Goal: Task Accomplishment & Management: Contribute content

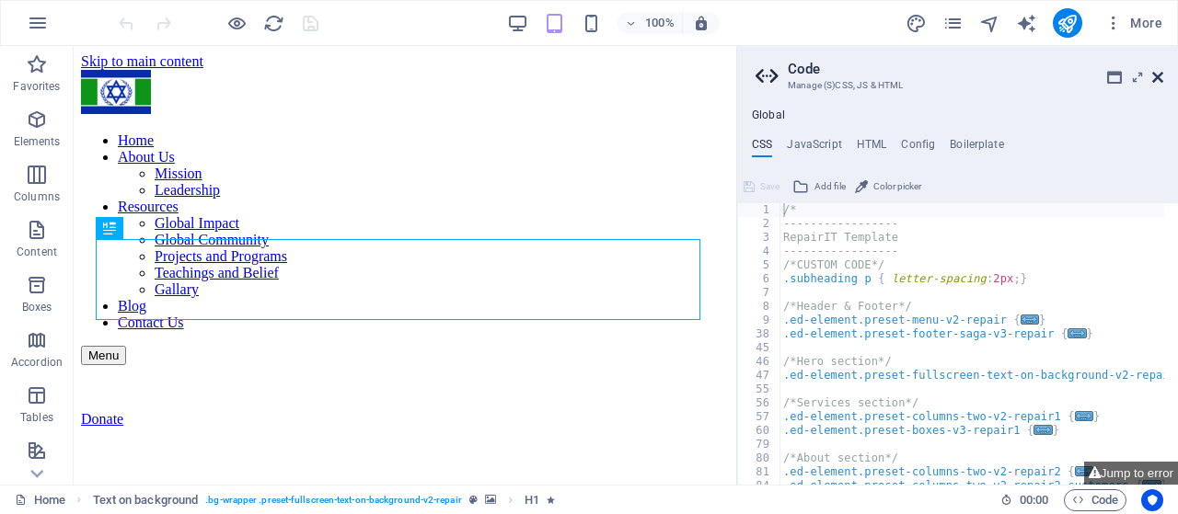
click at [1156, 76] on icon at bounding box center [1157, 77] width 11 height 15
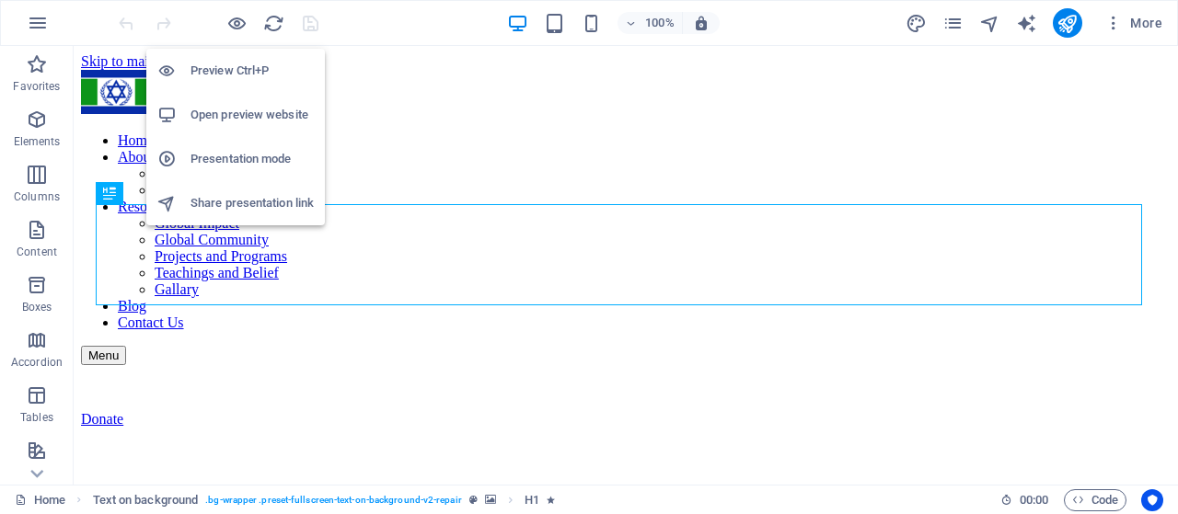
click at [233, 73] on h6 "Preview Ctrl+P" at bounding box center [251, 71] width 123 height 22
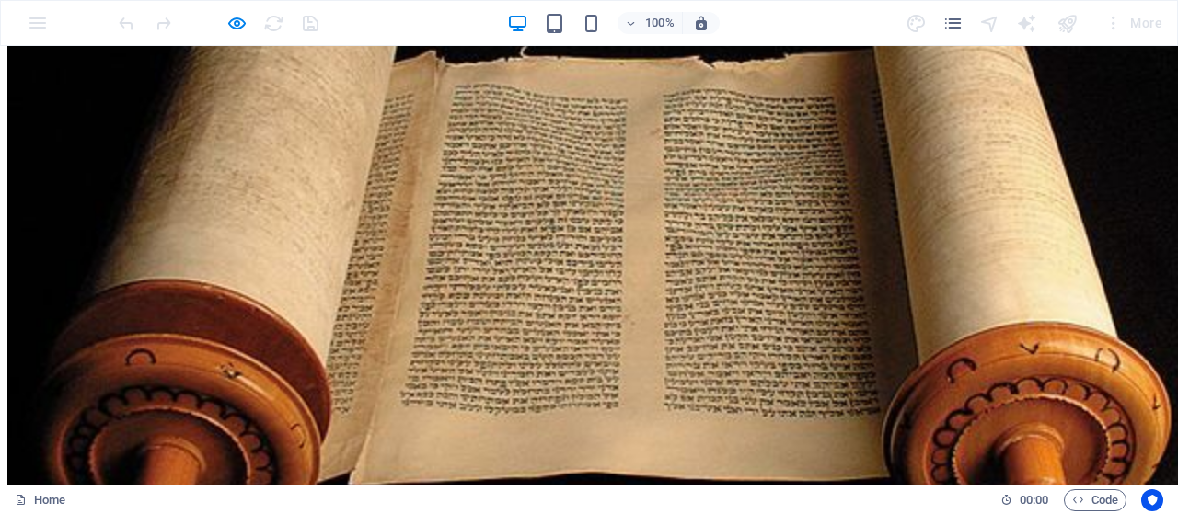
scroll to position [15, 0]
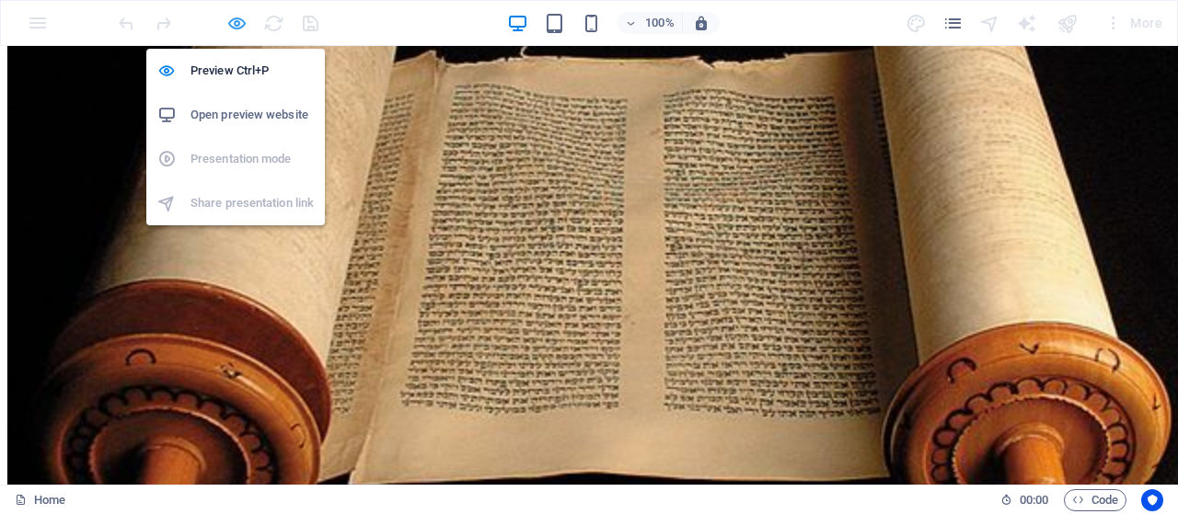
click at [228, 19] on icon "button" at bounding box center [236, 23] width 21 height 21
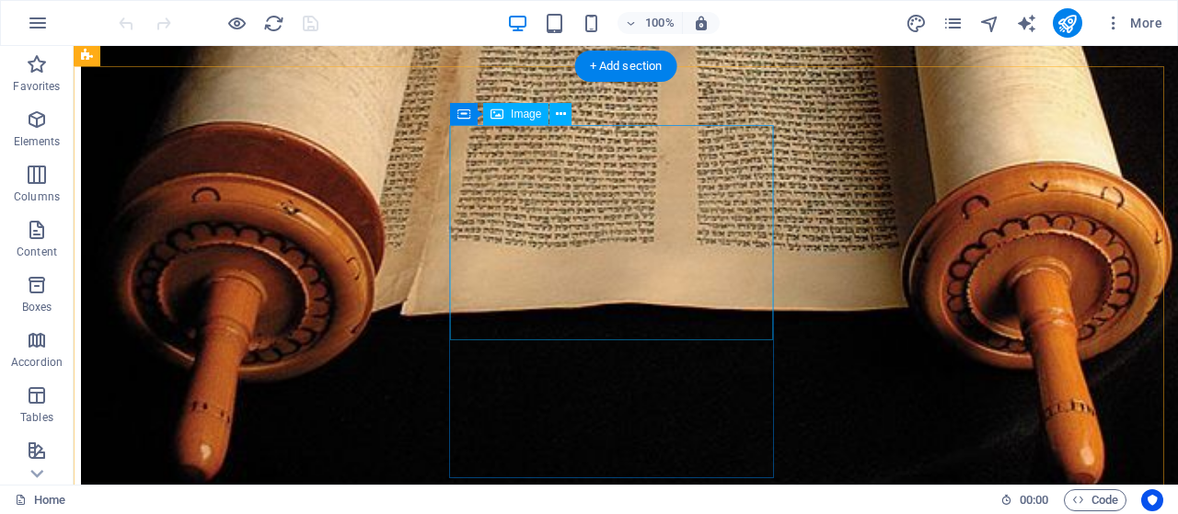
scroll to position [2694, 0]
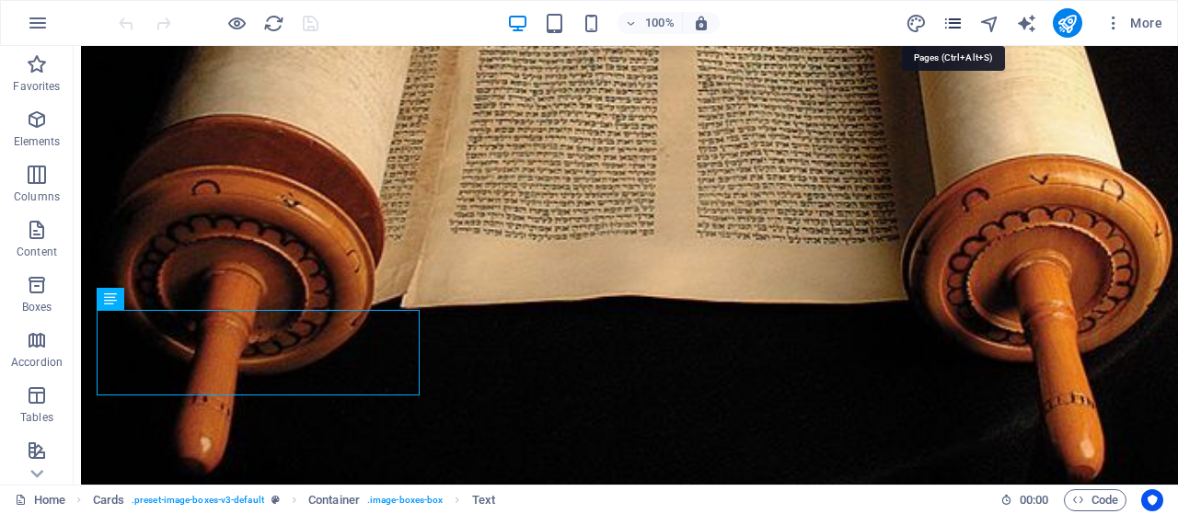
click at [952, 19] on icon "pages" at bounding box center [952, 23] width 21 height 21
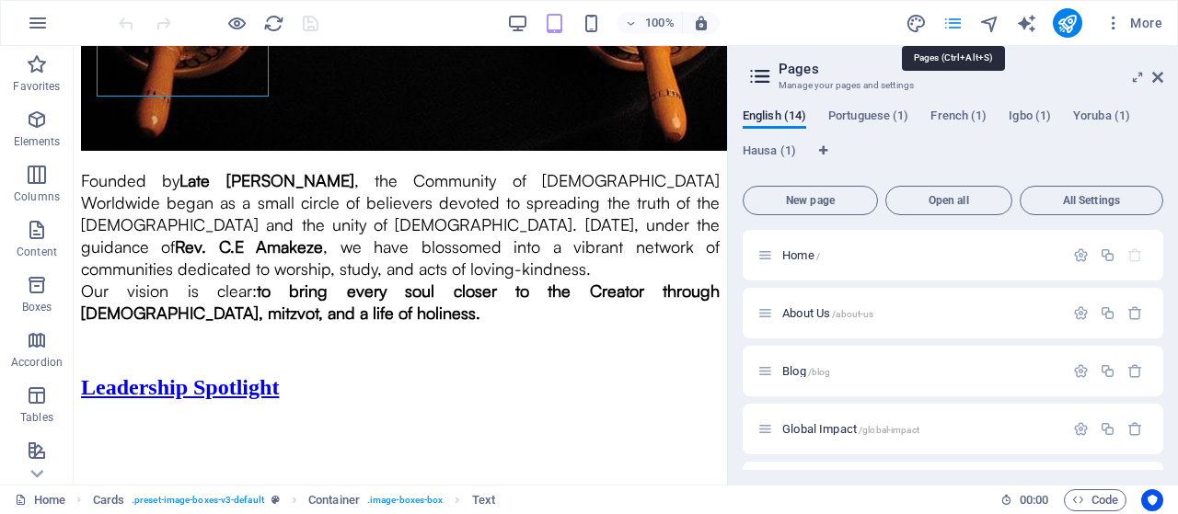
scroll to position [2671, 0]
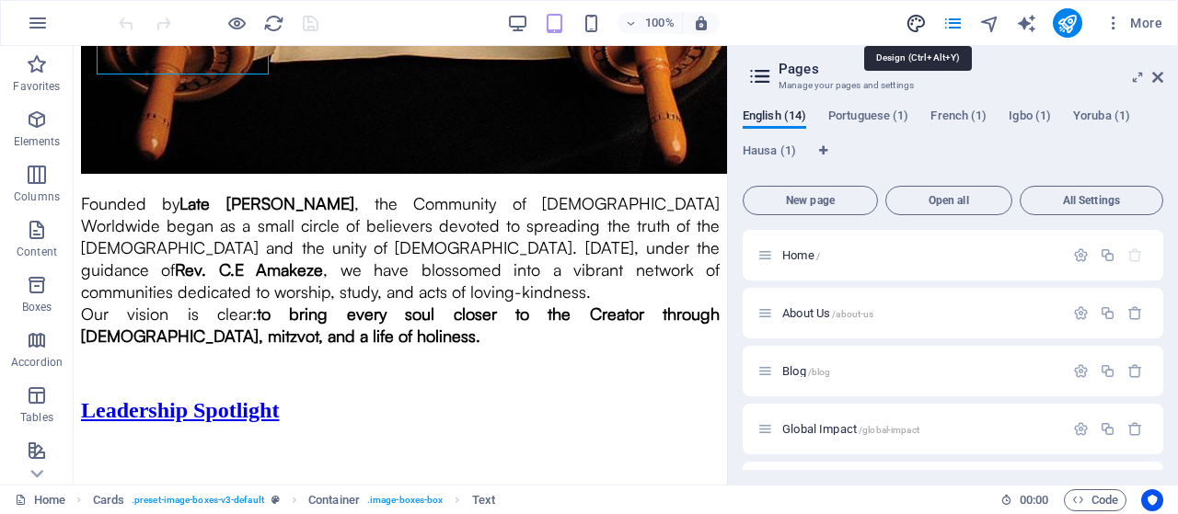
click at [918, 20] on icon "design" at bounding box center [915, 23] width 21 height 21
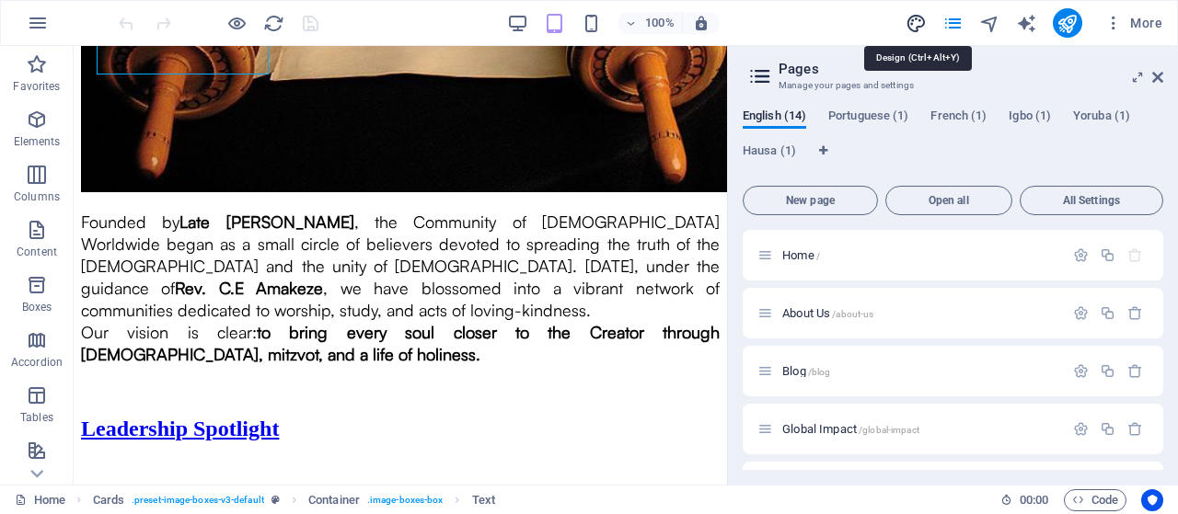
select select "px"
select select "400"
select select "px"
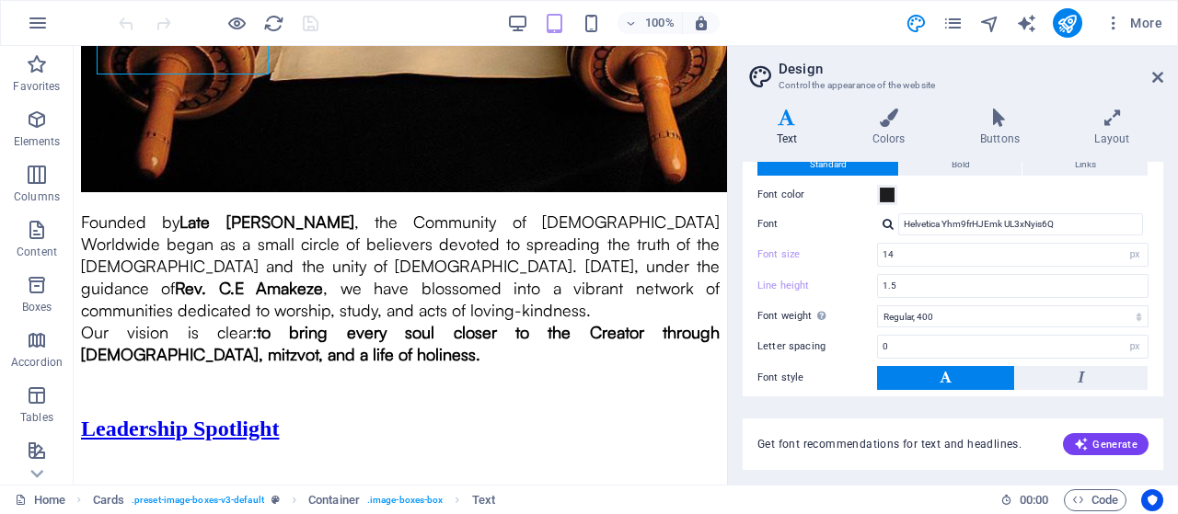
scroll to position [0, 0]
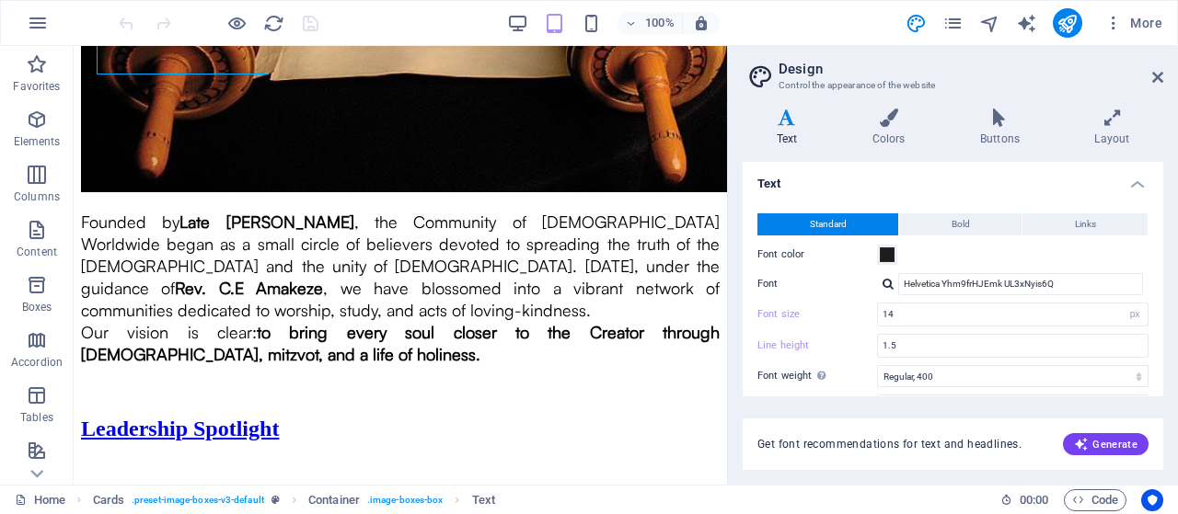
click at [1125, 185] on h4 "Text" at bounding box center [952, 178] width 420 height 33
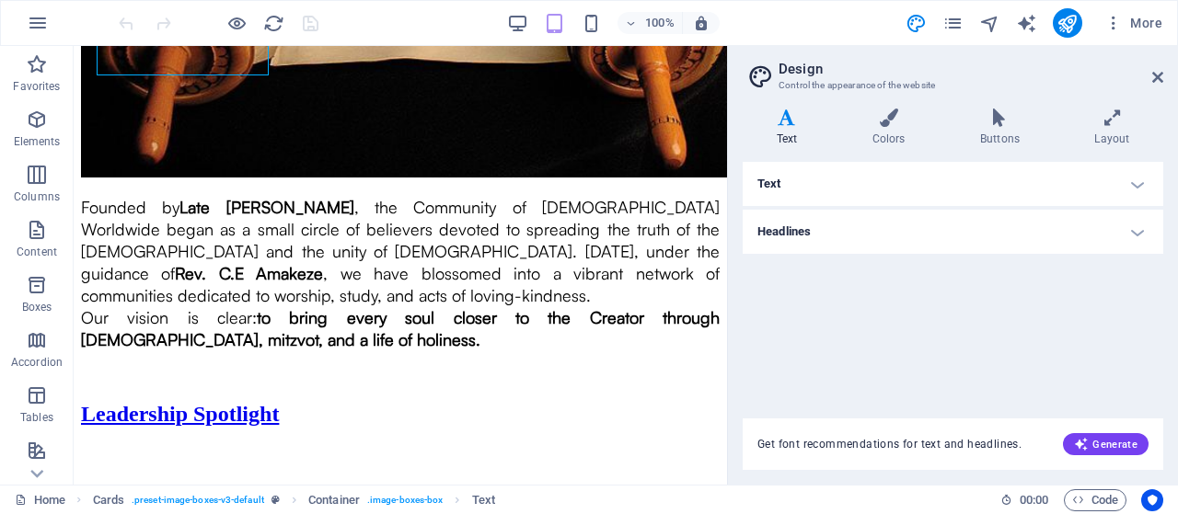
click at [1142, 229] on h4 "Headlines" at bounding box center [952, 232] width 420 height 44
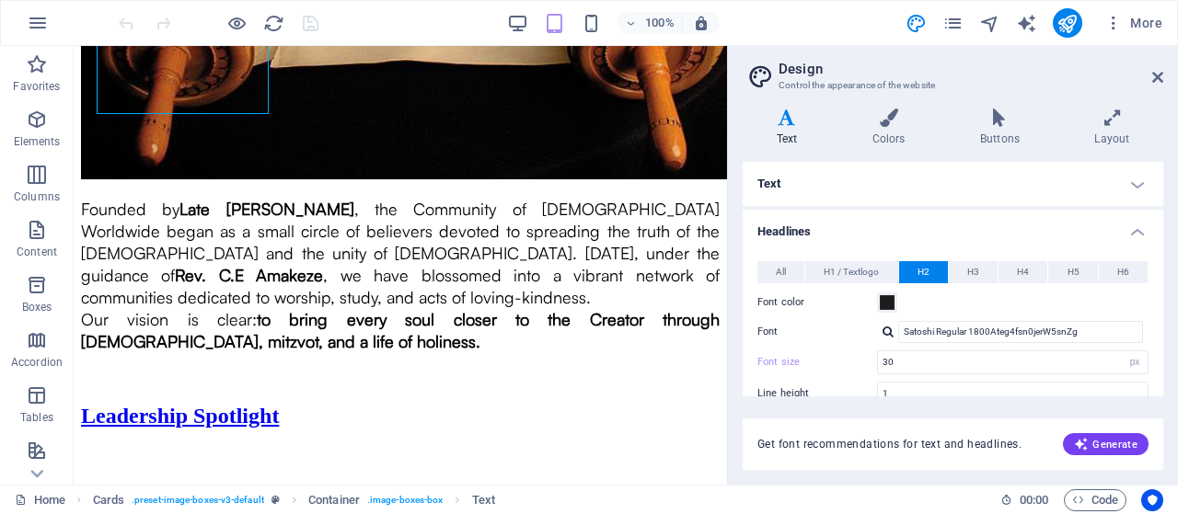
scroll to position [2621, 0]
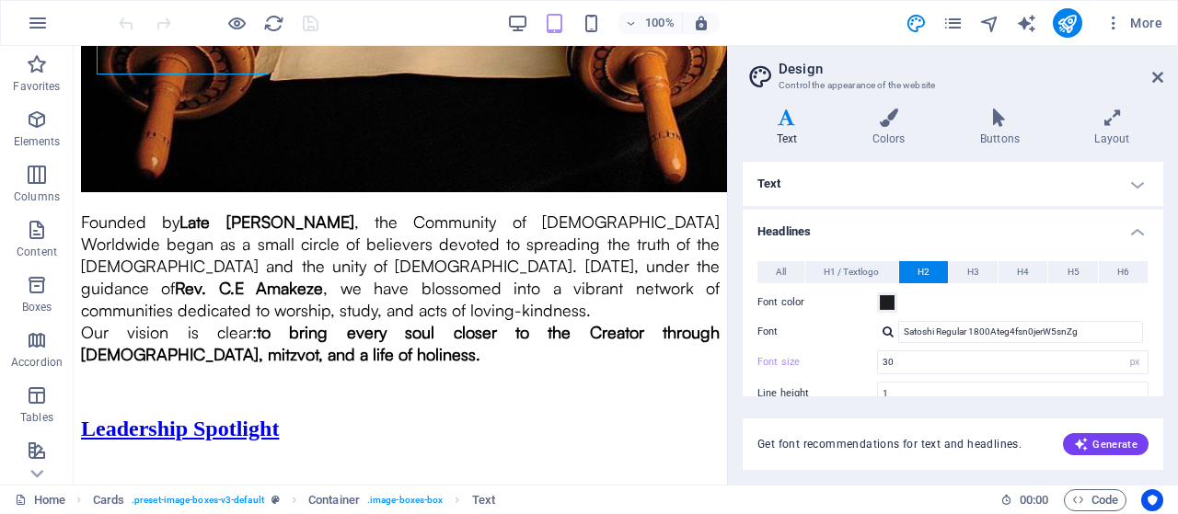
click at [1138, 227] on h4 "Headlines" at bounding box center [952, 226] width 420 height 33
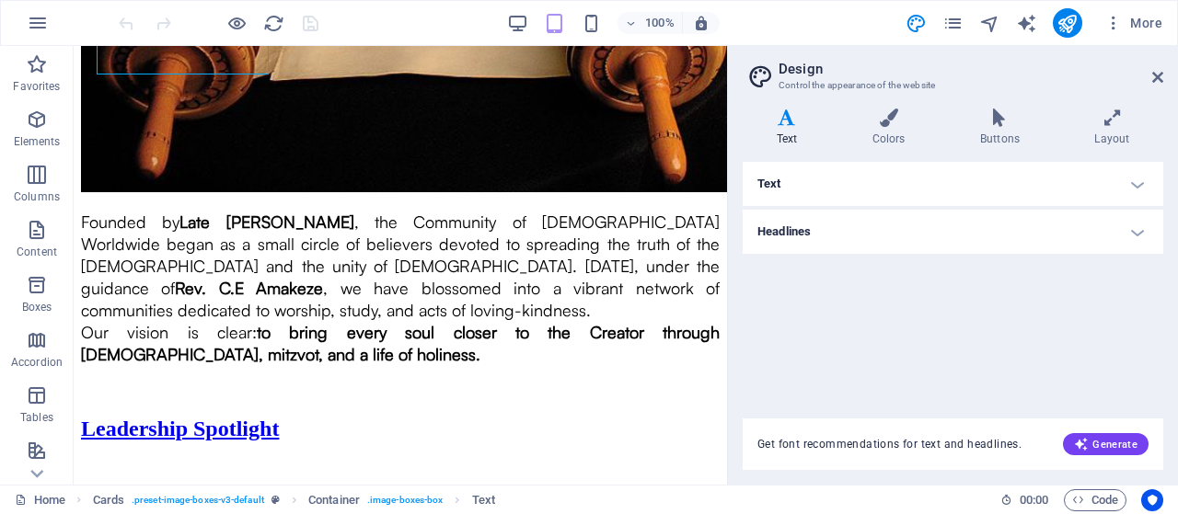
click at [1137, 182] on h4 "Text" at bounding box center [952, 184] width 420 height 44
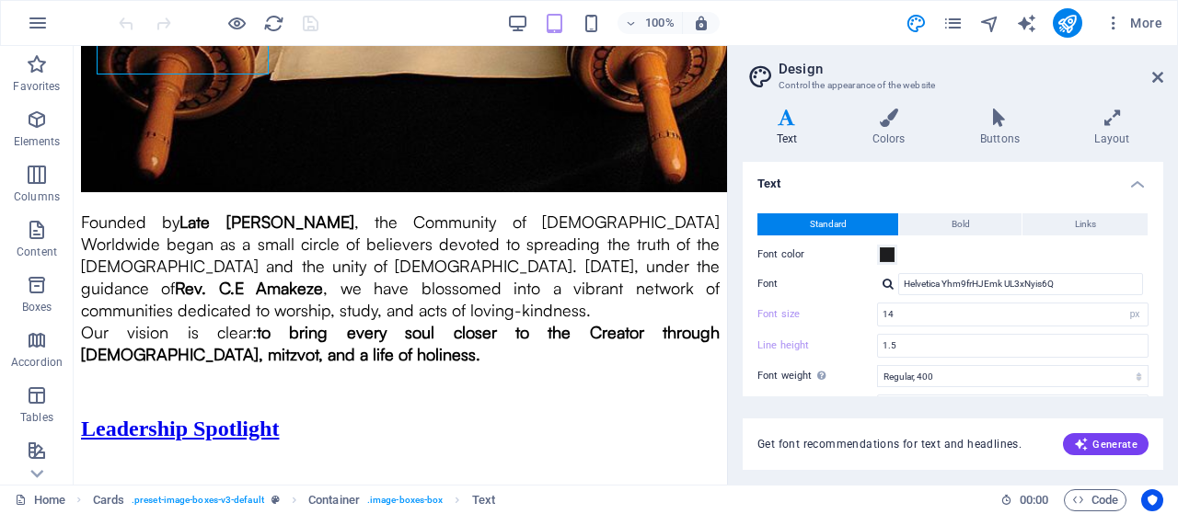
click at [1127, 185] on h4 "Text" at bounding box center [952, 178] width 420 height 33
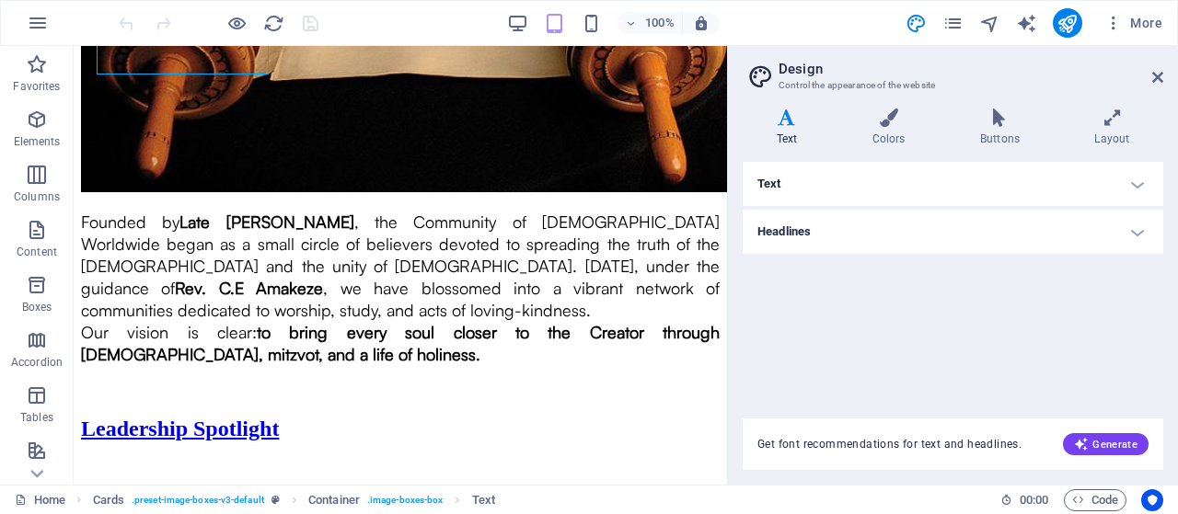
click at [1137, 225] on h4 "Headlines" at bounding box center [952, 232] width 420 height 44
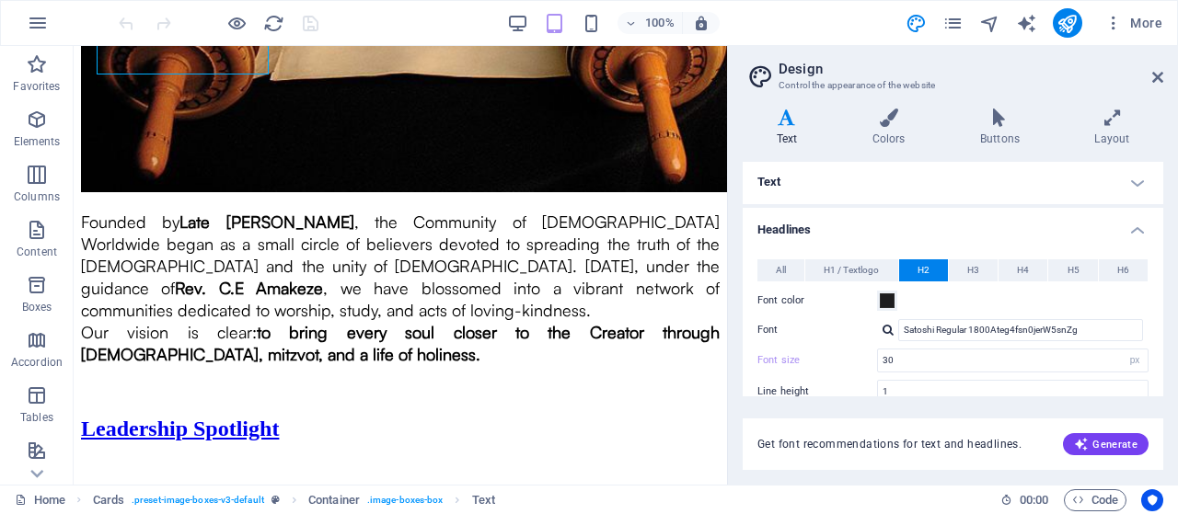
scroll to position [0, 0]
click at [973, 274] on span "H3" at bounding box center [973, 272] width 12 height 22
click at [926, 268] on span "H2" at bounding box center [923, 272] width 12 height 22
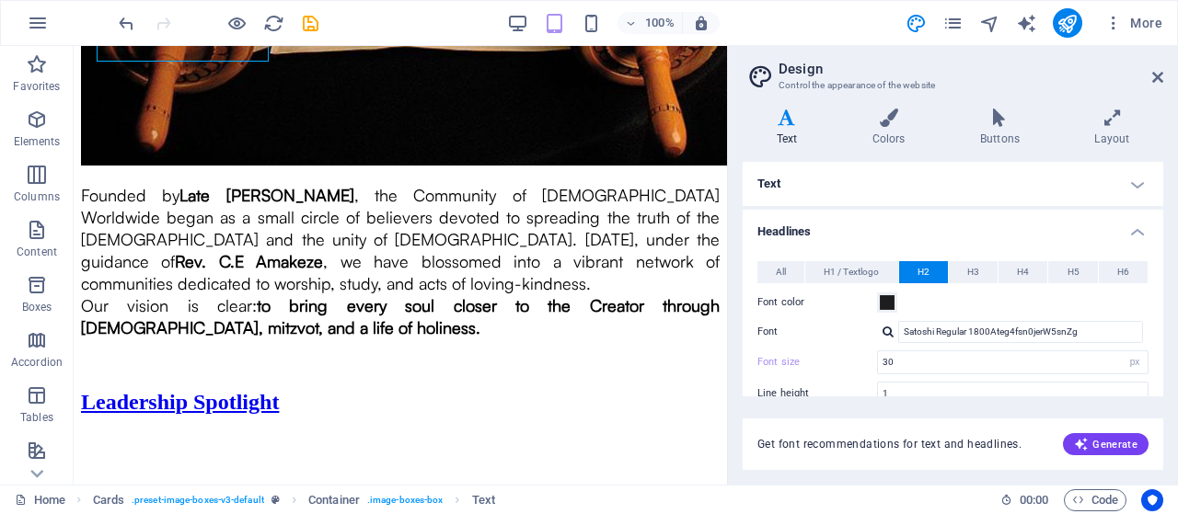
click at [887, 330] on div at bounding box center [887, 332] width 11 height 12
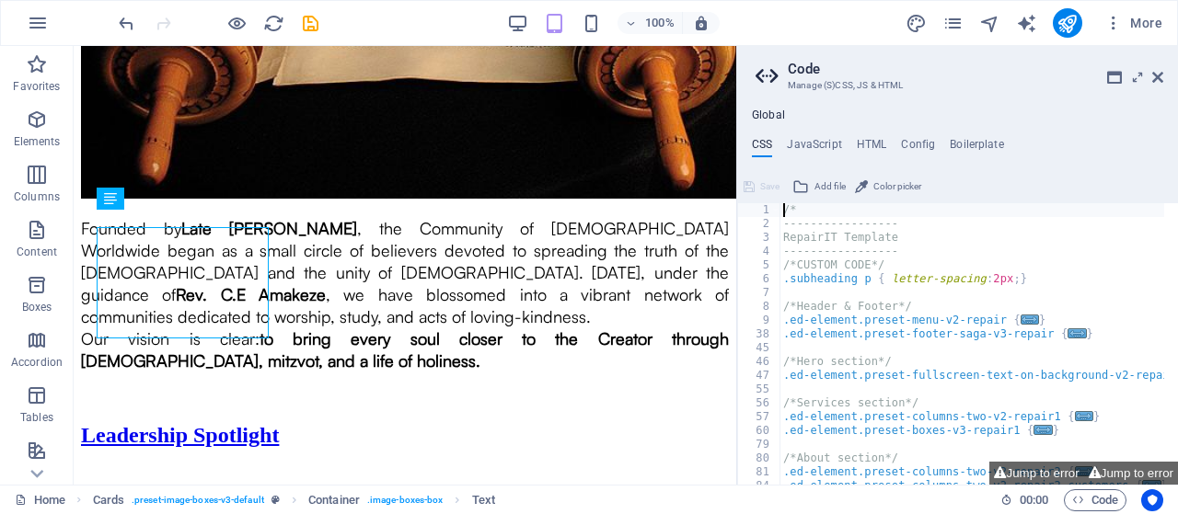
scroll to position [2383, 0]
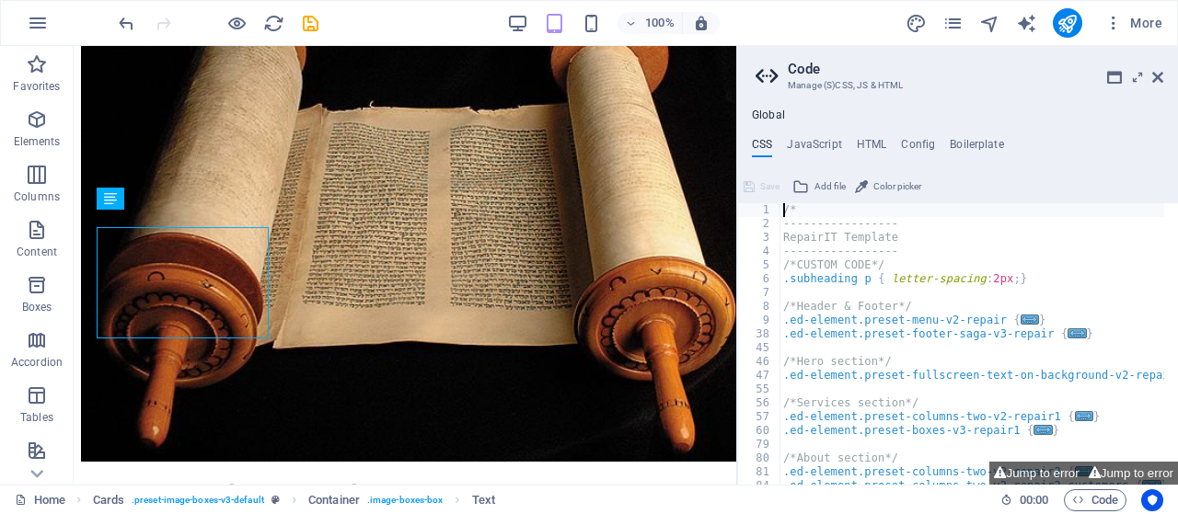
click at [937, 359] on div "/* ----------------- RepairIT Template ----------------- /*CUSTOM CODE*/ .subhe…" at bounding box center [971, 357] width 385 height 309
type textarea "/*Hero section*/"
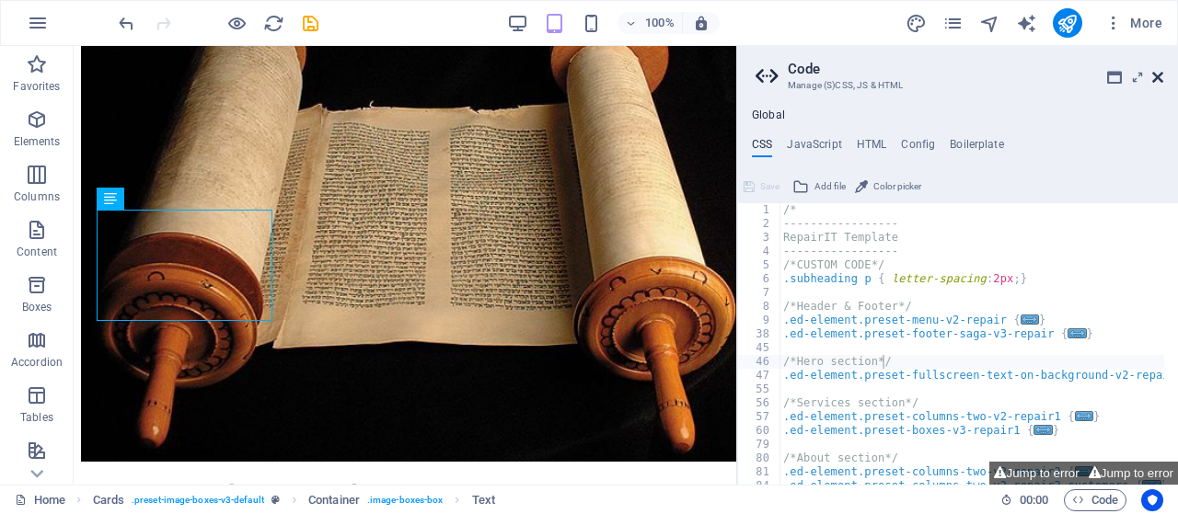
click at [1157, 80] on icon at bounding box center [1157, 77] width 11 height 15
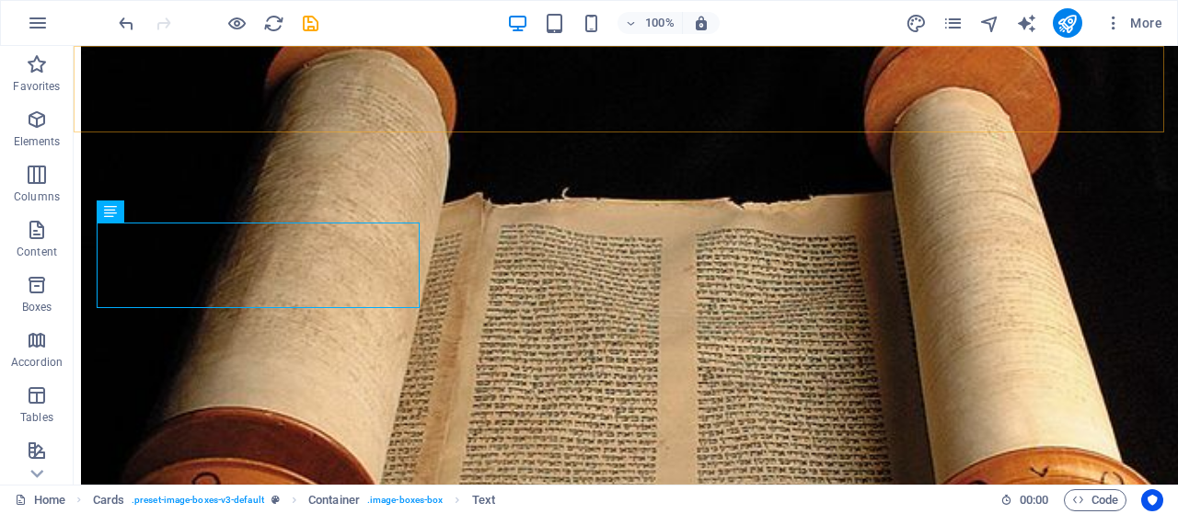
scroll to position [2782, 0]
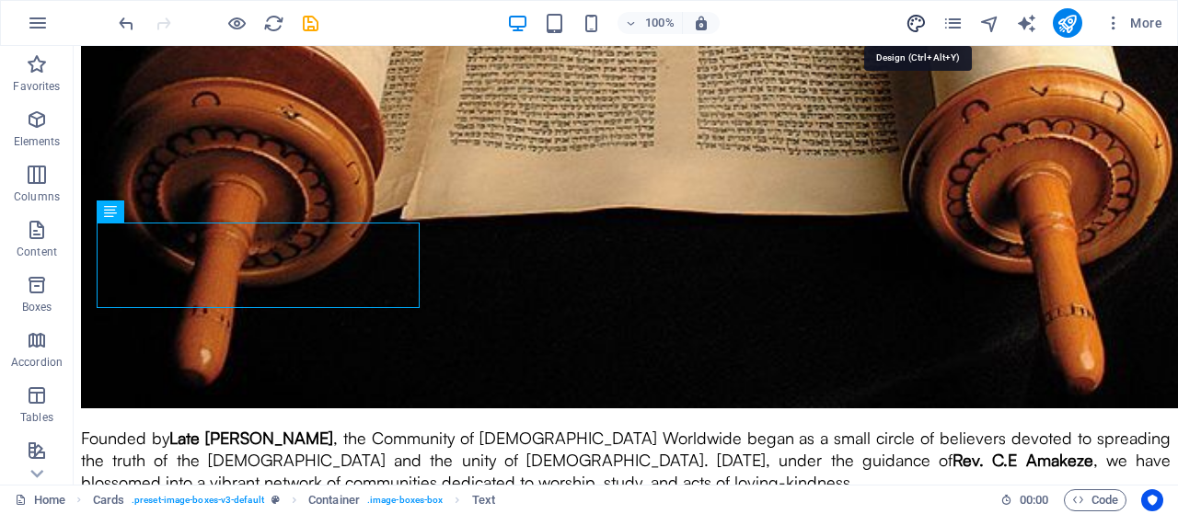
click at [909, 24] on icon "design" at bounding box center [915, 23] width 21 height 21
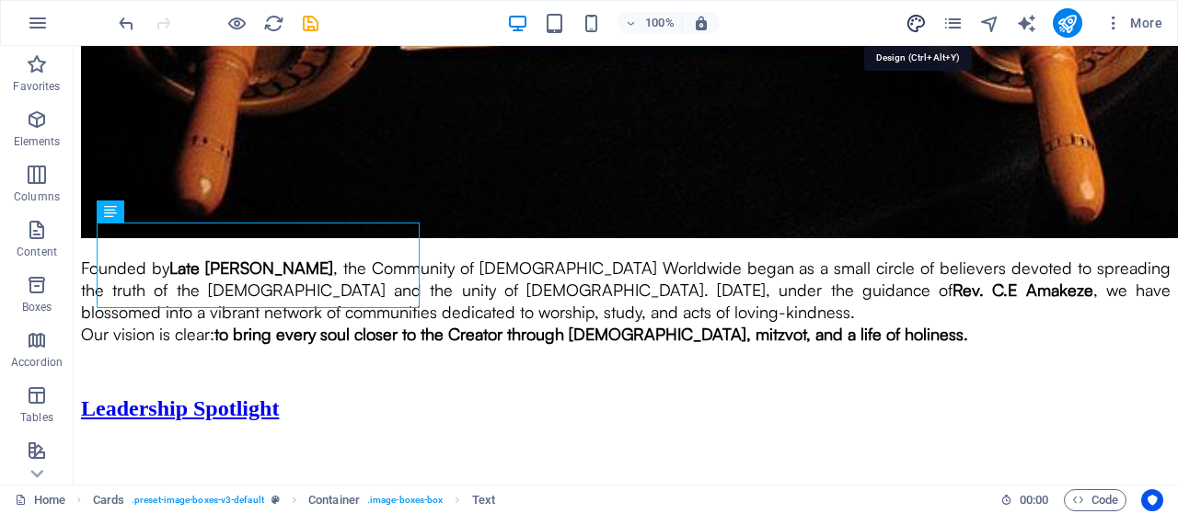
select select "px"
select select "800"
select select "px"
select select "rem"
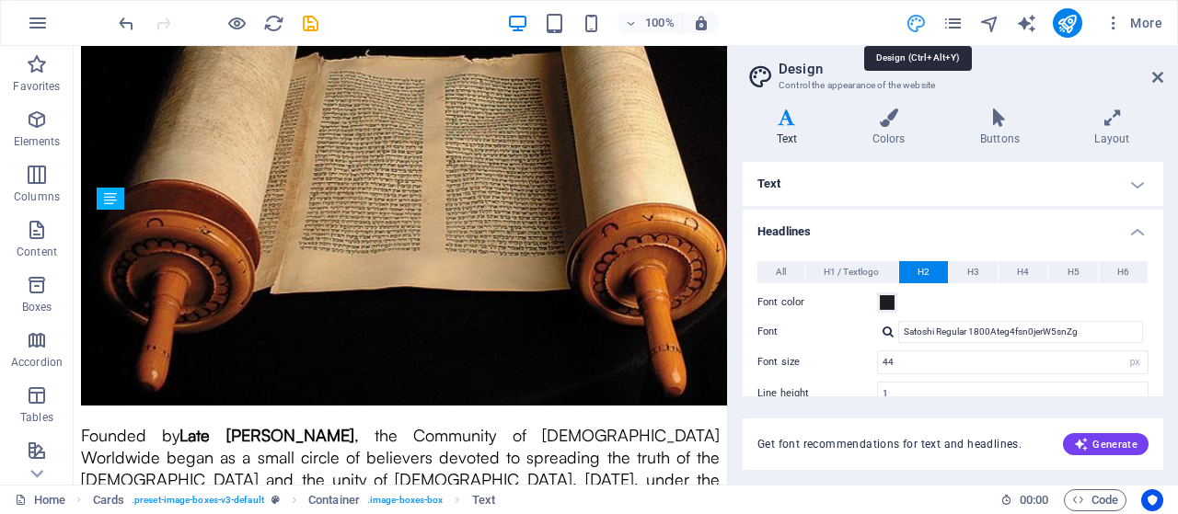
type input "30"
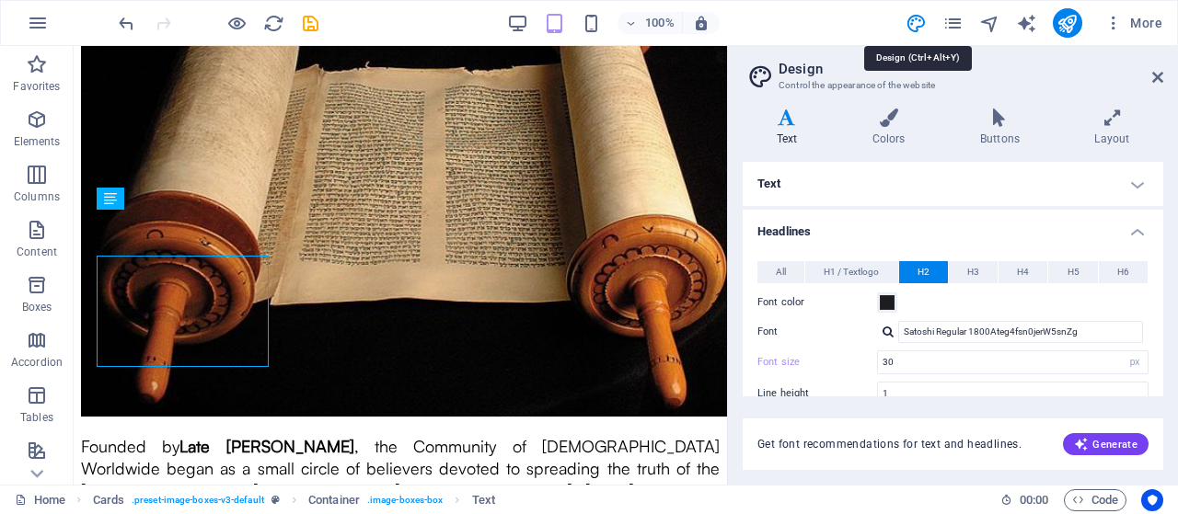
scroll to position [2424, 0]
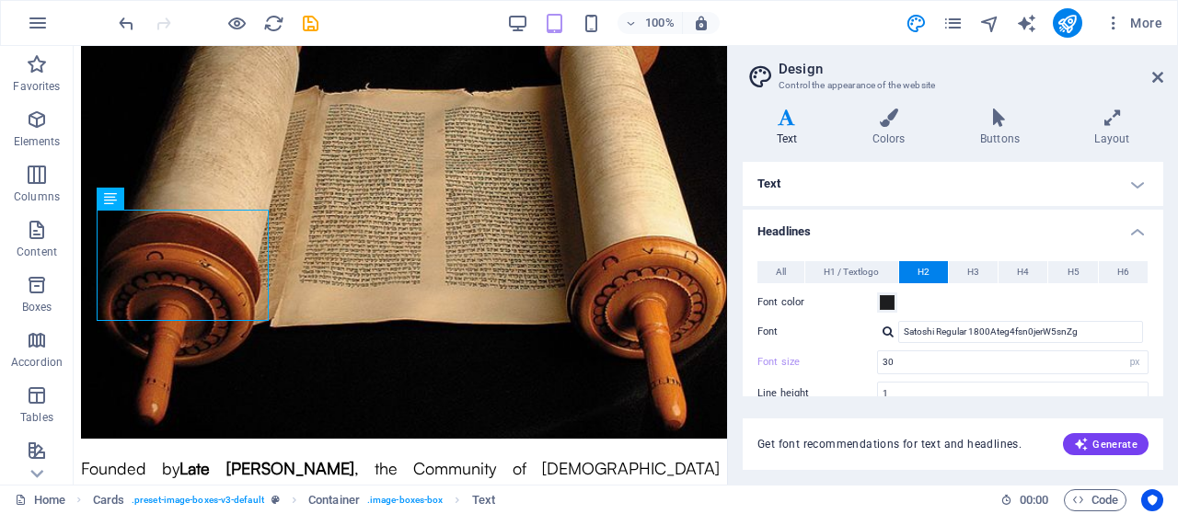
click at [888, 334] on div at bounding box center [887, 332] width 11 height 12
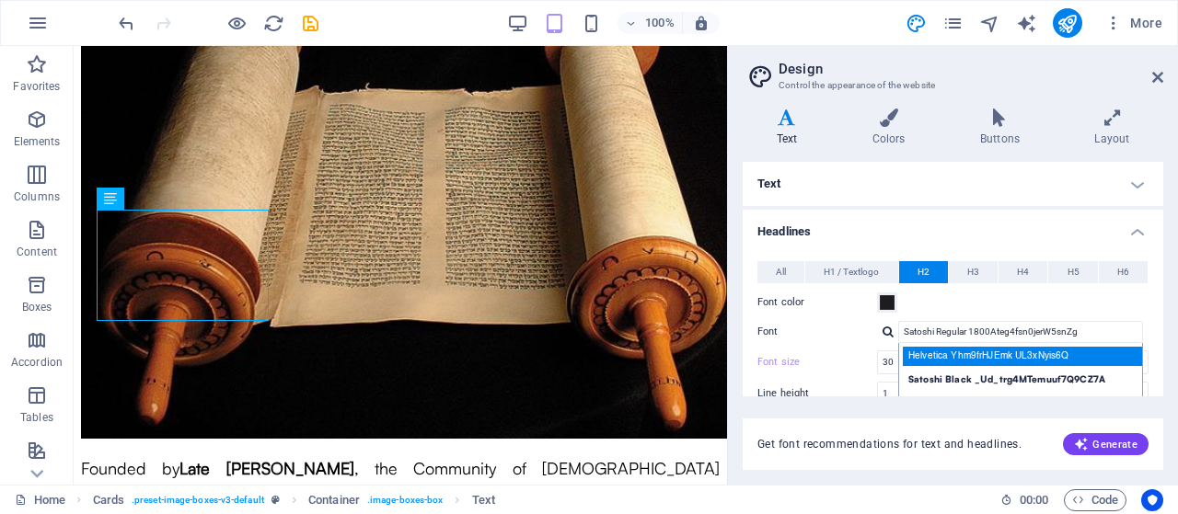
click at [921, 351] on div "Helvetica Yhm9frHJEmk UL3xNyis6Q" at bounding box center [1024, 356] width 243 height 19
type input "Helvetica Yhm9frHJEmk UL3xNyis6Q"
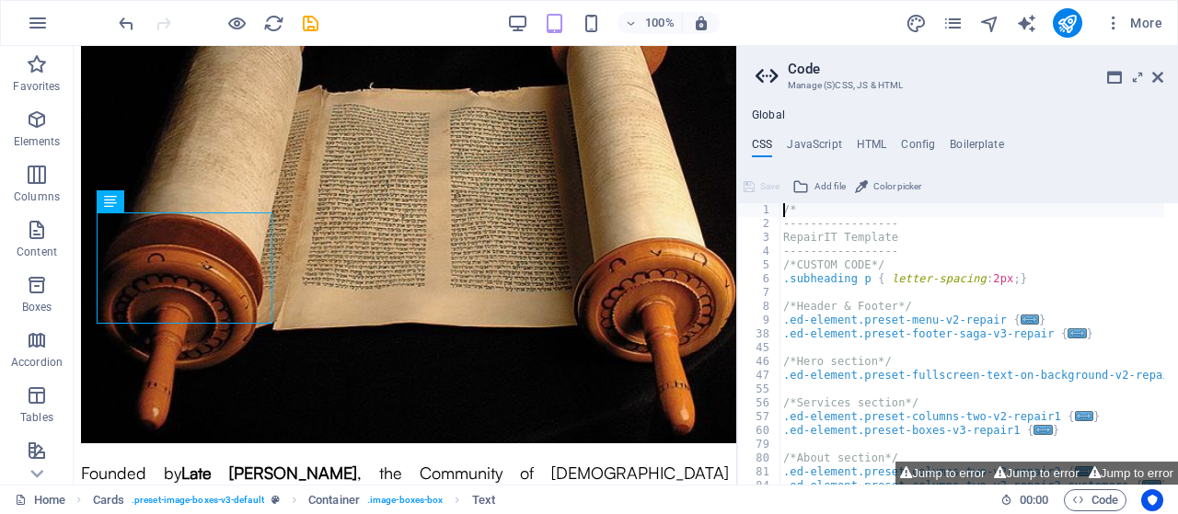
scroll to position [2357, 0]
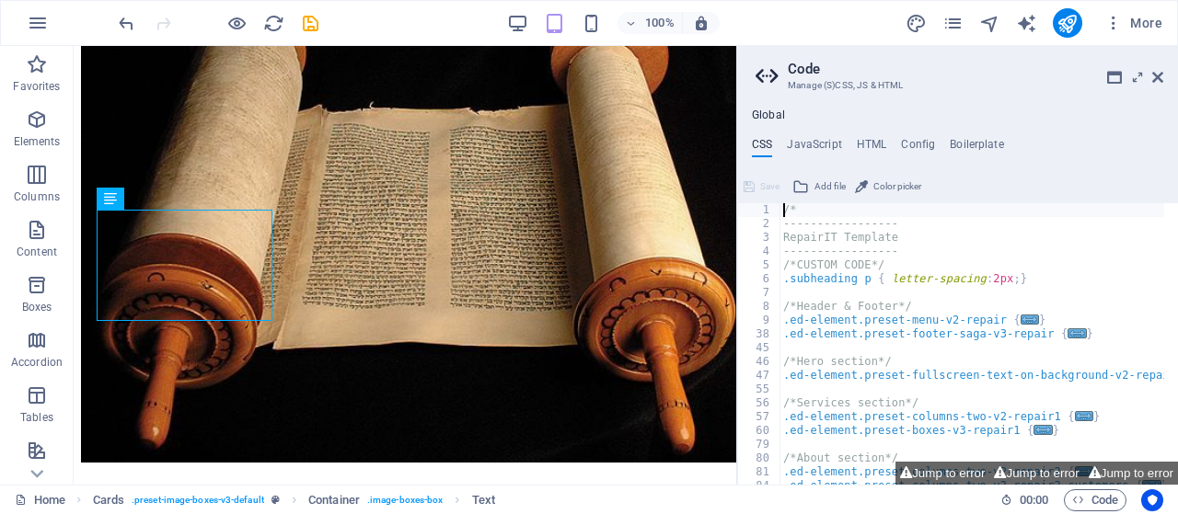
click at [1163, 76] on aside "Code Manage (S)CSS, JS & HTML Global CSS JavaScript HTML Config Boilerplate /* …" at bounding box center [957, 265] width 442 height 439
click at [1156, 78] on icon at bounding box center [1157, 77] width 11 height 15
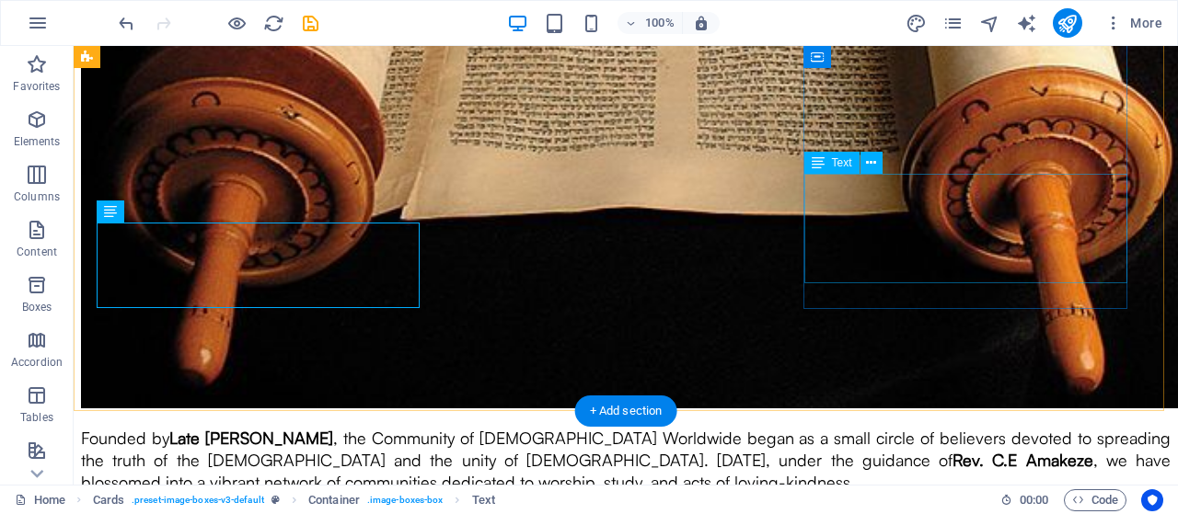
scroll to position [0, 0]
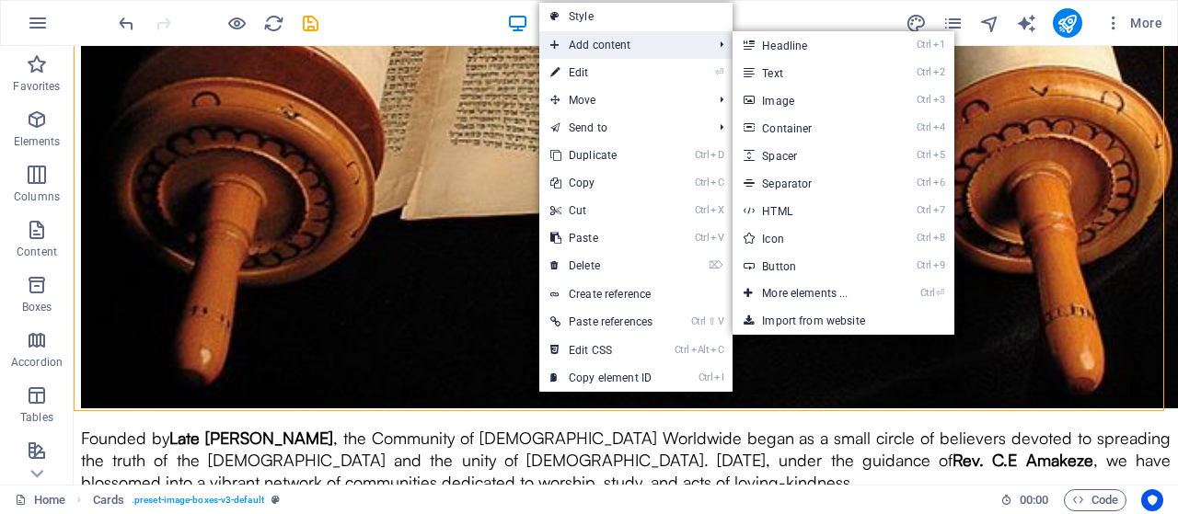
click at [581, 38] on span "Add content" at bounding box center [622, 45] width 166 height 28
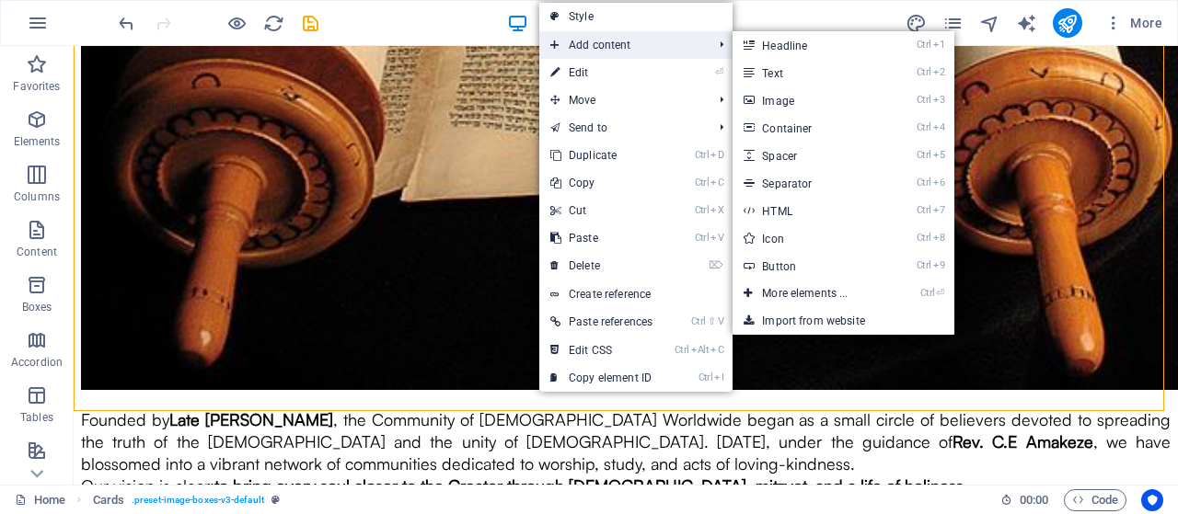
click at [666, 40] on span "Add content" at bounding box center [622, 45] width 166 height 28
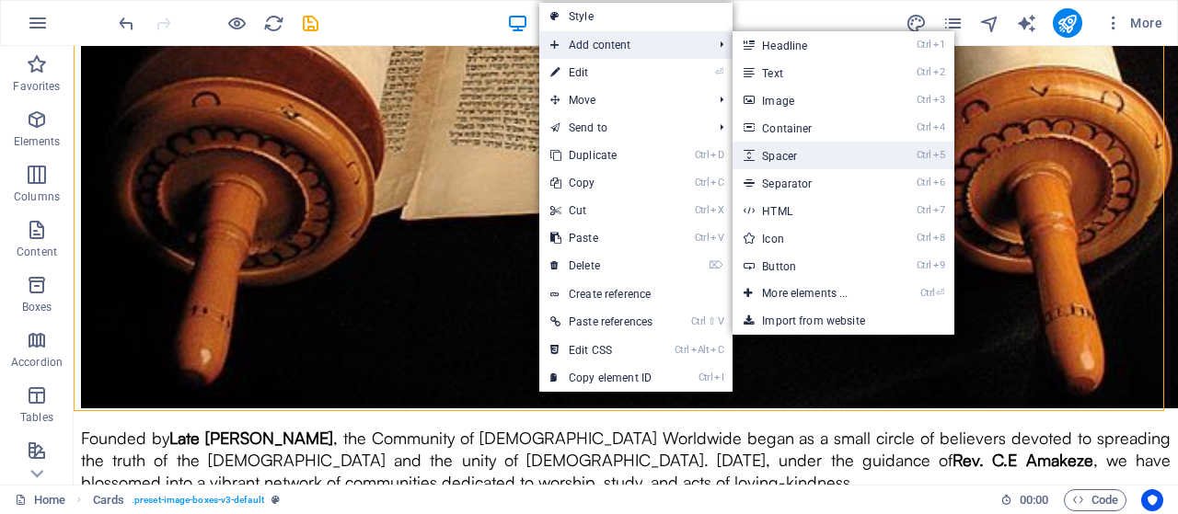
click at [804, 155] on link "Ctrl 5 Spacer" at bounding box center [808, 156] width 152 height 28
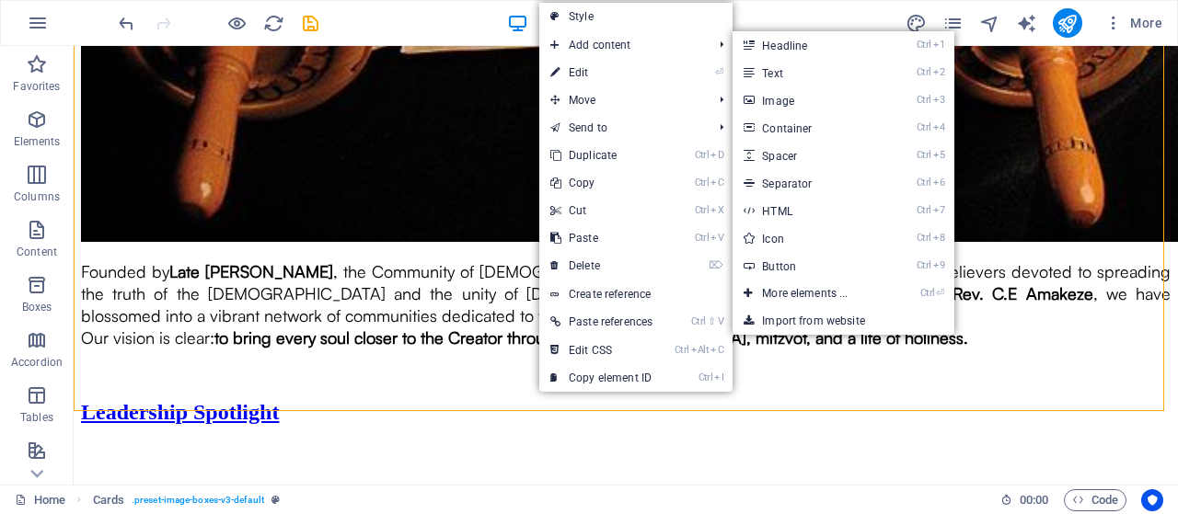
select select "px"
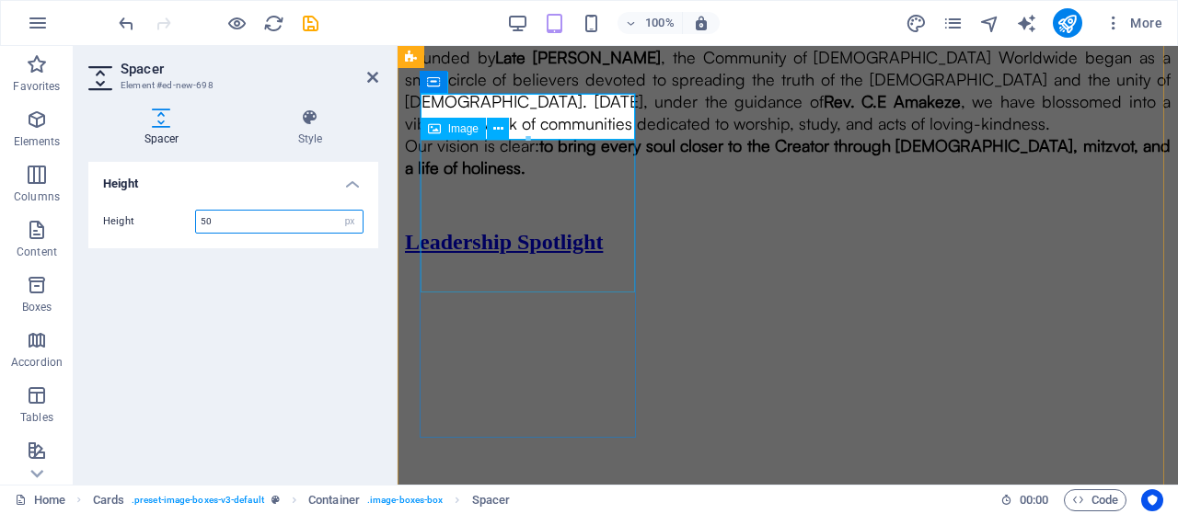
scroll to position [2282, 0]
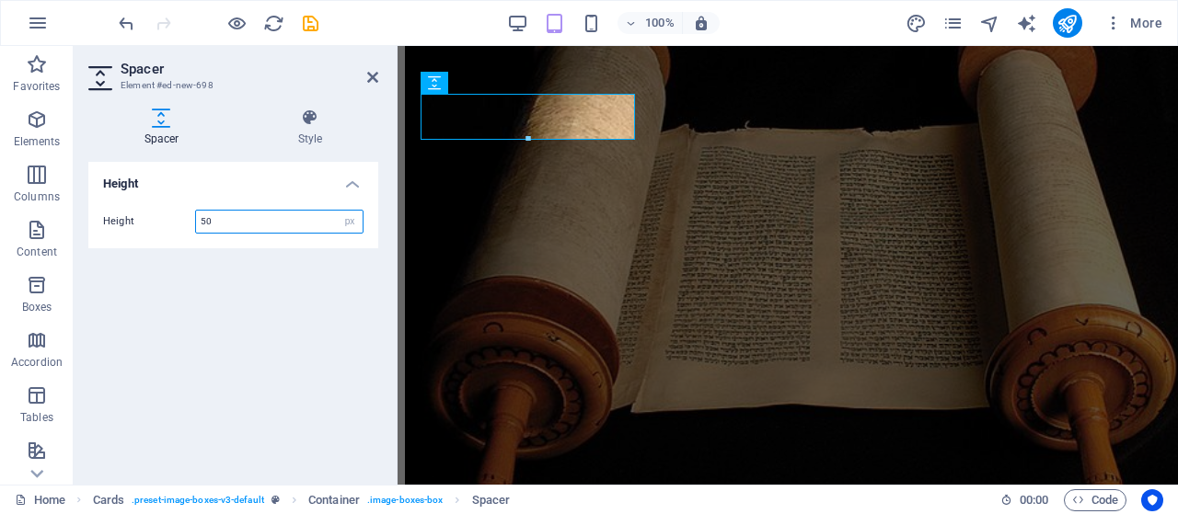
type input "2"
type input "20"
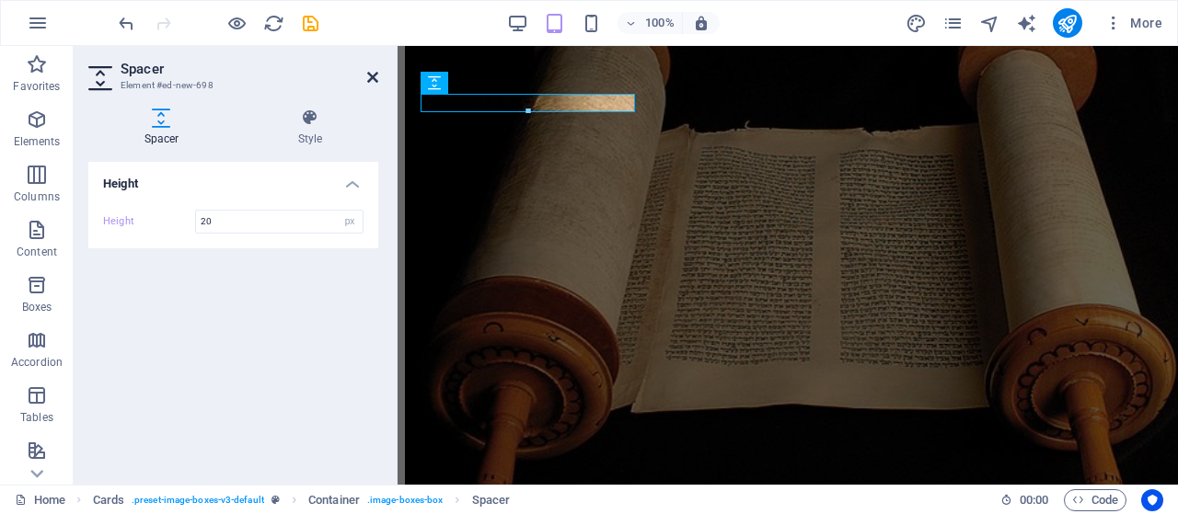
drag, startPoint x: 375, startPoint y: 72, endPoint x: 326, endPoint y: 43, distance: 57.3
click at [375, 72] on icon at bounding box center [372, 77] width 11 height 15
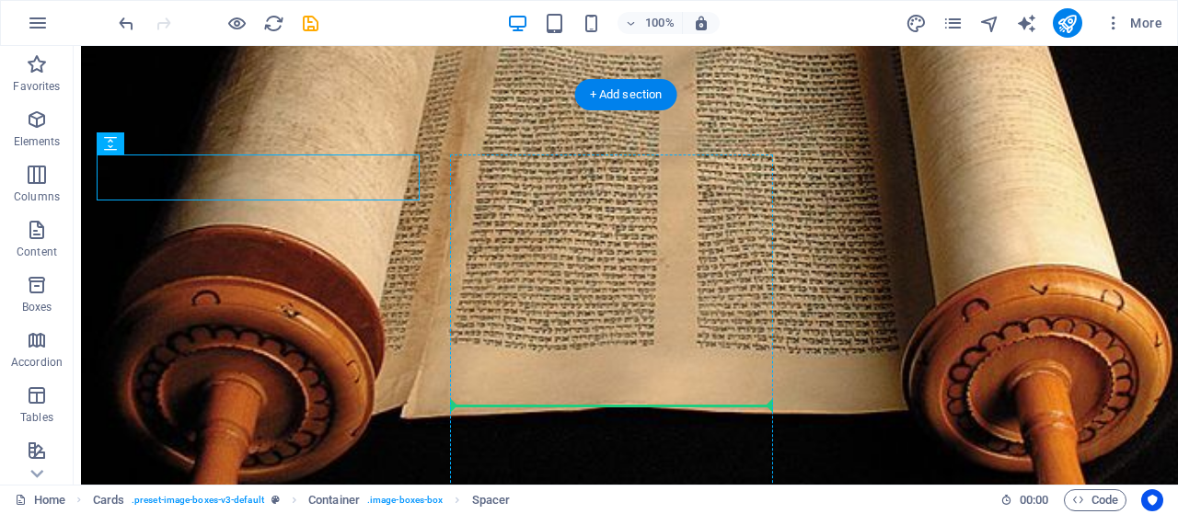
scroll to position [2601, 0]
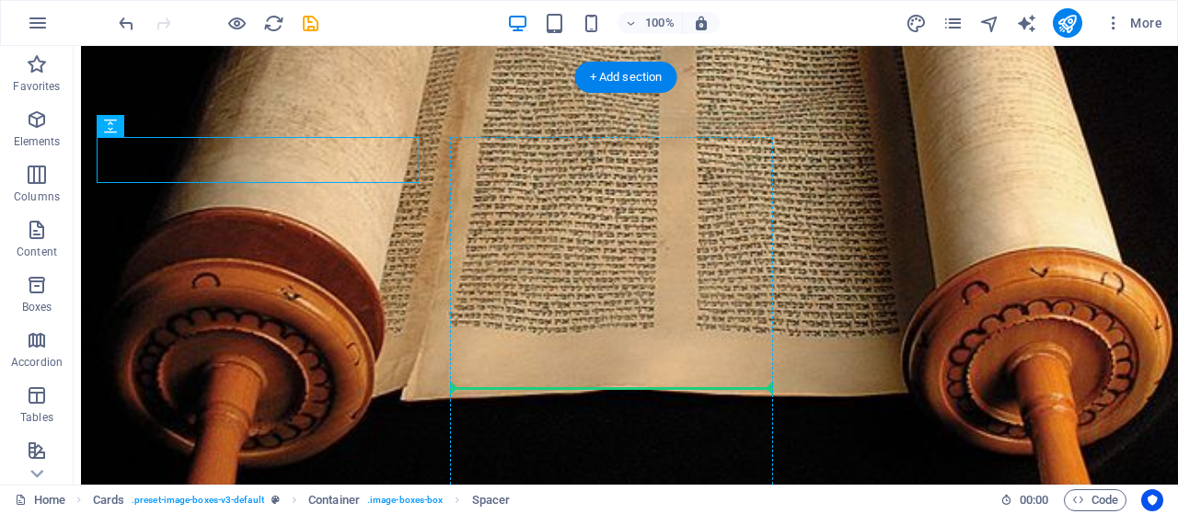
drag, startPoint x: 253, startPoint y: 268, endPoint x: 624, endPoint y: 389, distance: 390.2
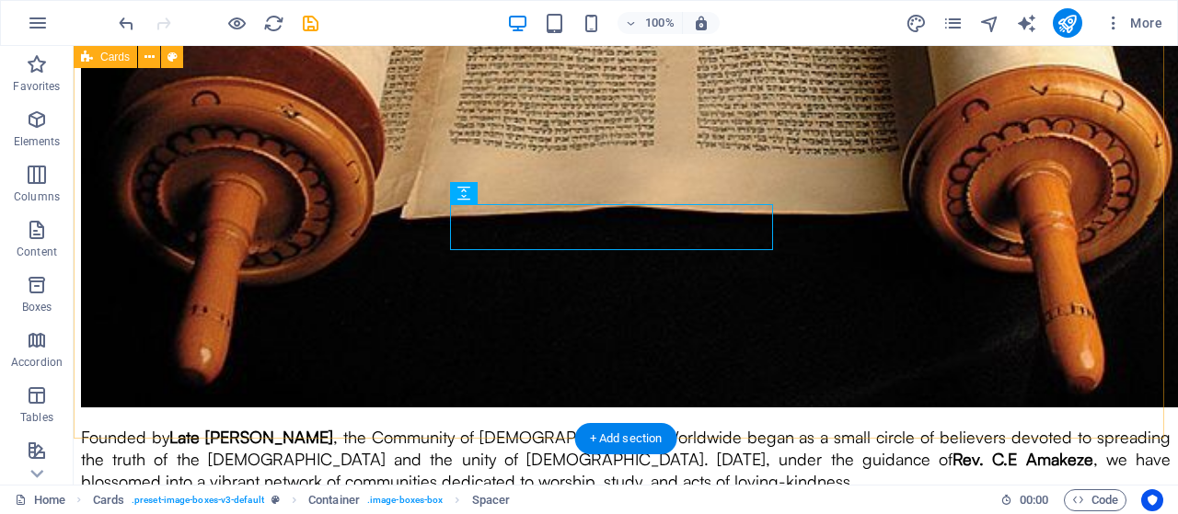
scroll to position [2785, 0]
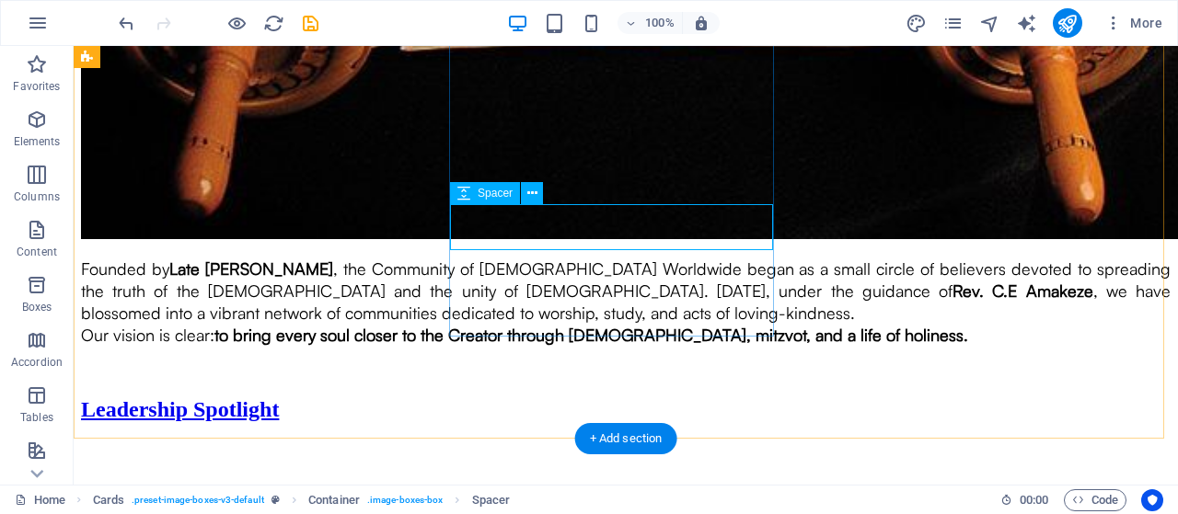
select select "px"
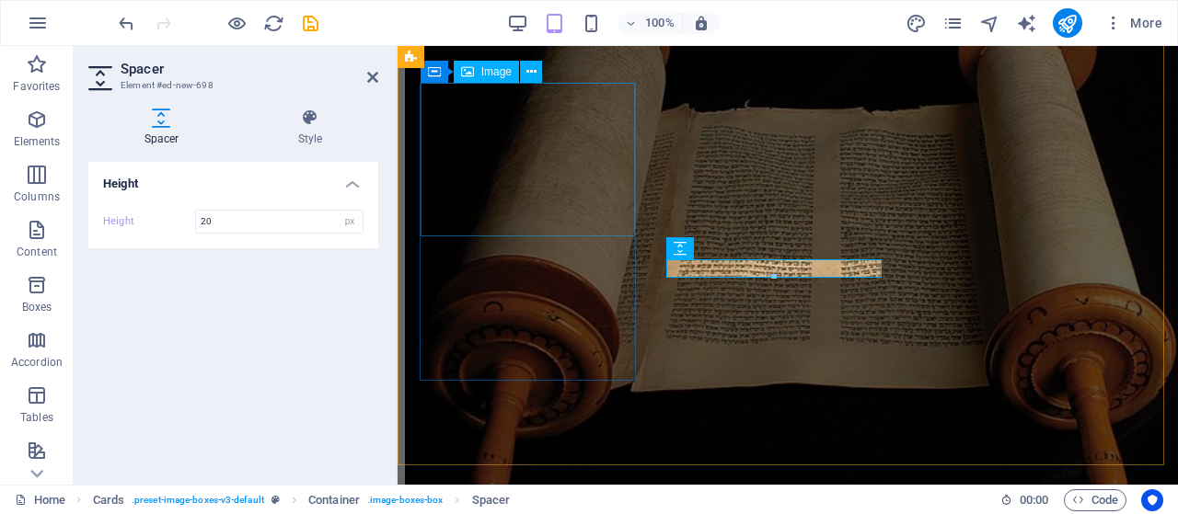
scroll to position [2257, 0]
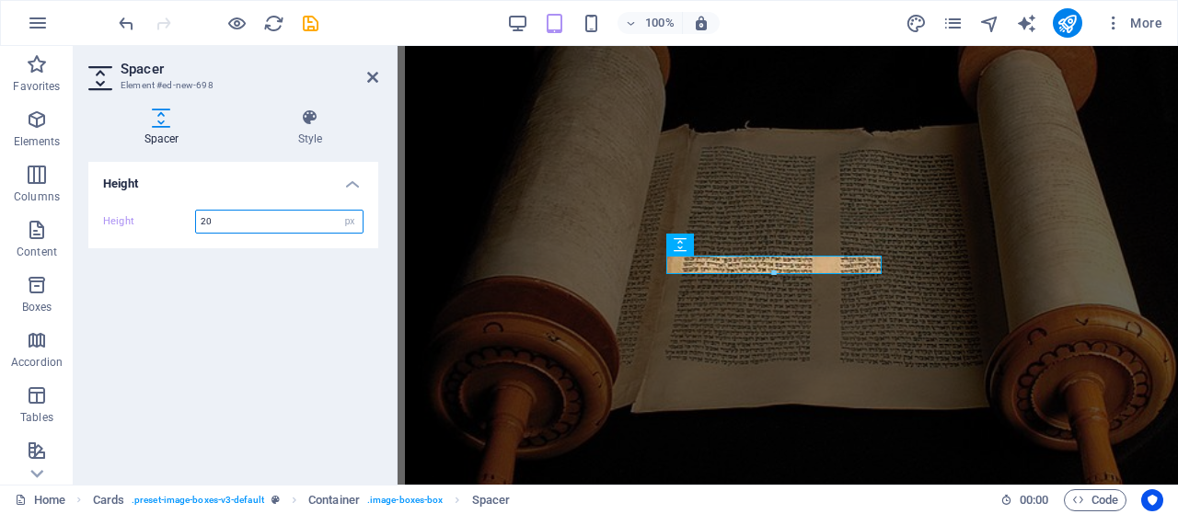
drag, startPoint x: 215, startPoint y: 222, endPoint x: 165, endPoint y: 219, distance: 50.7
click at [165, 219] on div "Height 20 px rem vh vw" at bounding box center [233, 222] width 260 height 24
type input "5"
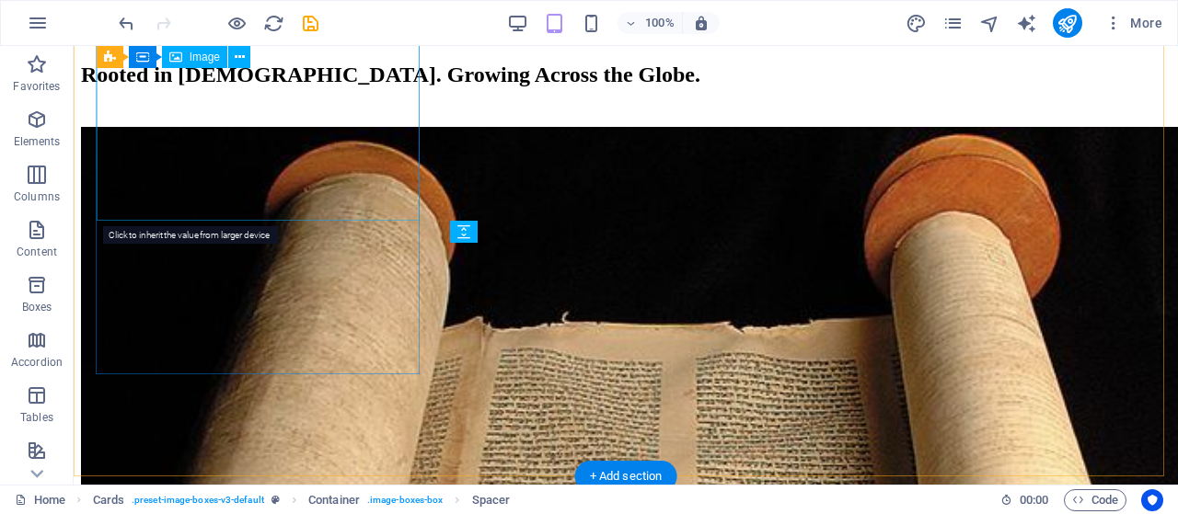
scroll to position [2747, 0]
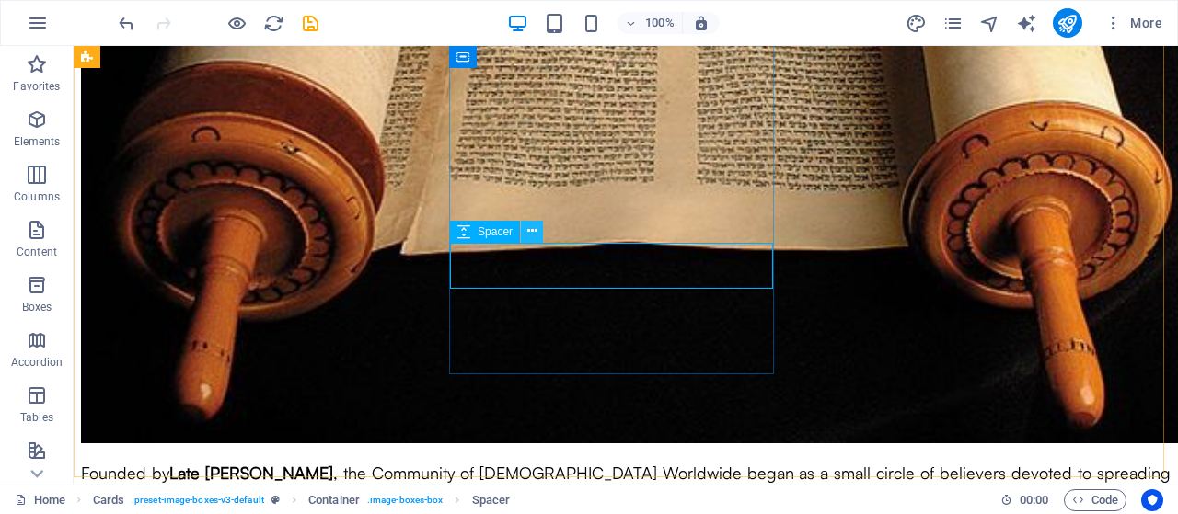
click at [527, 236] on icon at bounding box center [532, 231] width 10 height 19
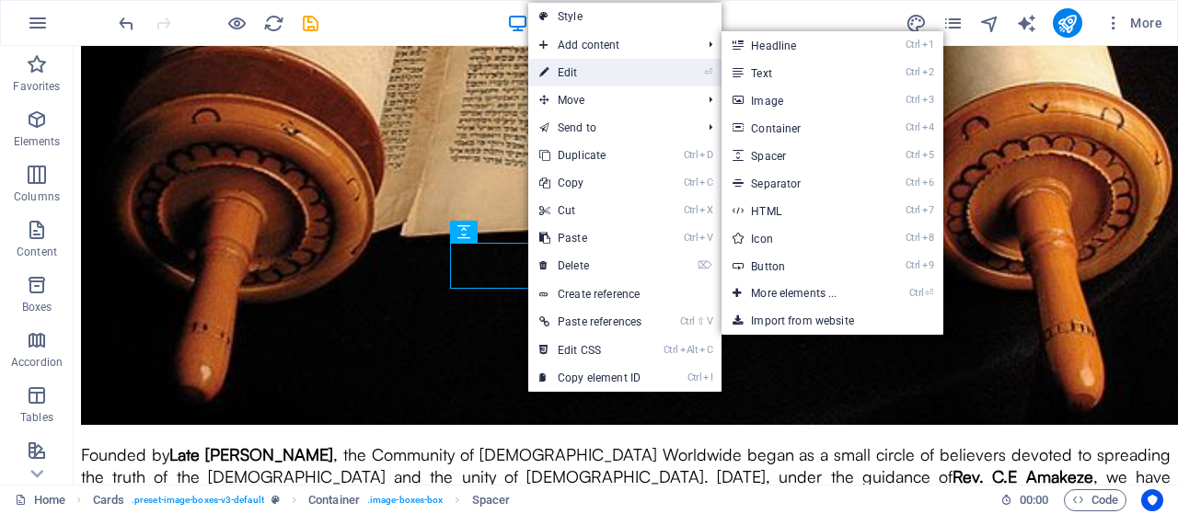
click at [560, 77] on link "⏎ Edit" at bounding box center [590, 73] width 124 height 28
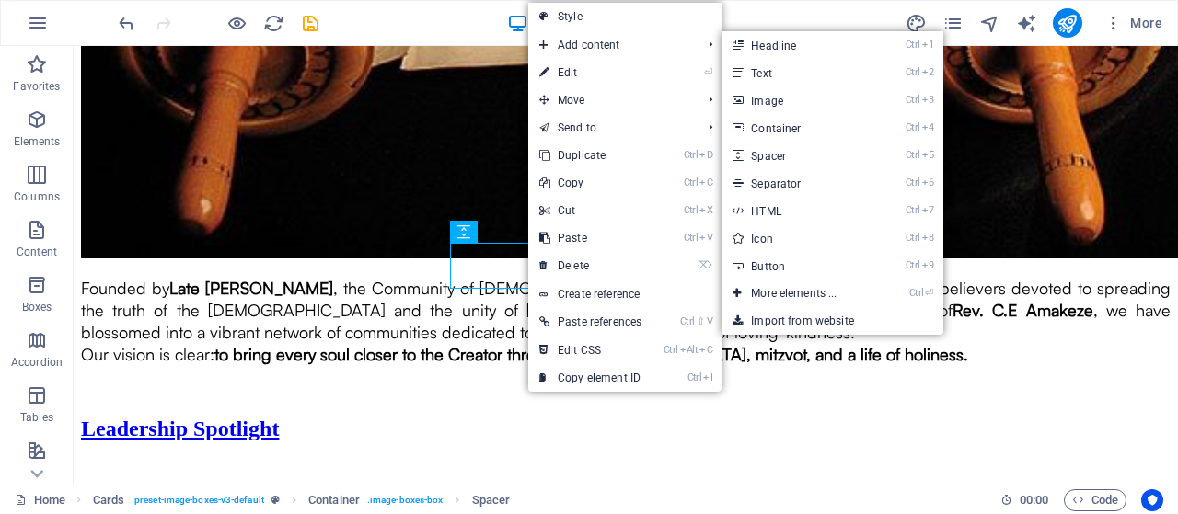
select select "px"
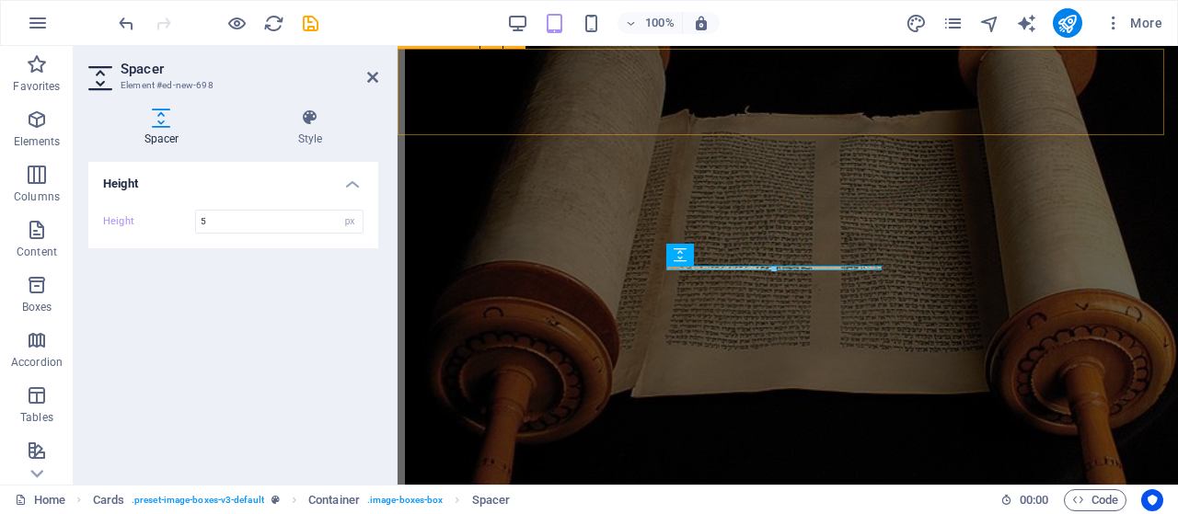
scroll to position [2274, 0]
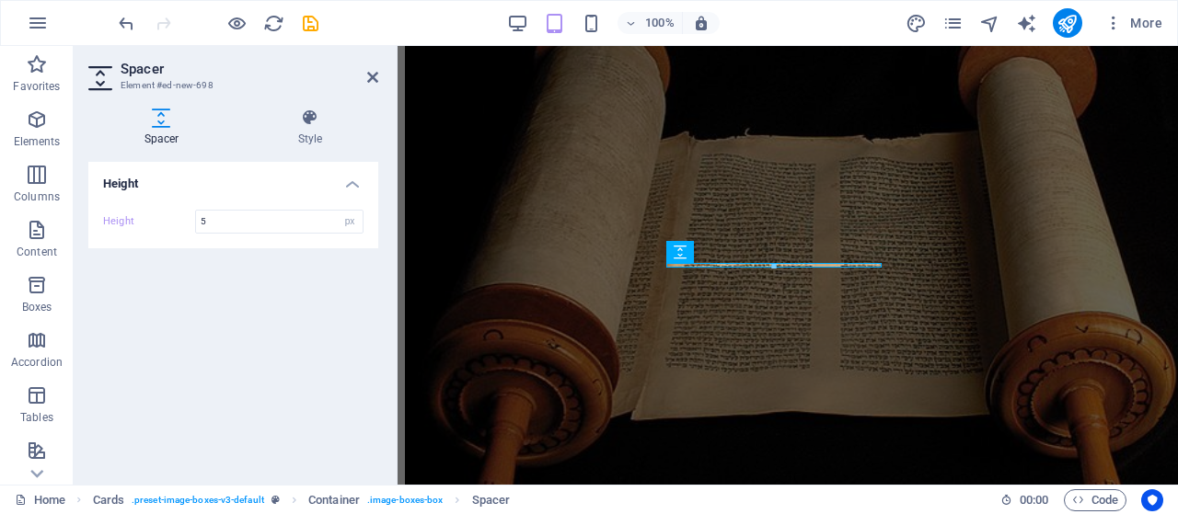
click at [353, 188] on h4 "Height" at bounding box center [233, 178] width 290 height 33
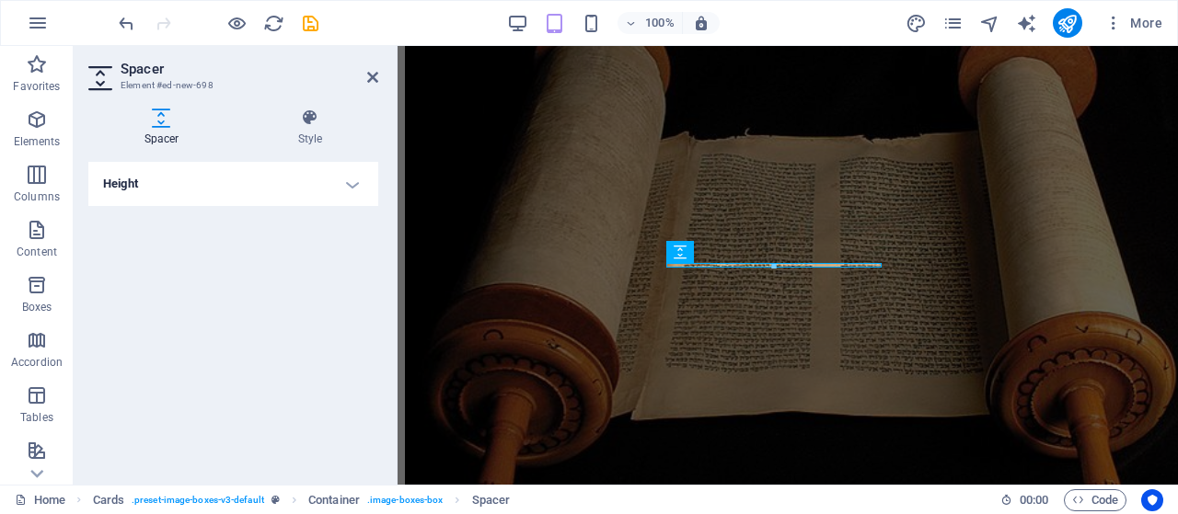
click at [353, 187] on h4 "Height" at bounding box center [233, 184] width 290 height 44
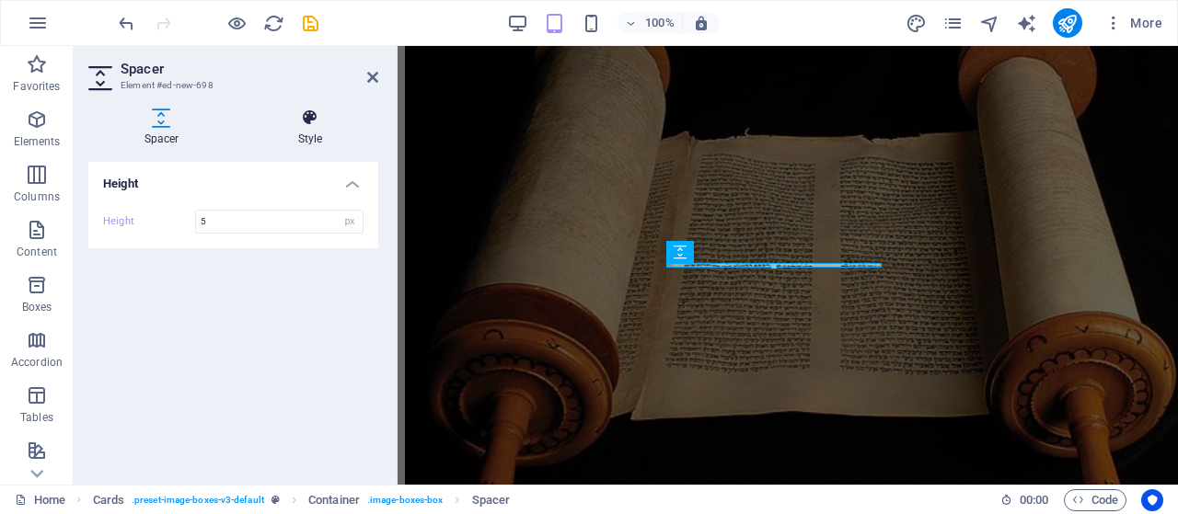
click at [306, 124] on icon at bounding box center [310, 118] width 136 height 18
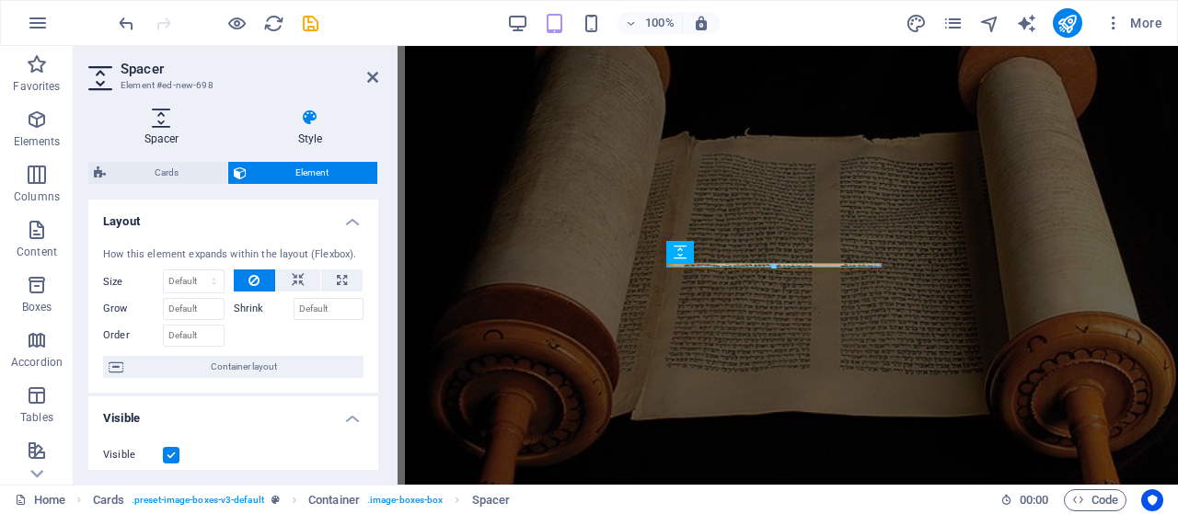
click at [153, 124] on icon at bounding box center [161, 118] width 146 height 18
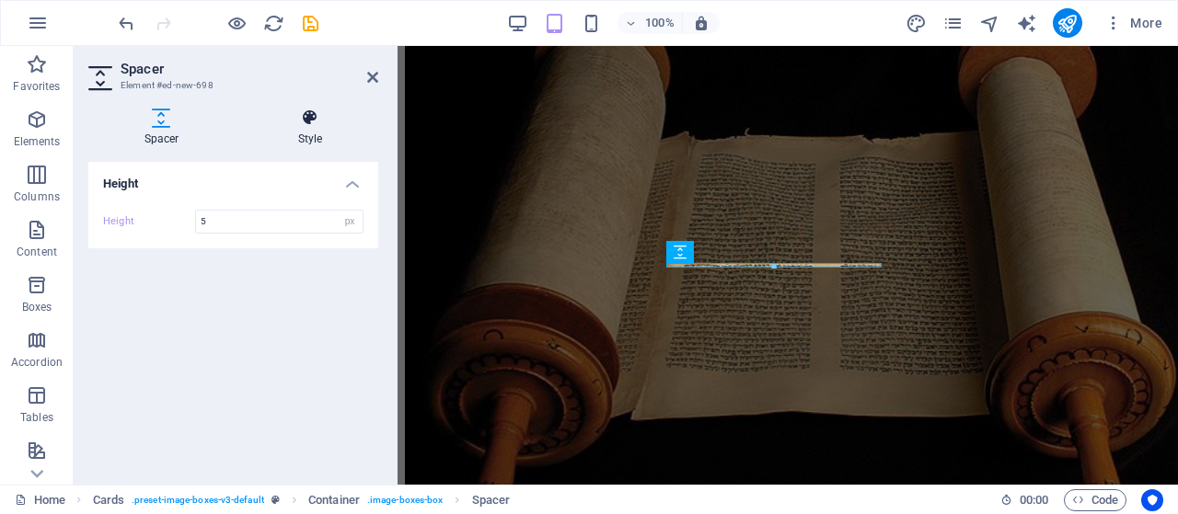
click at [313, 133] on h4 "Style" at bounding box center [310, 128] width 136 height 39
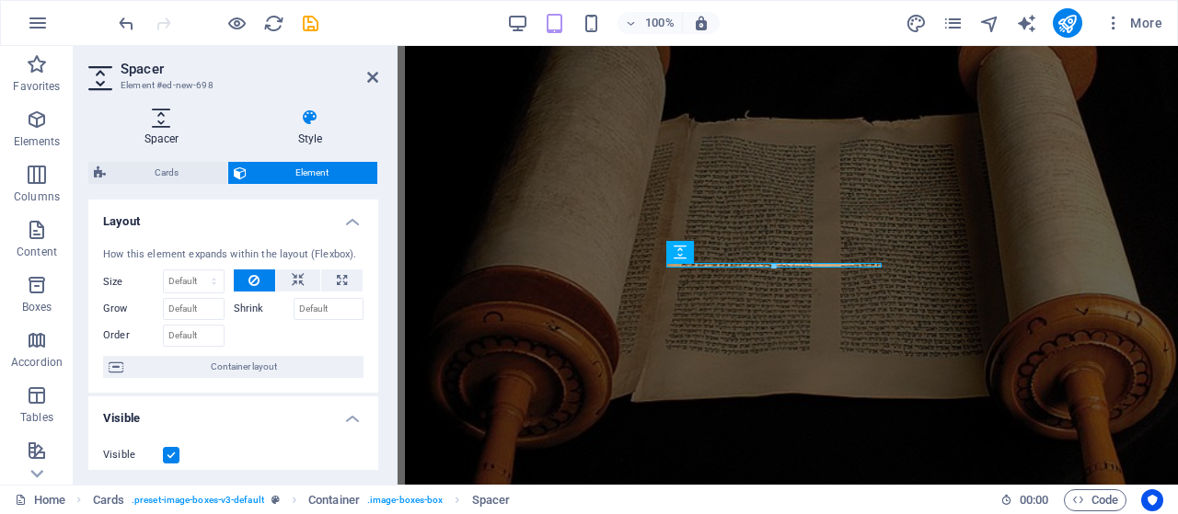
click at [179, 125] on icon at bounding box center [161, 118] width 146 height 18
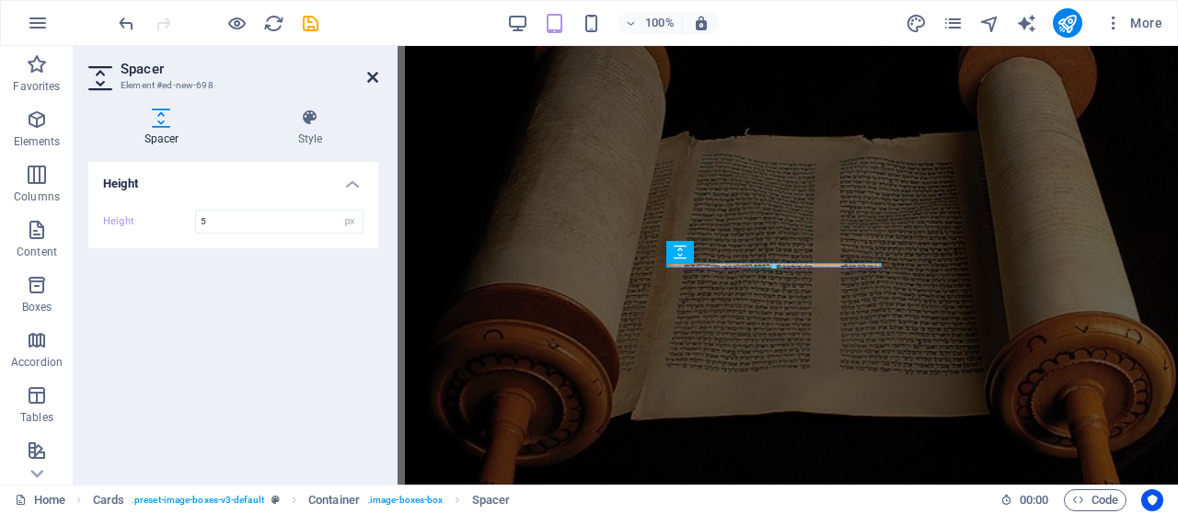
drag, startPoint x: 372, startPoint y: 78, endPoint x: 434, endPoint y: 117, distance: 73.5
click at [372, 78] on icon at bounding box center [372, 77] width 11 height 15
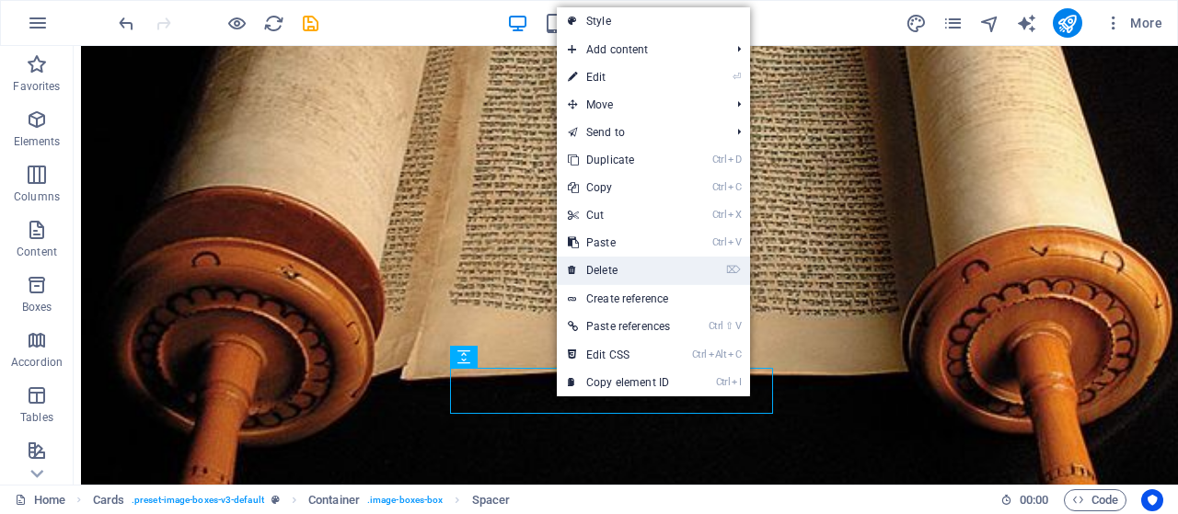
click at [615, 270] on link "⌦ Delete" at bounding box center [619, 271] width 124 height 28
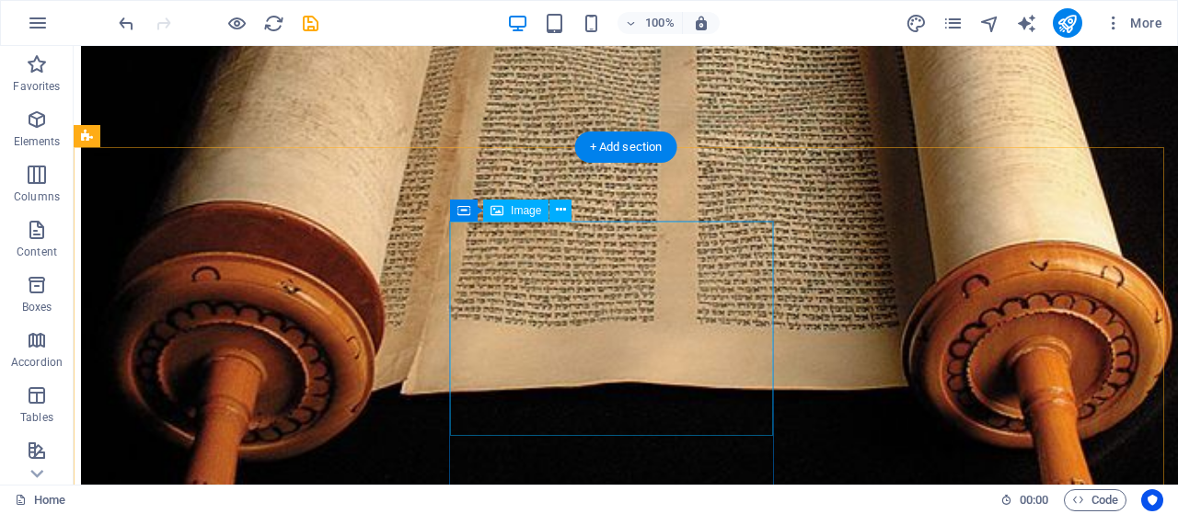
scroll to position [2714, 0]
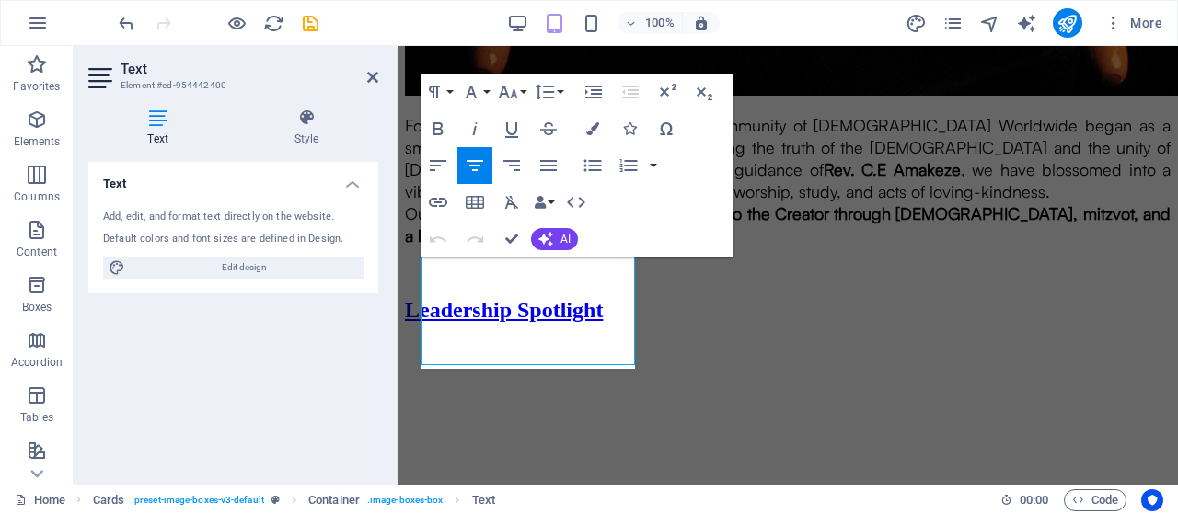
scroll to position [2289, 0]
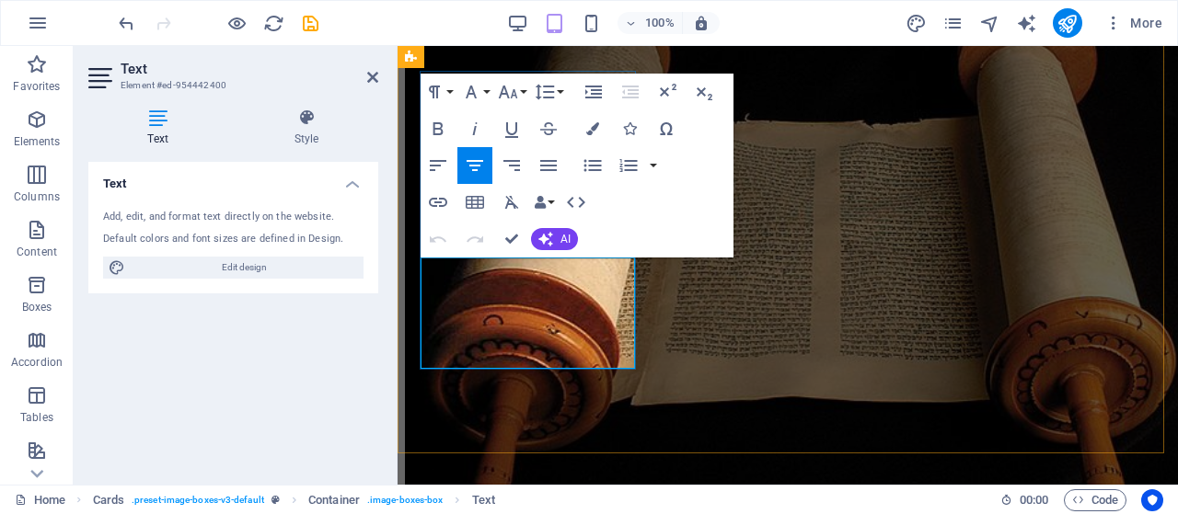
drag, startPoint x: 558, startPoint y: 343, endPoint x: 420, endPoint y: 257, distance: 162.9
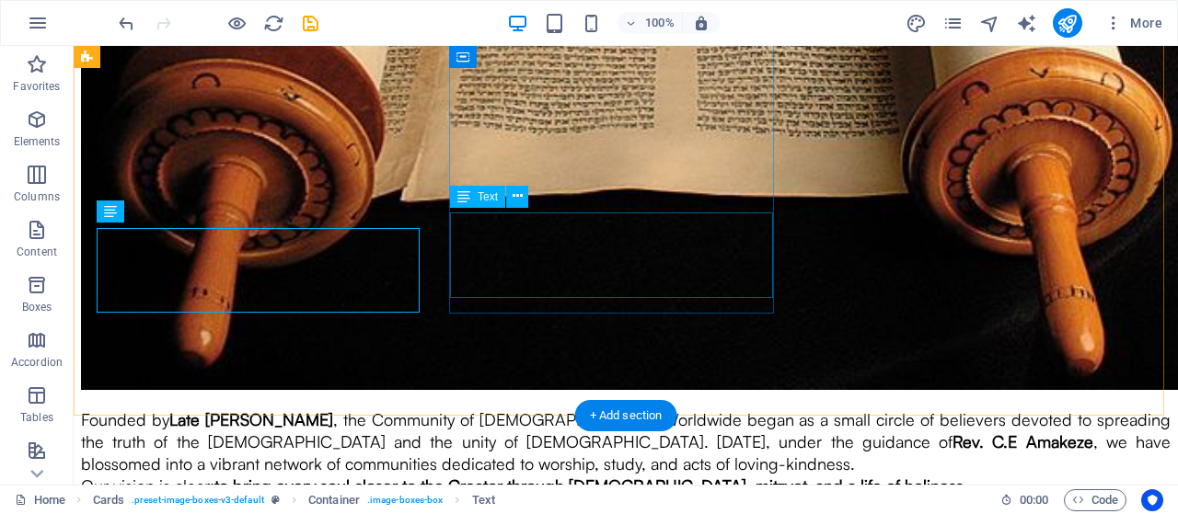
scroll to position [2782, 0]
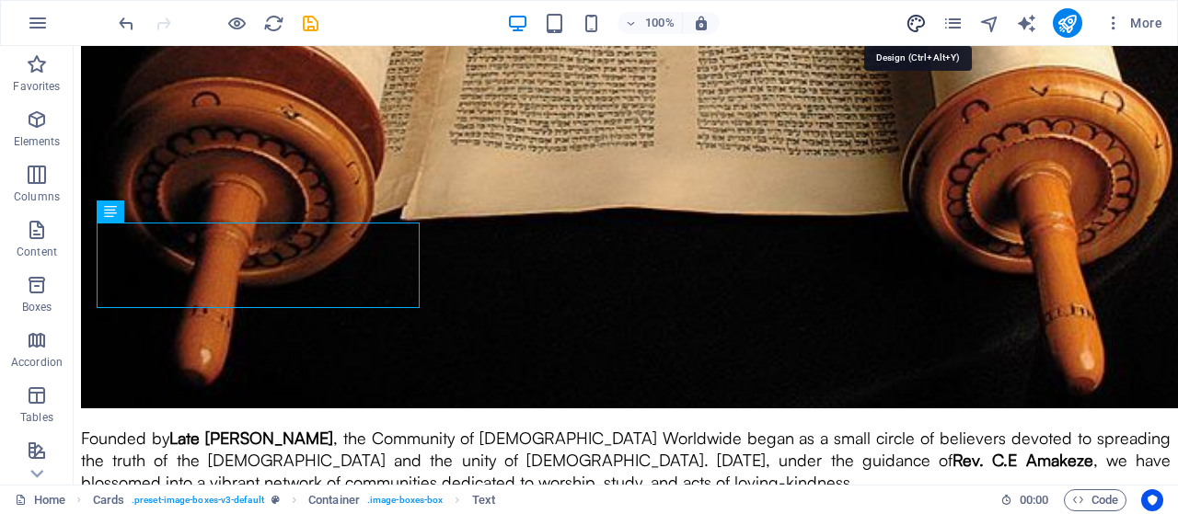
click at [916, 21] on icon "design" at bounding box center [915, 23] width 21 height 21
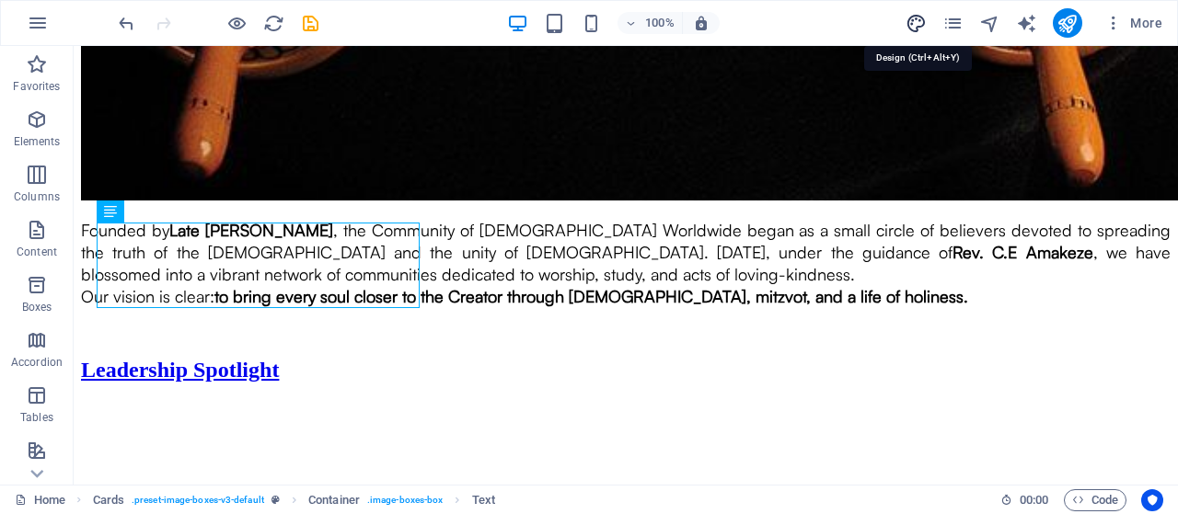
select select "px"
select select "800"
select select "px"
select select "rem"
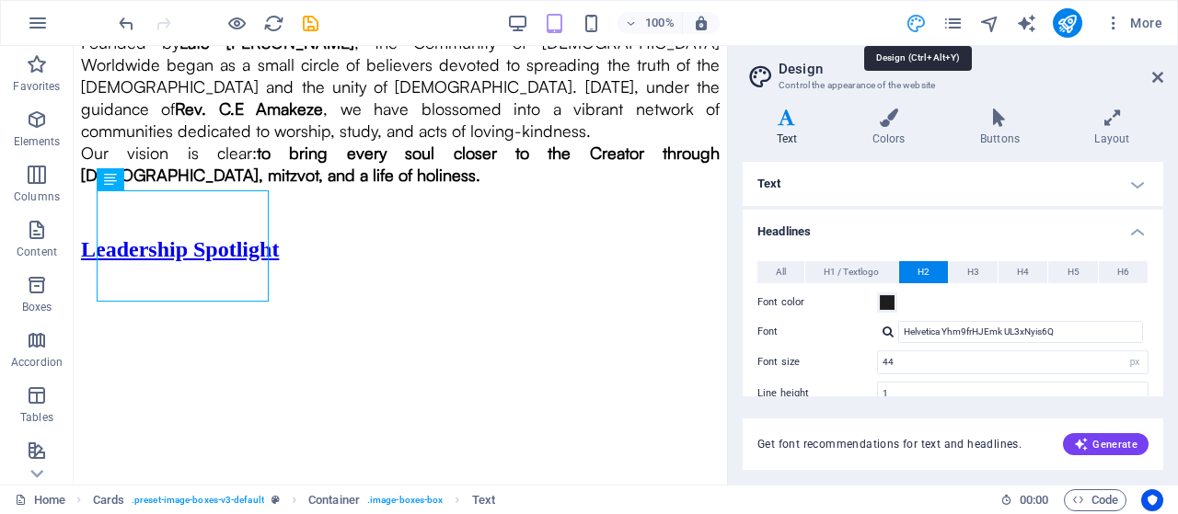
type input "30"
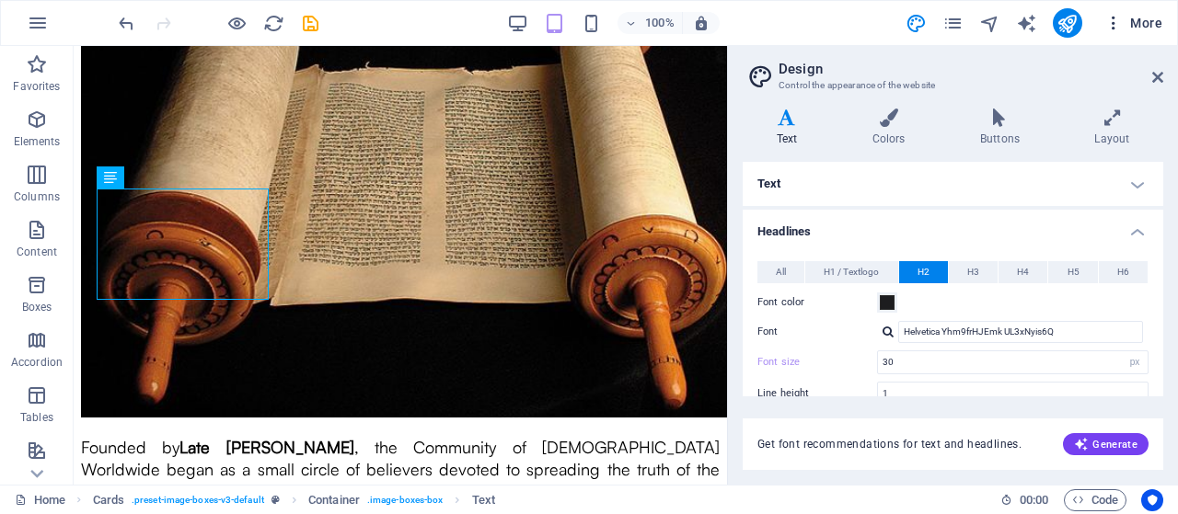
scroll to position [2399, 0]
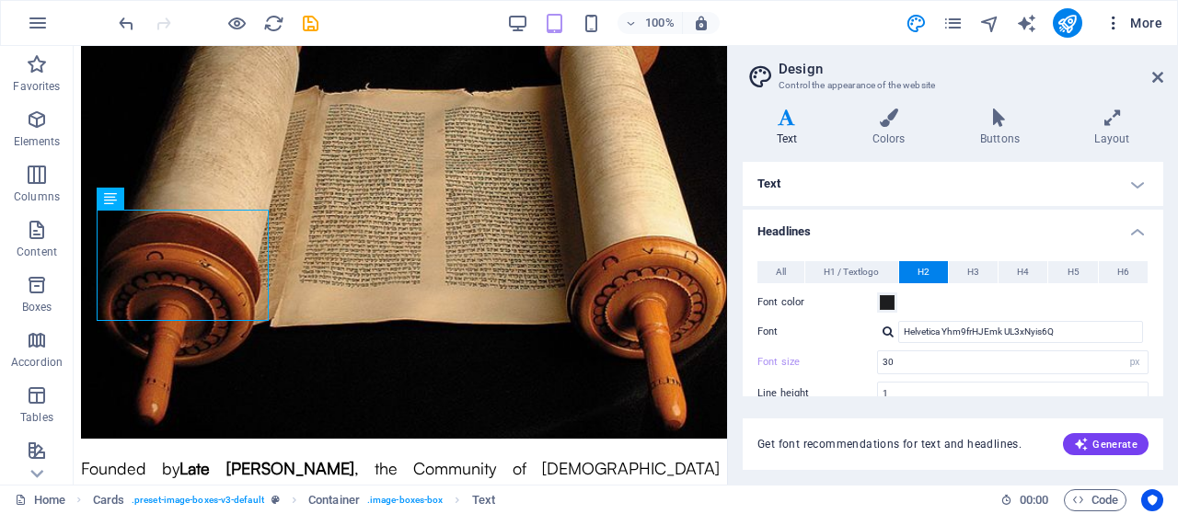
click at [1113, 23] on icon "button" at bounding box center [1113, 23] width 18 height 18
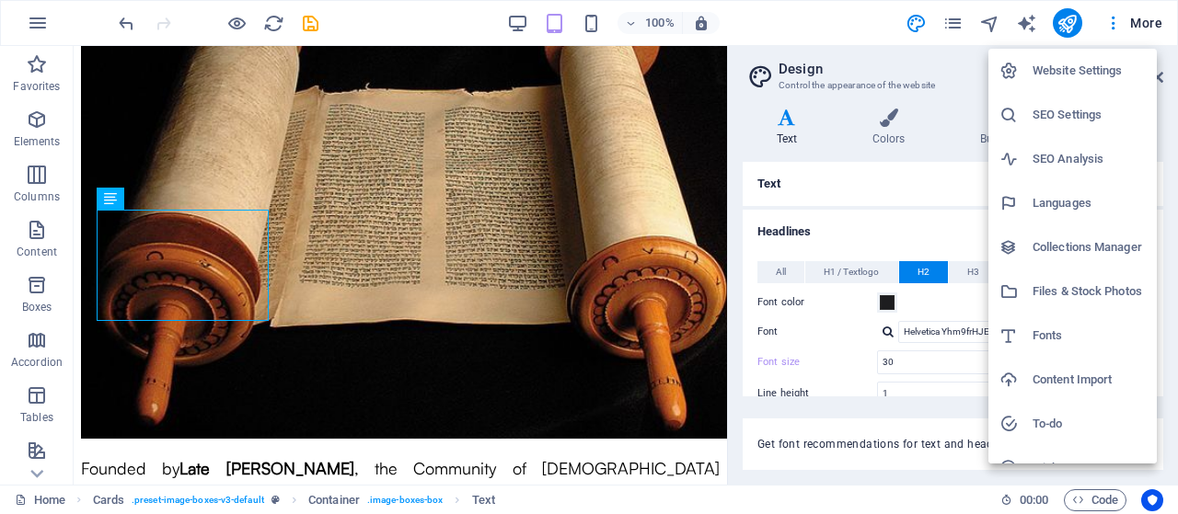
click at [1048, 328] on h6 "Fonts" at bounding box center [1088, 336] width 113 height 22
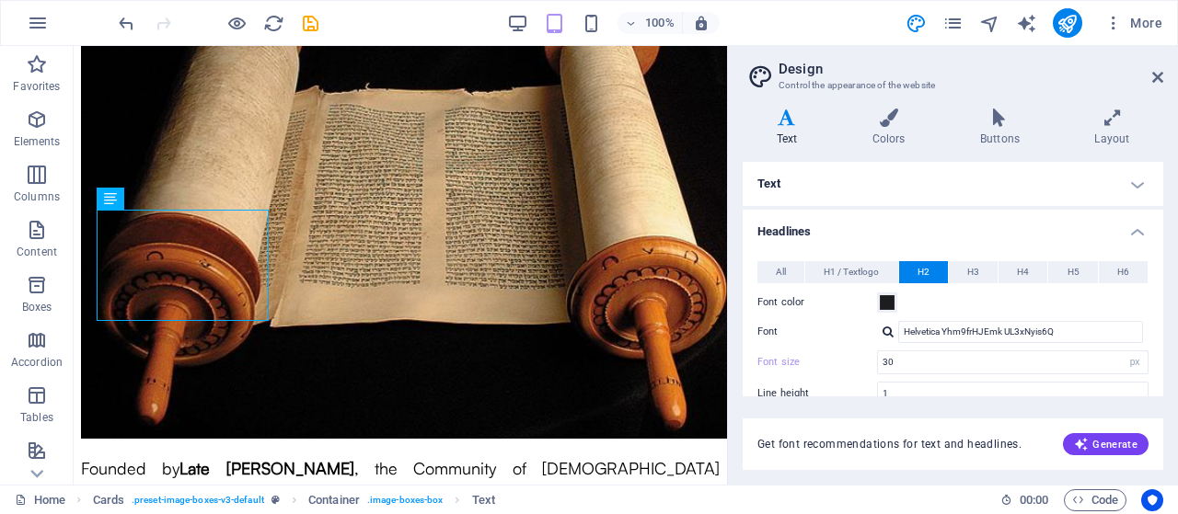
select select "popularity"
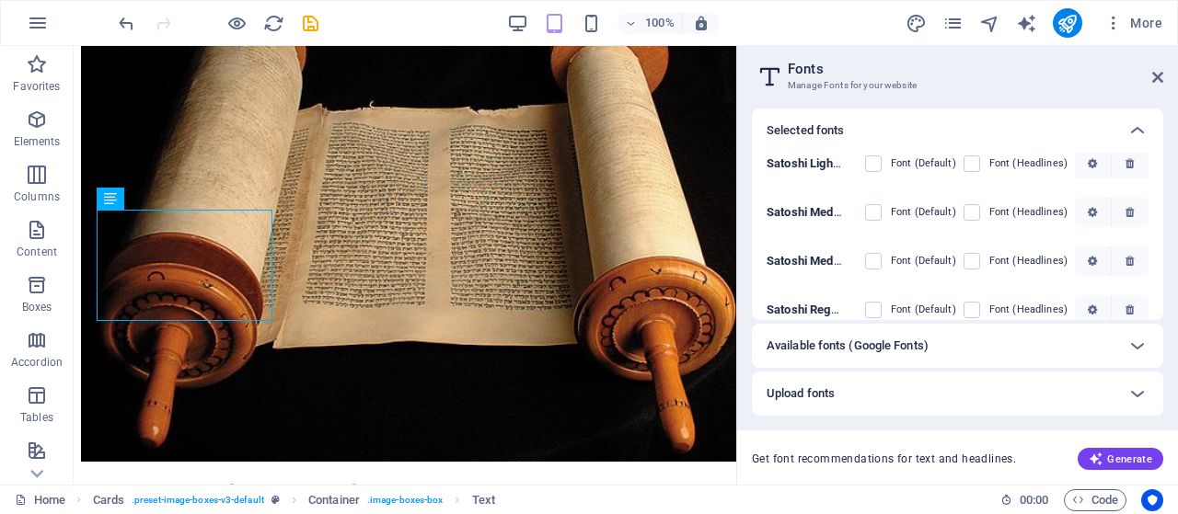
scroll to position [361, 0]
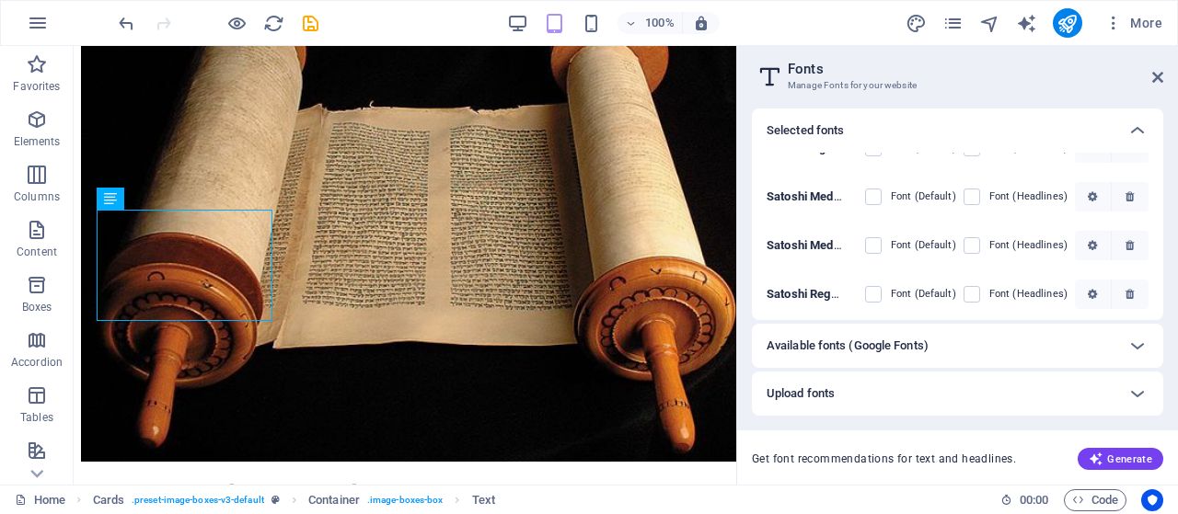
click at [802, 409] on div "Upload fonts" at bounding box center [957, 394] width 411 height 44
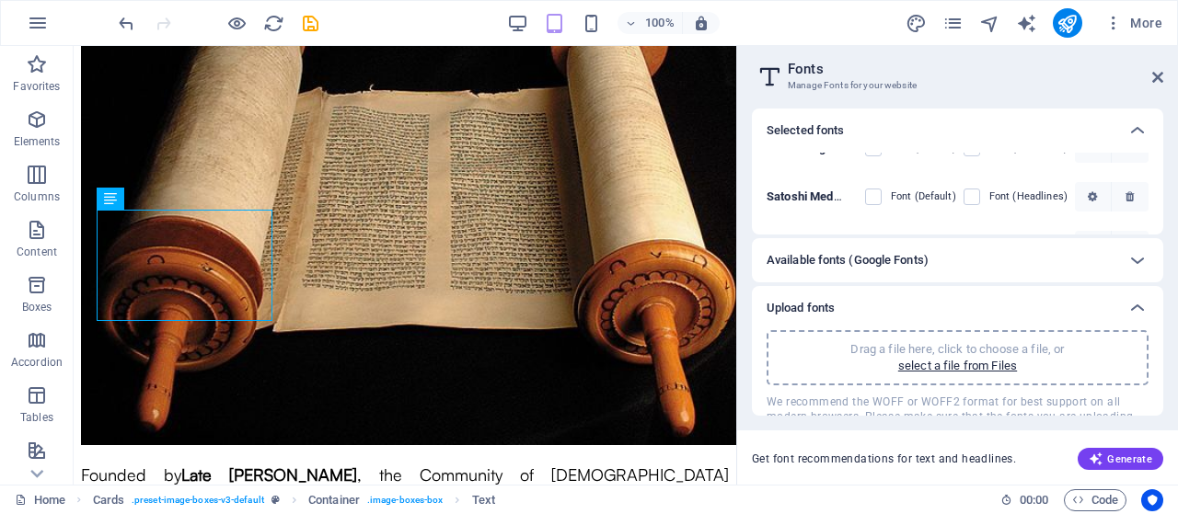
scroll to position [2383, 0]
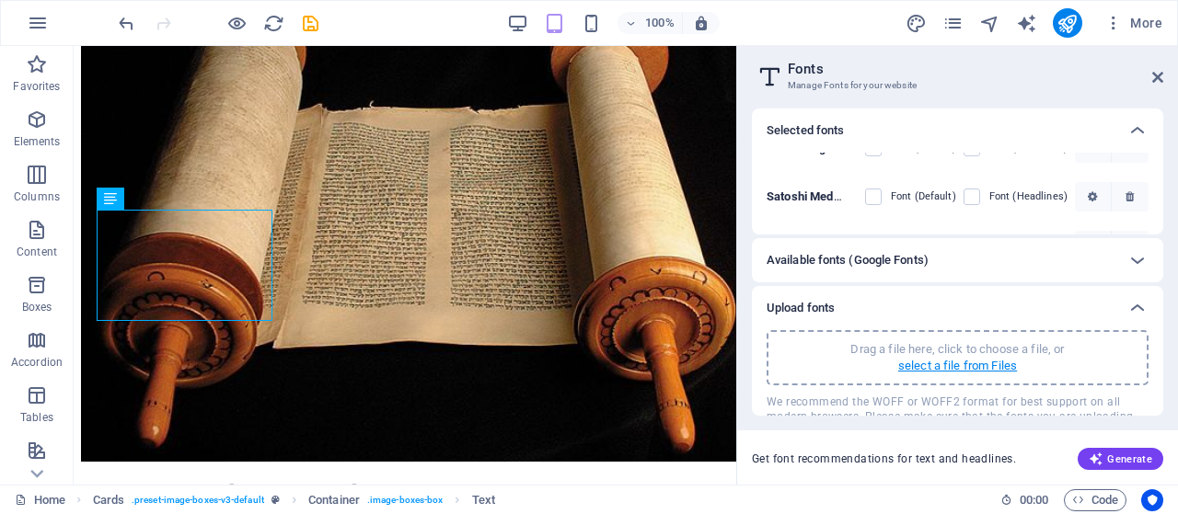
click at [916, 367] on p "select a file from Files" at bounding box center [957, 366] width 119 height 17
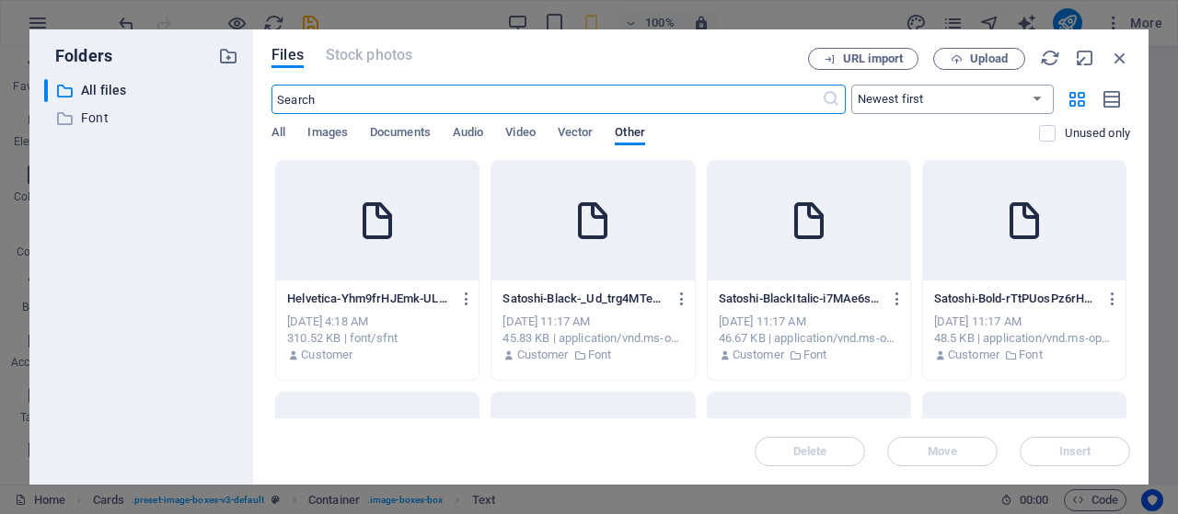
scroll to position [4481, 0]
click at [992, 60] on span "Upload" at bounding box center [989, 58] width 38 height 11
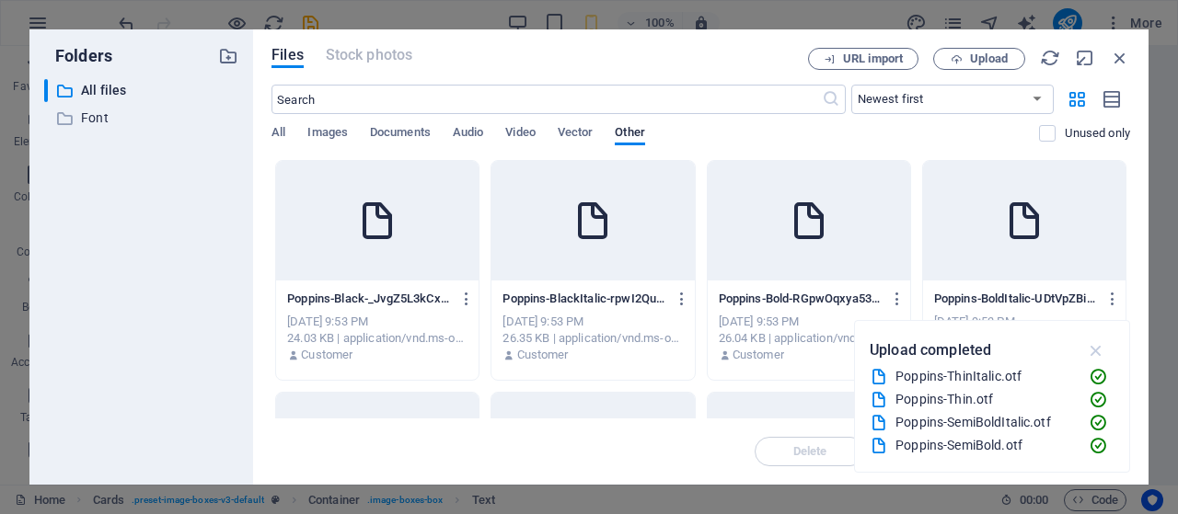
scroll to position [4582, 0]
click at [1097, 347] on icon "button" at bounding box center [1096, 350] width 21 height 20
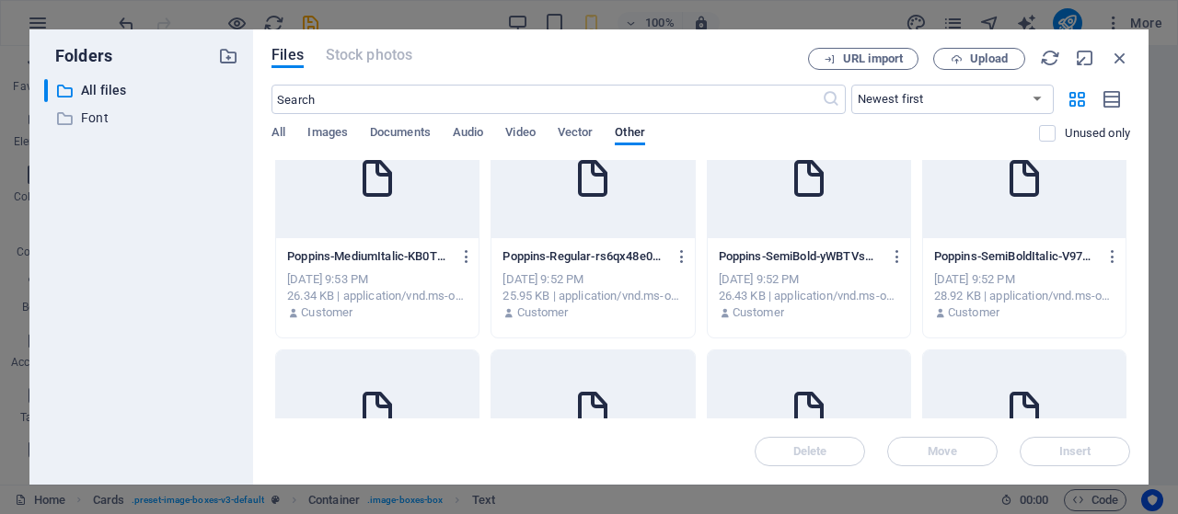
scroll to position [736, 0]
click at [407, 213] on div at bounding box center [377, 181] width 202 height 120
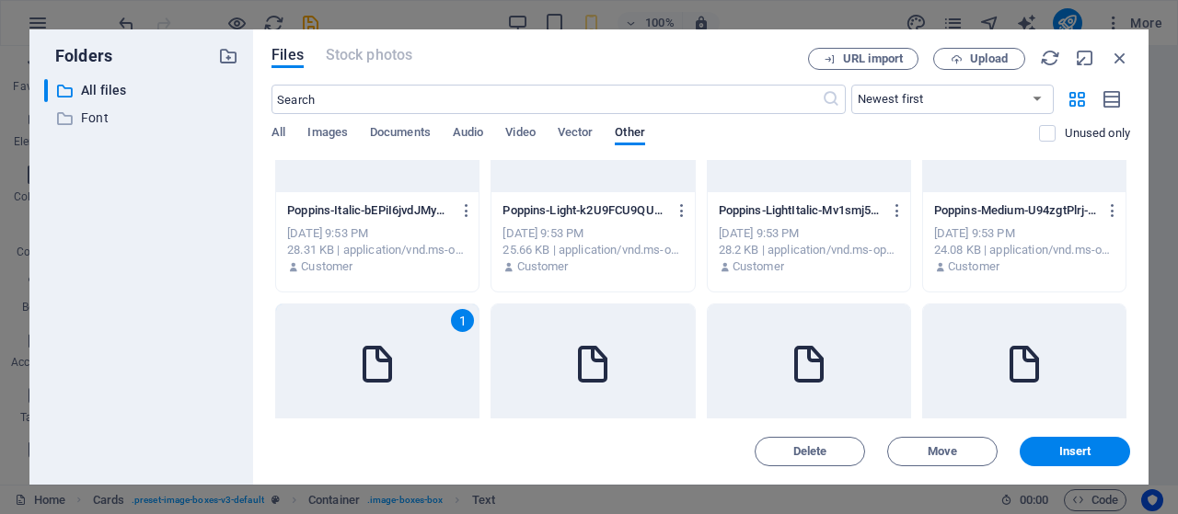
scroll to position [4582, 0]
click at [958, 245] on div "24.08 KB | application/vnd.ms-opentype" at bounding box center [1024, 250] width 180 height 17
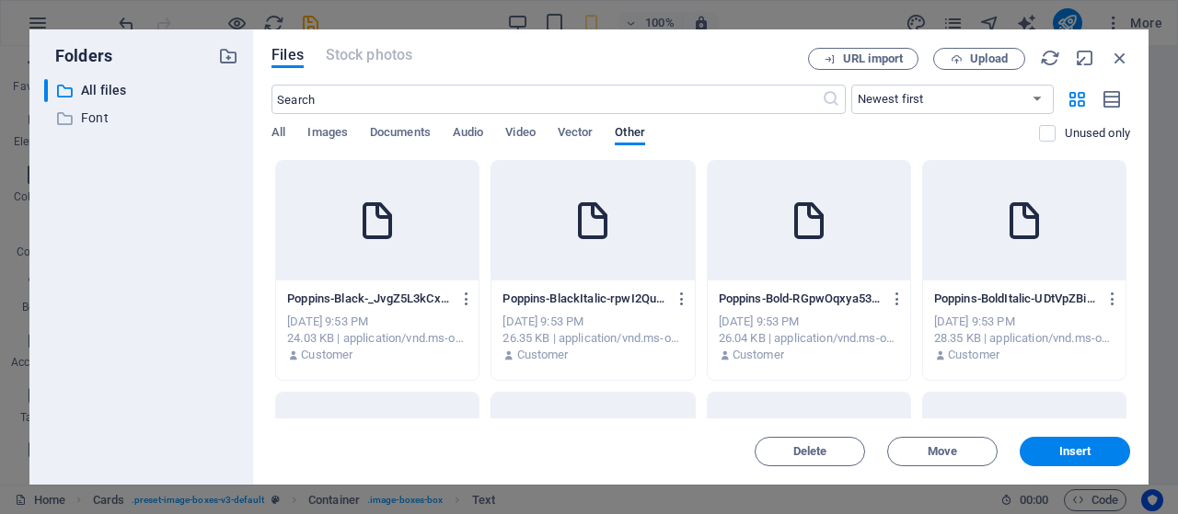
scroll to position [4506, 0]
click at [806, 287] on div "Poppins-Bold-RGpwOqxya53AbeK_qJnaIg.otf Poppins-Bold-RGpwOqxya53AbeK_qJnaIg.otf" at bounding box center [809, 298] width 180 height 29
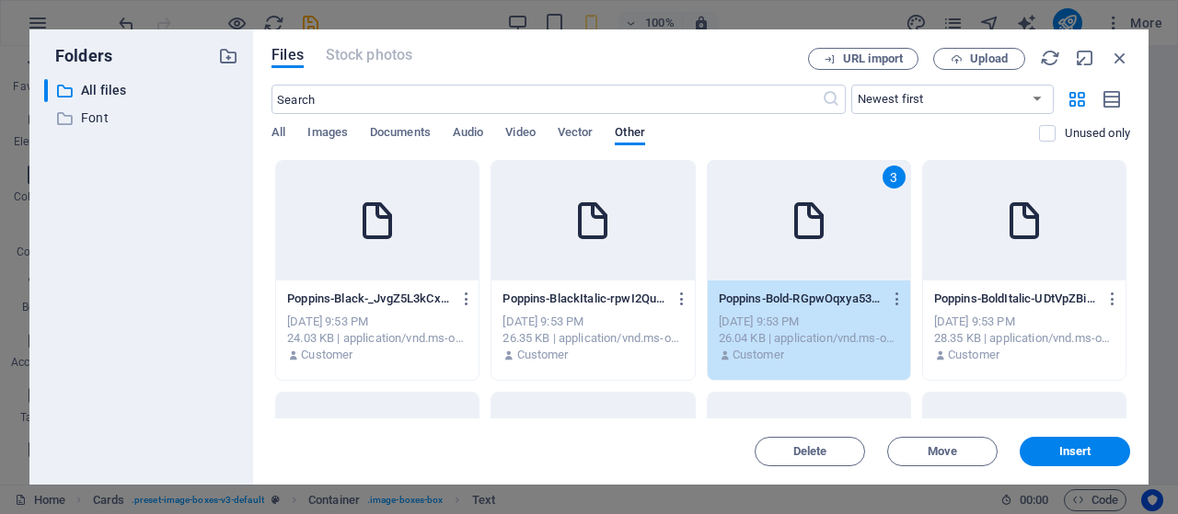
click at [407, 260] on div at bounding box center [377, 221] width 202 height 120
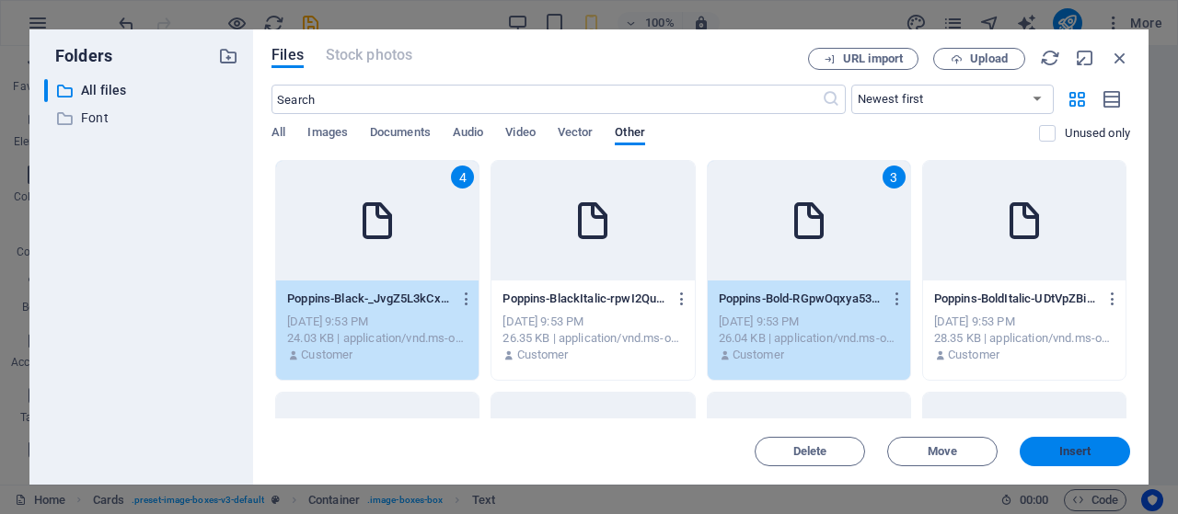
click at [1039, 441] on button "Insert" at bounding box center [1074, 451] width 110 height 29
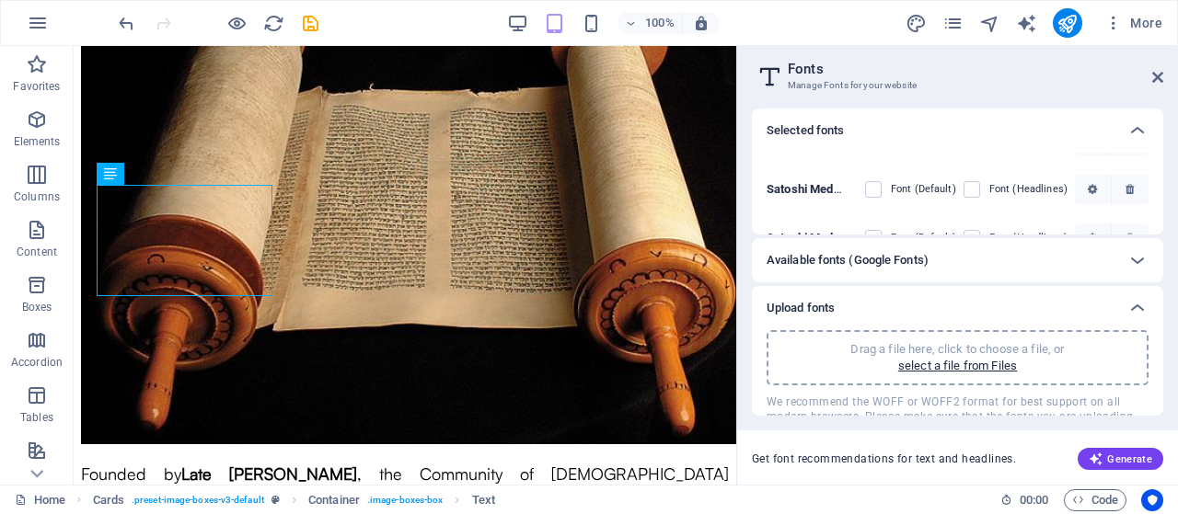
scroll to position [2383, 0]
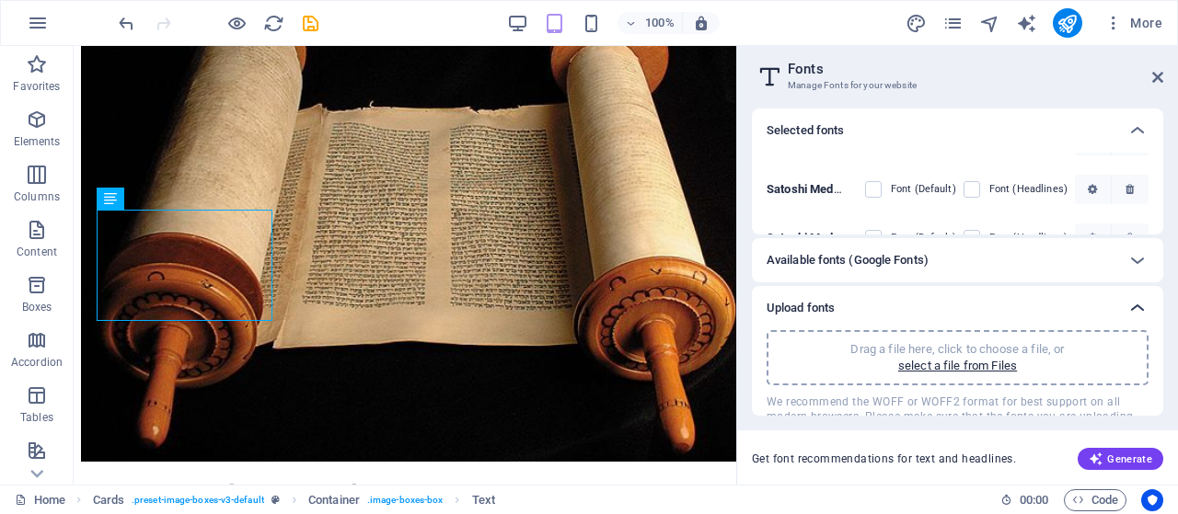
click at [1133, 307] on icon at bounding box center [1137, 308] width 22 height 22
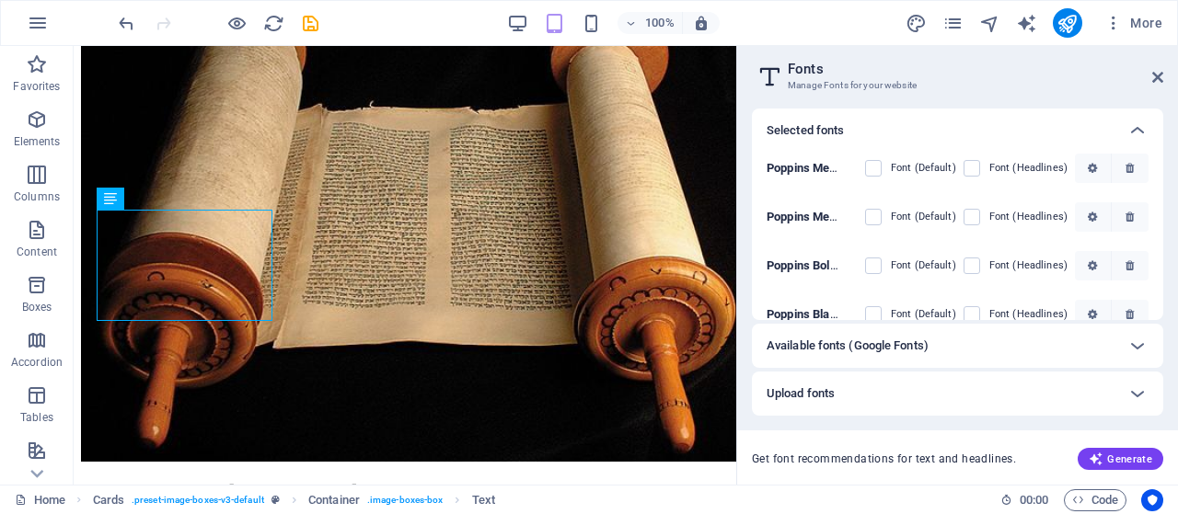
scroll to position [554, 0]
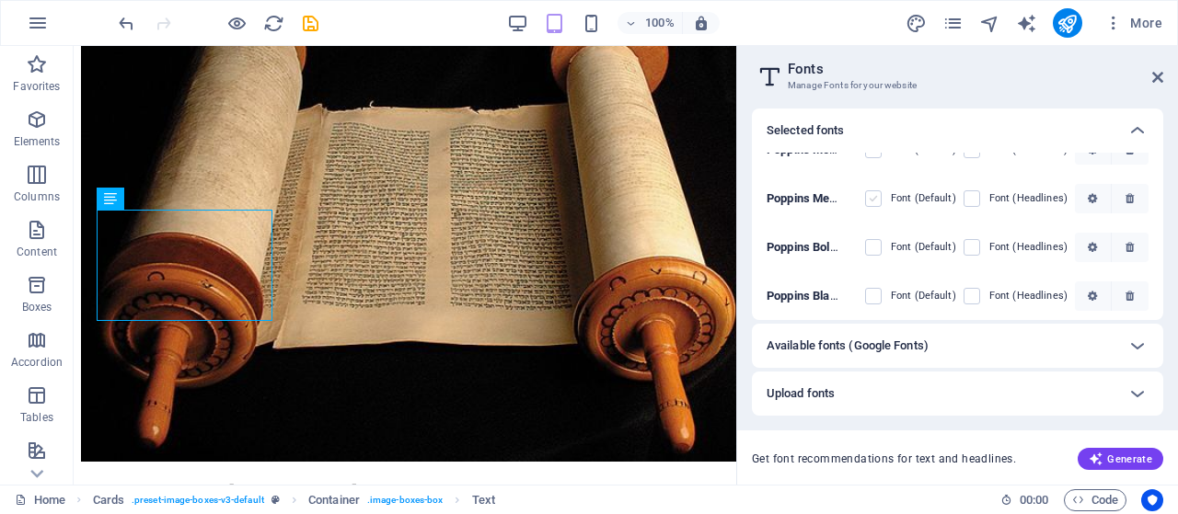
click at [875, 199] on label at bounding box center [873, 198] width 17 height 17
click at [0, 0] on JfH3prxMAng "checkbox" at bounding box center [0, 0] width 0 height 0
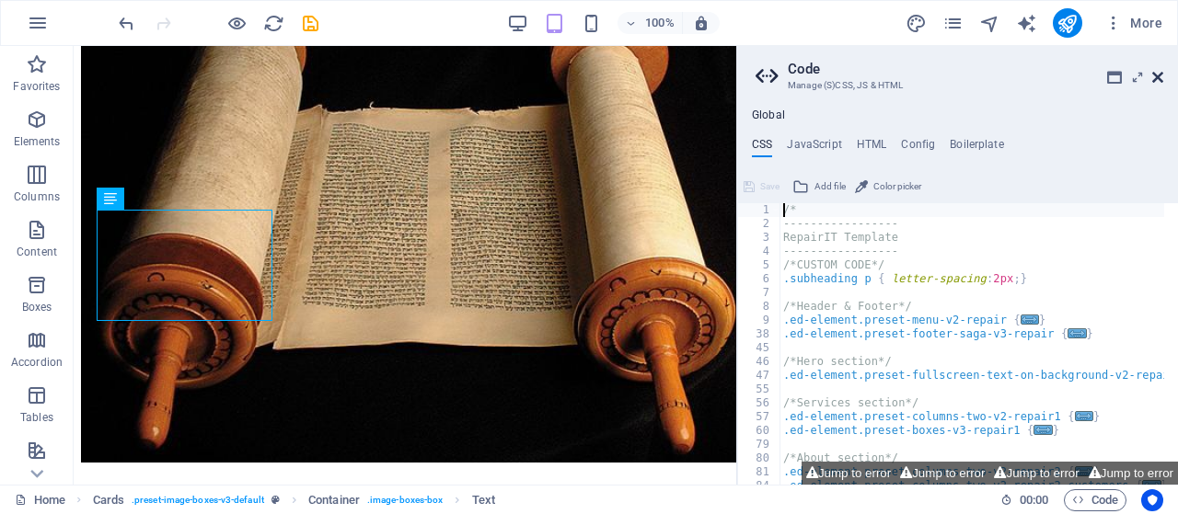
click at [1154, 80] on icon at bounding box center [1157, 77] width 11 height 15
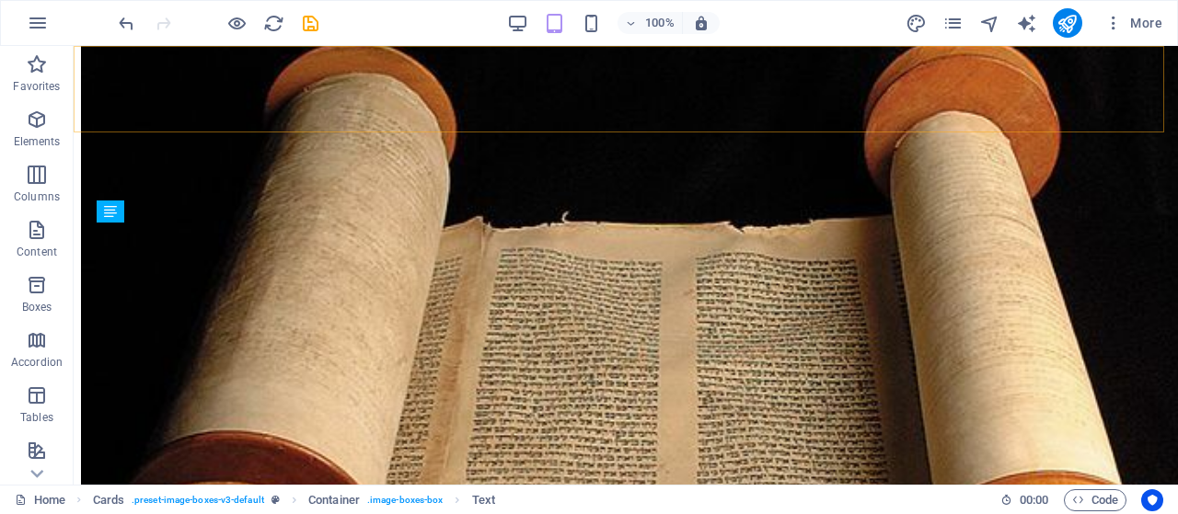
scroll to position [0, 0]
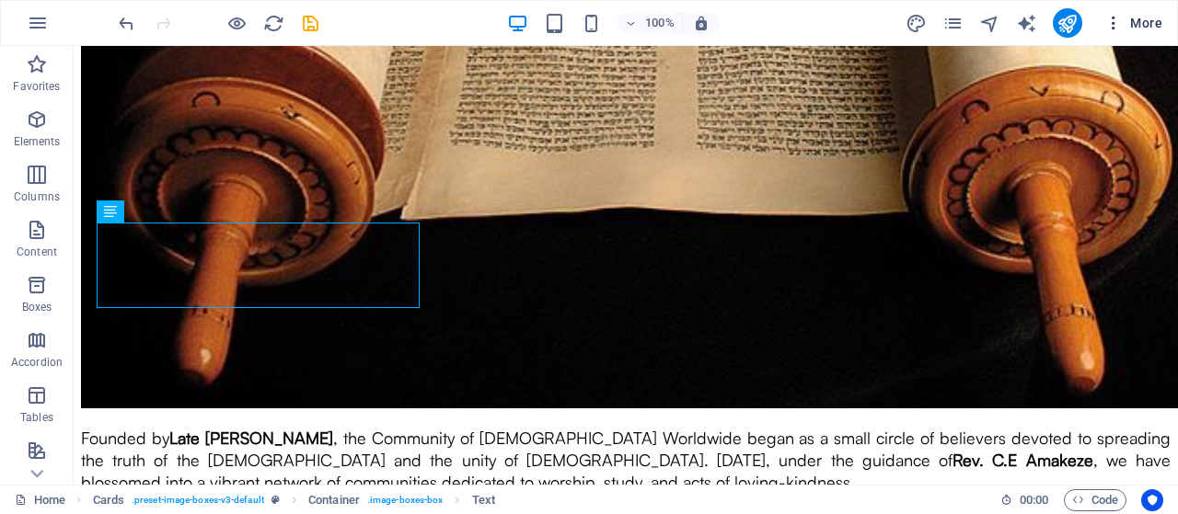
click at [1150, 23] on span "More" at bounding box center [1133, 23] width 58 height 18
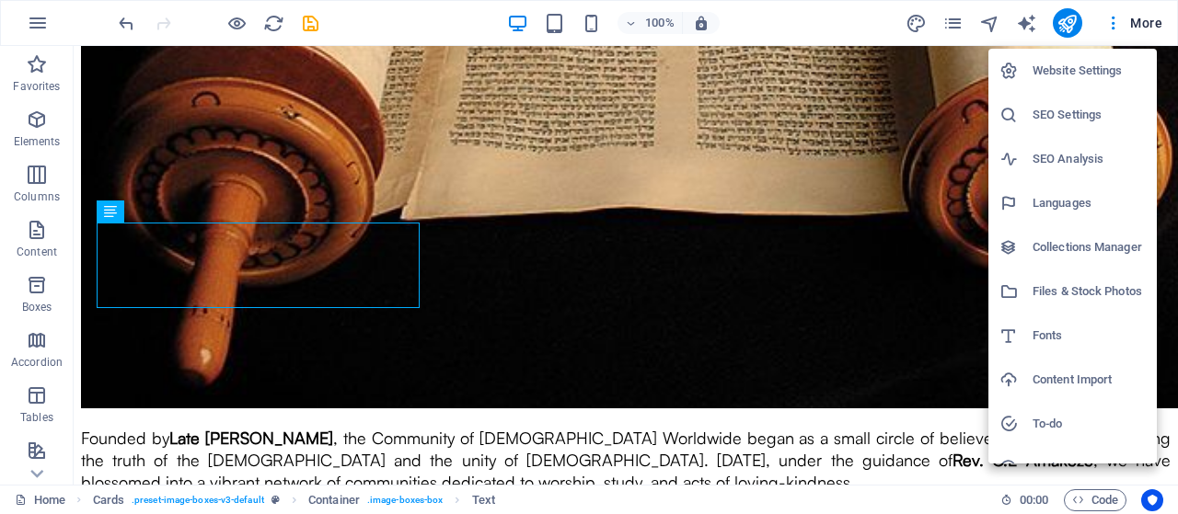
click at [909, 21] on div at bounding box center [589, 257] width 1178 height 514
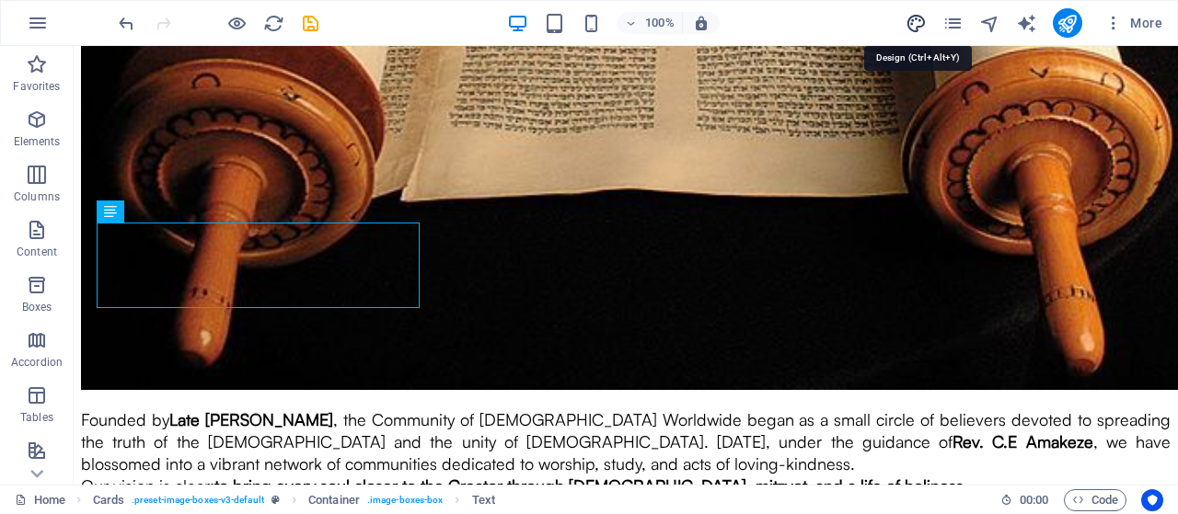
click at [909, 27] on icon "design" at bounding box center [915, 23] width 21 height 21
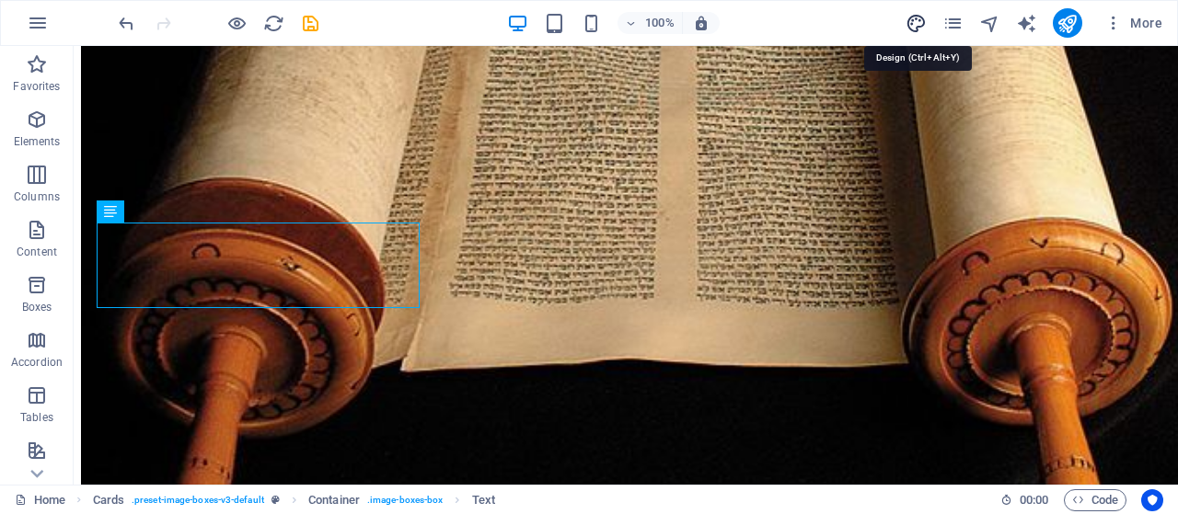
select select "px"
select select "400"
select select "px"
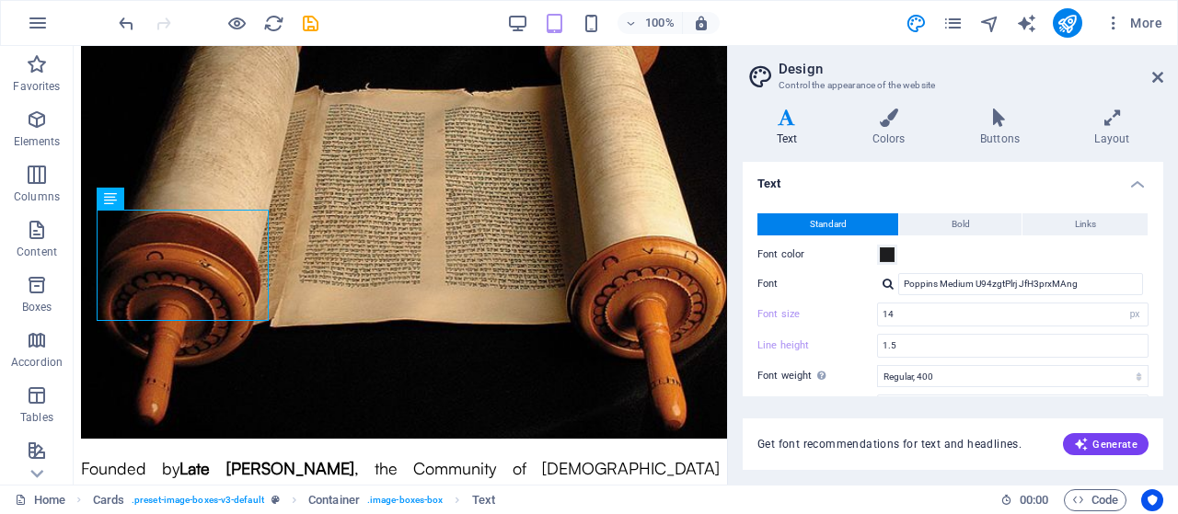
click at [1139, 185] on h4 "Text" at bounding box center [952, 178] width 420 height 33
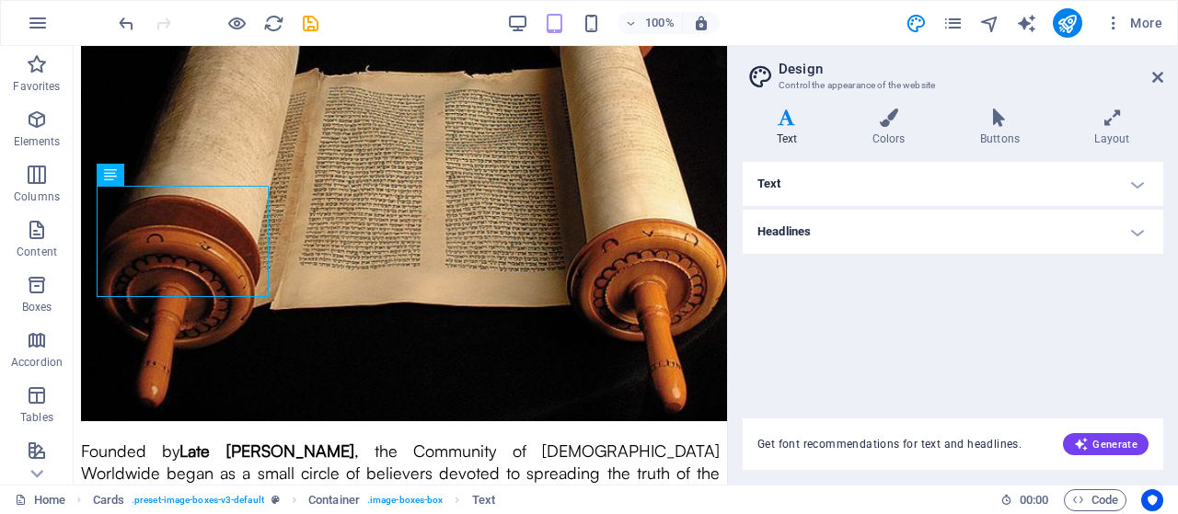
click at [1078, 226] on h4 "Headlines" at bounding box center [952, 232] width 420 height 44
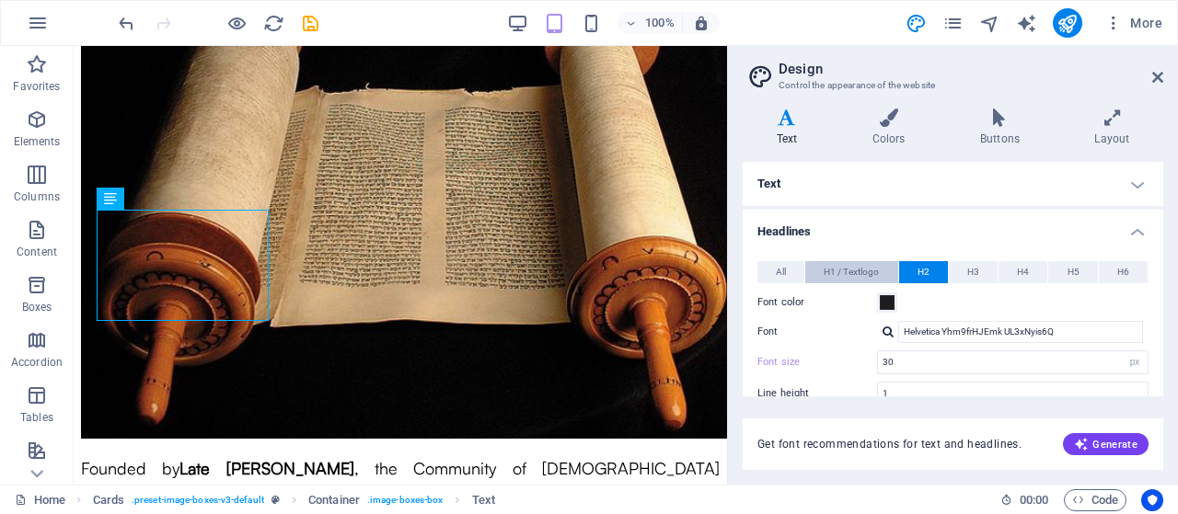
click at [839, 277] on span "H1 / Textlogo" at bounding box center [850, 272] width 55 height 22
click at [778, 276] on span "All" at bounding box center [781, 272] width 10 height 22
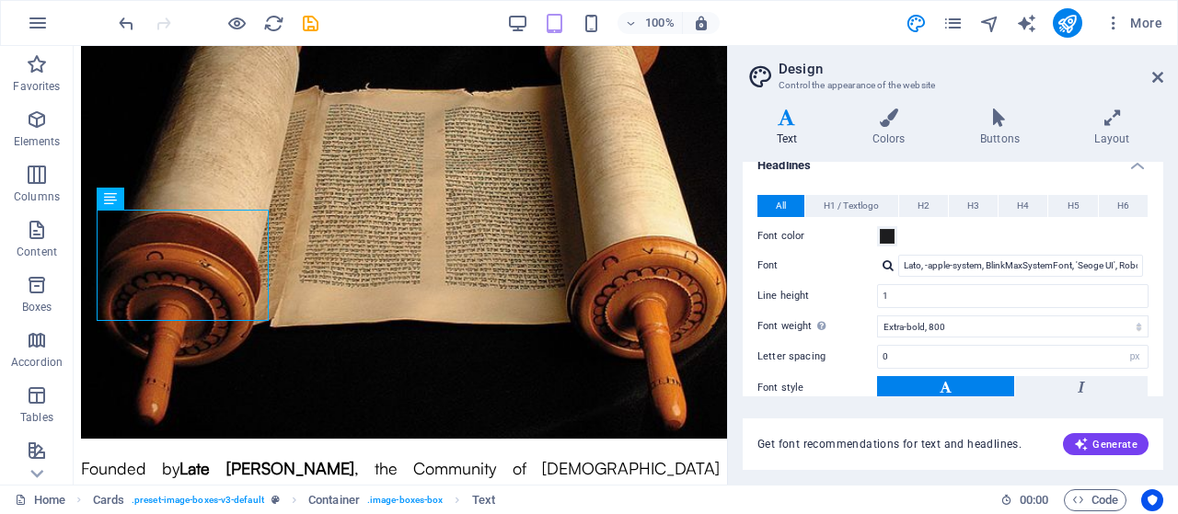
scroll to position [92, 0]
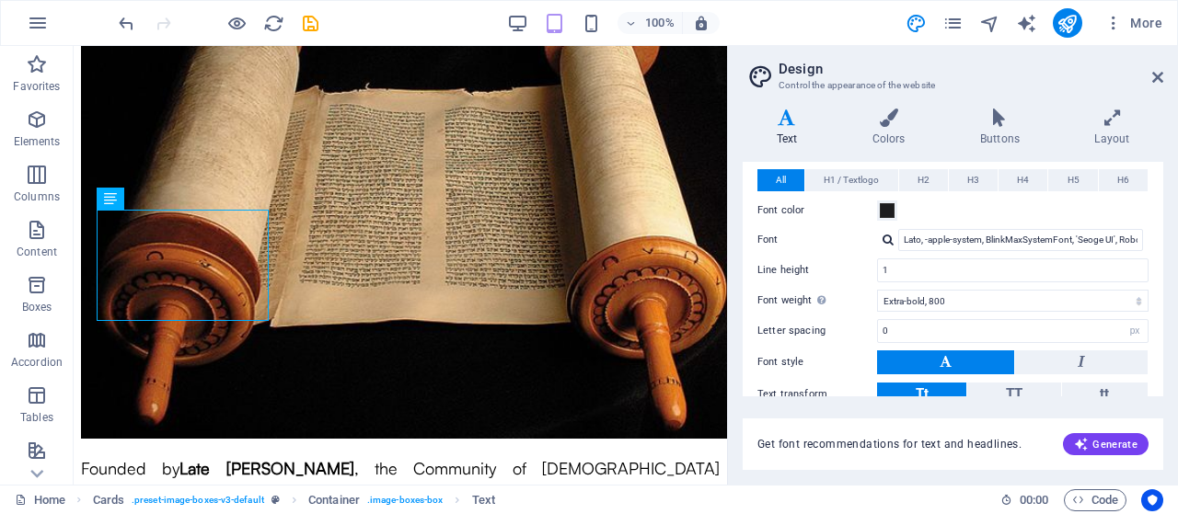
click at [886, 243] on div at bounding box center [887, 240] width 11 height 12
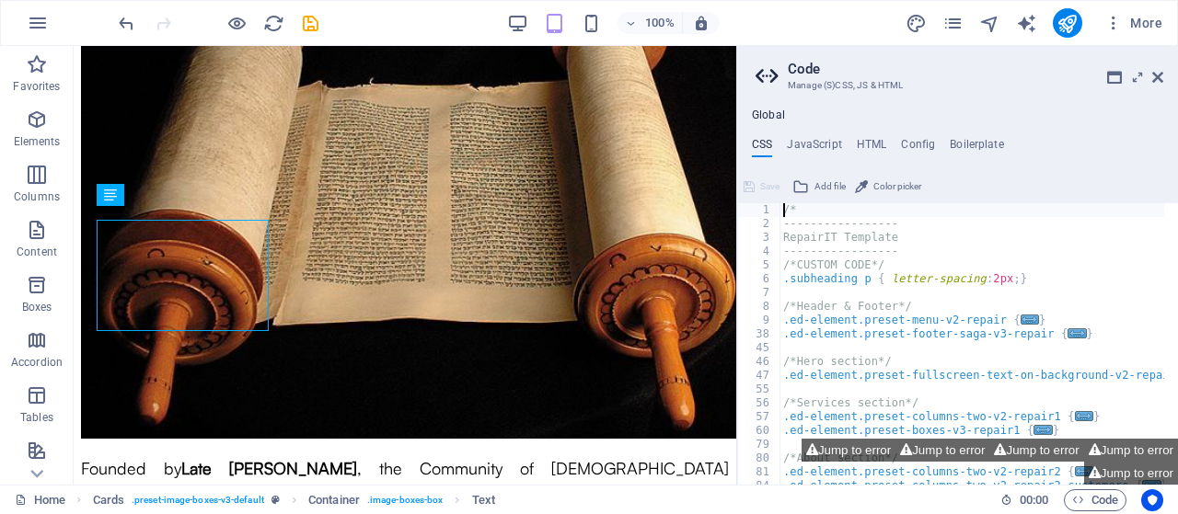
click at [932, 333] on div "/* ----------------- RepairIT Template ----------------- /*CUSTOM CODE*/ .subhe…" at bounding box center [971, 357] width 385 height 309
type textarea ".ed-element.preset-footer-saga-v3-repair {"
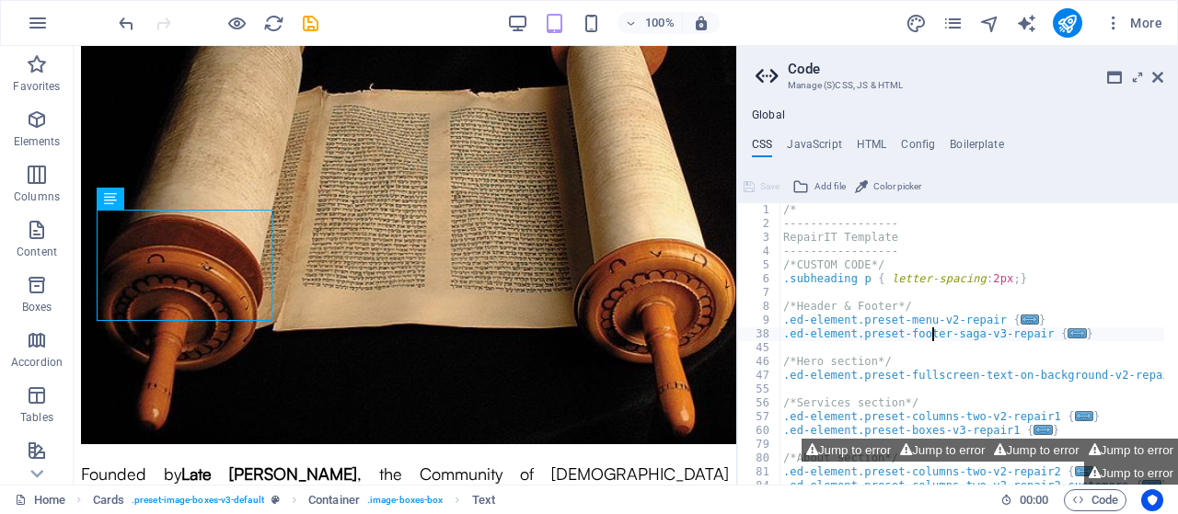
scroll to position [2383, 0]
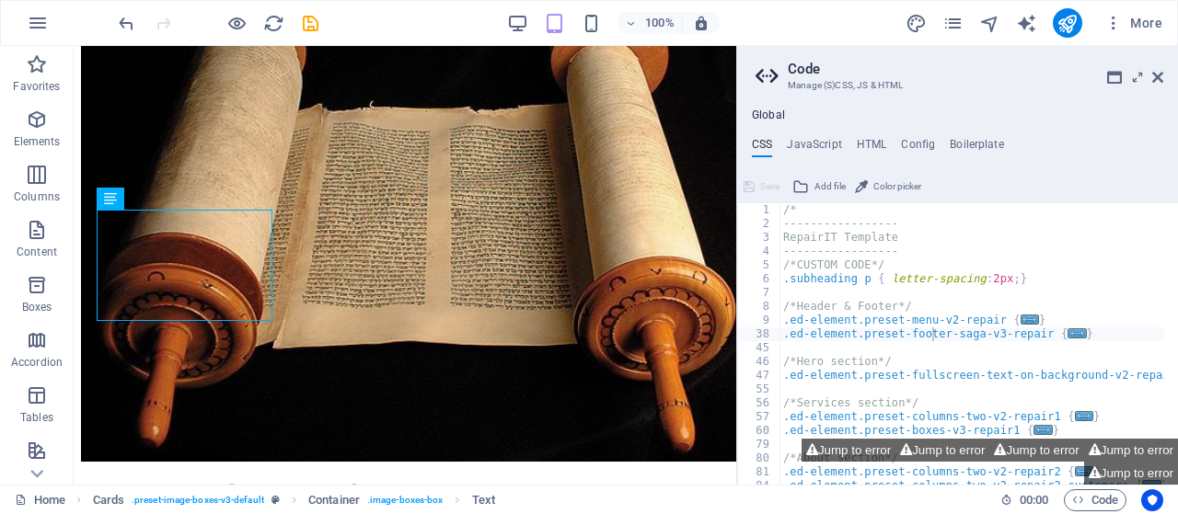
click at [1148, 82] on header "Code Manage (S)CSS, JS & HTML" at bounding box center [959, 70] width 408 height 48
drag, startPoint x: 1153, startPoint y: 80, endPoint x: 1066, endPoint y: 38, distance: 96.3
click at [1153, 80] on icon at bounding box center [1157, 77] width 11 height 15
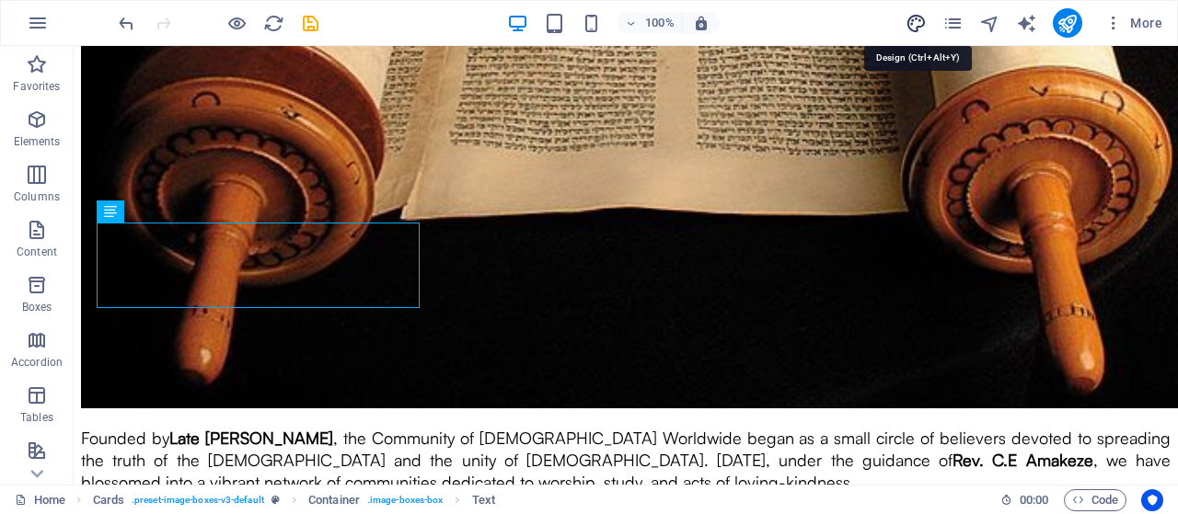
click at [910, 21] on icon "design" at bounding box center [915, 23] width 21 height 21
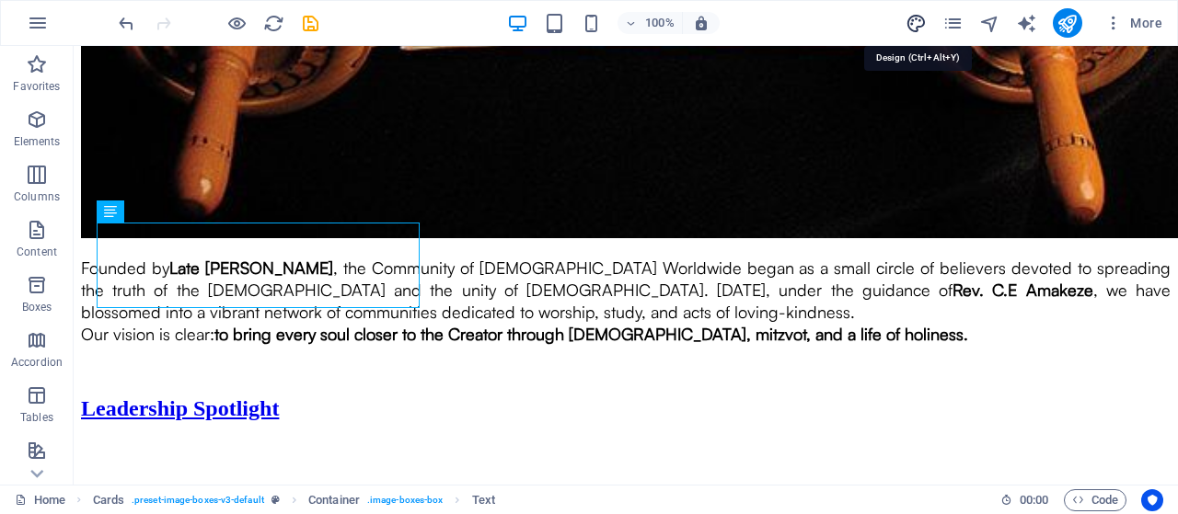
select select "800"
select select "px"
select select "rem"
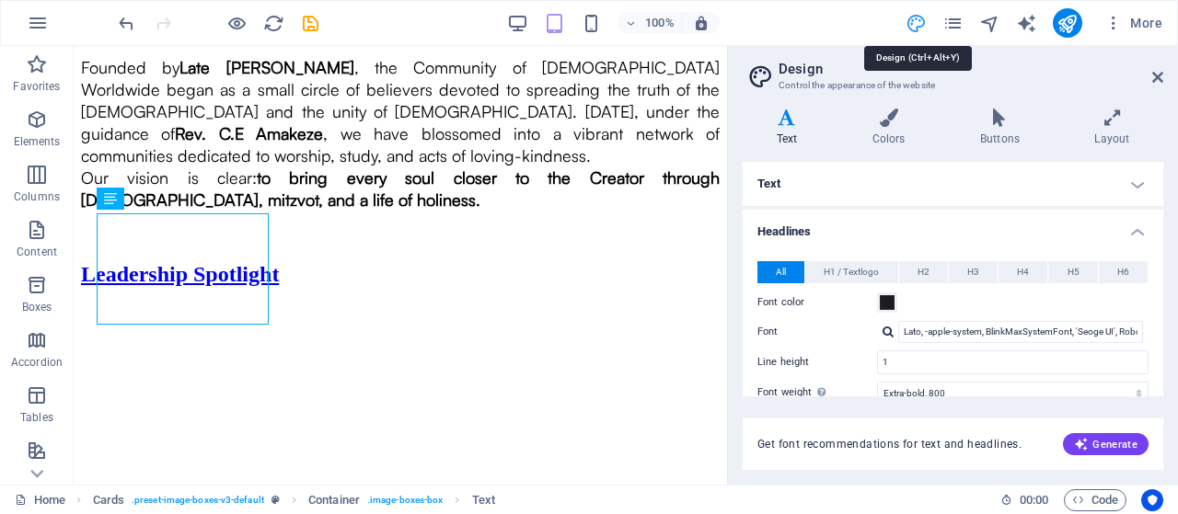
scroll to position [2399, 0]
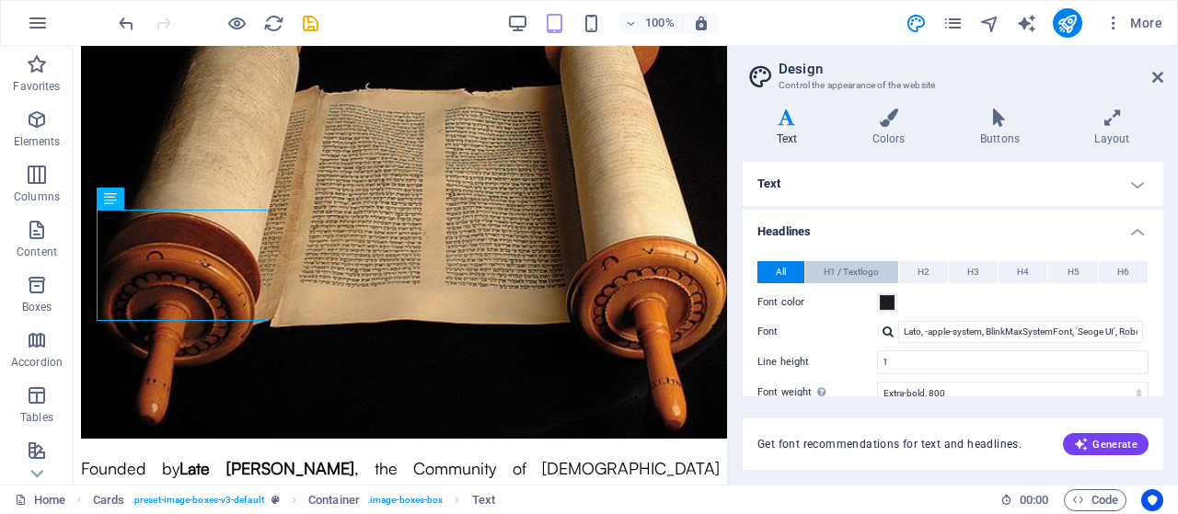
click at [872, 273] on span "H1 / Textlogo" at bounding box center [850, 272] width 55 height 22
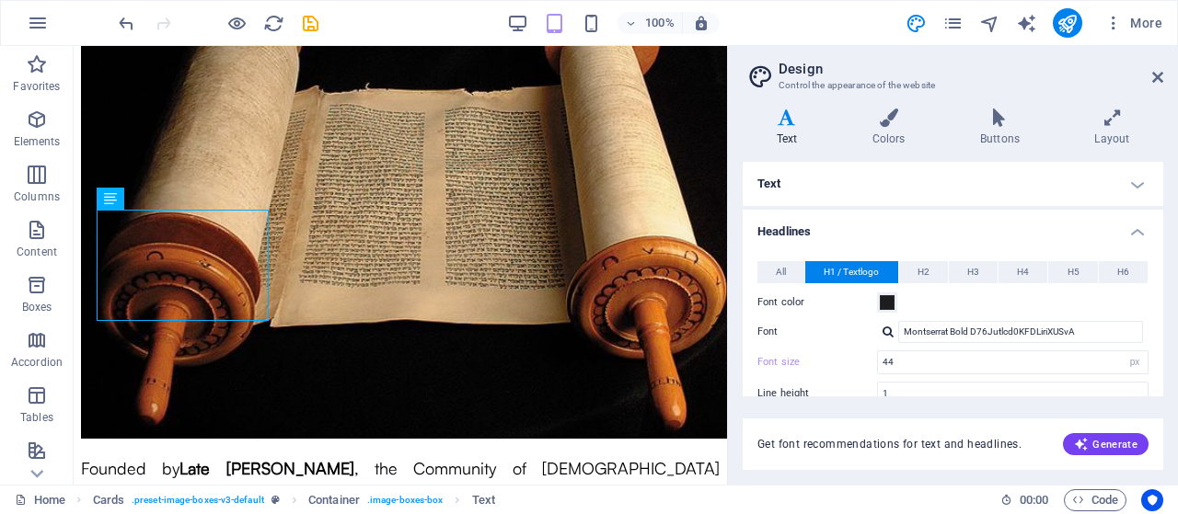
scroll to position [2383, 0]
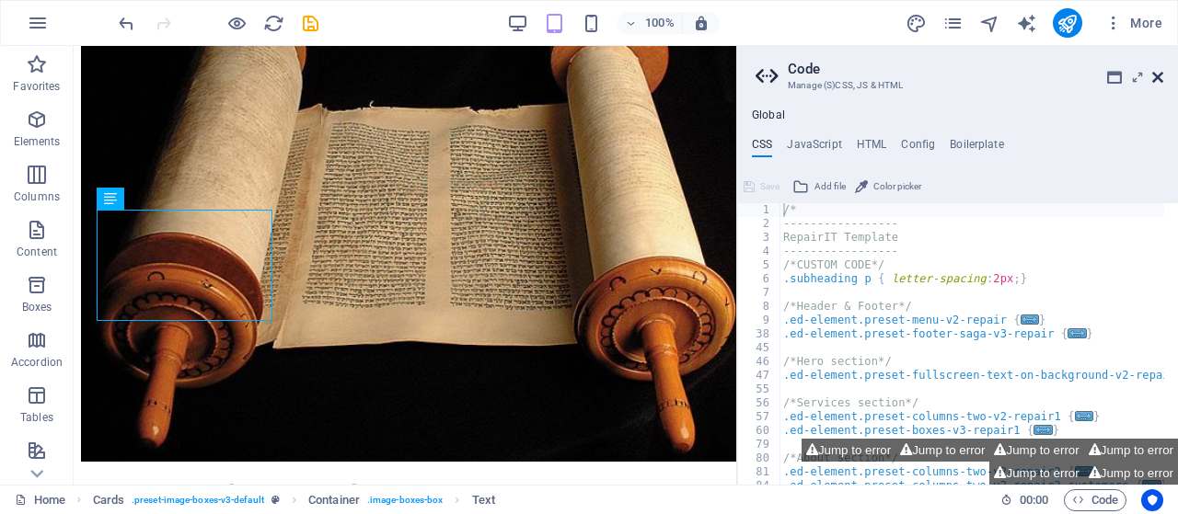
drag, startPoint x: 1159, startPoint y: 74, endPoint x: 1082, endPoint y: 29, distance: 89.5
click at [1159, 74] on icon at bounding box center [1157, 77] width 11 height 15
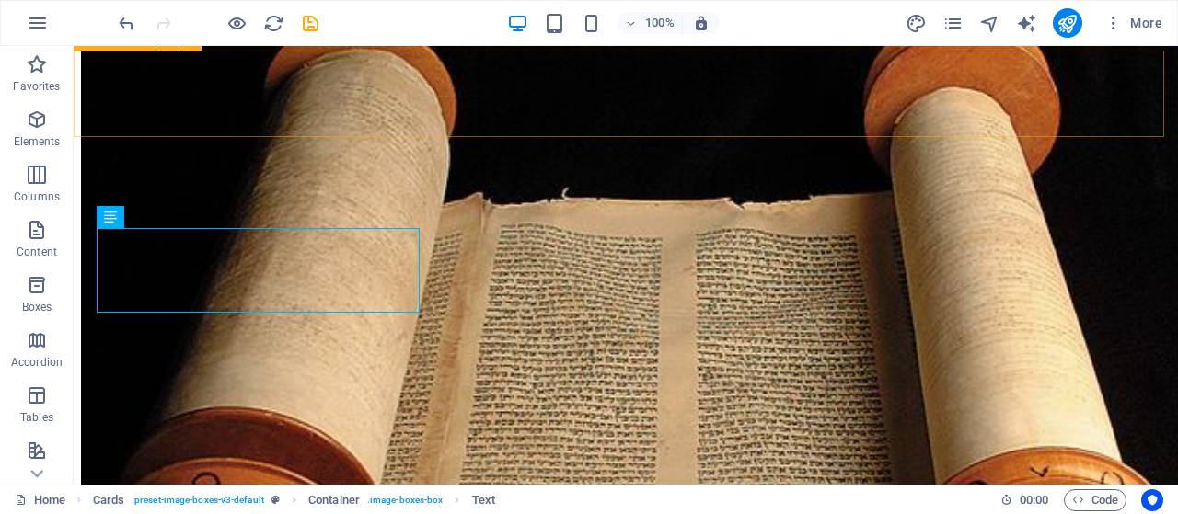
scroll to position [2782, 0]
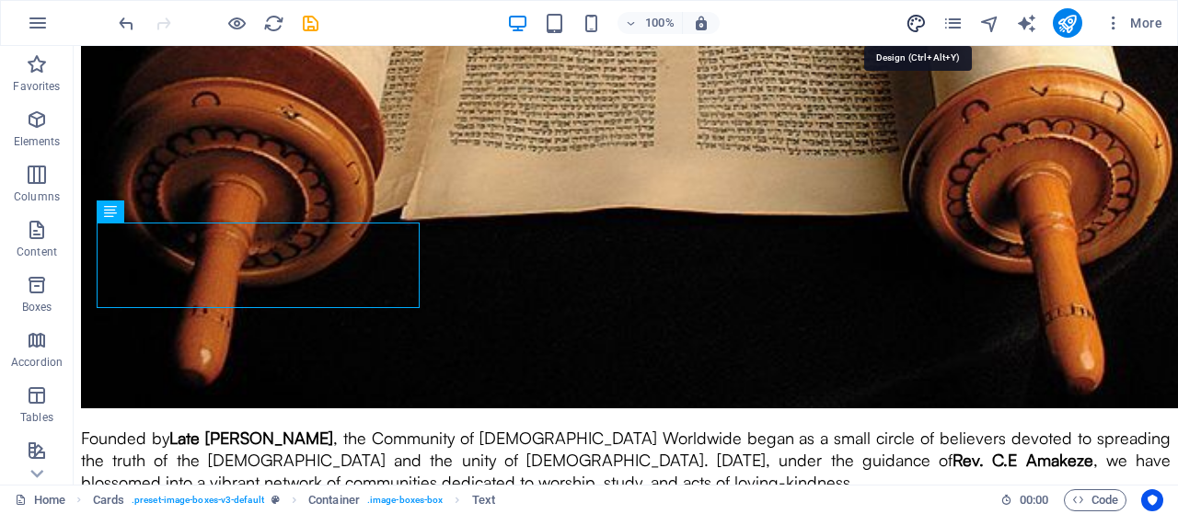
click at [917, 27] on icon "design" at bounding box center [915, 23] width 21 height 21
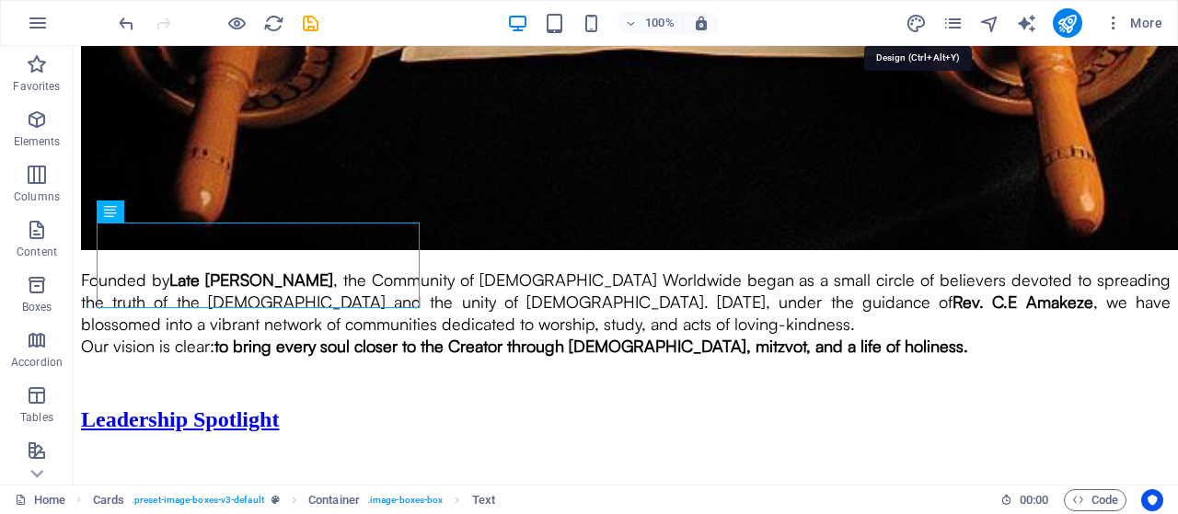
select select "px"
select select "800"
select select "px"
select select "rem"
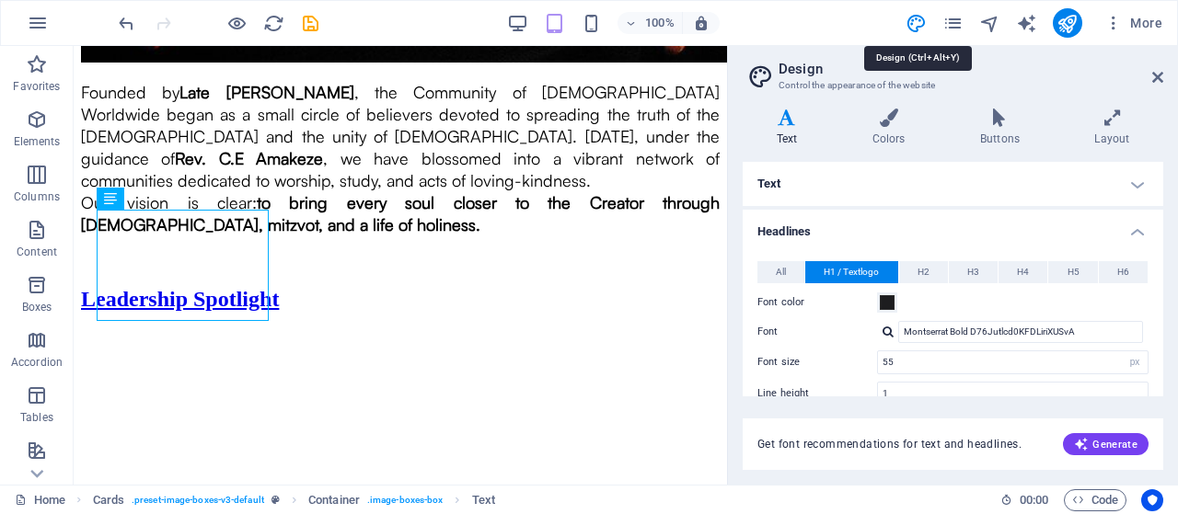
type input "44"
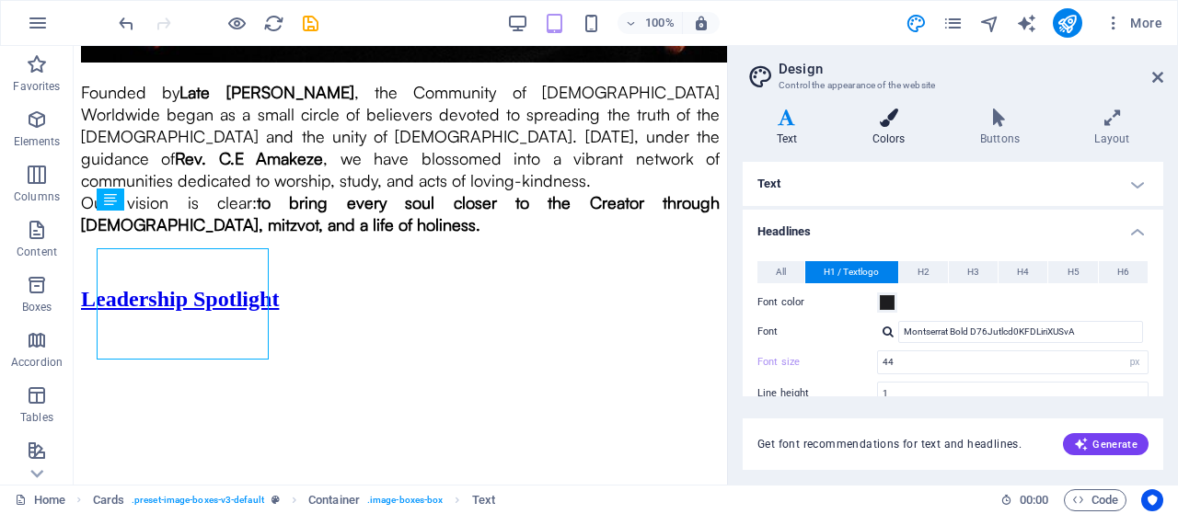
scroll to position [2424, 0]
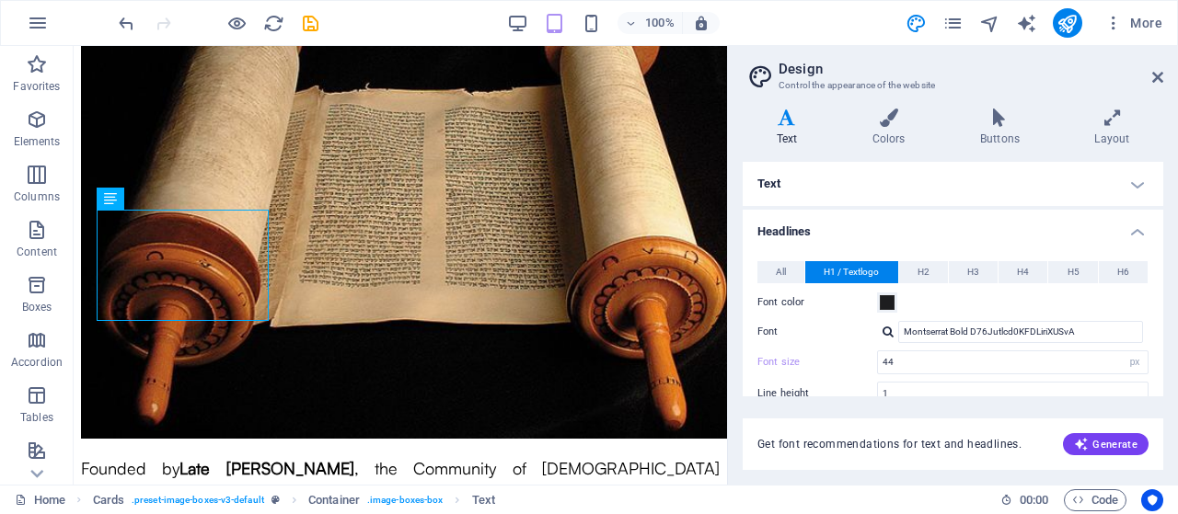
click at [886, 336] on div at bounding box center [887, 332] width 11 height 12
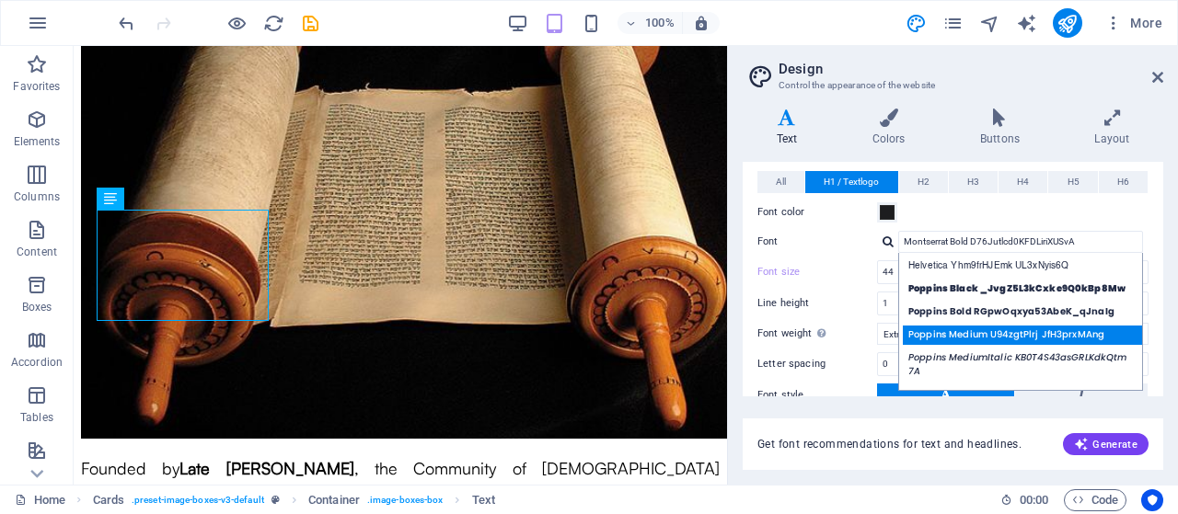
scroll to position [92, 0]
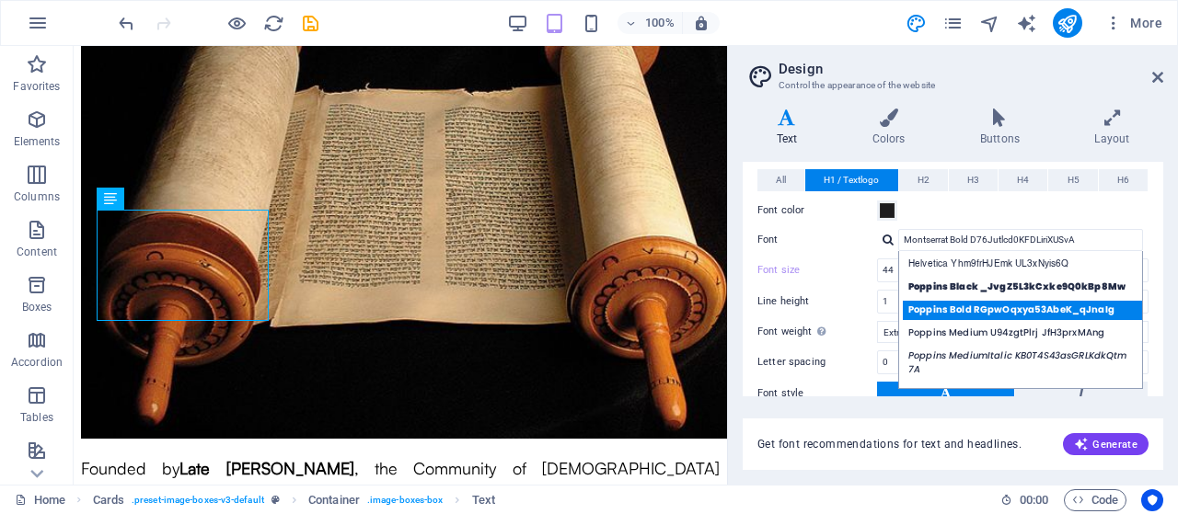
click at [942, 312] on div "Poppins Bold RGpwOqxya53AbeK_qJnaIg" at bounding box center [1024, 310] width 243 height 19
type input "Poppins Bold RGpwOqxya53AbeK_qJnaIg"
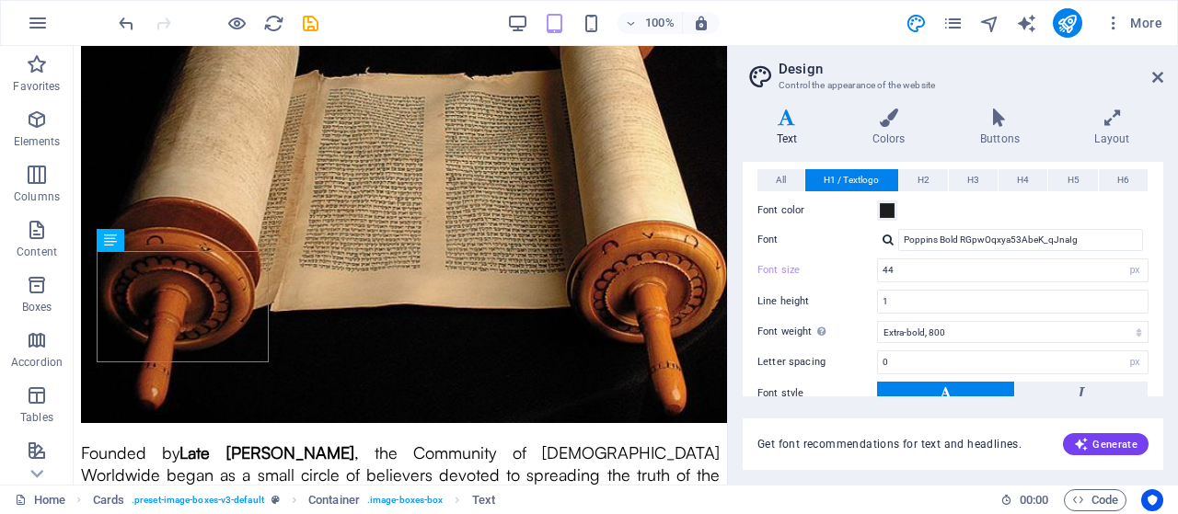
scroll to position [2375, 0]
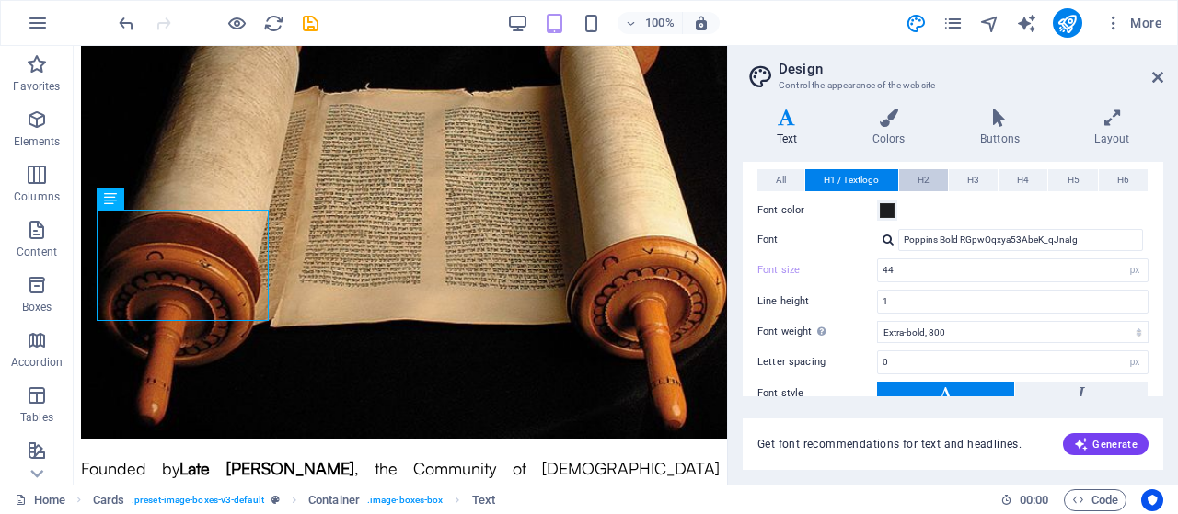
click at [919, 174] on span "H2" at bounding box center [923, 180] width 12 height 22
click at [890, 241] on div at bounding box center [887, 240] width 11 height 12
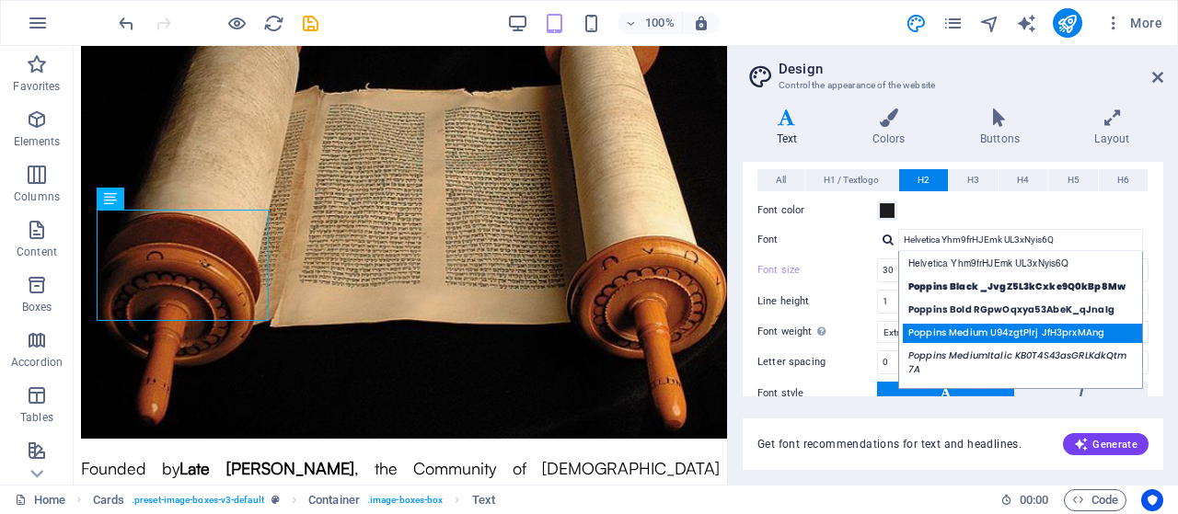
click at [944, 327] on div "Poppins Medium U94zgtPlrj JfH3prxMAng" at bounding box center [1024, 333] width 243 height 19
type input "Poppins Medium U94zgtPlrj JfH3prxMAng"
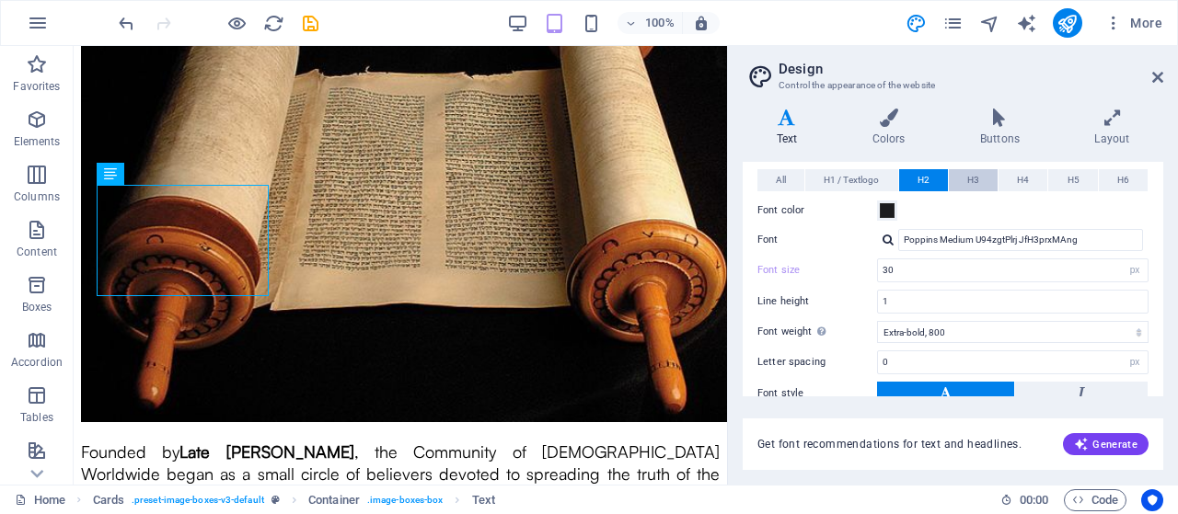
scroll to position [2399, 0]
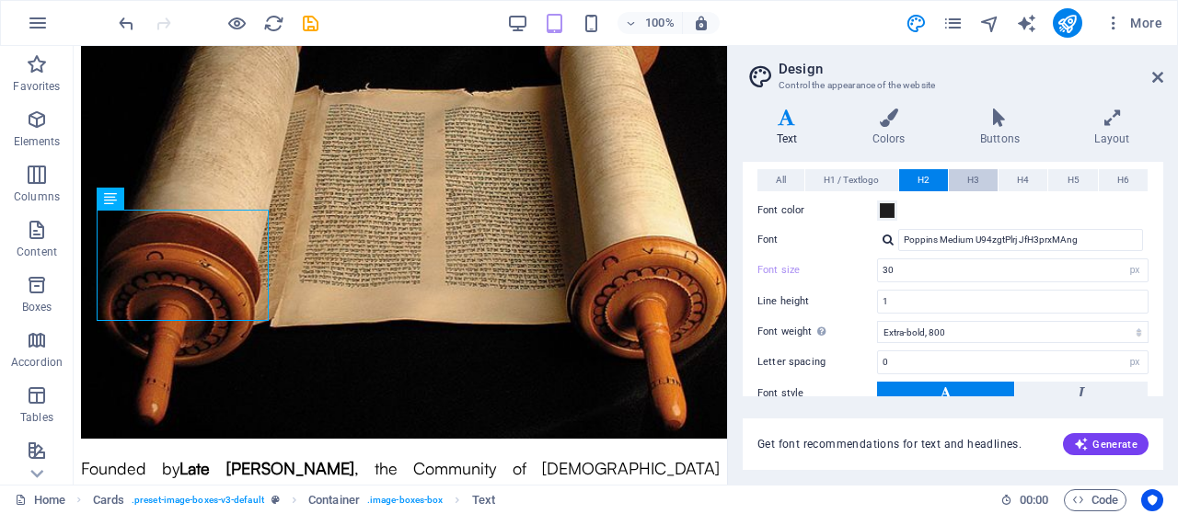
click at [968, 179] on span "H3" at bounding box center [973, 180] width 12 height 22
click at [891, 243] on div at bounding box center [887, 240] width 11 height 12
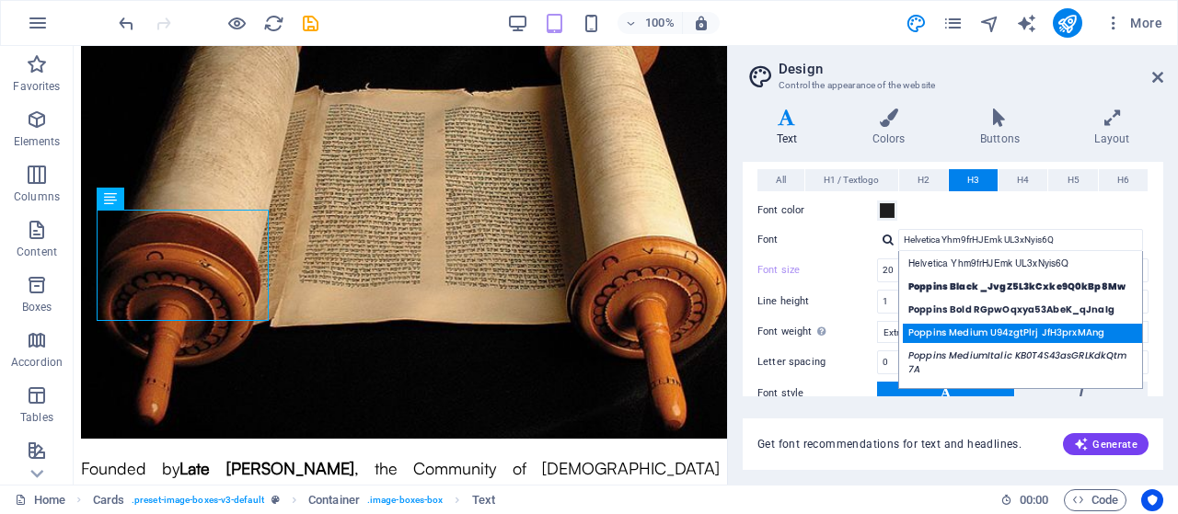
click at [943, 327] on div "Poppins Medium U94zgtPlrj JfH3prxMAng" at bounding box center [1024, 333] width 243 height 19
type input "Poppins Medium U94zgtPlrj JfH3prxMAng"
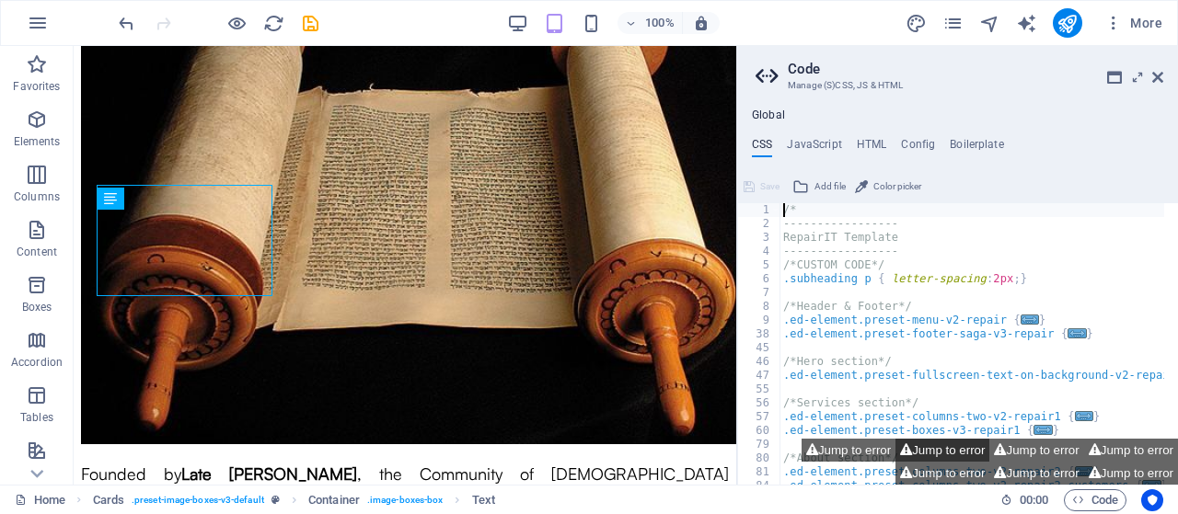
scroll to position [2383, 0]
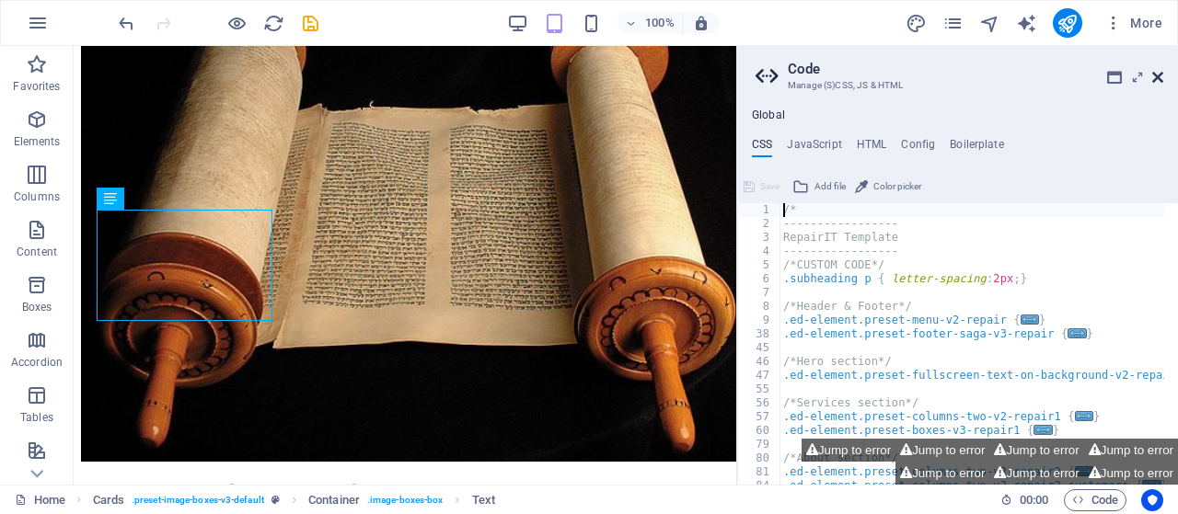
click at [1160, 80] on icon at bounding box center [1157, 77] width 11 height 15
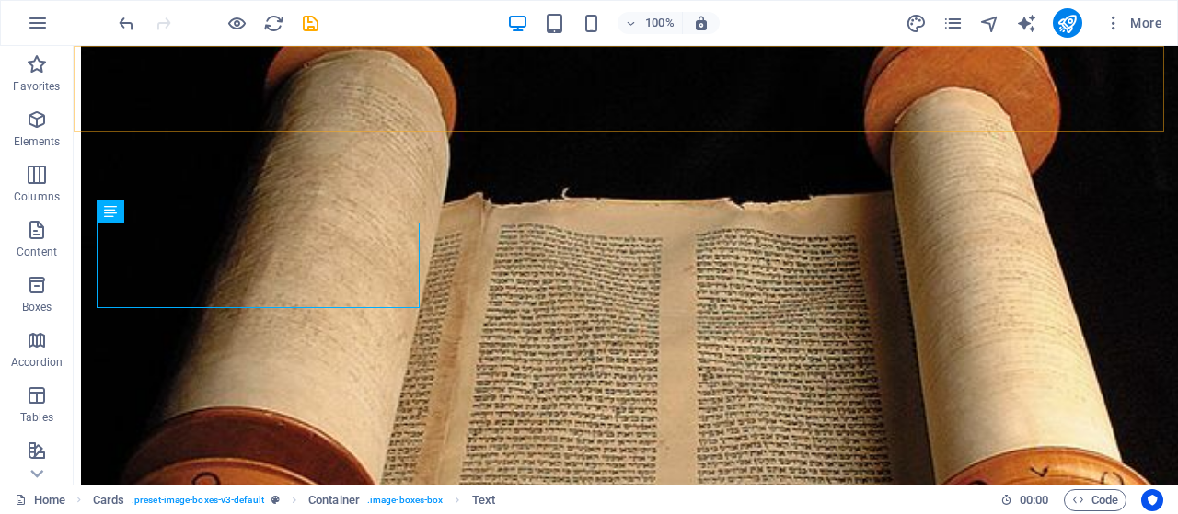
scroll to position [2782, 0]
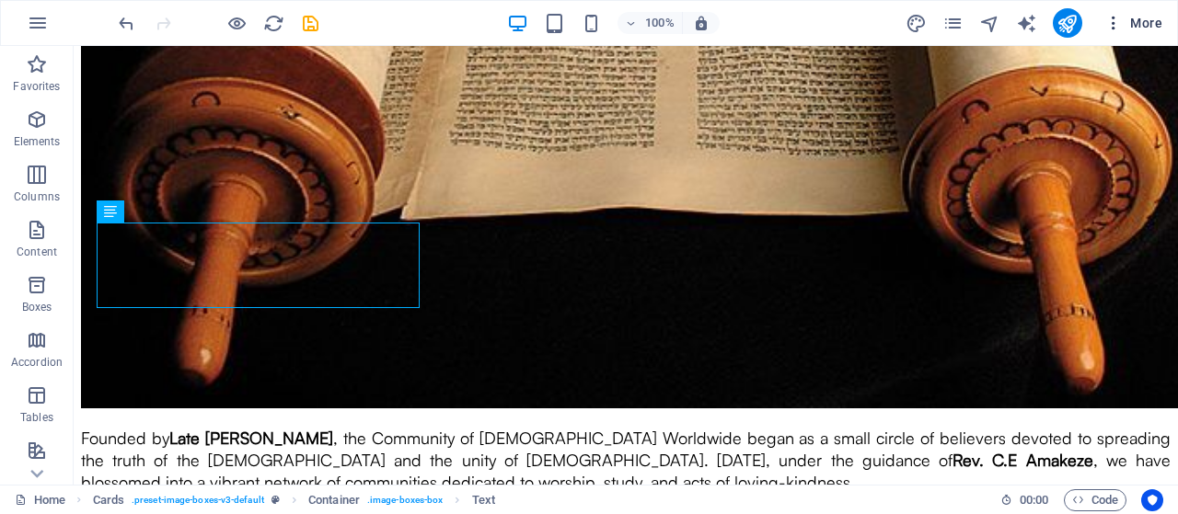
click at [1119, 24] on icon "button" at bounding box center [1113, 23] width 18 height 18
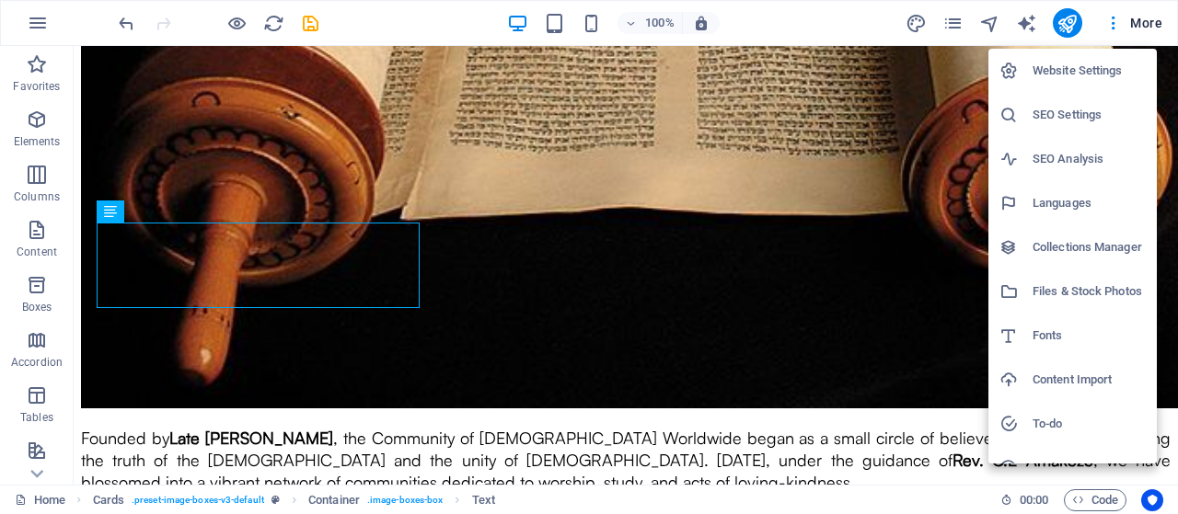
click at [915, 20] on div at bounding box center [589, 257] width 1178 height 514
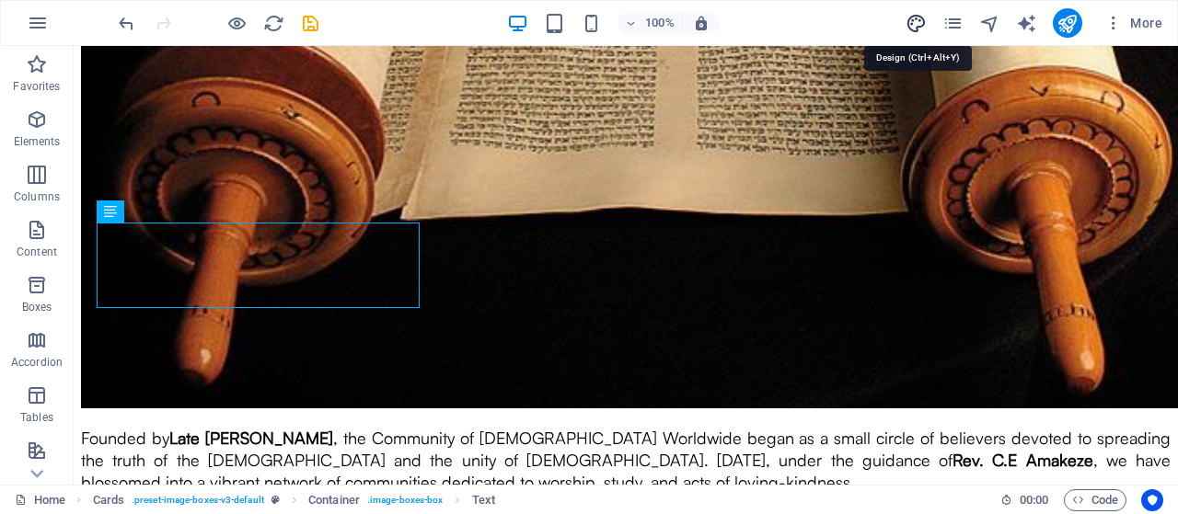
click at [918, 21] on icon "design" at bounding box center [915, 23] width 21 height 21
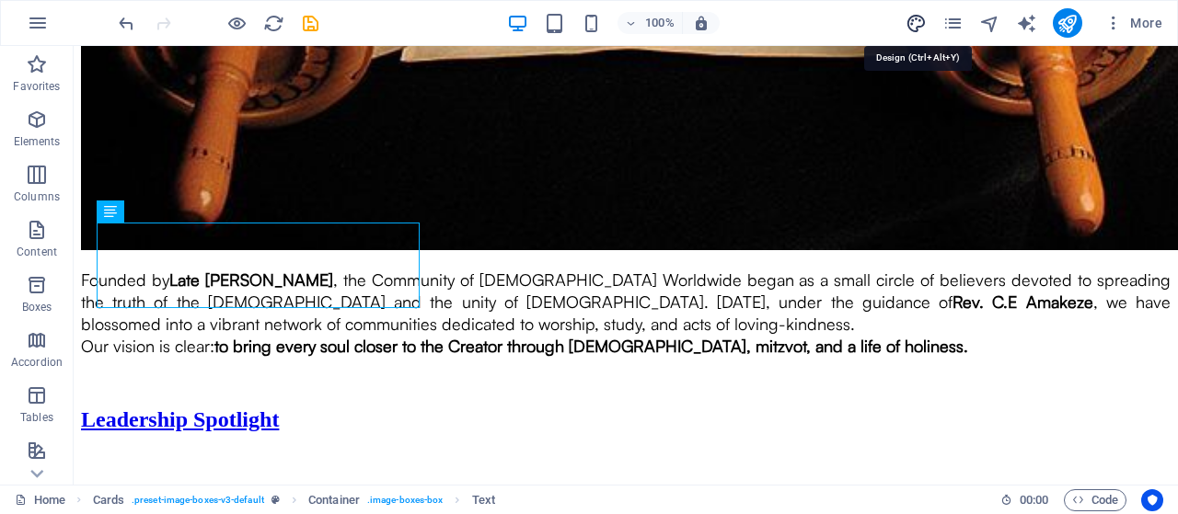
select select "px"
select select "800"
select select "px"
select select "rem"
select select "px"
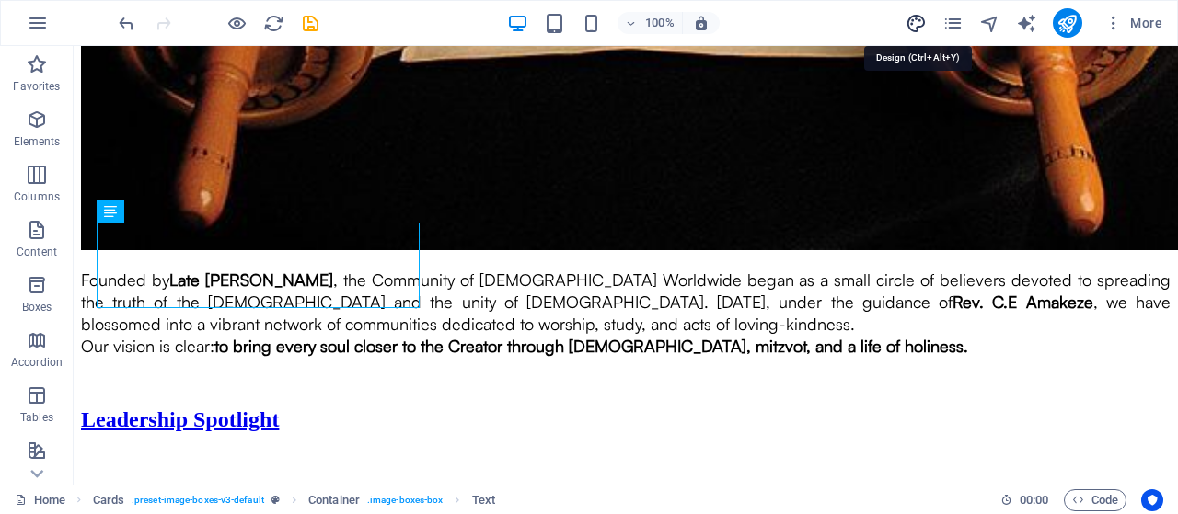
select select "800"
select select "px"
select select "rem"
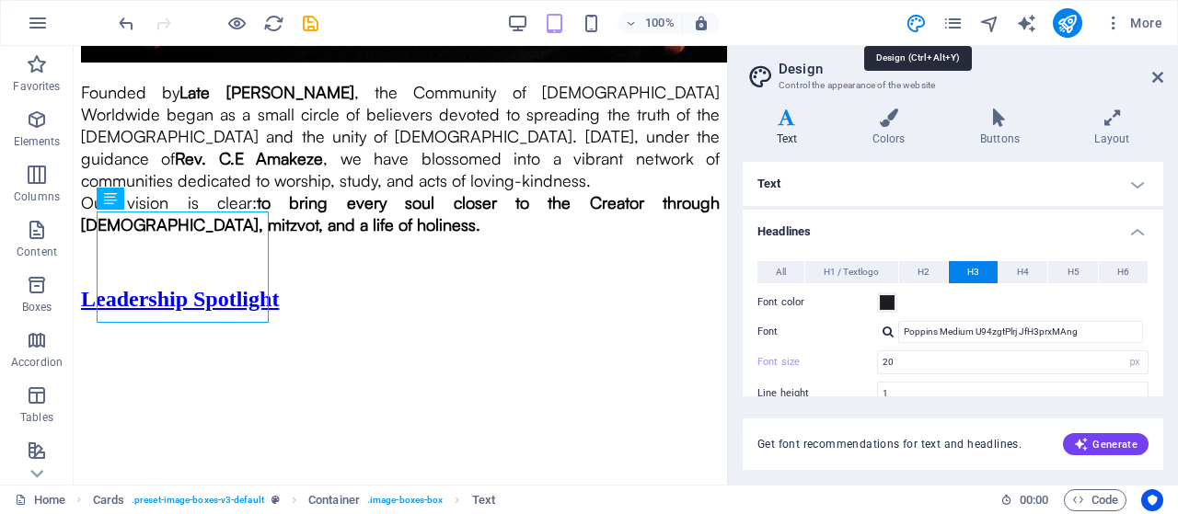
scroll to position [2424, 0]
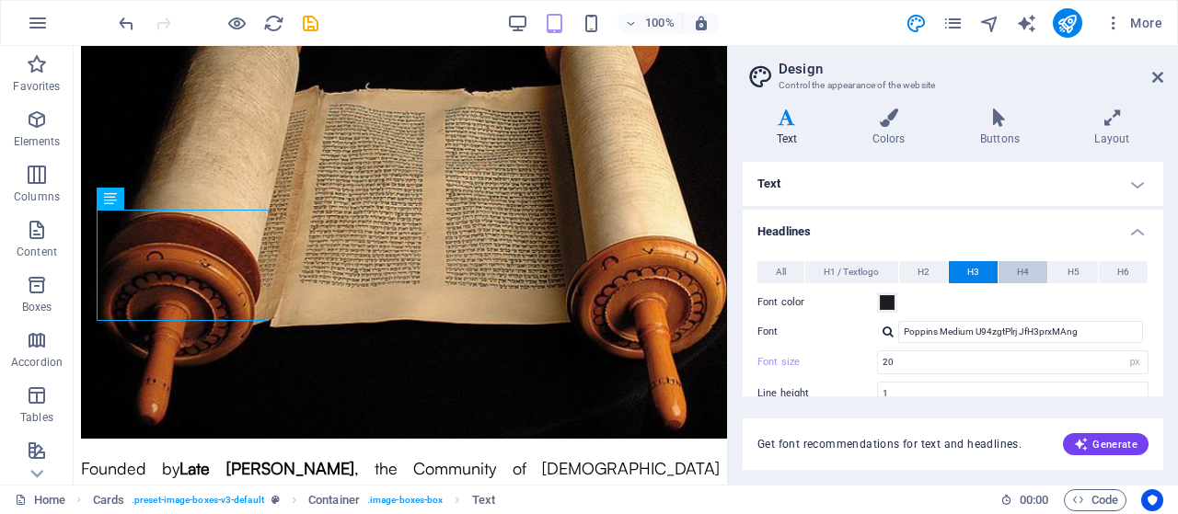
click at [1005, 272] on button "H4" at bounding box center [1022, 272] width 49 height 22
click at [887, 332] on div at bounding box center [887, 332] width 11 height 12
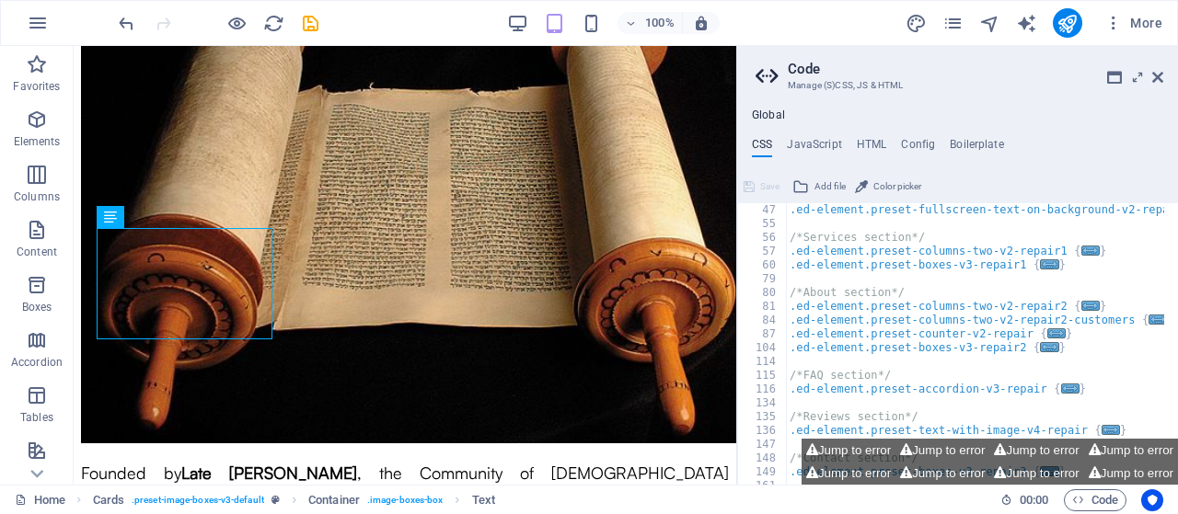
scroll to position [2357, 0]
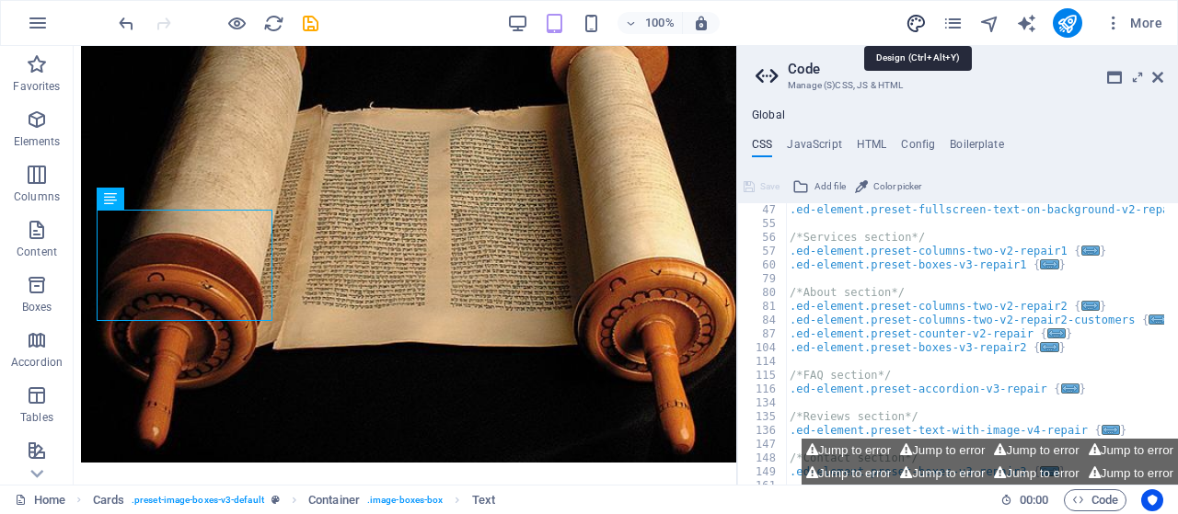
click at [916, 25] on icon "design" at bounding box center [915, 23] width 21 height 21
select select "px"
select select "800"
select select "px"
select select "rem"
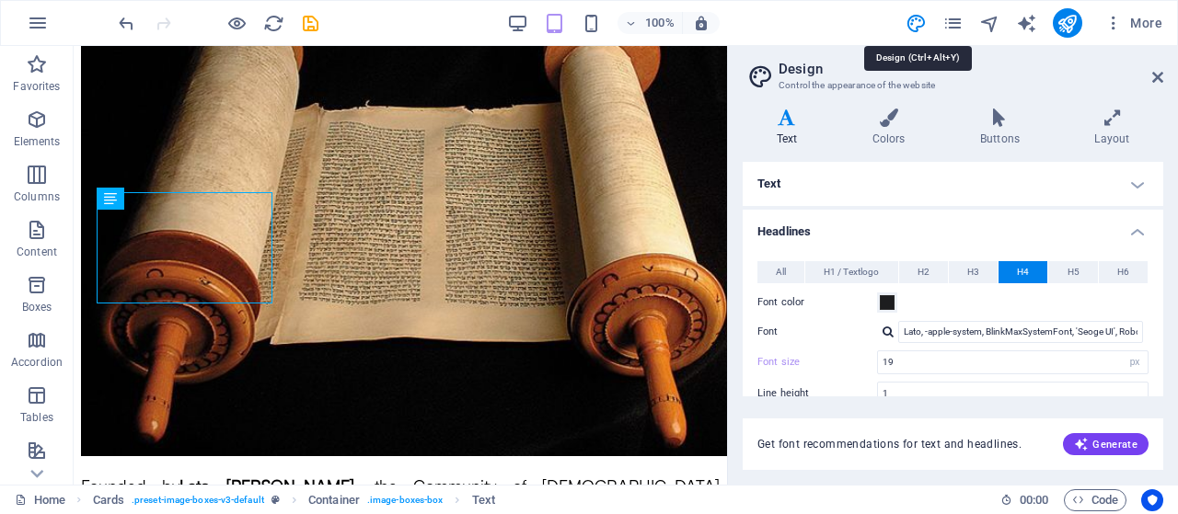
scroll to position [2375, 0]
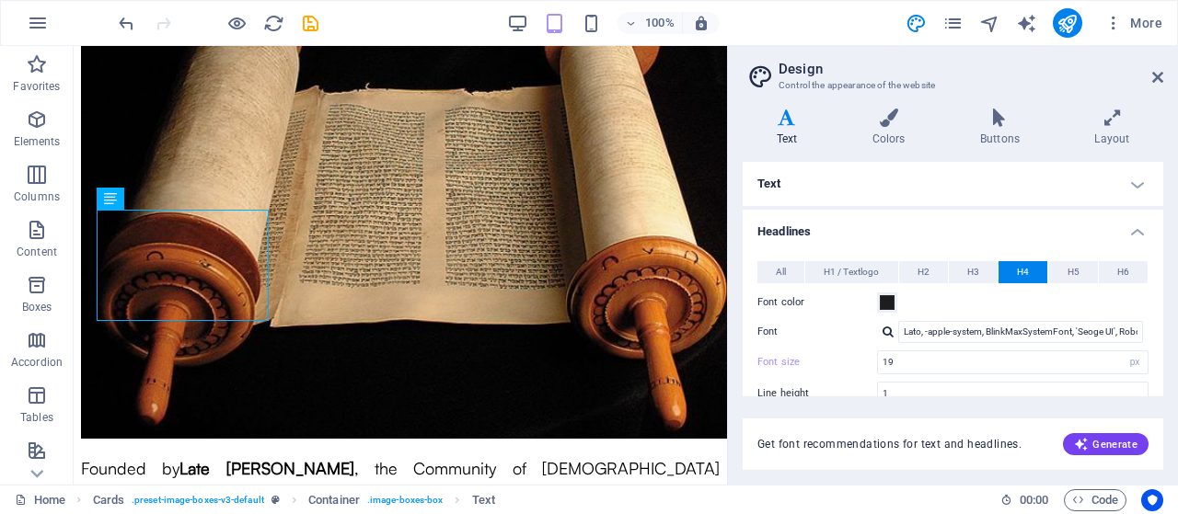
click at [888, 337] on div at bounding box center [887, 332] width 11 height 12
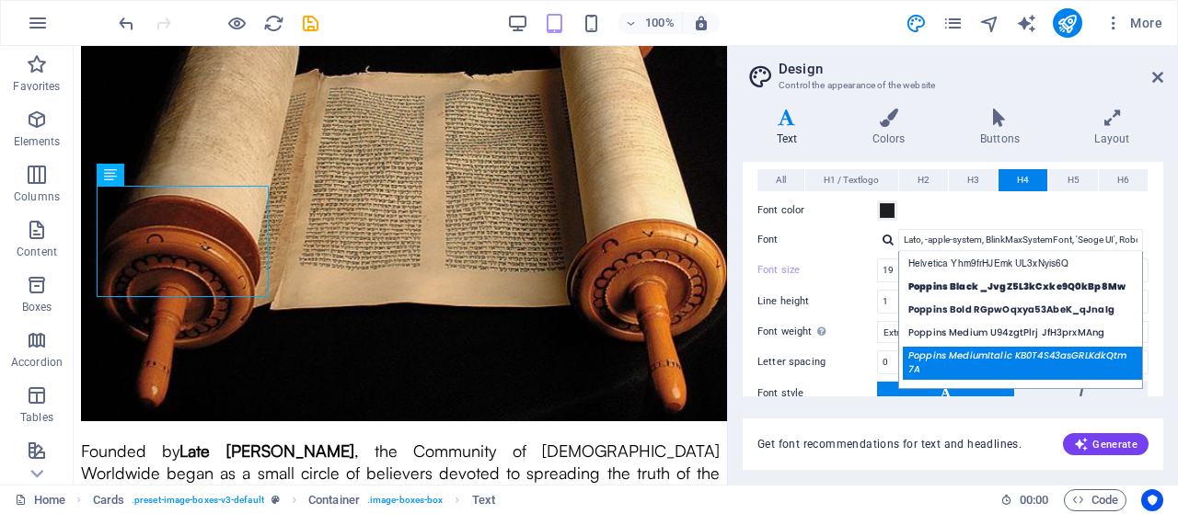
scroll to position [2399, 0]
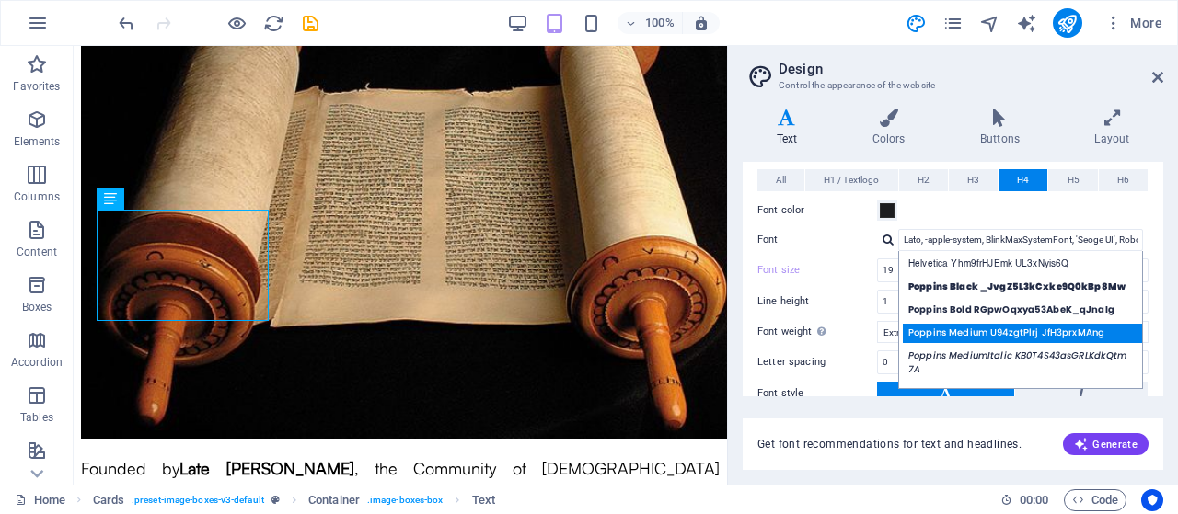
click at [945, 341] on div "Poppins Medium U94zgtPlrj JfH3prxMAng" at bounding box center [1024, 333] width 243 height 19
type input "Poppins Medium U94zgtPlrj JfH3prxMAng"
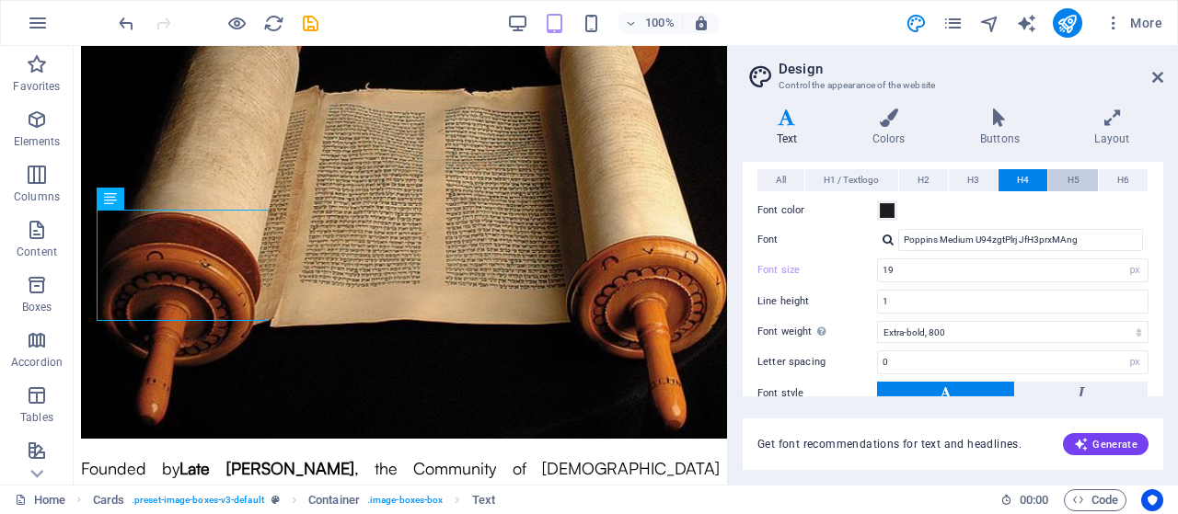
click at [1060, 178] on button "H5" at bounding box center [1072, 180] width 49 height 22
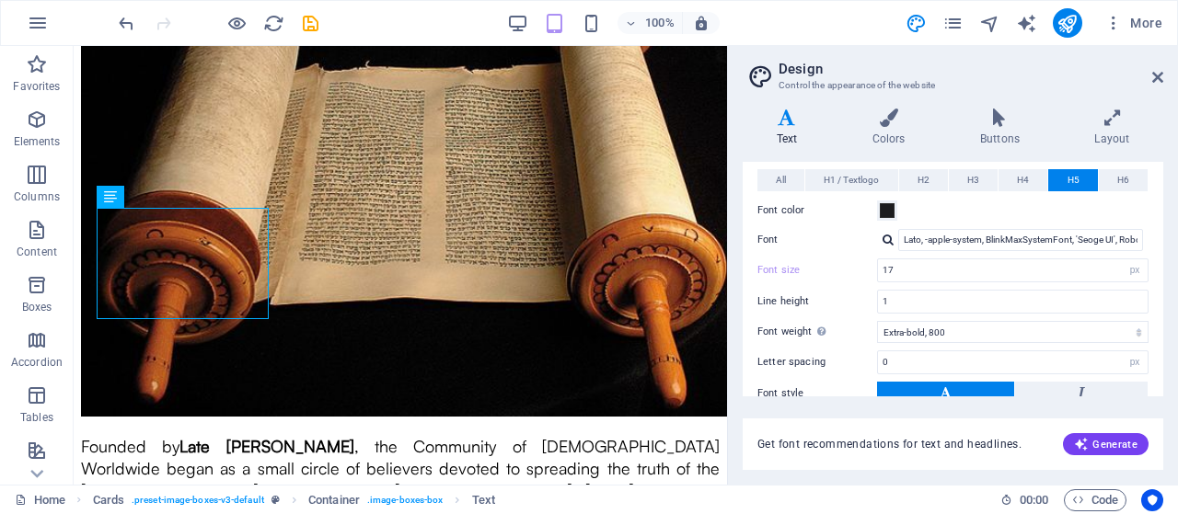
click at [890, 239] on div at bounding box center [887, 240] width 11 height 12
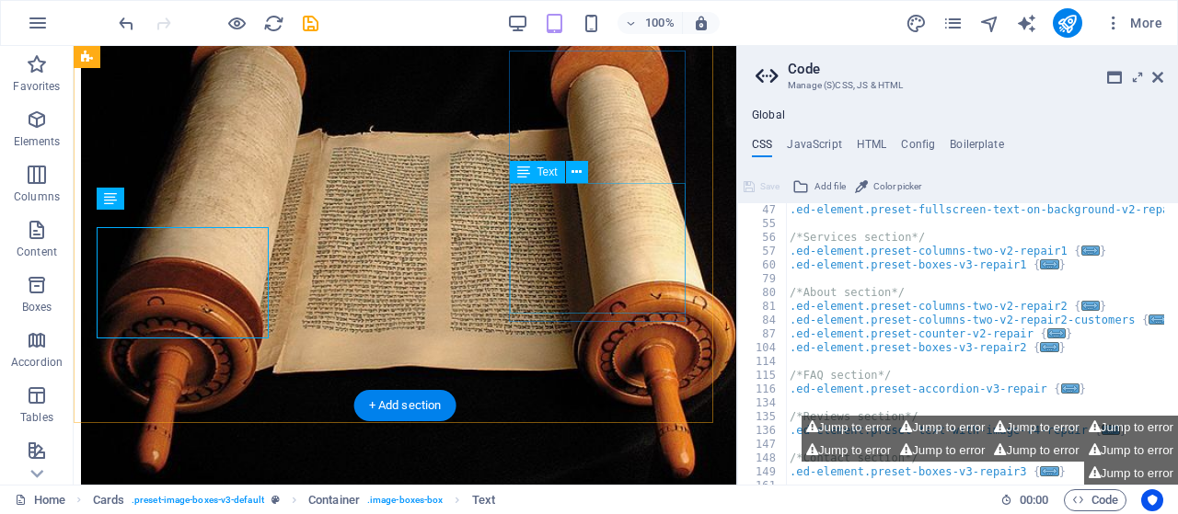
scroll to position [166, 0]
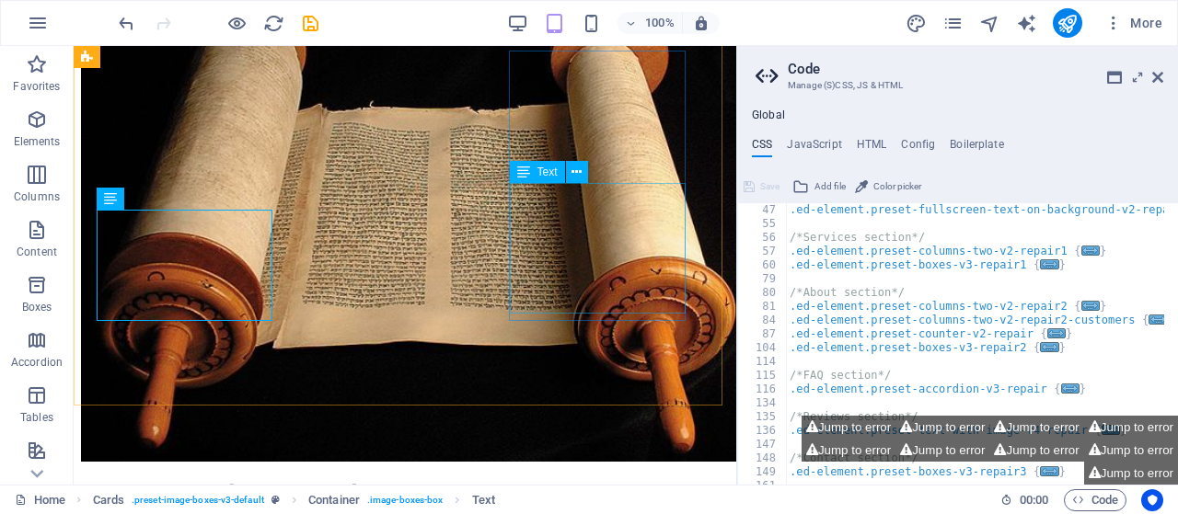
click at [595, 176] on div "Text" at bounding box center [555, 172] width 90 height 23
click at [594, 175] on div "Text" at bounding box center [555, 172] width 90 height 23
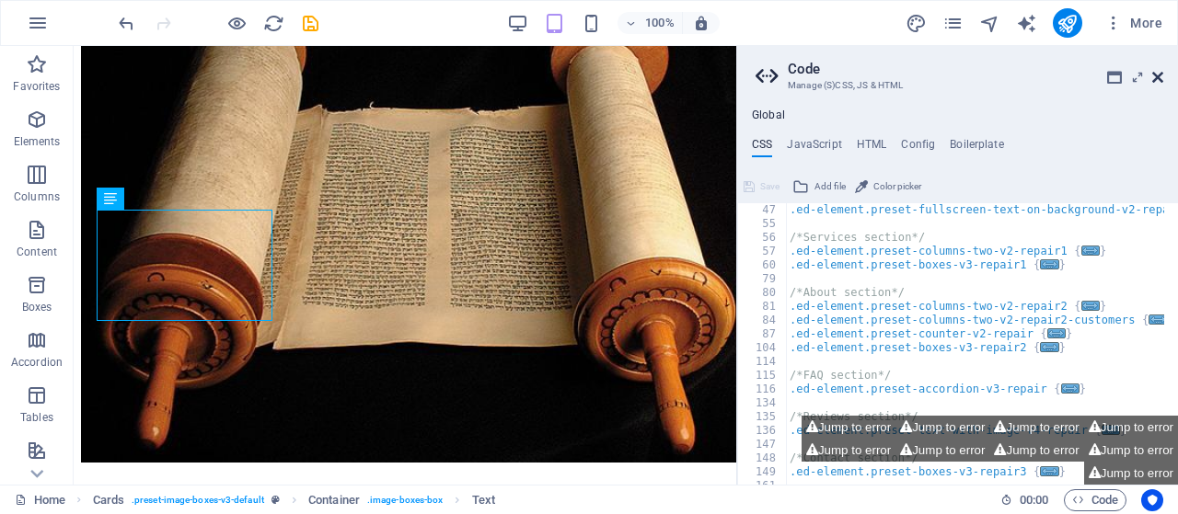
click at [1154, 80] on icon at bounding box center [1157, 77] width 11 height 15
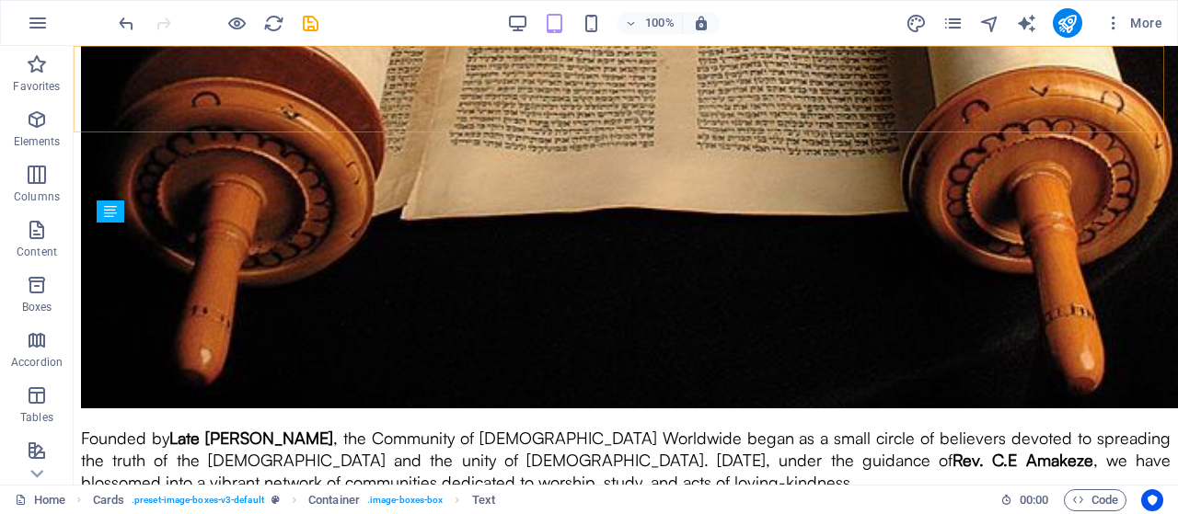
scroll to position [2782, 0]
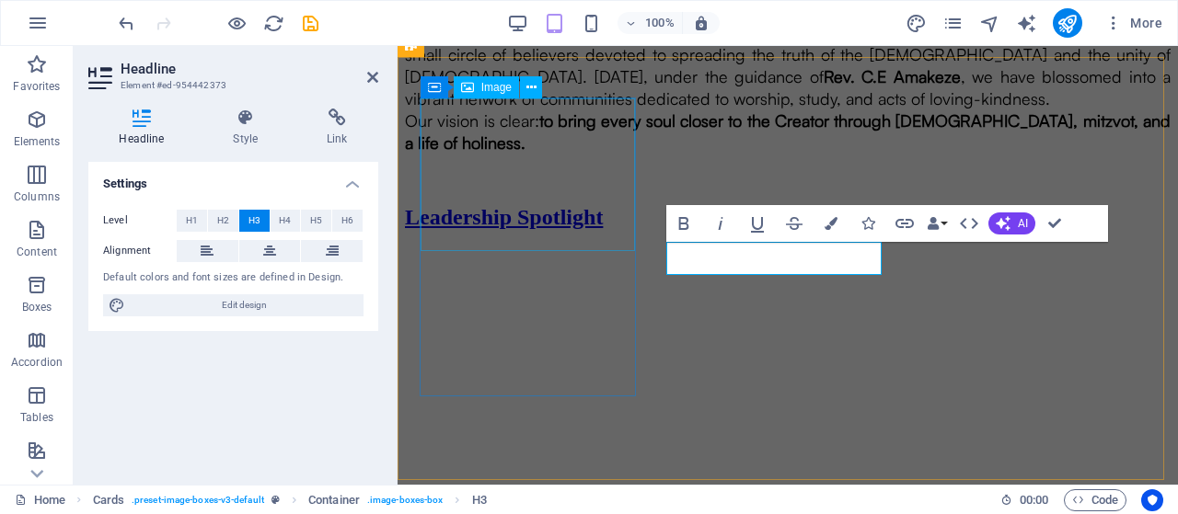
scroll to position [2237, 0]
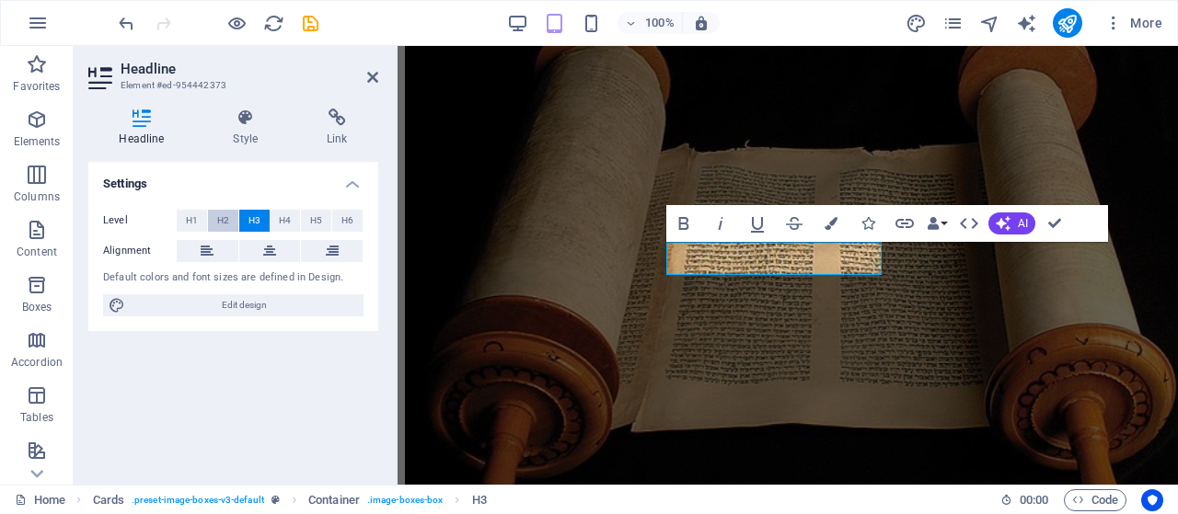
click at [226, 224] on span "H2" at bounding box center [223, 221] width 12 height 22
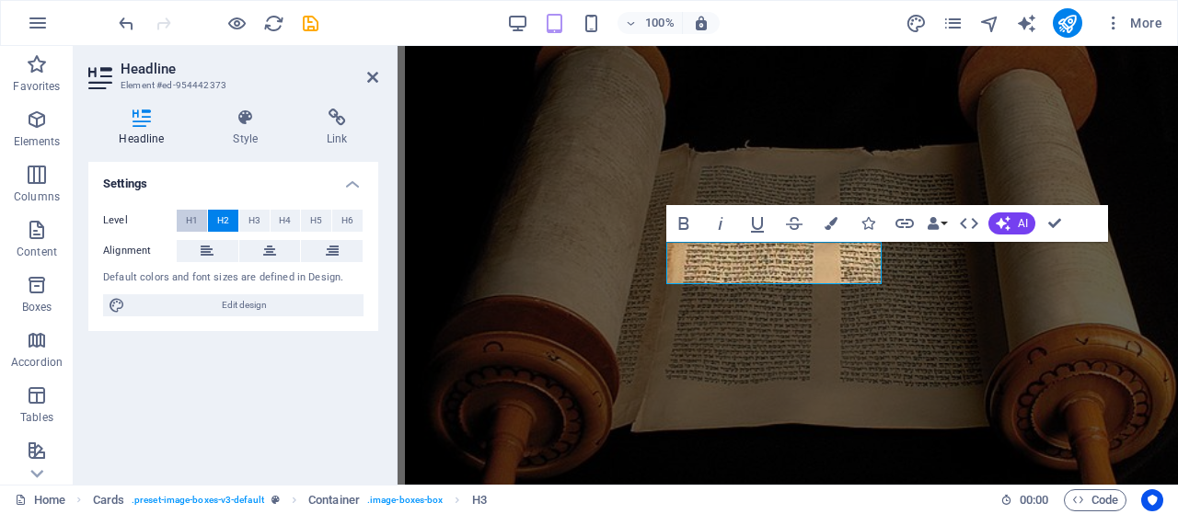
click at [189, 224] on span "H1" at bounding box center [192, 221] width 12 height 22
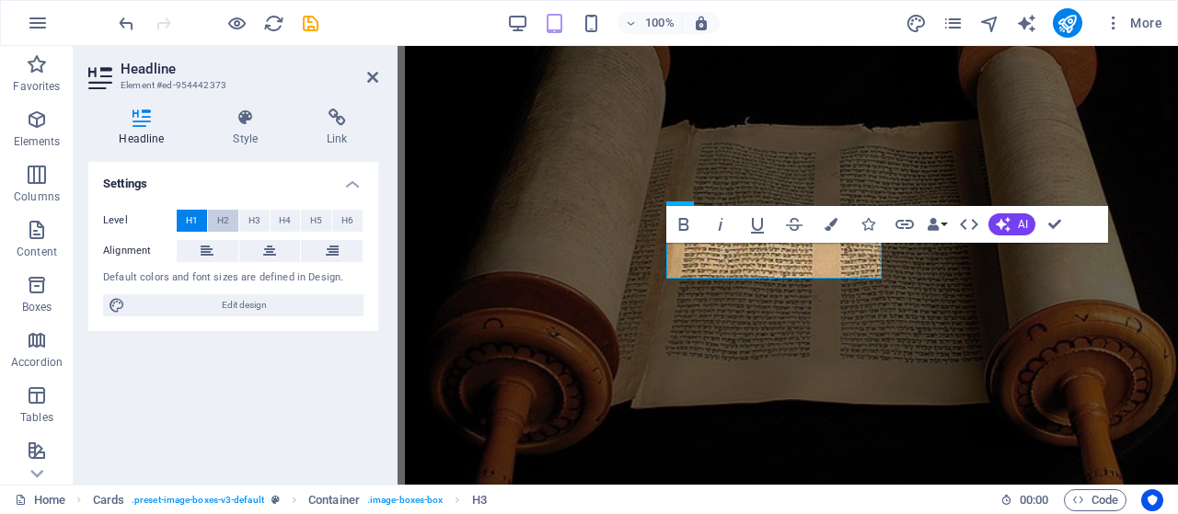
click at [213, 225] on button "H2" at bounding box center [223, 221] width 30 height 22
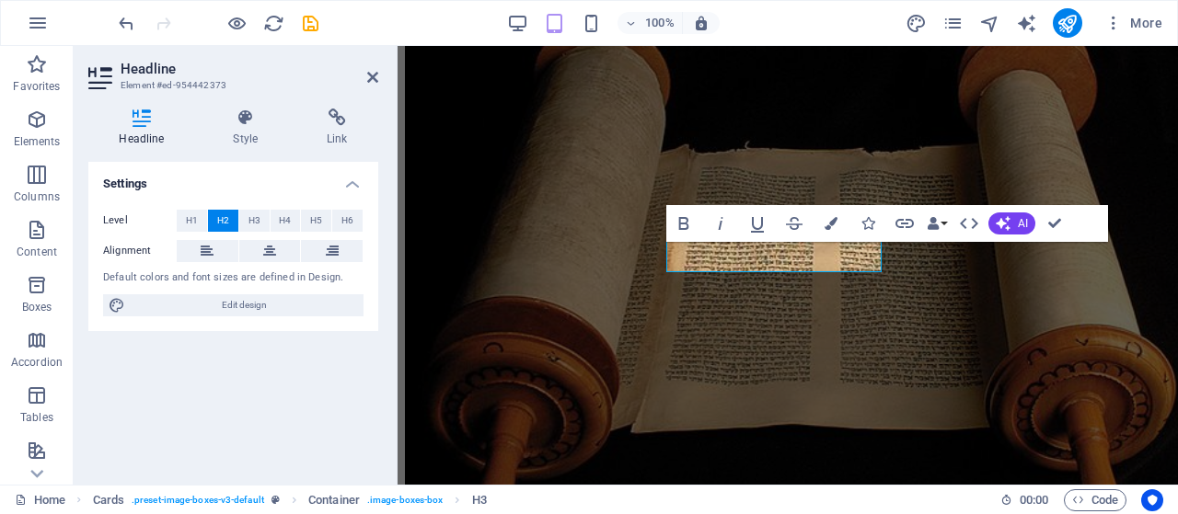
scroll to position [2262, 0]
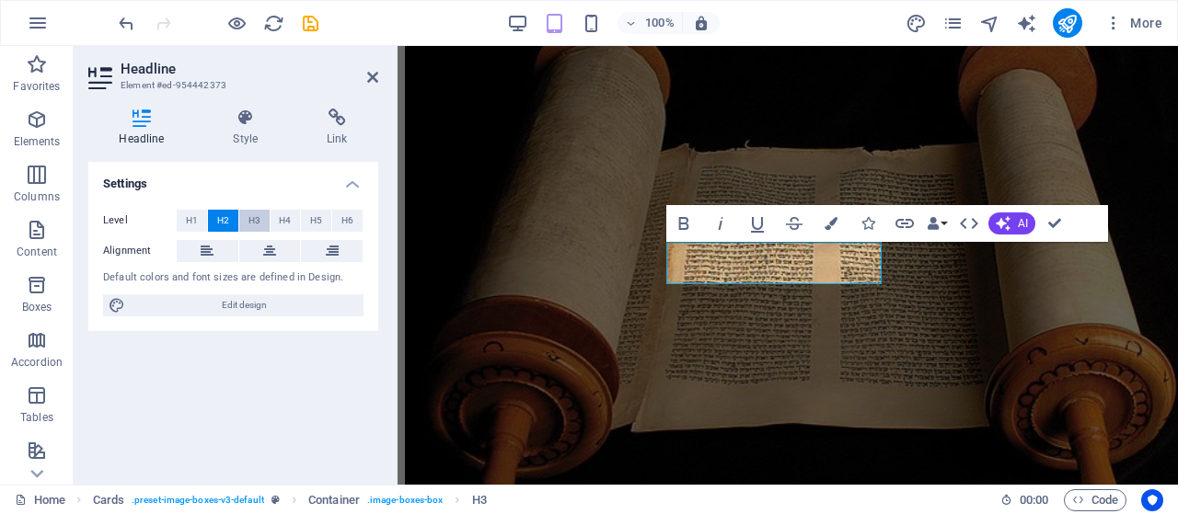
click at [255, 222] on span "H3" at bounding box center [254, 221] width 12 height 22
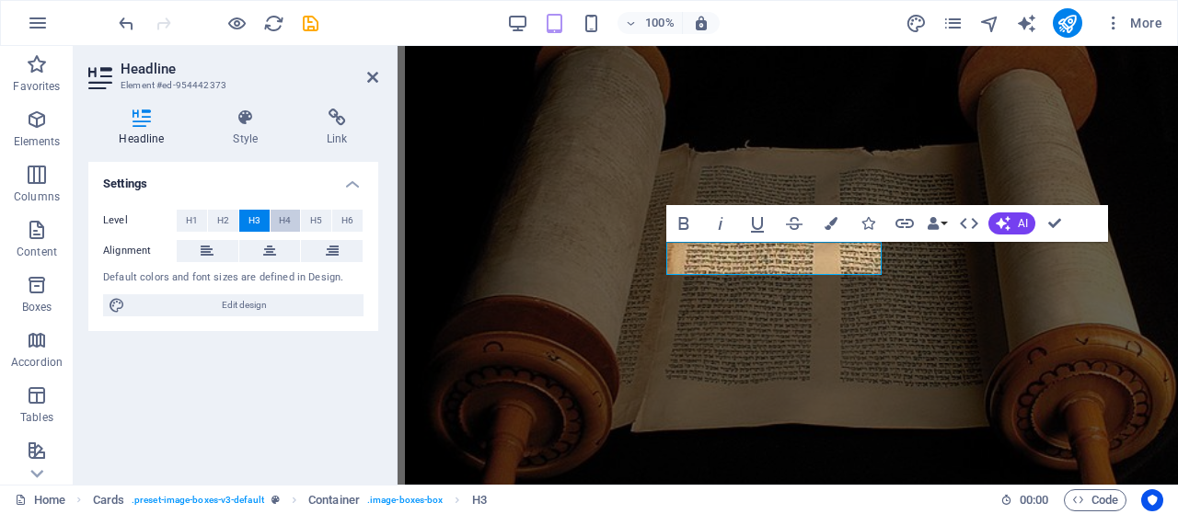
click at [278, 218] on button "H4" at bounding box center [285, 221] width 30 height 22
click at [245, 218] on button "H3" at bounding box center [254, 221] width 30 height 22
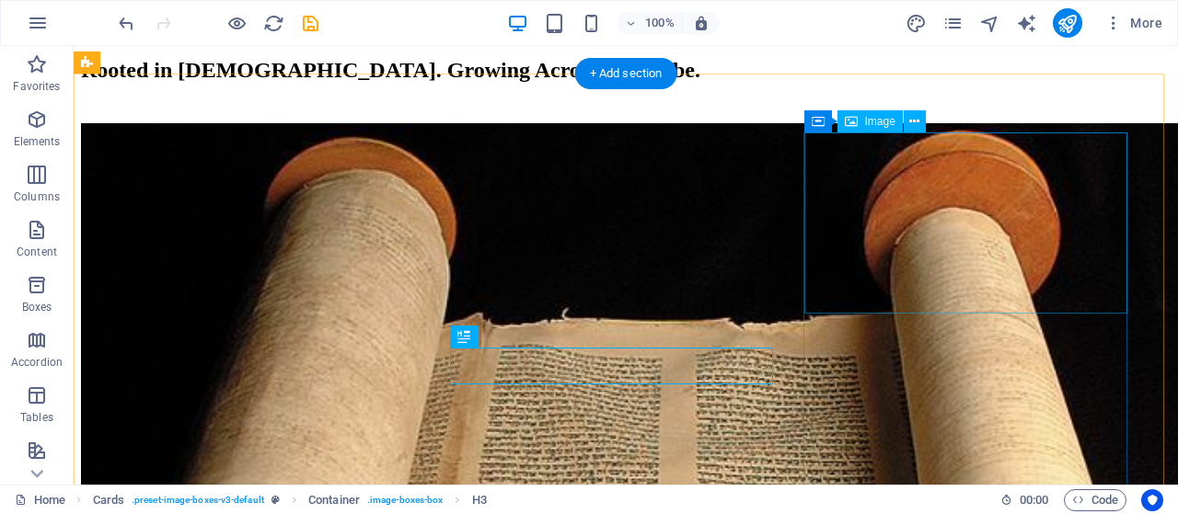
scroll to position [2610, 0]
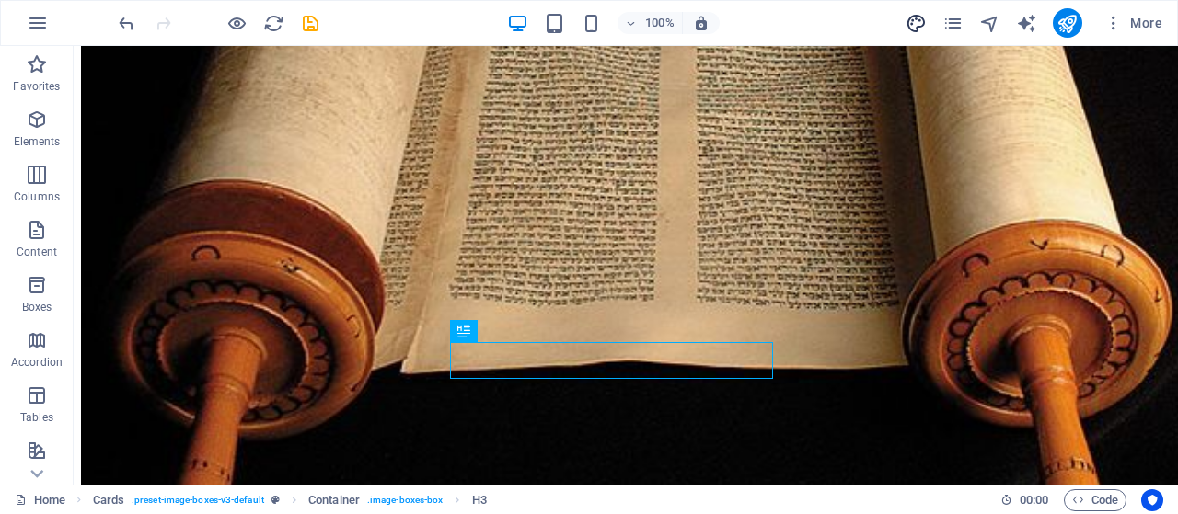
click at [927, 21] on span "design" at bounding box center [916, 23] width 22 height 21
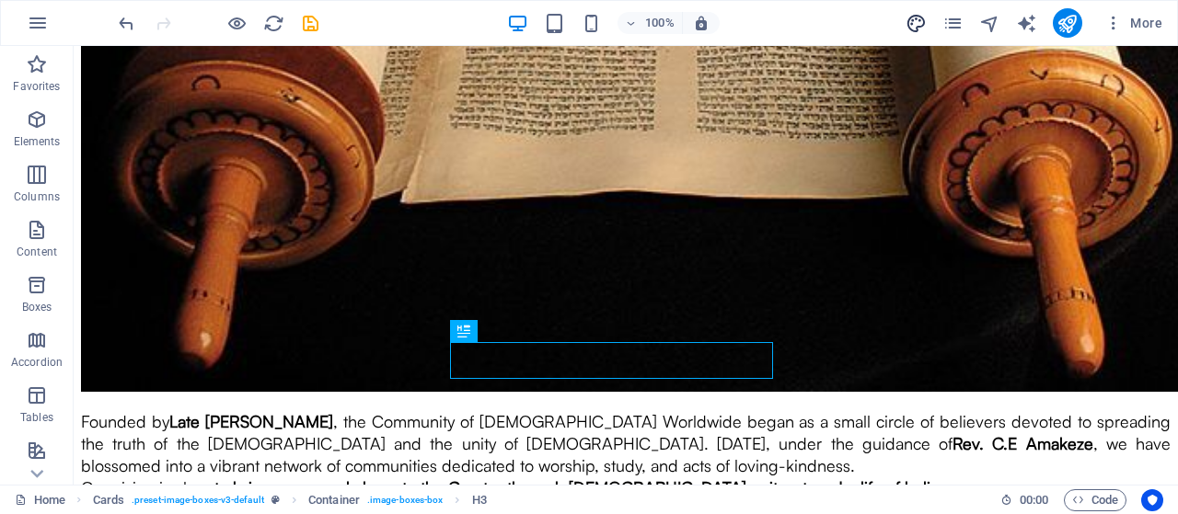
select select "px"
select select "800"
select select "px"
select select "rem"
select select "px"
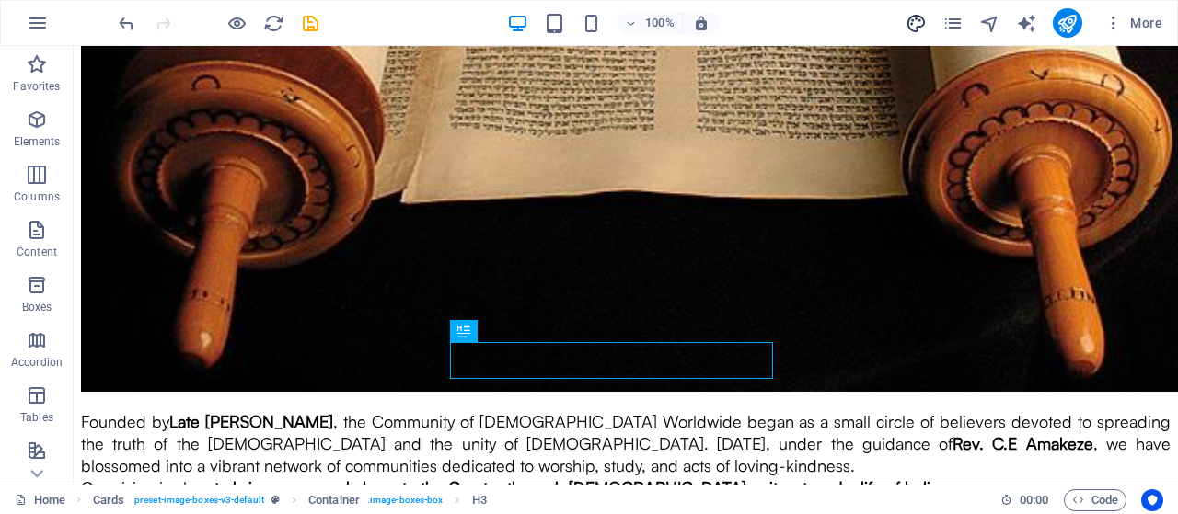
select select "800"
select select "px"
select select "rem"
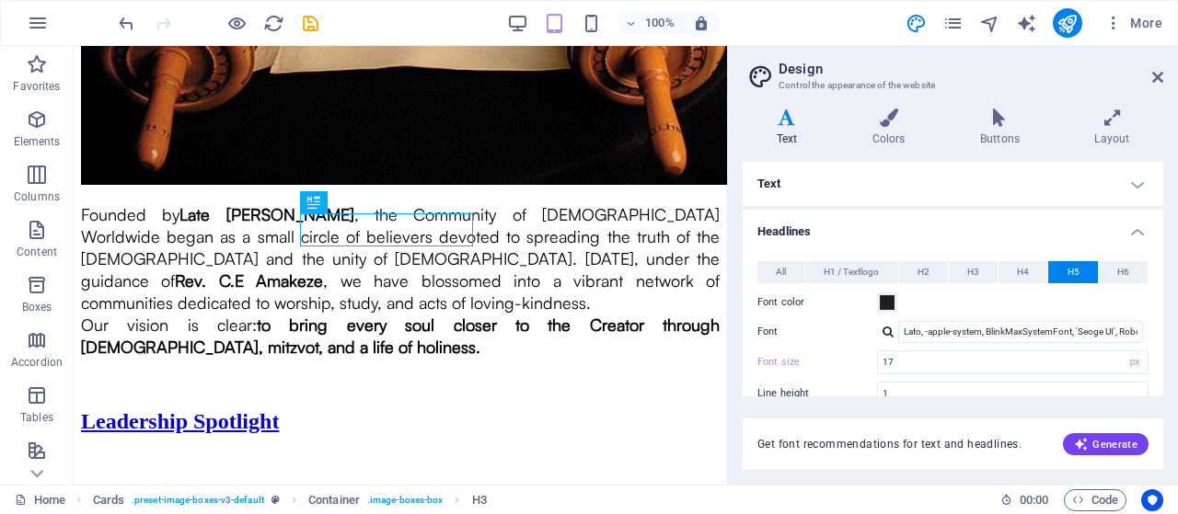
type input "17"
type input "16"
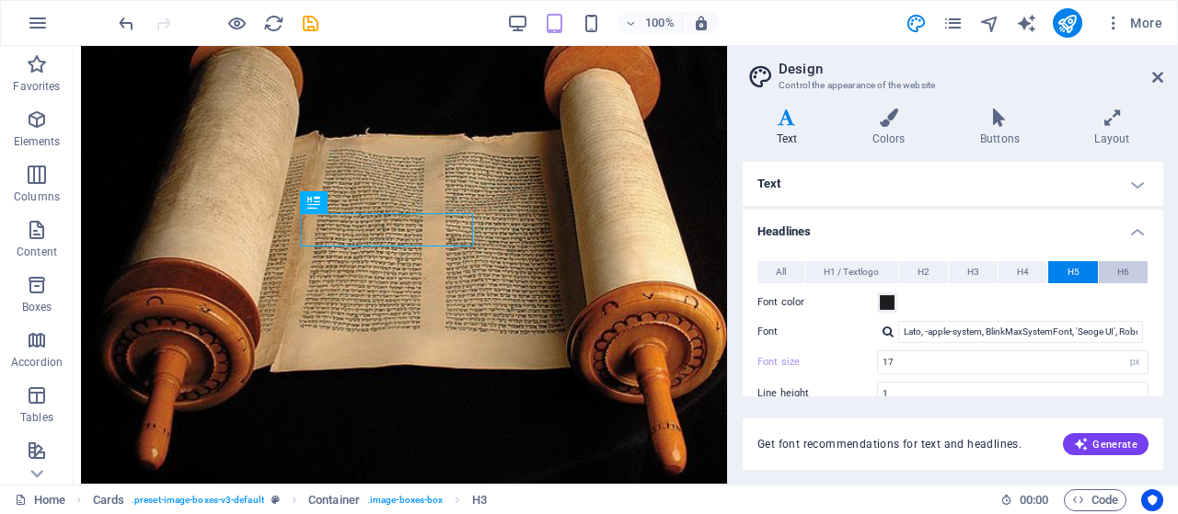
click at [1110, 269] on button "H6" at bounding box center [1123, 272] width 49 height 22
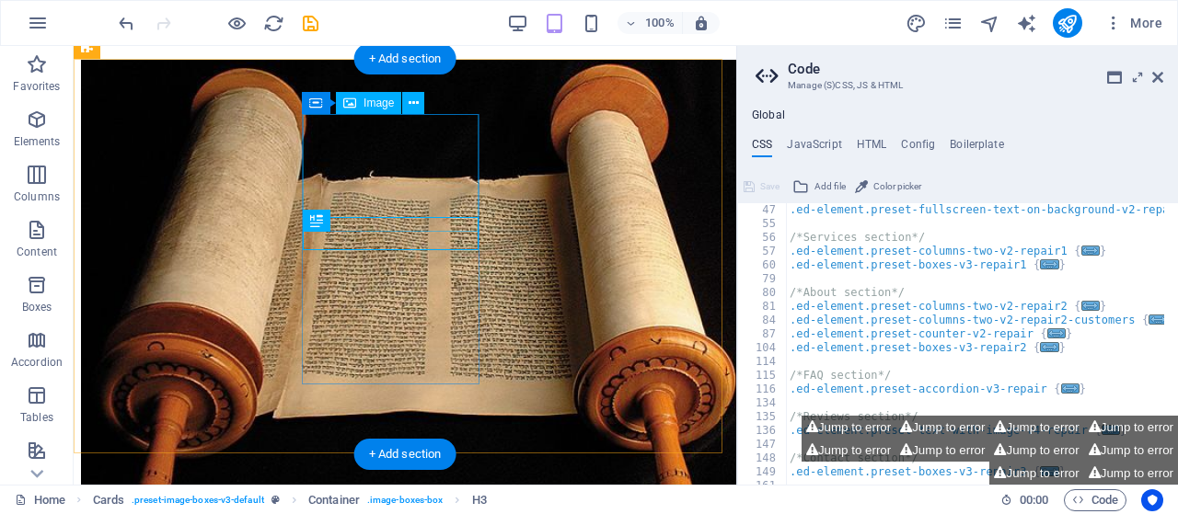
scroll to position [1875, 0]
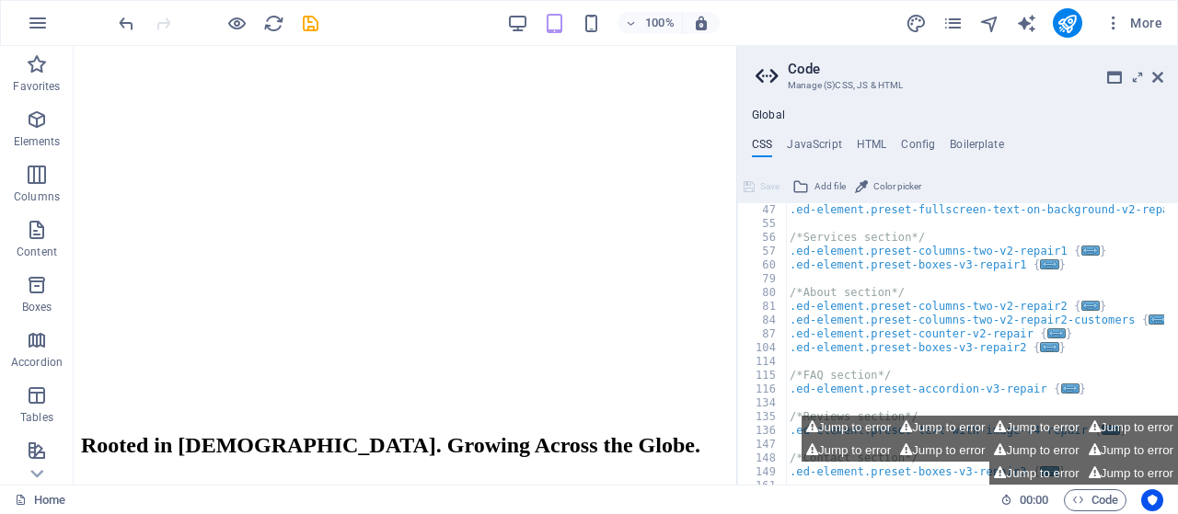
click at [1164, 79] on aside "Code Manage (S)CSS, JS & HTML Global CSS JavaScript HTML Config Boilerplate /* …" at bounding box center [957, 265] width 442 height 439
click at [1163, 79] on aside "Code Manage (S)CSS, JS & HTML Global CSS JavaScript HTML Config Boilerplate /* …" at bounding box center [957, 265] width 442 height 439
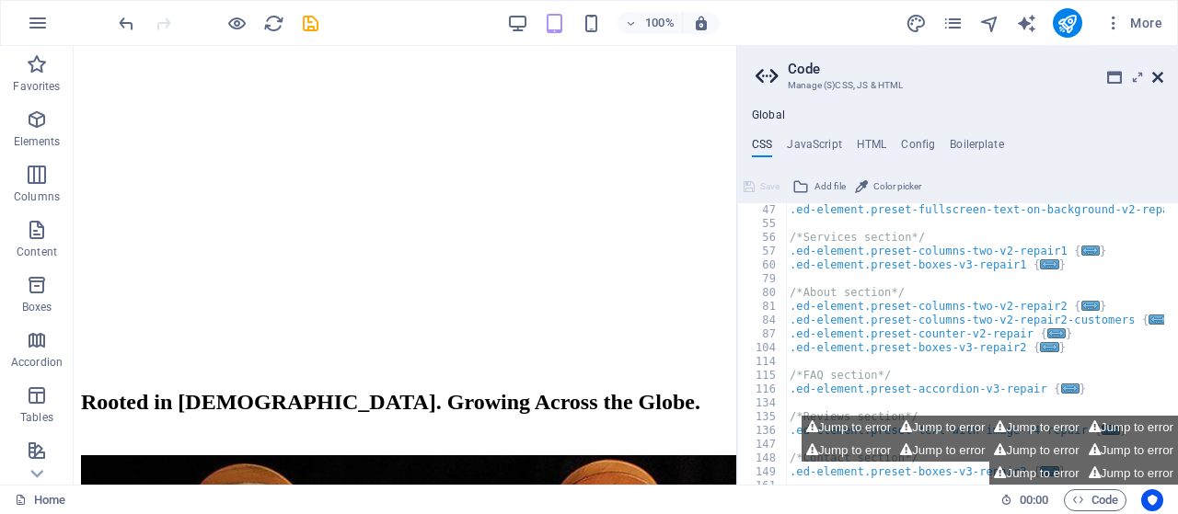
click at [1156, 77] on icon at bounding box center [1157, 77] width 11 height 15
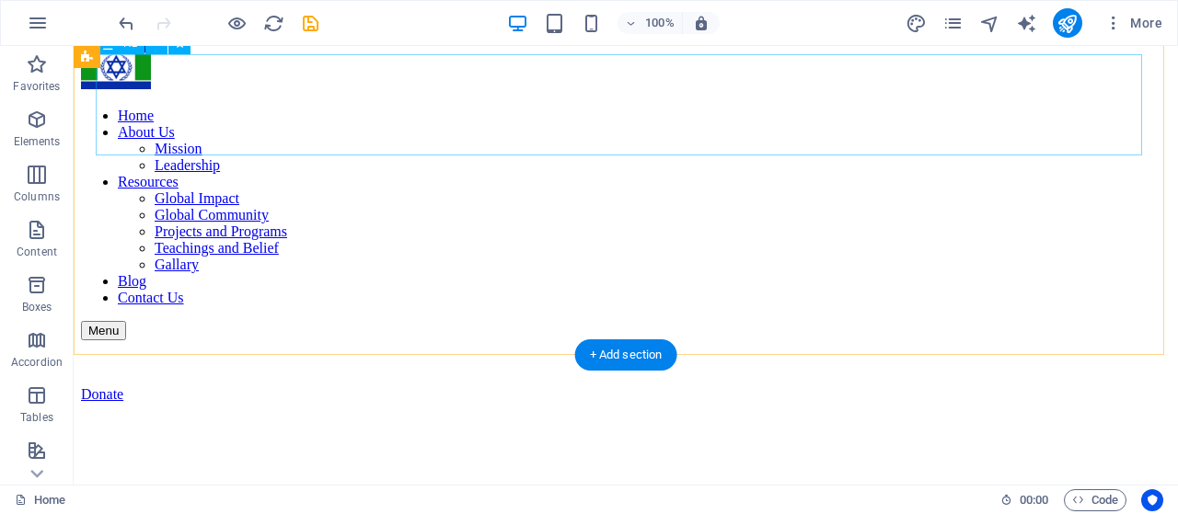
scroll to position [0, 0]
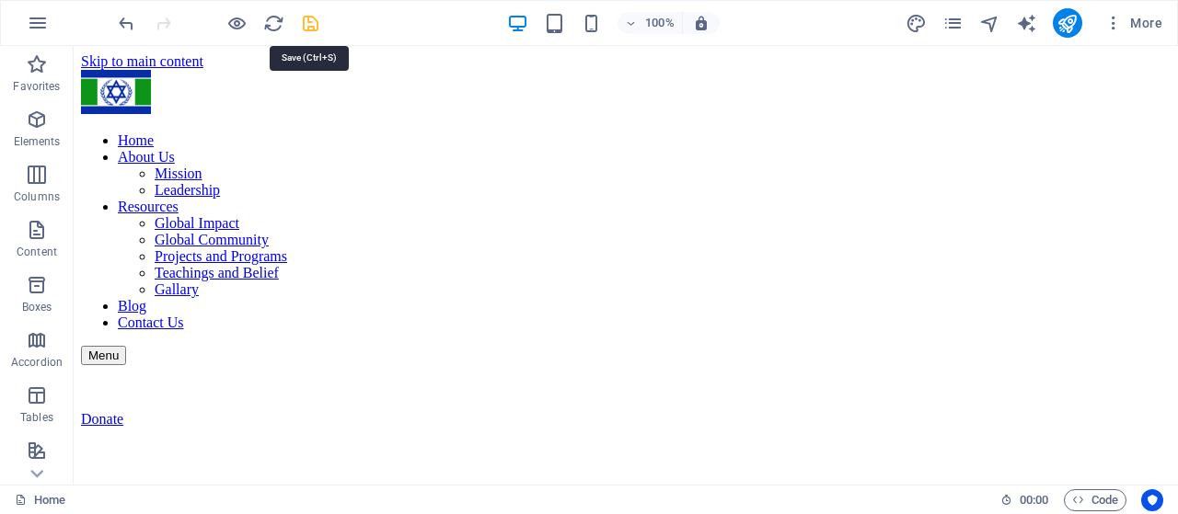
click at [302, 22] on icon "save" at bounding box center [310, 23] width 21 height 21
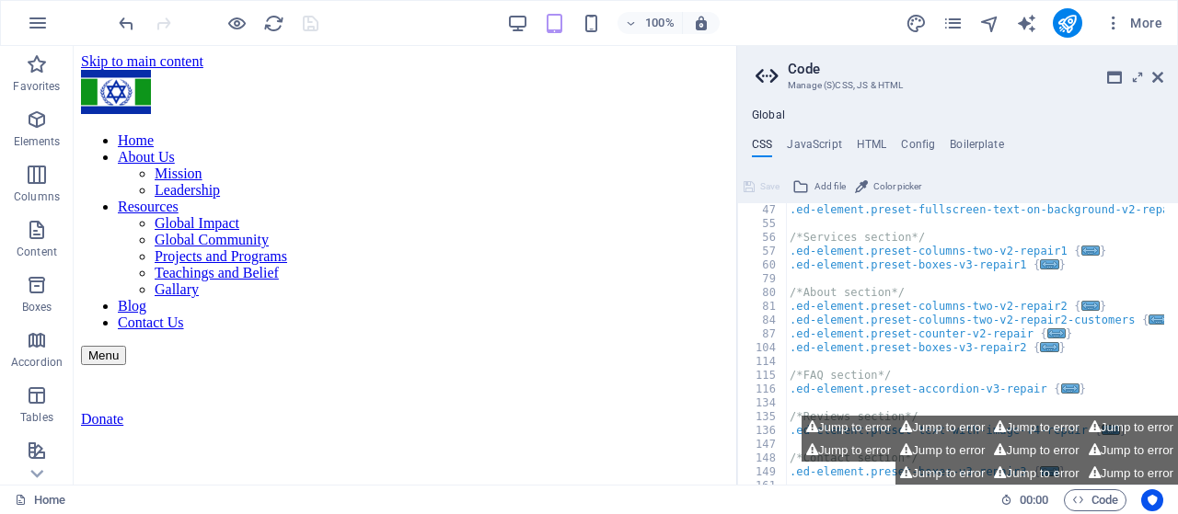
click at [1167, 82] on aside "Code Manage (S)CSS, JS & HTML Global CSS JavaScript HTML Config Boilerplate /* …" at bounding box center [957, 265] width 442 height 439
click at [1164, 80] on aside "Code Manage (S)CSS, JS & HTML Global CSS JavaScript HTML Config Boilerplate /* …" at bounding box center [957, 265] width 442 height 439
click at [1156, 77] on icon at bounding box center [1157, 77] width 11 height 15
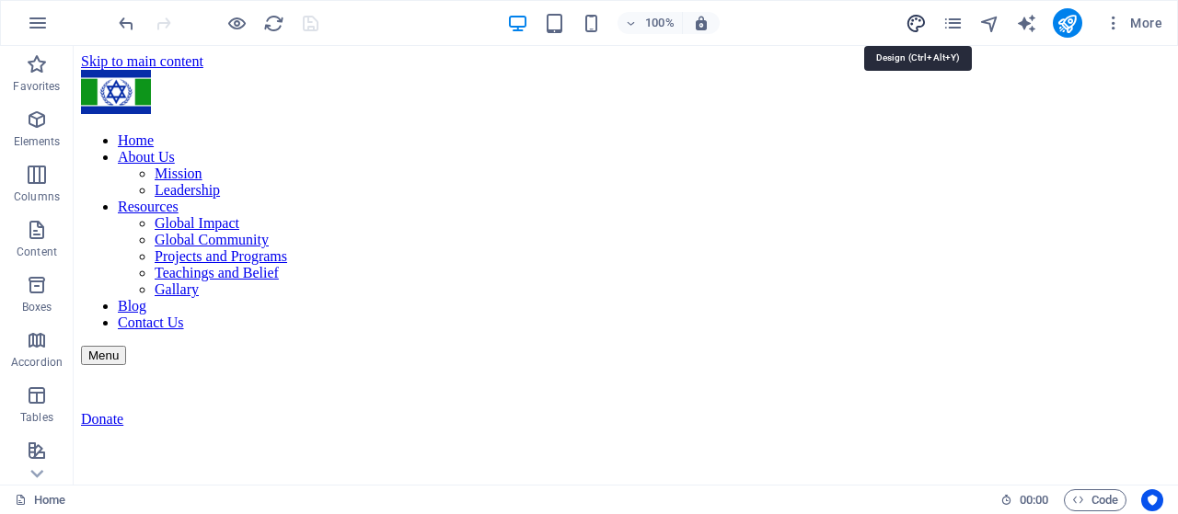
click at [914, 23] on icon "design" at bounding box center [915, 23] width 21 height 21
select select "px"
select select "800"
select select "px"
select select "rem"
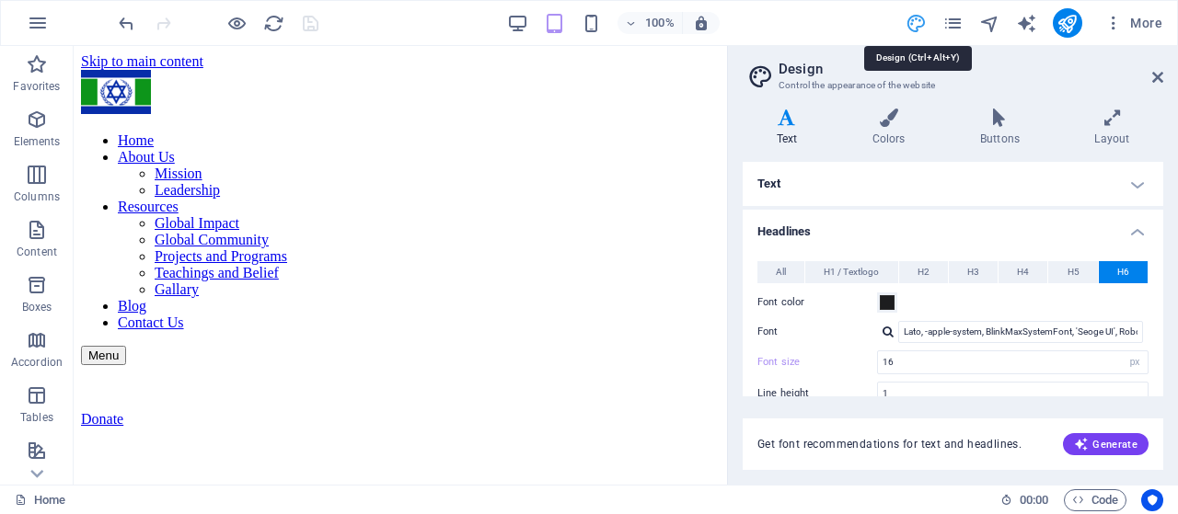
type input "16"
click at [785, 265] on span "All" at bounding box center [781, 272] width 10 height 22
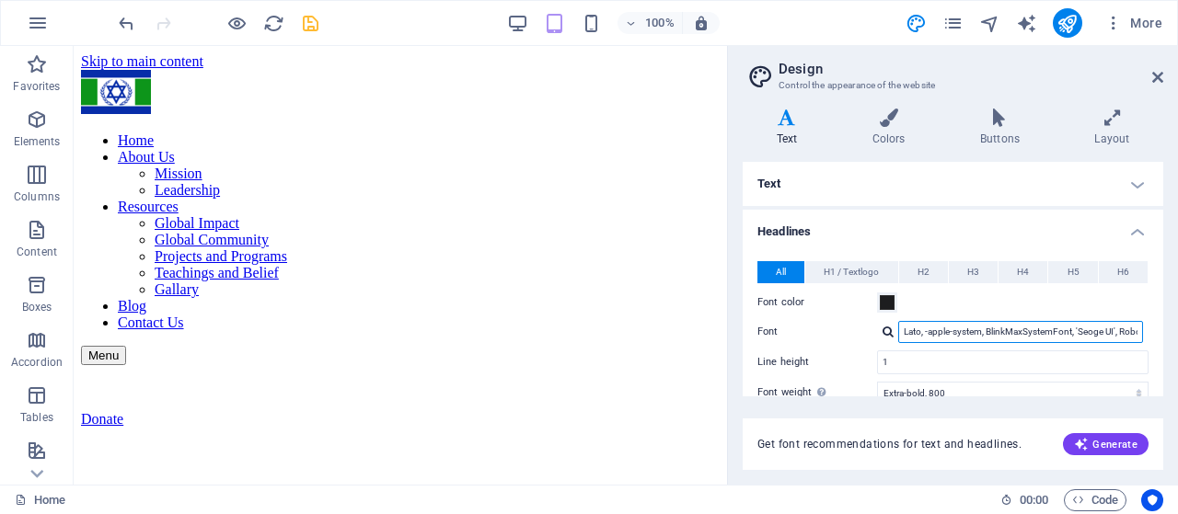
click at [929, 337] on input "Lato, -apple-system, BlinkMaxSystemFont, 'Seoge UI', Roboto, 'Helvetica Neue', …" at bounding box center [1020, 332] width 245 height 22
click at [889, 332] on div at bounding box center [887, 332] width 11 height 12
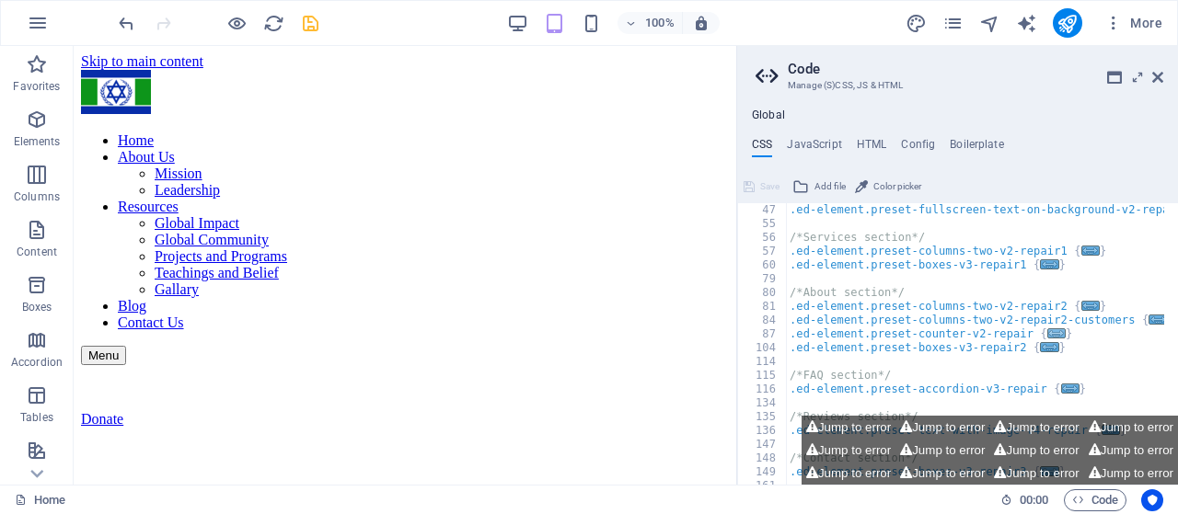
scroll to position [166, 0]
click at [1159, 83] on icon at bounding box center [1157, 77] width 11 height 15
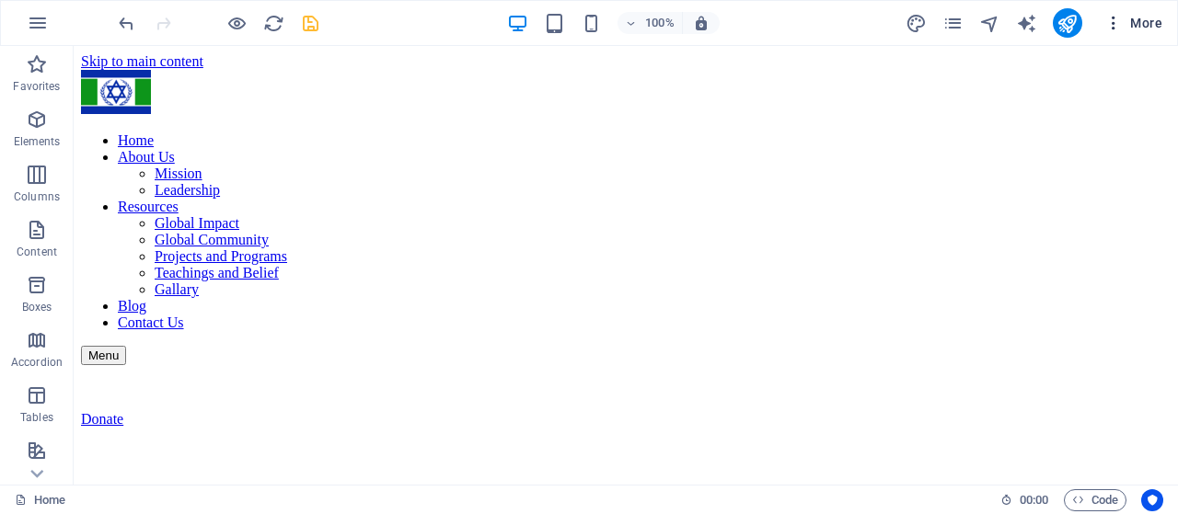
click at [1116, 24] on icon "button" at bounding box center [1113, 23] width 18 height 18
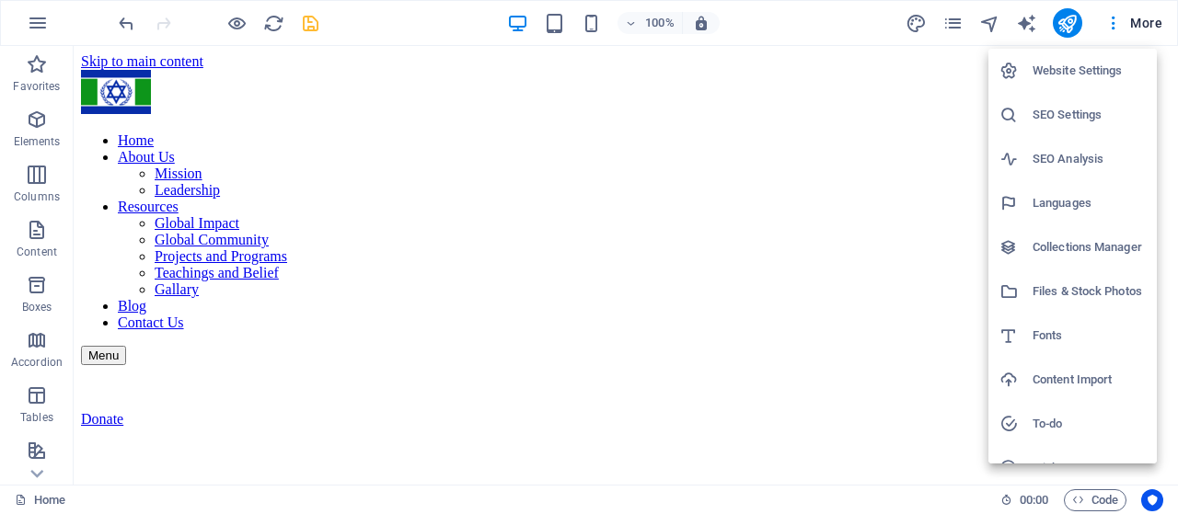
click at [1062, 327] on h6 "Fonts" at bounding box center [1088, 336] width 113 height 22
select select "popularity"
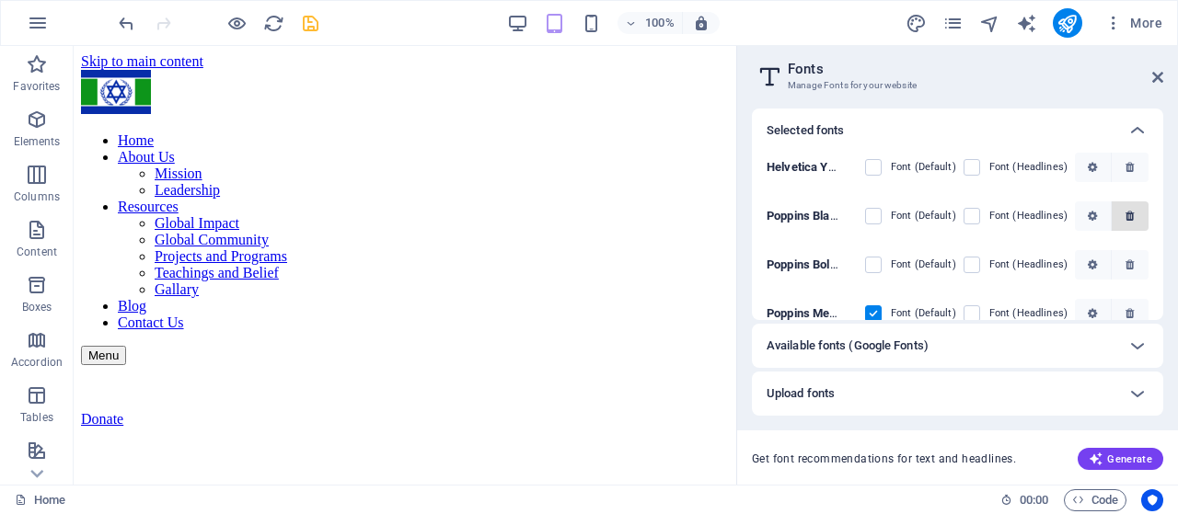
click at [1119, 167] on span "button" at bounding box center [1130, 167] width 22 height 11
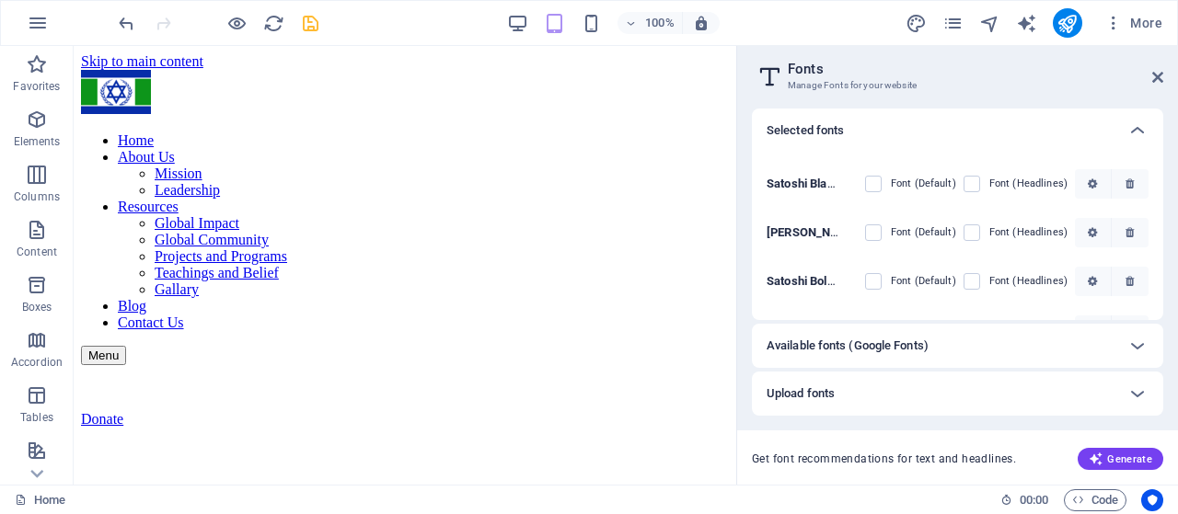
scroll to position [184, 0]
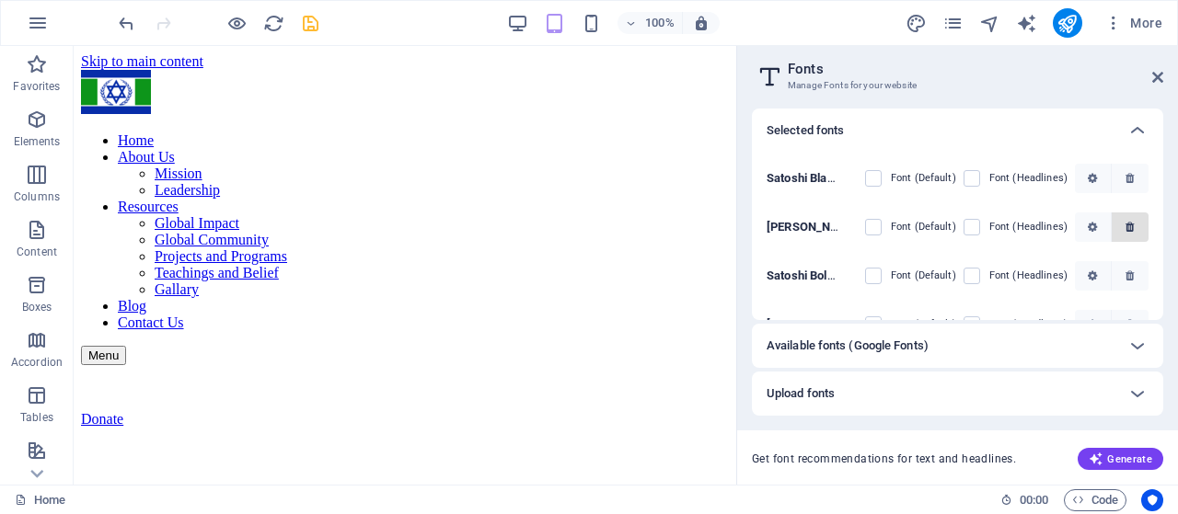
click at [1127, 222] on icon "button" at bounding box center [1129, 227] width 8 height 11
click at [1127, 227] on icon "button" at bounding box center [1129, 227] width 8 height 11
click at [1125, 181] on icon "button" at bounding box center [1129, 178] width 8 height 11
click at [1125, 135] on icon "button" at bounding box center [1129, 129] width 8 height 11
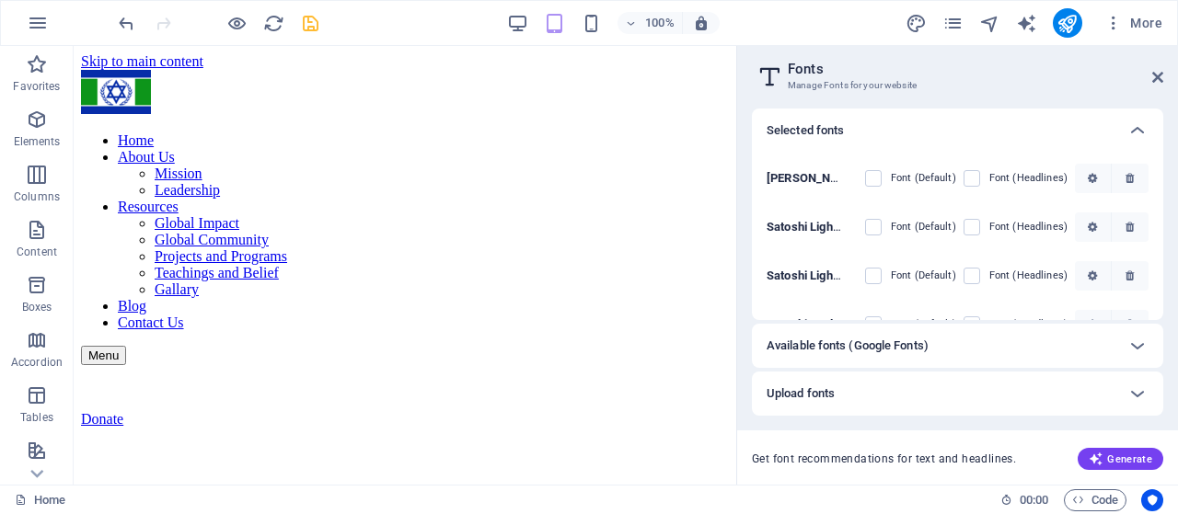
click at [1125, 86] on icon "button" at bounding box center [1129, 80] width 8 height 11
click at [1128, 224] on icon "button" at bounding box center [1129, 226] width 8 height 11
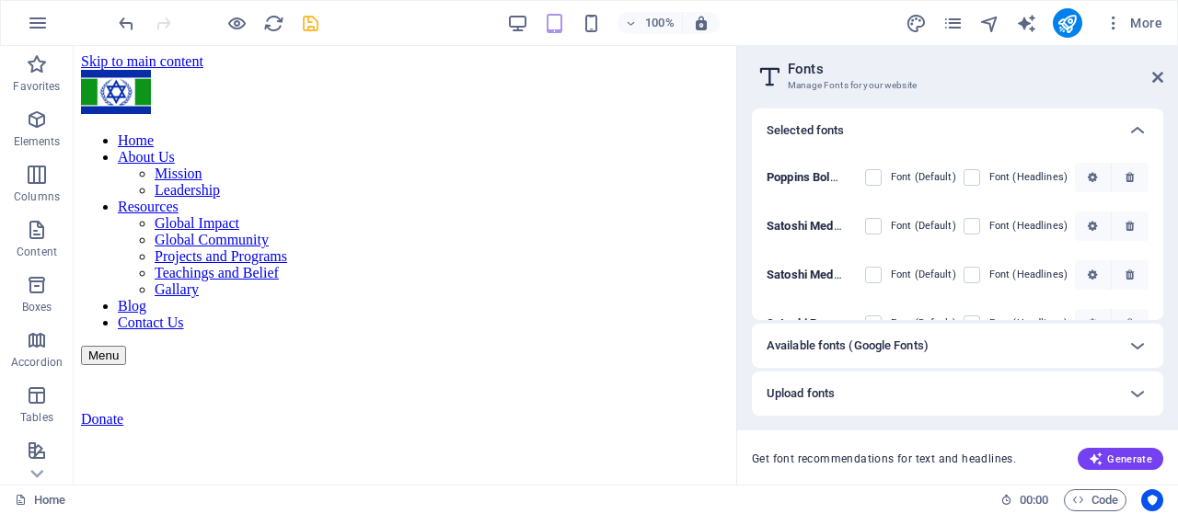
click at [1128, 224] on icon "button" at bounding box center [1129, 226] width 8 height 11
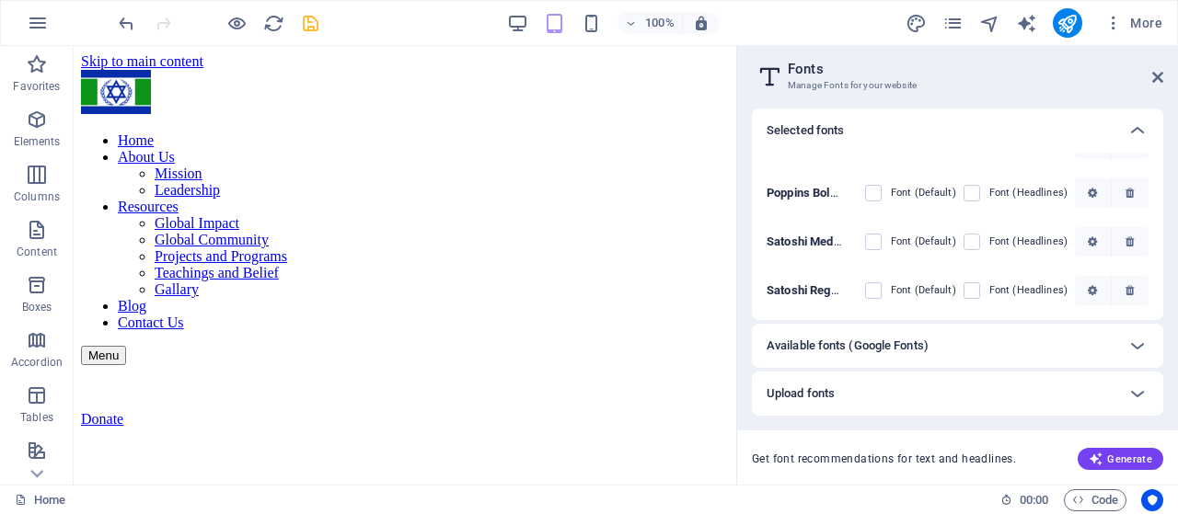
scroll to position [21, 0]
click at [1128, 224] on div "Satoshi MediumItalic HCY3 oQMkyQaQKezwi sLw Font (Default) Font (Headlines)" at bounding box center [957, 243] width 382 height 49
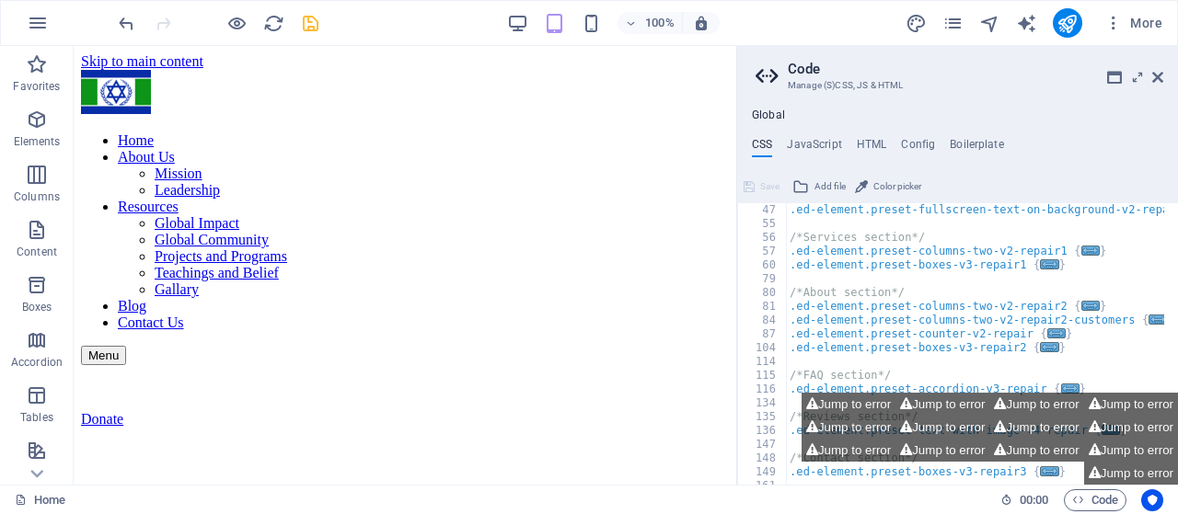
scroll to position [166, 0]
drag, startPoint x: 1156, startPoint y: 75, endPoint x: 1084, endPoint y: 30, distance: 84.7
click at [1157, 76] on icon at bounding box center [1157, 77] width 11 height 15
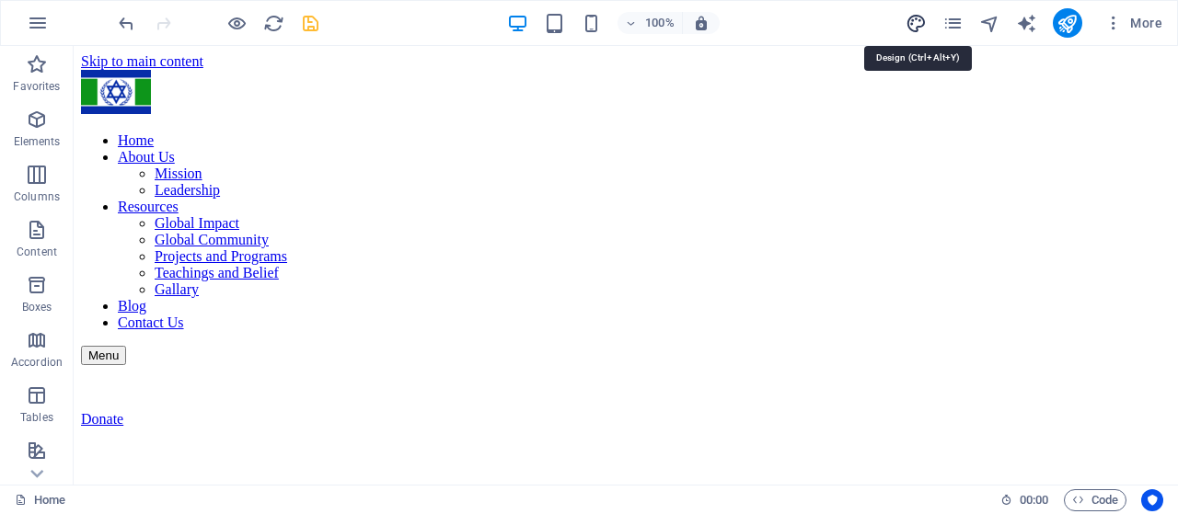
click at [916, 18] on icon "design" at bounding box center [915, 23] width 21 height 21
select select "px"
select select "400"
select select "px"
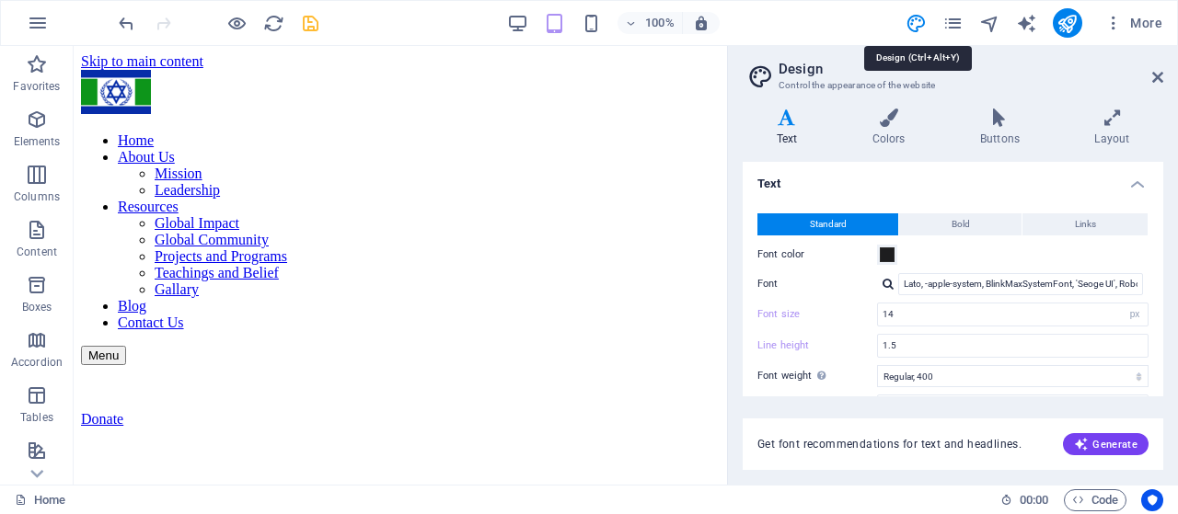
type input "14"
type input "1.5"
click at [1131, 26] on span "More" at bounding box center [1133, 23] width 58 height 18
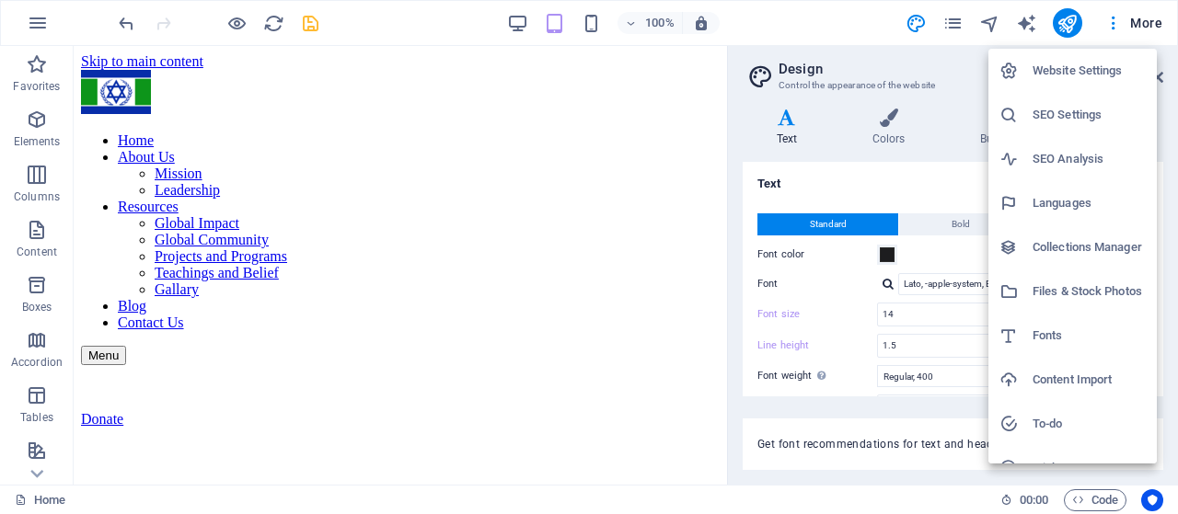
click at [1085, 284] on h6 "Files & Stock Photos" at bounding box center [1088, 292] width 113 height 22
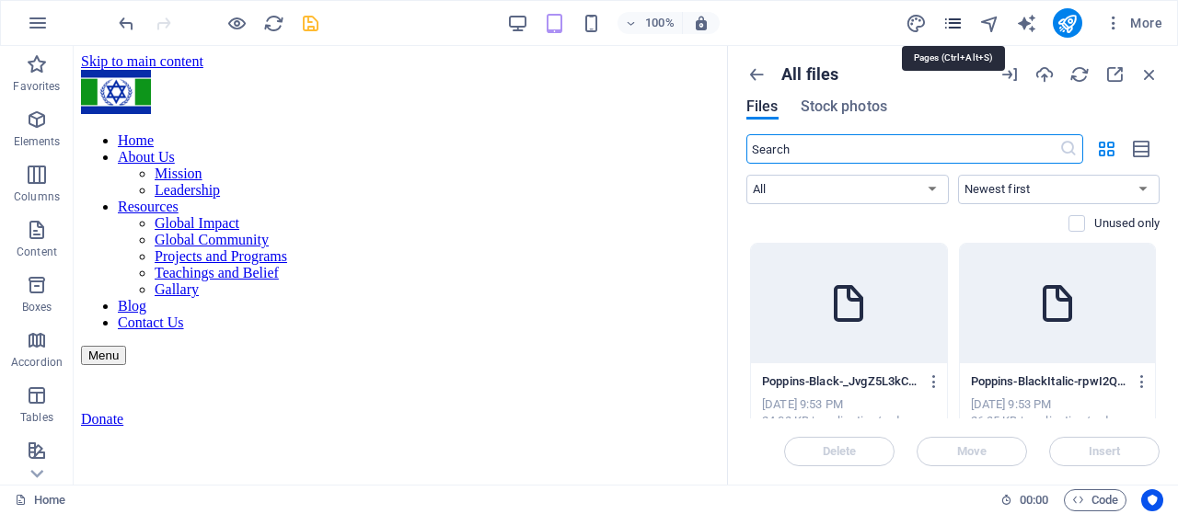
click at [950, 23] on icon "pages" at bounding box center [952, 23] width 21 height 21
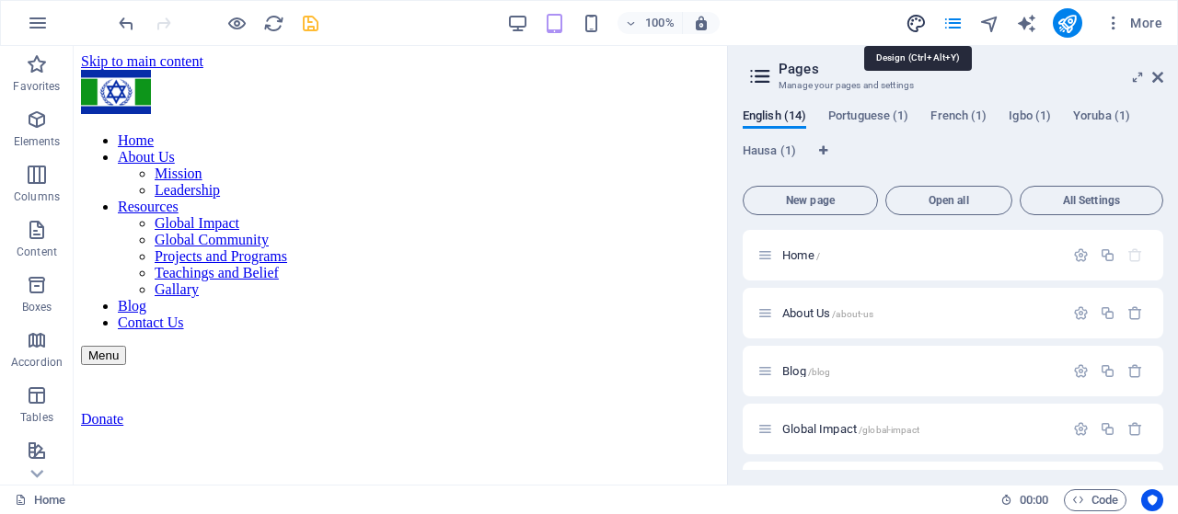
click at [911, 23] on icon "design" at bounding box center [915, 23] width 21 height 21
select select "px"
select select "400"
select select "px"
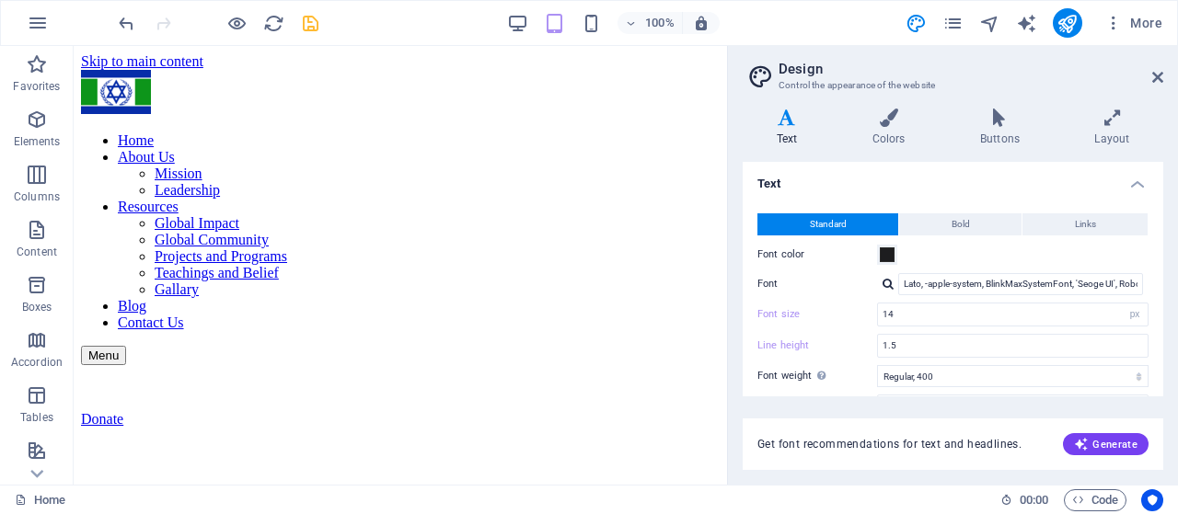
click at [1007, 176] on h4 "Text" at bounding box center [952, 178] width 420 height 33
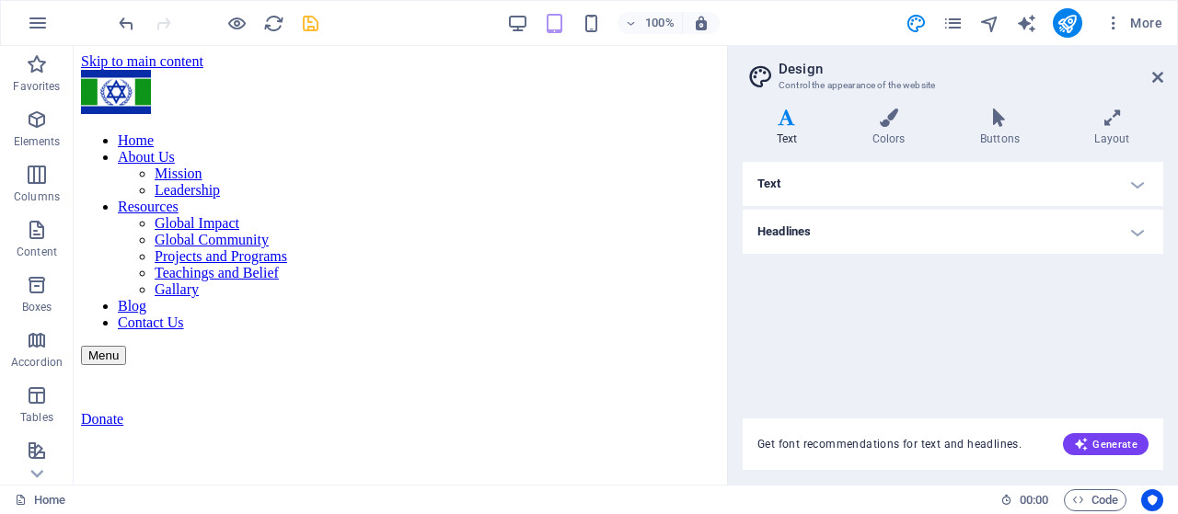
click at [999, 176] on h4 "Text" at bounding box center [952, 184] width 420 height 44
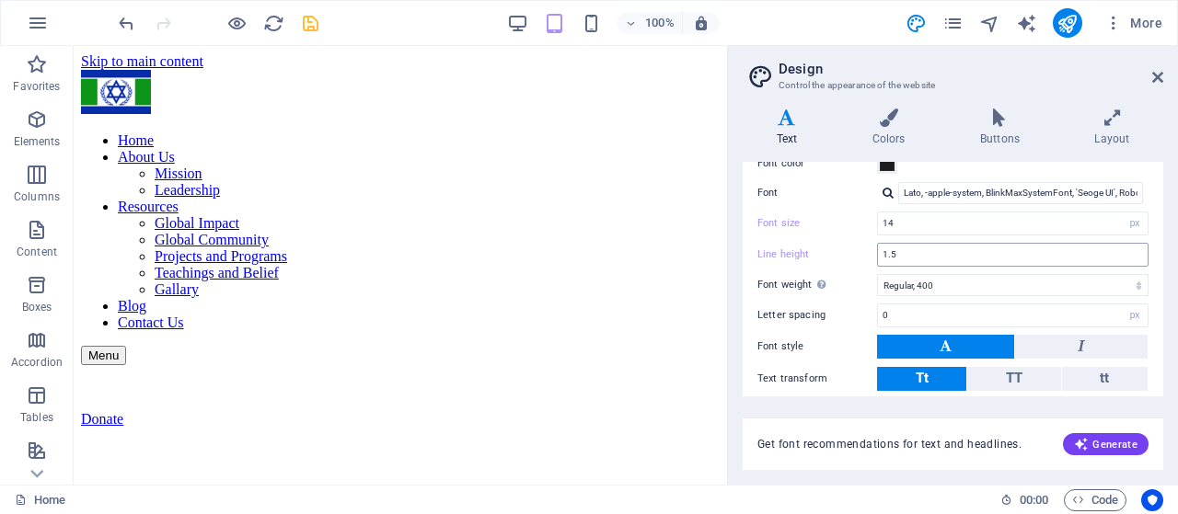
scroll to position [92, 0]
click at [1118, 24] on icon "button" at bounding box center [1113, 23] width 18 height 18
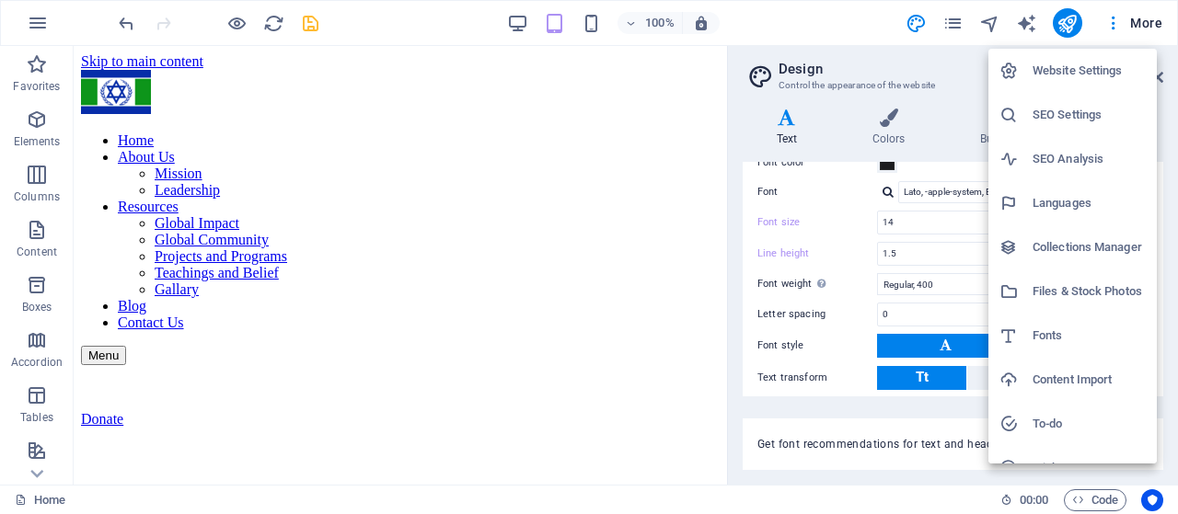
click at [1071, 282] on h6 "Files & Stock Photos" at bounding box center [1088, 292] width 113 height 22
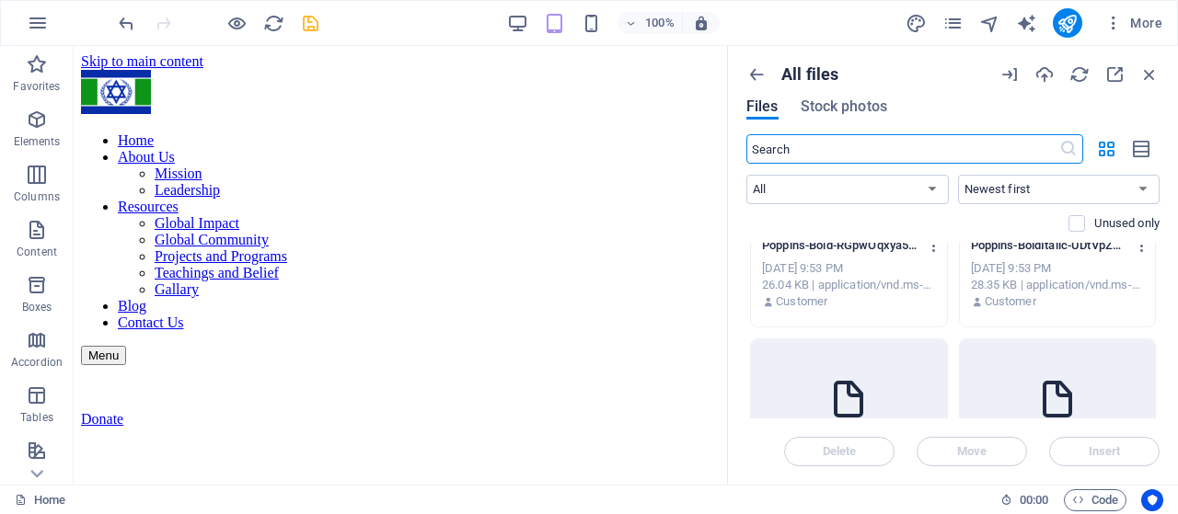
scroll to position [0, 0]
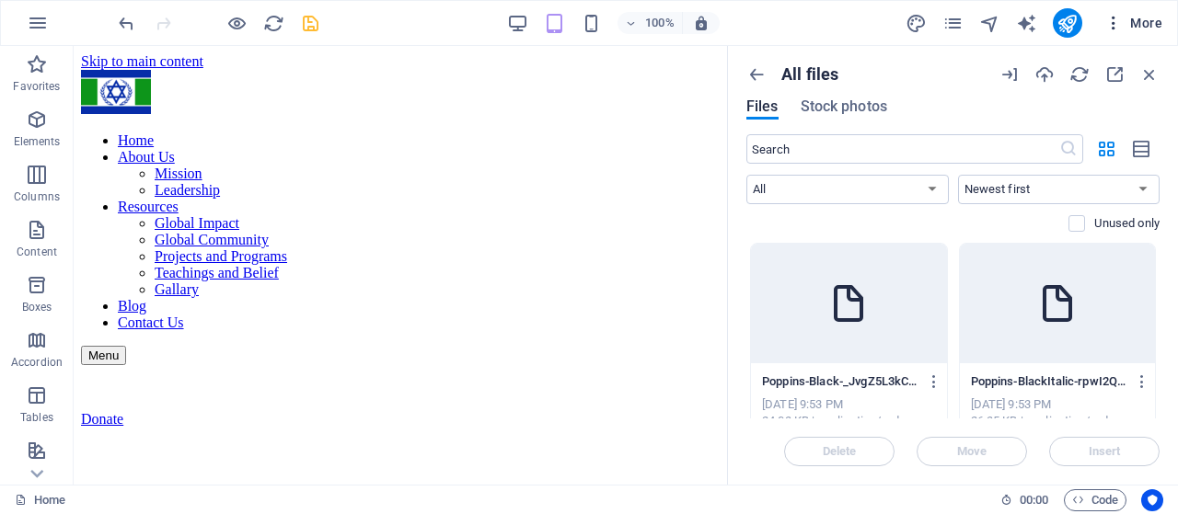
drag, startPoint x: 1139, startPoint y: 43, endPoint x: 1137, endPoint y: 33, distance: 10.3
click at [1137, 33] on div "100% More" at bounding box center [589, 23] width 1176 height 44
click at [1134, 37] on button "More" at bounding box center [1133, 22] width 73 height 29
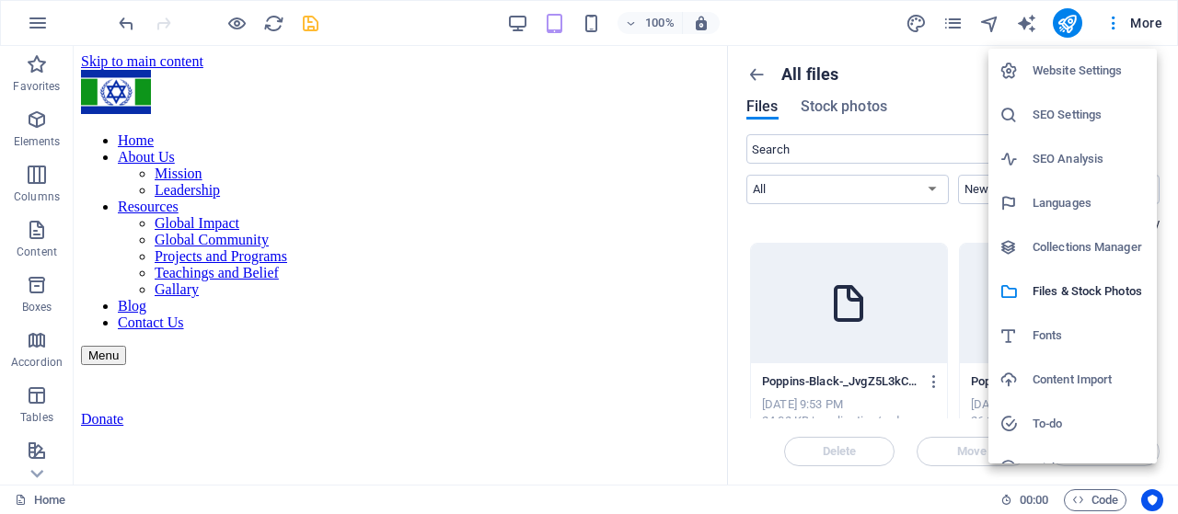
click at [1053, 336] on h6 "Fonts" at bounding box center [1088, 336] width 113 height 22
select select "popularity"
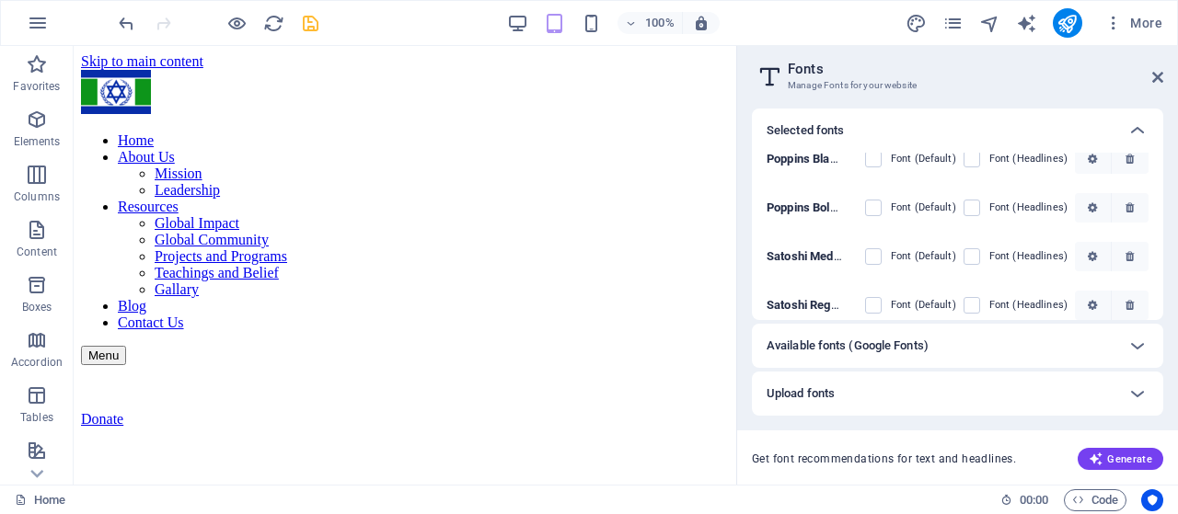
scroll to position [21, 0]
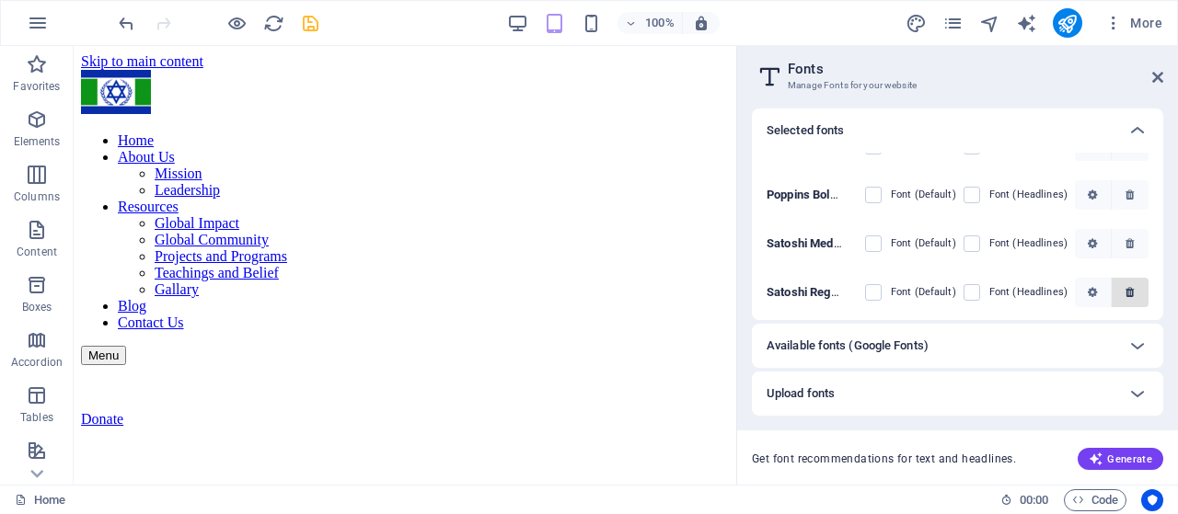
click at [1125, 295] on icon "button" at bounding box center [1129, 292] width 8 height 11
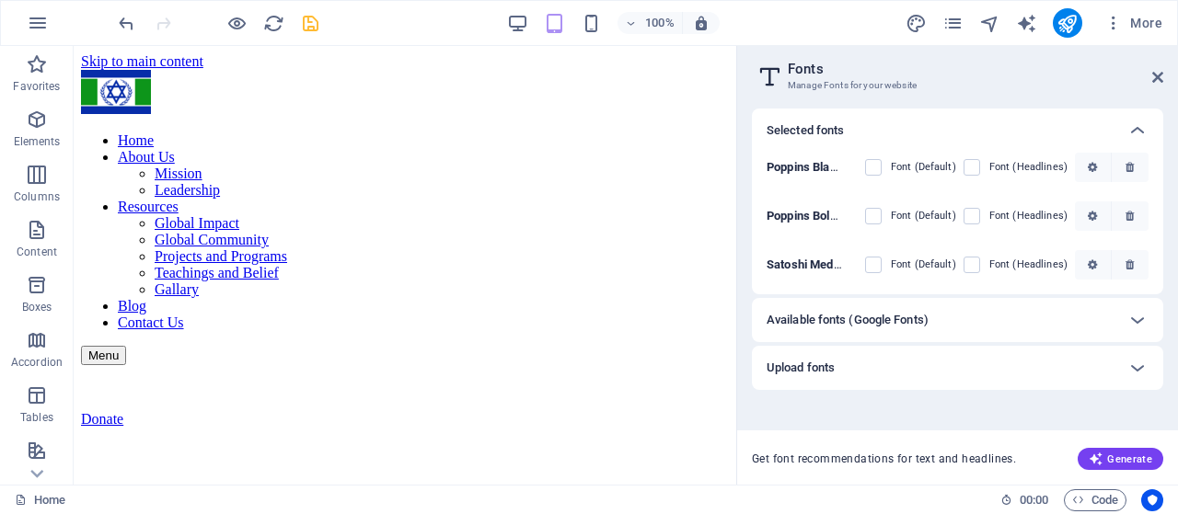
scroll to position [0, 0]
click at [1130, 267] on icon "button" at bounding box center [1129, 264] width 8 height 11
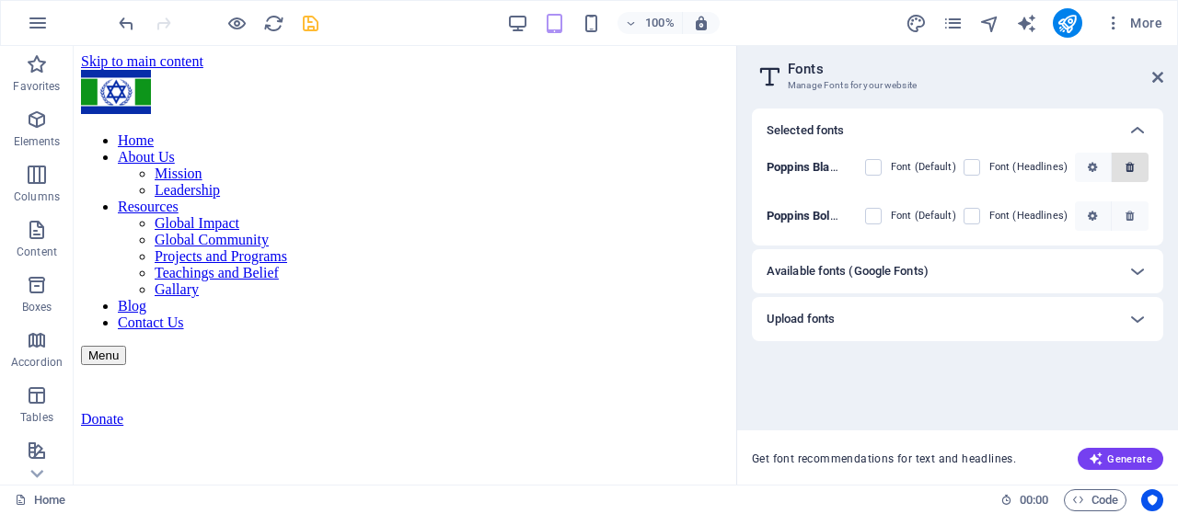
click at [1131, 164] on icon "button" at bounding box center [1129, 167] width 8 height 11
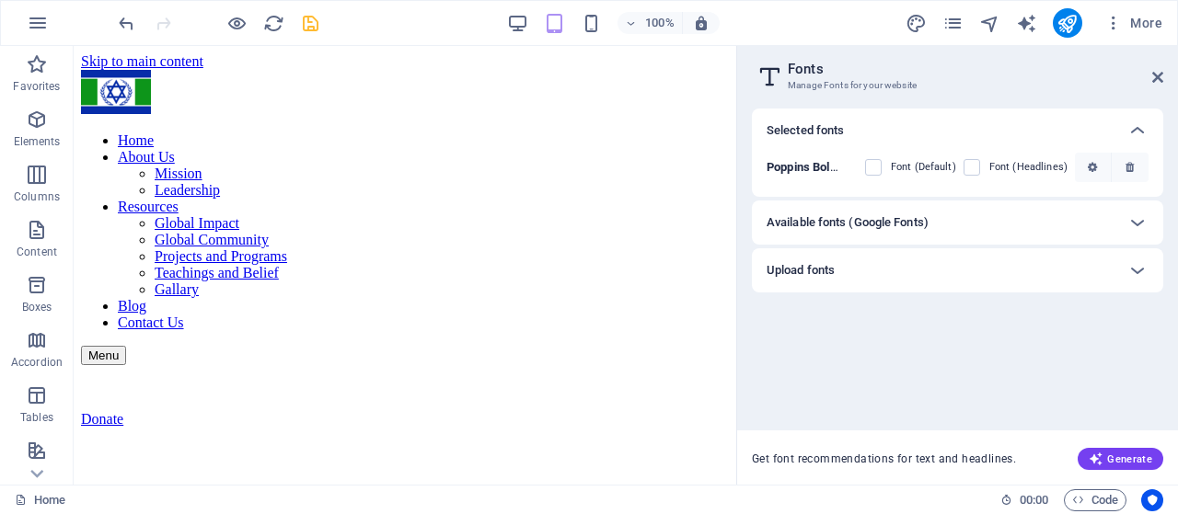
click at [1025, 275] on div "Upload fonts" at bounding box center [940, 270] width 349 height 22
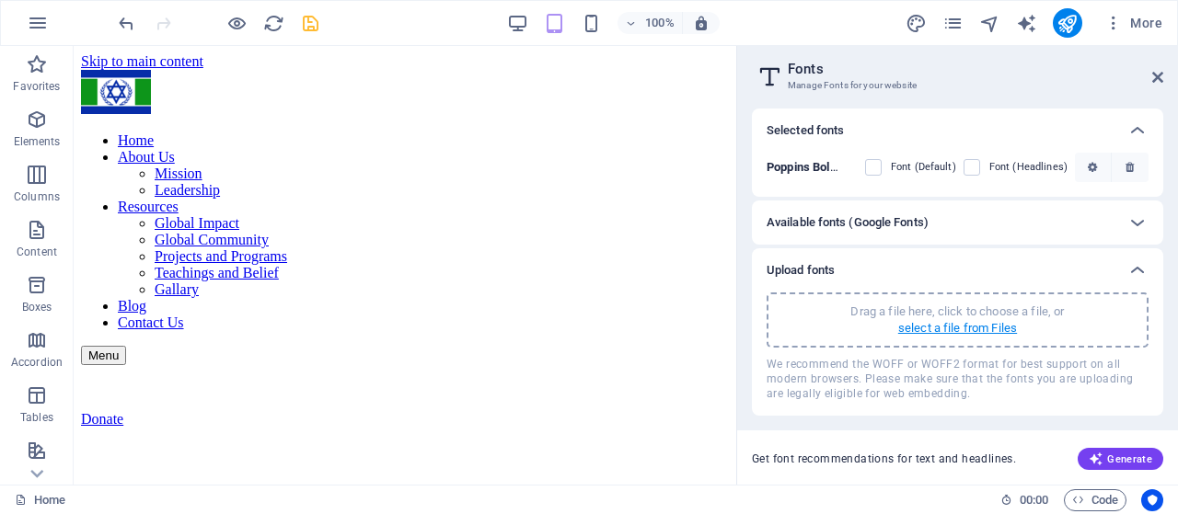
click at [967, 324] on p "select a file from Files" at bounding box center [957, 328] width 119 height 17
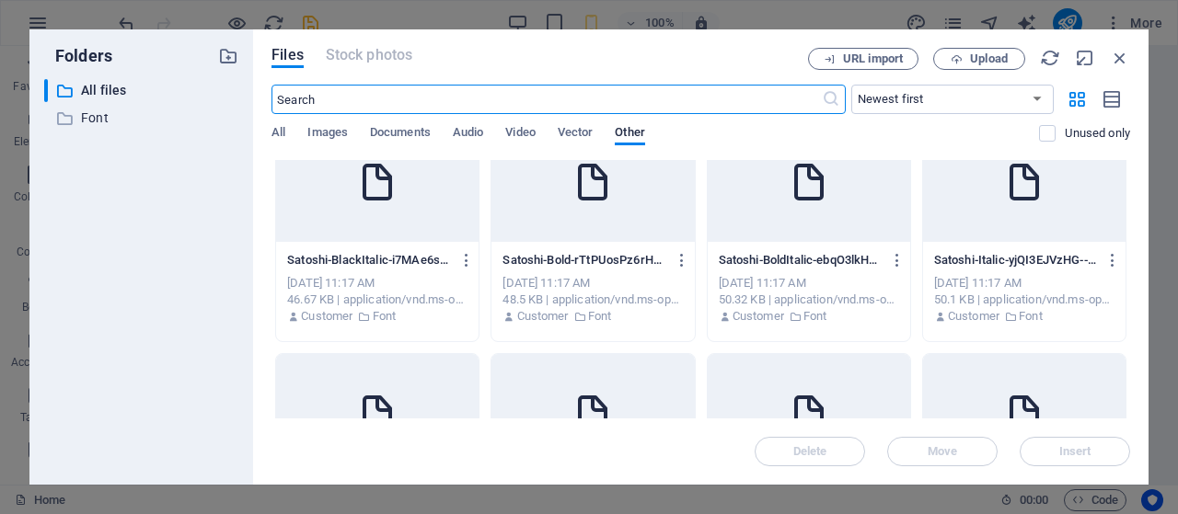
scroll to position [1196, 0]
click at [681, 264] on icon "button" at bounding box center [681, 262] width 17 height 17
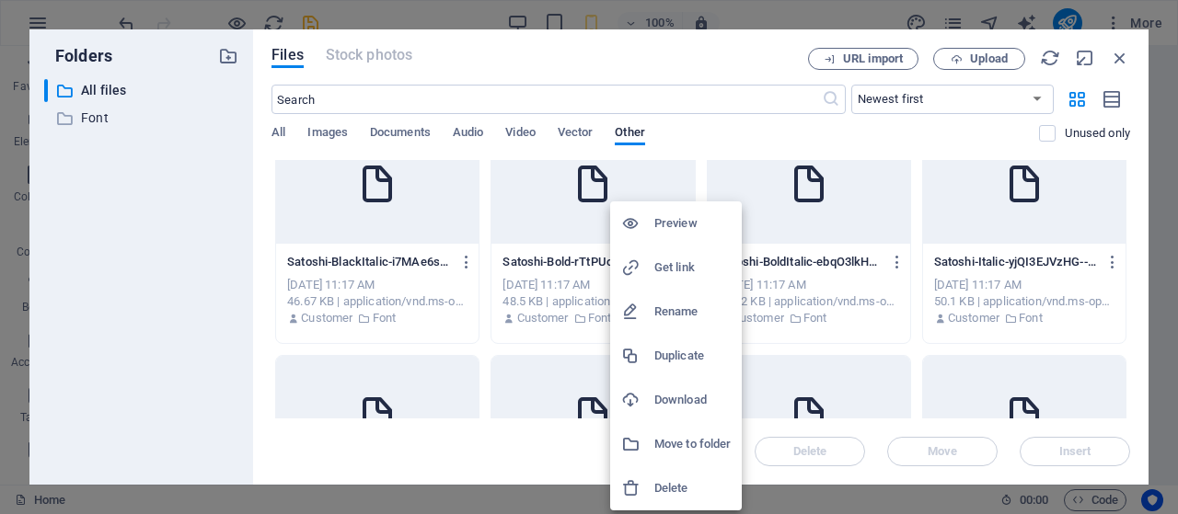
click at [681, 483] on h6 "Delete" at bounding box center [692, 488] width 76 height 22
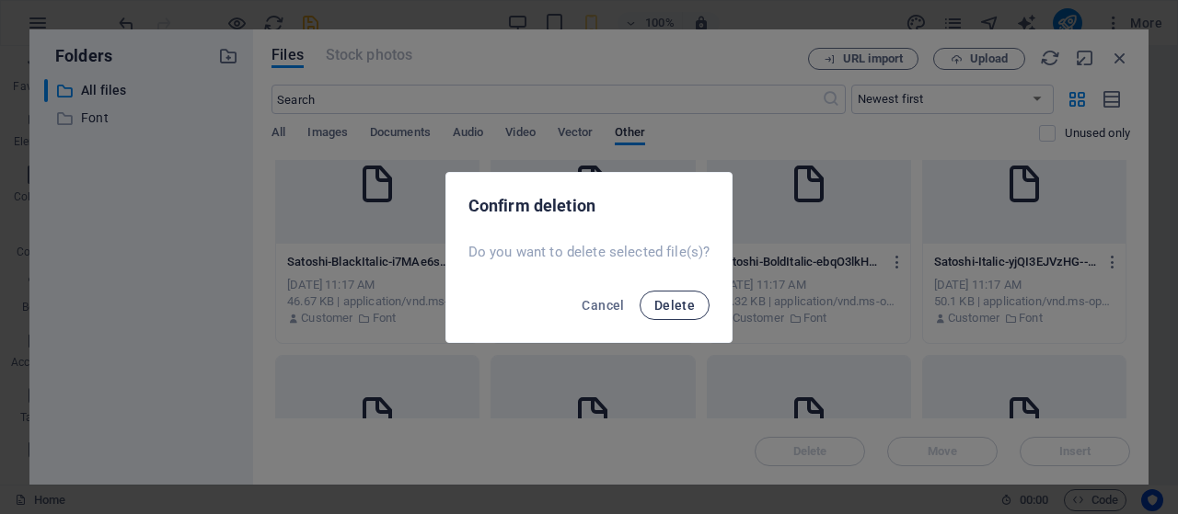
click at [675, 305] on span "Delete" at bounding box center [674, 305] width 40 height 15
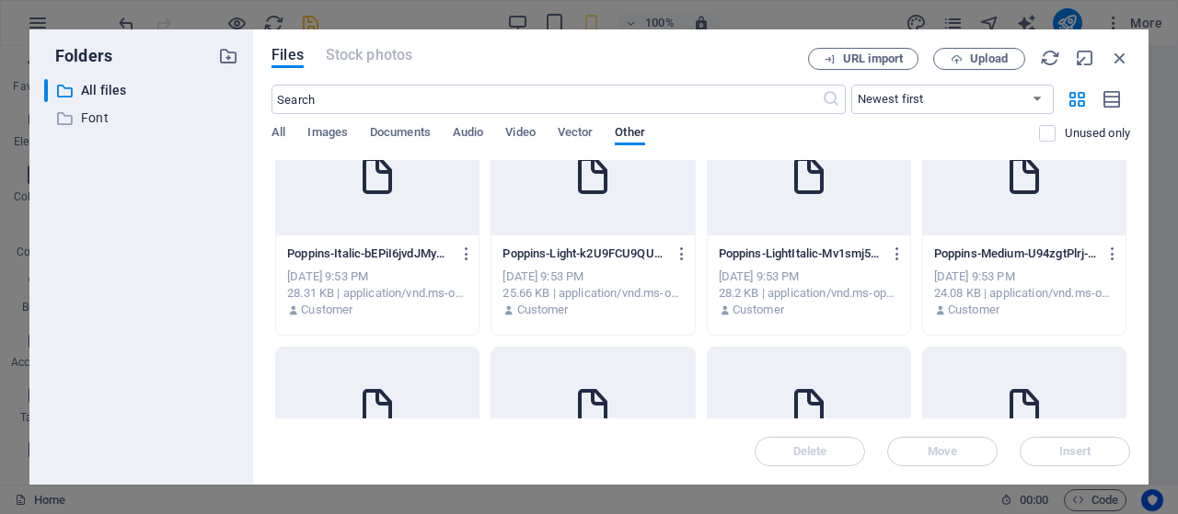
scroll to position [276, 0]
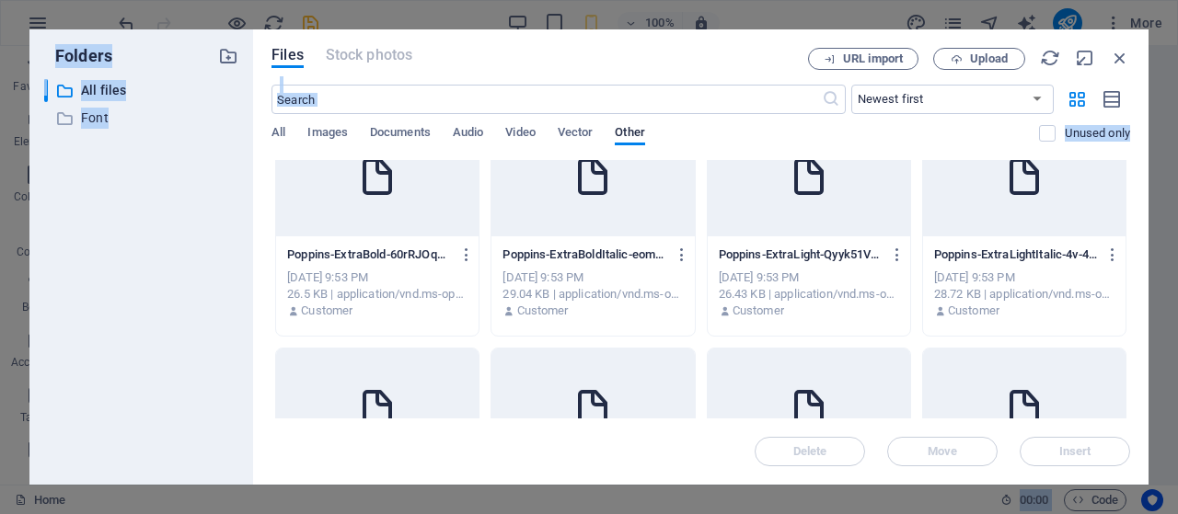
click at [576, 251] on p "Poppins-ExtraBoldItalic-eomiNHlzeFHhBRxyDTeHCg.otf" at bounding box center [584, 255] width 164 height 17
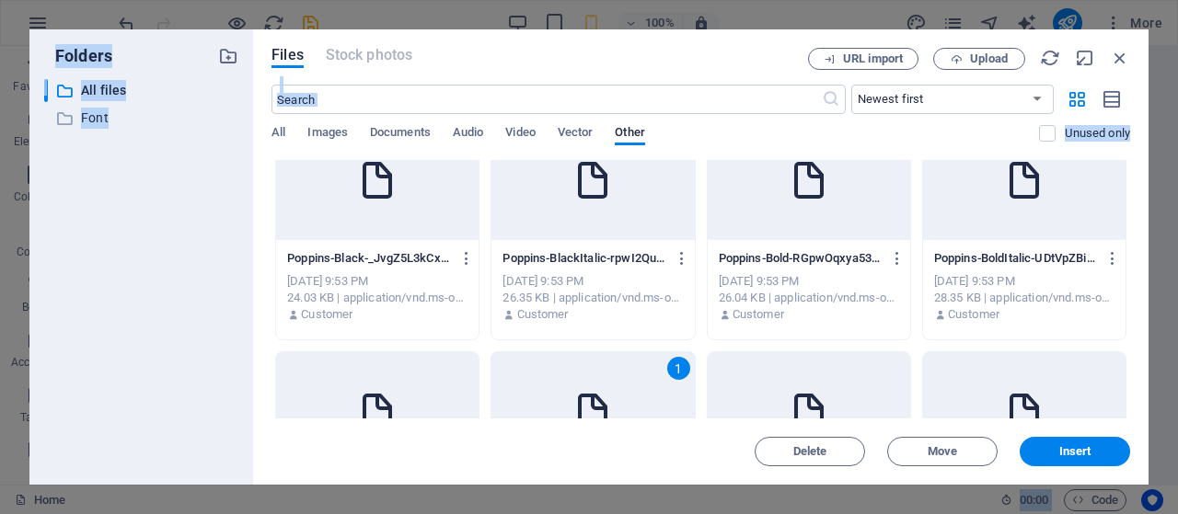
scroll to position [0, 0]
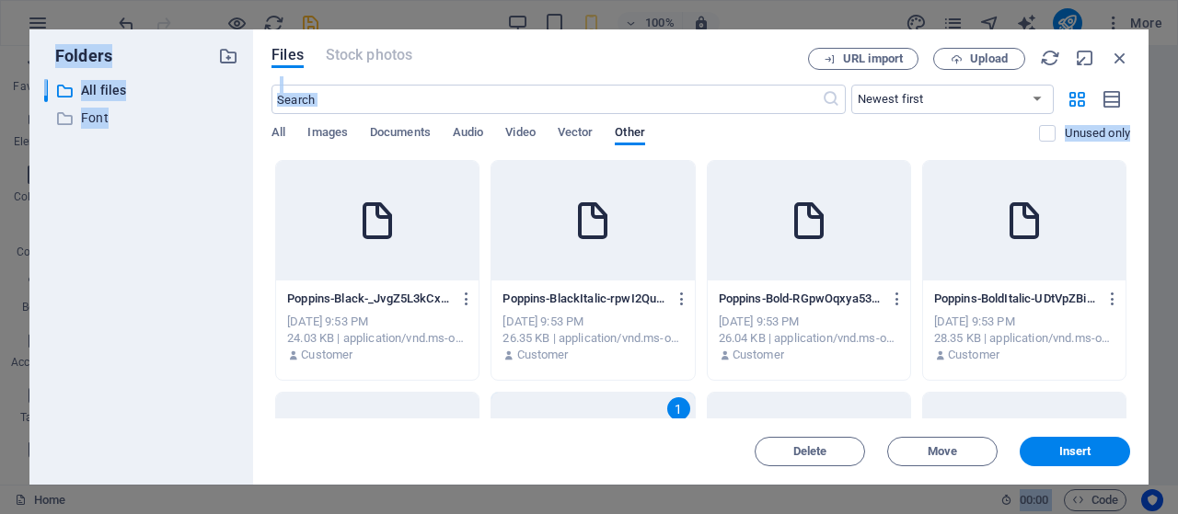
click at [616, 245] on div at bounding box center [592, 221] width 202 height 120
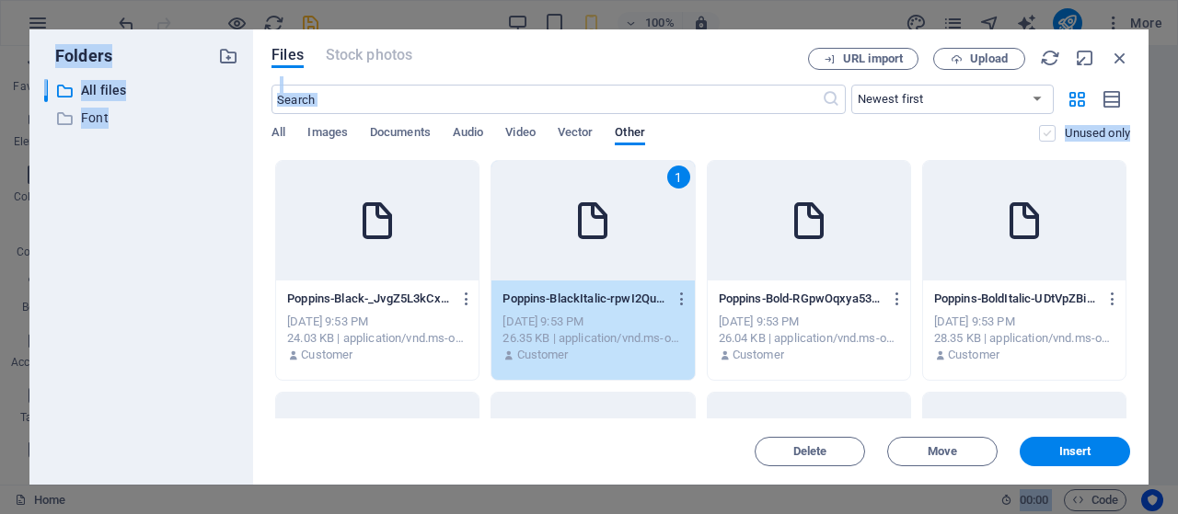
click at [1044, 137] on label at bounding box center [1047, 133] width 17 height 17
click at [0, 0] on input "checkbox" at bounding box center [0, 0] width 0 height 0
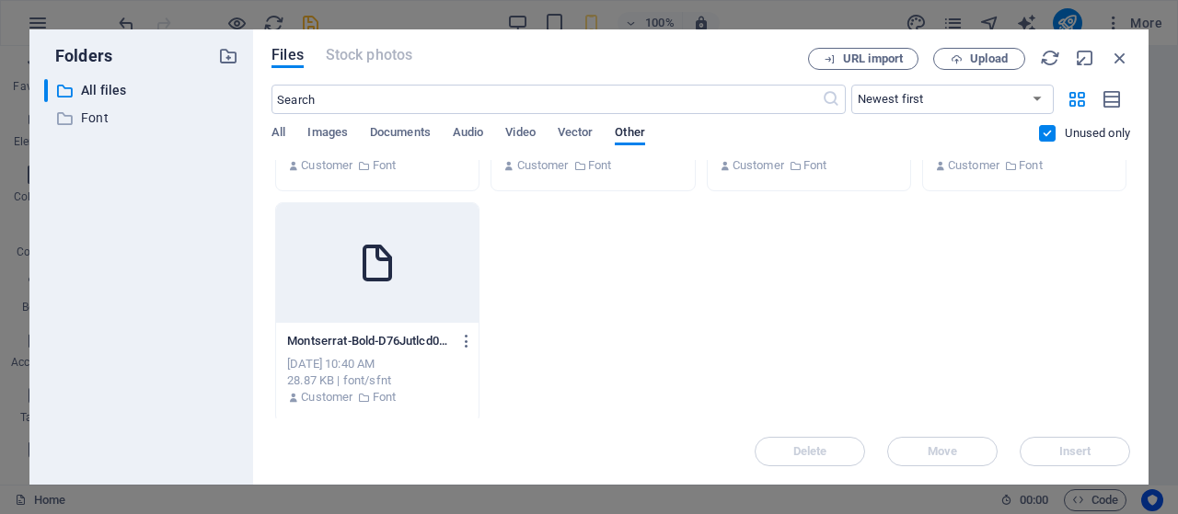
scroll to position [1121, 0]
click at [430, 321] on div "Montserrat-Bold-D76Jutlcd0KFDLiriXUSvA.ttf Montserrat-Bold-D76Jutlcd0KFDLiriXUS…" at bounding box center [377, 366] width 202 height 94
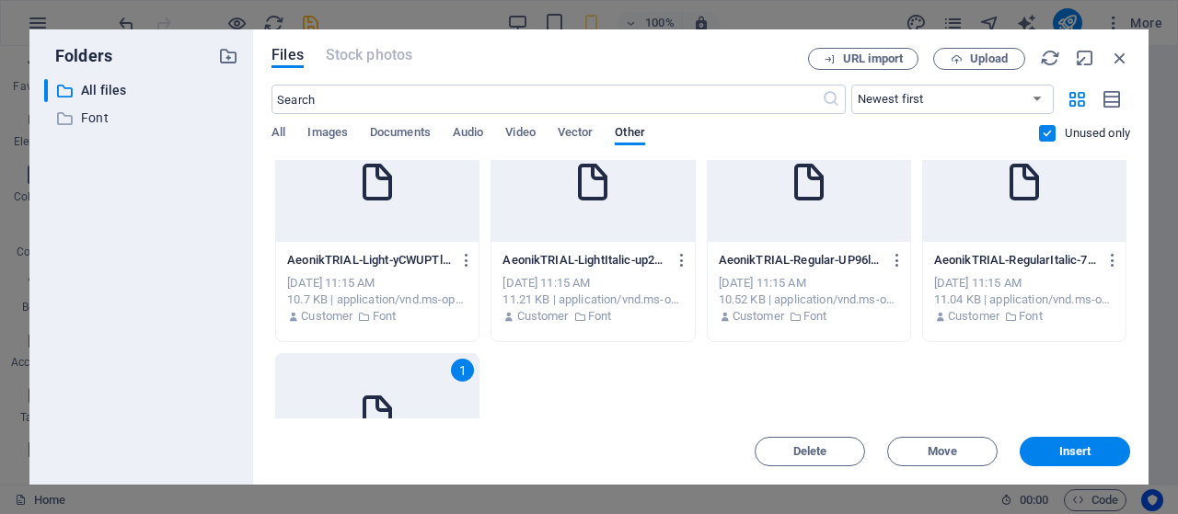
scroll to position [937, 0]
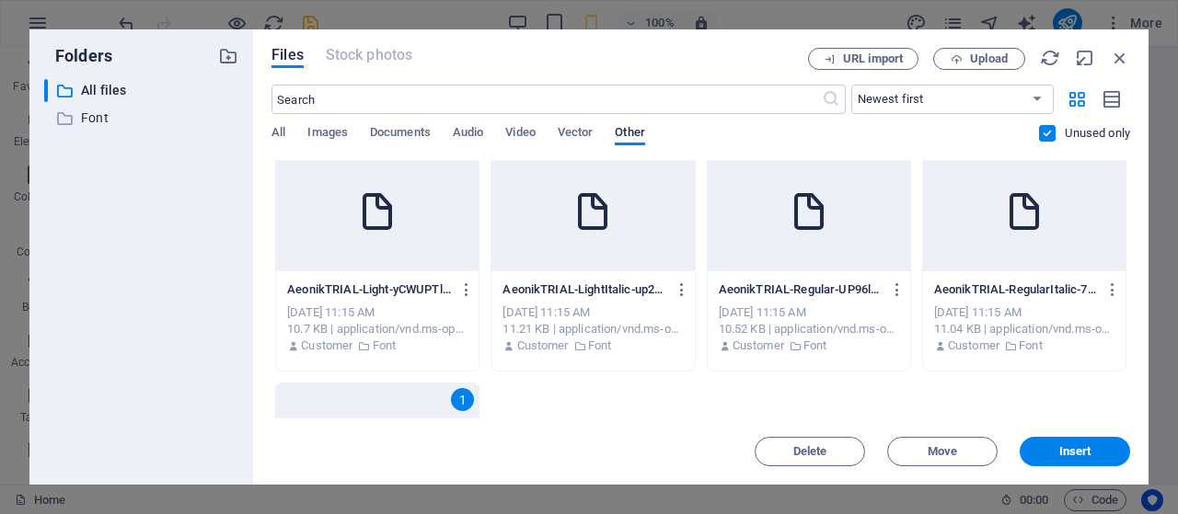
click at [958, 275] on div "AeonikTRIAL-RegularItalic-7ecCe0BUjlmsRh5HPnUKOQ.otf AeonikTRIAL-RegularItalic-…" at bounding box center [1024, 289] width 180 height 29
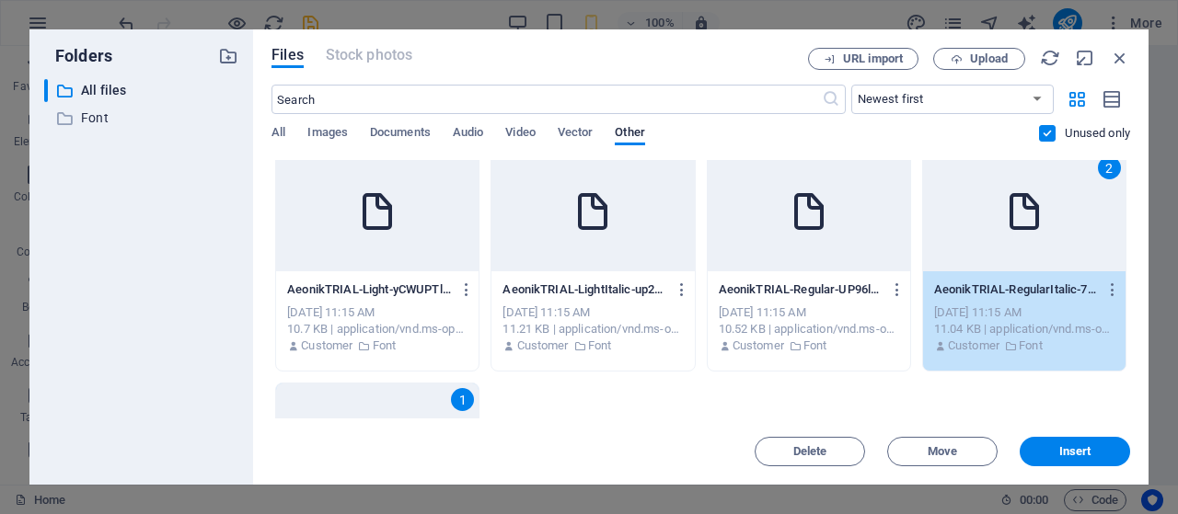
click at [857, 276] on div "AeonikTRIAL-Regular-UP96lka3C3FGEvsmjexmvA.otf AeonikTRIAL-Regular-UP96lka3C3FG…" at bounding box center [809, 289] width 180 height 29
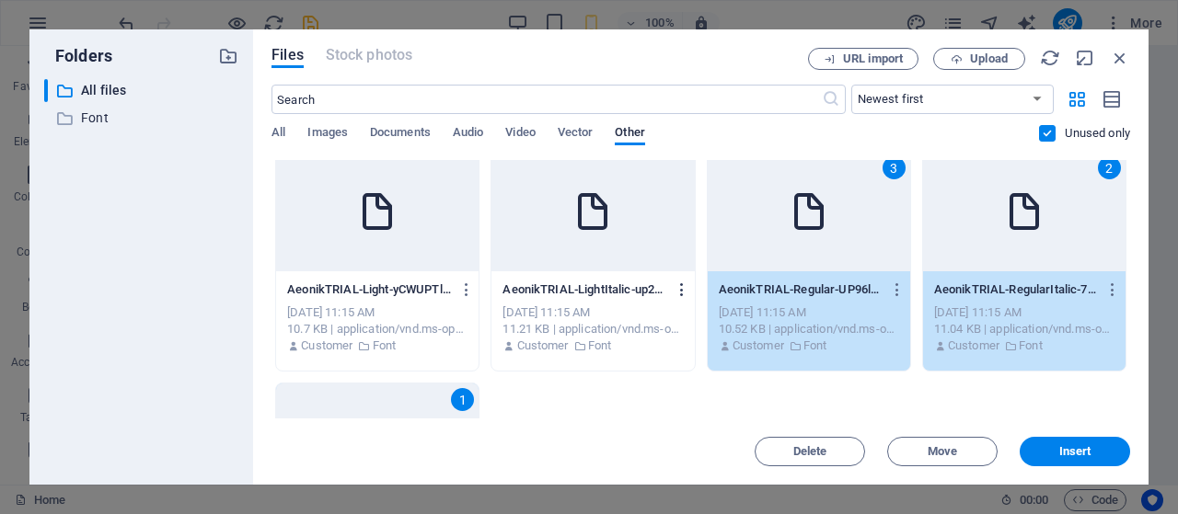
click at [666, 276] on button "button" at bounding box center [678, 289] width 25 height 29
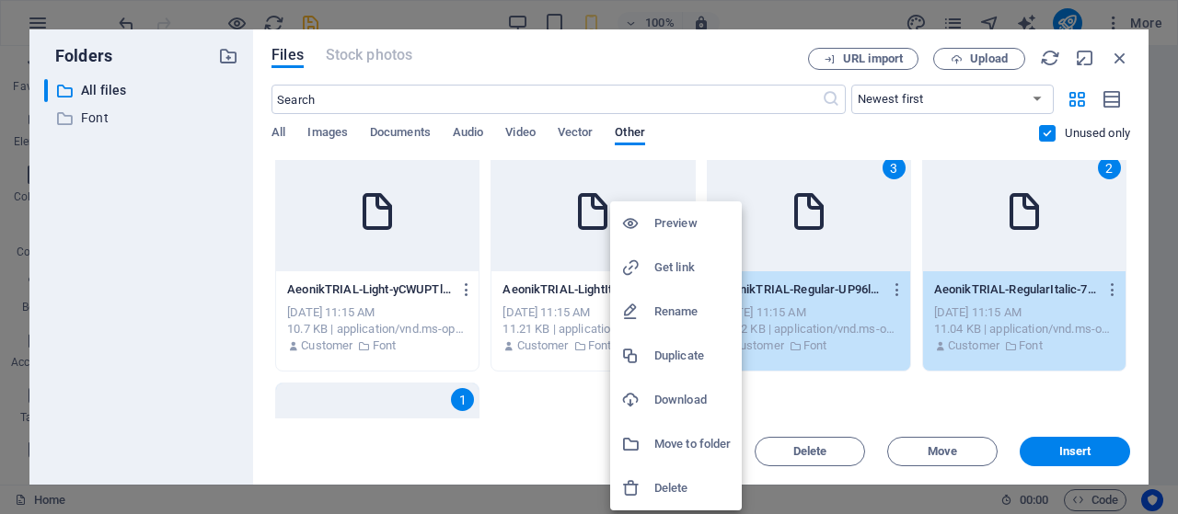
click at [425, 282] on div at bounding box center [589, 257] width 1178 height 514
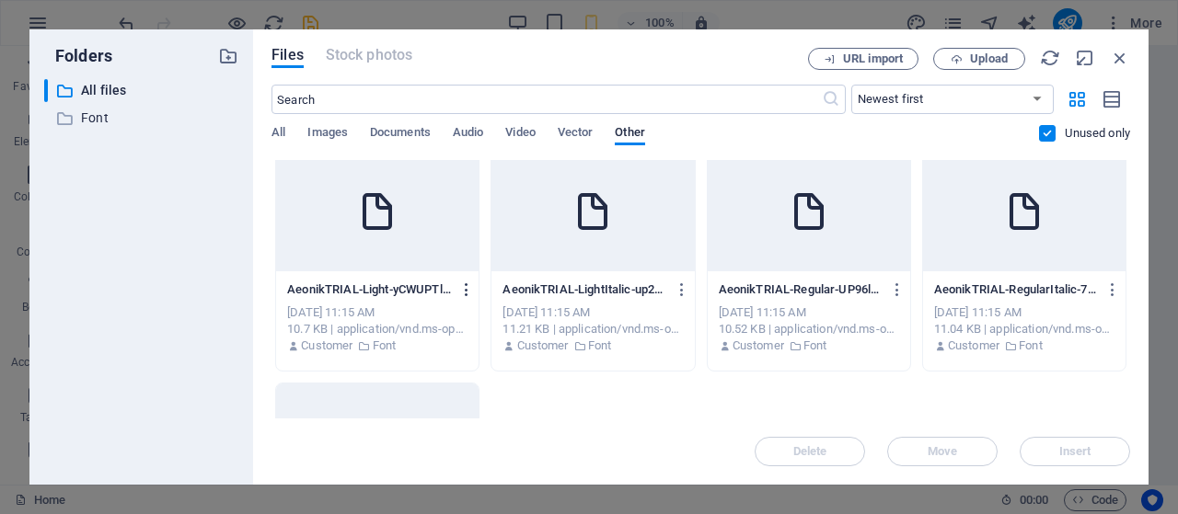
click at [458, 288] on icon "button" at bounding box center [466, 290] width 17 height 17
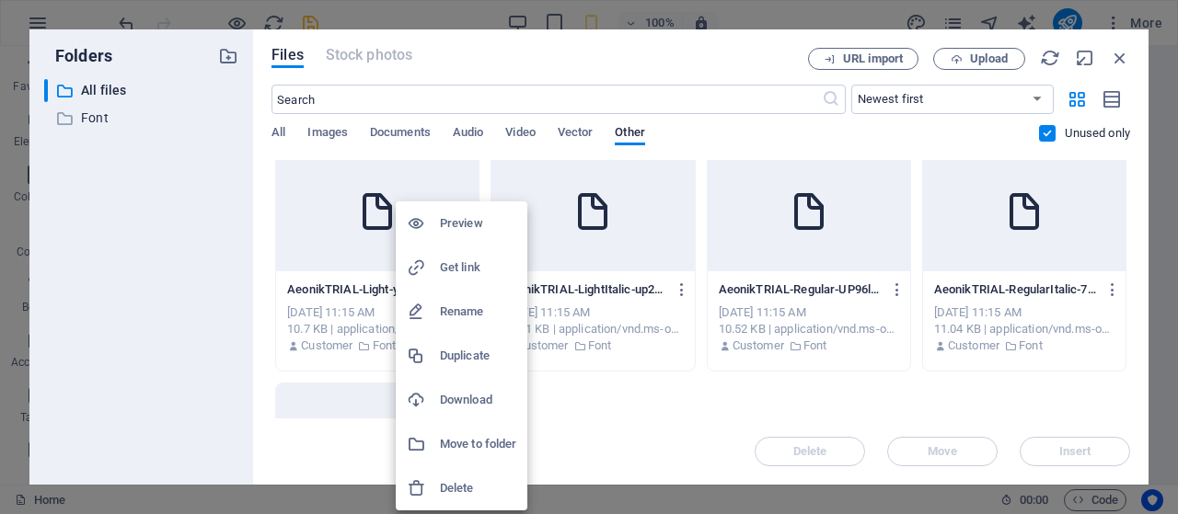
click at [623, 235] on div at bounding box center [589, 257] width 1178 height 514
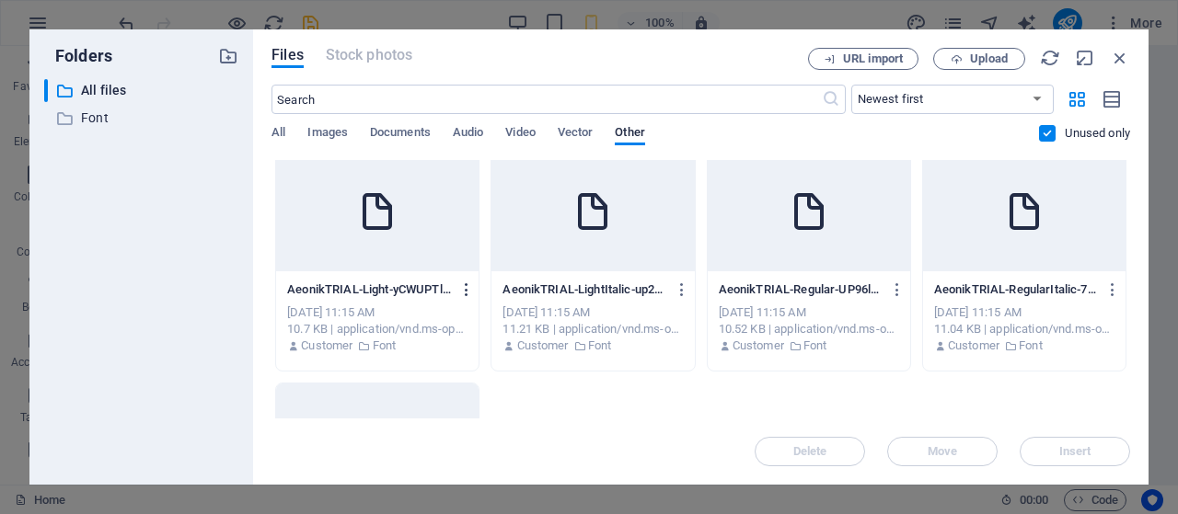
click at [466, 291] on icon "button" at bounding box center [466, 290] width 17 height 17
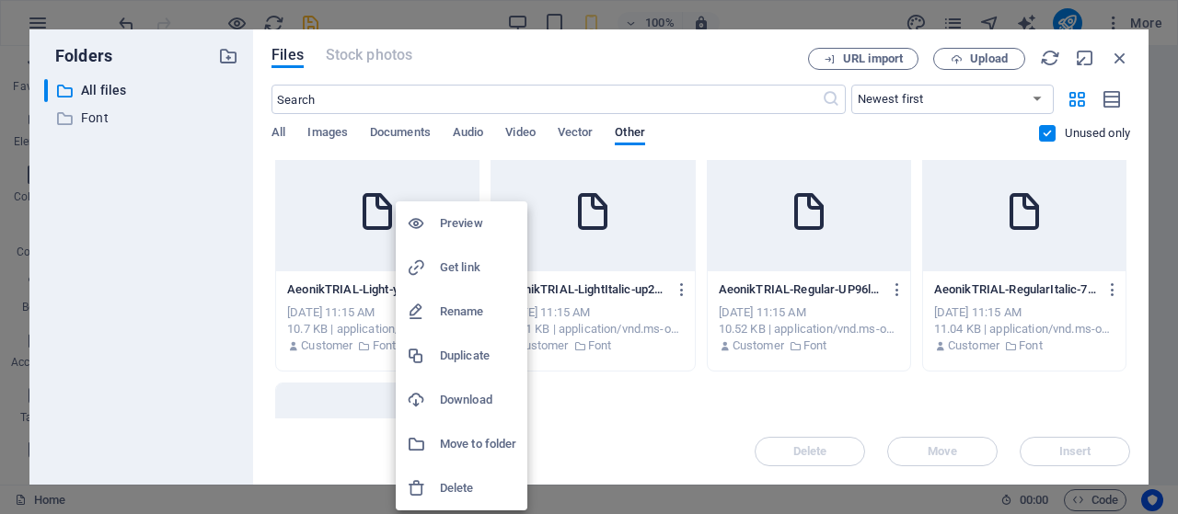
click at [469, 485] on h6 "Delete" at bounding box center [478, 488] width 76 height 22
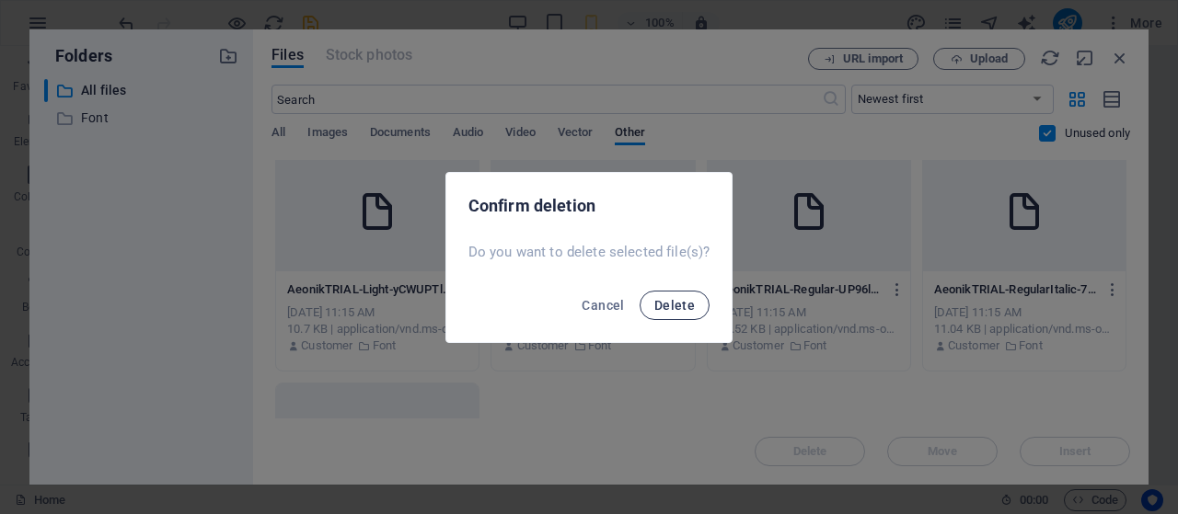
click at [673, 308] on span "Delete" at bounding box center [674, 305] width 40 height 15
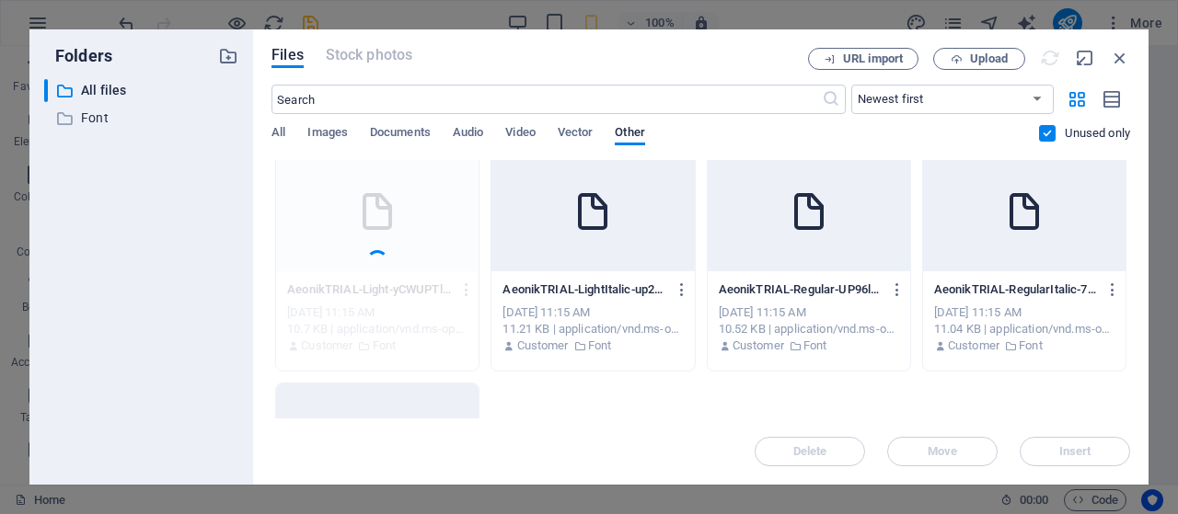
scroll to position [889, 0]
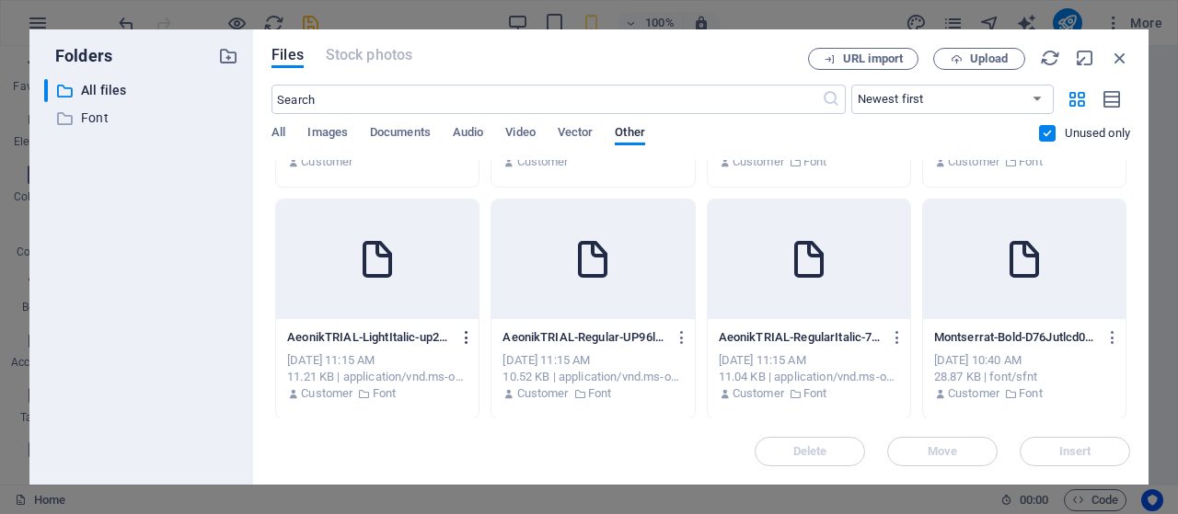
click at [459, 341] on icon "button" at bounding box center [466, 337] width 17 height 17
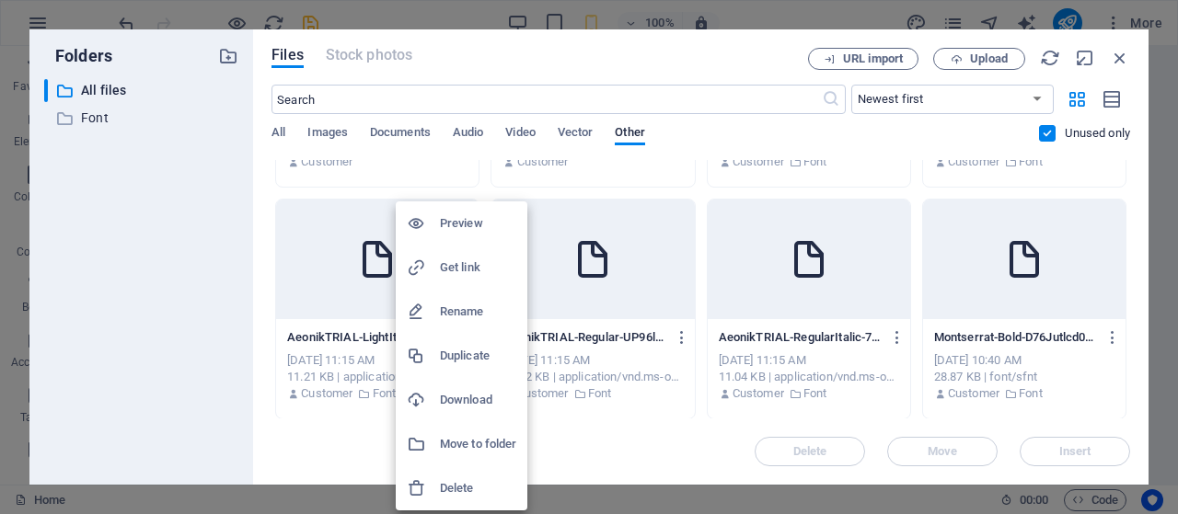
click at [455, 483] on h6 "Delete" at bounding box center [478, 488] width 76 height 22
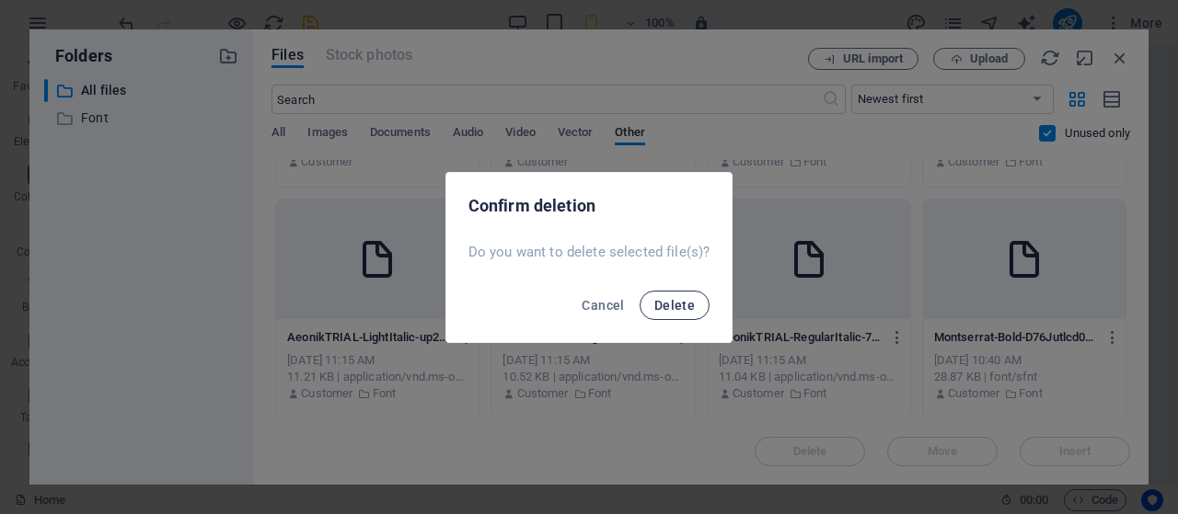
click at [675, 305] on span "Delete" at bounding box center [674, 305] width 40 height 15
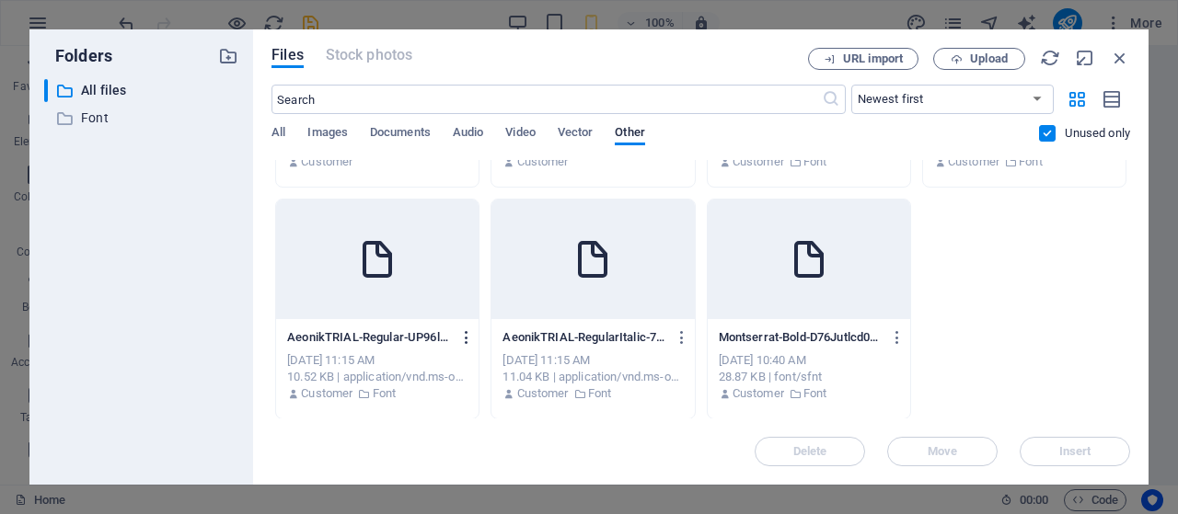
click at [460, 341] on icon "button" at bounding box center [466, 337] width 17 height 17
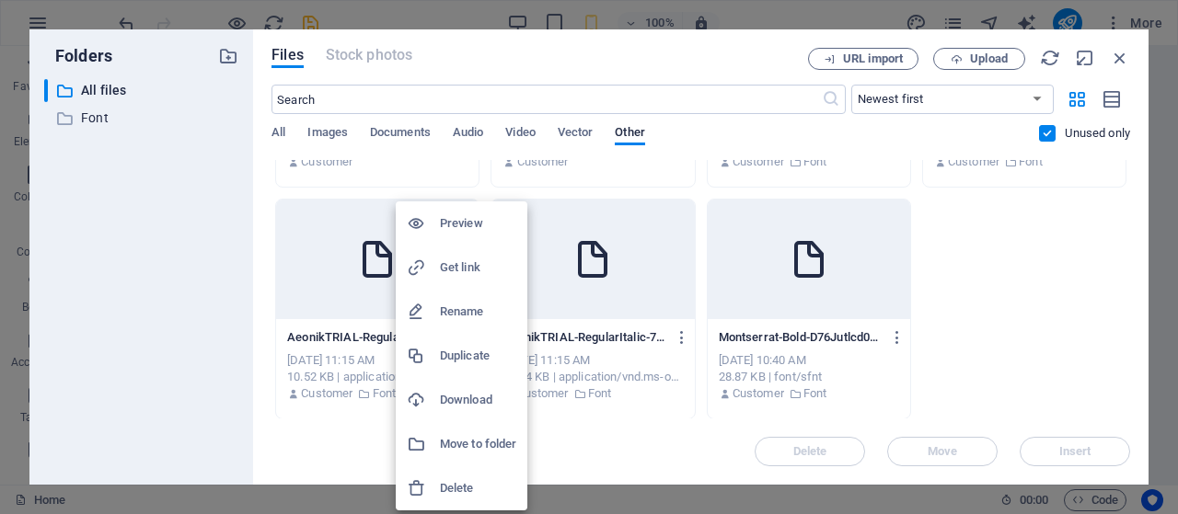
click at [473, 487] on h6 "Delete" at bounding box center [478, 488] width 76 height 22
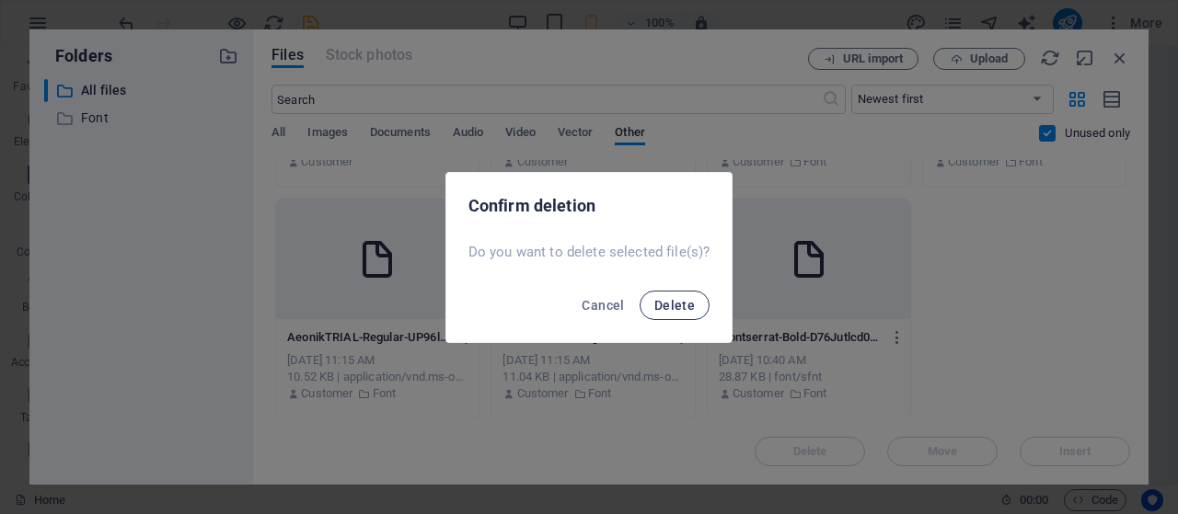
click at [671, 306] on span "Delete" at bounding box center [674, 305] width 40 height 15
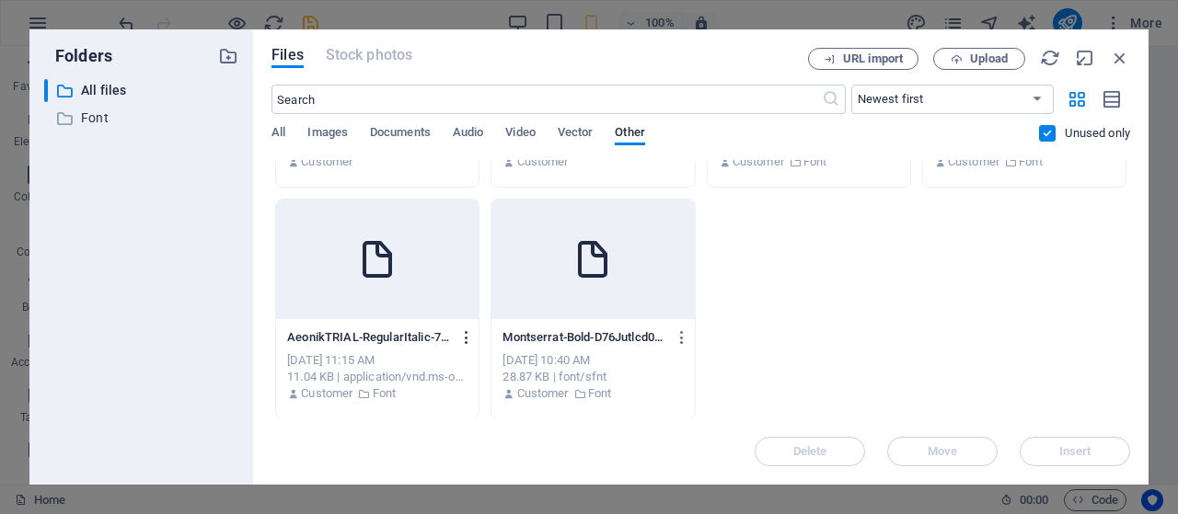
click at [466, 339] on icon "button" at bounding box center [466, 337] width 17 height 17
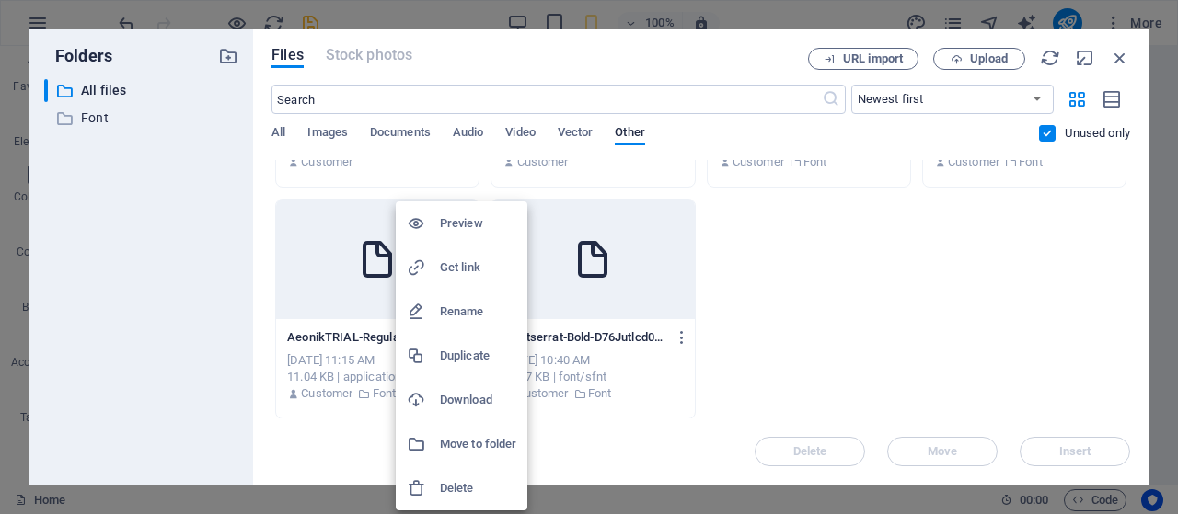
click at [454, 485] on h6 "Delete" at bounding box center [478, 488] width 76 height 22
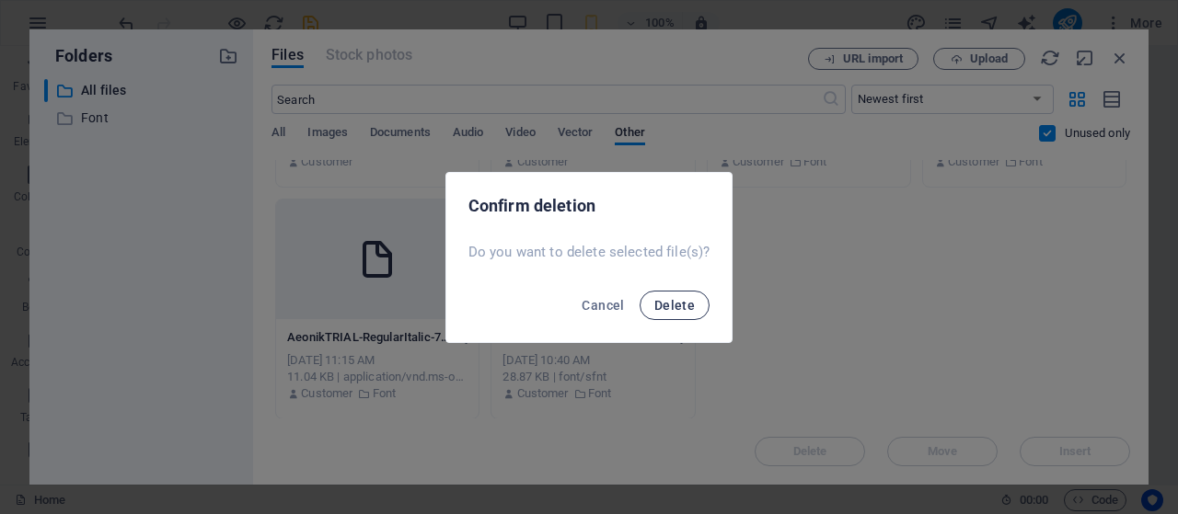
click at [659, 313] on button "Delete" at bounding box center [674, 305] width 70 height 29
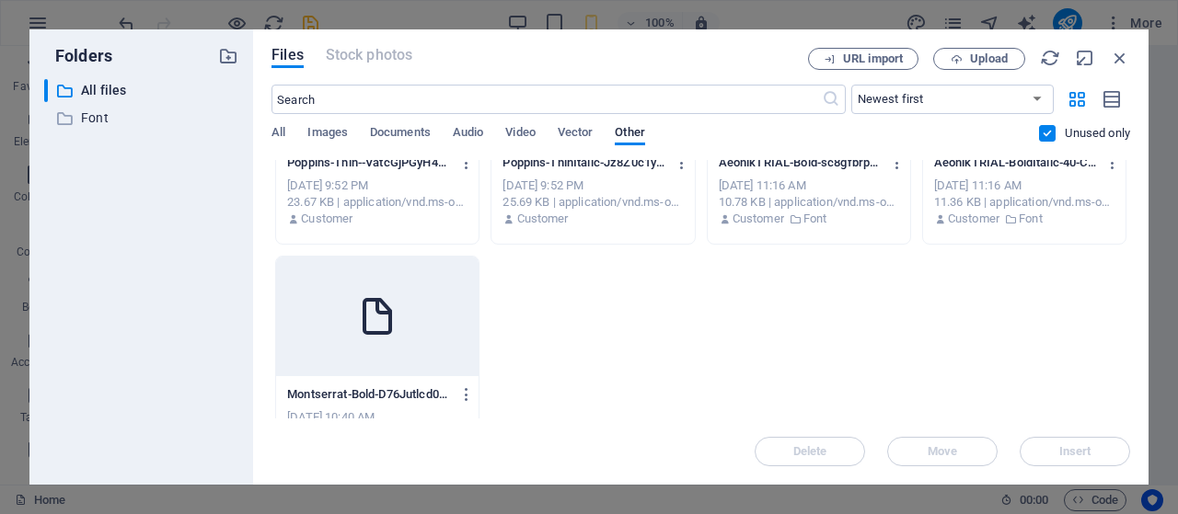
scroll to position [705, 0]
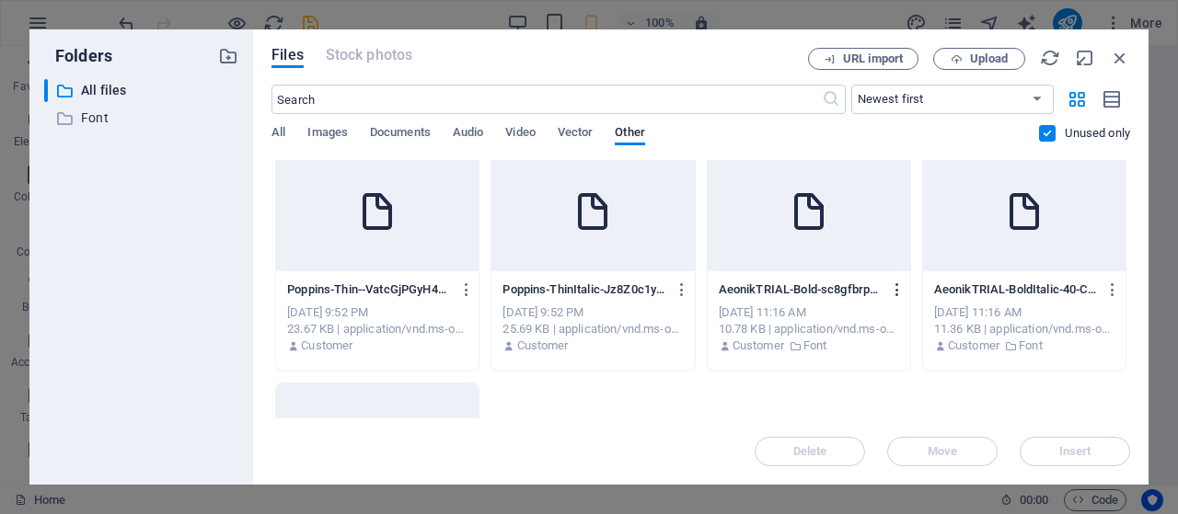
click at [890, 296] on icon "button" at bounding box center [897, 290] width 17 height 17
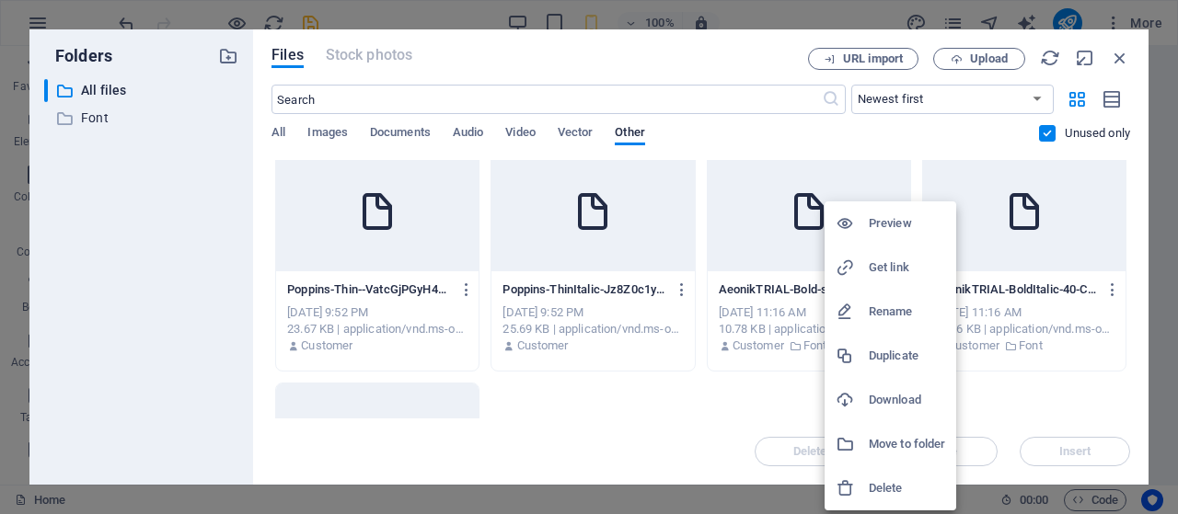
click at [874, 485] on h6 "Delete" at bounding box center [907, 488] width 76 height 22
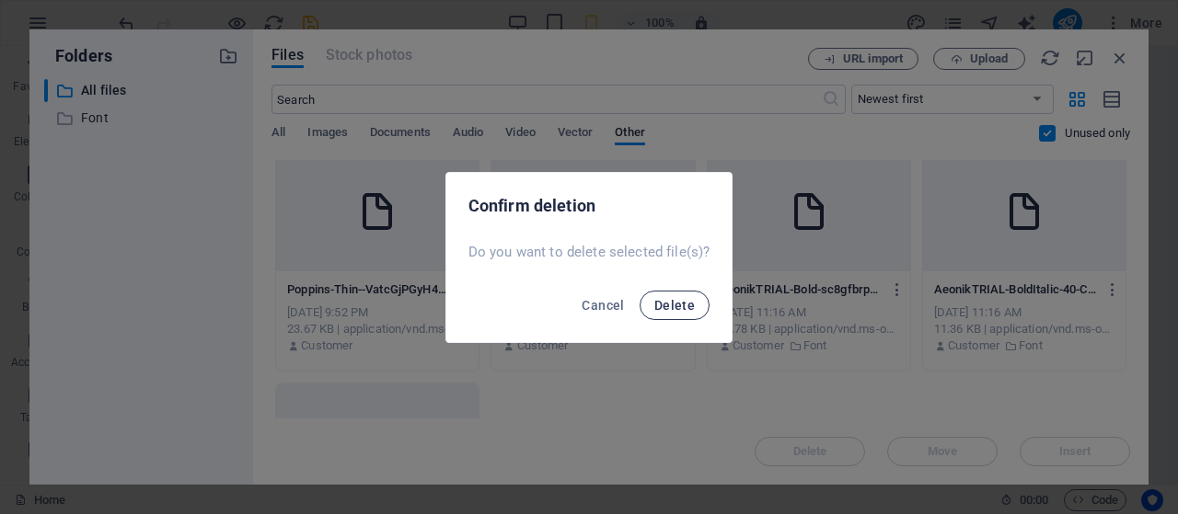
click at [676, 309] on span "Delete" at bounding box center [674, 305] width 40 height 15
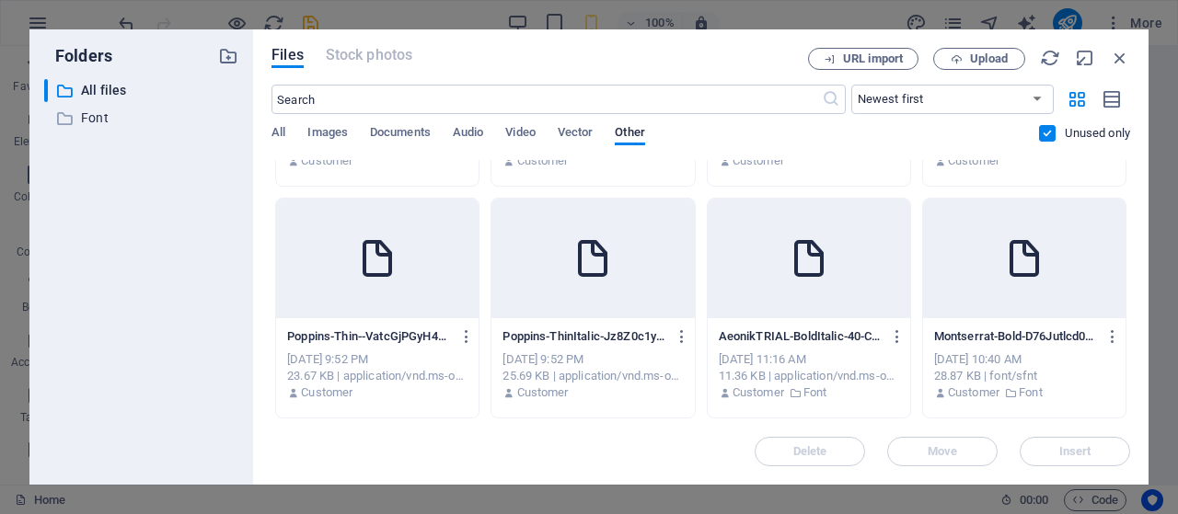
scroll to position [657, 0]
click at [896, 337] on icon "button" at bounding box center [897, 337] width 17 height 17
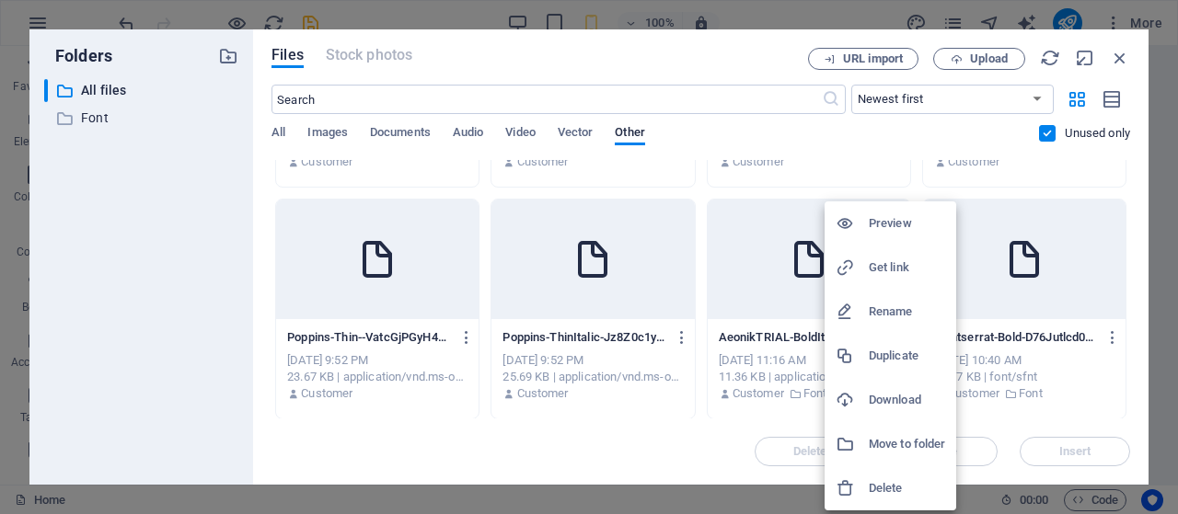
click at [883, 487] on h6 "Delete" at bounding box center [907, 488] width 76 height 22
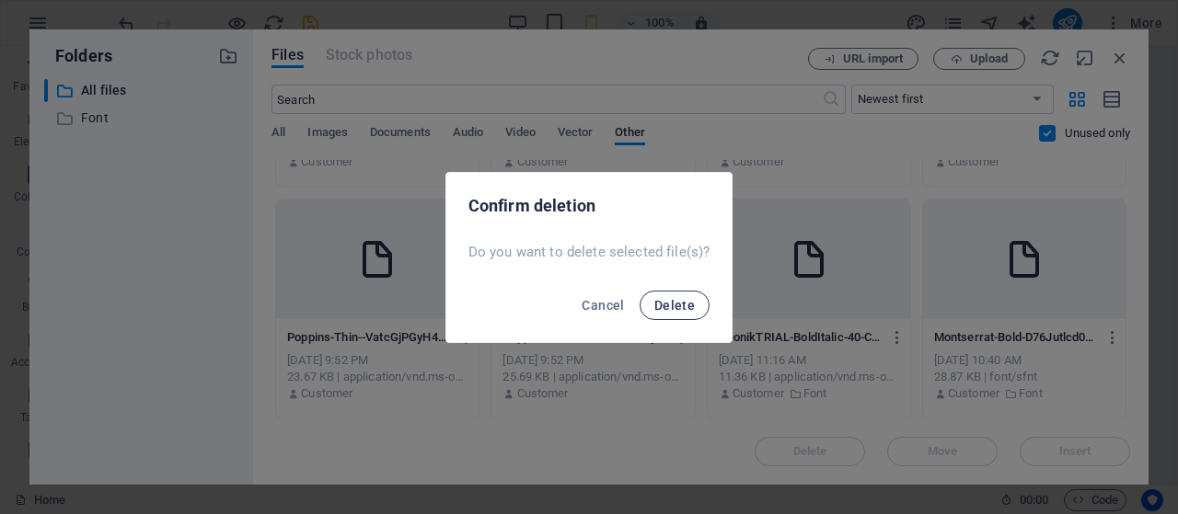
click at [679, 310] on span "Delete" at bounding box center [674, 305] width 40 height 15
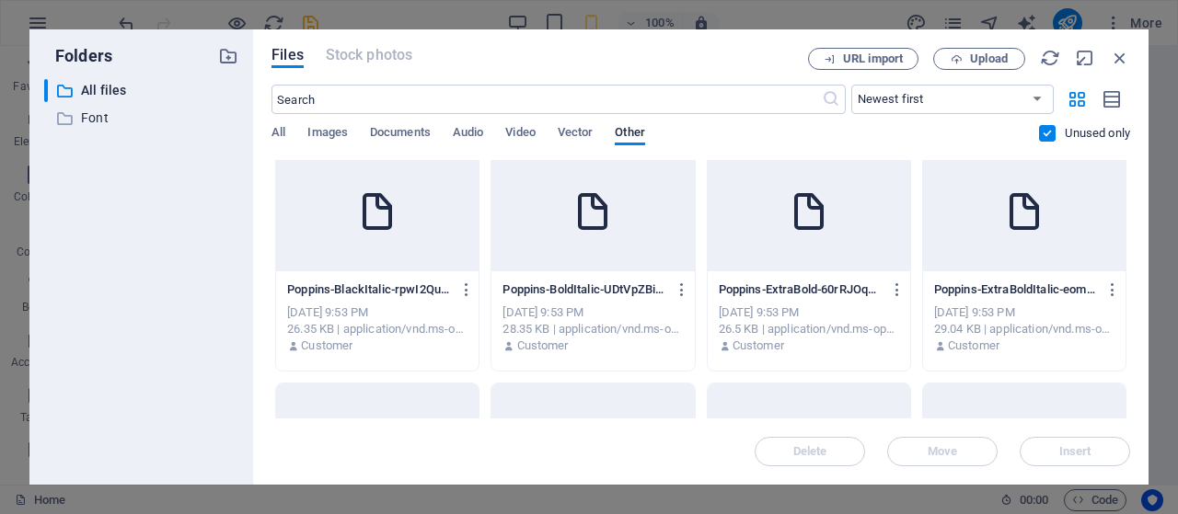
scroll to position [0, 0]
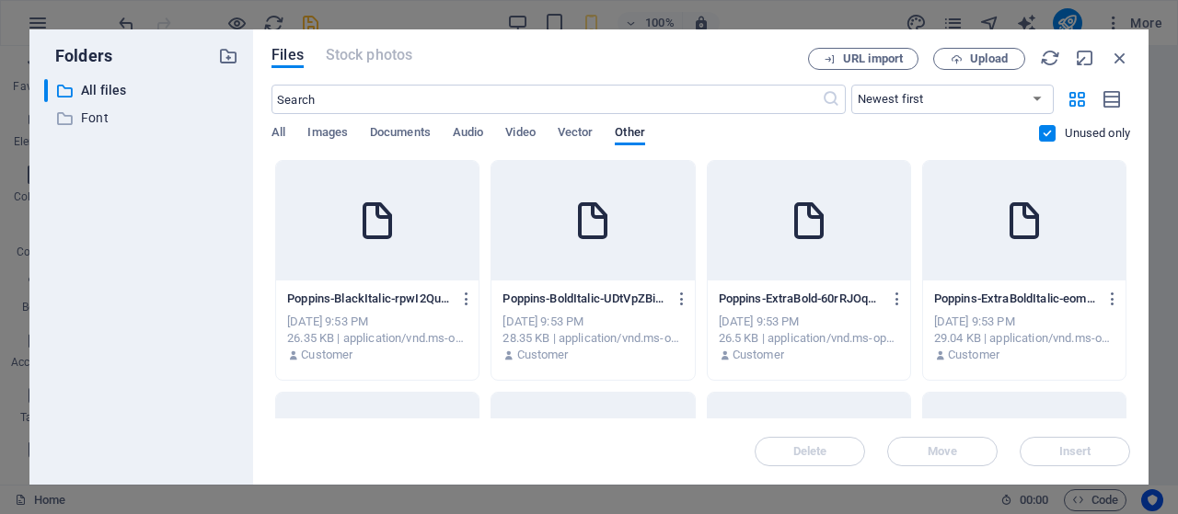
click at [374, 242] on div at bounding box center [377, 221] width 202 height 120
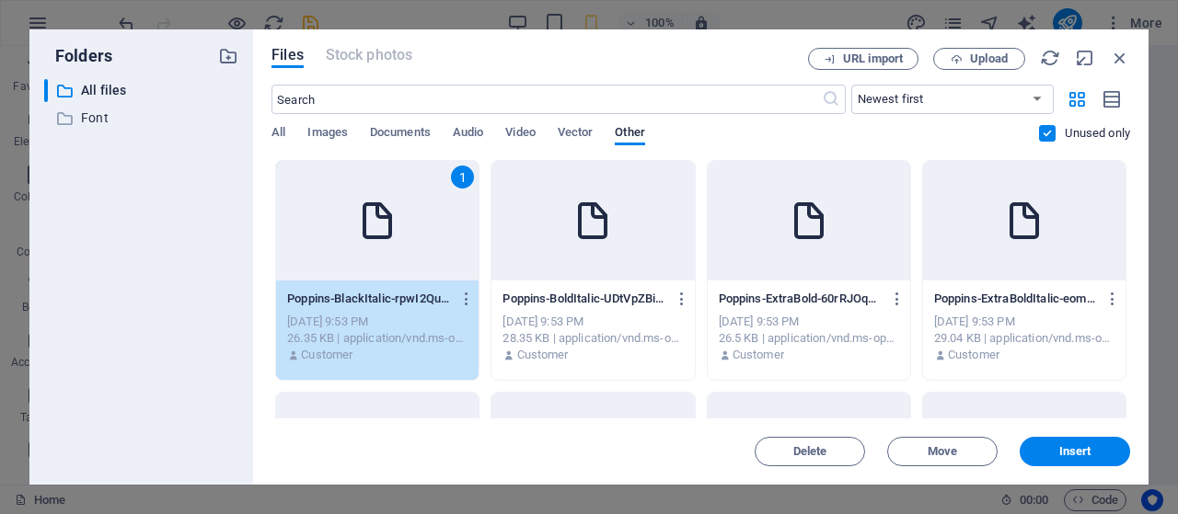
click at [539, 249] on div at bounding box center [592, 221] width 202 height 120
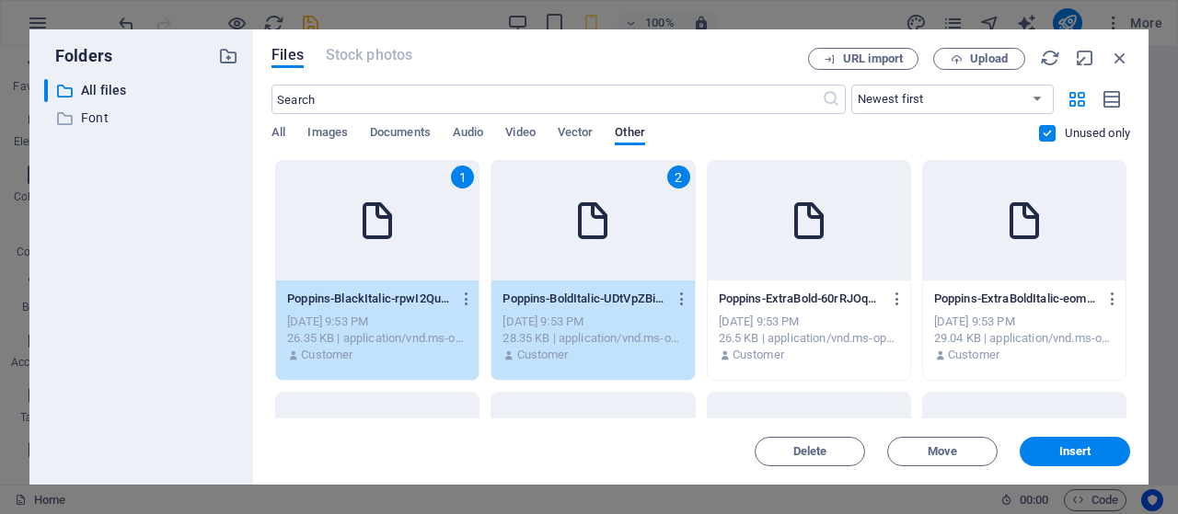
click at [754, 262] on div at bounding box center [808, 221] width 202 height 120
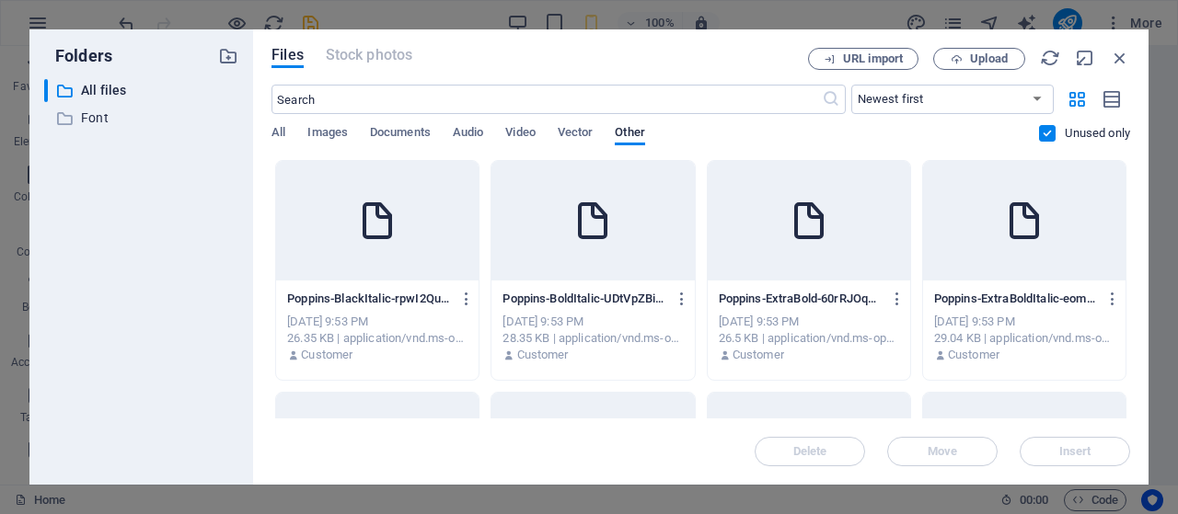
click at [962, 271] on div at bounding box center [1024, 221] width 202 height 120
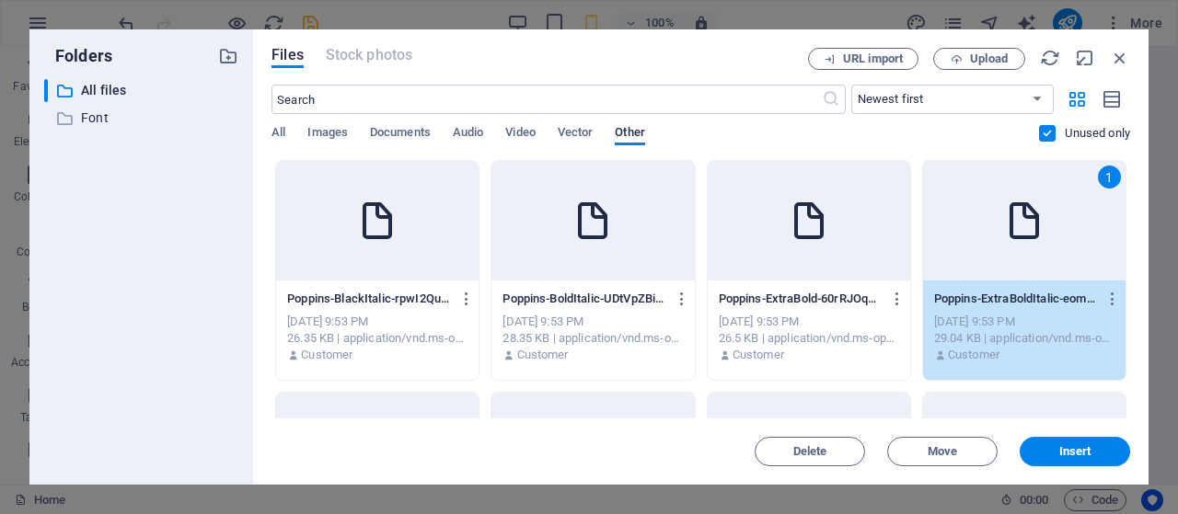
click at [841, 255] on div at bounding box center [808, 221] width 202 height 120
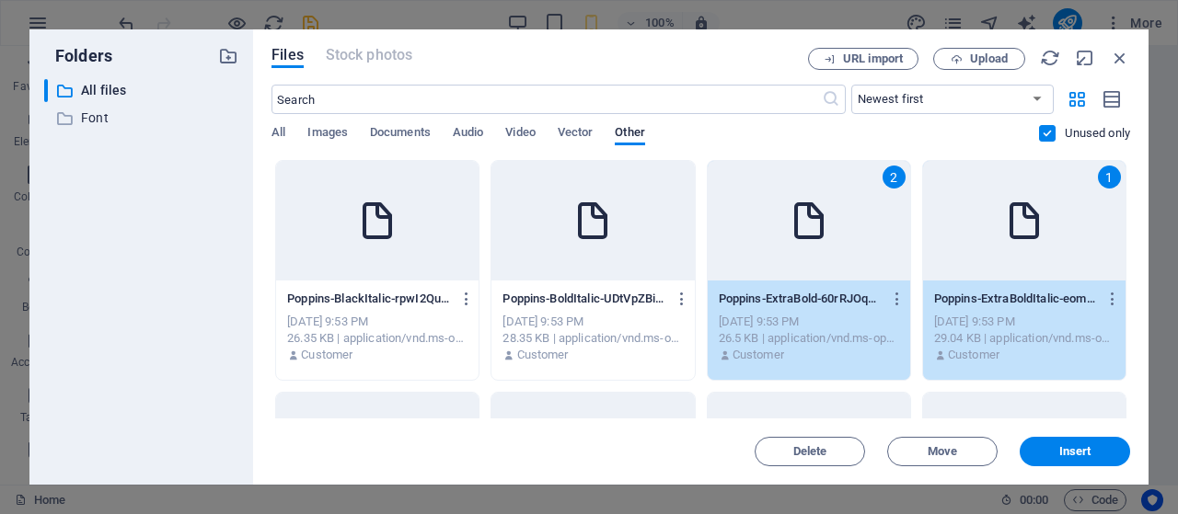
drag, startPoint x: 622, startPoint y: 248, endPoint x: 534, endPoint y: 249, distance: 88.3
click at [620, 248] on div at bounding box center [592, 221] width 202 height 120
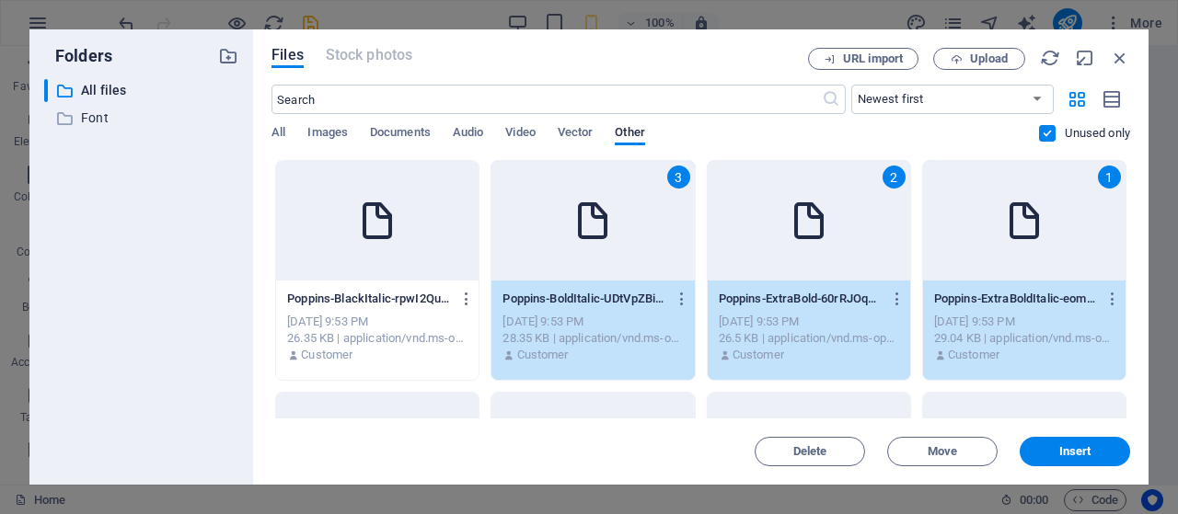
click at [403, 246] on div at bounding box center [377, 221] width 202 height 120
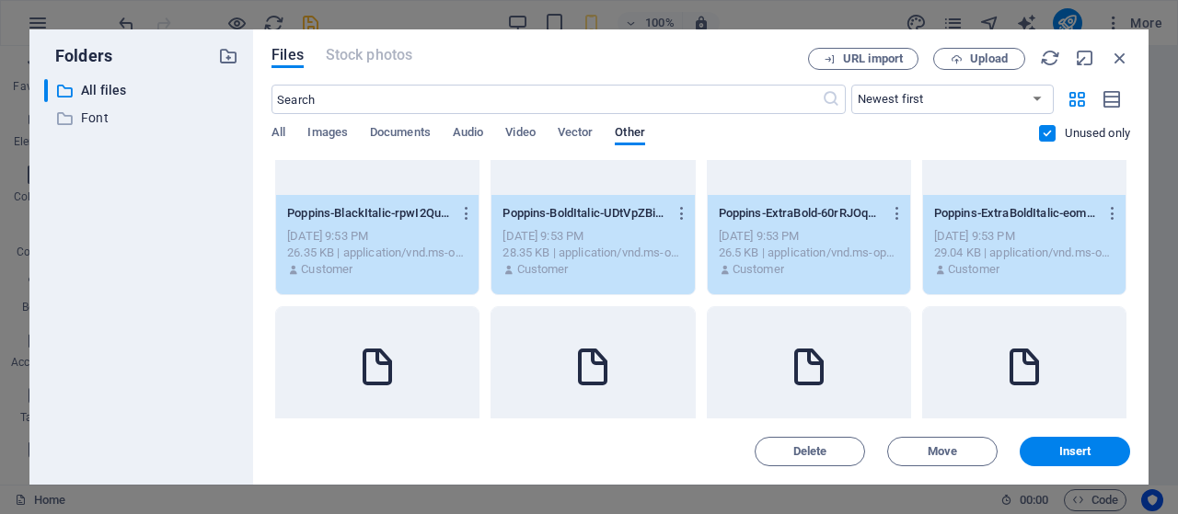
scroll to position [92, 0]
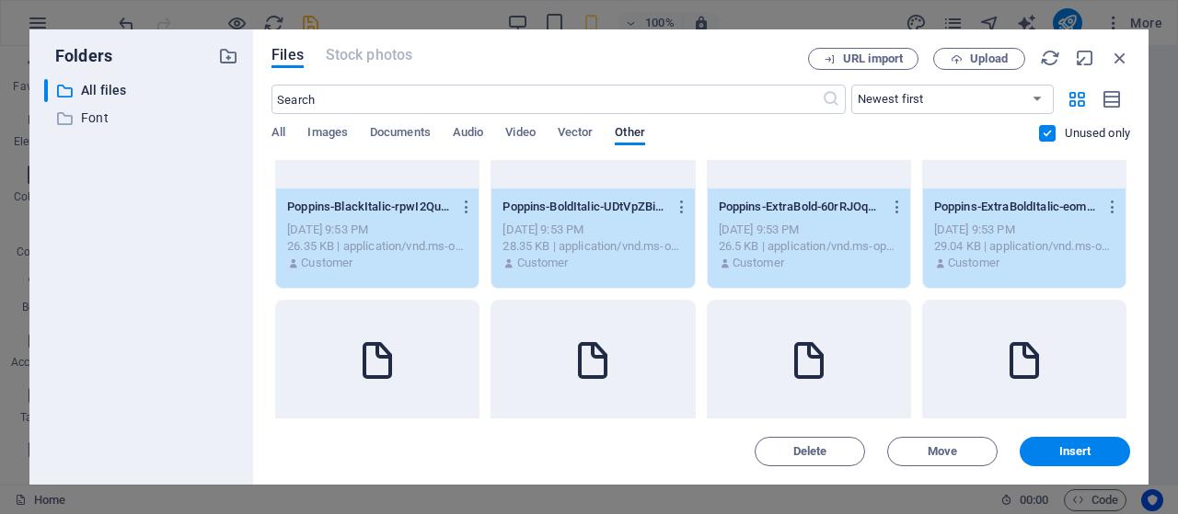
click at [401, 313] on div at bounding box center [377, 361] width 202 height 120
click at [555, 328] on div at bounding box center [592, 361] width 202 height 120
click at [757, 336] on div at bounding box center [808, 361] width 202 height 120
click at [969, 339] on div at bounding box center [1024, 361] width 202 height 120
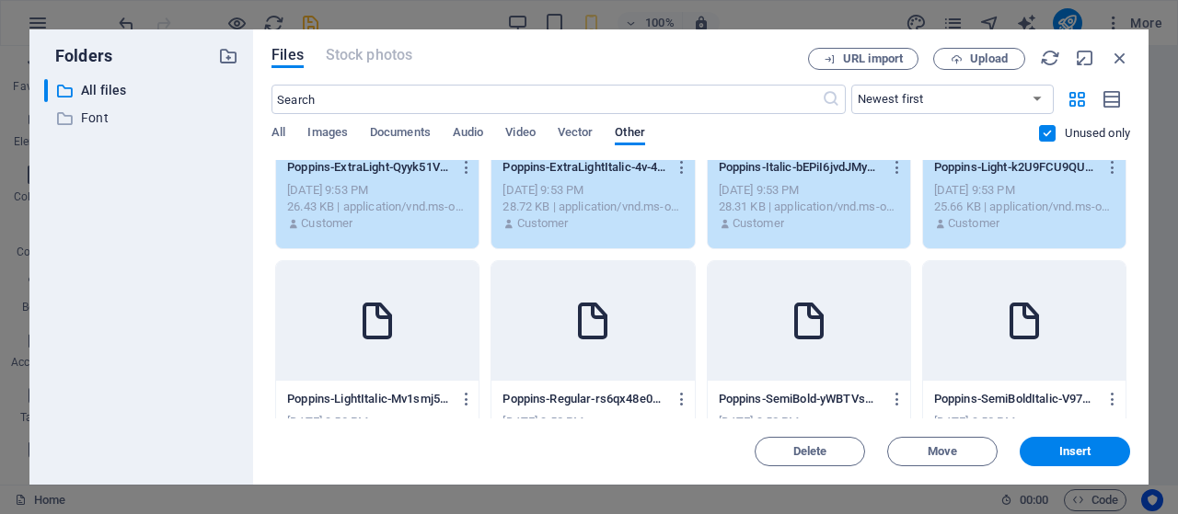
scroll to position [368, 0]
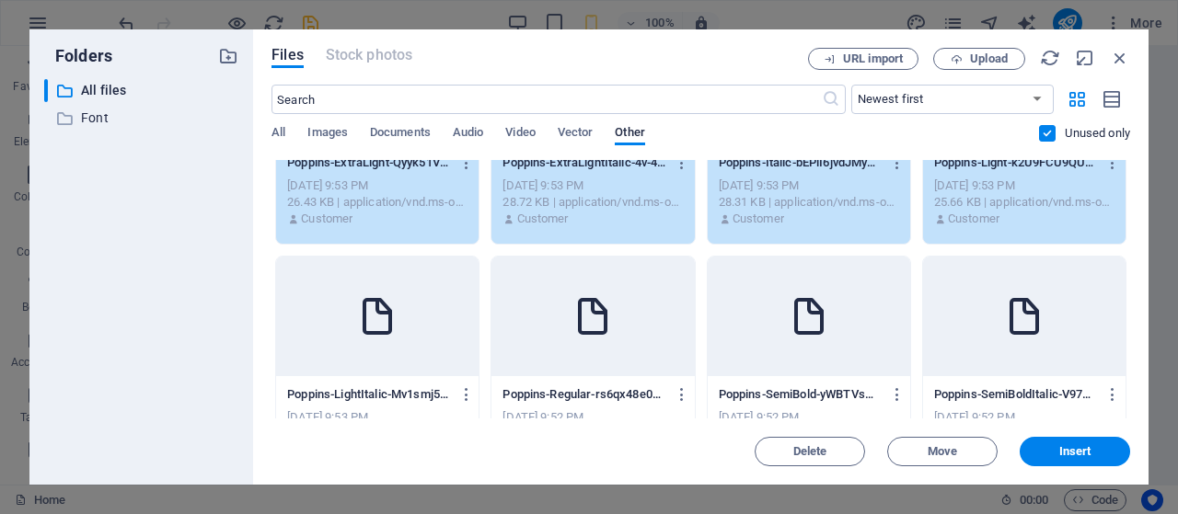
click at [400, 312] on div at bounding box center [377, 317] width 202 height 120
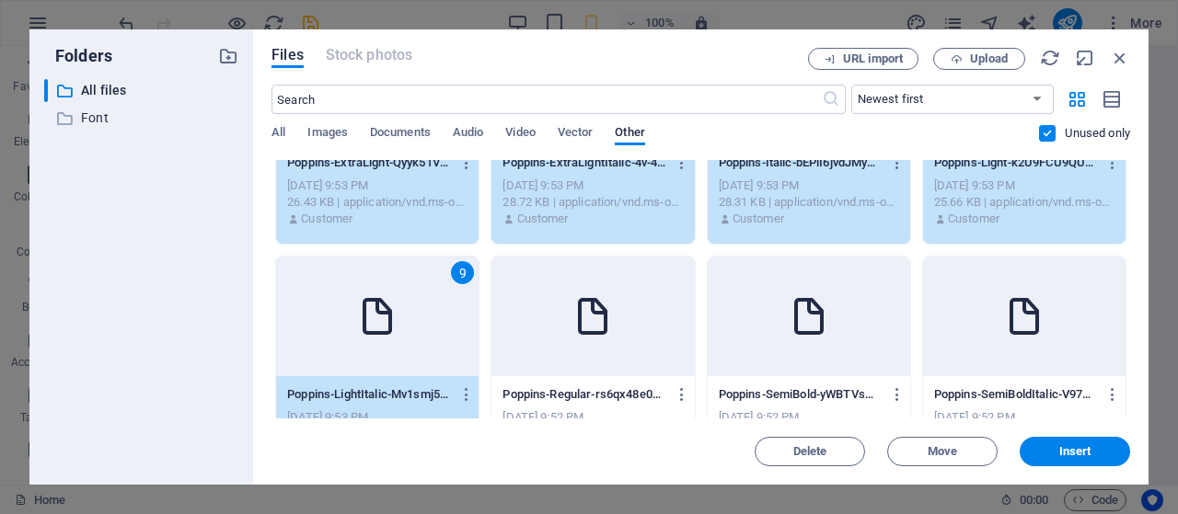
drag, startPoint x: 539, startPoint y: 316, endPoint x: 553, endPoint y: 317, distance: 13.8
click at [539, 316] on div at bounding box center [592, 317] width 202 height 120
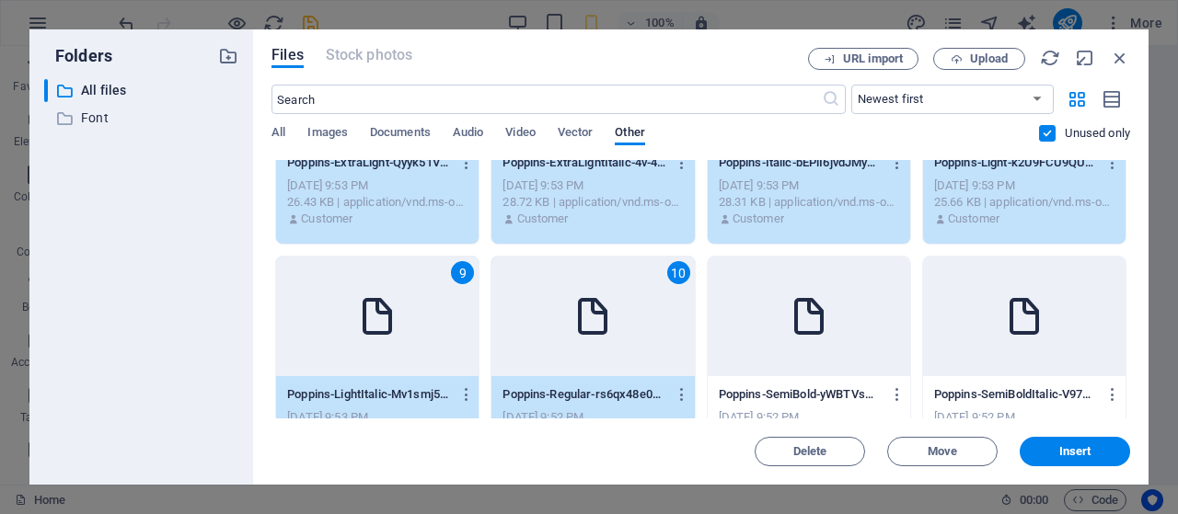
click at [762, 327] on div at bounding box center [808, 317] width 202 height 120
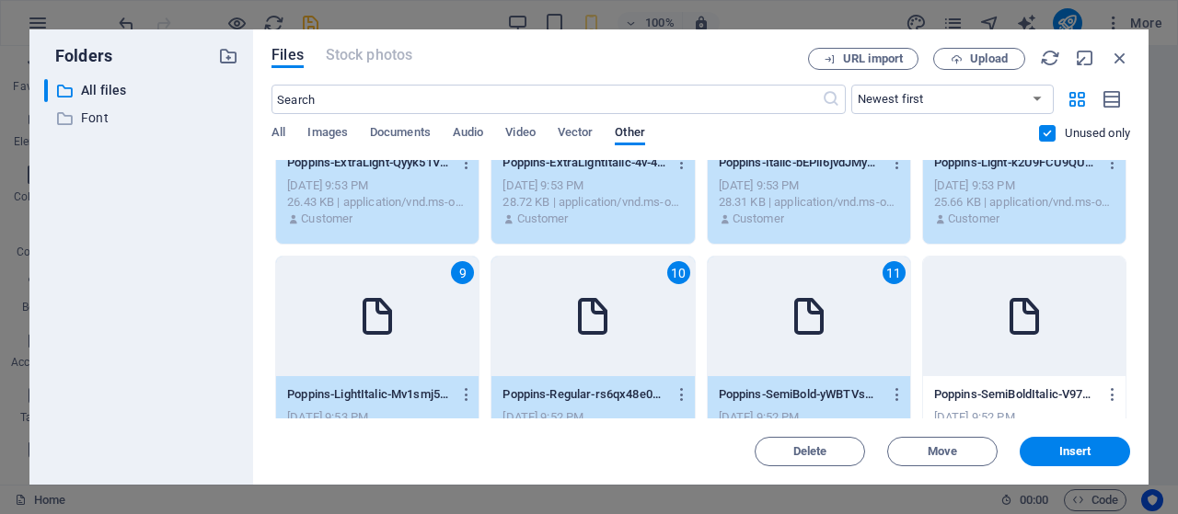
click at [959, 332] on div at bounding box center [1024, 317] width 202 height 120
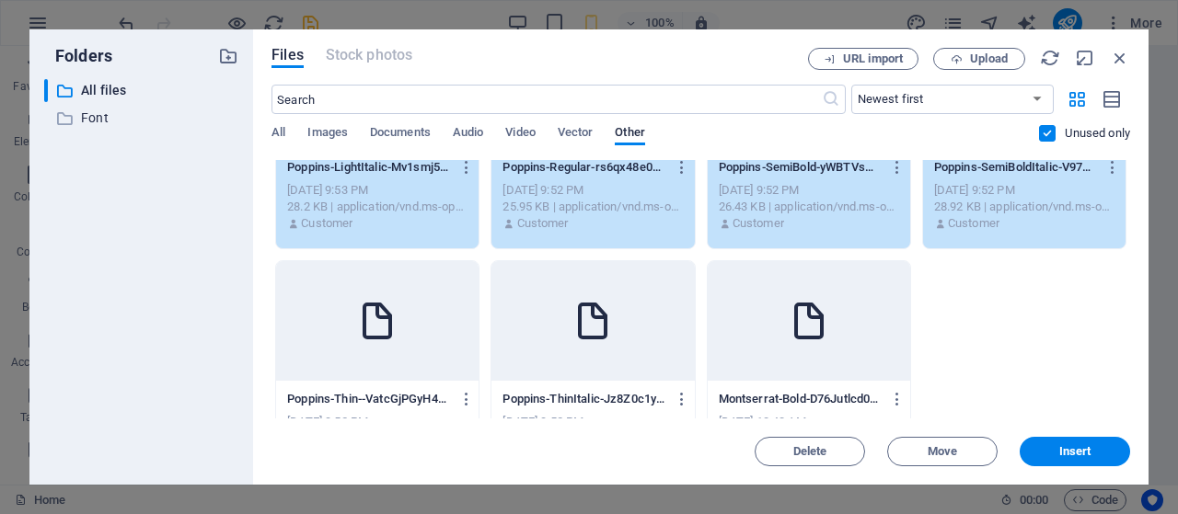
scroll to position [657, 0]
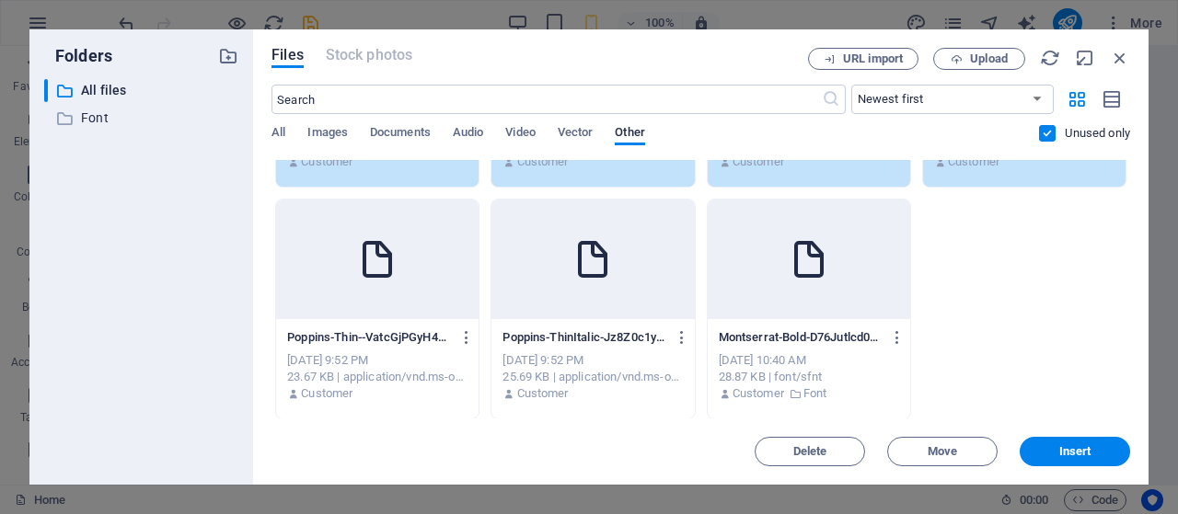
click at [397, 312] on div at bounding box center [377, 260] width 202 height 120
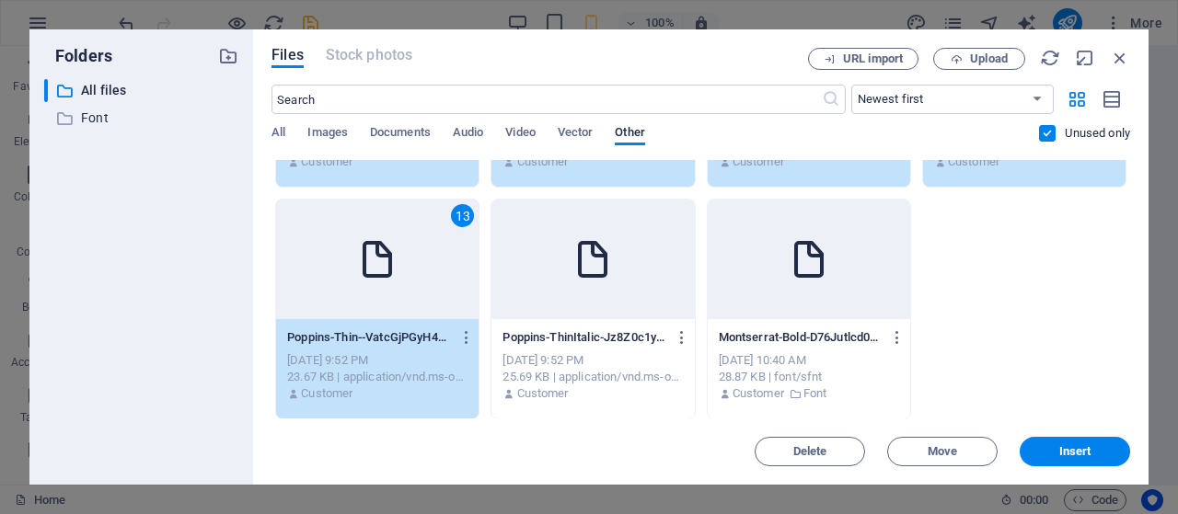
click at [546, 311] on div at bounding box center [592, 260] width 202 height 120
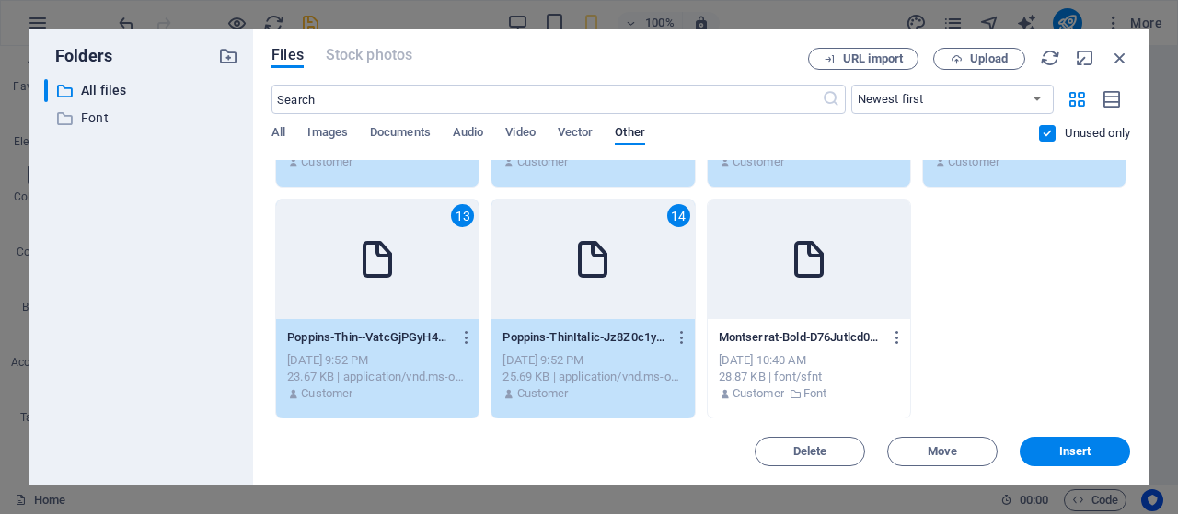
click at [789, 323] on div "Montserrat-Bold-D76Jutlcd0KFDLiriXUSvA.ttf Montserrat-Bold-D76Jutlcd0KFDLiriXUS…" at bounding box center [809, 337] width 180 height 29
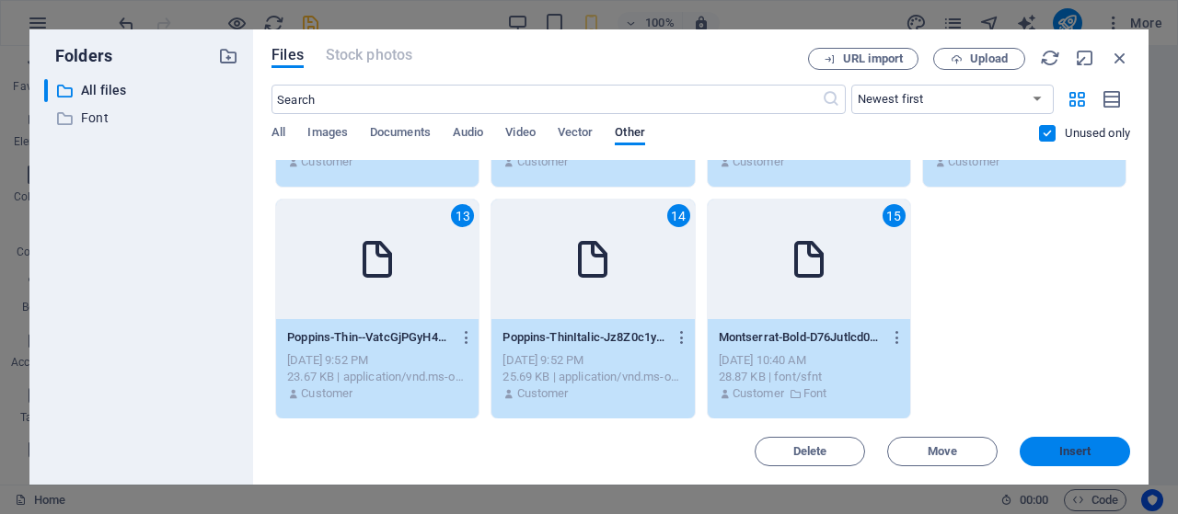
click at [1062, 446] on span "Insert" at bounding box center [1075, 451] width 32 height 11
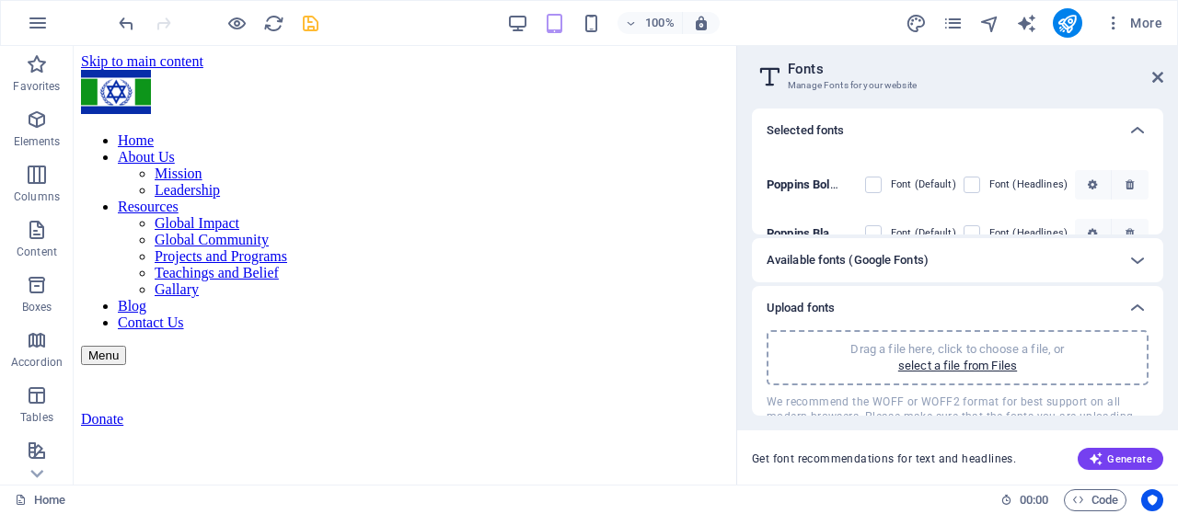
scroll to position [184, 0]
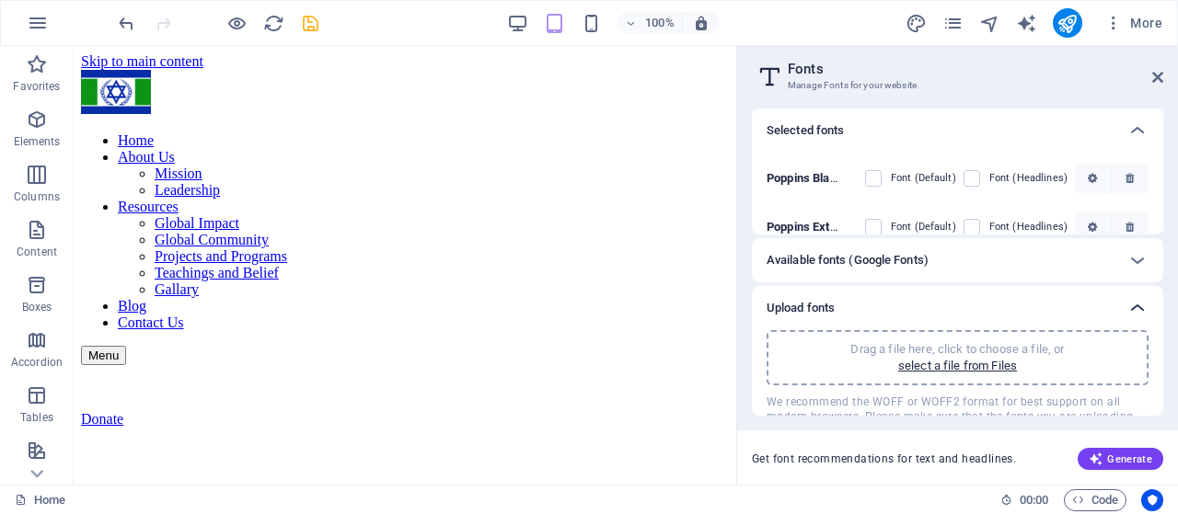
click at [1132, 304] on icon at bounding box center [1137, 308] width 22 height 22
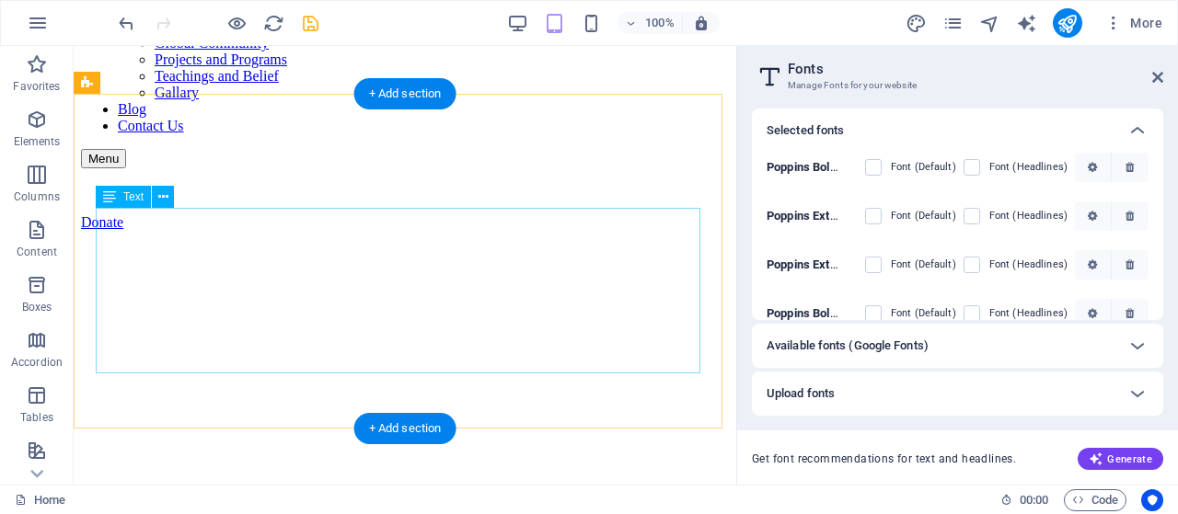
scroll to position [368, 0]
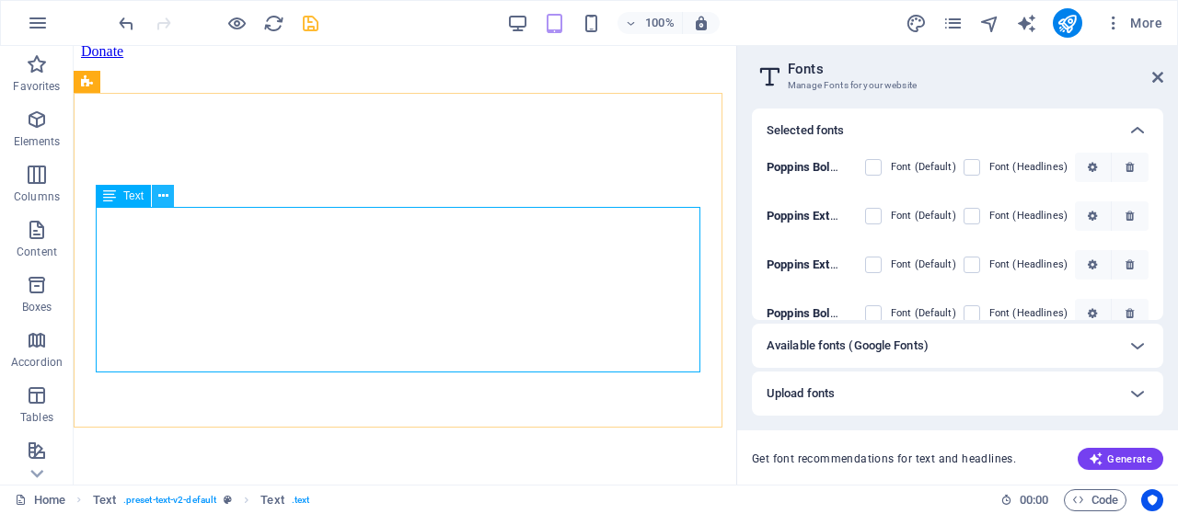
click at [158, 199] on icon at bounding box center [163, 196] width 10 height 19
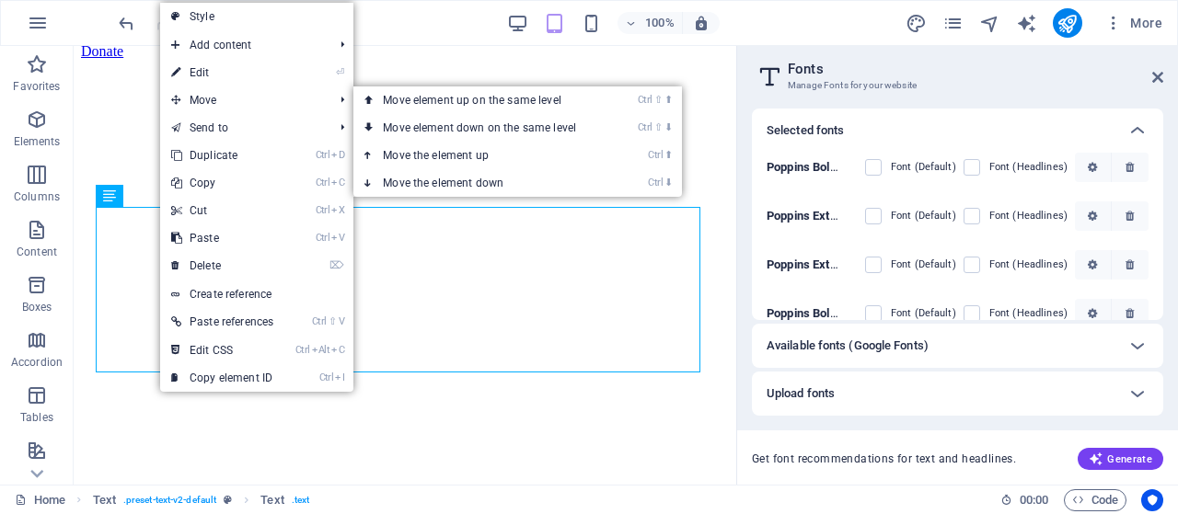
click at [221, 73] on link "⏎ Edit" at bounding box center [222, 73] width 124 height 28
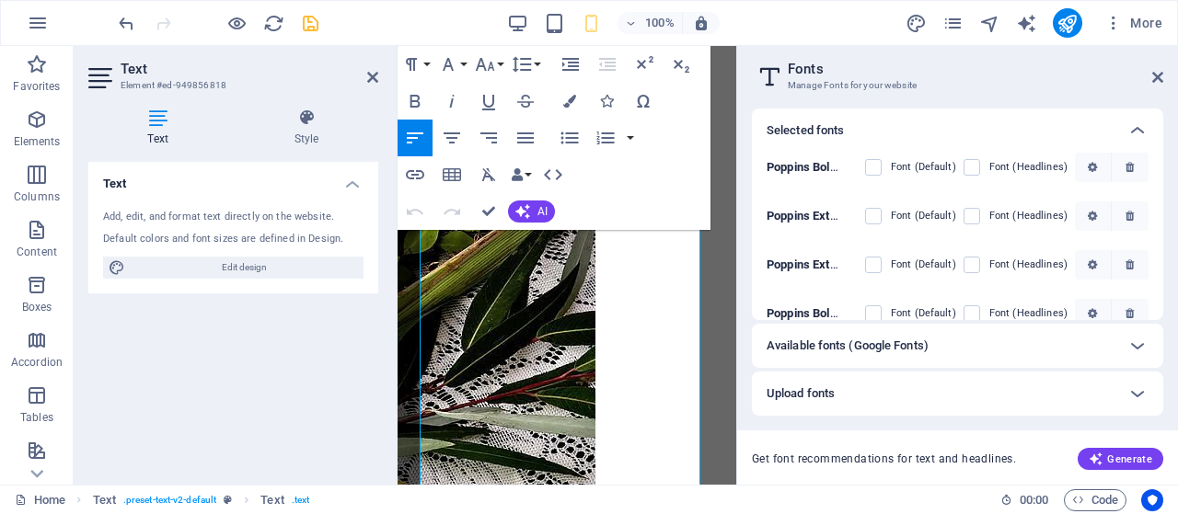
click at [350, 184] on h4 "Text" at bounding box center [233, 178] width 290 height 33
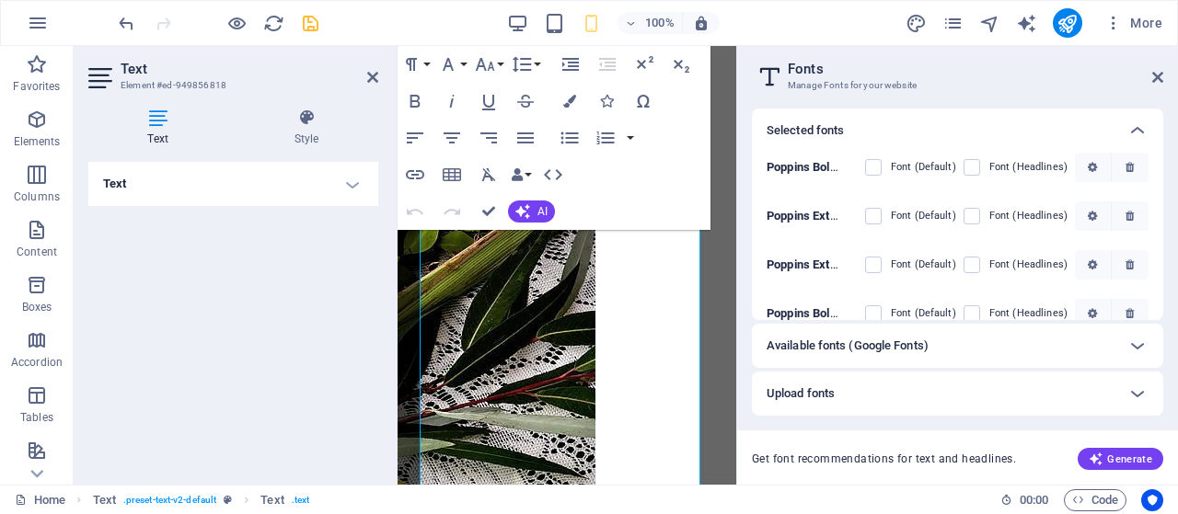
click at [350, 184] on h4 "Text" at bounding box center [233, 184] width 290 height 44
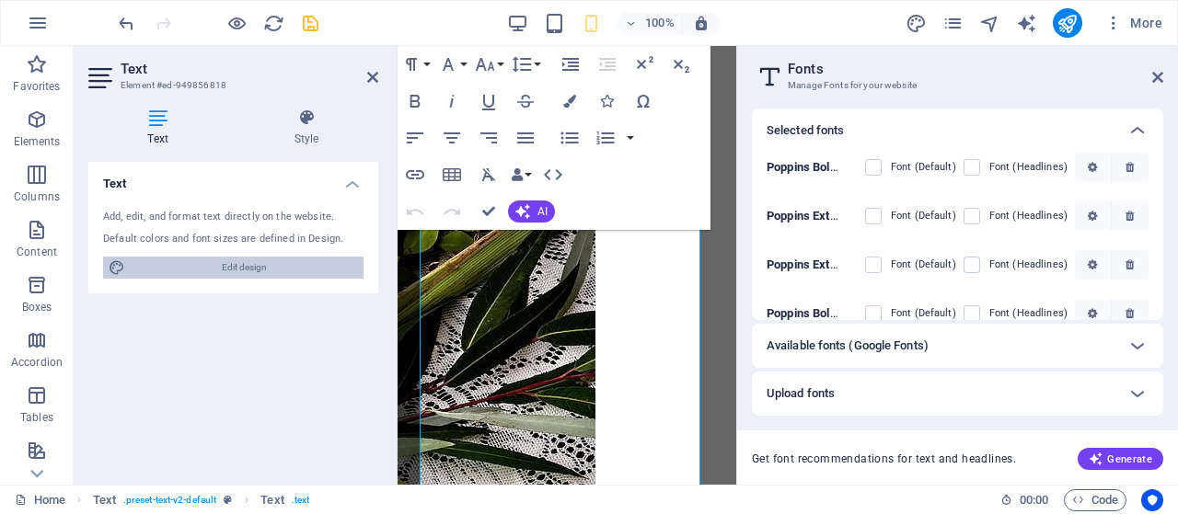
click at [252, 260] on span "Edit design" at bounding box center [244, 268] width 227 height 22
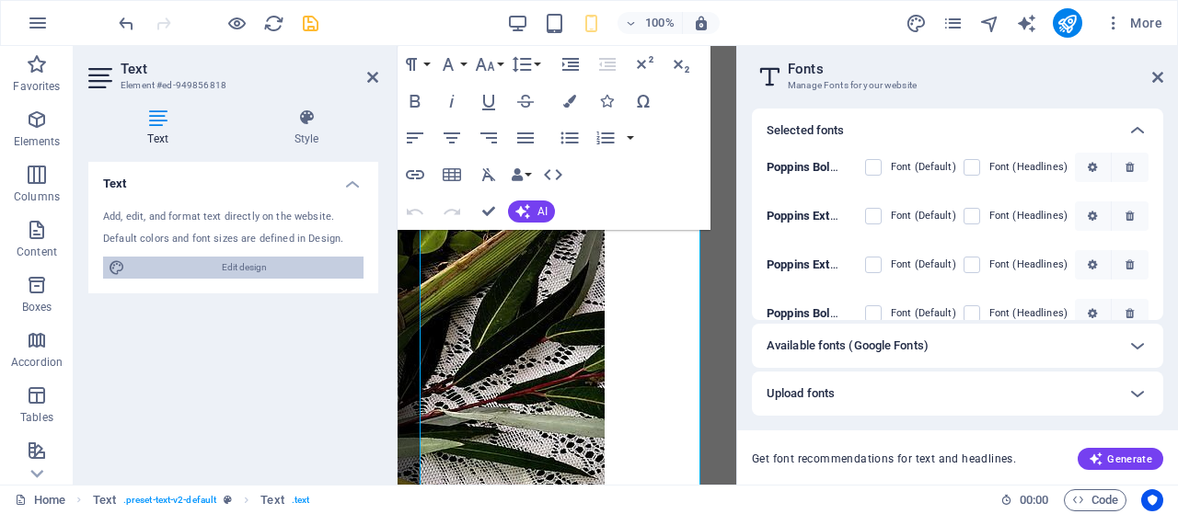
select select "px"
select select "400"
select select "px"
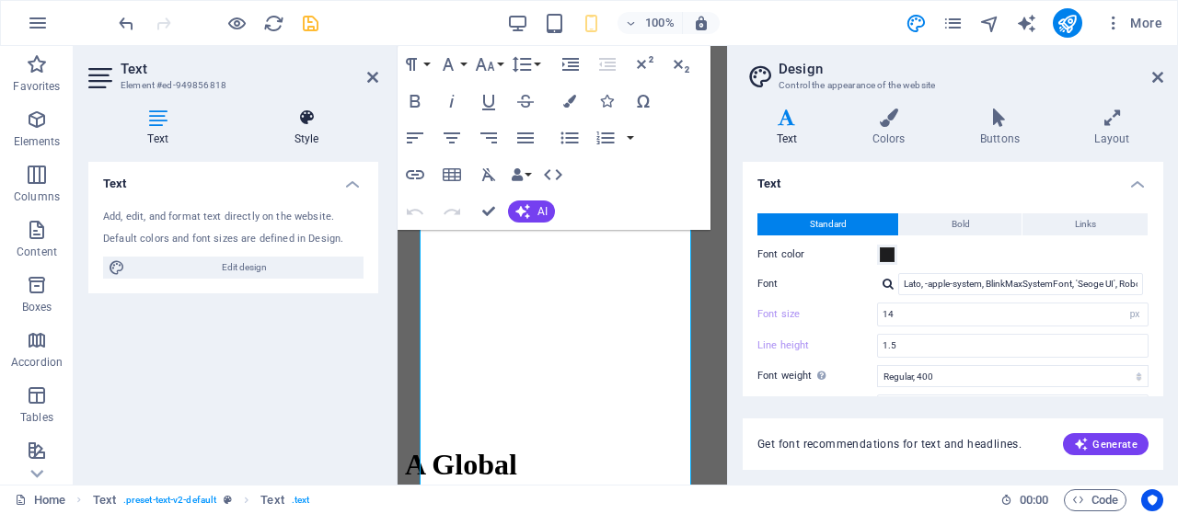
click at [313, 118] on icon at bounding box center [307, 118] width 144 height 18
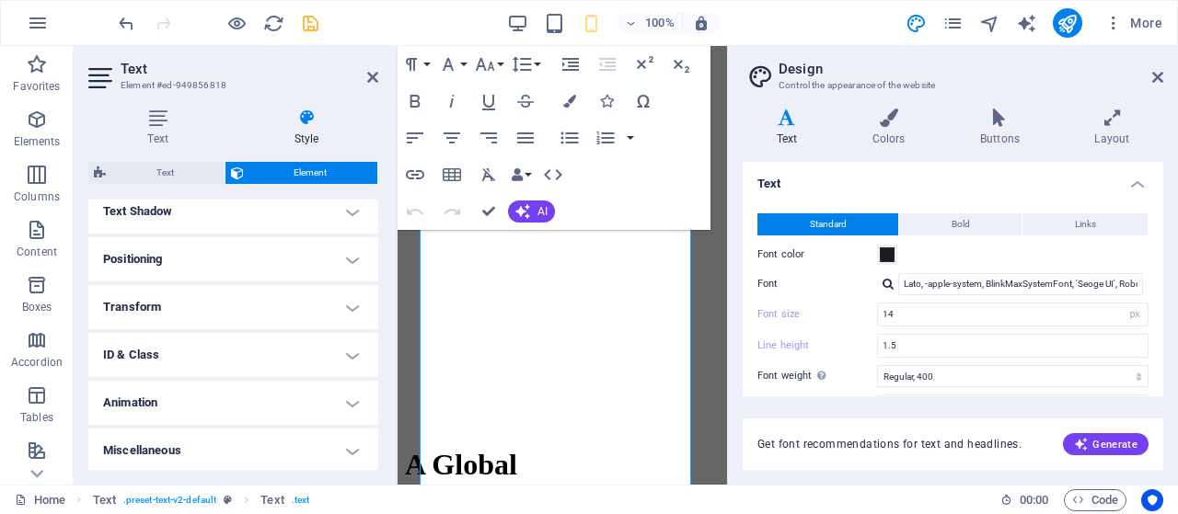
scroll to position [506, 0]
click at [374, 82] on icon at bounding box center [372, 77] width 11 height 15
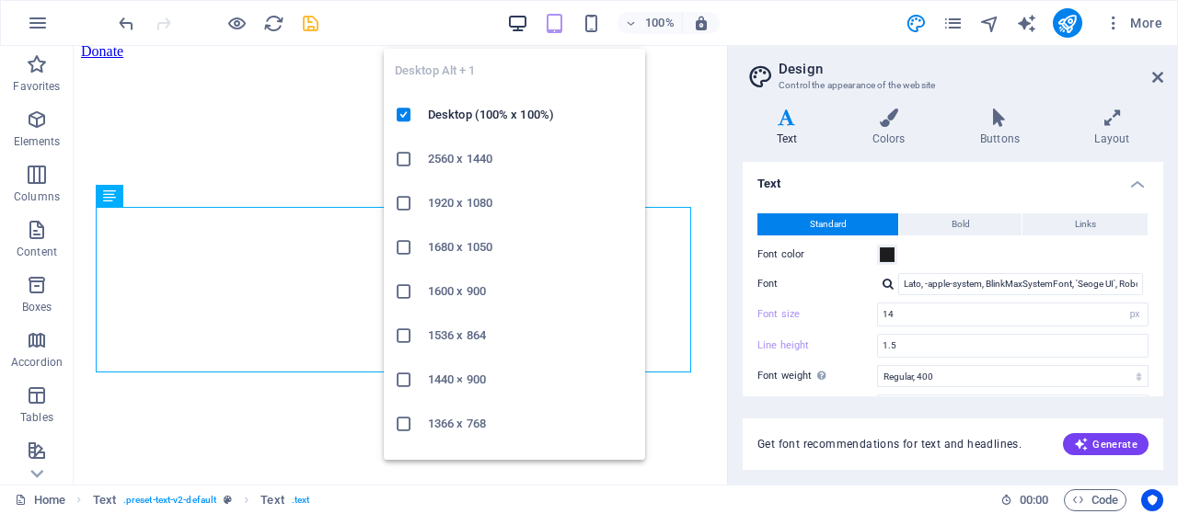
click at [517, 32] on icon "button" at bounding box center [517, 23] width 21 height 21
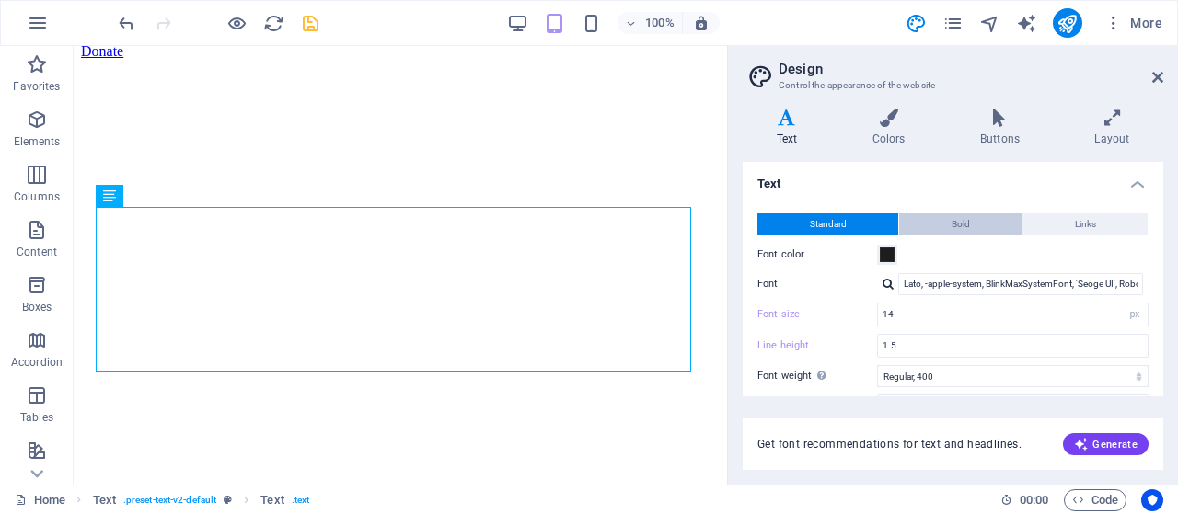
click at [957, 232] on span "Bold" at bounding box center [960, 224] width 18 height 22
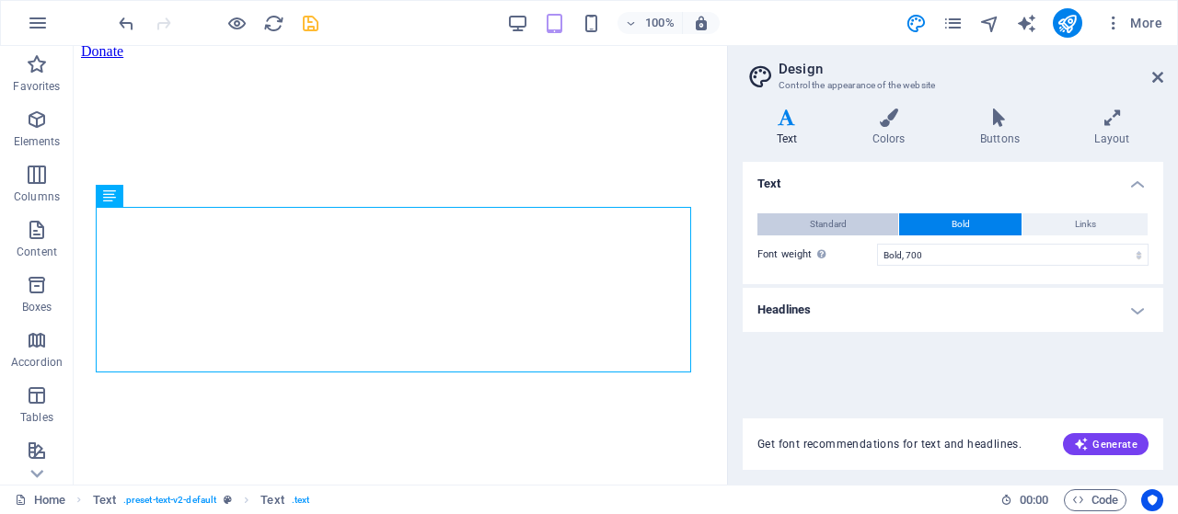
click at [866, 228] on button "Standard" at bounding box center [827, 224] width 141 height 22
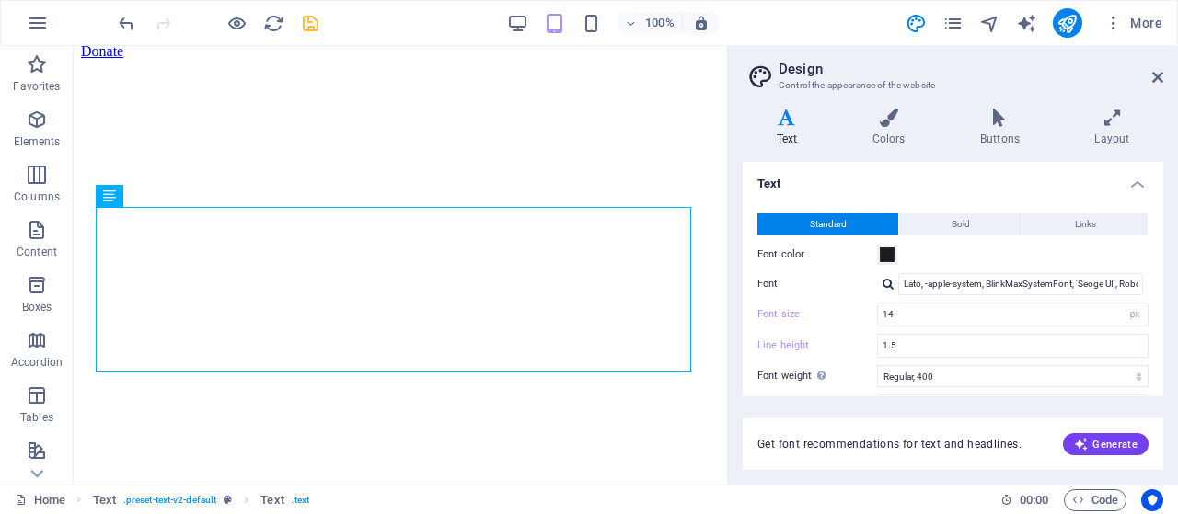
click at [885, 284] on div at bounding box center [887, 284] width 11 height 12
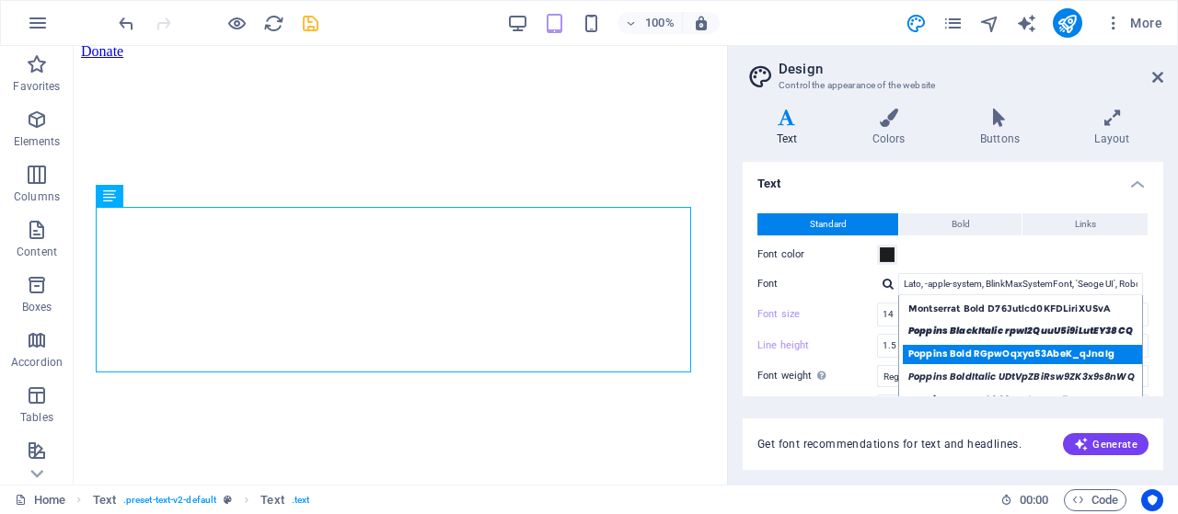
click at [951, 347] on div "Poppins Bold RGpwOqxya53AbeK_qJnaIg" at bounding box center [1024, 354] width 243 height 19
type input "Poppins Bold RGpwOqxya53AbeK_qJnaIg"
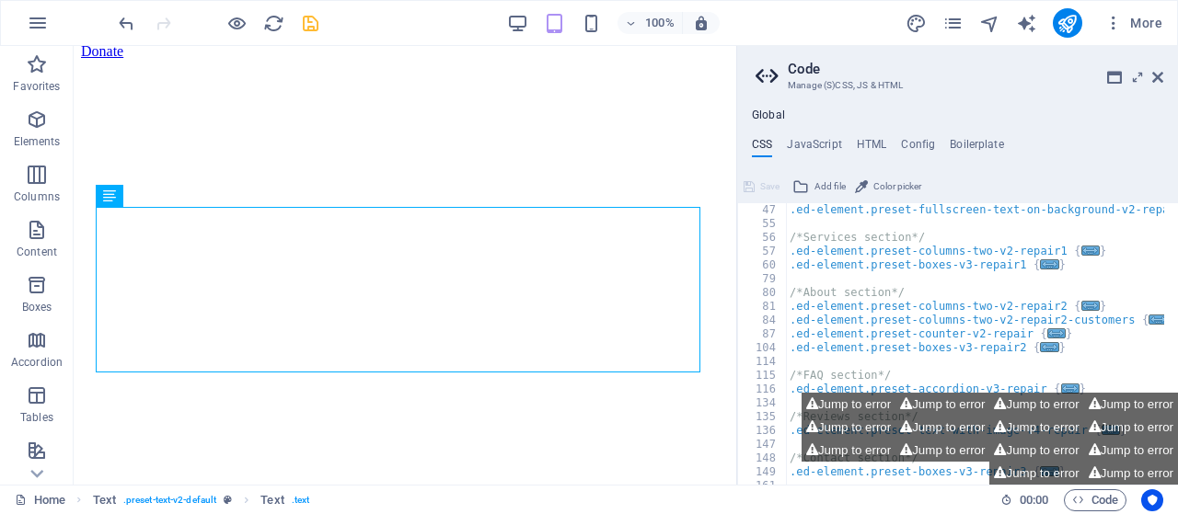
scroll to position [0, 0]
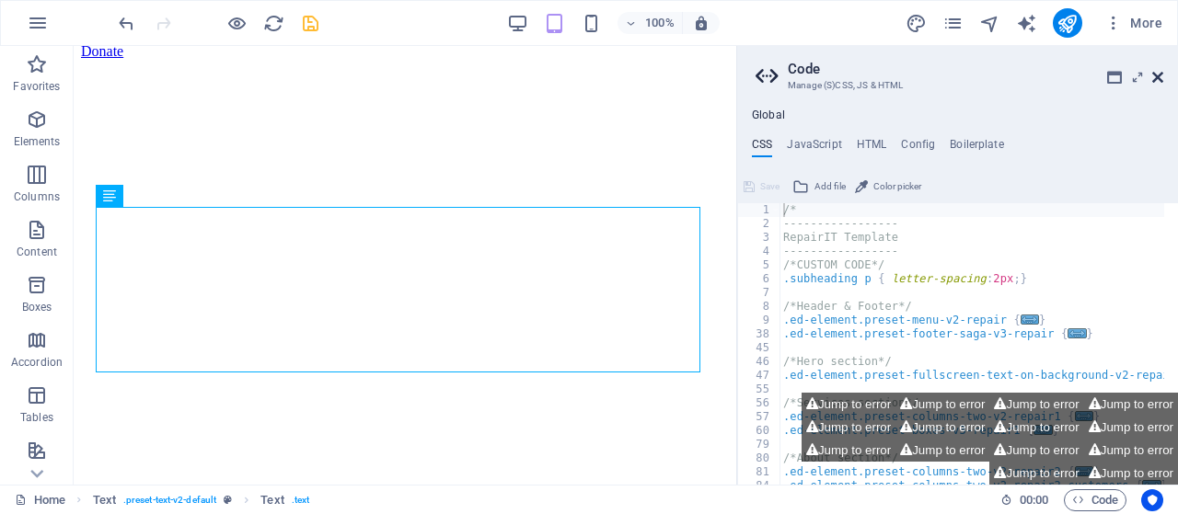
drag, startPoint x: 1160, startPoint y: 80, endPoint x: 1075, endPoint y: 42, distance: 93.5
click at [1160, 80] on icon at bounding box center [1157, 77] width 11 height 15
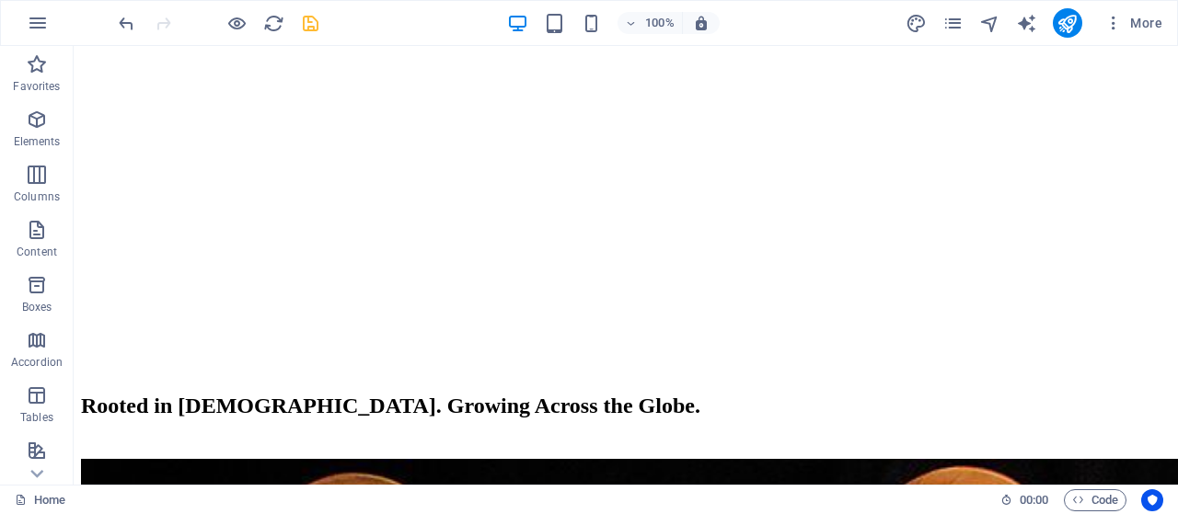
scroll to position [1748, 0]
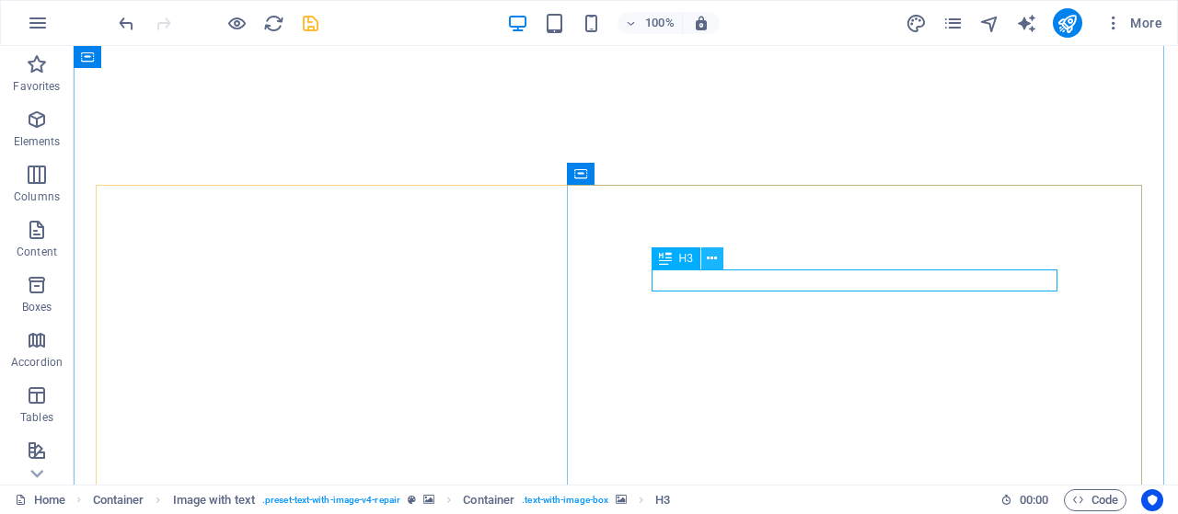
click at [707, 261] on icon at bounding box center [712, 258] width 10 height 19
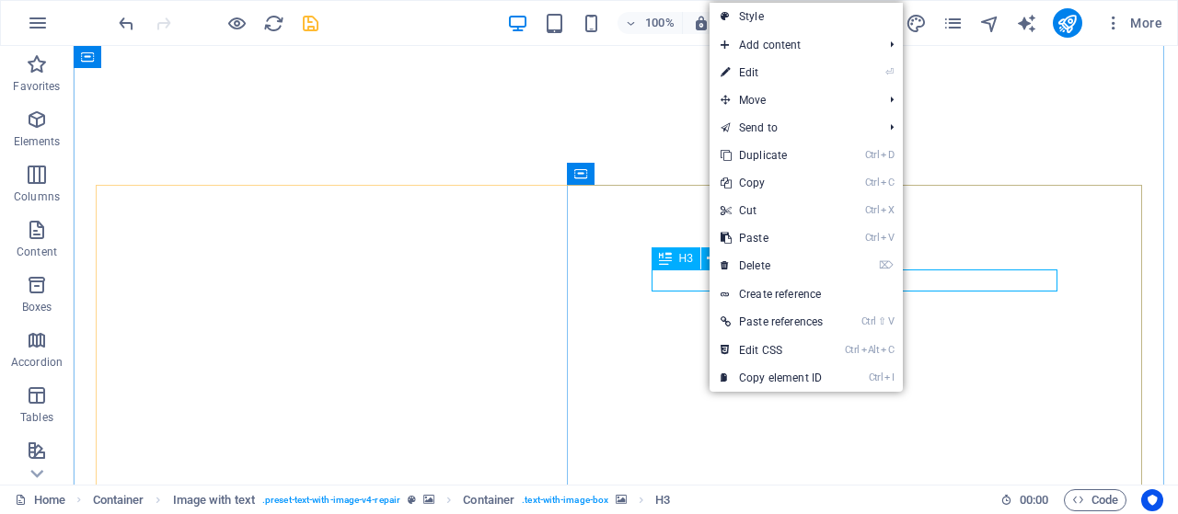
click at [688, 262] on span "H3" at bounding box center [686, 258] width 14 height 11
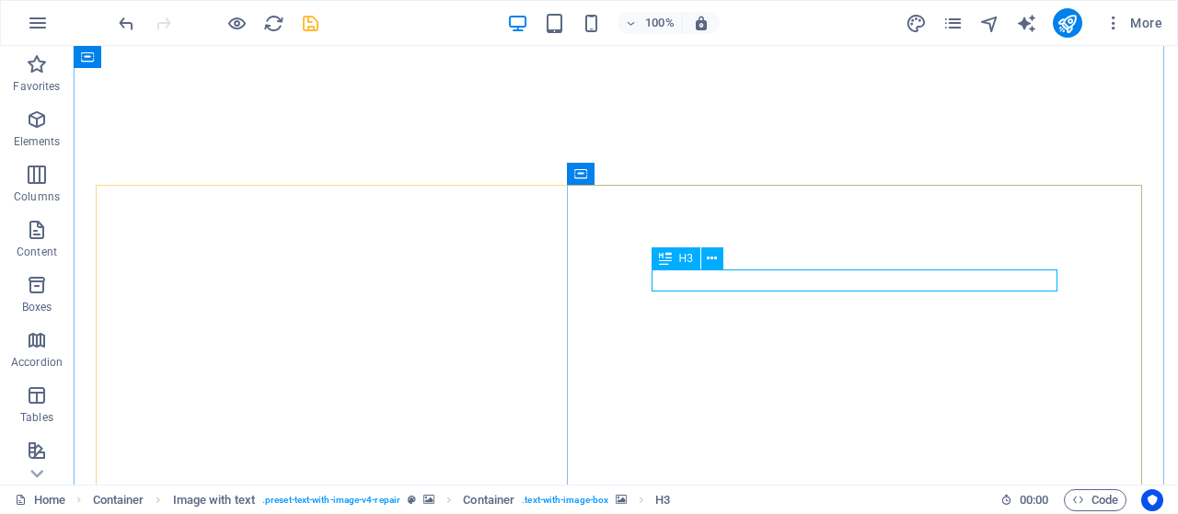
click at [688, 262] on span "H3" at bounding box center [686, 258] width 14 height 11
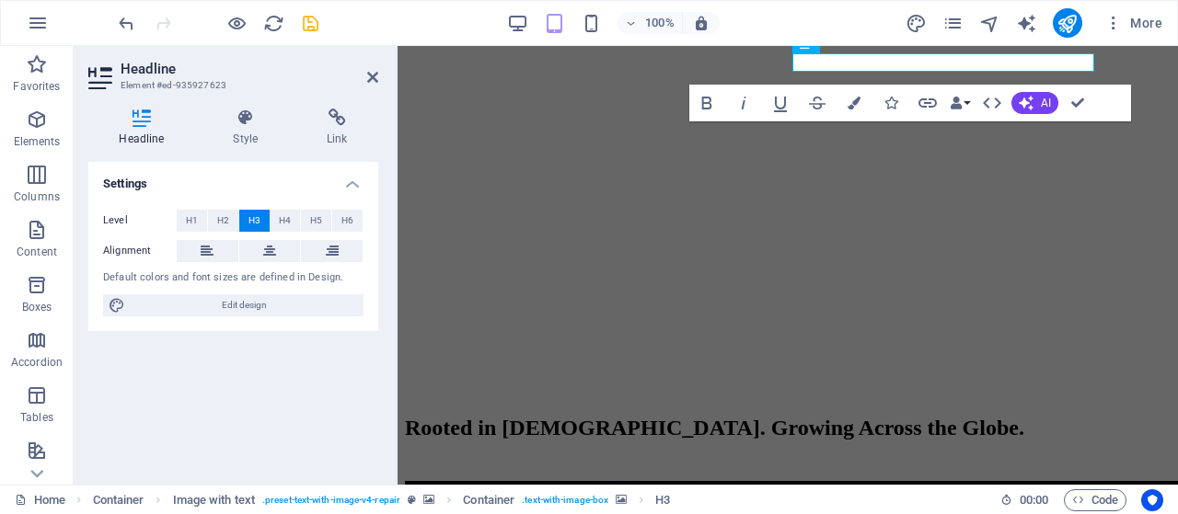
scroll to position [1674, 0]
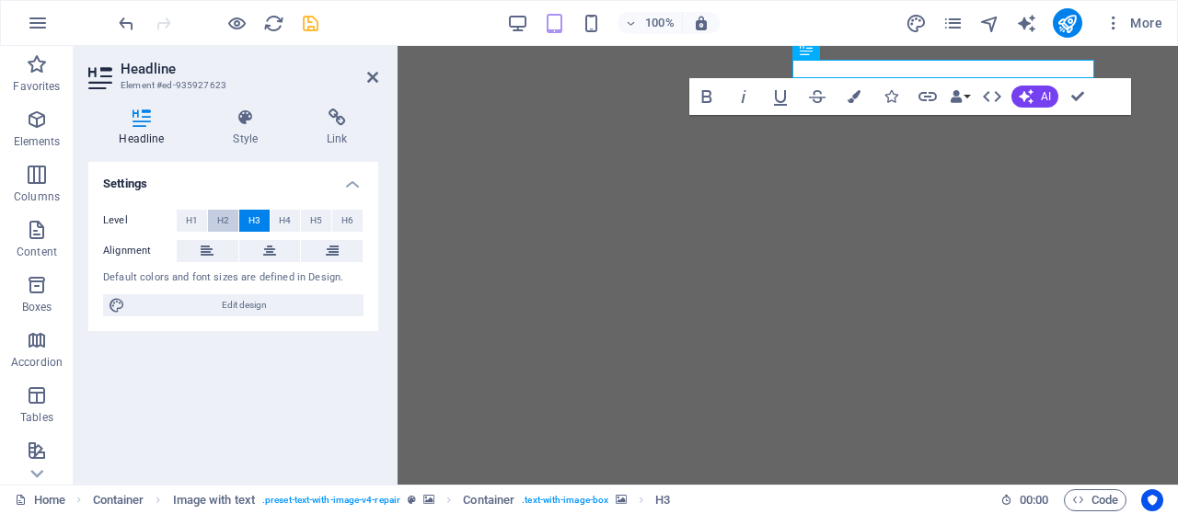
click at [231, 223] on button "H2" at bounding box center [223, 221] width 30 height 22
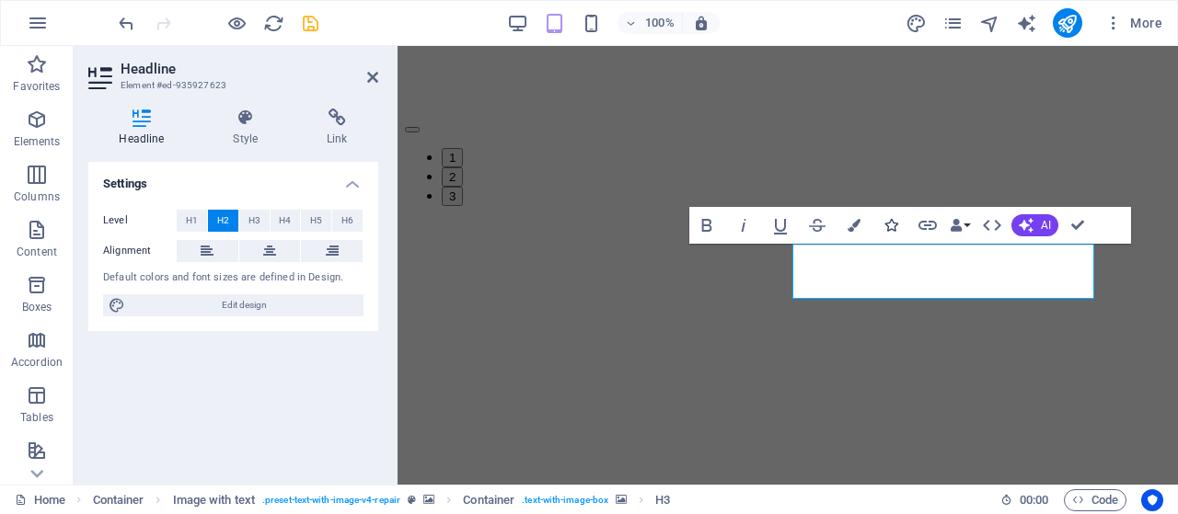
scroll to position [1490, 0]
click at [200, 224] on button "H1" at bounding box center [192, 221] width 30 height 22
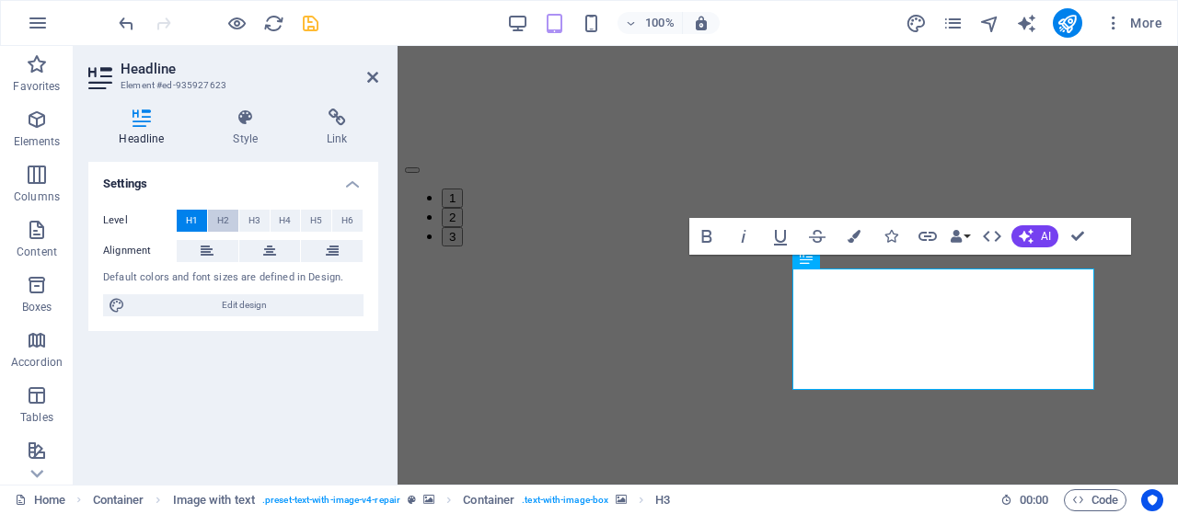
click at [227, 226] on span "H2" at bounding box center [223, 221] width 12 height 22
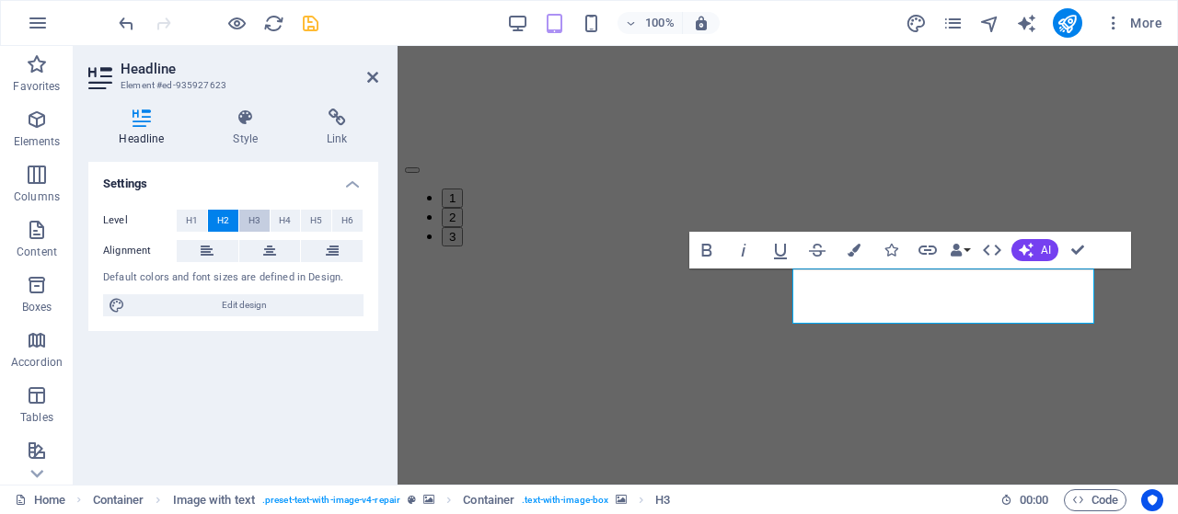
click at [247, 218] on button "H3" at bounding box center [254, 221] width 30 height 22
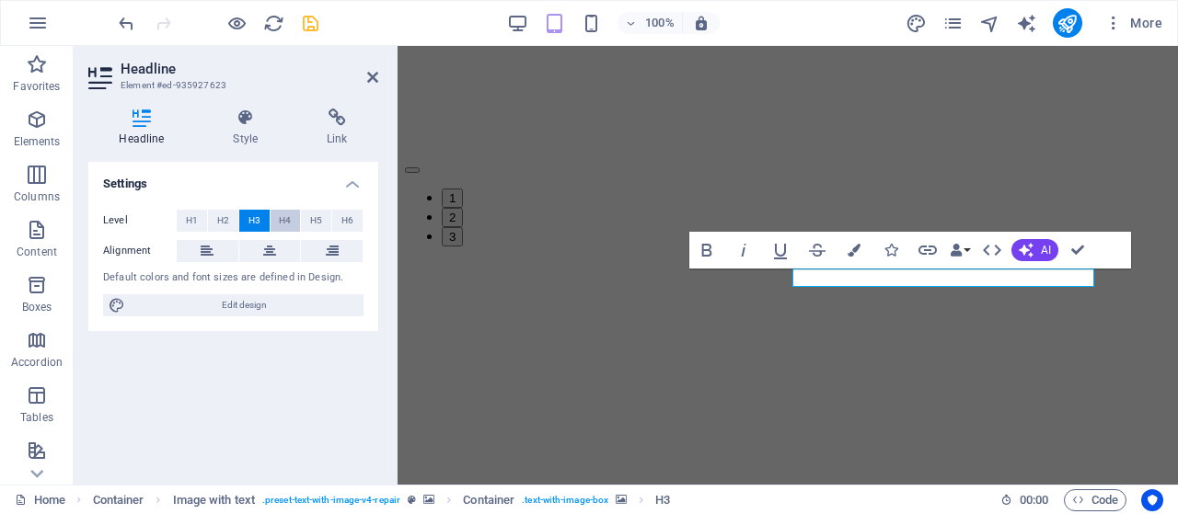
click at [285, 223] on span "H4" at bounding box center [285, 221] width 12 height 22
click at [314, 221] on span "H5" at bounding box center [316, 221] width 12 height 22
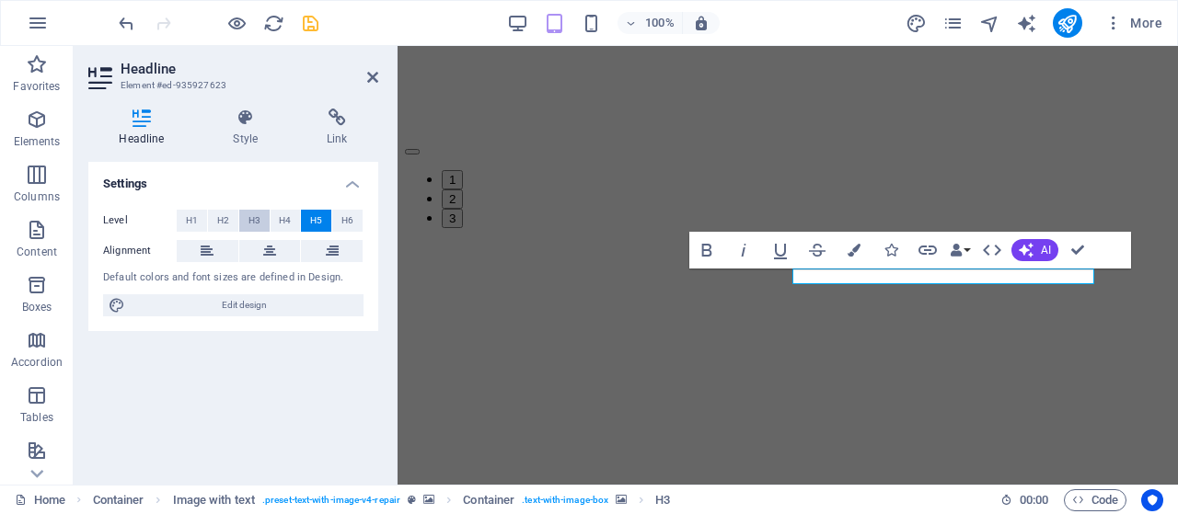
click at [253, 223] on span "H3" at bounding box center [254, 221] width 12 height 22
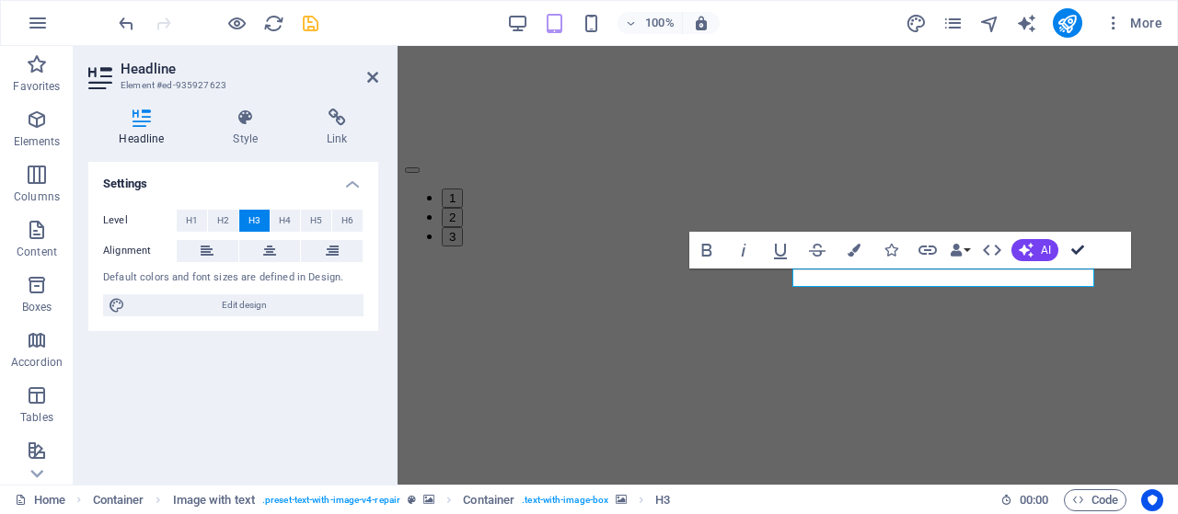
drag, startPoint x: 1078, startPoint y: 253, endPoint x: 1005, endPoint y: 206, distance: 87.3
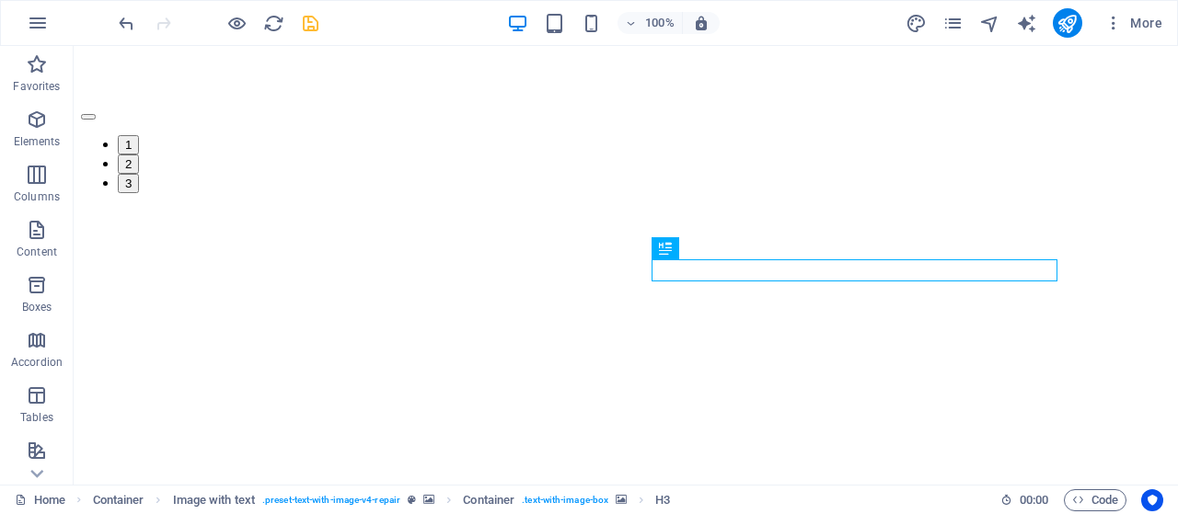
scroll to position [1763, 0]
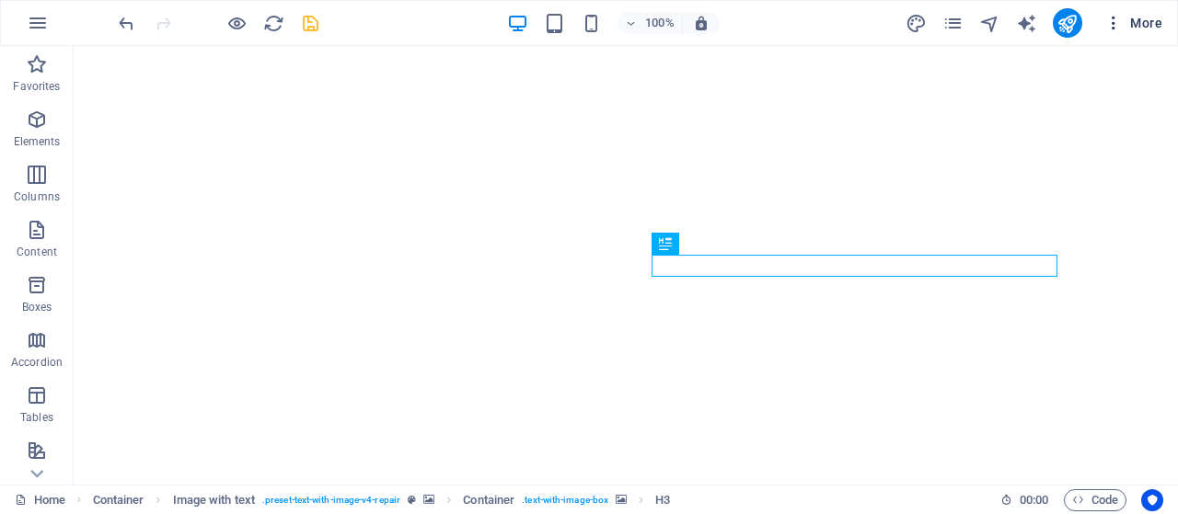
click at [1117, 19] on icon "button" at bounding box center [1113, 23] width 18 height 18
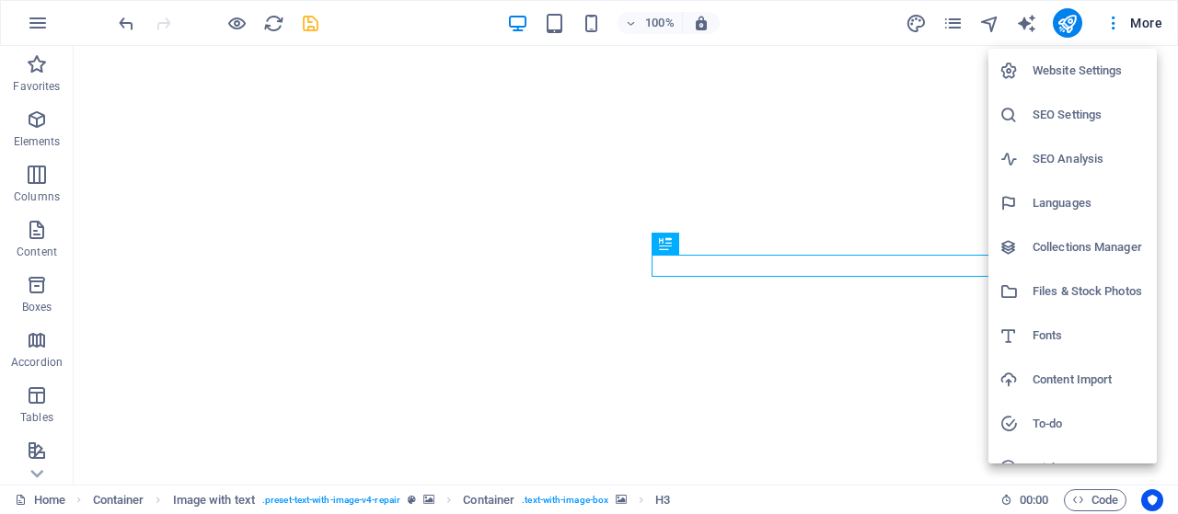
click at [1047, 323] on li "Fonts" at bounding box center [1072, 336] width 168 height 44
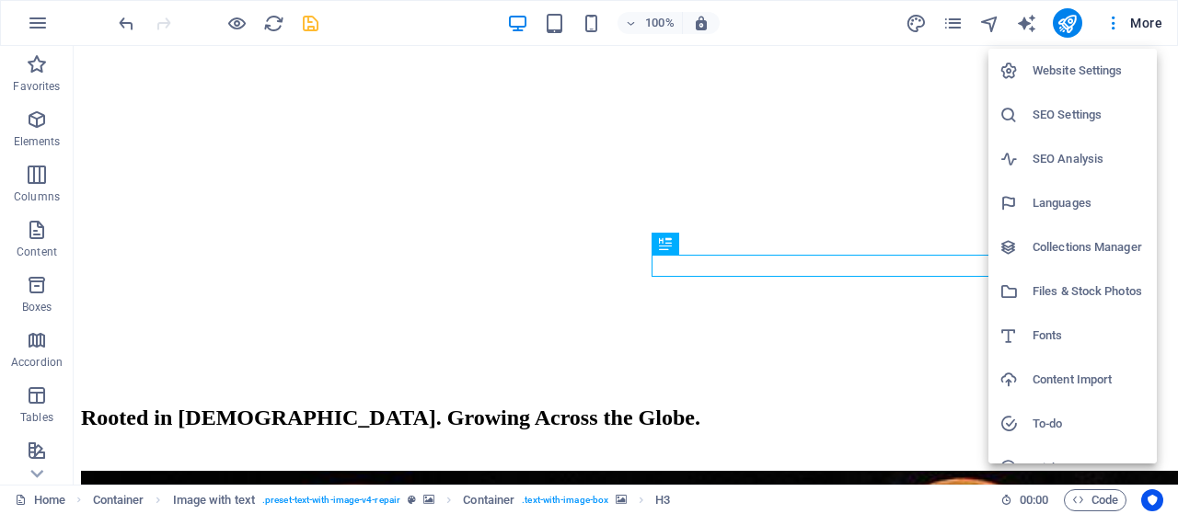
select select "popularity"
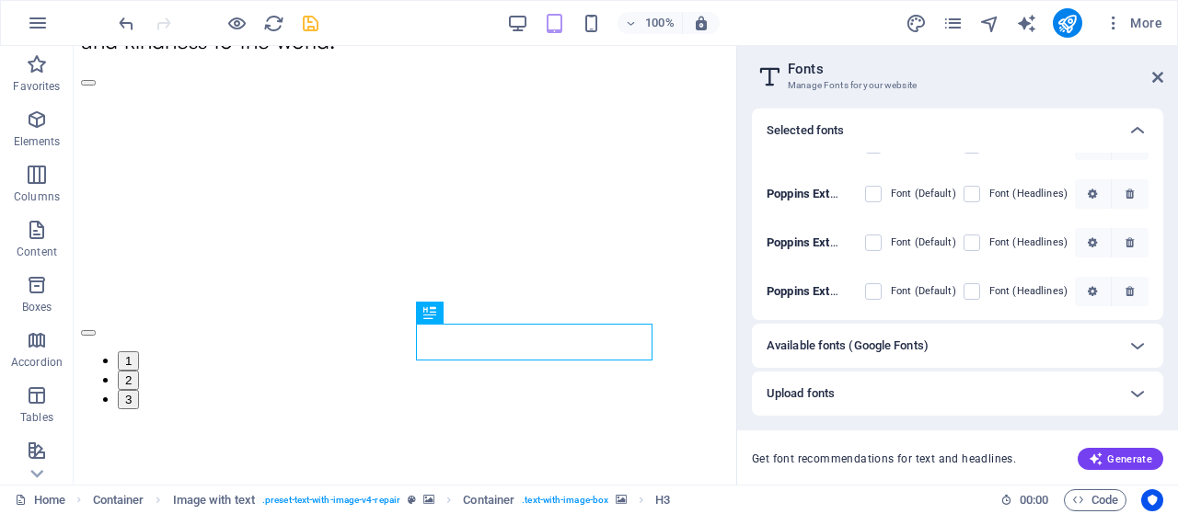
scroll to position [0, 0]
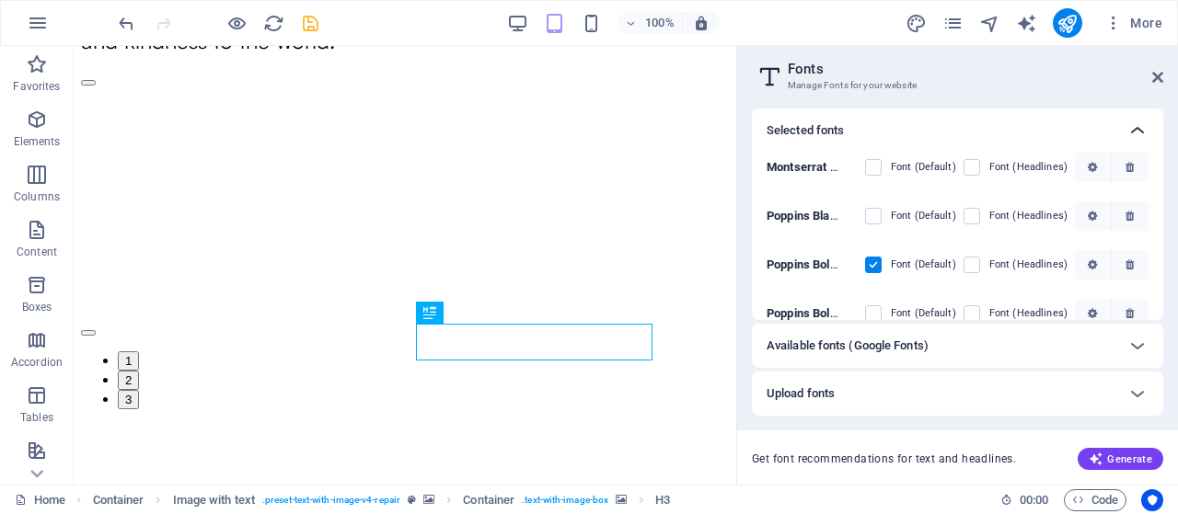
click at [1132, 128] on icon at bounding box center [1137, 131] width 22 height 22
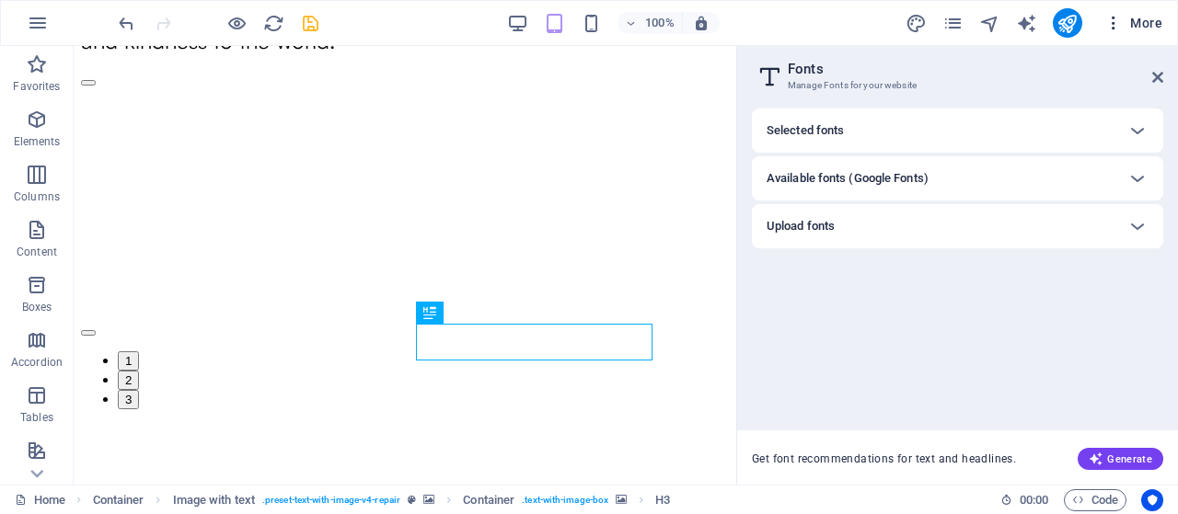
click at [1120, 20] on icon "button" at bounding box center [1113, 23] width 18 height 18
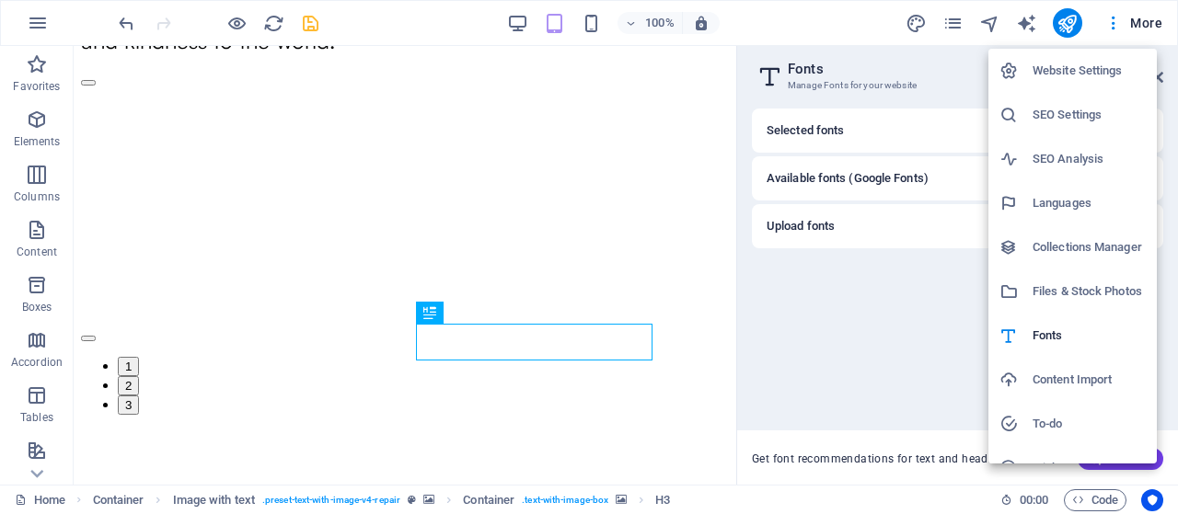
click at [1079, 290] on h6 "Files & Stock Photos" at bounding box center [1088, 292] width 113 height 22
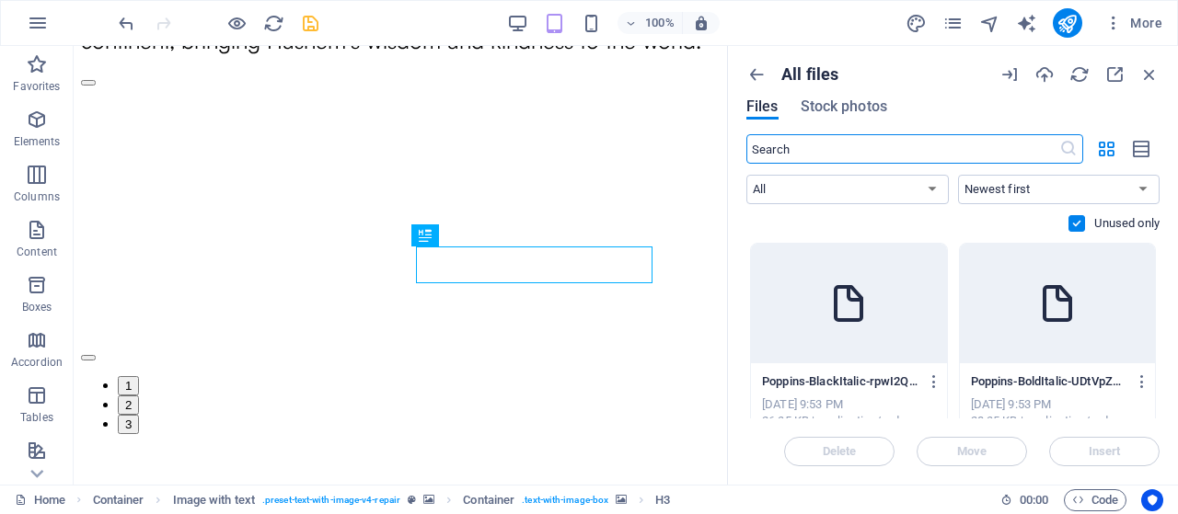
scroll to position [1509, 0]
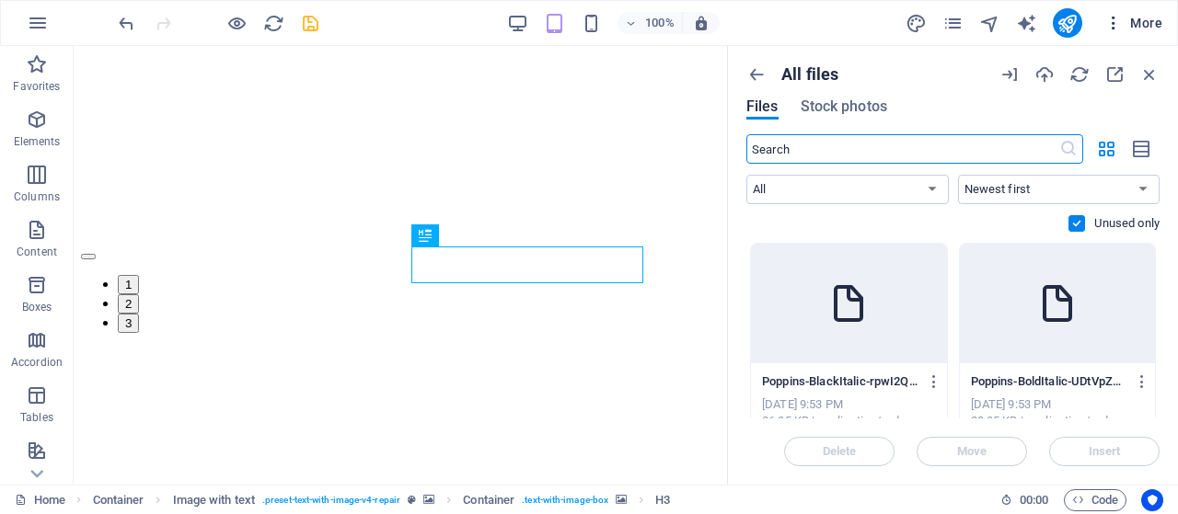
click at [1135, 22] on span "More" at bounding box center [1133, 23] width 58 height 18
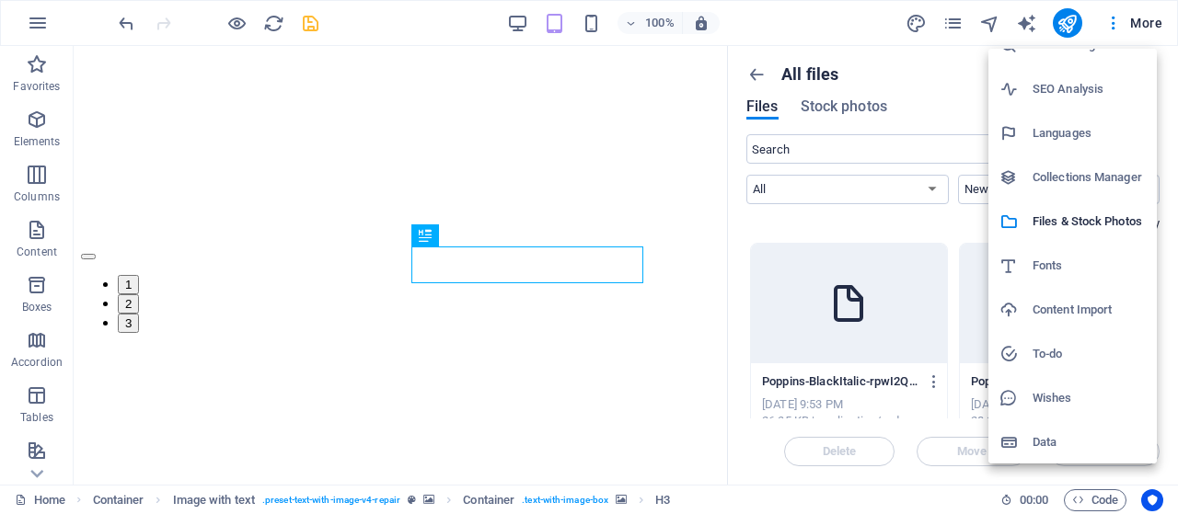
scroll to position [70, 0]
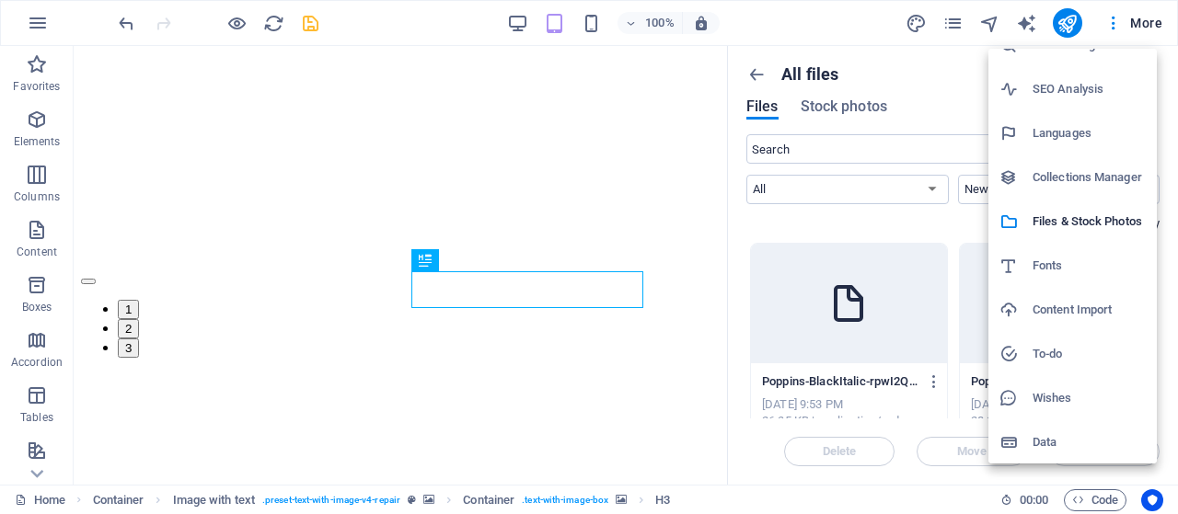
click at [1084, 261] on h6 "Fonts" at bounding box center [1088, 266] width 113 height 22
select select "popularity"
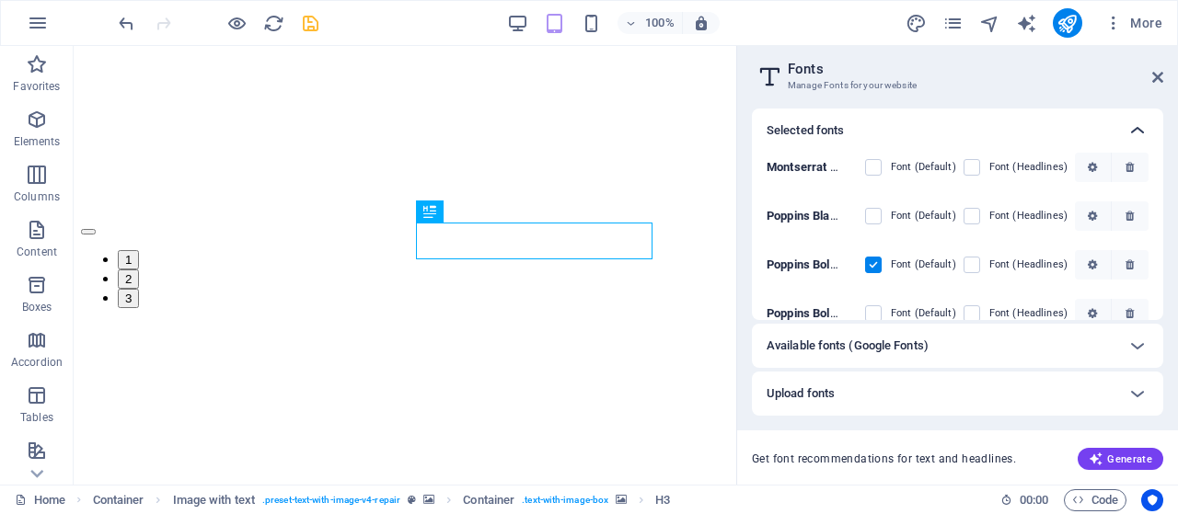
click at [1146, 132] on icon at bounding box center [1137, 131] width 22 height 22
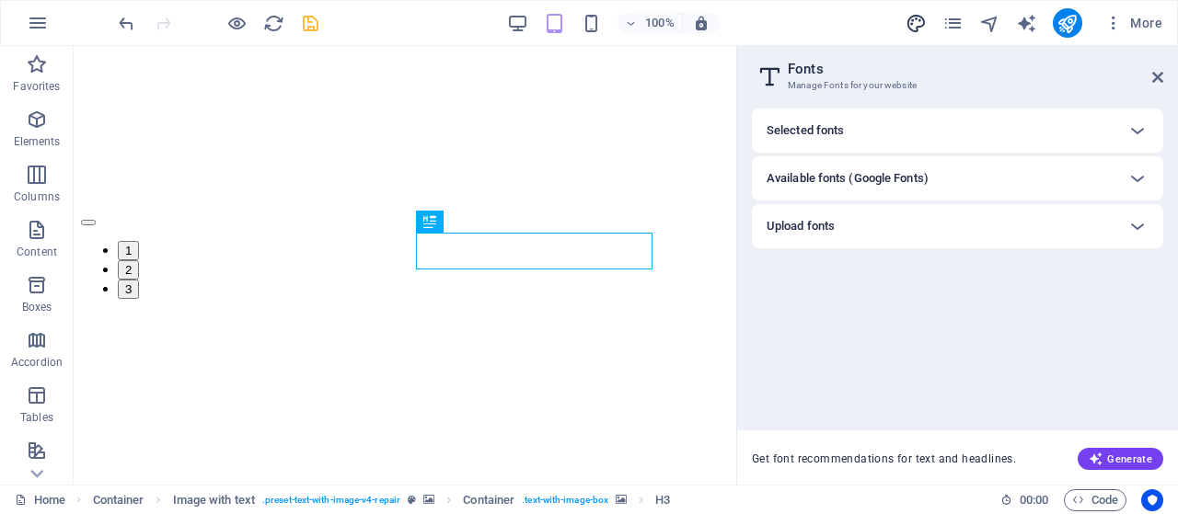
click at [920, 27] on icon "design" at bounding box center [915, 23] width 21 height 21
select select "px"
select select "400"
select select "px"
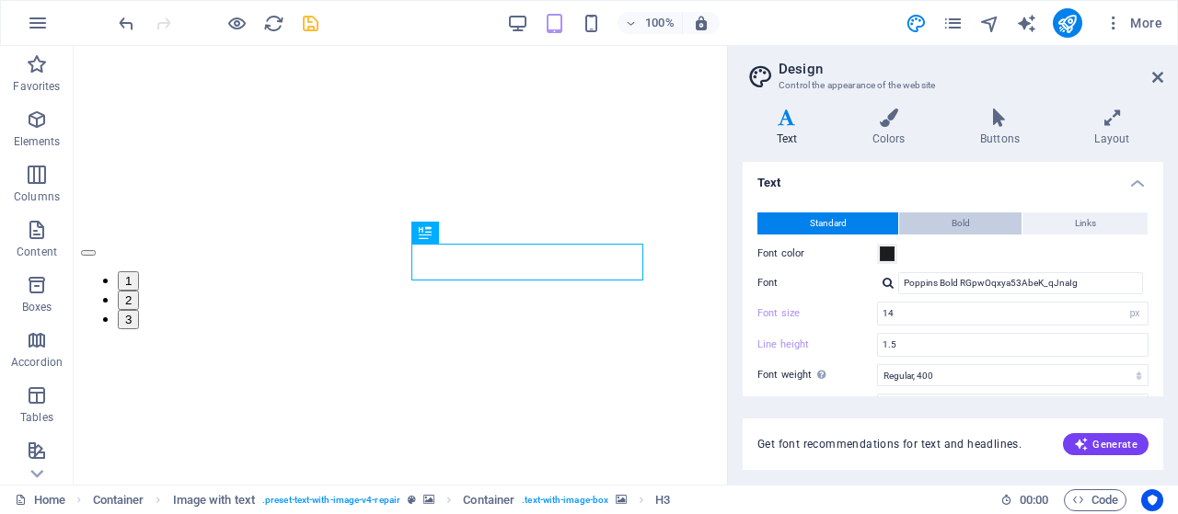
scroll to position [0, 0]
click at [1121, 195] on div "Standard Bold Links Font color Font Poppins Bold RGpwOqxya53AbeK_qJnaIg Manage …" at bounding box center [953, 364] width 428 height 339
click at [1126, 187] on h4 "Text" at bounding box center [952, 178] width 420 height 33
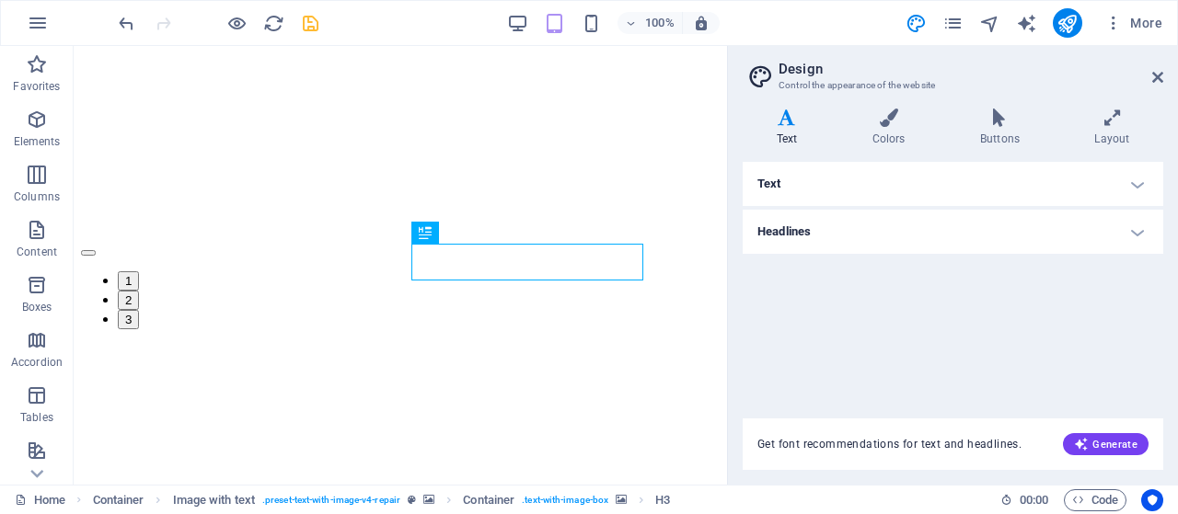
click at [1013, 229] on h4 "Headlines" at bounding box center [952, 232] width 420 height 44
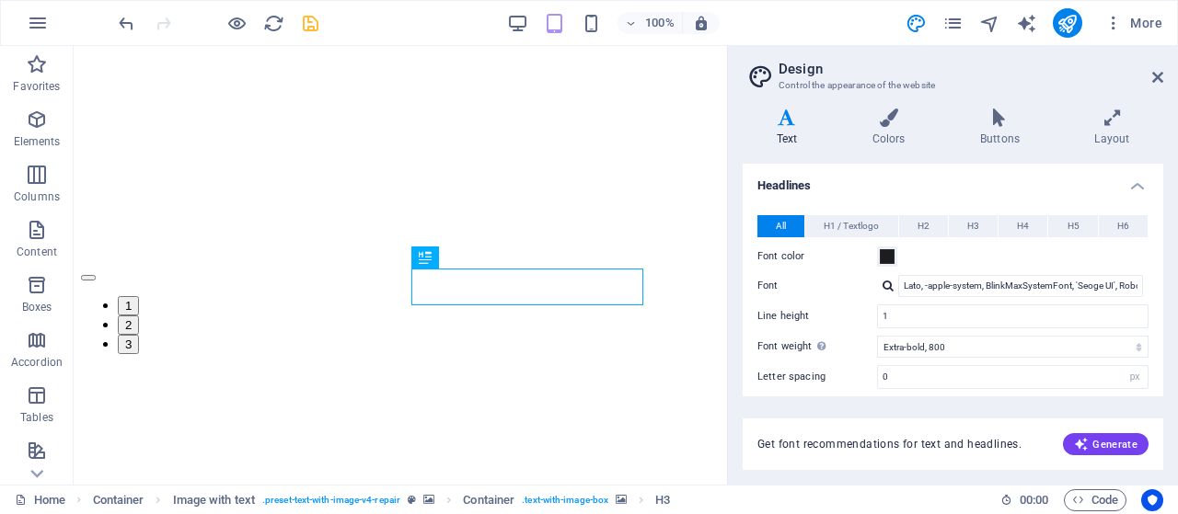
scroll to position [92, 0]
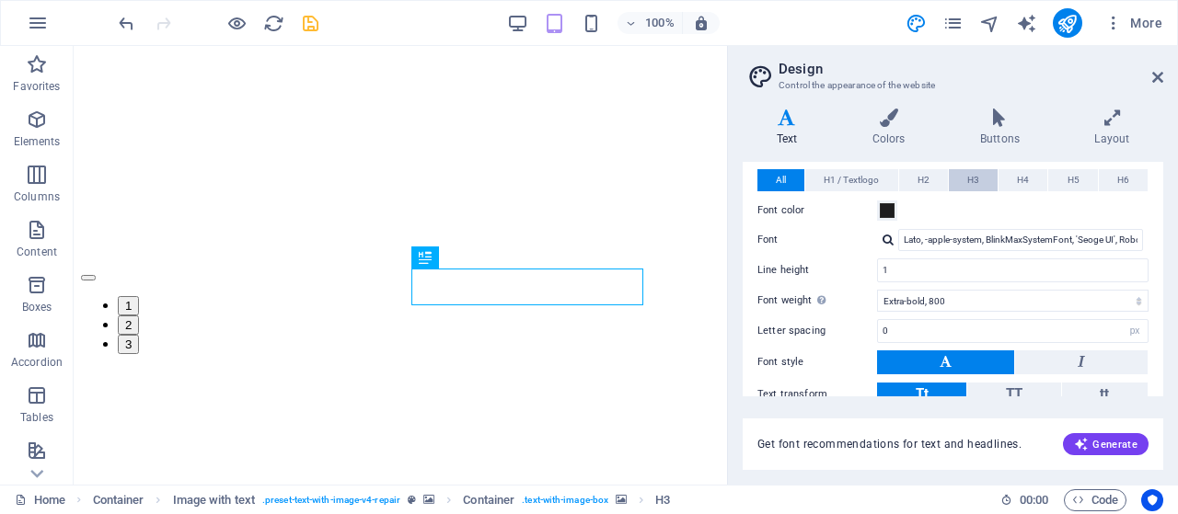
click at [979, 185] on button "H3" at bounding box center [973, 180] width 49 height 22
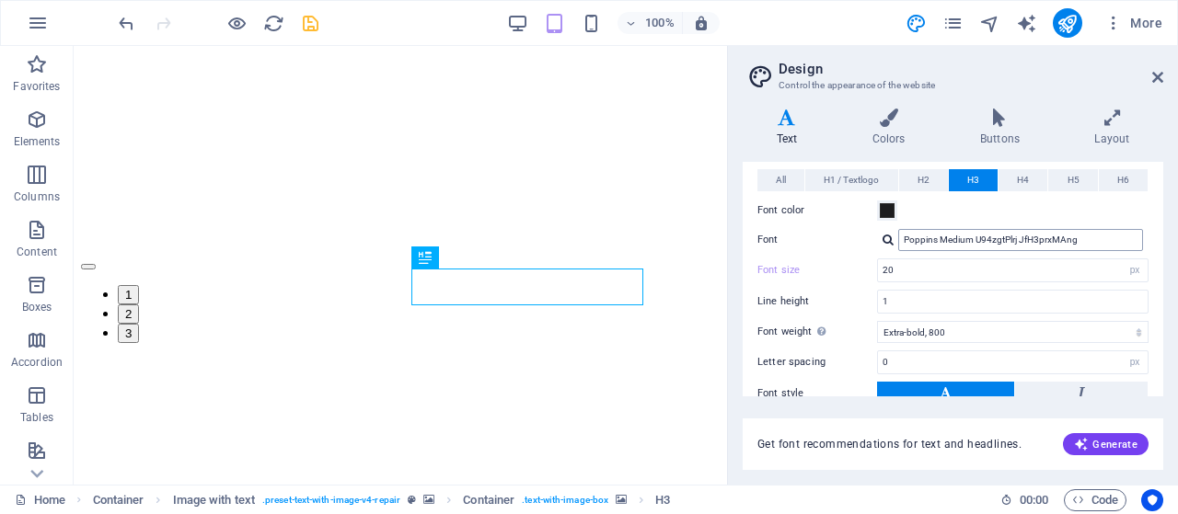
scroll to position [1518, 0]
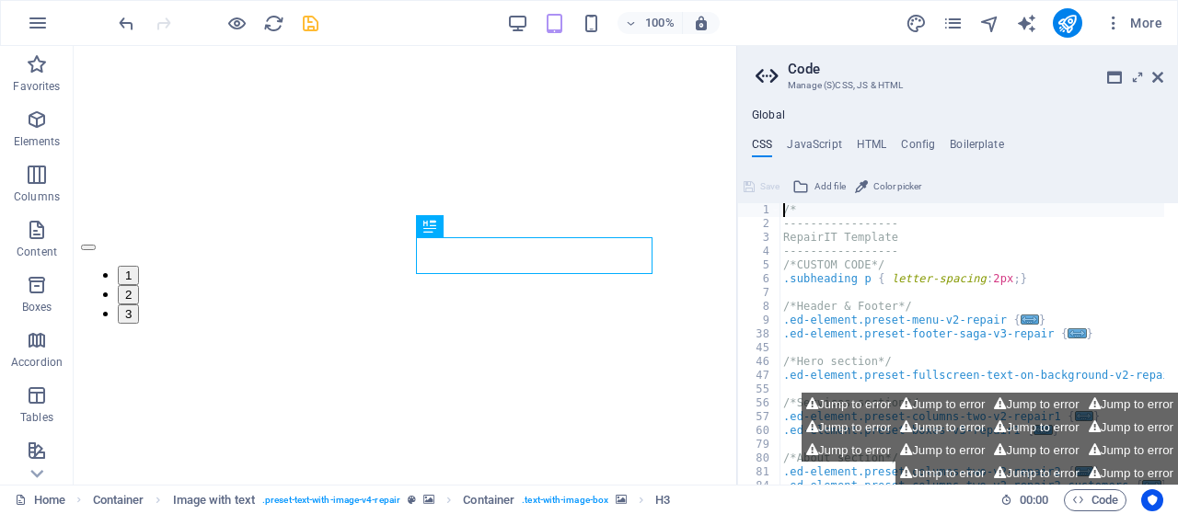
click at [1168, 75] on aside "Code Manage (S)CSS, JS & HTML Global CSS JavaScript HTML Config Boilerplate /* …" at bounding box center [957, 265] width 442 height 439
click at [1166, 77] on aside "Code Manage (S)CSS, JS & HTML Global CSS JavaScript HTML Config Boilerplate /* …" at bounding box center [957, 265] width 442 height 439
drag, startPoint x: 1159, startPoint y: 73, endPoint x: 1085, endPoint y: 27, distance: 87.6
click at [1159, 73] on icon at bounding box center [1157, 77] width 11 height 15
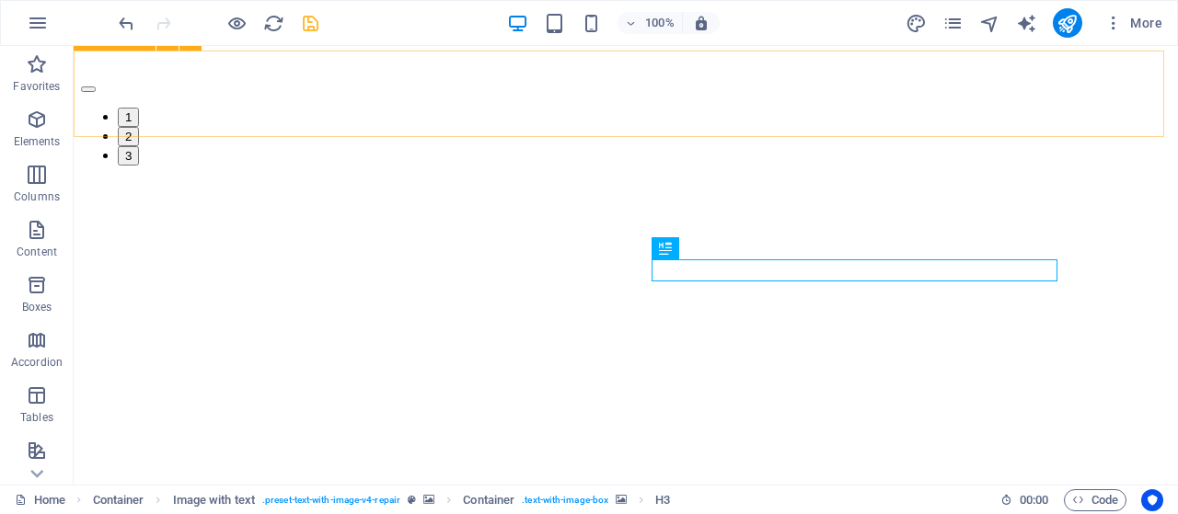
scroll to position [1763, 0]
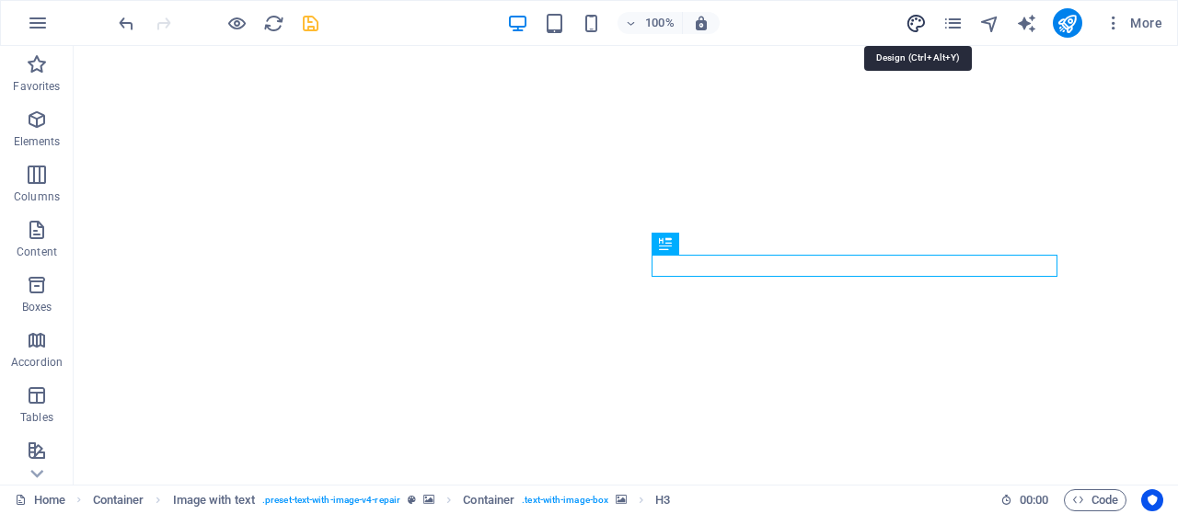
click at [914, 28] on icon "design" at bounding box center [915, 23] width 21 height 21
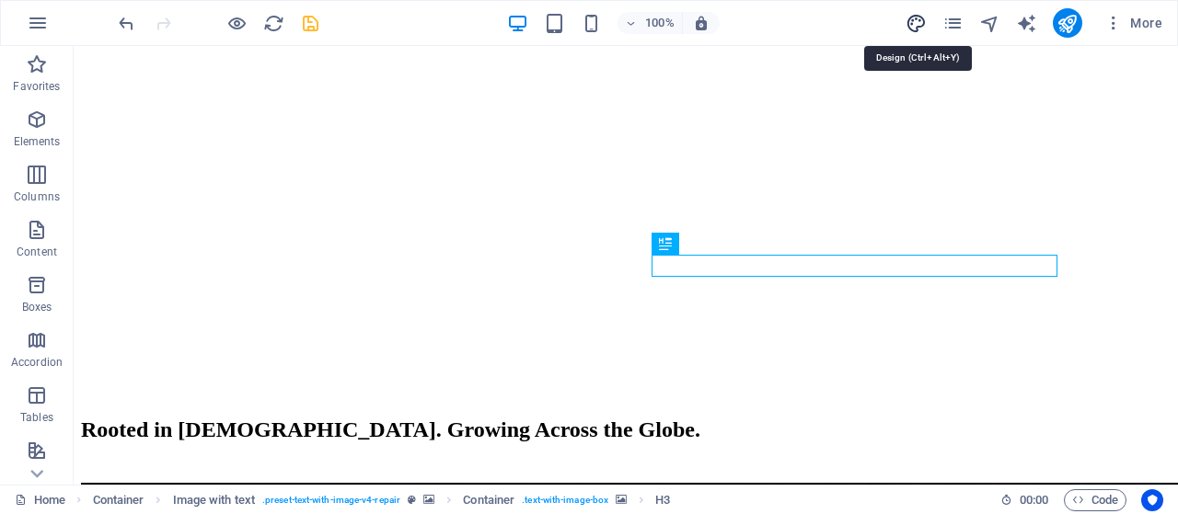
select select "px"
select select "800"
select select "px"
select select "rem"
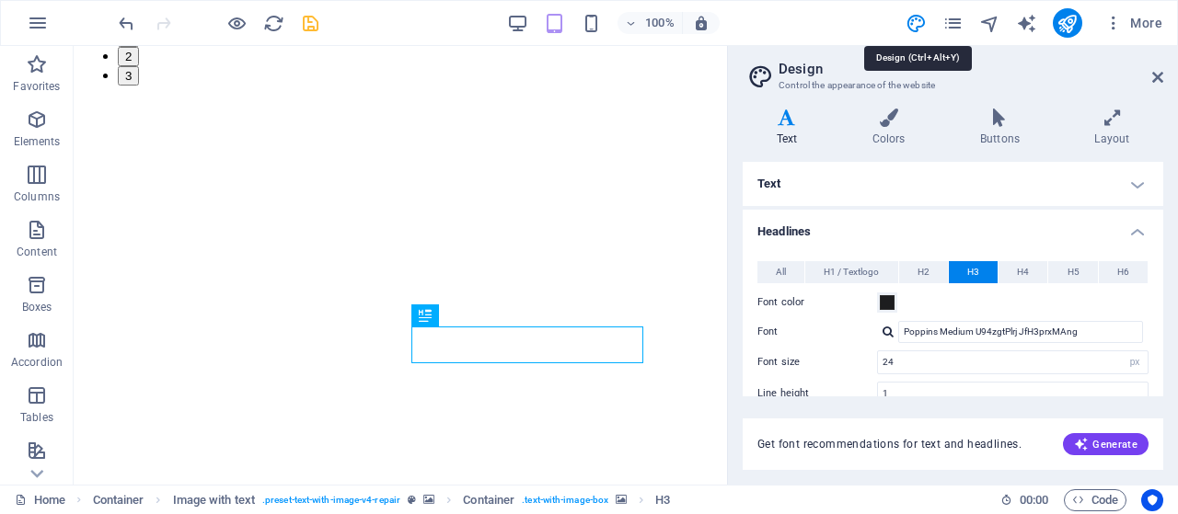
type input "20"
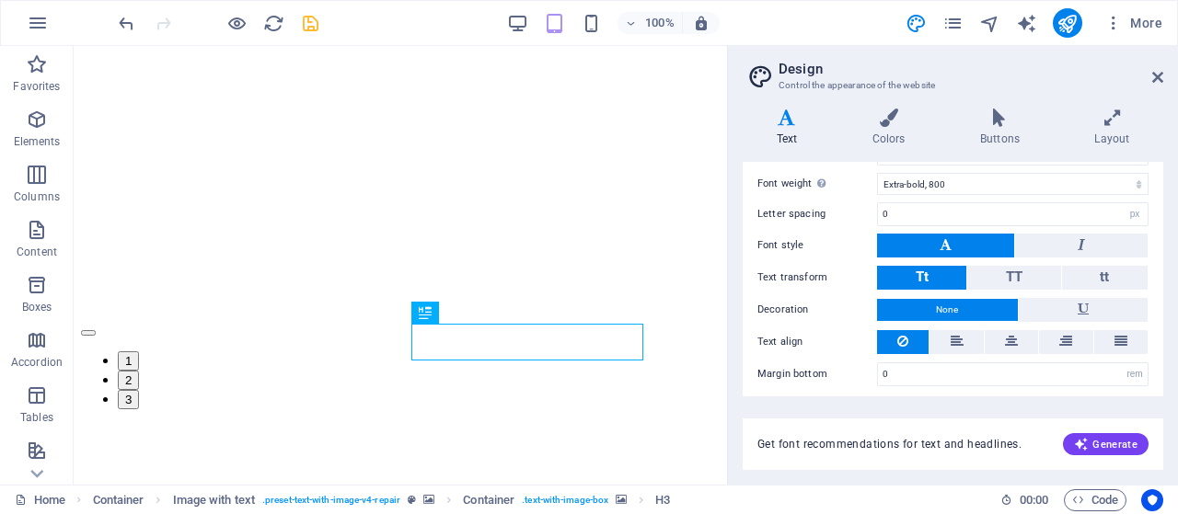
scroll to position [243, 0]
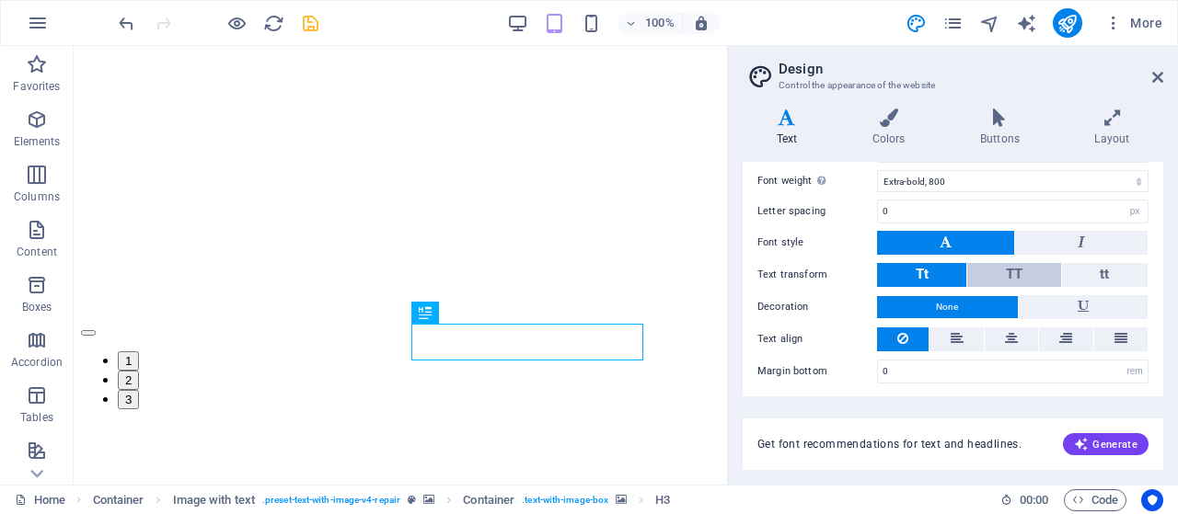
click at [998, 270] on button "TT" at bounding box center [1013, 275] width 93 height 24
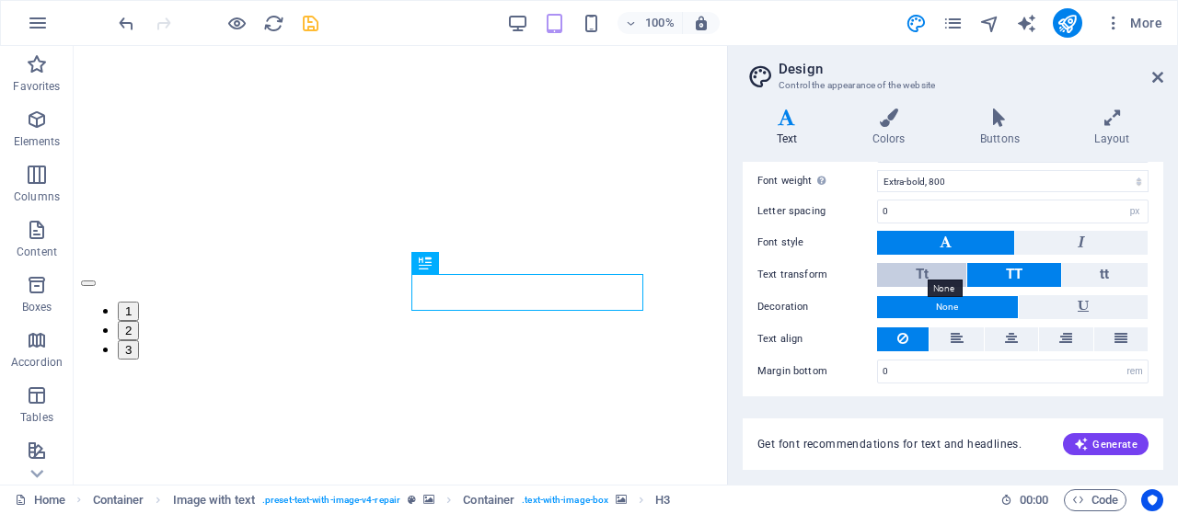
click at [916, 266] on span "Tt" at bounding box center [921, 274] width 13 height 17
click at [1027, 269] on button "TT" at bounding box center [1013, 275] width 93 height 24
click at [948, 267] on button "Tt" at bounding box center [921, 275] width 89 height 24
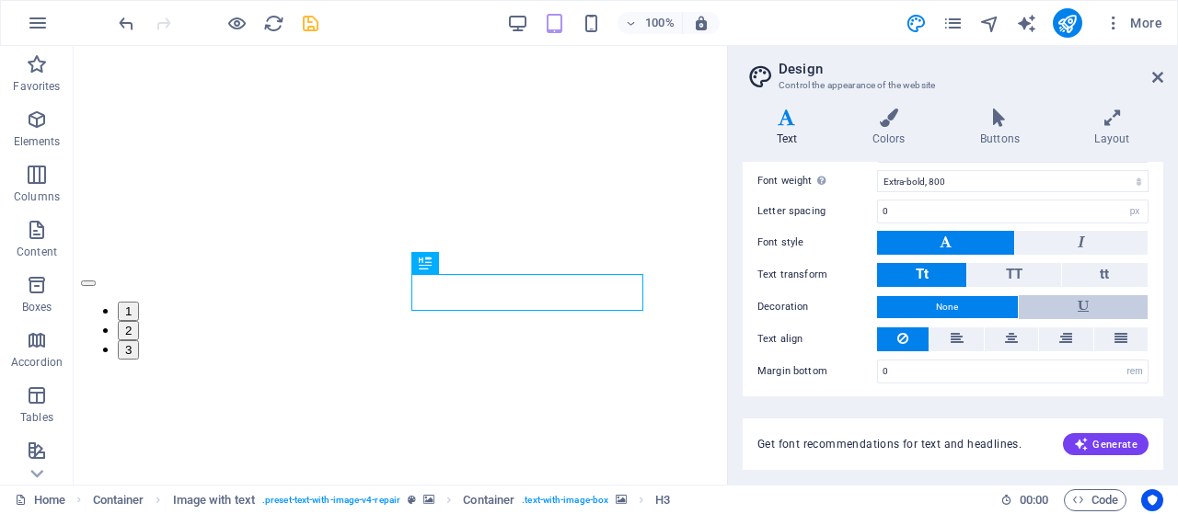
click at [1071, 297] on button at bounding box center [1083, 307] width 130 height 24
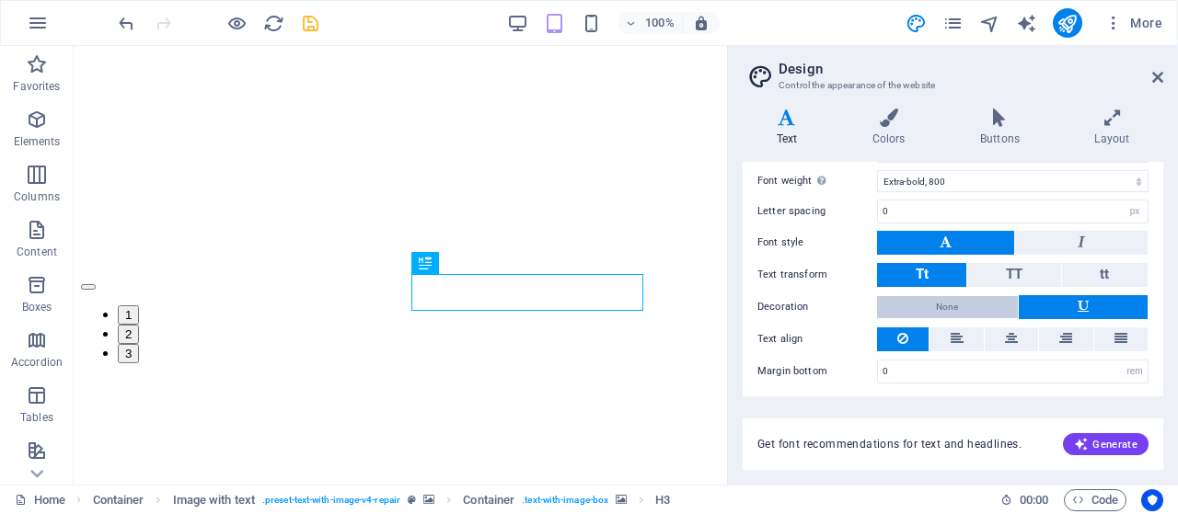
click at [980, 296] on button "None" at bounding box center [947, 307] width 141 height 22
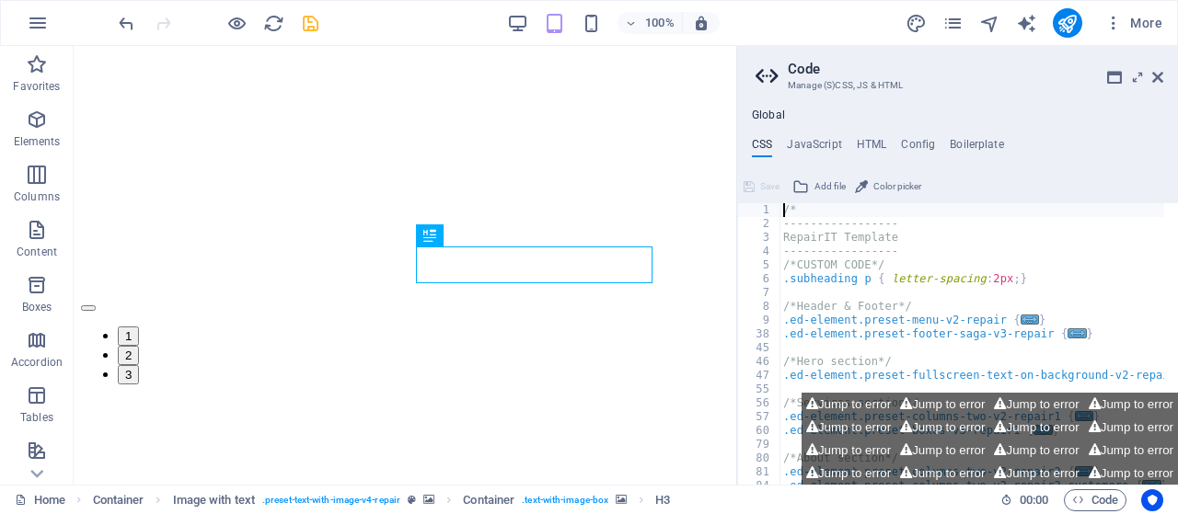
scroll to position [1509, 0]
click at [1152, 75] on icon at bounding box center [1157, 77] width 11 height 15
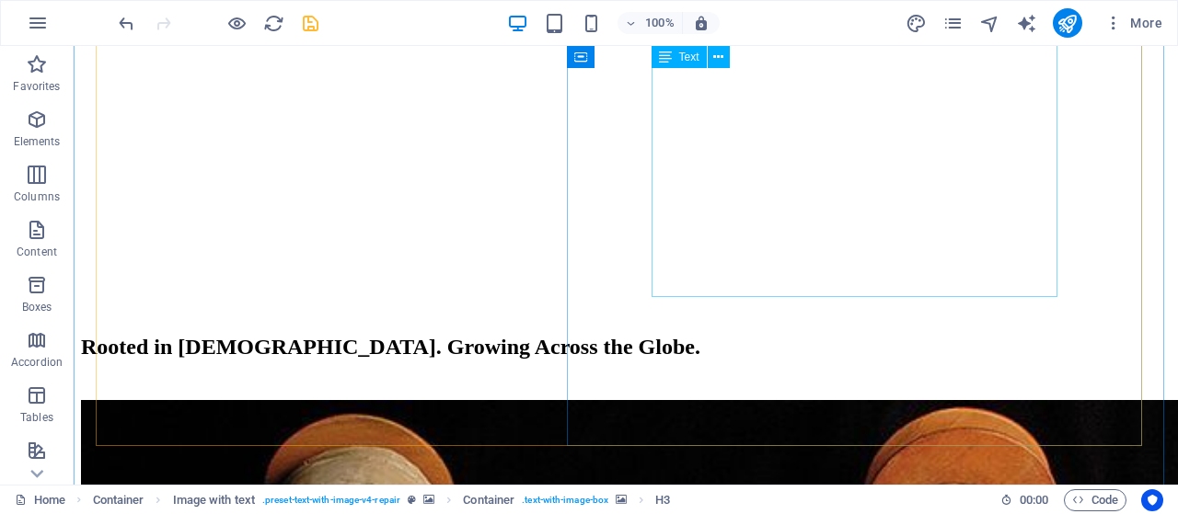
scroll to position [1763, 0]
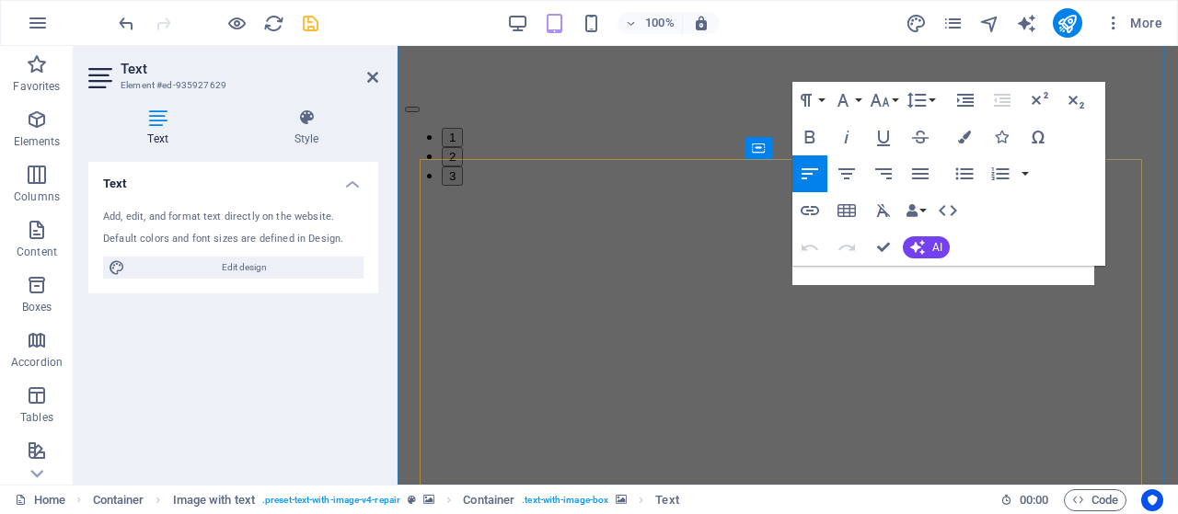
scroll to position [1531, 0]
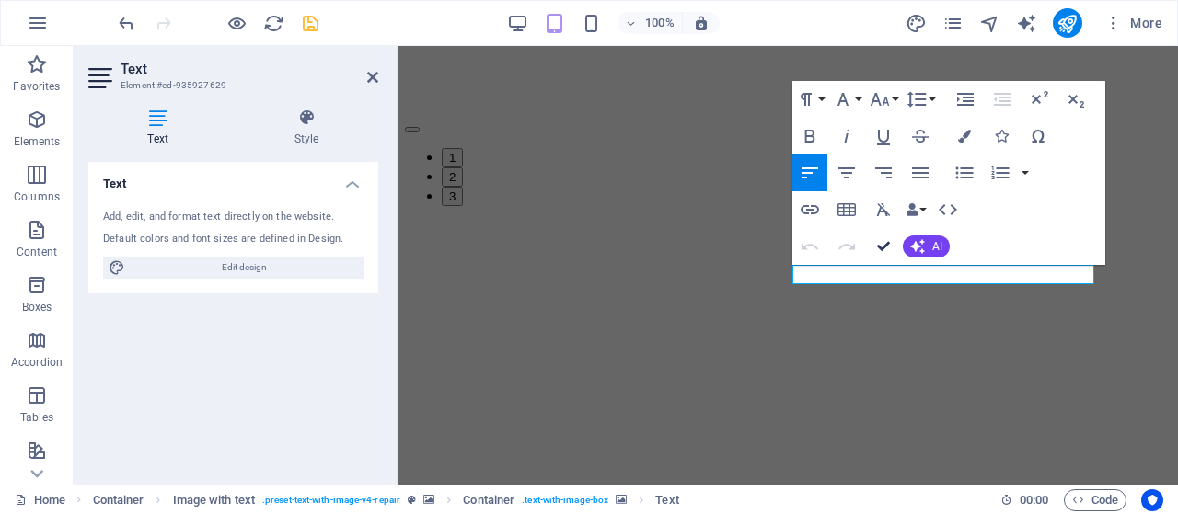
drag, startPoint x: 815, startPoint y: 201, endPoint x: 889, endPoint y: 247, distance: 86.8
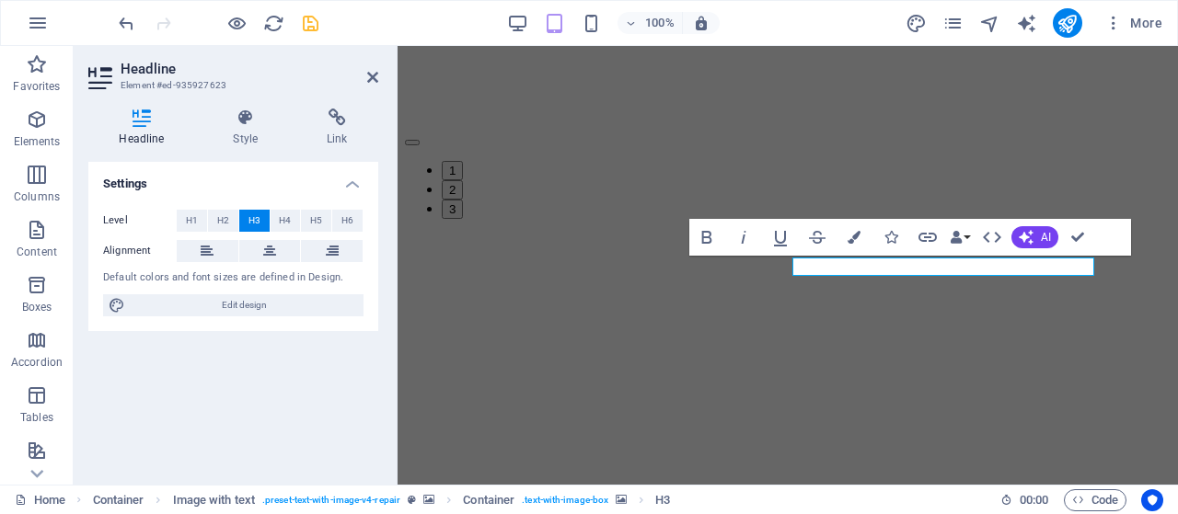
scroll to position [1503, 0]
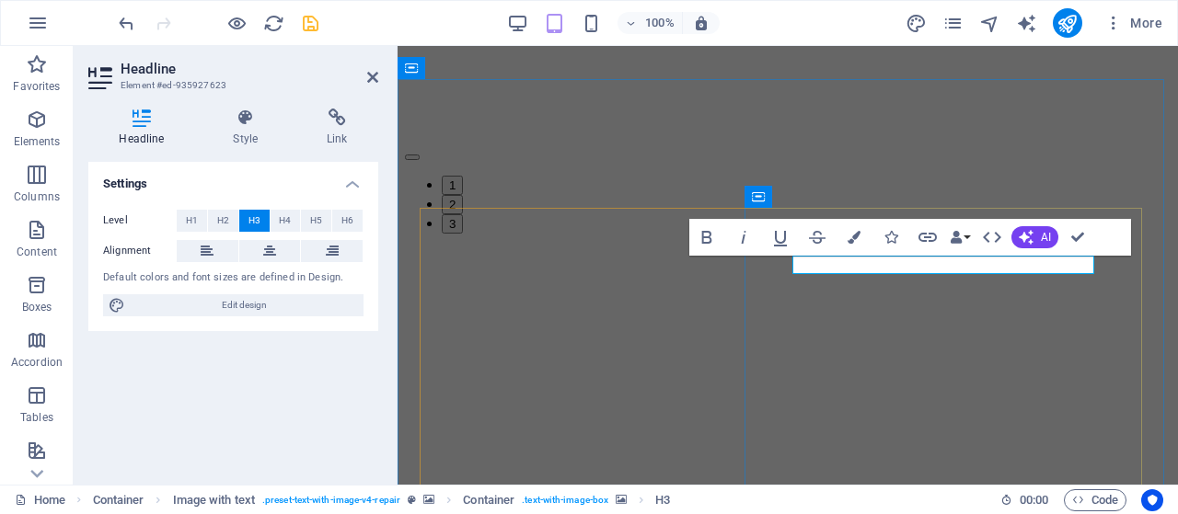
drag, startPoint x: 821, startPoint y: 266, endPoint x: 787, endPoint y: 265, distance: 34.1
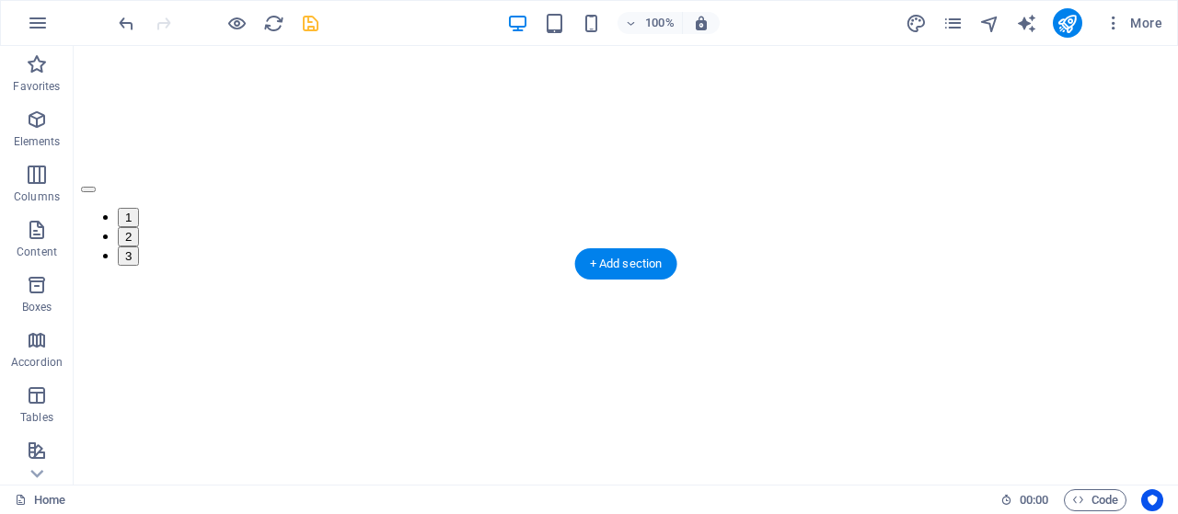
scroll to position [1579, 0]
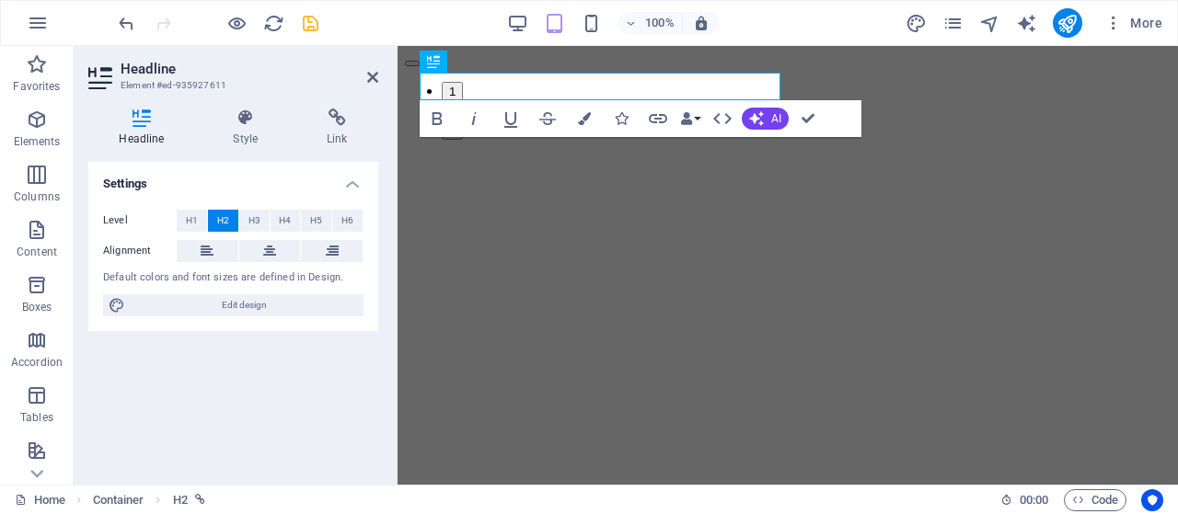
scroll to position [1584, 0]
click at [201, 216] on button "H1" at bounding box center [192, 221] width 30 height 22
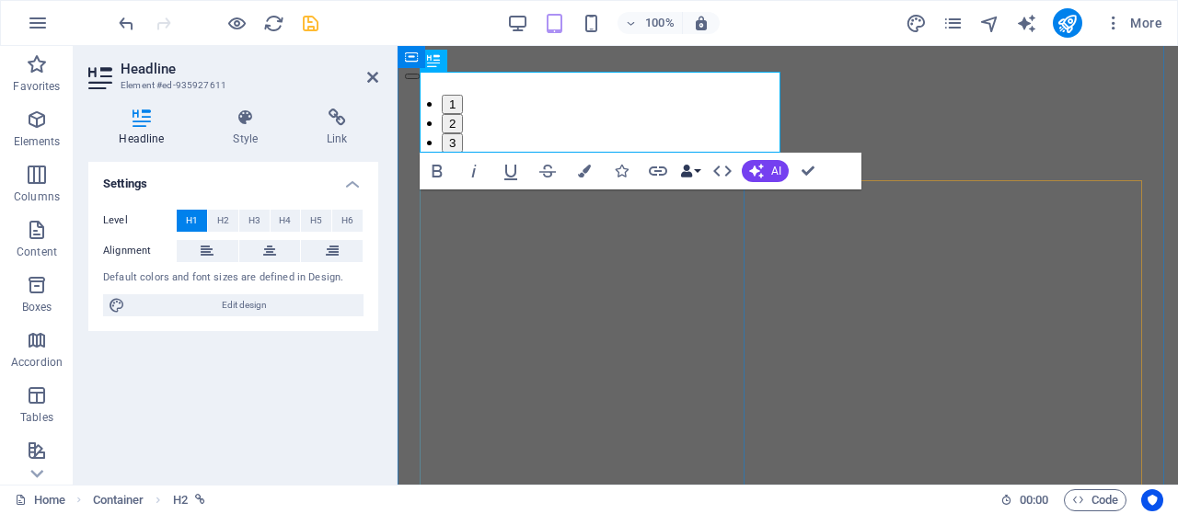
scroll to position [1400, 0]
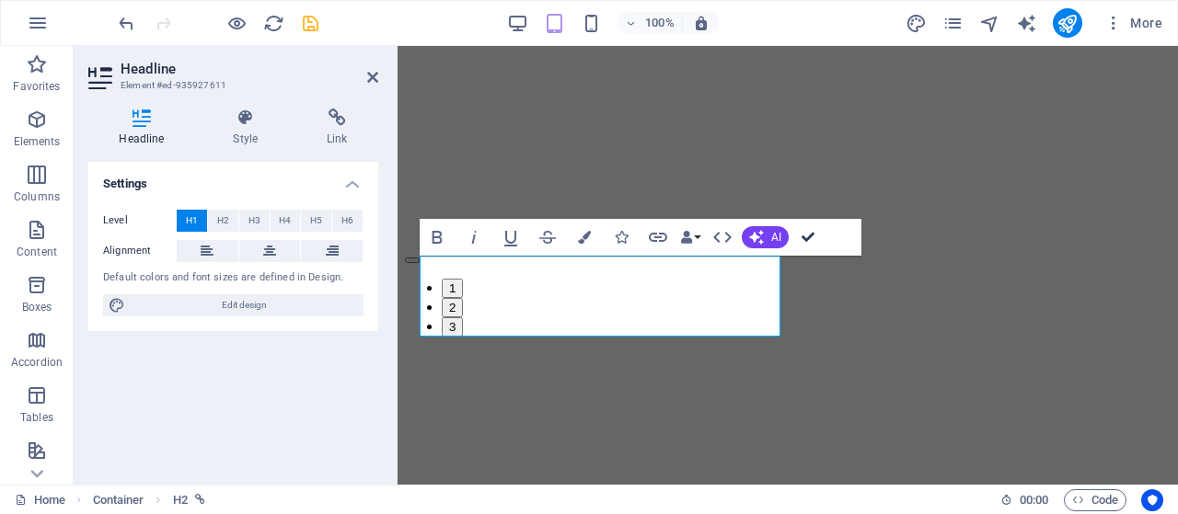
drag, startPoint x: 809, startPoint y: 241, endPoint x: 735, endPoint y: 195, distance: 86.8
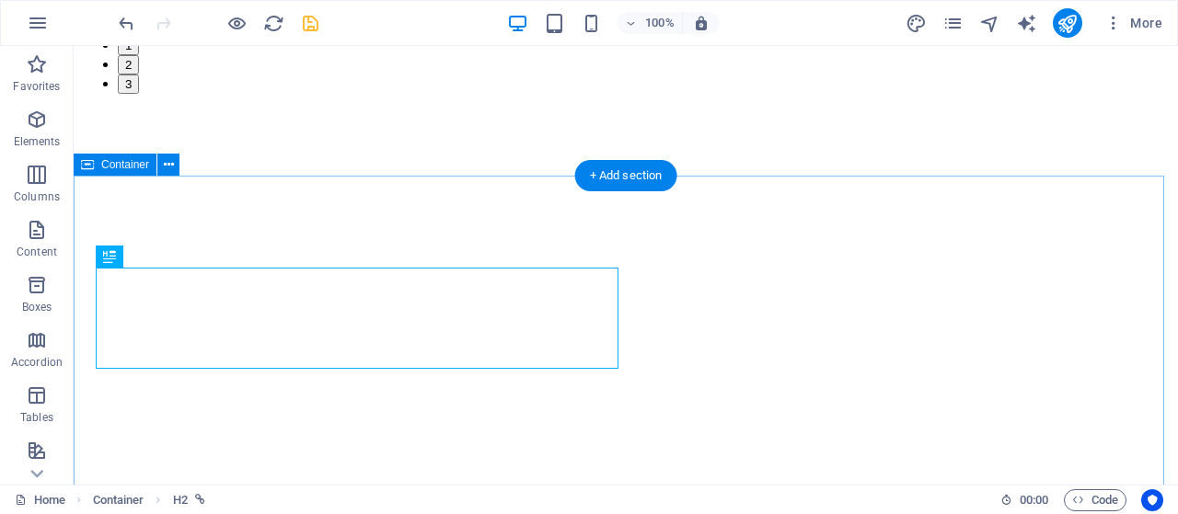
scroll to position [1584, 0]
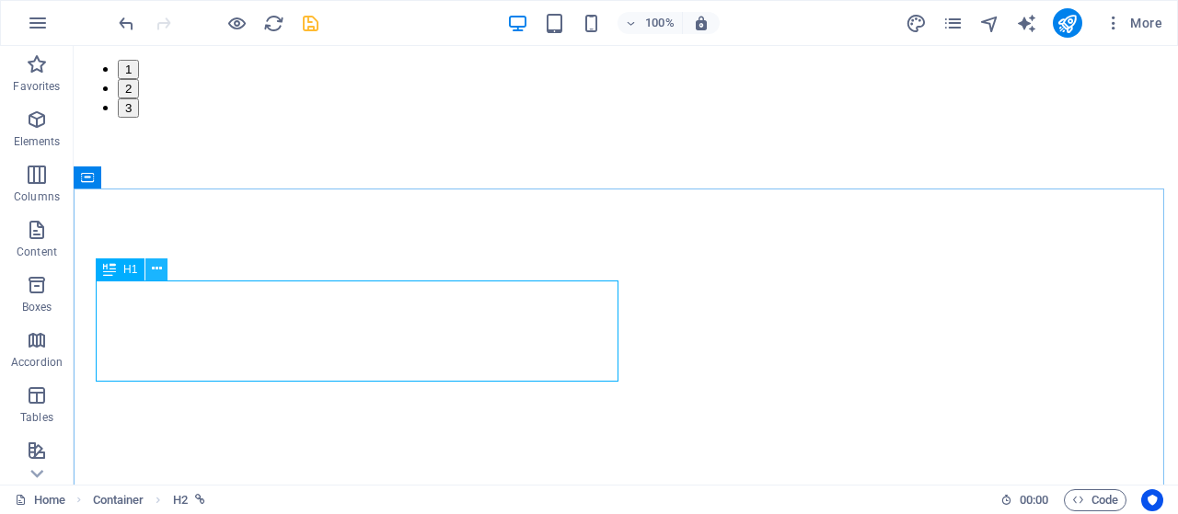
click at [156, 271] on icon at bounding box center [157, 268] width 10 height 19
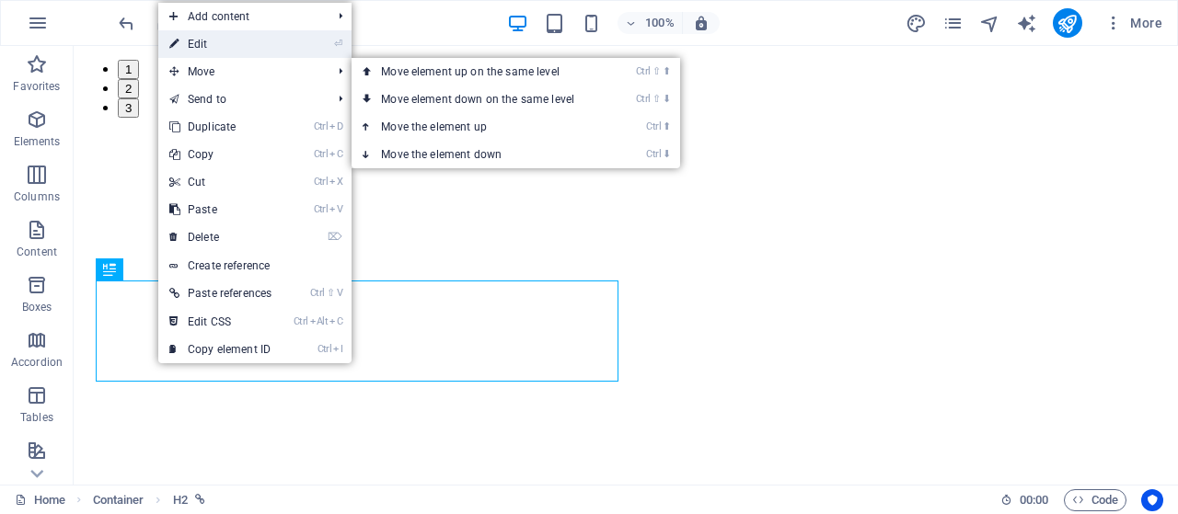
click at [246, 51] on link "⏎ Edit" at bounding box center [220, 44] width 124 height 28
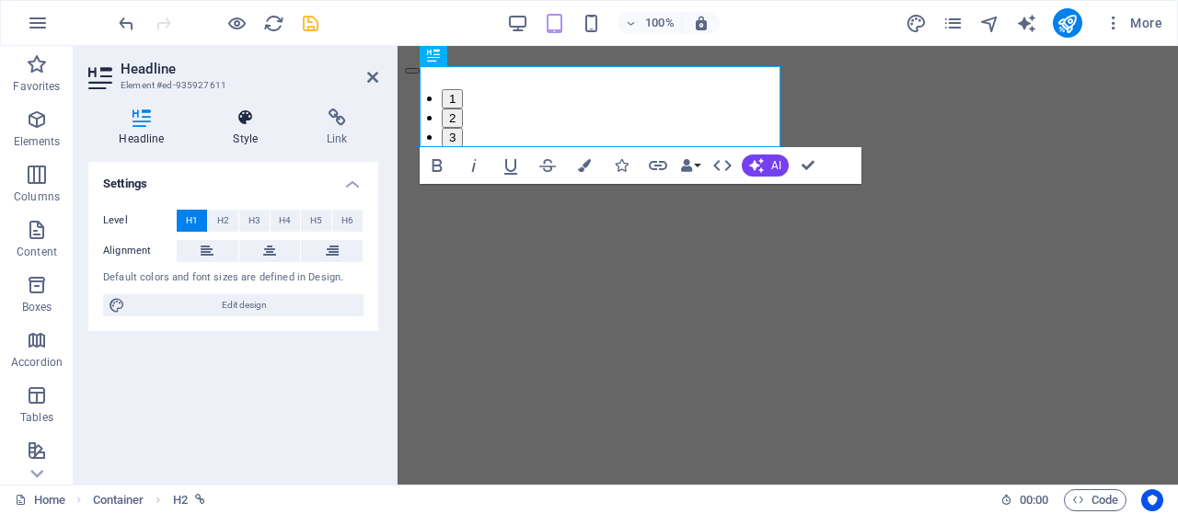
click at [247, 120] on icon at bounding box center [245, 118] width 86 height 18
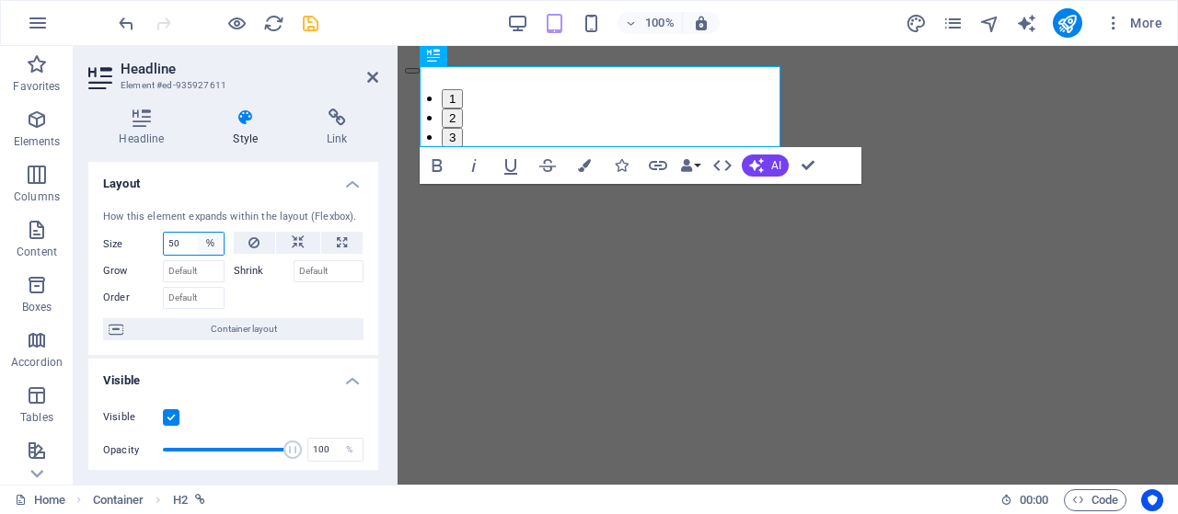
click at [212, 244] on select "Default auto px % 1/1 1/2 1/3 1/4 1/5 1/6 1/7 1/8 1/9 1/10" at bounding box center [211, 244] width 26 height 22
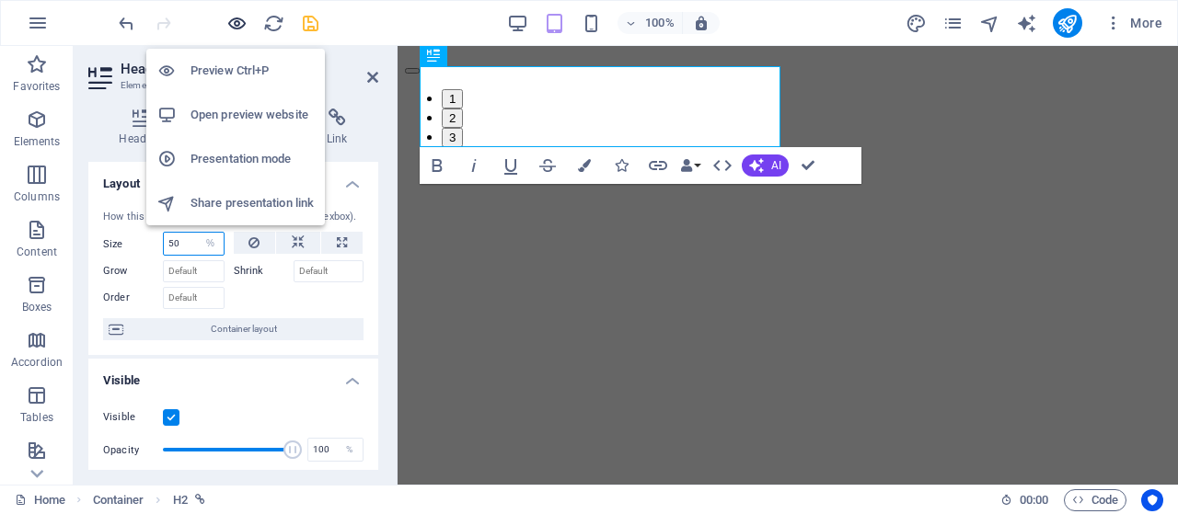
select select "px"
click at [198, 233] on select "Default auto px % 1/1 1/2 1/3 1/4 1/5 1/6 1/7 1/8 1/9 1/10" at bounding box center [211, 244] width 26 height 22
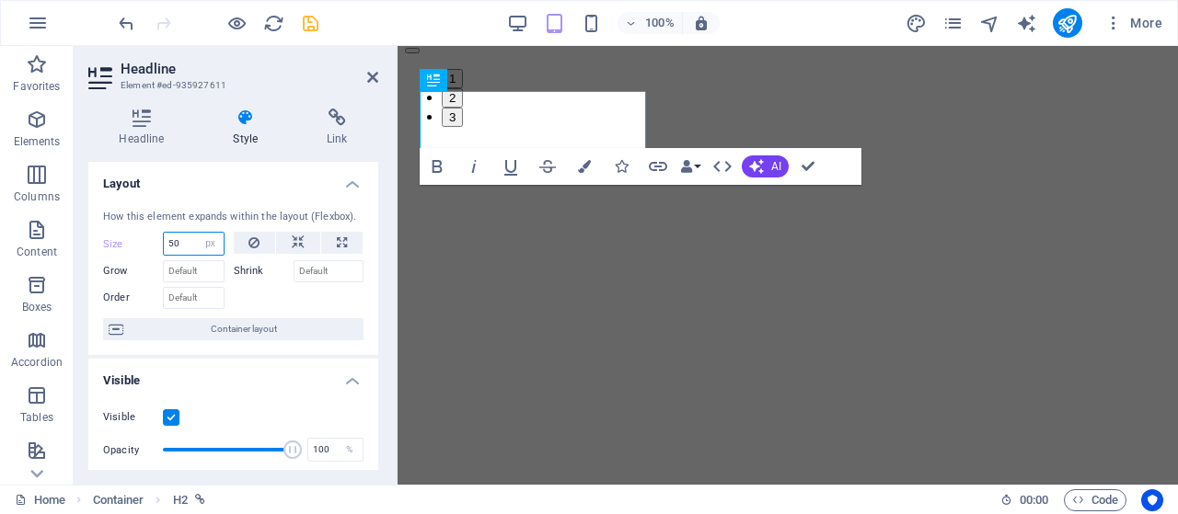
scroll to position [1565, 0]
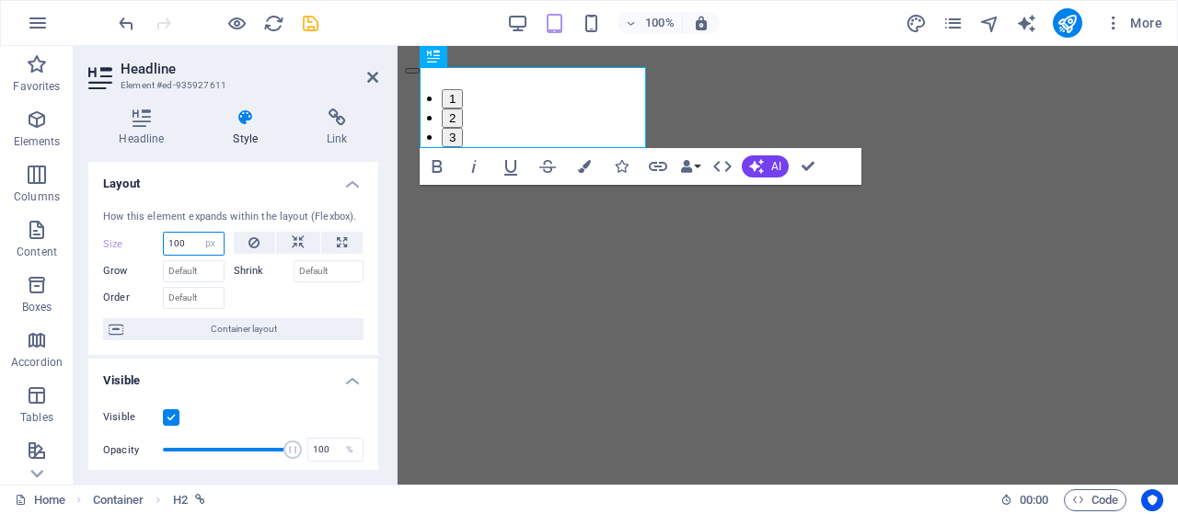
type input "100"
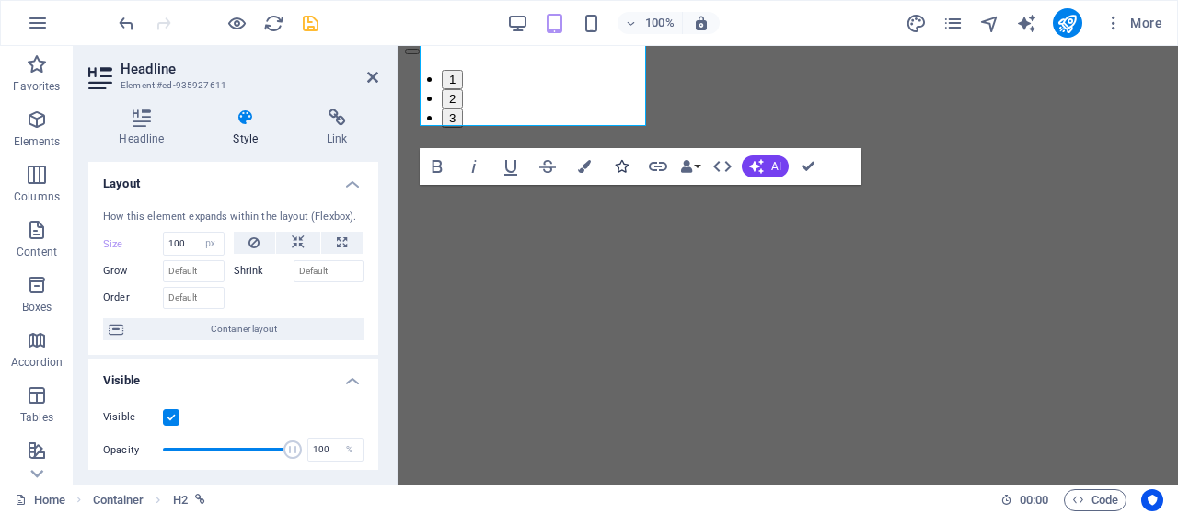
scroll to position [1590, 0]
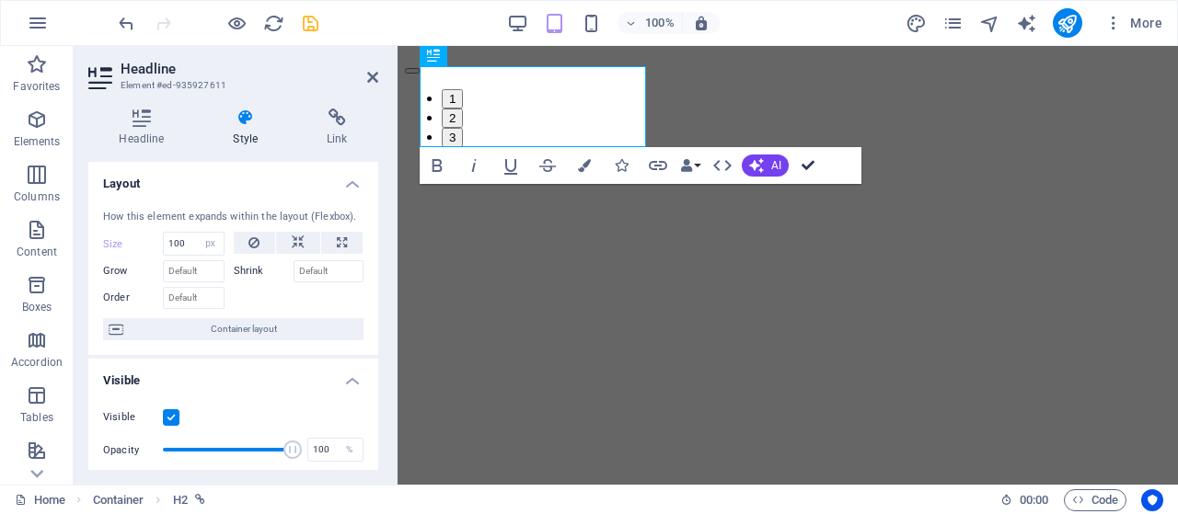
drag, startPoint x: 803, startPoint y: 166, endPoint x: 730, endPoint y: 120, distance: 86.0
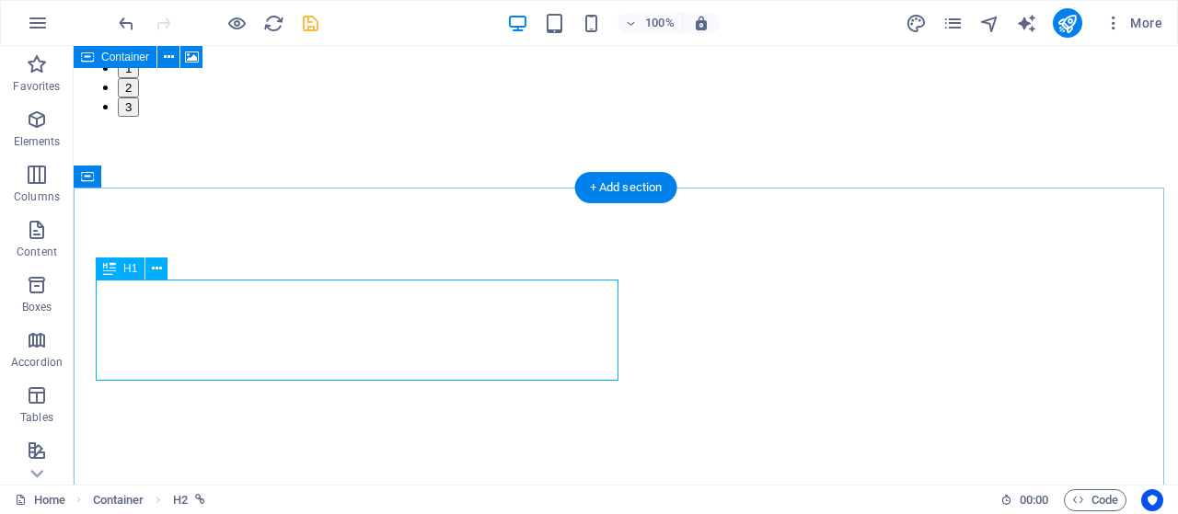
select select "px"
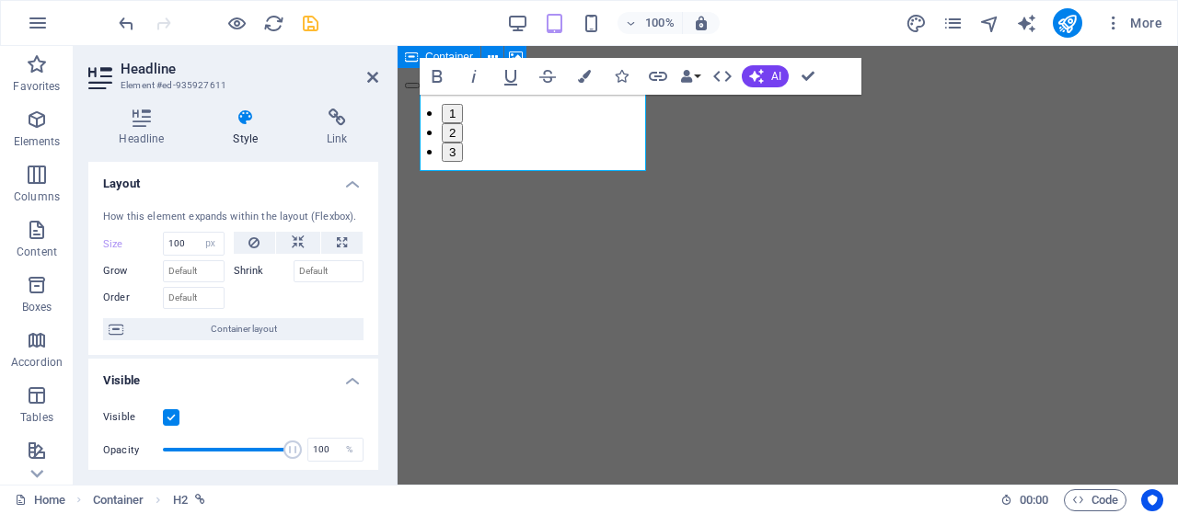
scroll to position [1562, 0]
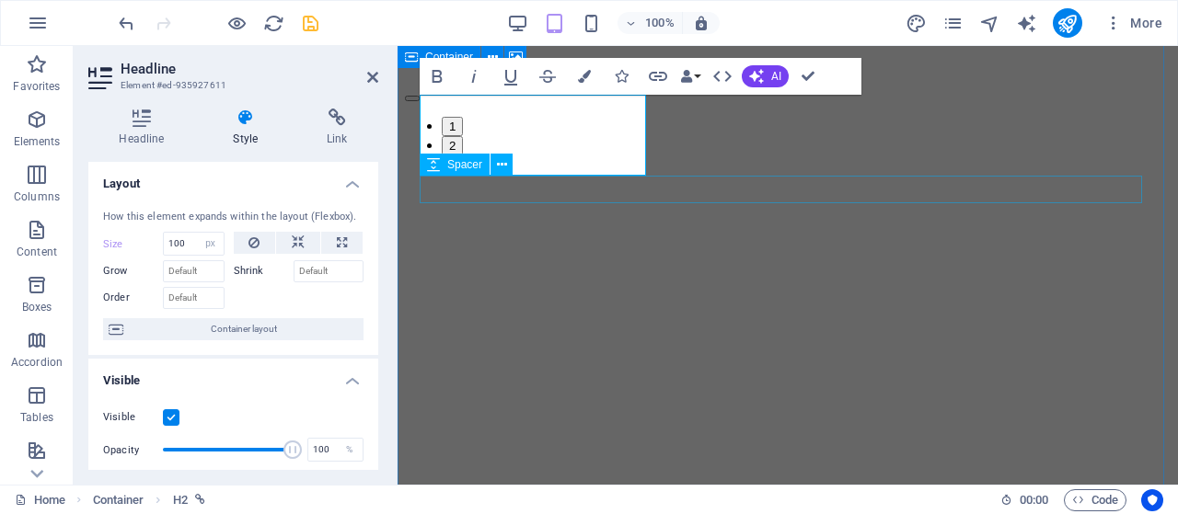
click at [431, 160] on icon at bounding box center [433, 165] width 13 height 22
click at [756, 190] on div at bounding box center [787, 190] width 765 height 0
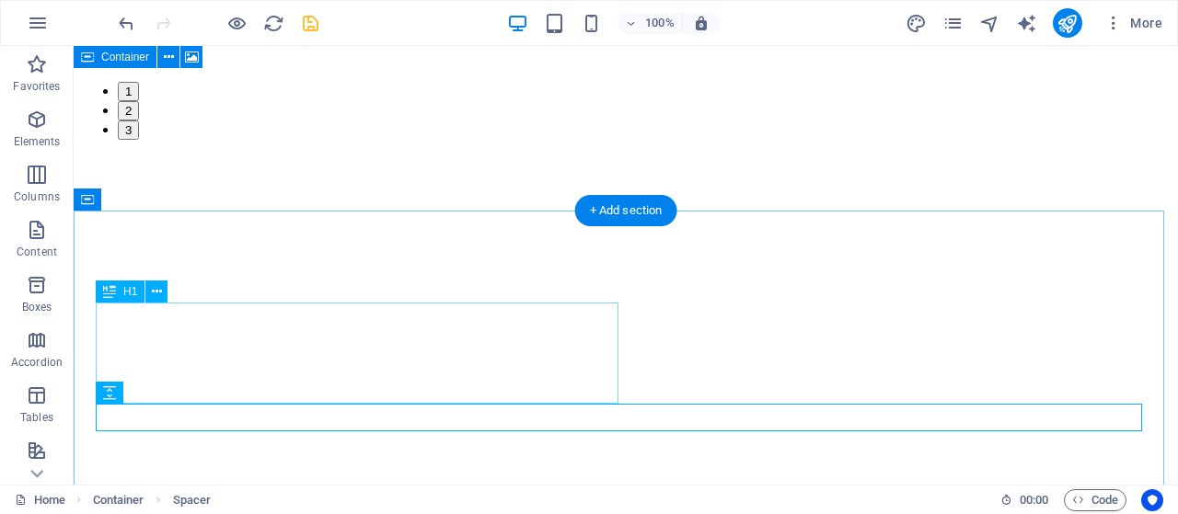
select select "px"
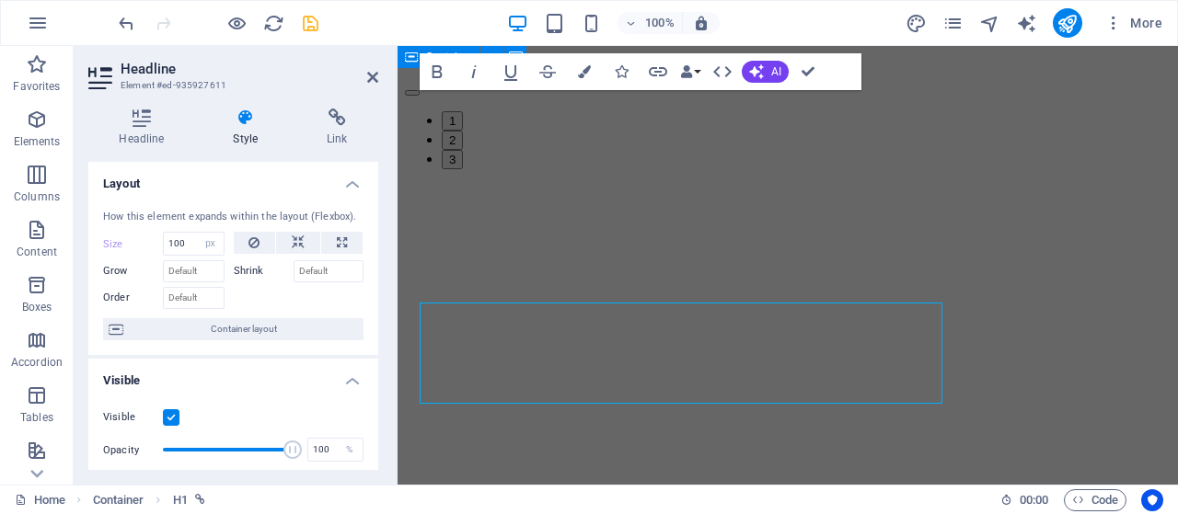
scroll to position [1568, 0]
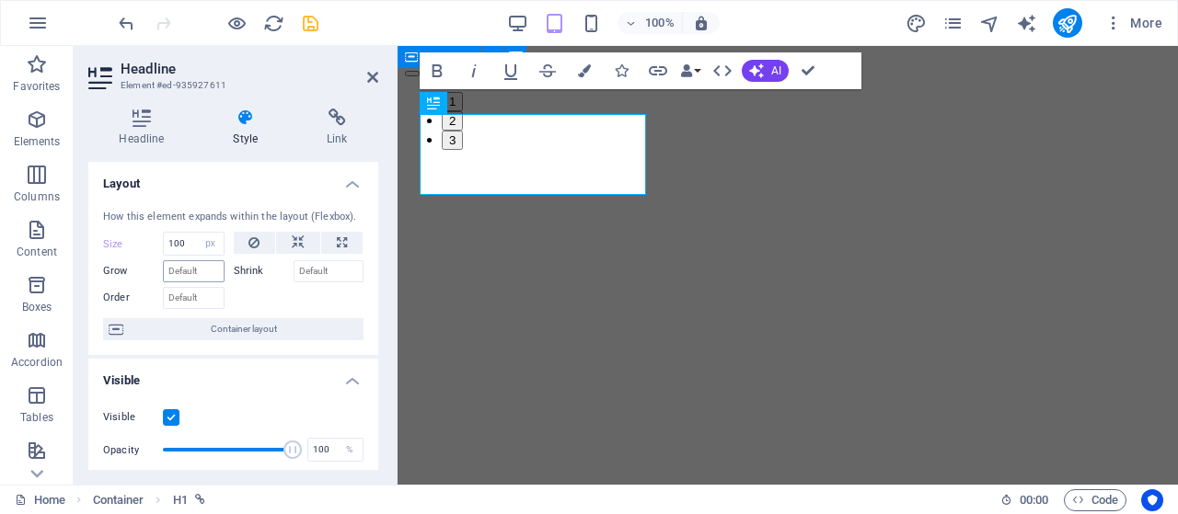
scroll to position [1542, 0]
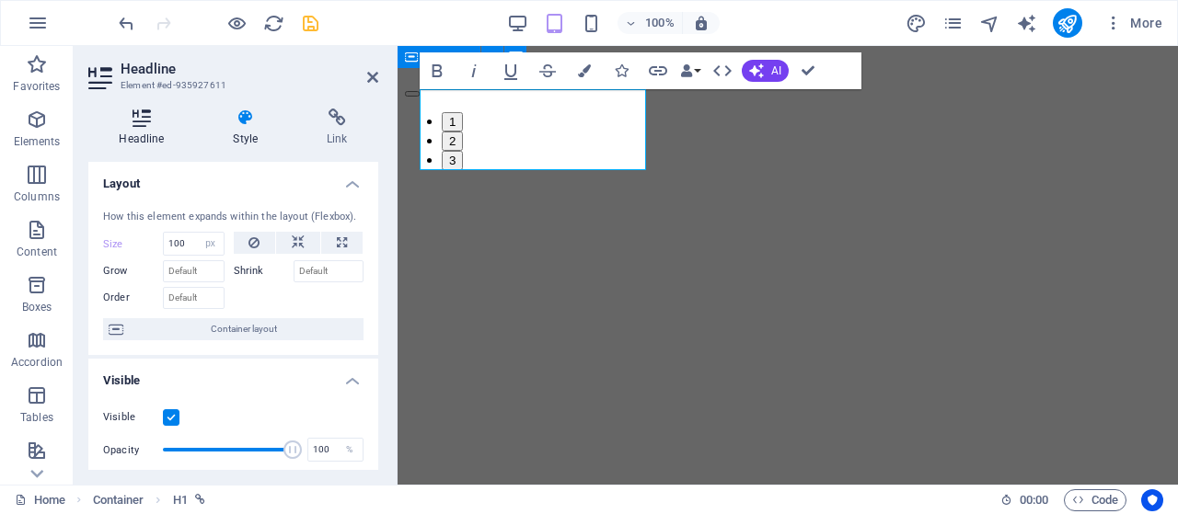
click at [140, 126] on icon at bounding box center [141, 118] width 107 height 18
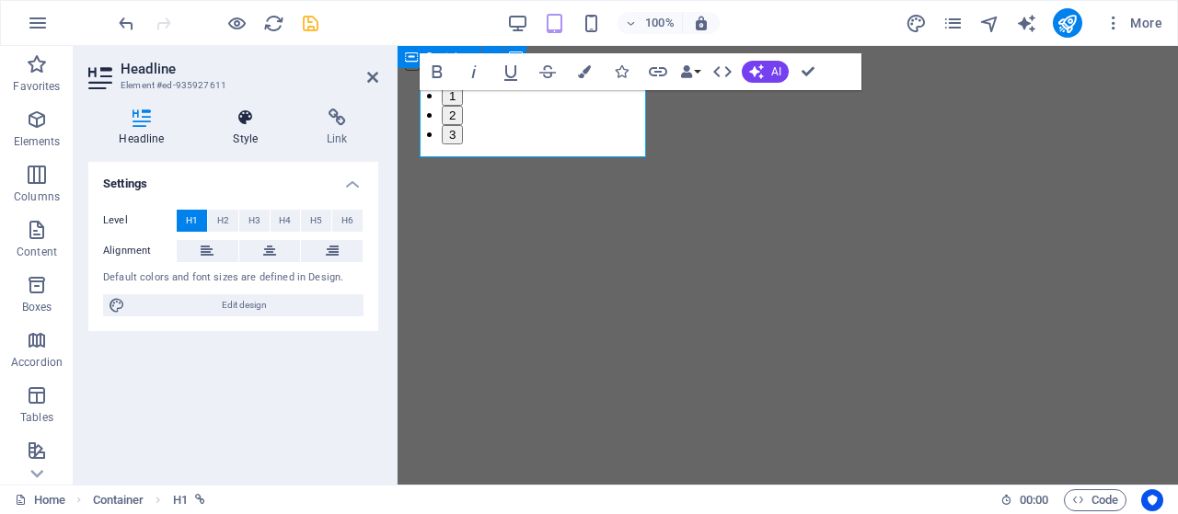
click at [256, 132] on h4 "Style" at bounding box center [249, 128] width 94 height 39
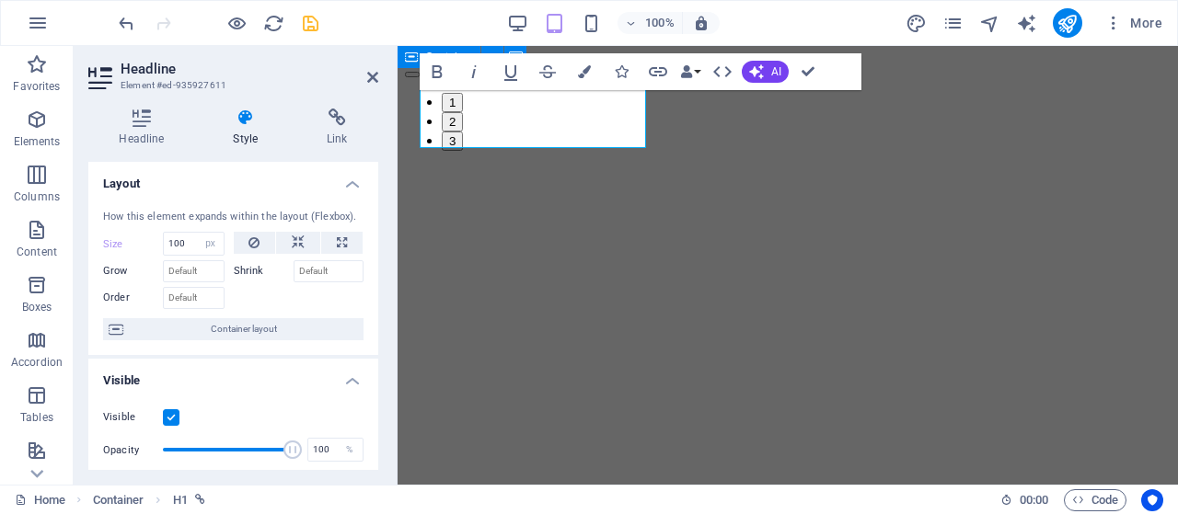
scroll to position [1568, 0]
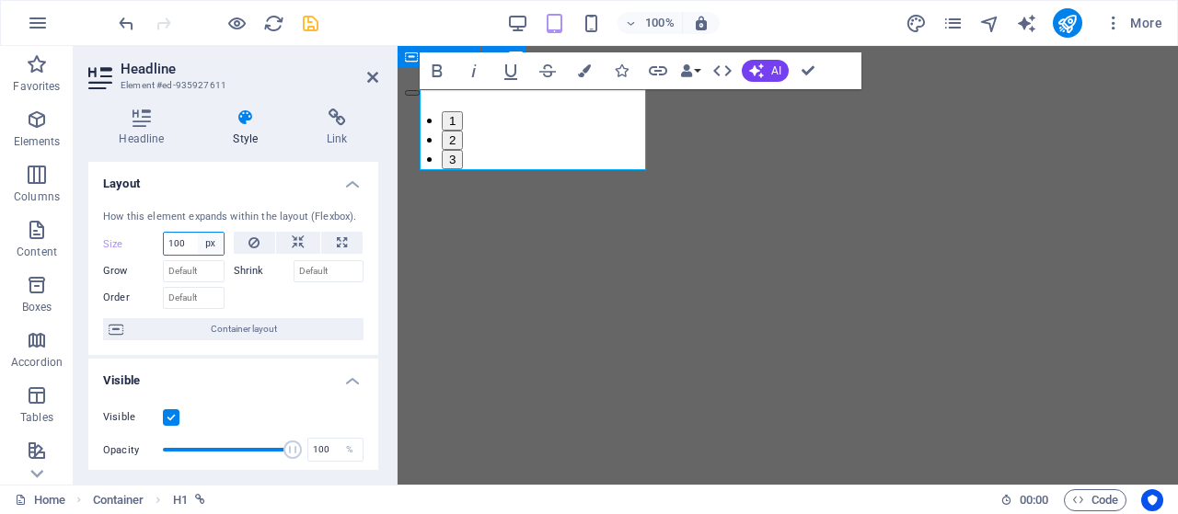
click at [210, 240] on select "Default auto px % 1/1 1/2 1/3 1/4 1/5 1/6 1/7 1/8 1/9 1/10" at bounding box center [211, 244] width 26 height 22
select select "%"
click at [198, 233] on select "Default auto px % 1/1 1/2 1/3 1/4 1/5 1/6 1/7 1/8 1/9 1/10" at bounding box center [211, 244] width 26 height 22
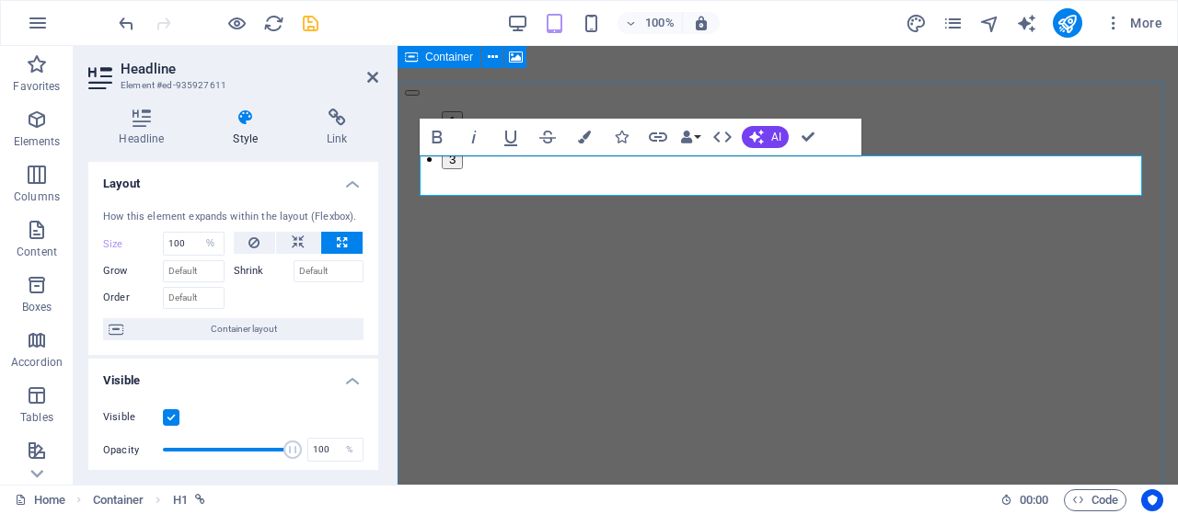
scroll to position [1384, 0]
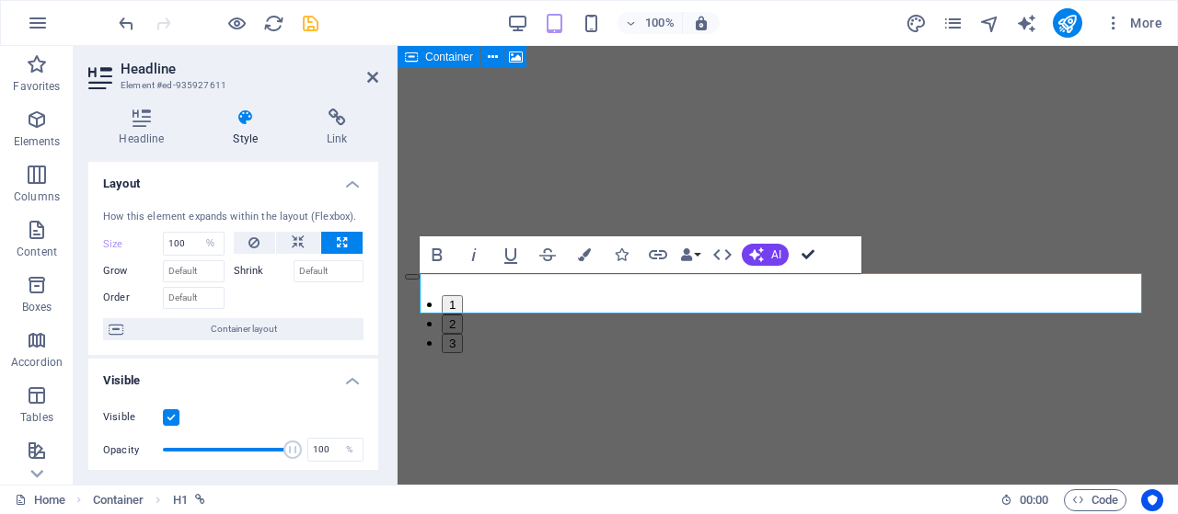
drag, startPoint x: 814, startPoint y: 258, endPoint x: 740, endPoint y: 212, distance: 87.6
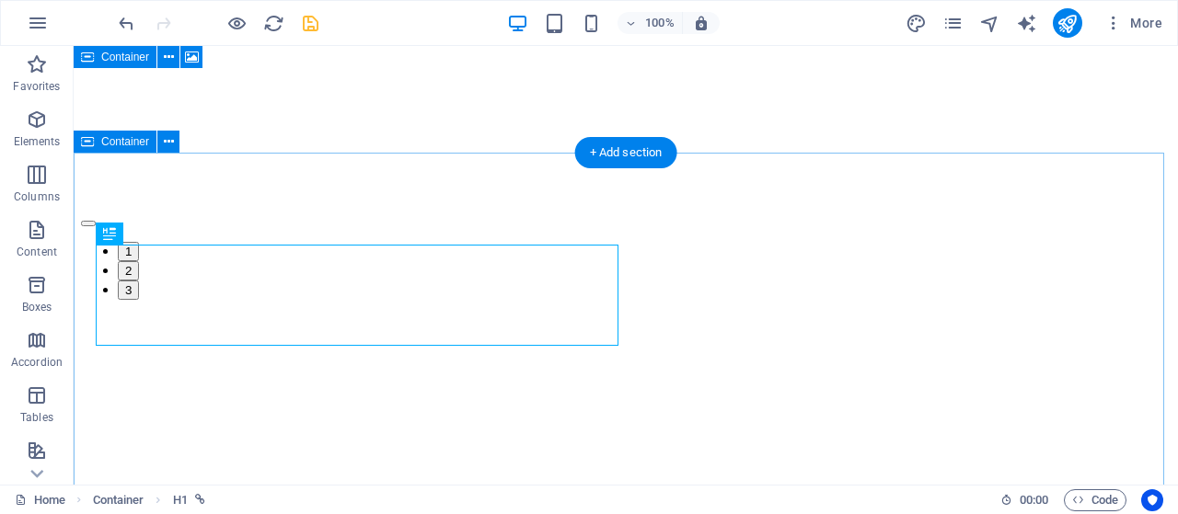
scroll to position [1625, 0]
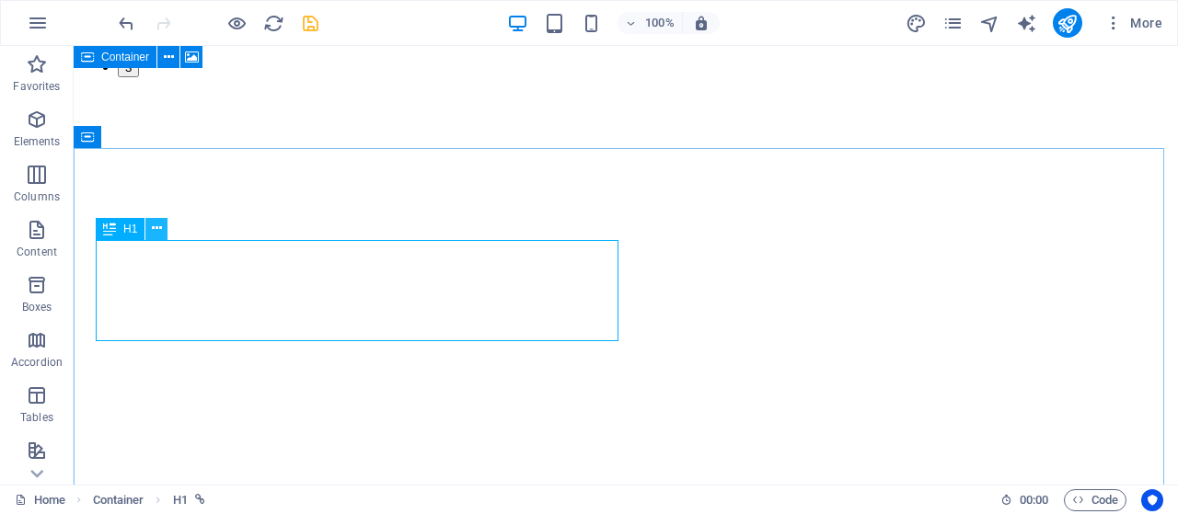
click at [157, 230] on icon at bounding box center [157, 228] width 10 height 19
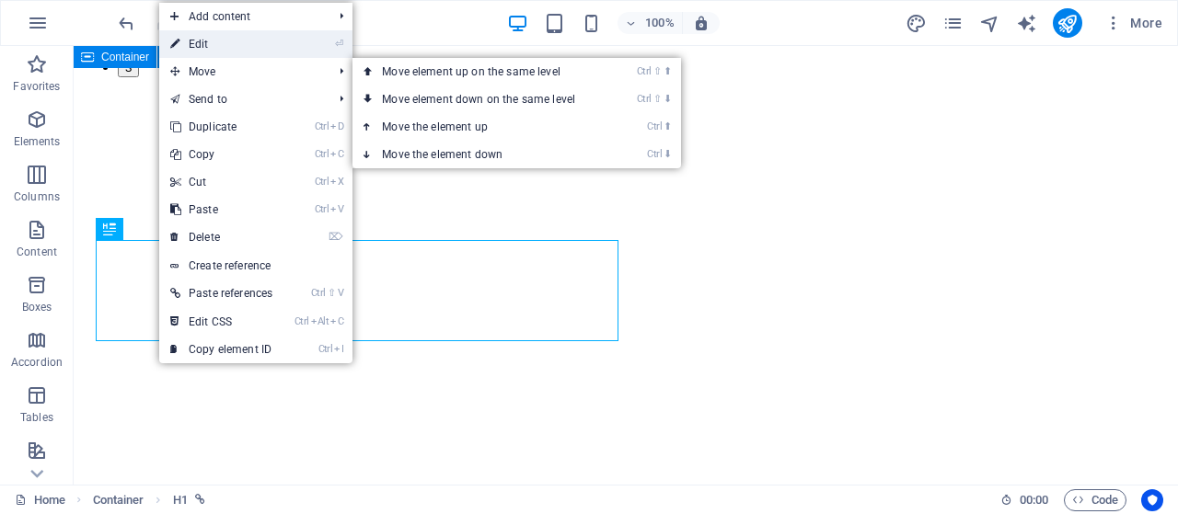
click at [214, 50] on link "⏎ Edit" at bounding box center [221, 44] width 124 height 28
select select "%"
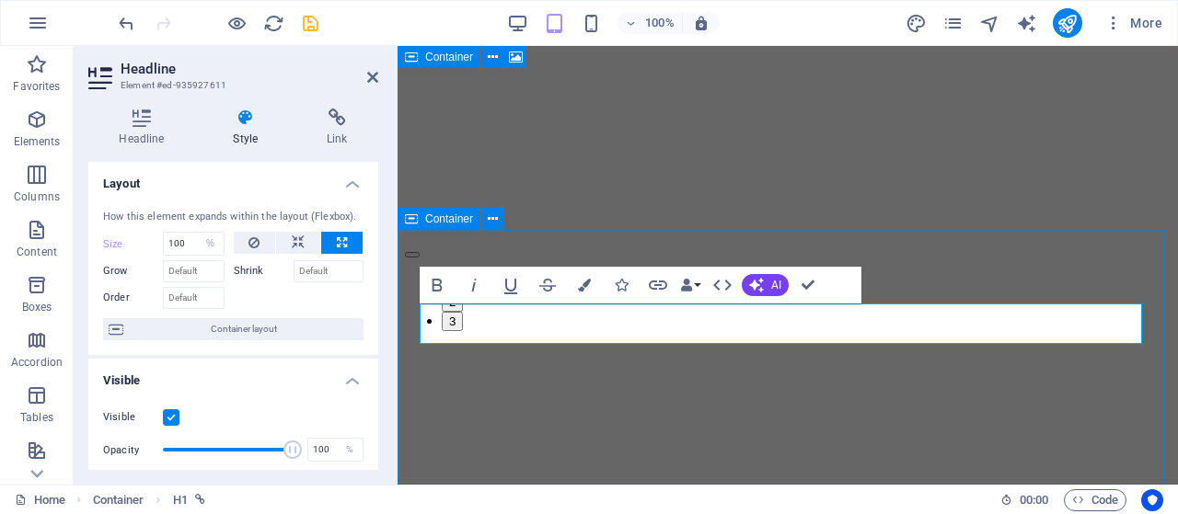
scroll to position [1326, 0]
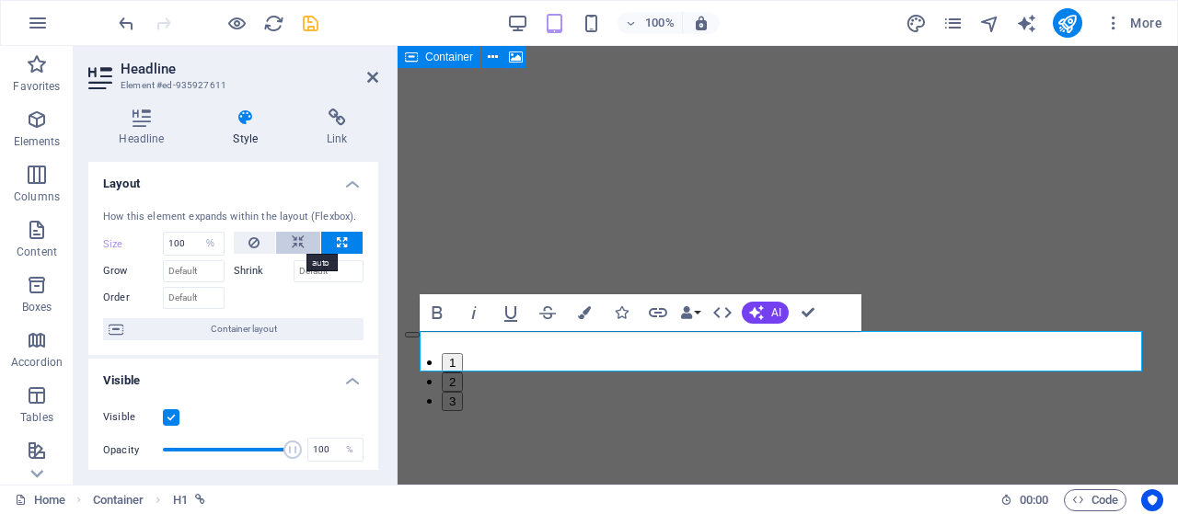
click at [296, 244] on icon at bounding box center [298, 243] width 13 height 22
select select "DISABLED_OPTION_VALUE"
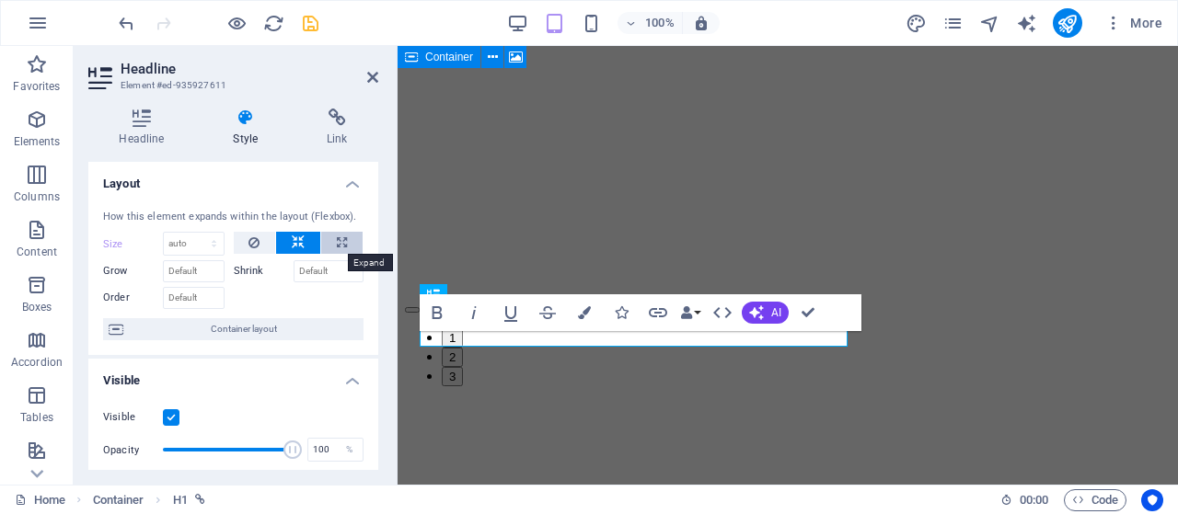
click at [337, 242] on icon at bounding box center [342, 243] width 10 height 22
type input "100"
select select "%"
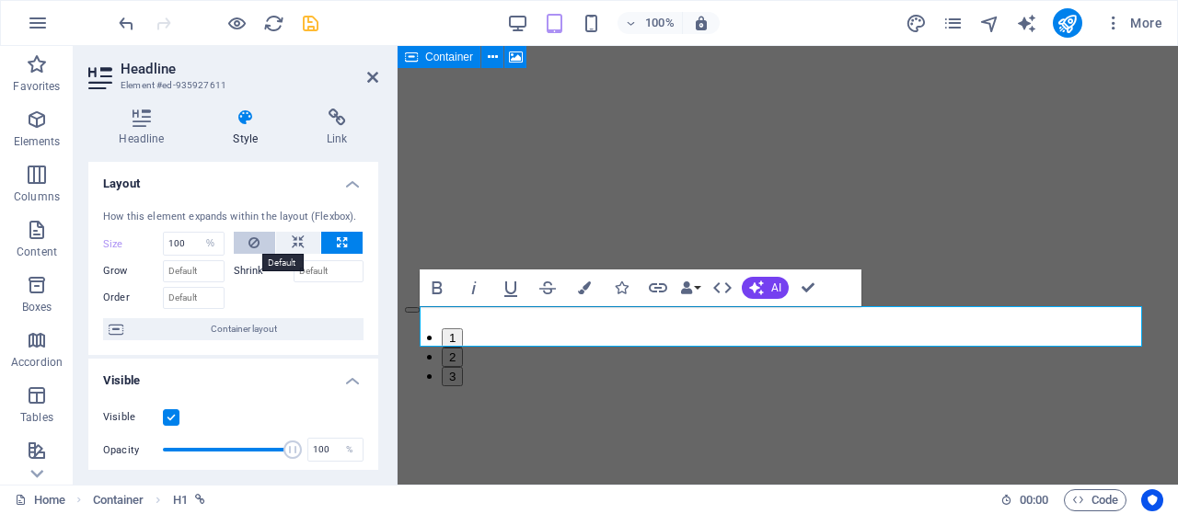
click at [246, 244] on button at bounding box center [255, 243] width 42 height 22
type input "50"
select select "%"
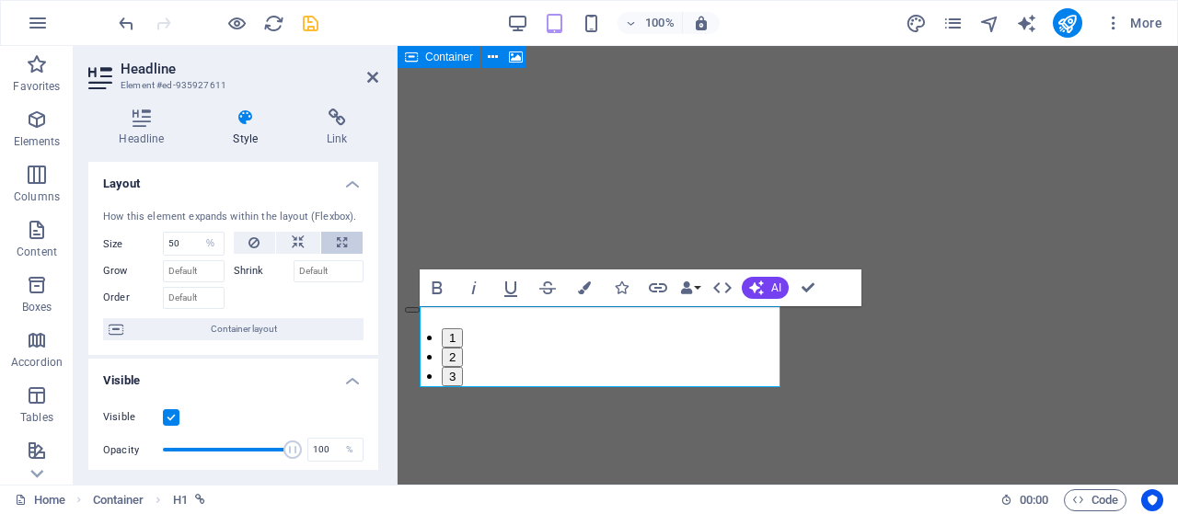
click at [347, 246] on button at bounding box center [341, 243] width 41 height 22
type input "100"
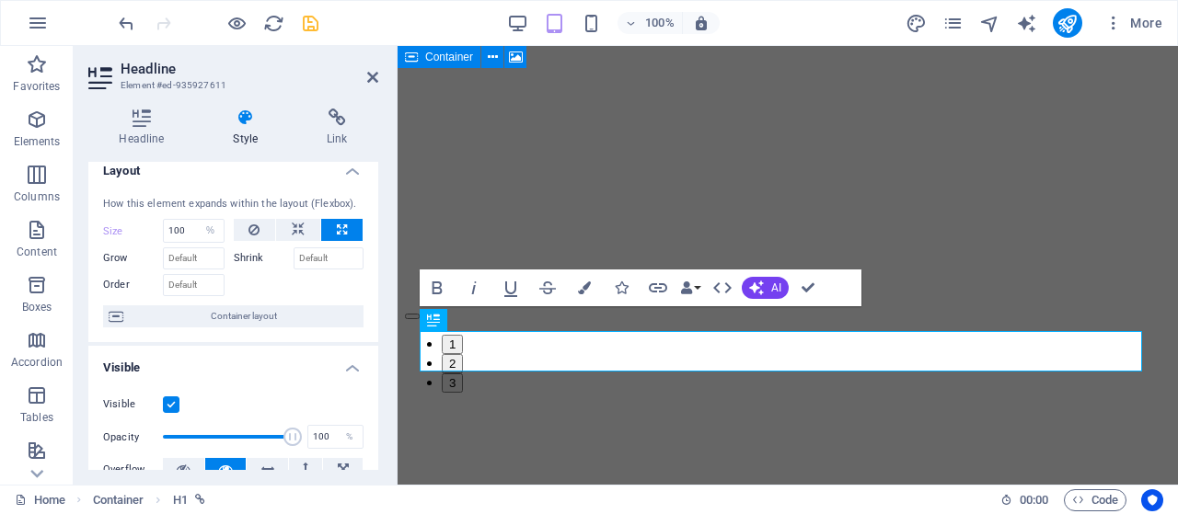
scroll to position [0, 0]
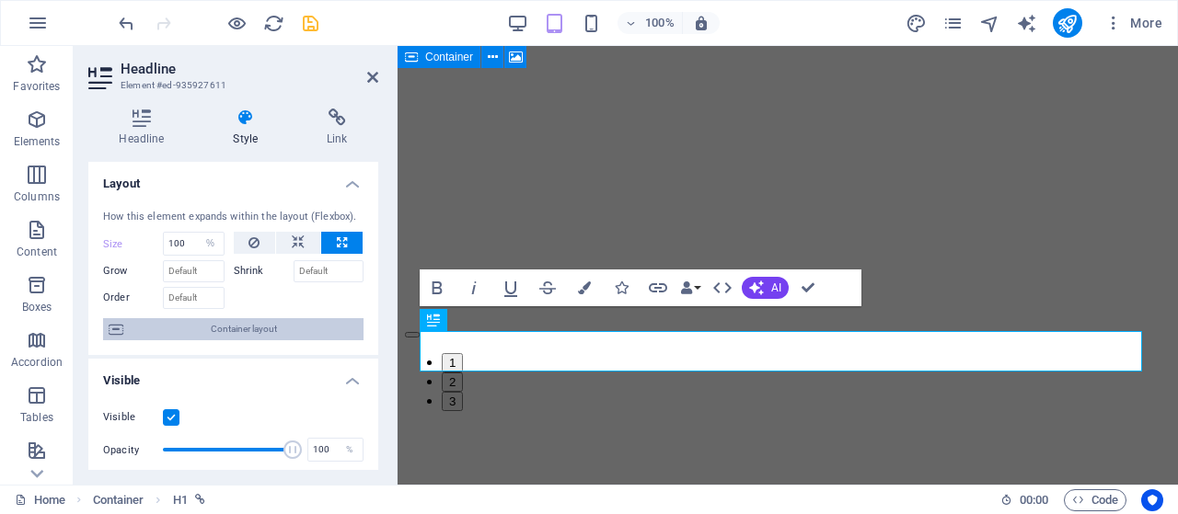
click at [178, 325] on span "Container layout" at bounding box center [243, 329] width 229 height 22
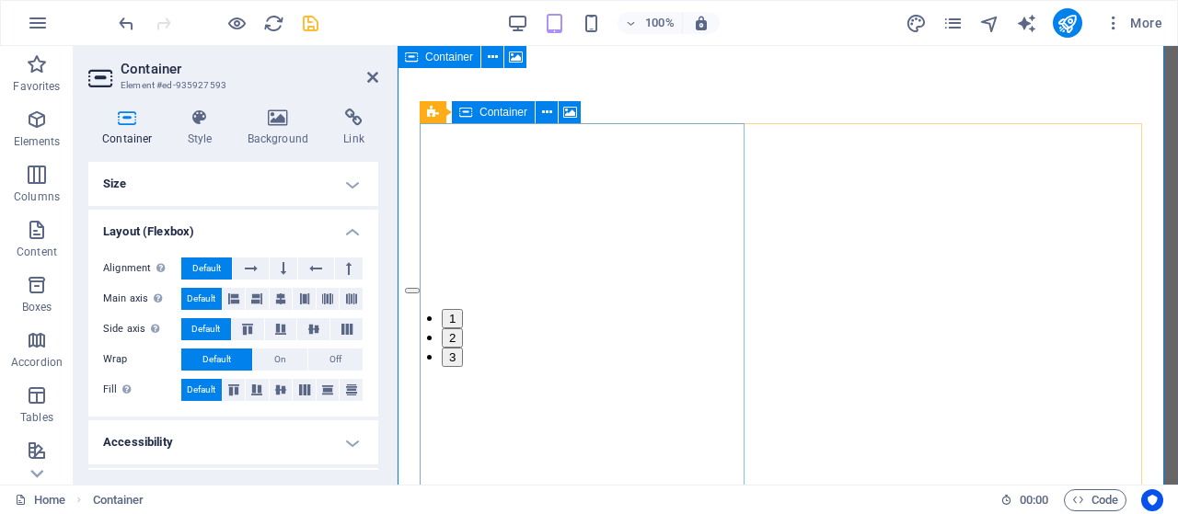
scroll to position [1351, 0]
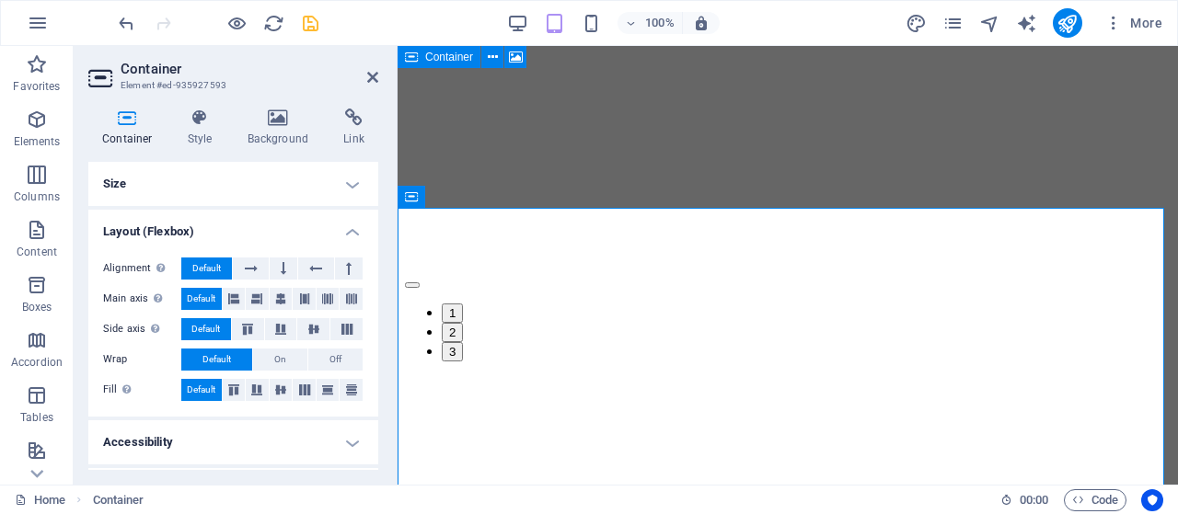
click at [344, 231] on h4 "Layout (Flexbox)" at bounding box center [233, 226] width 290 height 33
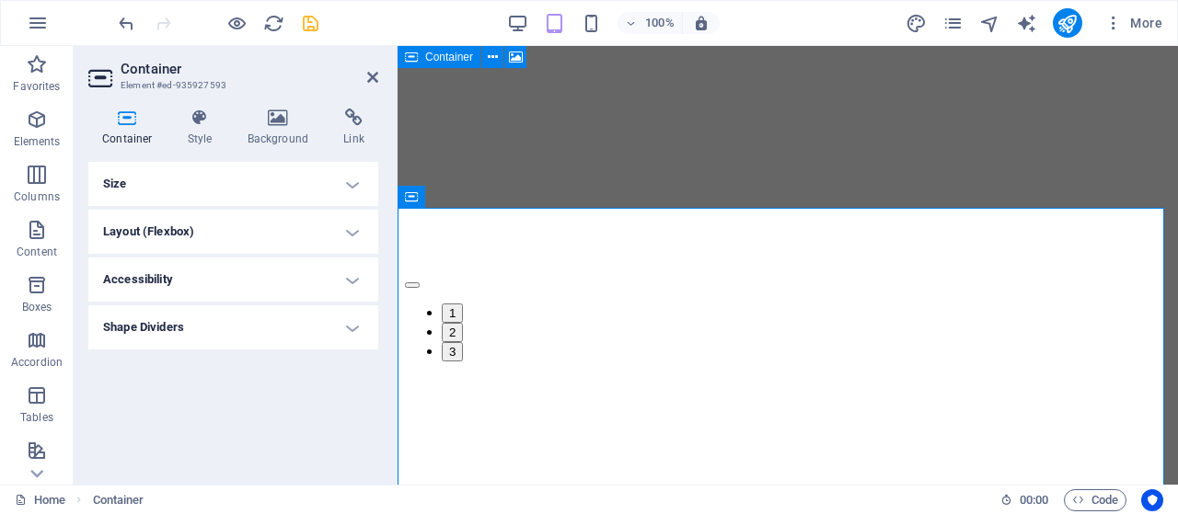
click at [357, 190] on h4 "Size" at bounding box center [233, 184] width 290 height 44
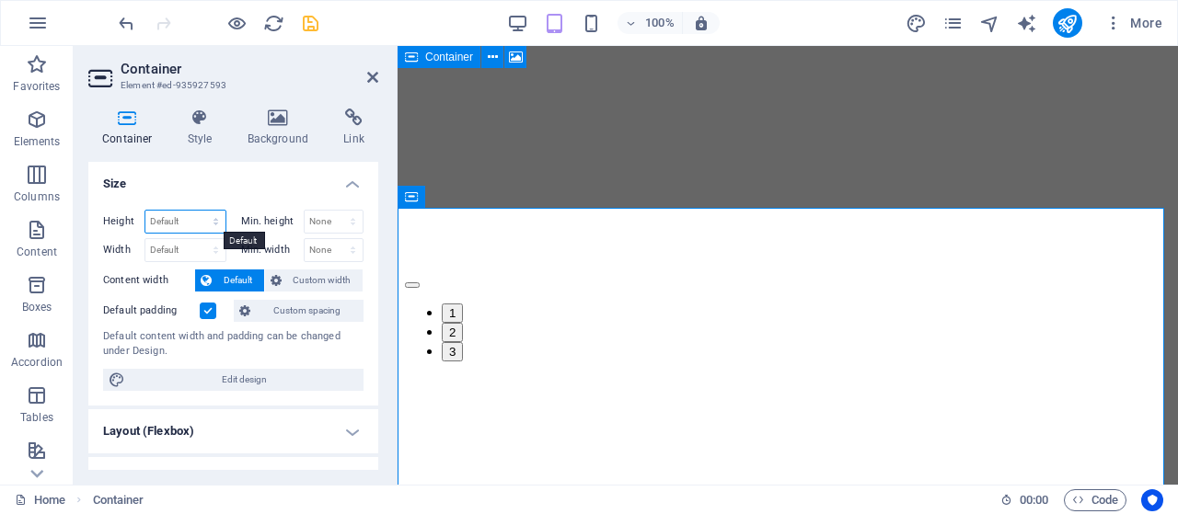
click at [212, 222] on select "Default px rem % vh vw" at bounding box center [185, 222] width 80 height 22
select select "px"
click at [198, 211] on select "Default px rem % vh vw" at bounding box center [185, 222] width 80 height 22
type input "771"
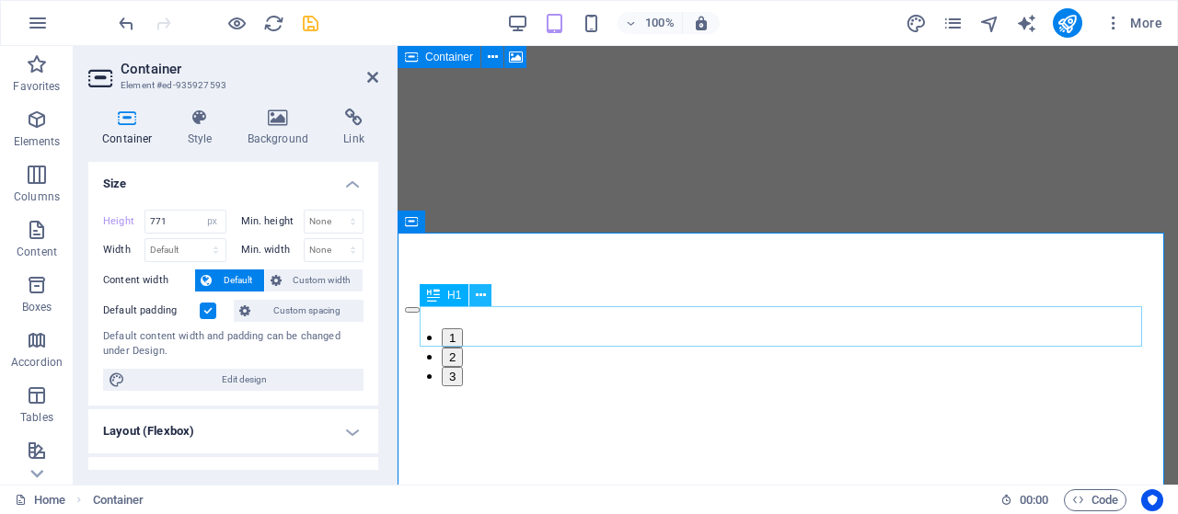
click at [480, 302] on icon at bounding box center [481, 295] width 10 height 19
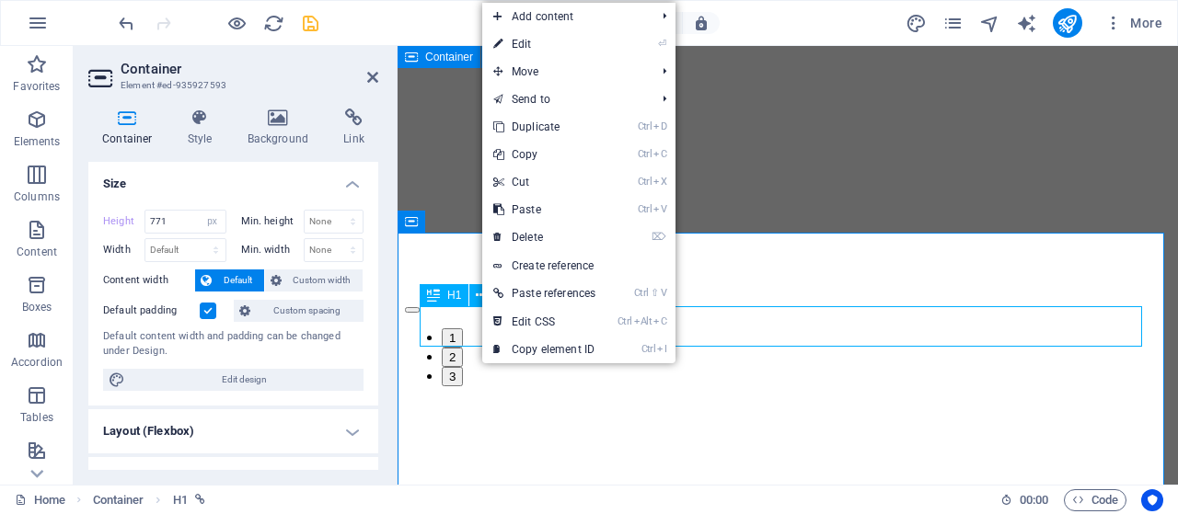
click at [460, 299] on span "H1" at bounding box center [454, 295] width 14 height 11
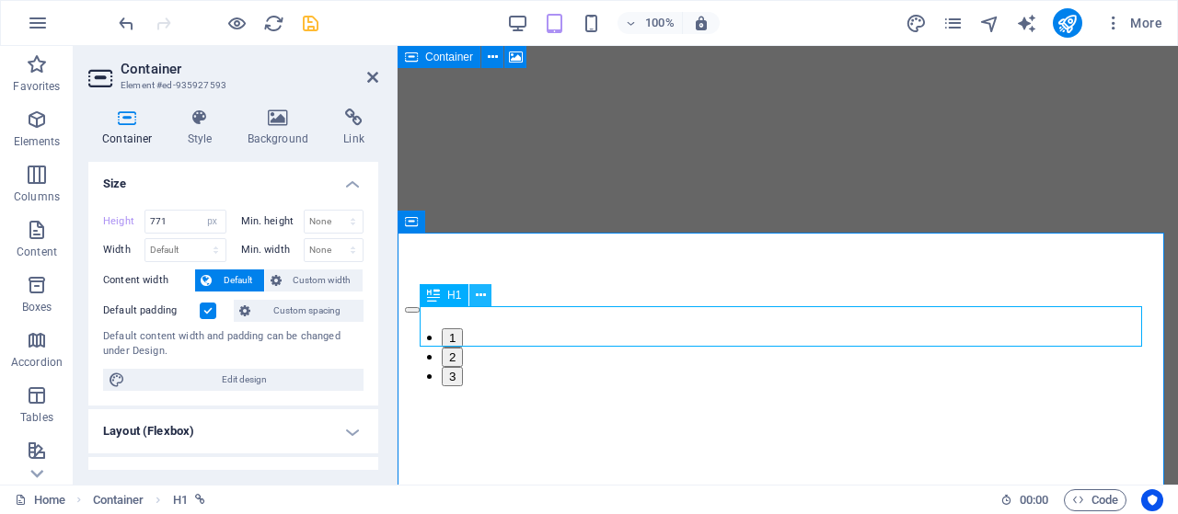
click at [485, 297] on icon at bounding box center [481, 295] width 10 height 19
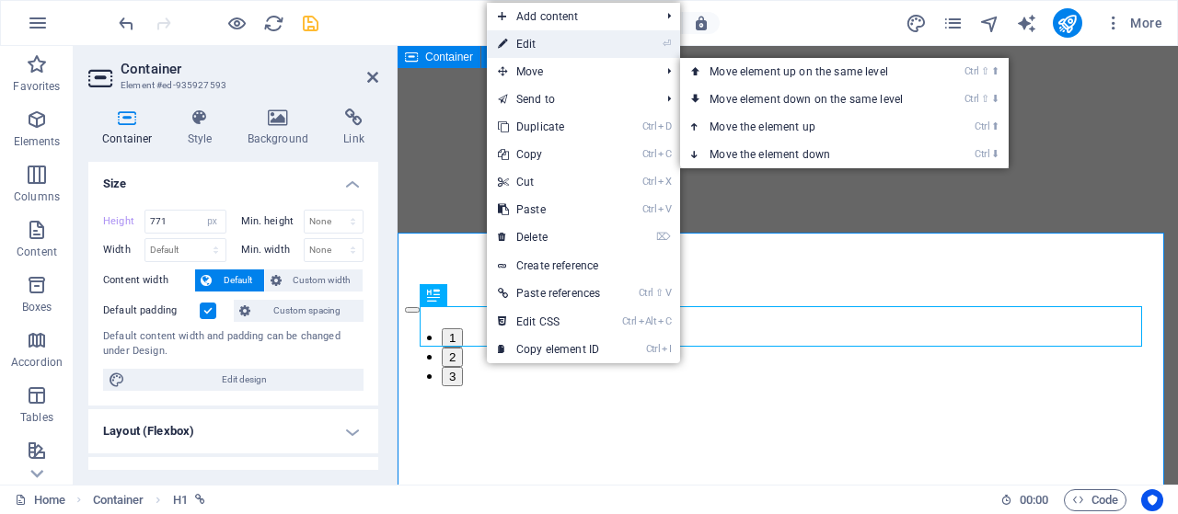
click at [532, 44] on link "⏎ Edit" at bounding box center [549, 44] width 124 height 28
select select "%"
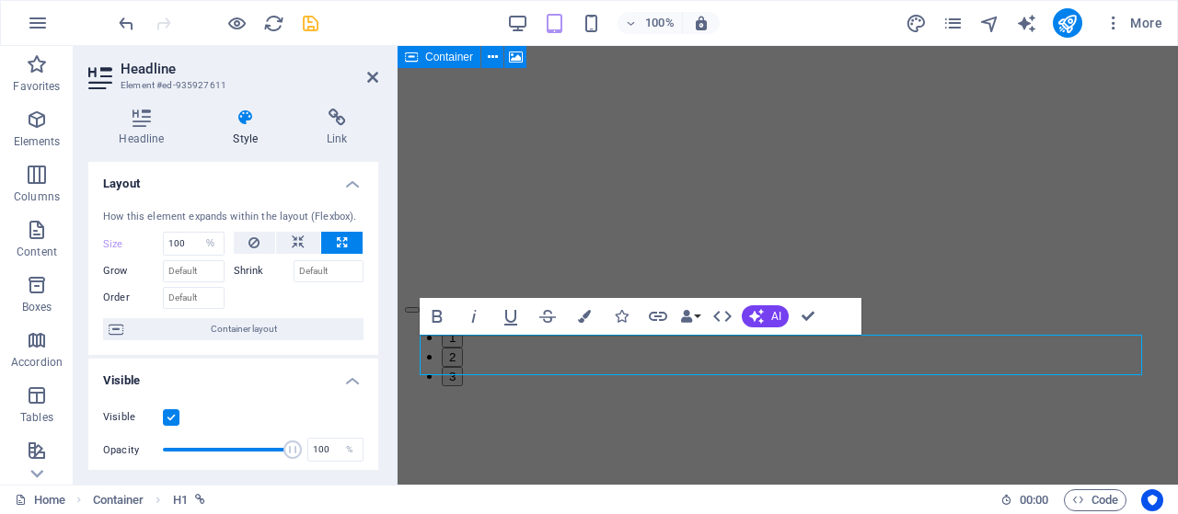
scroll to position [1321, 0]
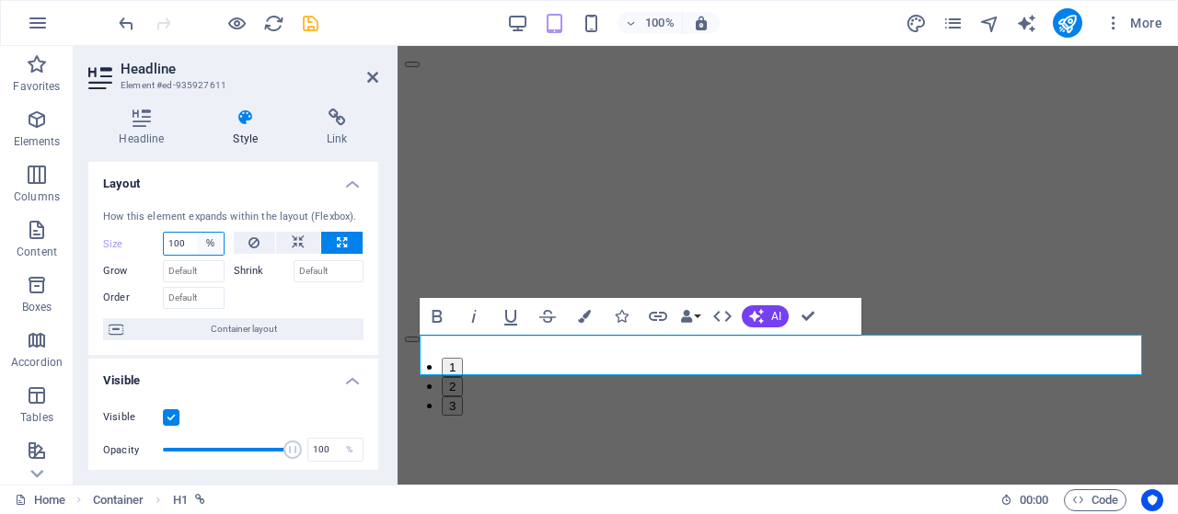
click at [207, 247] on select "Default auto px % 1/1 1/2 1/3 1/4 1/5 1/6 1/7 1/8 1/9 1/10" at bounding box center [211, 244] width 26 height 22
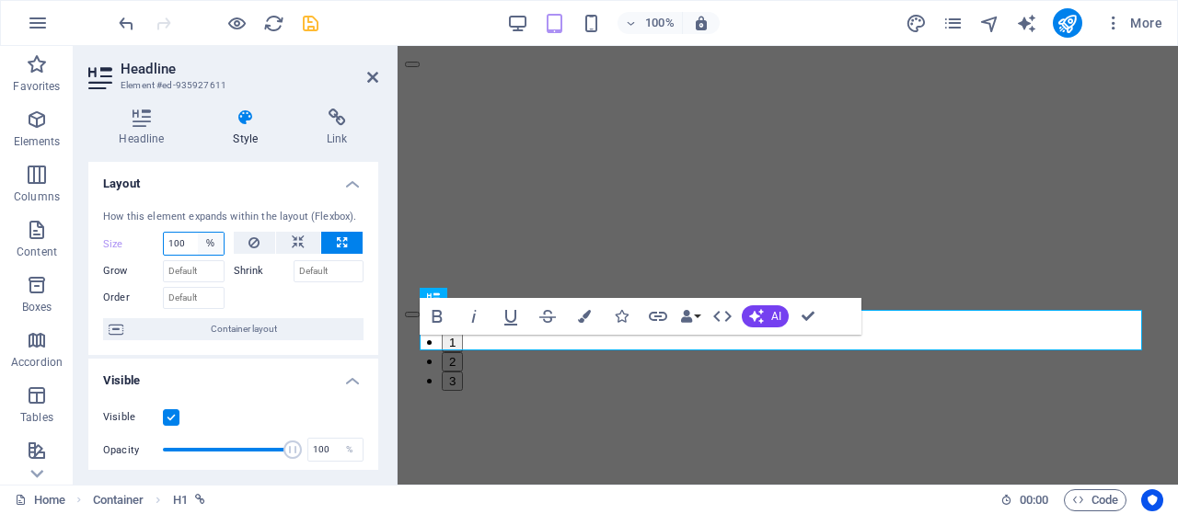
click at [204, 244] on select "Default auto px % 1/1 1/2 1/3 1/4 1/5 1/6 1/7 1/8 1/9 1/10" at bounding box center [211, 244] width 26 height 22
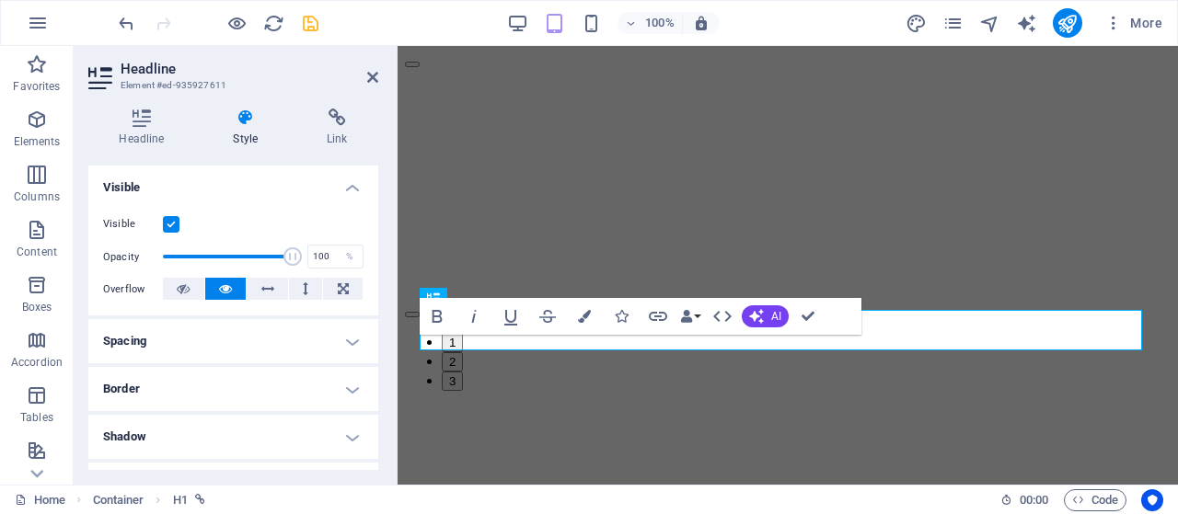
scroll to position [184, 0]
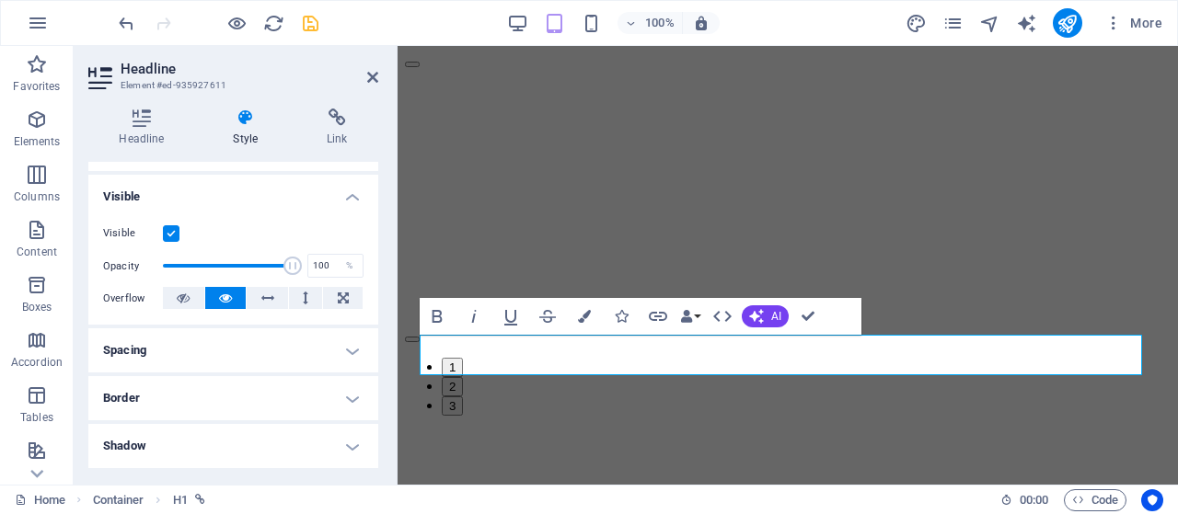
click at [349, 200] on h4 "Visible" at bounding box center [233, 191] width 290 height 33
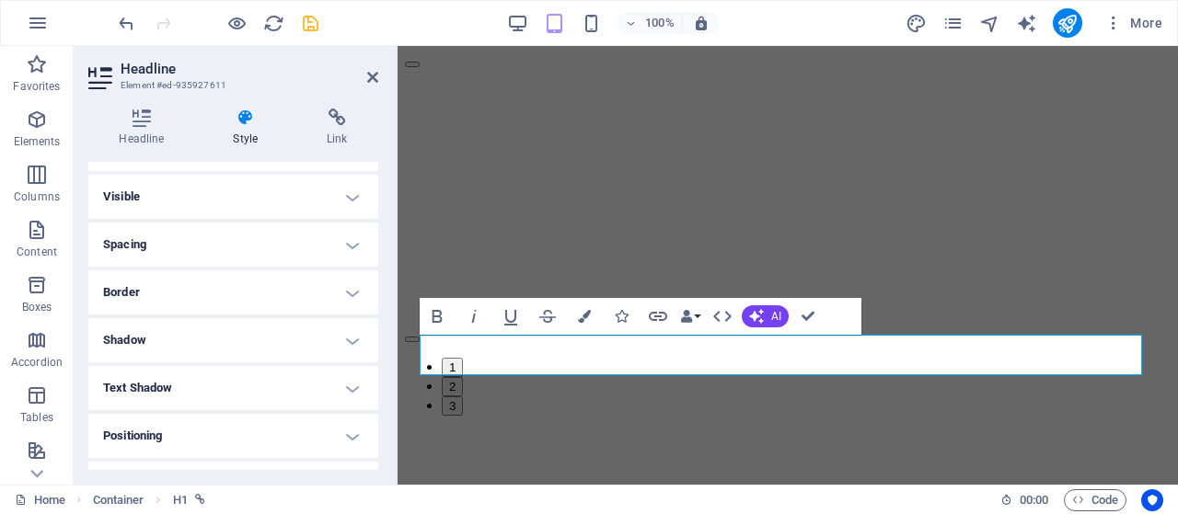
click at [348, 240] on h4 "Spacing" at bounding box center [233, 245] width 290 height 44
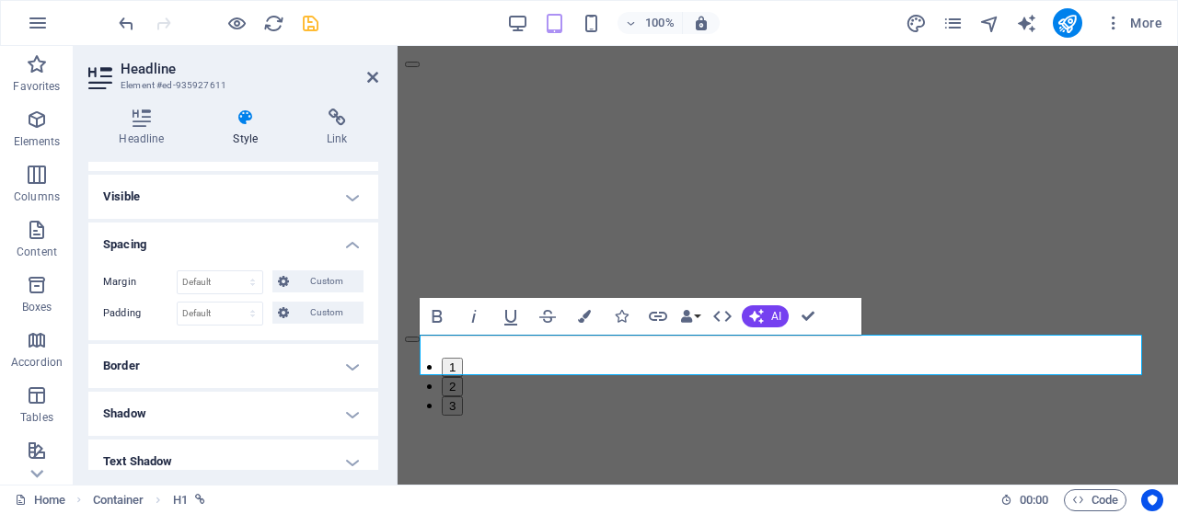
click at [344, 246] on h4 "Spacing" at bounding box center [233, 239] width 290 height 33
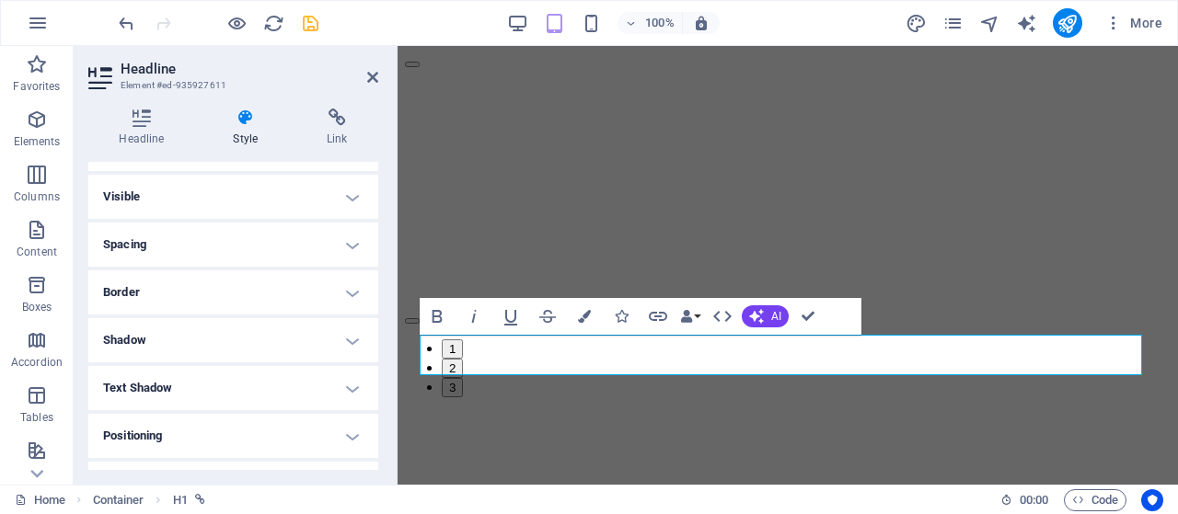
click at [341, 292] on h4 "Border" at bounding box center [233, 292] width 290 height 44
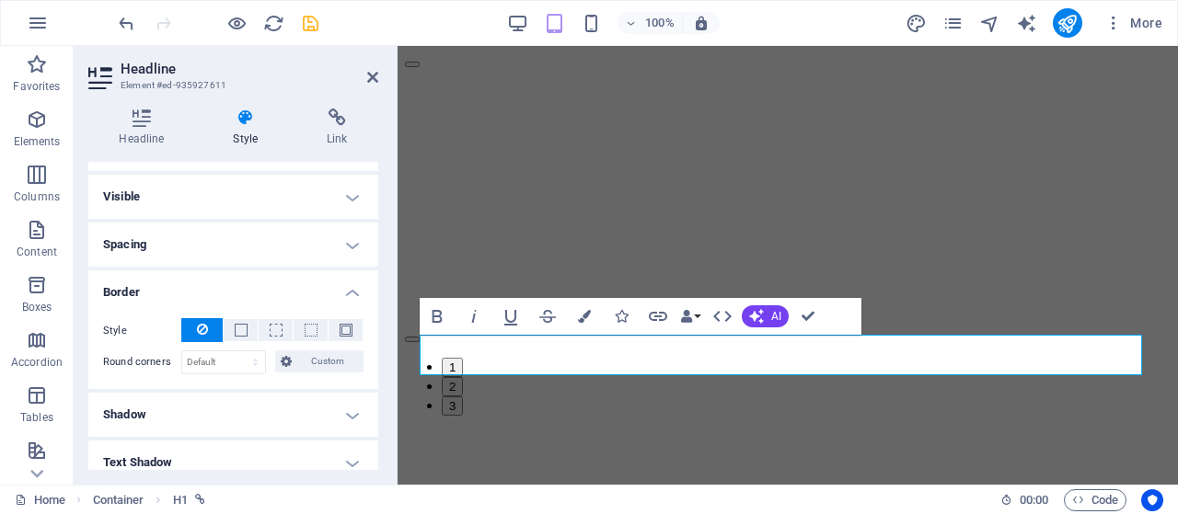
click at [347, 292] on h4 "Border" at bounding box center [233, 286] width 290 height 33
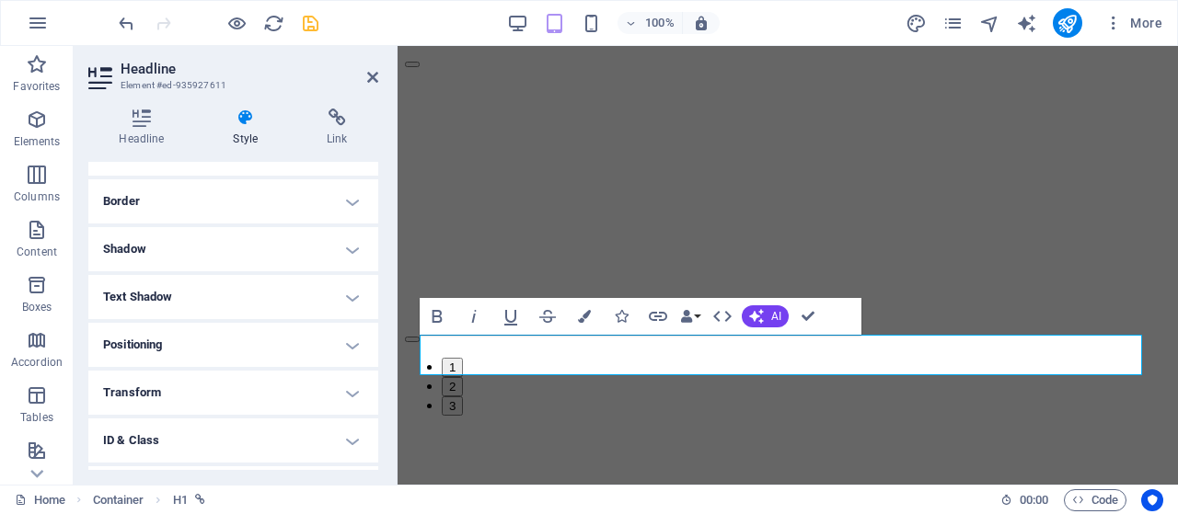
scroll to position [276, 0]
click at [351, 293] on h4 "Text Shadow" at bounding box center [233, 296] width 290 height 44
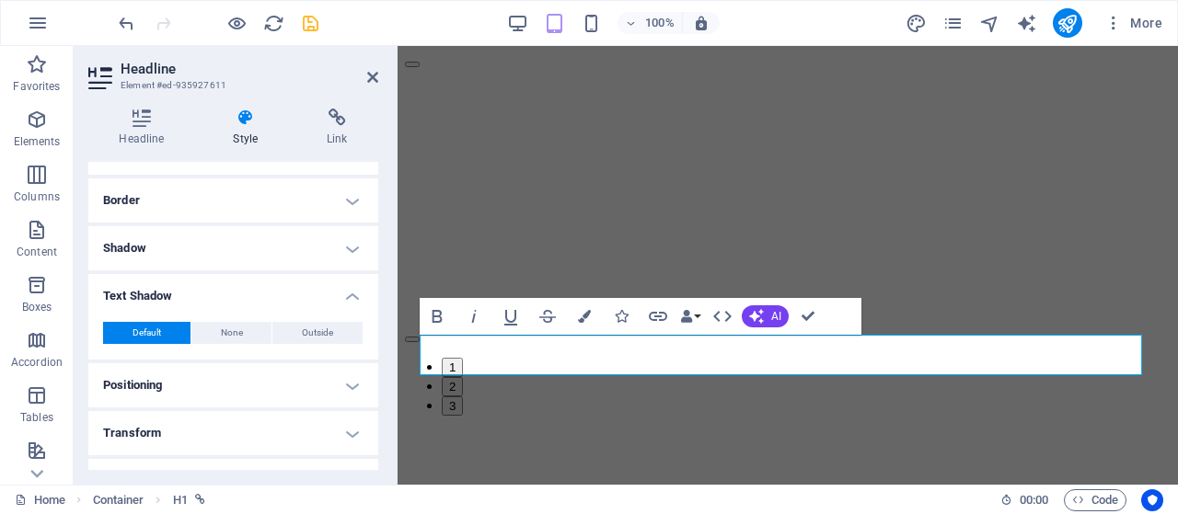
click at [351, 293] on h4 "Text Shadow" at bounding box center [233, 290] width 290 height 33
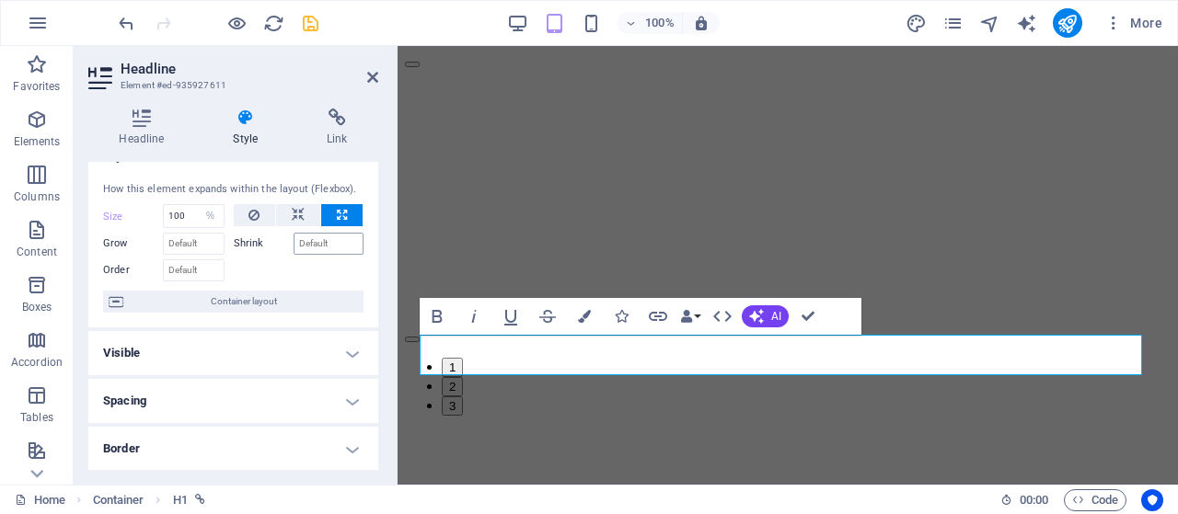
scroll to position [0, 0]
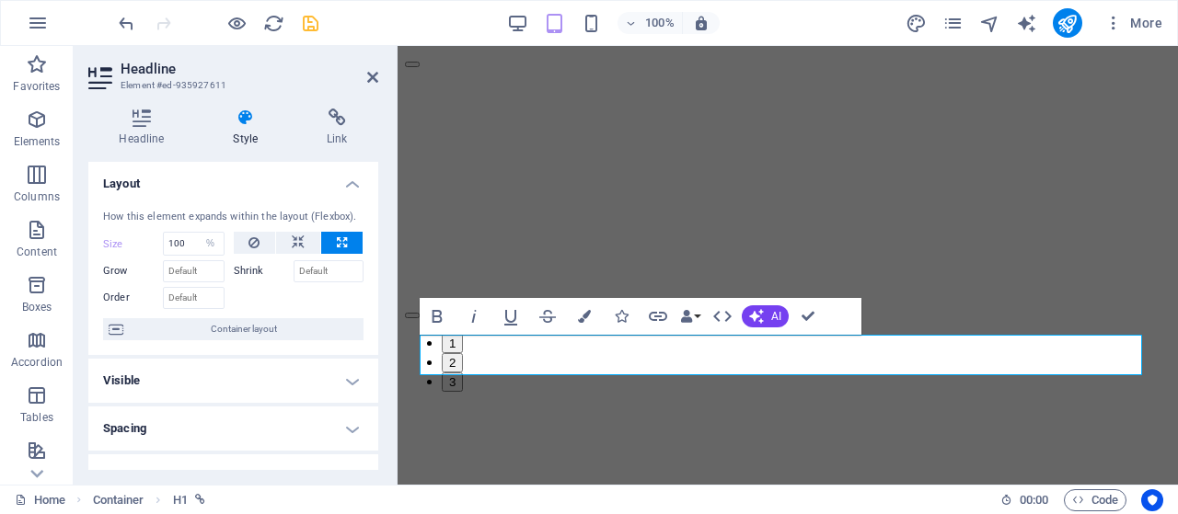
click at [342, 187] on h4 "Layout" at bounding box center [233, 178] width 290 height 33
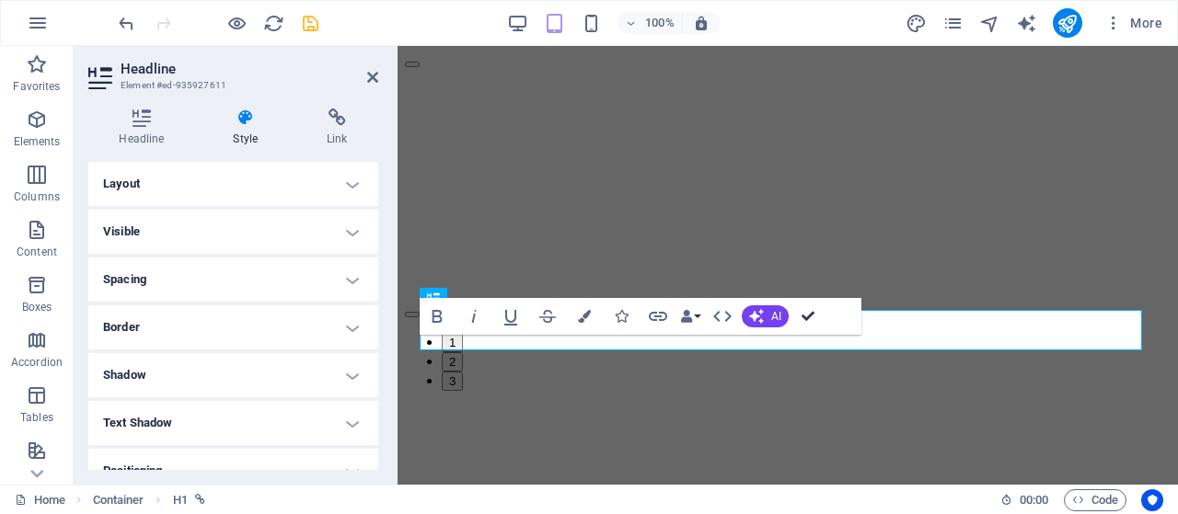
drag, startPoint x: 805, startPoint y: 316, endPoint x: 731, endPoint y: 270, distance: 86.8
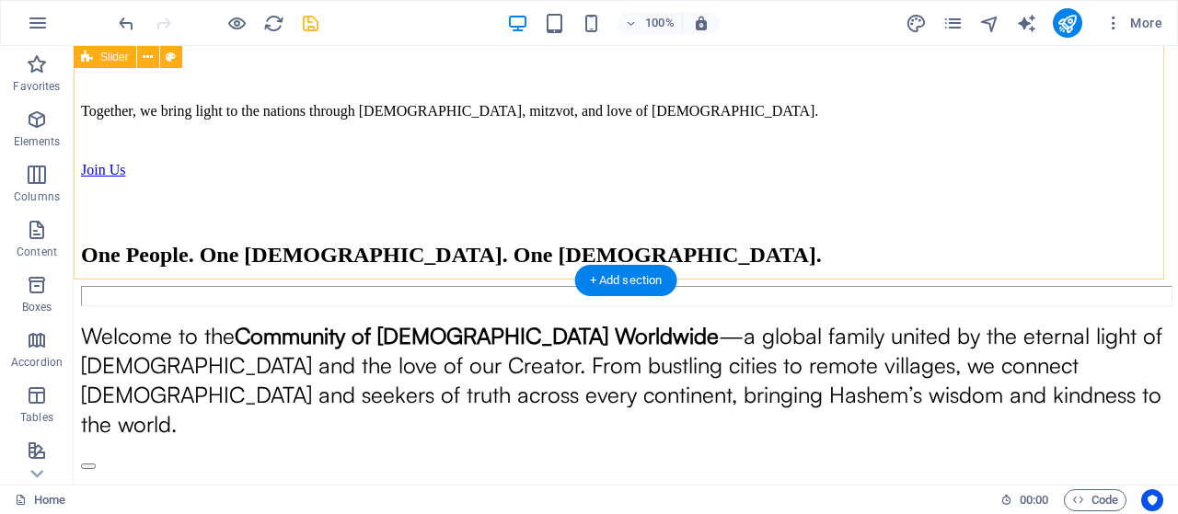
scroll to position [889, 0]
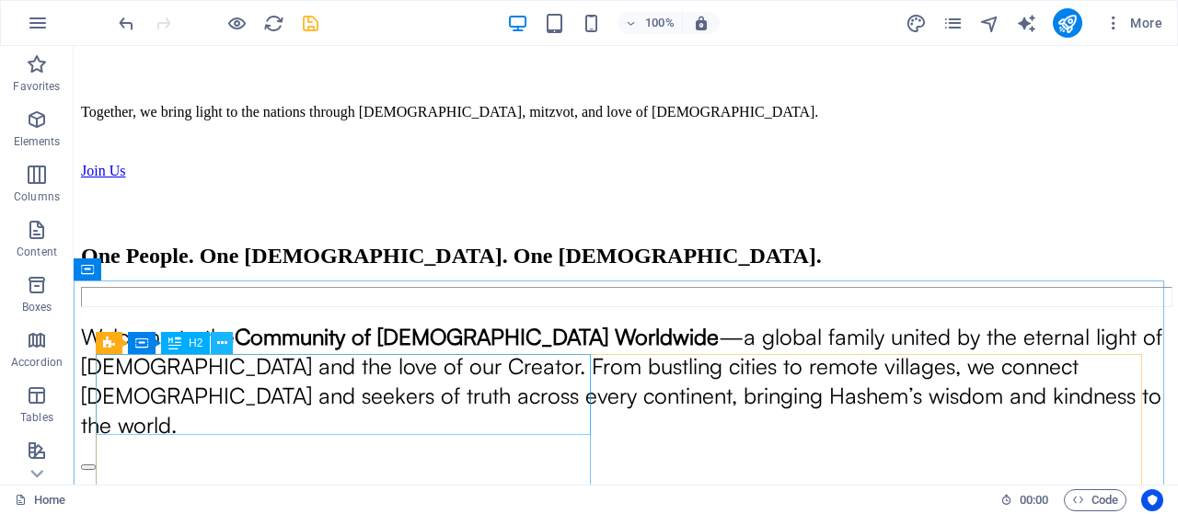
click at [223, 343] on icon at bounding box center [222, 343] width 10 height 19
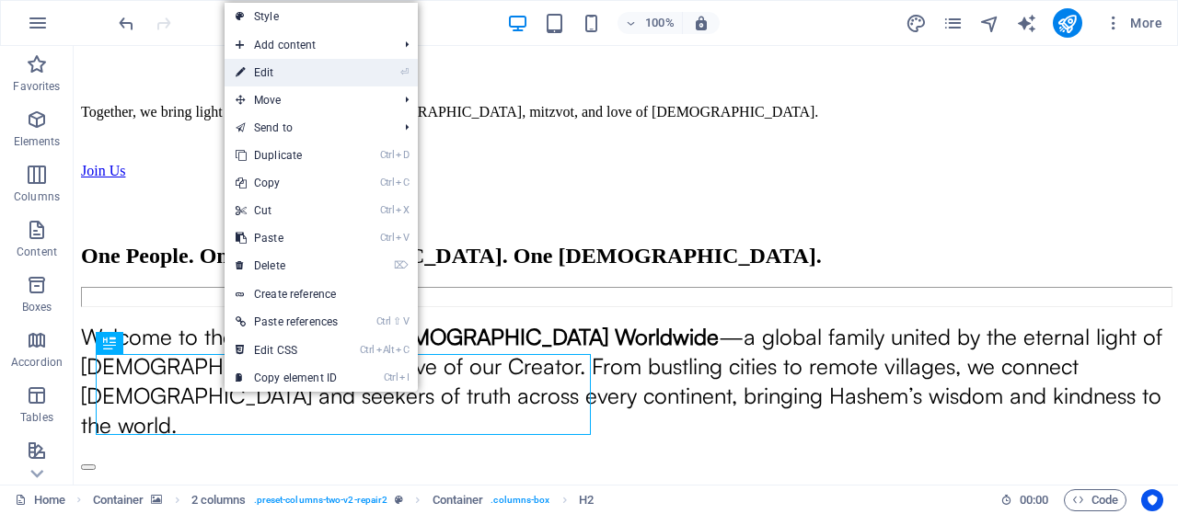
click at [293, 78] on link "⏎ Edit" at bounding box center [286, 73] width 124 height 28
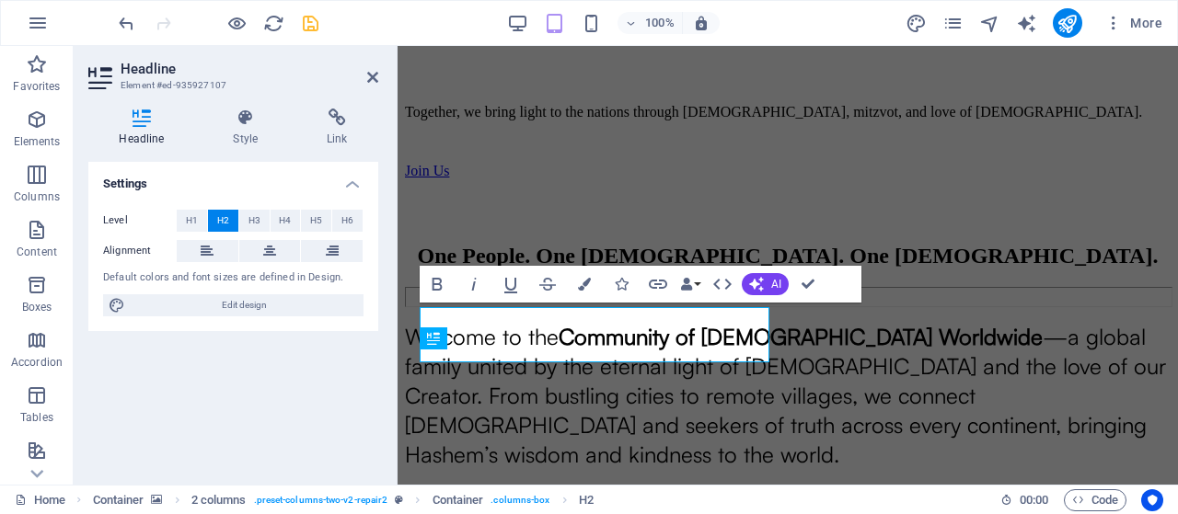
scroll to position [894, 0]
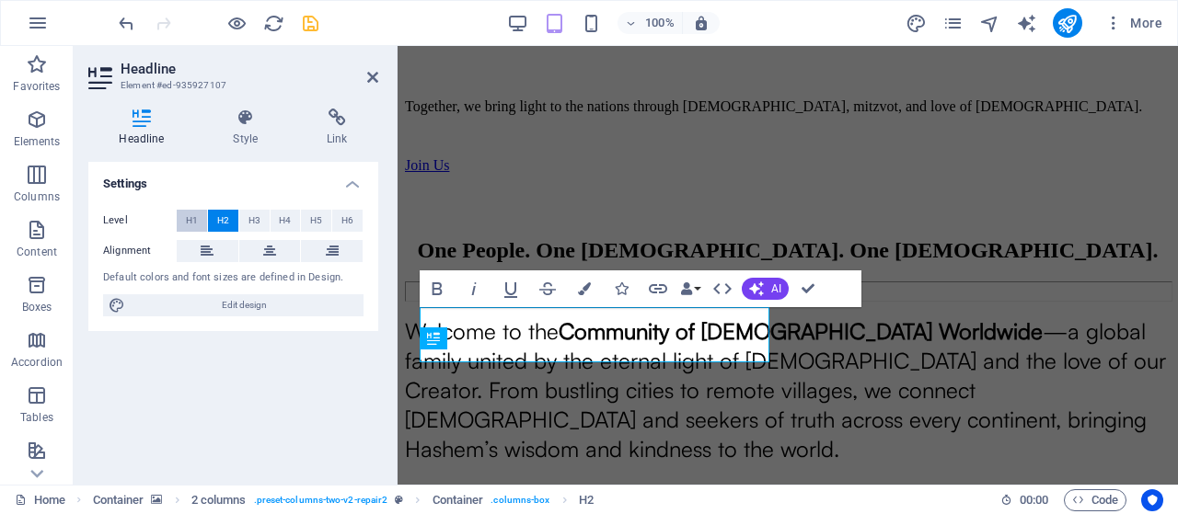
click at [190, 221] on span "H1" at bounding box center [192, 221] width 12 height 22
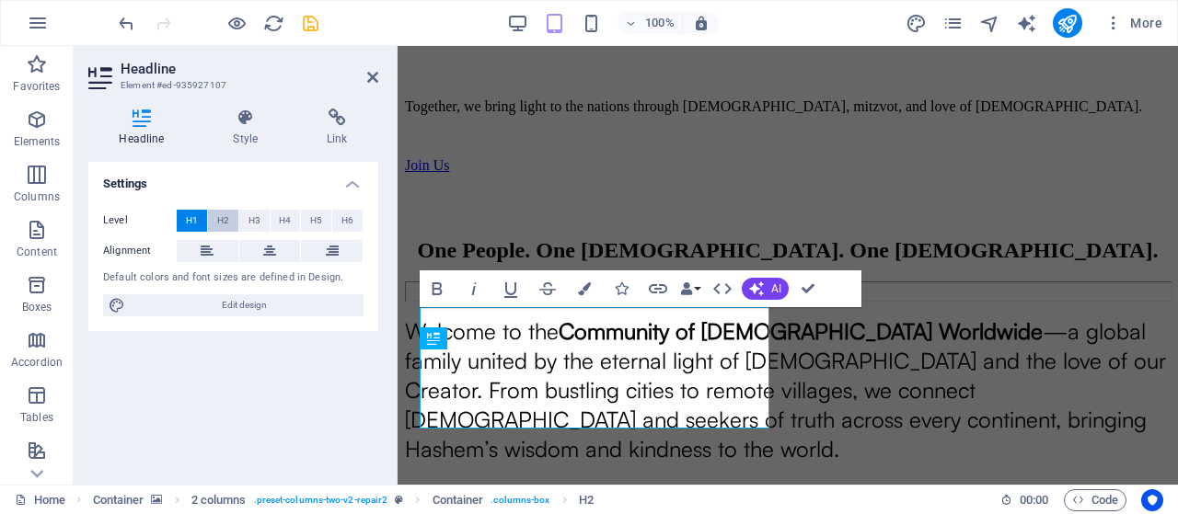
click at [226, 227] on span "H2" at bounding box center [223, 221] width 12 height 22
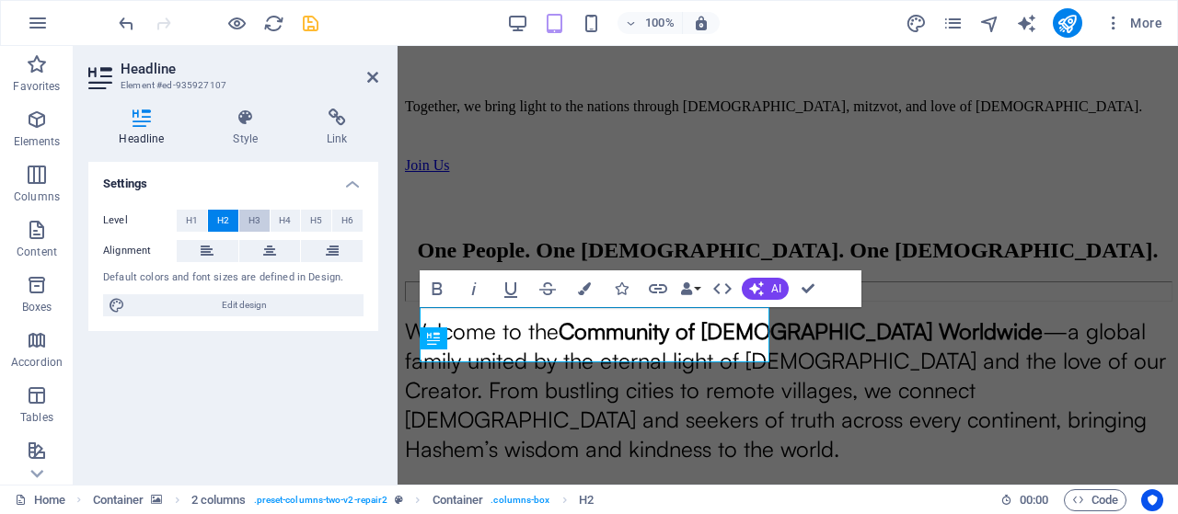
click at [248, 222] on span "H3" at bounding box center [254, 221] width 12 height 22
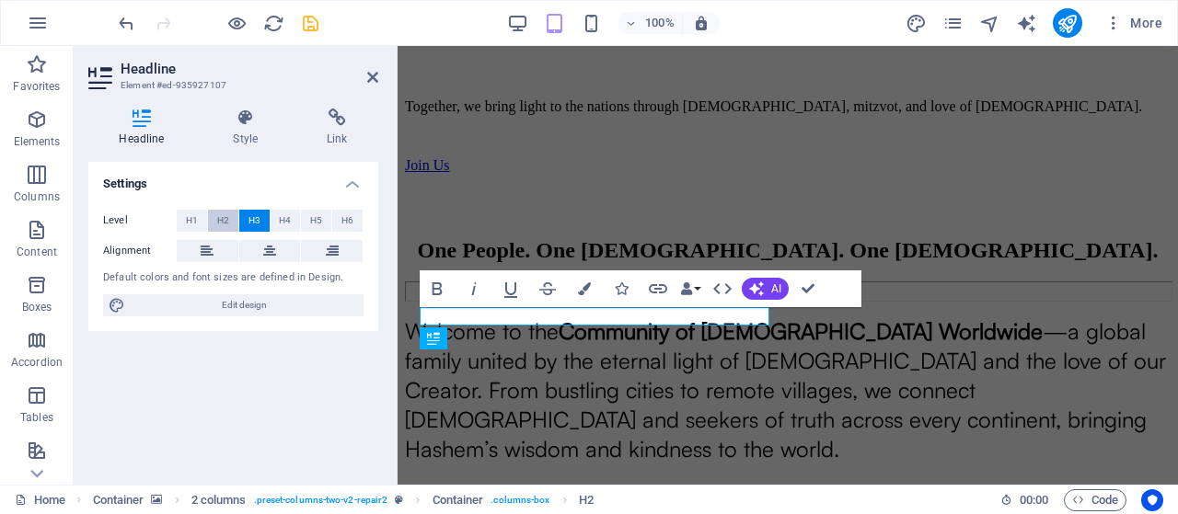
click at [215, 220] on button "H2" at bounding box center [223, 221] width 30 height 22
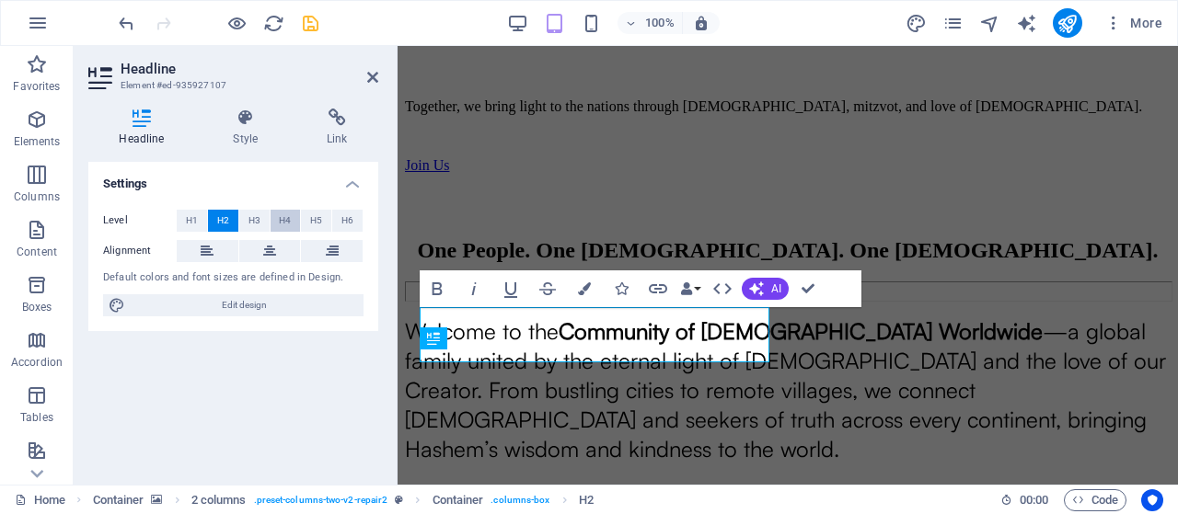
click at [293, 221] on button "H4" at bounding box center [285, 221] width 30 height 22
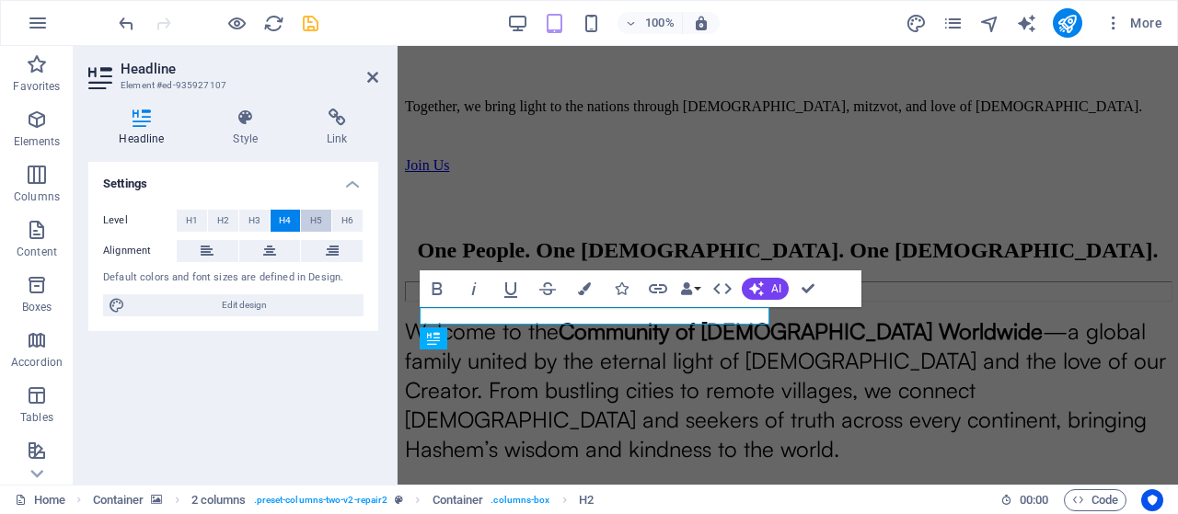
click at [317, 220] on span "H5" at bounding box center [316, 221] width 12 height 22
click at [339, 221] on button "H6" at bounding box center [347, 221] width 30 height 22
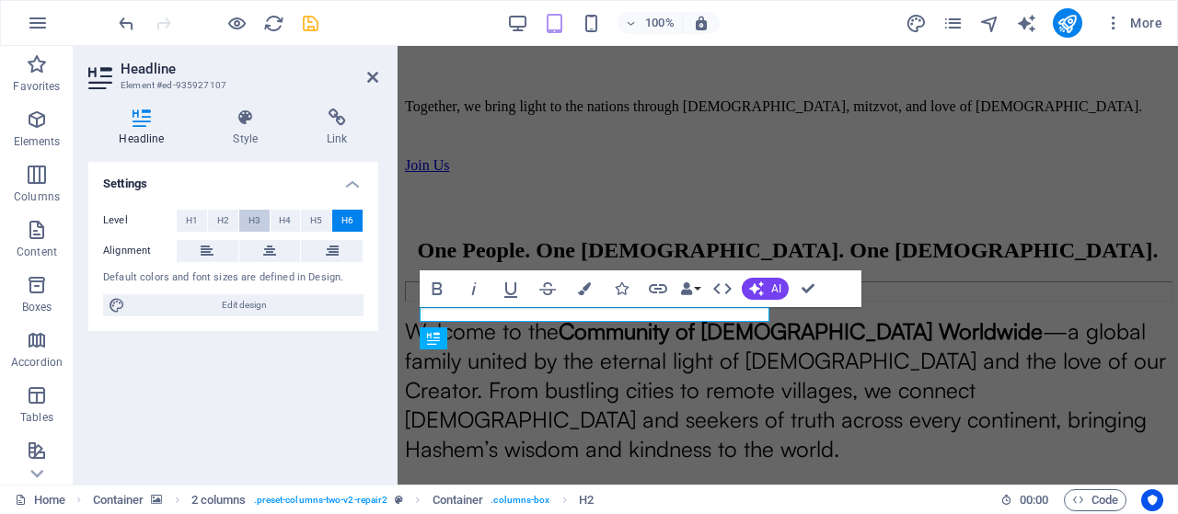
click at [258, 224] on span "H3" at bounding box center [254, 221] width 12 height 22
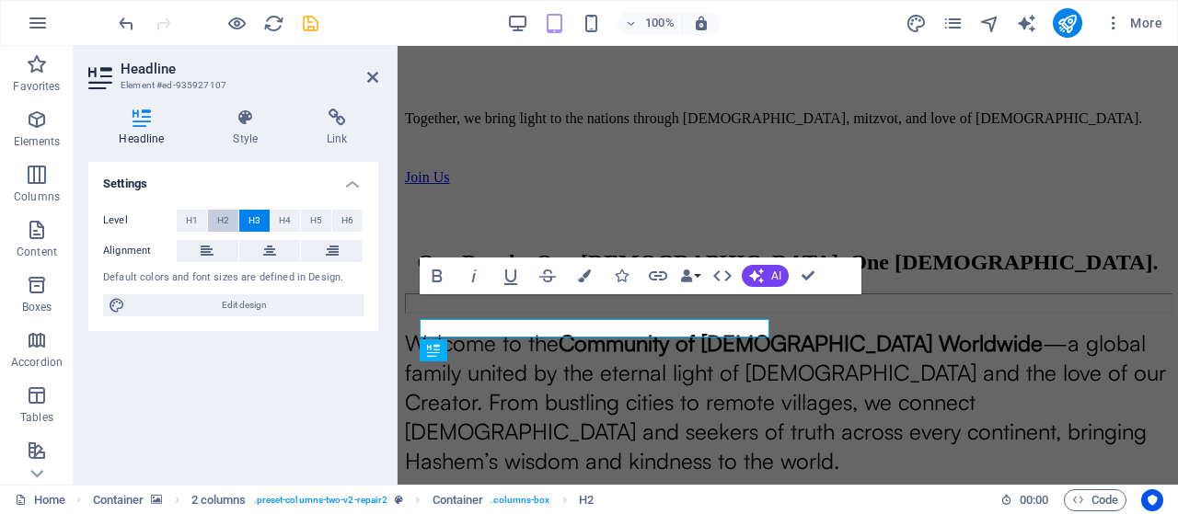
scroll to position [881, 0]
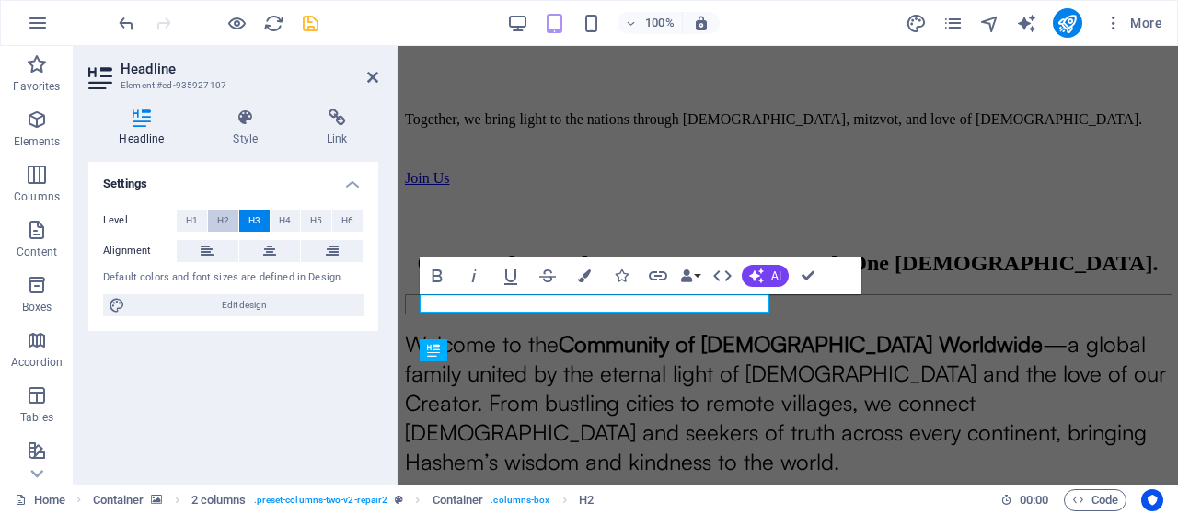
click at [213, 224] on button "H2" at bounding box center [223, 221] width 30 height 22
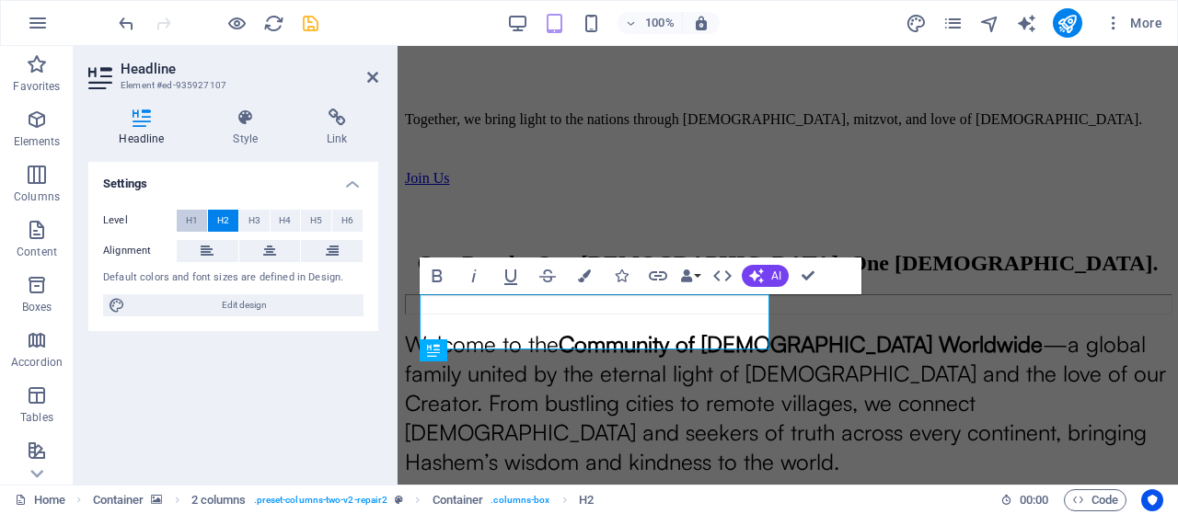
click at [196, 224] on span "H1" at bounding box center [192, 221] width 12 height 22
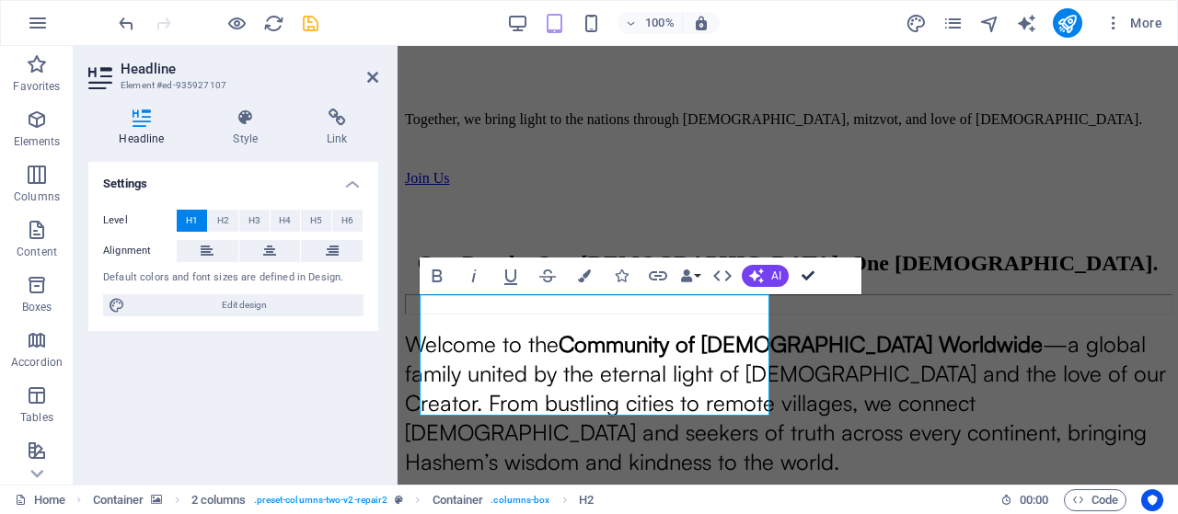
drag, startPoint x: 802, startPoint y: 275, endPoint x: 729, endPoint y: 229, distance: 86.8
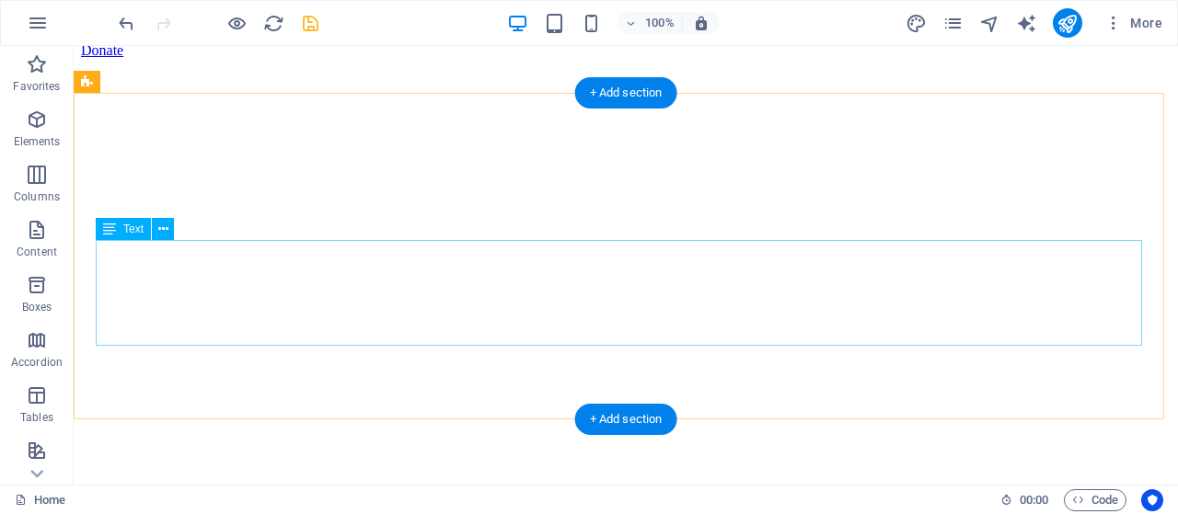
scroll to position [368, 0]
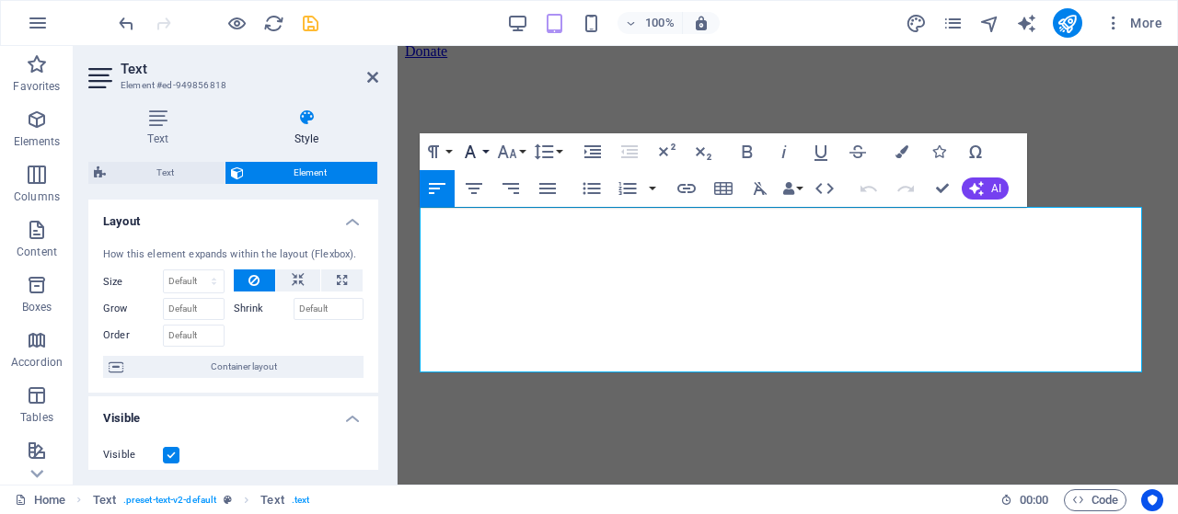
click at [483, 150] on button "Font Family" at bounding box center [473, 151] width 35 height 37
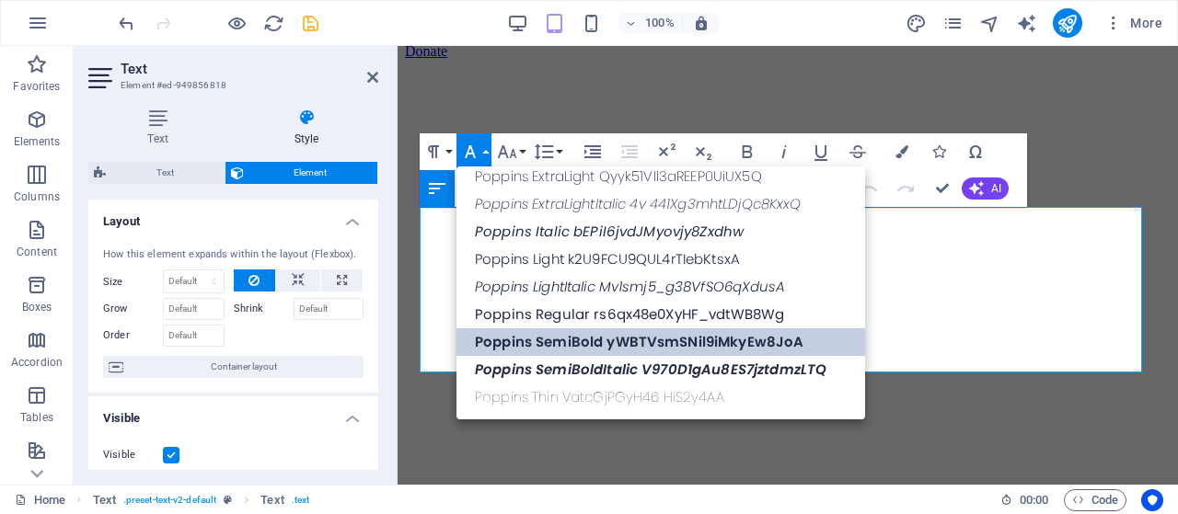
scroll to position [672, 0]
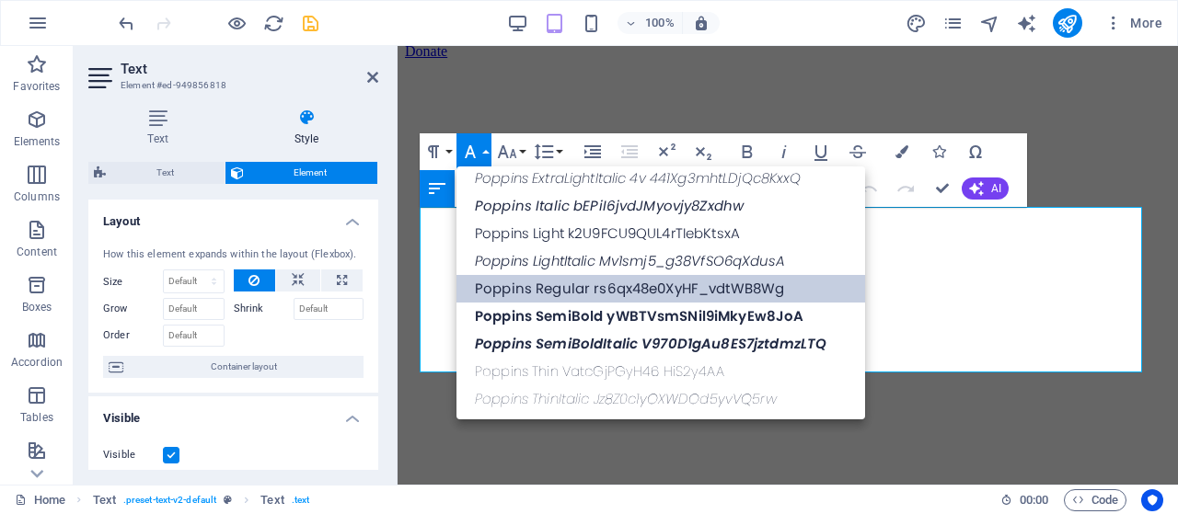
click at [556, 294] on link "Poppins Regular rs6qx48e0XyHF_vdtWB8Wg" at bounding box center [660, 289] width 408 height 28
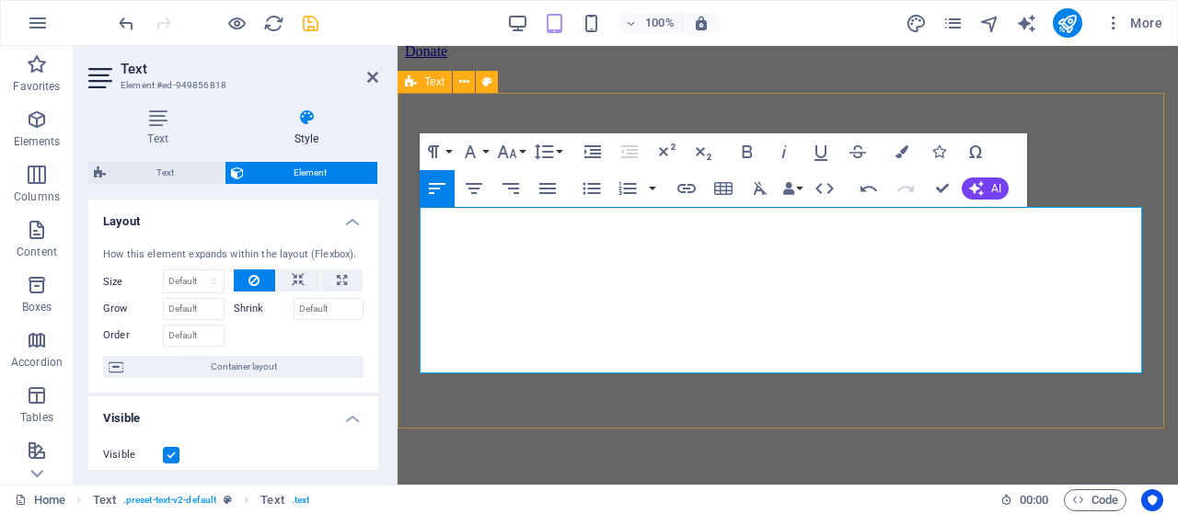
drag, startPoint x: 519, startPoint y: 351, endPoint x: 411, endPoint y: 220, distance: 169.3
click at [480, 148] on icon "button" at bounding box center [470, 152] width 22 height 22
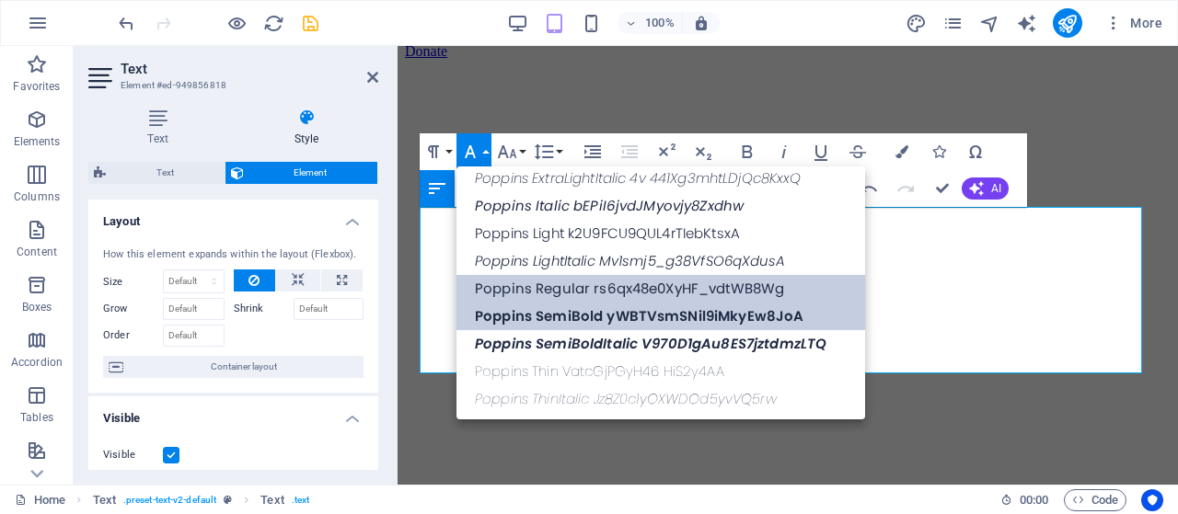
click at [521, 316] on link "Poppins SemiBold yWBTVsmSNil9iMkyEw8JoA" at bounding box center [660, 317] width 408 height 28
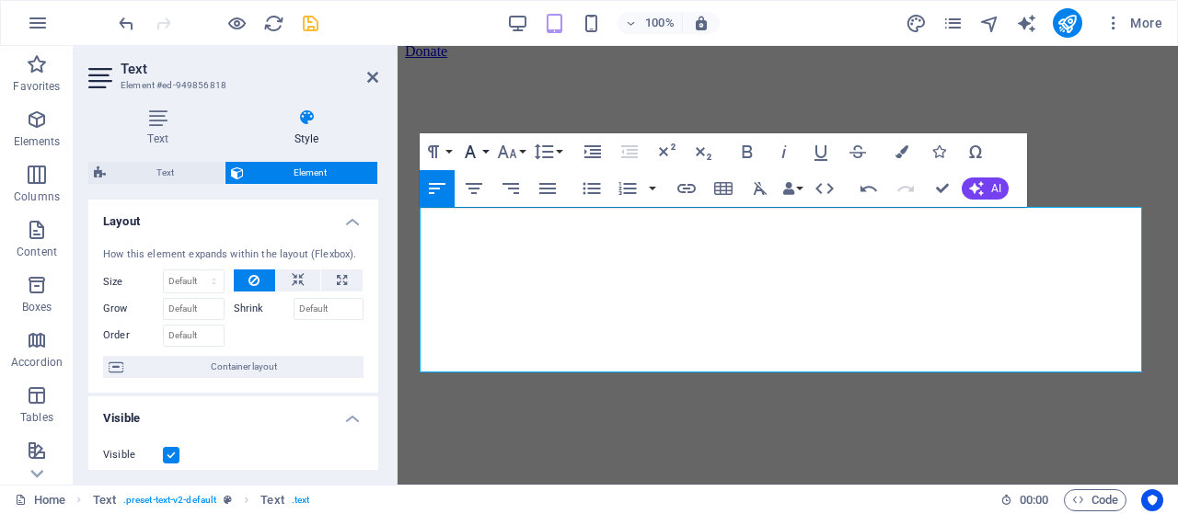
click at [479, 157] on icon "button" at bounding box center [470, 152] width 22 height 22
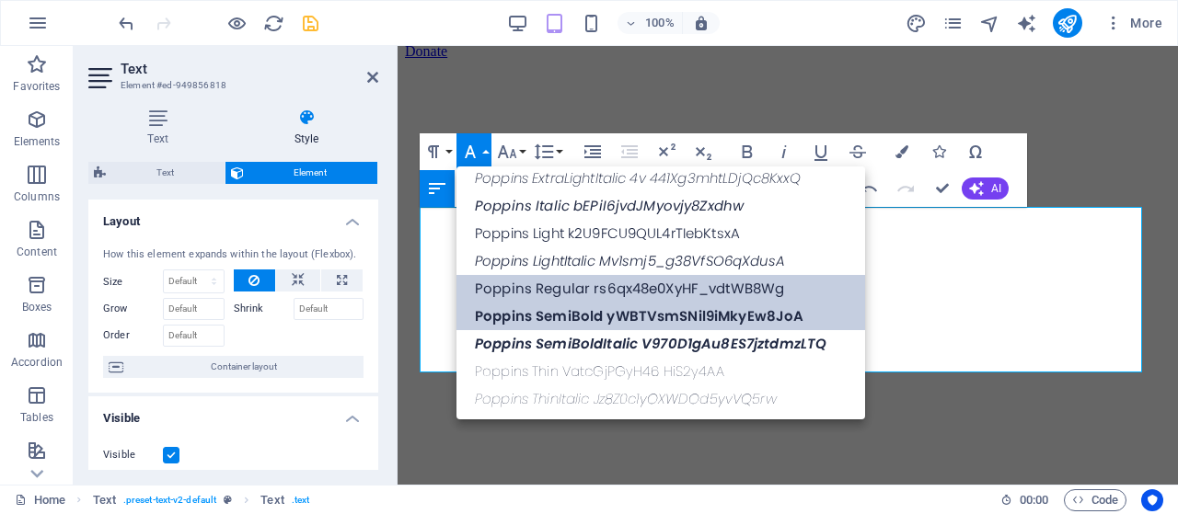
click at [531, 292] on link "Poppins Regular rs6qx48e0XyHF_vdtWB8Wg" at bounding box center [660, 289] width 408 height 28
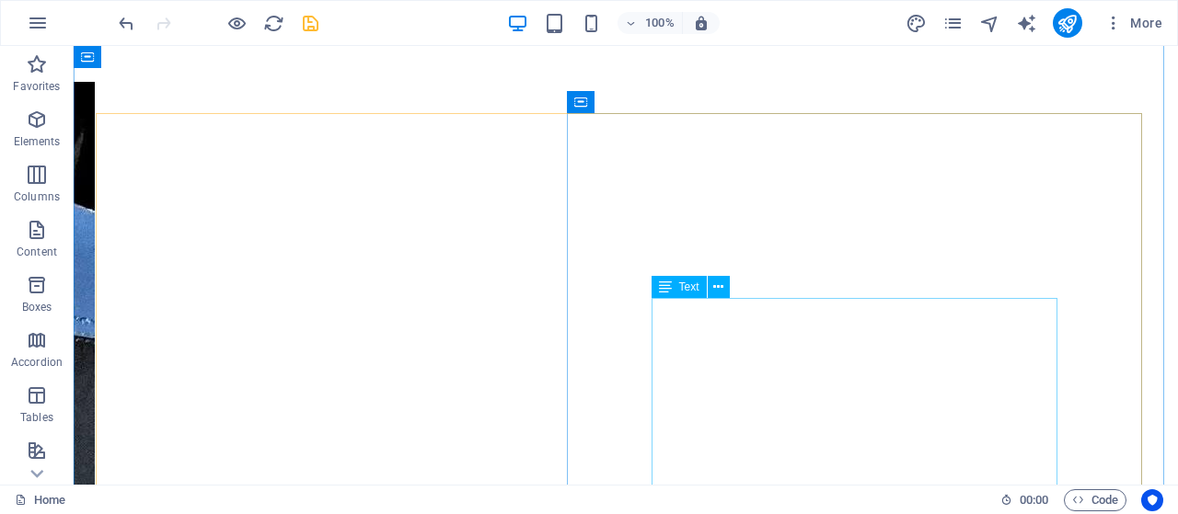
scroll to position [2024, 0]
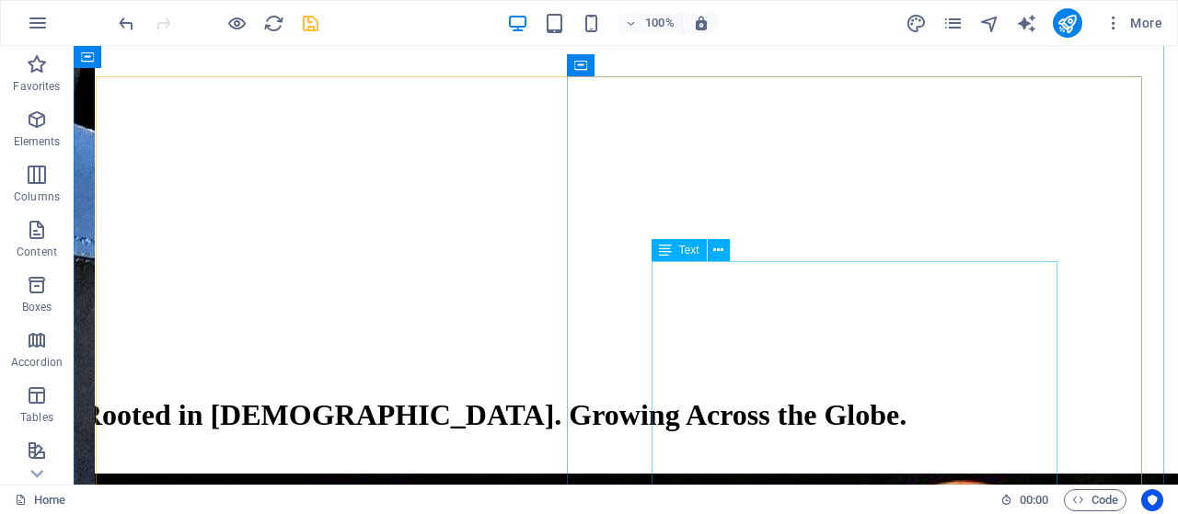
click at [684, 252] on span "Text" at bounding box center [689, 250] width 20 height 11
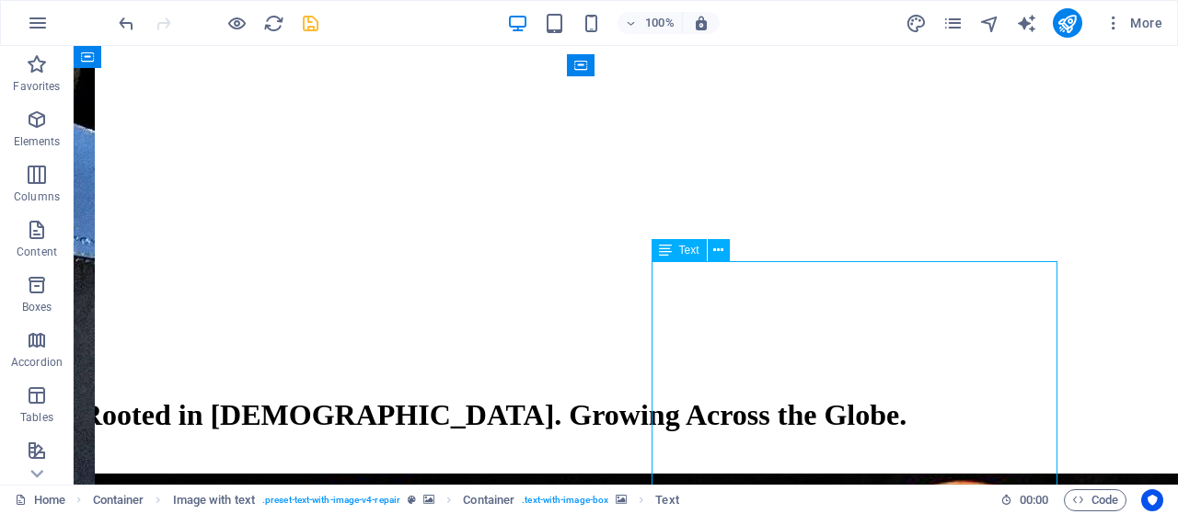
drag, startPoint x: 684, startPoint y: 252, endPoint x: 285, endPoint y: 205, distance: 402.0
click at [684, 252] on span "Text" at bounding box center [689, 250] width 20 height 11
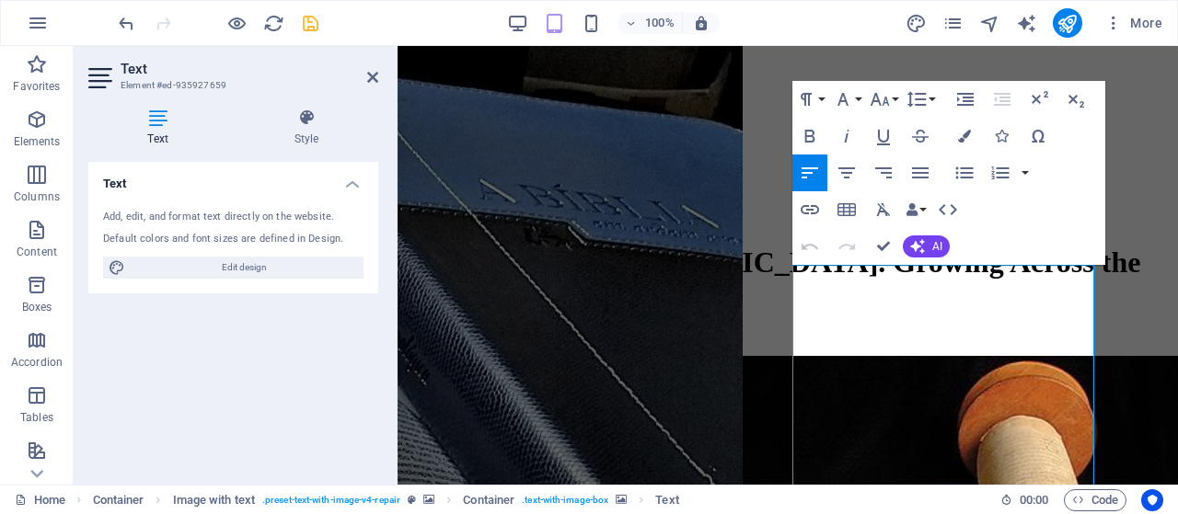
scroll to position [1667, 0]
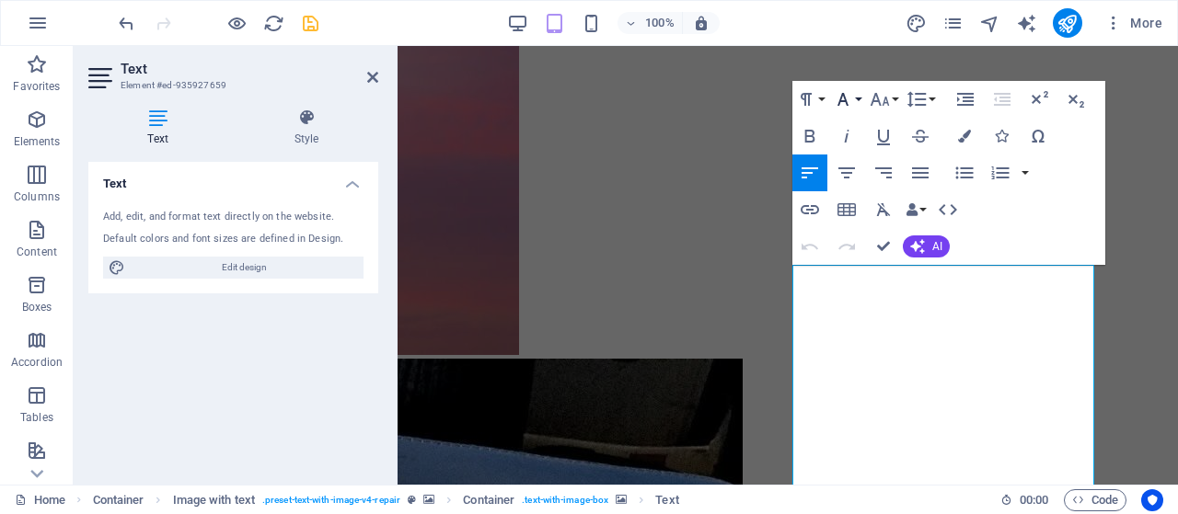
click at [846, 98] on icon "button" at bounding box center [843, 99] width 22 height 22
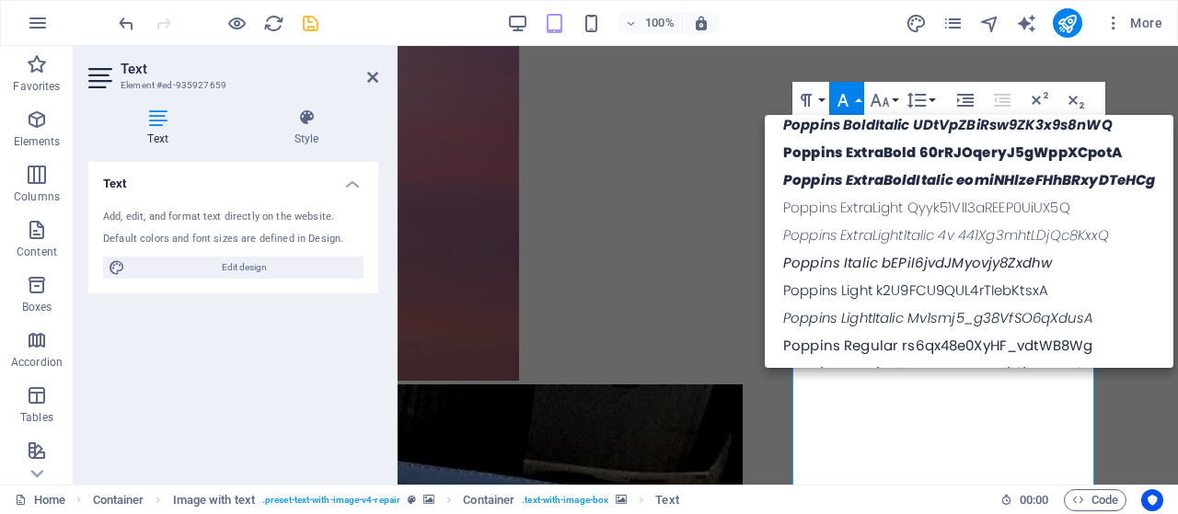
scroll to position [644, 0]
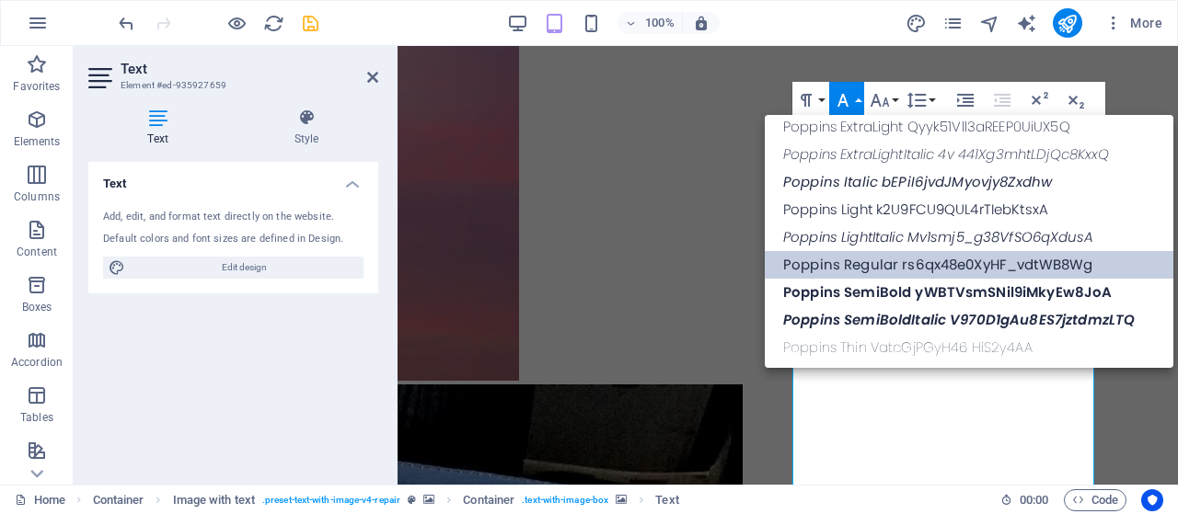
click at [878, 270] on link "Poppins Regular rs6qx48e0XyHF_vdtWB8Wg" at bounding box center [969, 265] width 408 height 28
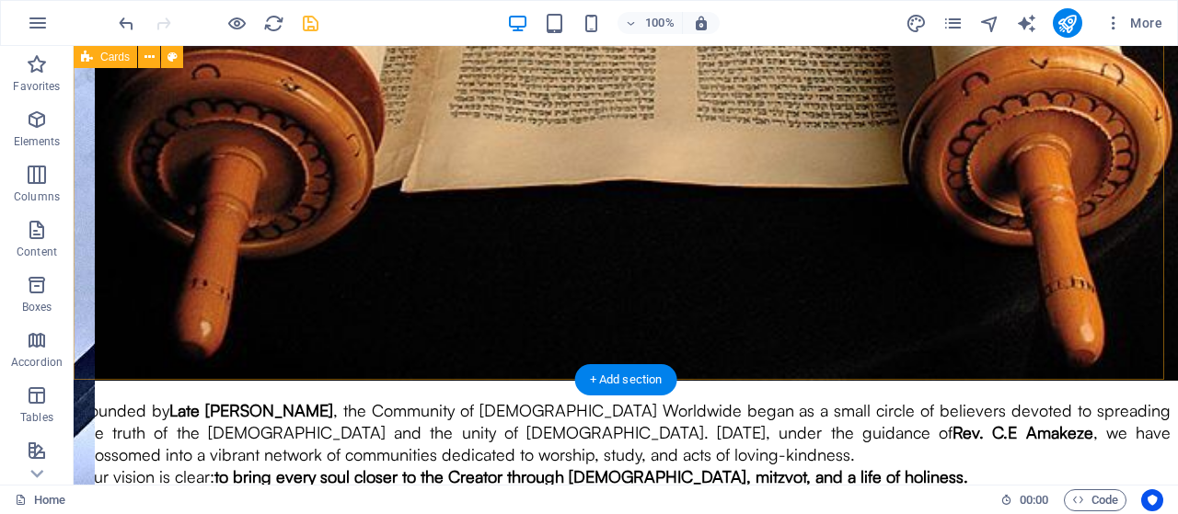
scroll to position [3034, 0]
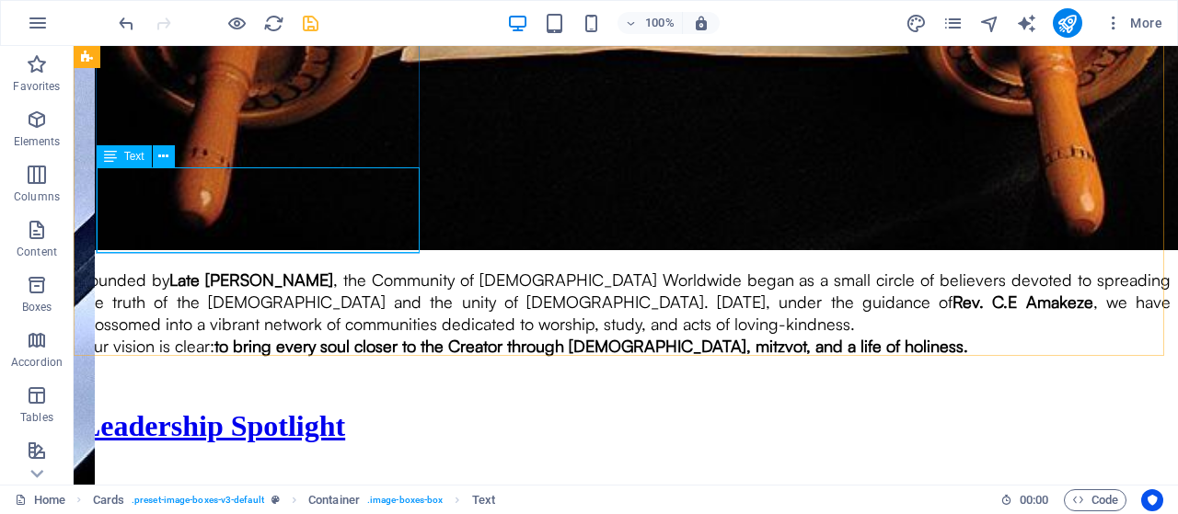
click at [134, 159] on span "Text" at bounding box center [134, 156] width 20 height 11
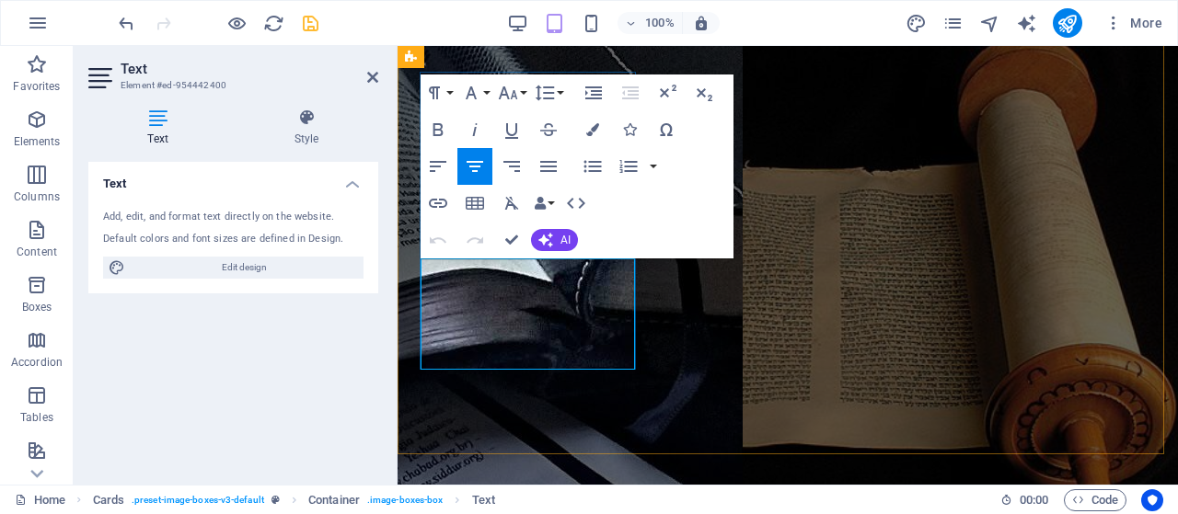
drag, startPoint x: 539, startPoint y: 343, endPoint x: 427, endPoint y: 260, distance: 139.5
click at [548, 169] on icon "button" at bounding box center [548, 166] width 22 height 22
click at [487, 89] on button "Font Family" at bounding box center [474, 93] width 35 height 37
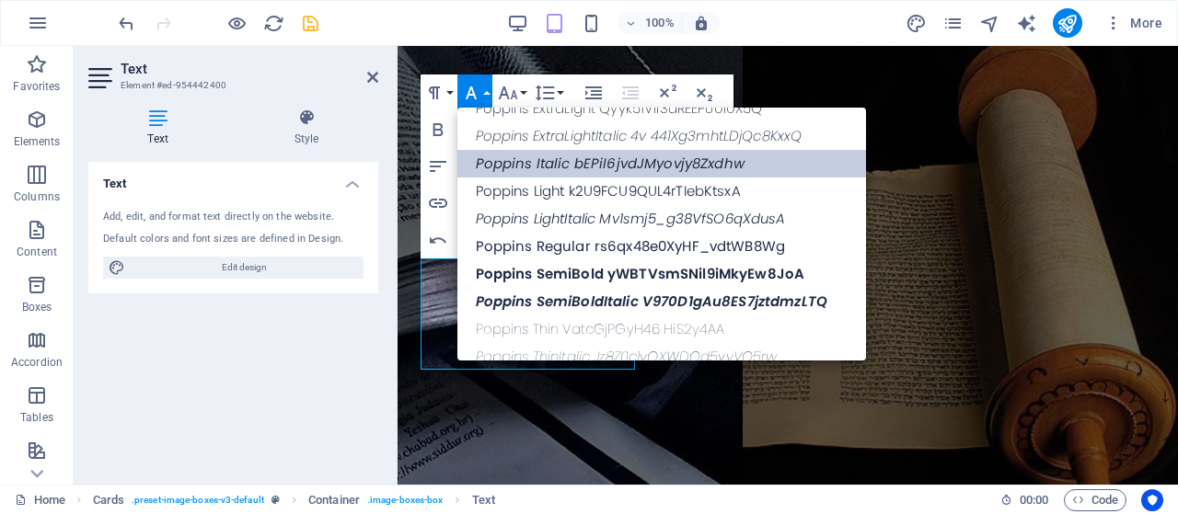
scroll to position [672, 0]
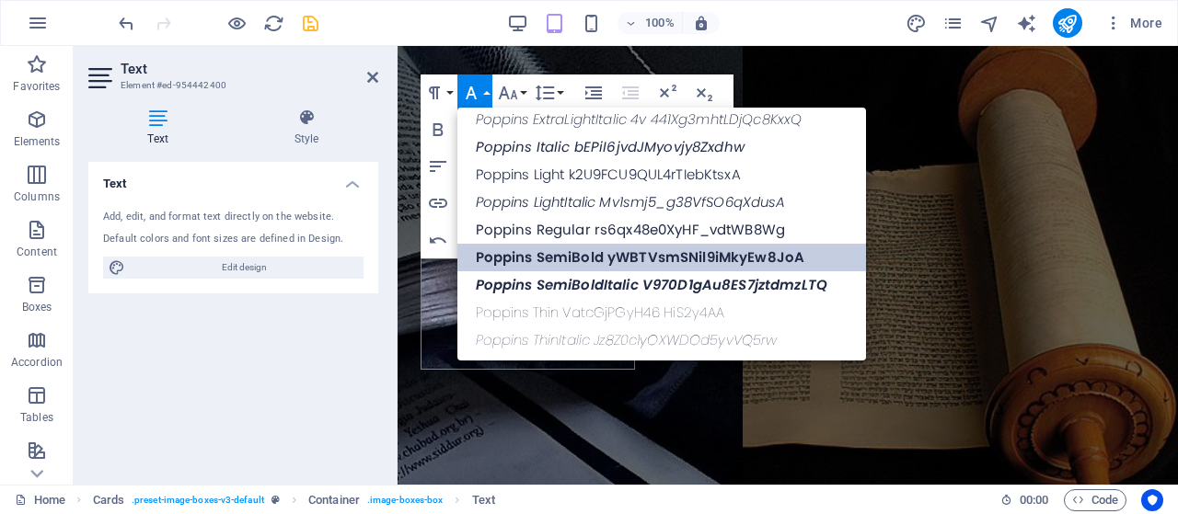
click at [566, 252] on link "Poppins SemiBold yWBTVsmSNil9iMkyEw8JoA" at bounding box center [661, 258] width 408 height 28
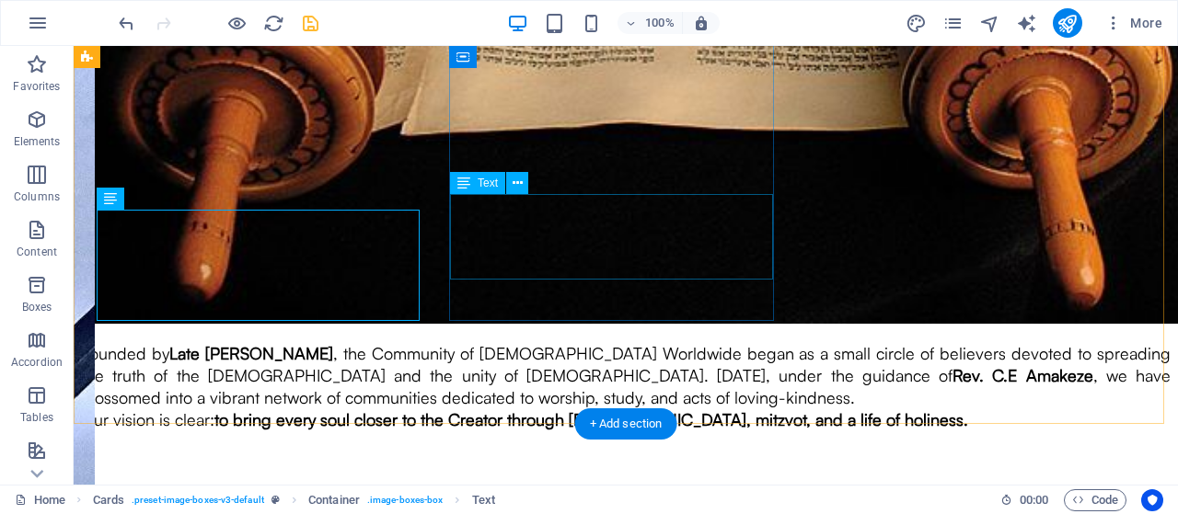
scroll to position [2993, 0]
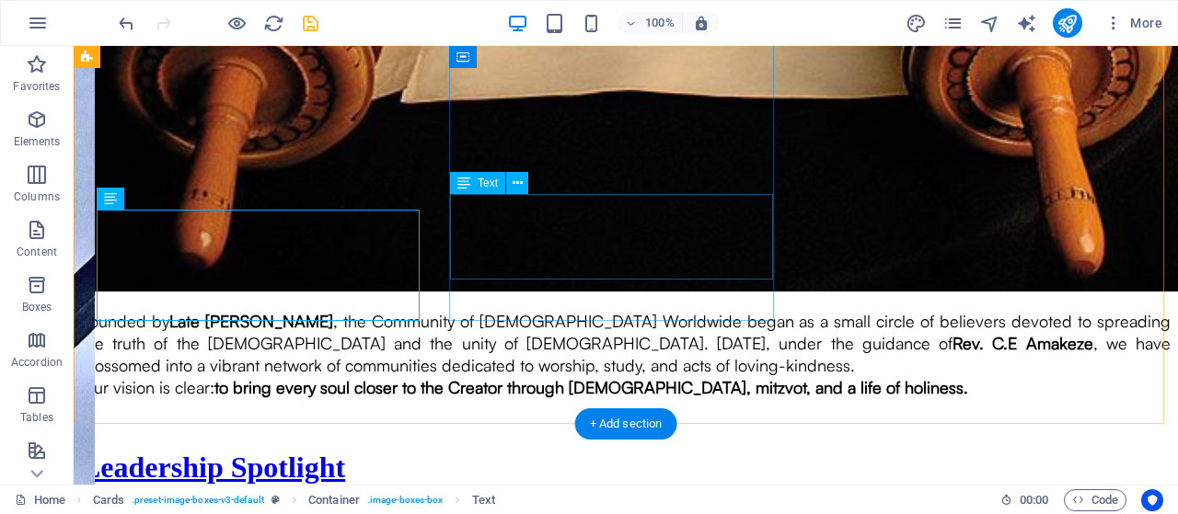
drag, startPoint x: 565, startPoint y: 243, endPoint x: 242, endPoint y: 243, distance: 322.9
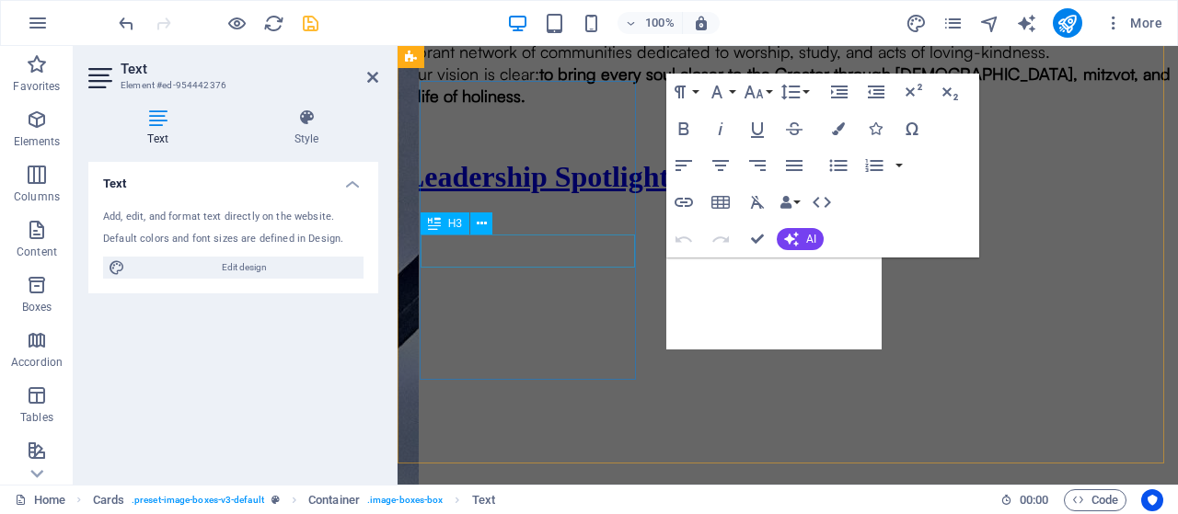
scroll to position [2359, 0]
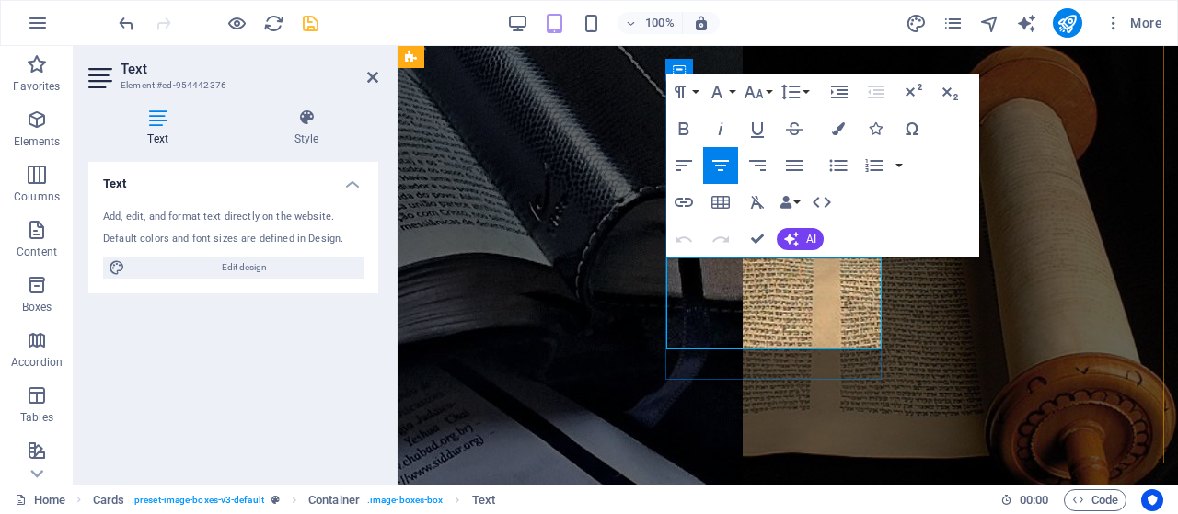
drag, startPoint x: 865, startPoint y: 327, endPoint x: 683, endPoint y: 255, distance: 195.8
click at [725, 87] on icon "button" at bounding box center [717, 92] width 22 height 22
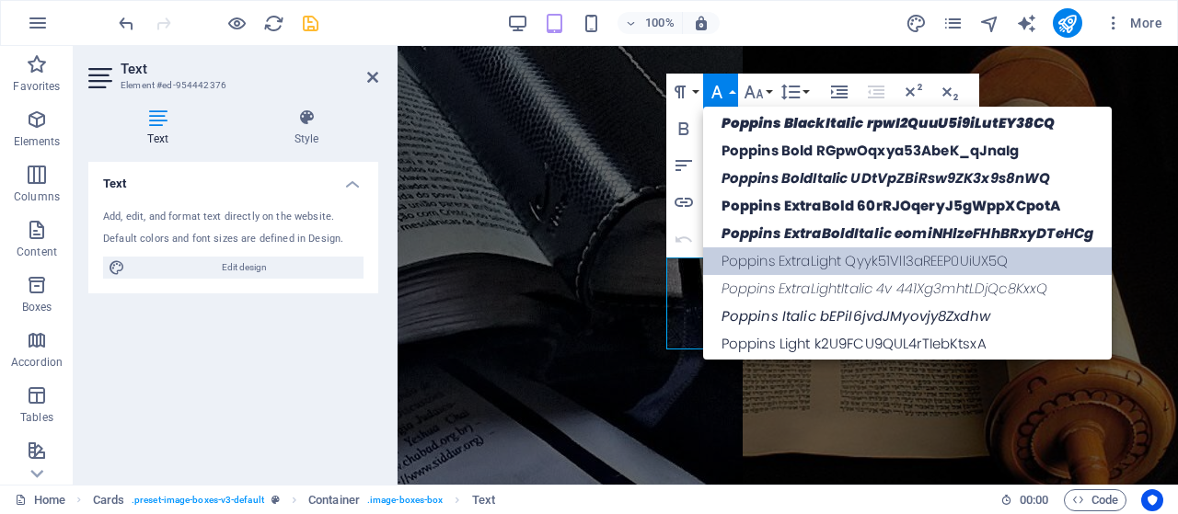
scroll to position [646, 0]
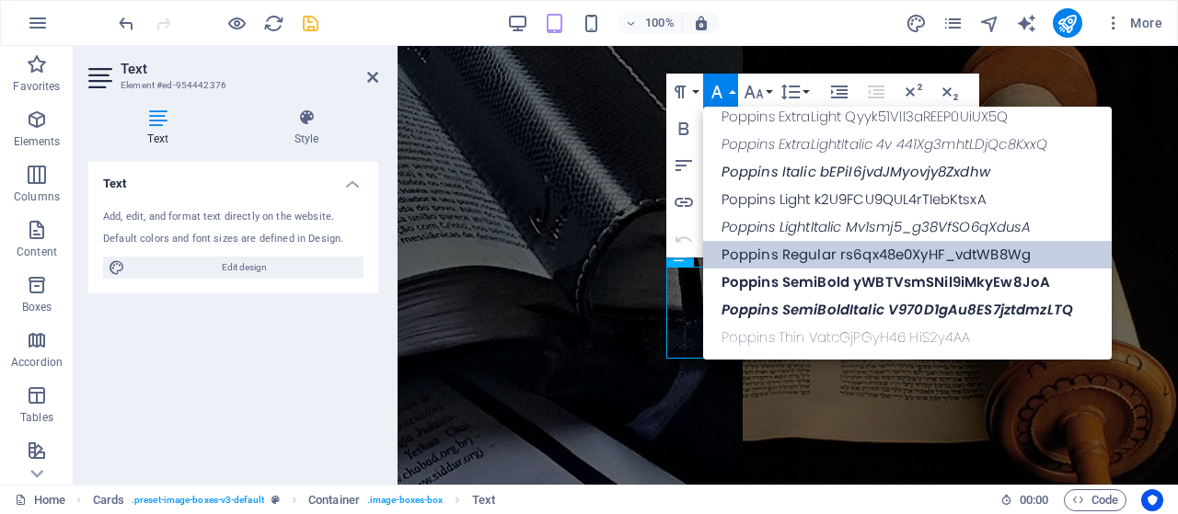
click at [788, 260] on link "Poppins Regular rs6qx48e0XyHF_vdtWB8Wg" at bounding box center [907, 255] width 408 height 28
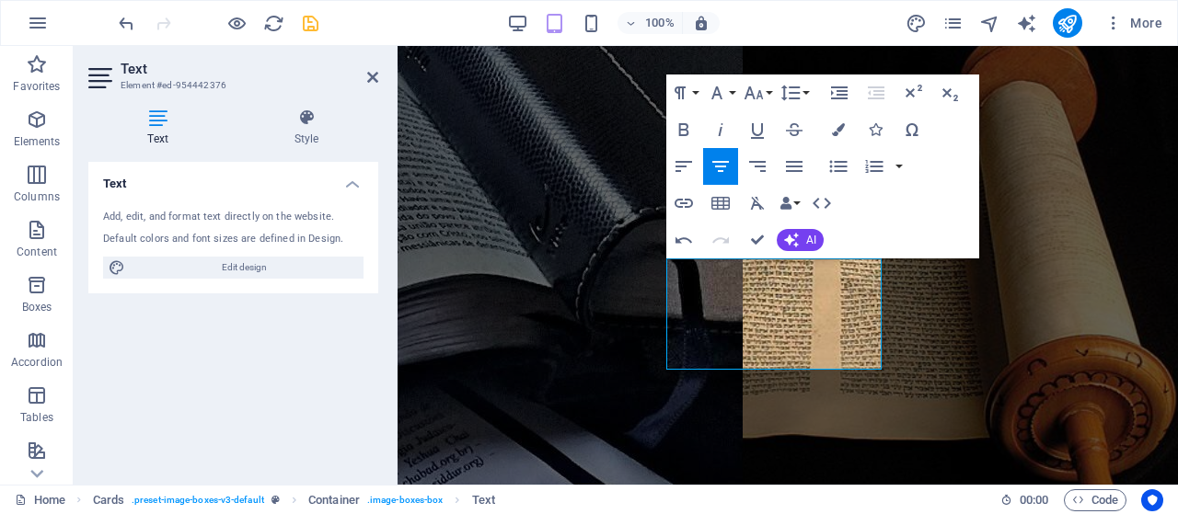
scroll to position [2333, 0]
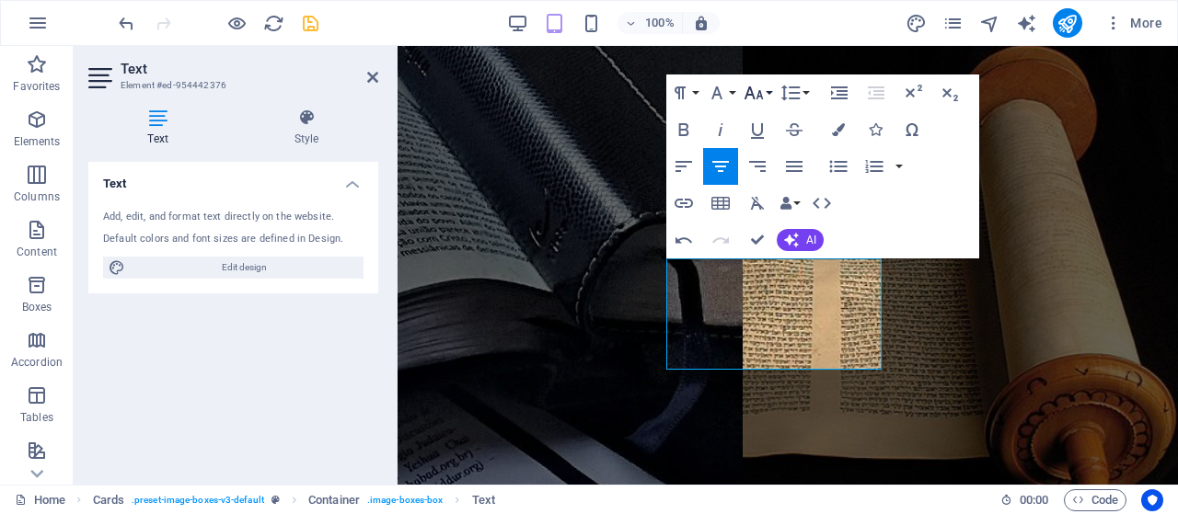
click at [748, 86] on icon "button" at bounding box center [753, 93] width 22 height 22
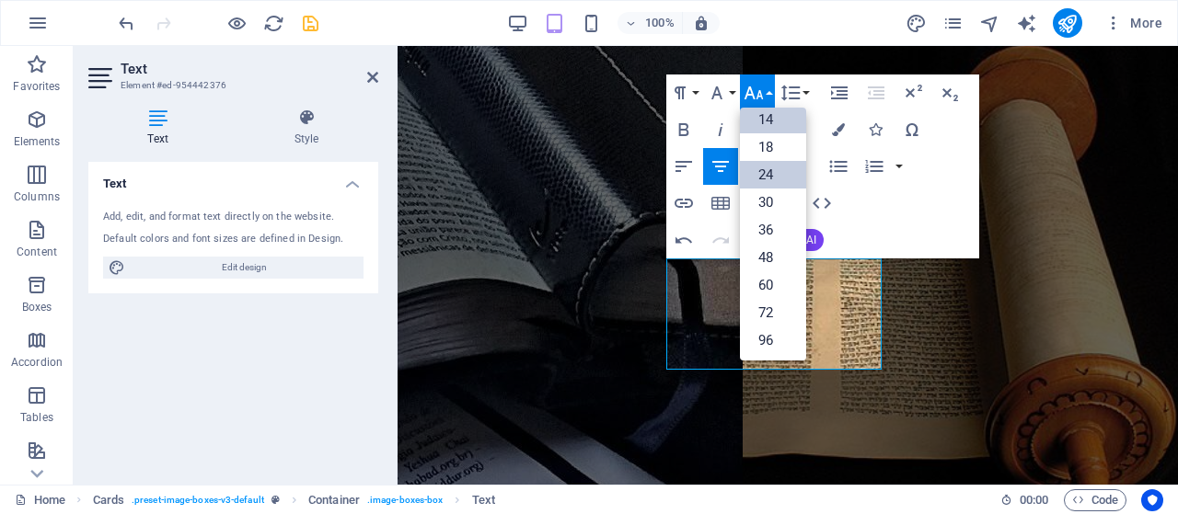
scroll to position [147, 0]
click at [765, 154] on link "18" at bounding box center [773, 147] width 66 height 28
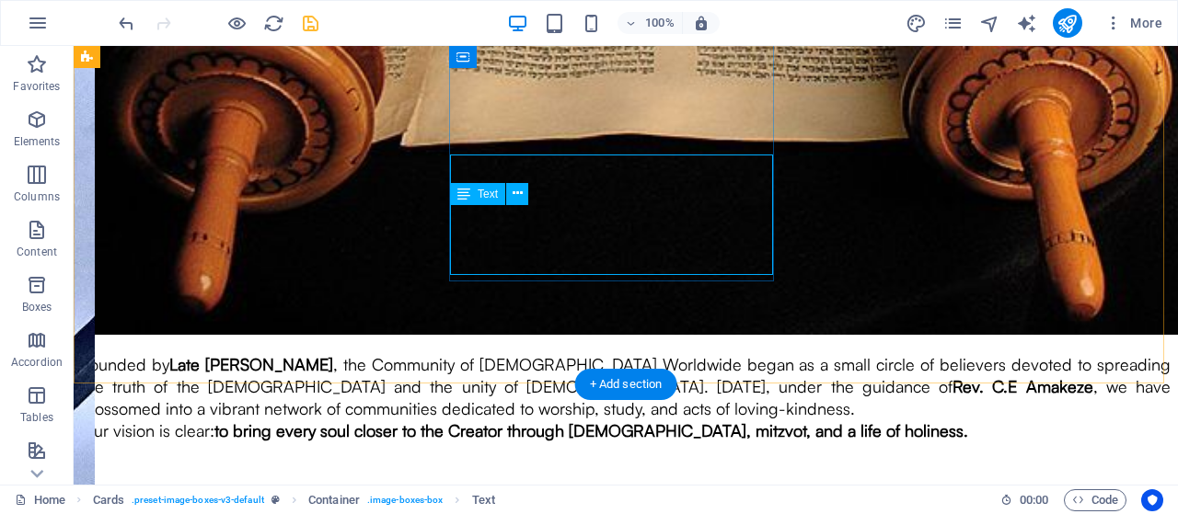
scroll to position [2983, 0]
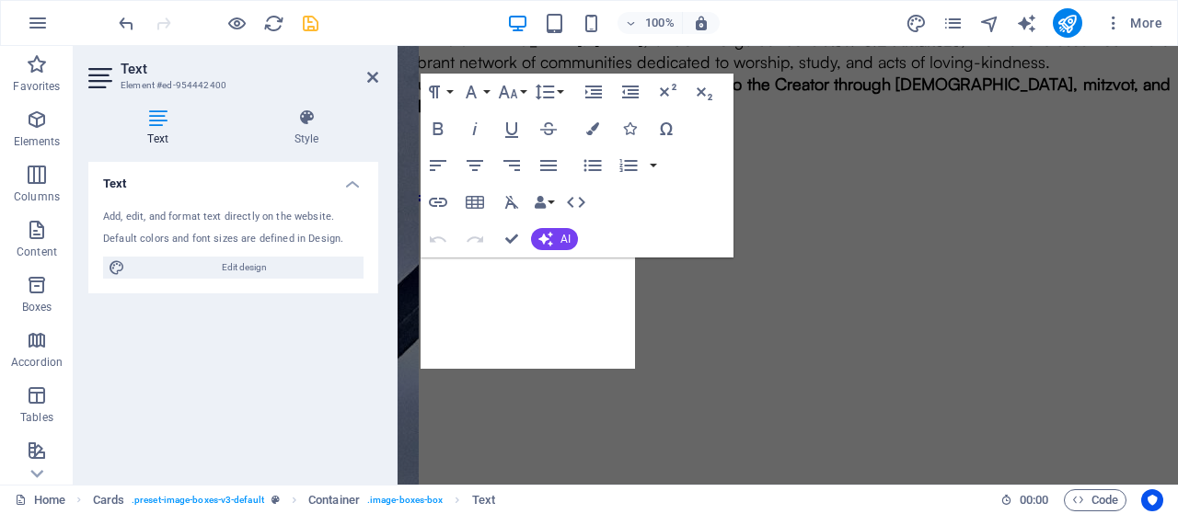
scroll to position [2368, 0]
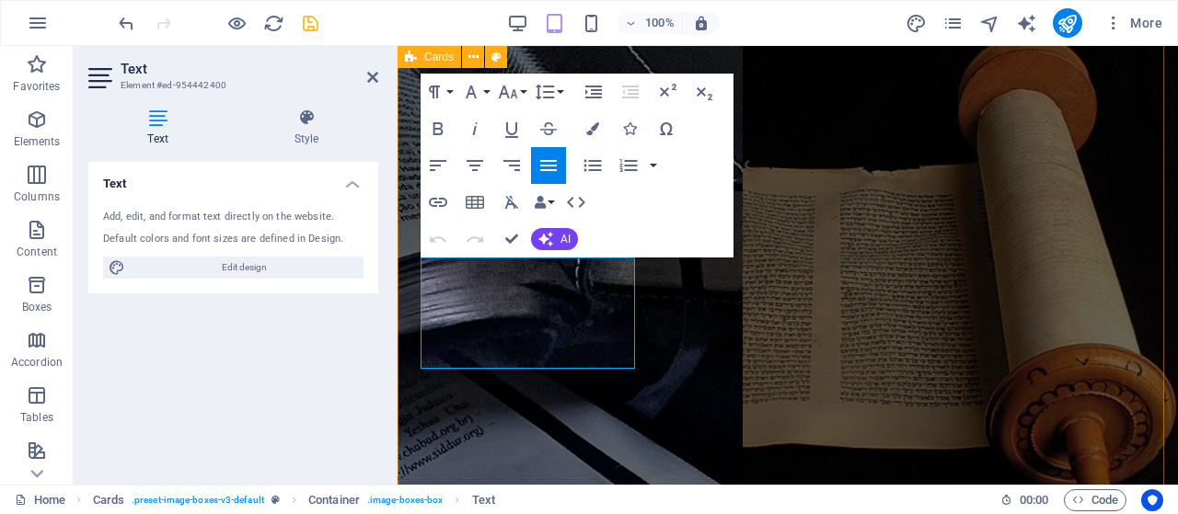
drag, startPoint x: 593, startPoint y: 351, endPoint x: 417, endPoint y: 250, distance: 203.1
click at [474, 93] on icon "button" at bounding box center [471, 92] width 11 height 13
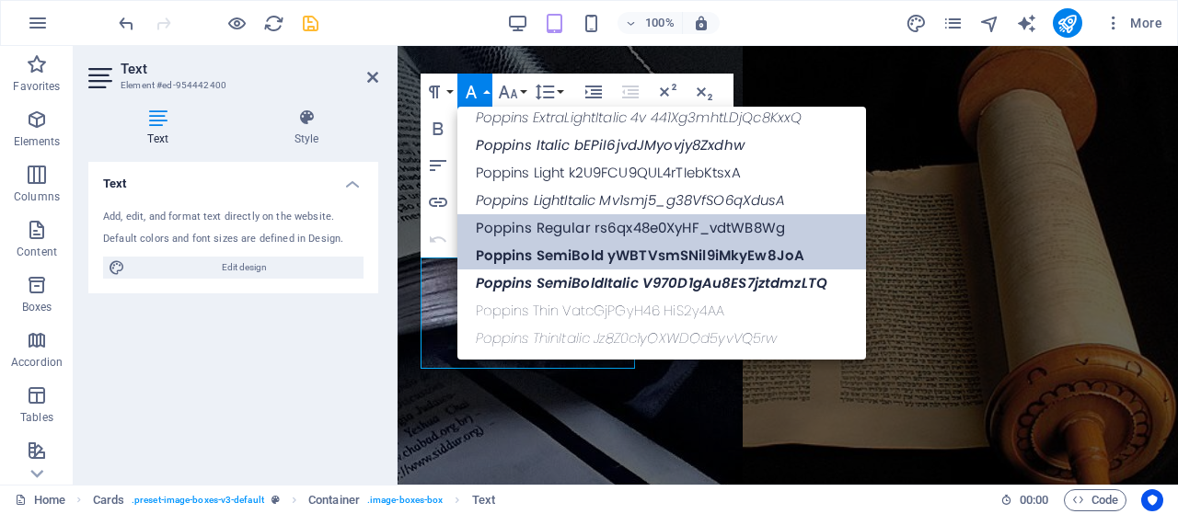
scroll to position [672, 0]
click at [546, 232] on link "Poppins Regular rs6qx48e0XyHF_vdtWB8Wg" at bounding box center [661, 229] width 408 height 28
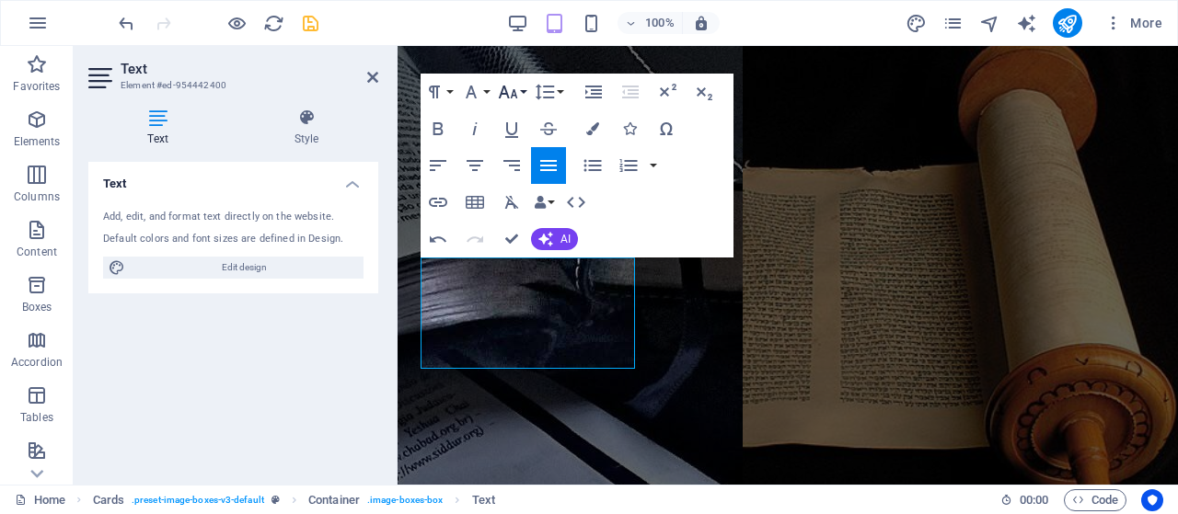
click at [509, 95] on icon "button" at bounding box center [508, 92] width 22 height 22
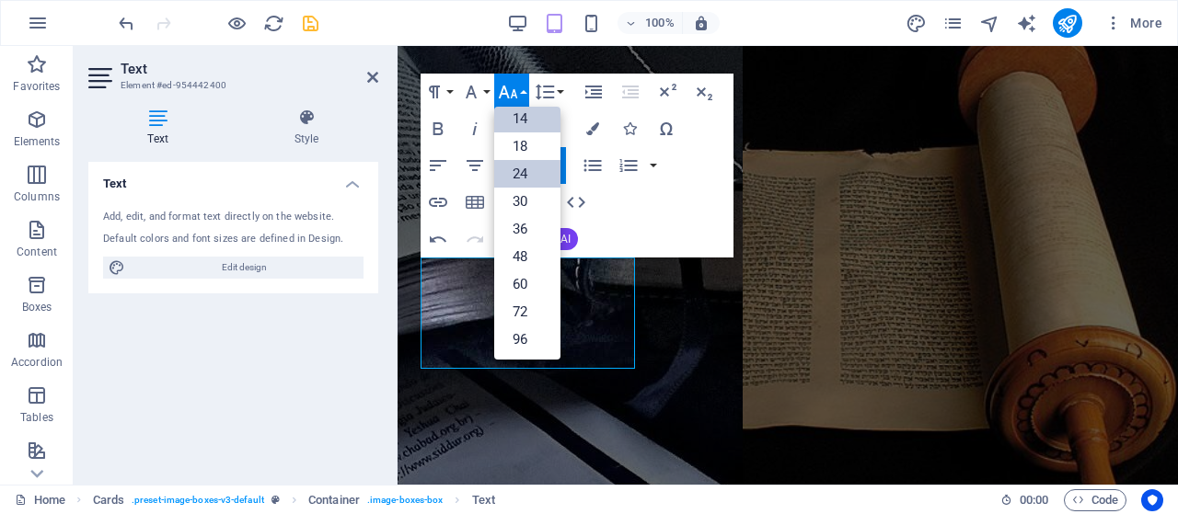
scroll to position [147, 0]
click at [523, 143] on link "18" at bounding box center [527, 146] width 66 height 28
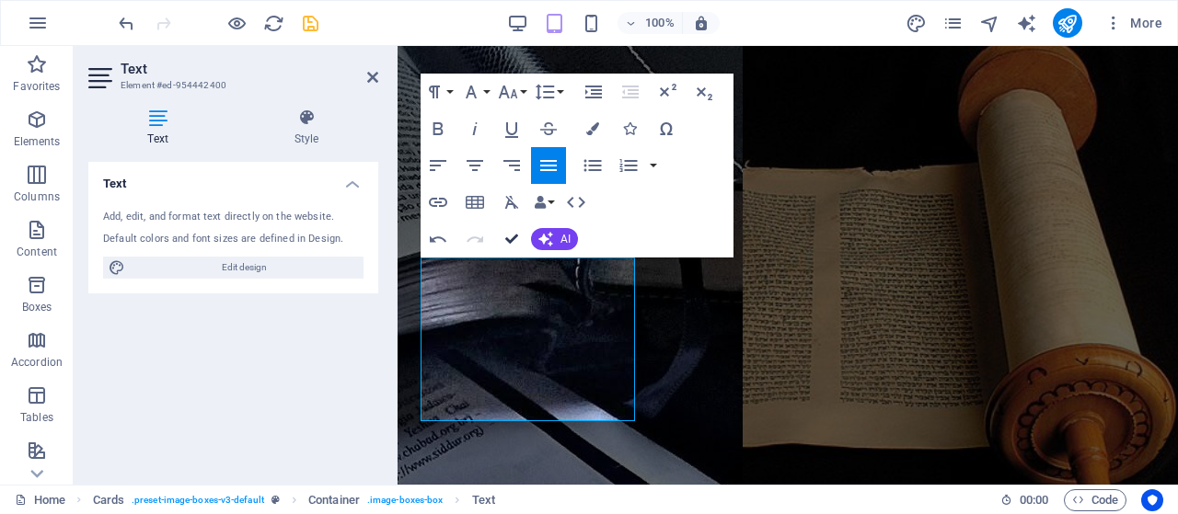
drag, startPoint x: 513, startPoint y: 238, endPoint x: 442, endPoint y: 192, distance: 85.2
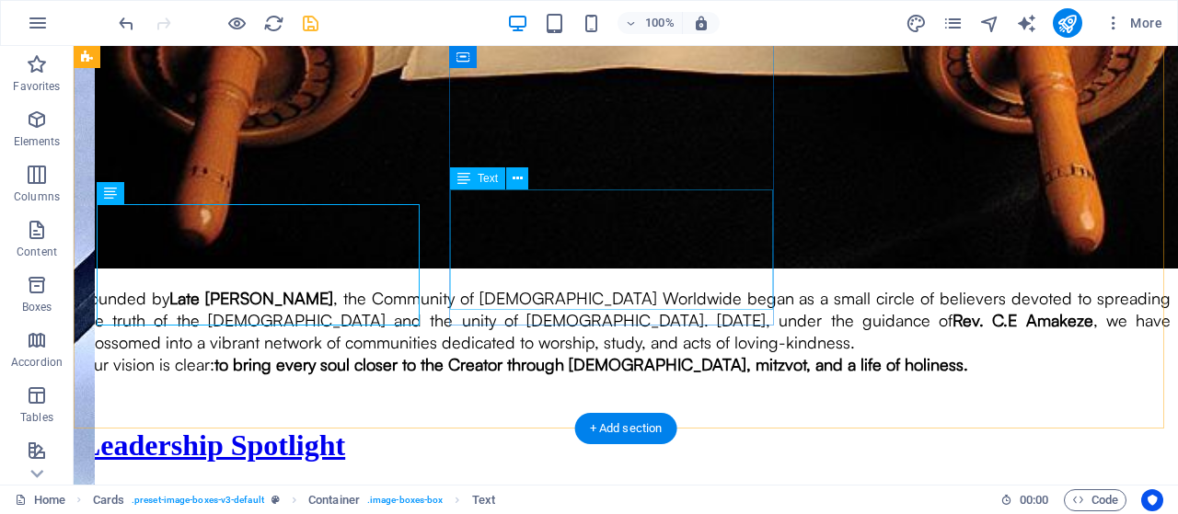
drag, startPoint x: 608, startPoint y: 263, endPoint x: 285, endPoint y: 263, distance: 322.9
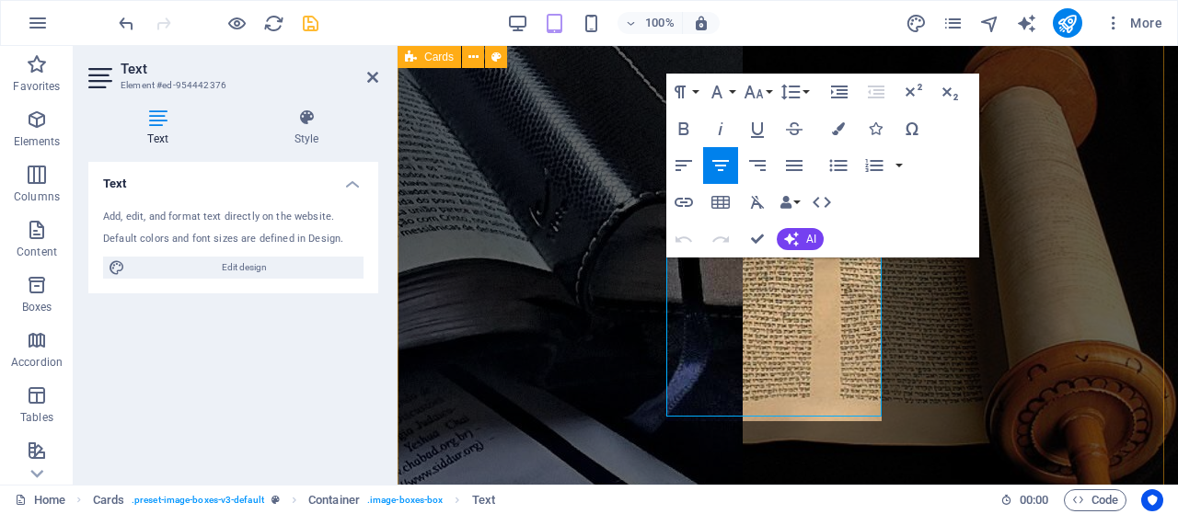
scroll to position [2359, 0]
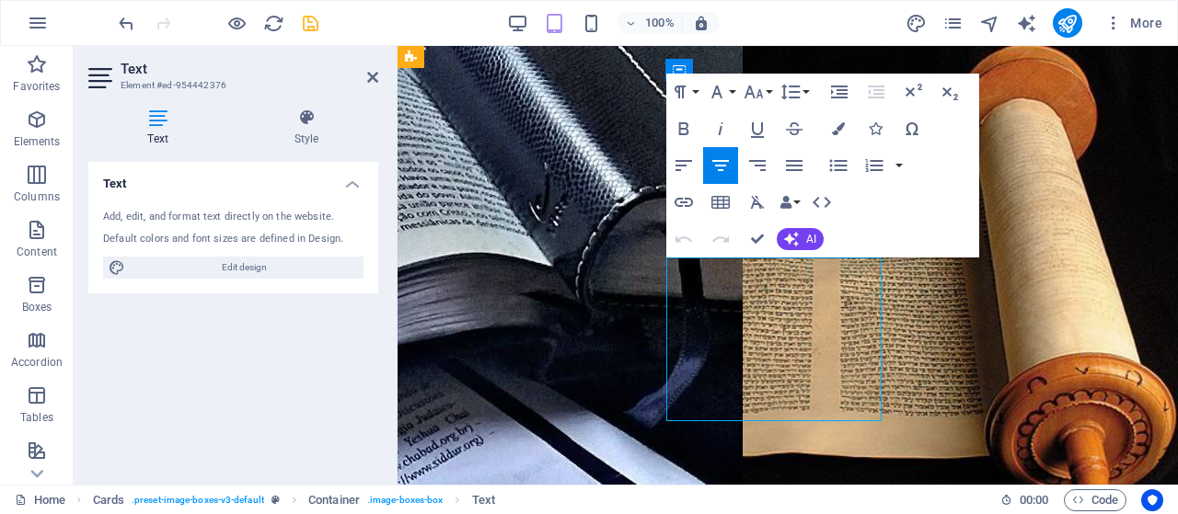
drag, startPoint x: 869, startPoint y: 396, endPoint x: 857, endPoint y: 397, distance: 11.2
drag, startPoint x: 863, startPoint y: 397, endPoint x: 823, endPoint y: 395, distance: 39.7
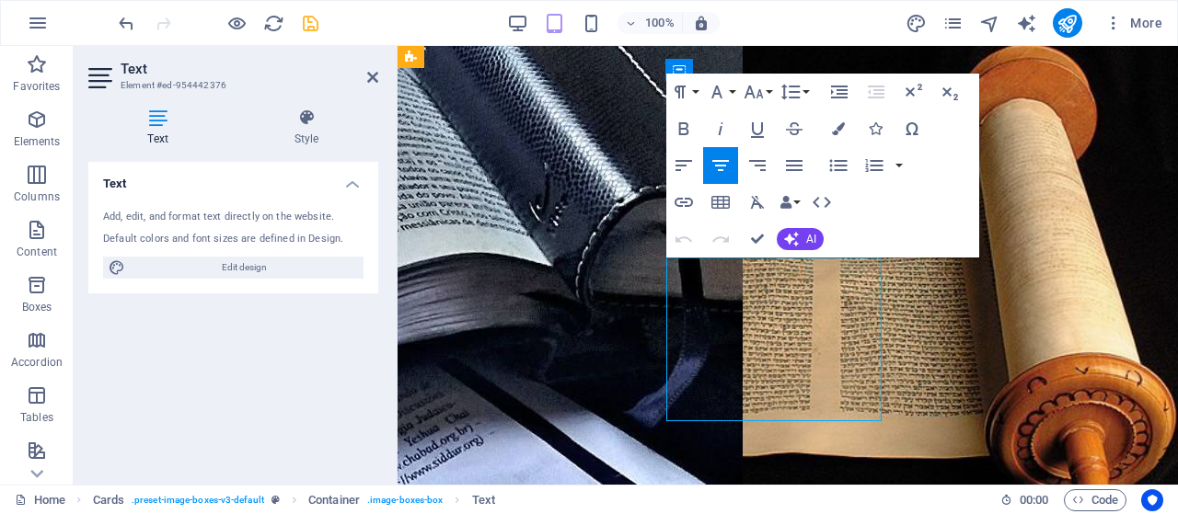
click at [793, 168] on icon "button" at bounding box center [794, 166] width 22 height 22
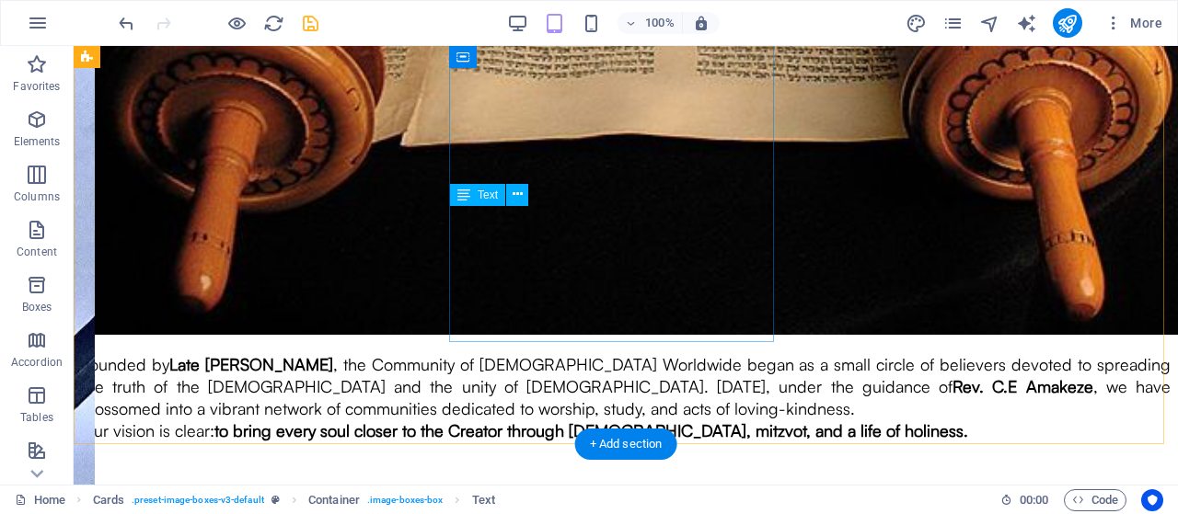
scroll to position [2983, 0]
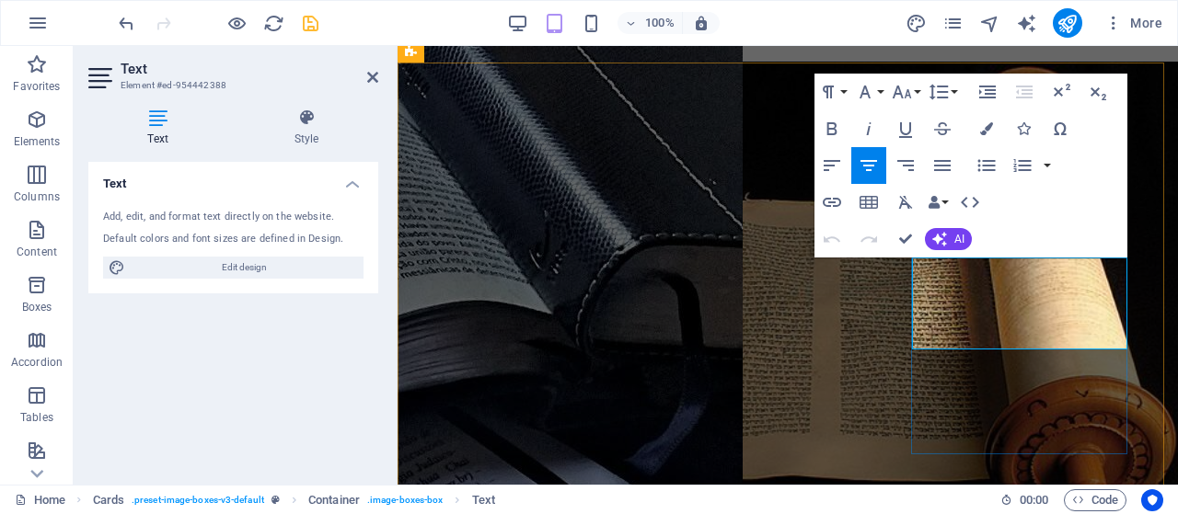
drag, startPoint x: 1109, startPoint y: 325, endPoint x: 894, endPoint y: 236, distance: 232.2
click at [866, 86] on icon "button" at bounding box center [865, 92] width 22 height 22
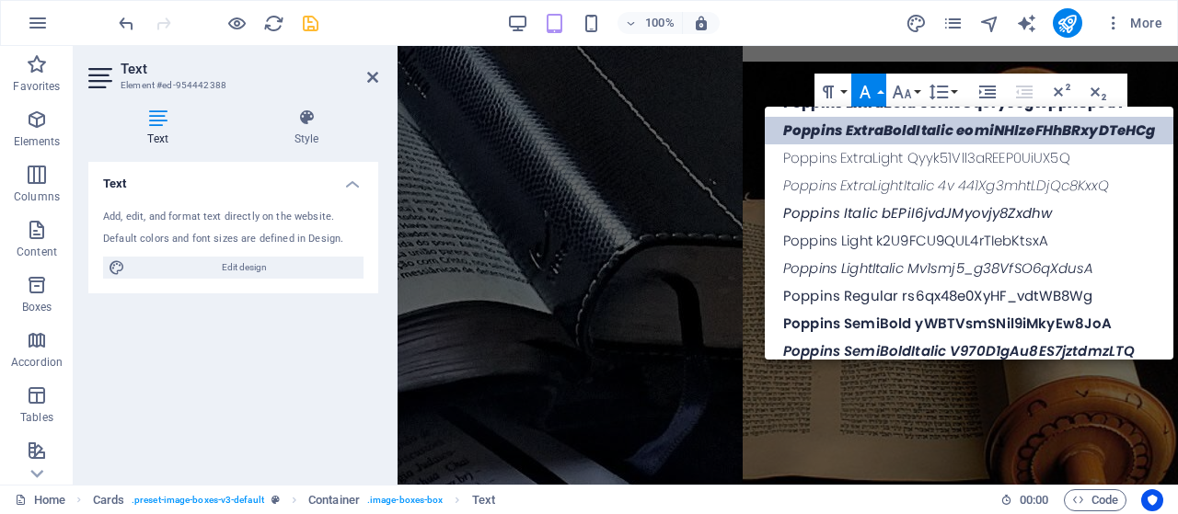
scroll to position [646, 0]
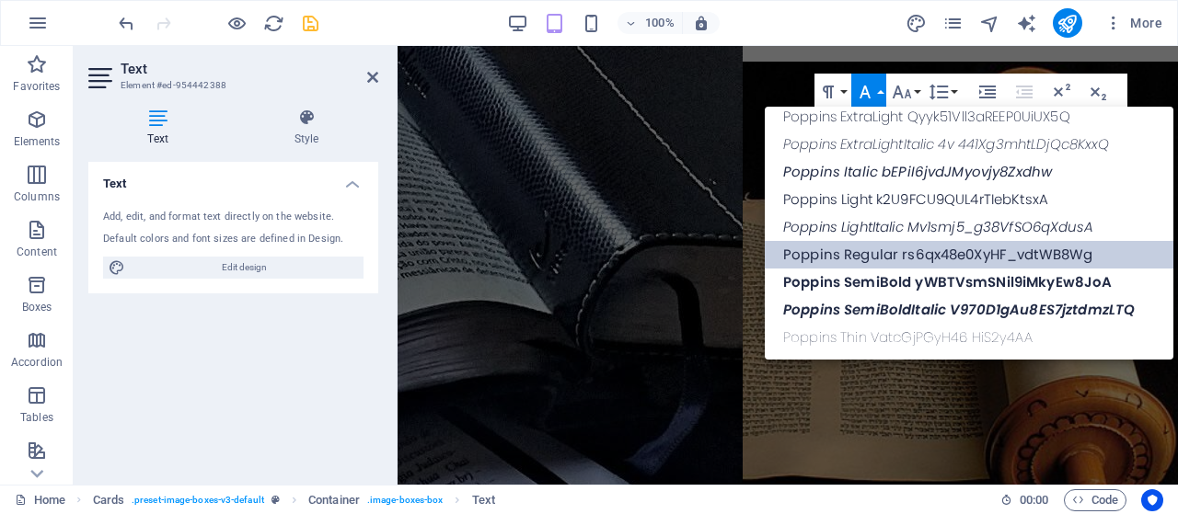
click at [864, 254] on link "Poppins Regular rs6qx48e0XyHF_vdtWB8Wg" at bounding box center [969, 255] width 408 height 28
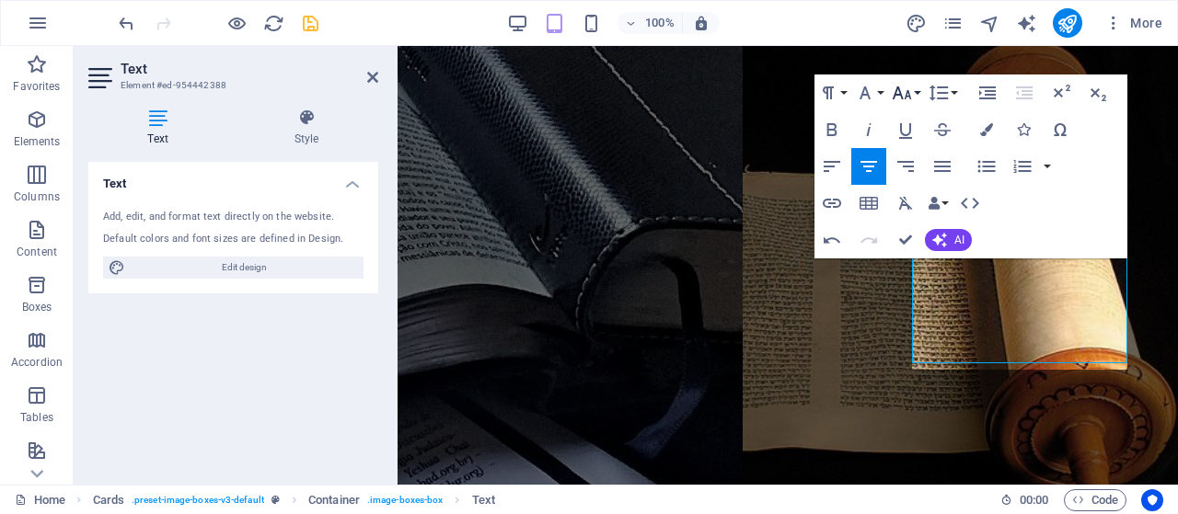
click at [905, 96] on icon "button" at bounding box center [901, 92] width 19 height 13
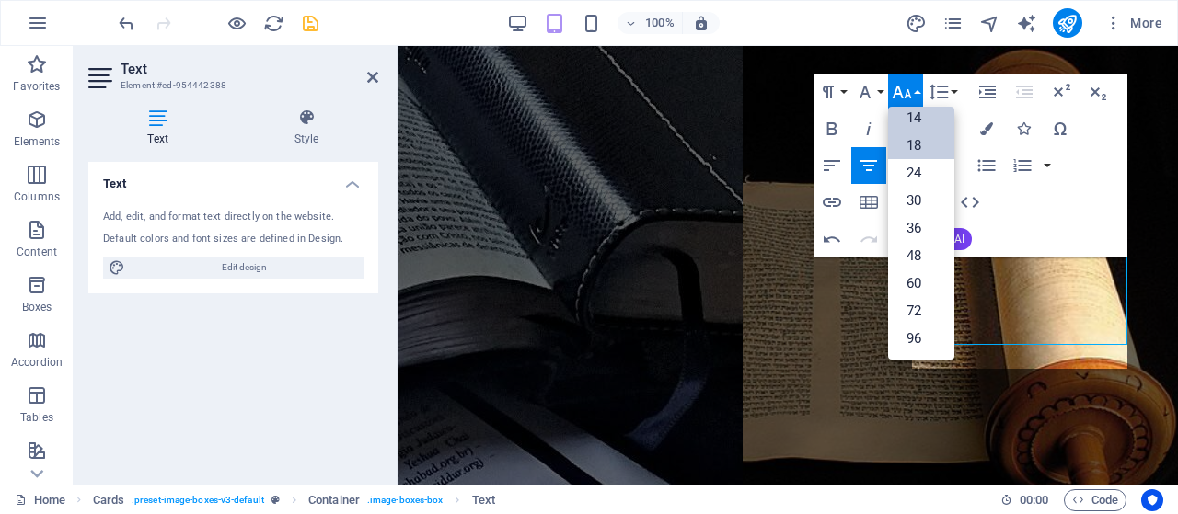
scroll to position [147, 0]
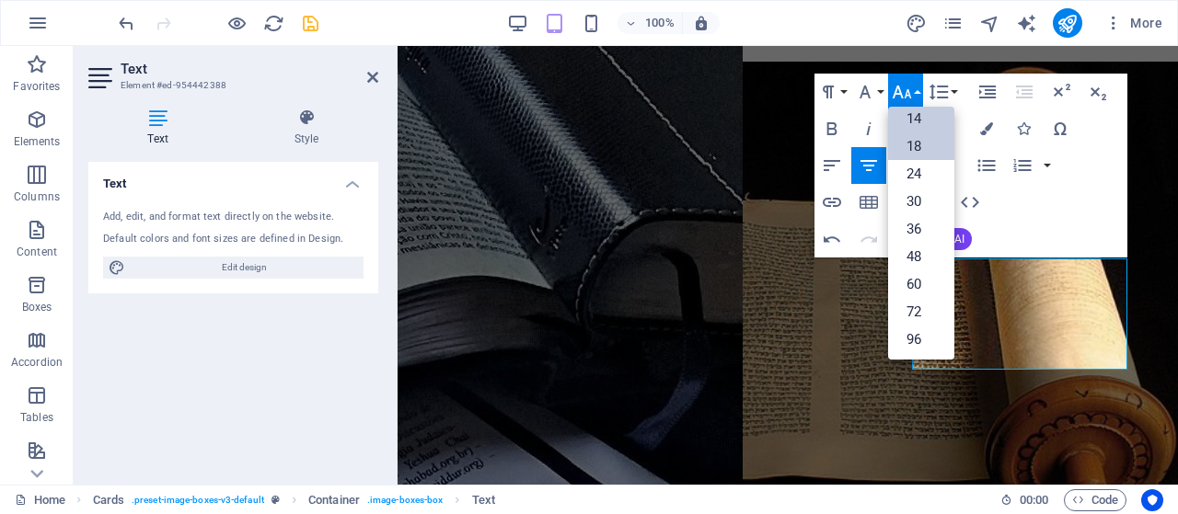
click at [904, 147] on link "18" at bounding box center [921, 146] width 66 height 28
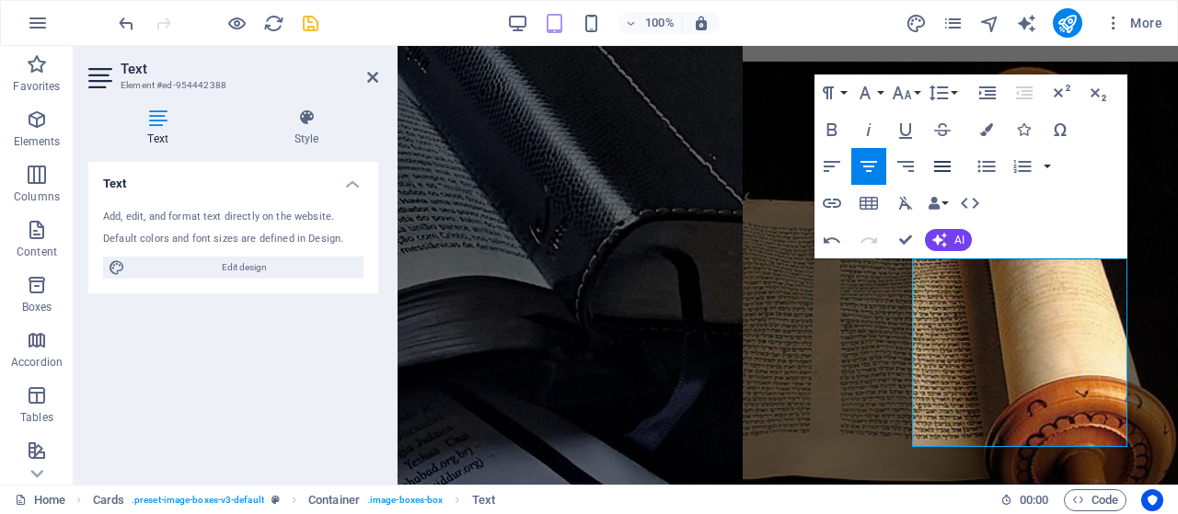
click at [937, 169] on icon "button" at bounding box center [942, 166] width 22 height 22
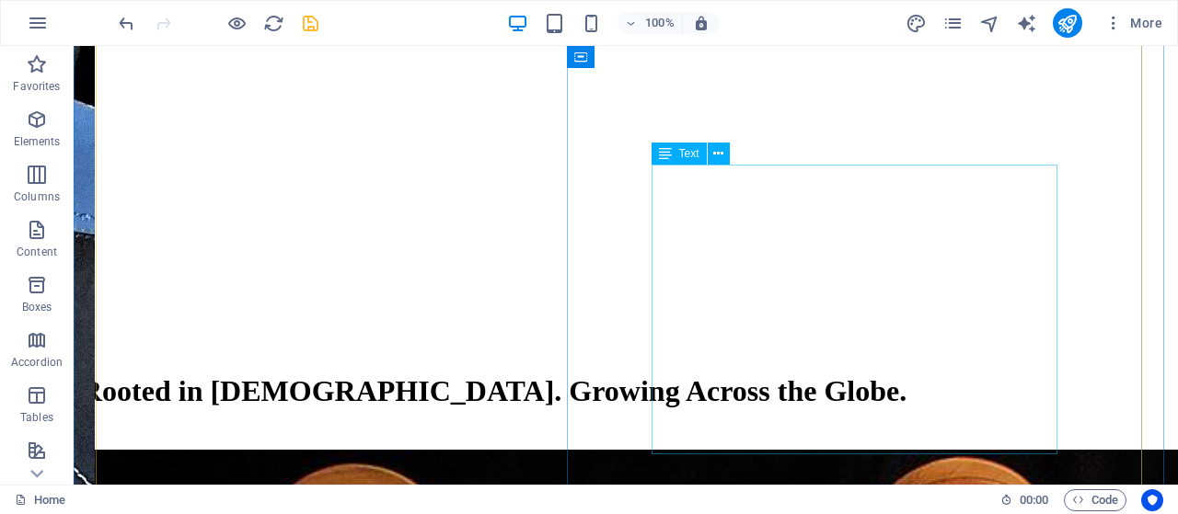
scroll to position [1846, 0]
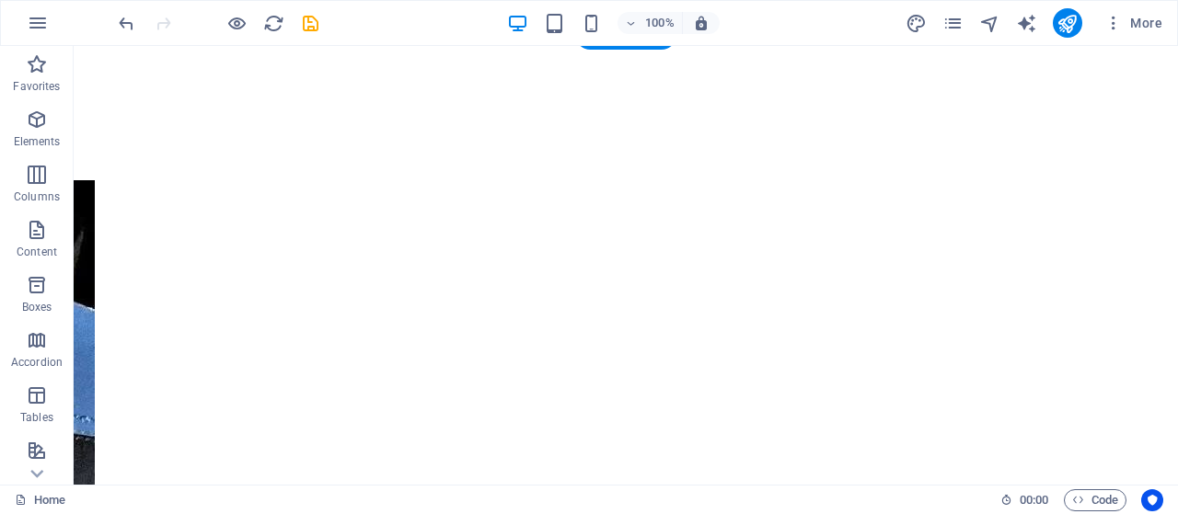
scroll to position [1938, 0]
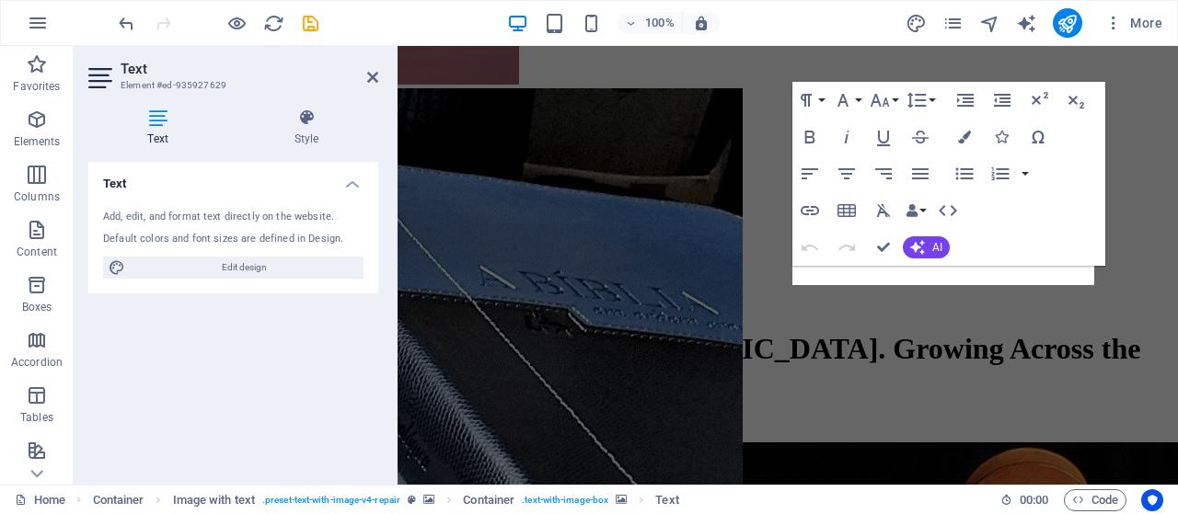
scroll to position [1610, 0]
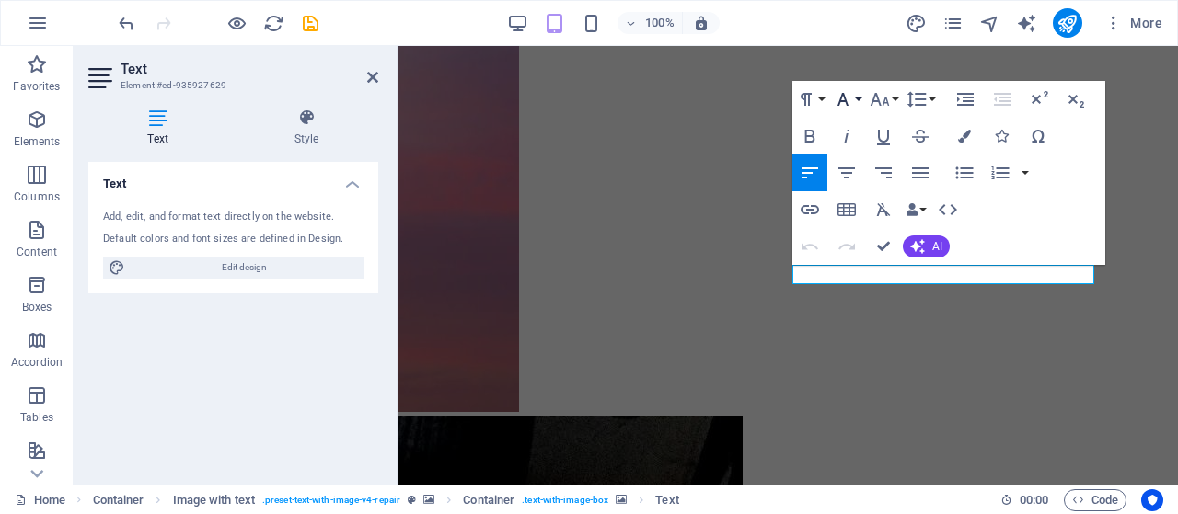
click at [839, 93] on icon "button" at bounding box center [843, 99] width 22 height 22
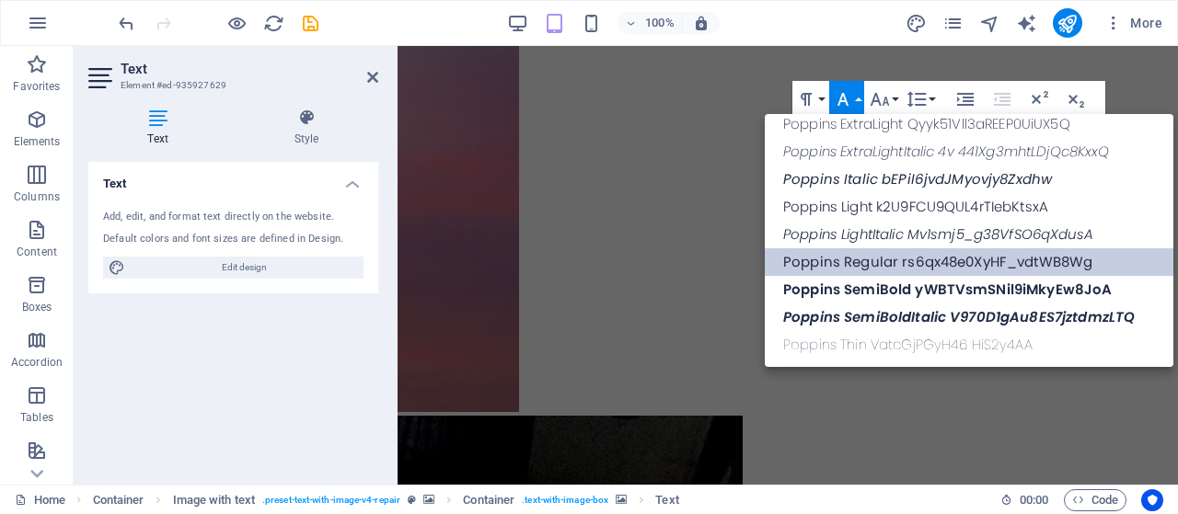
click at [832, 262] on link "Poppins Regular rs6qx48e0XyHF_vdtWB8Wg" at bounding box center [969, 262] width 408 height 28
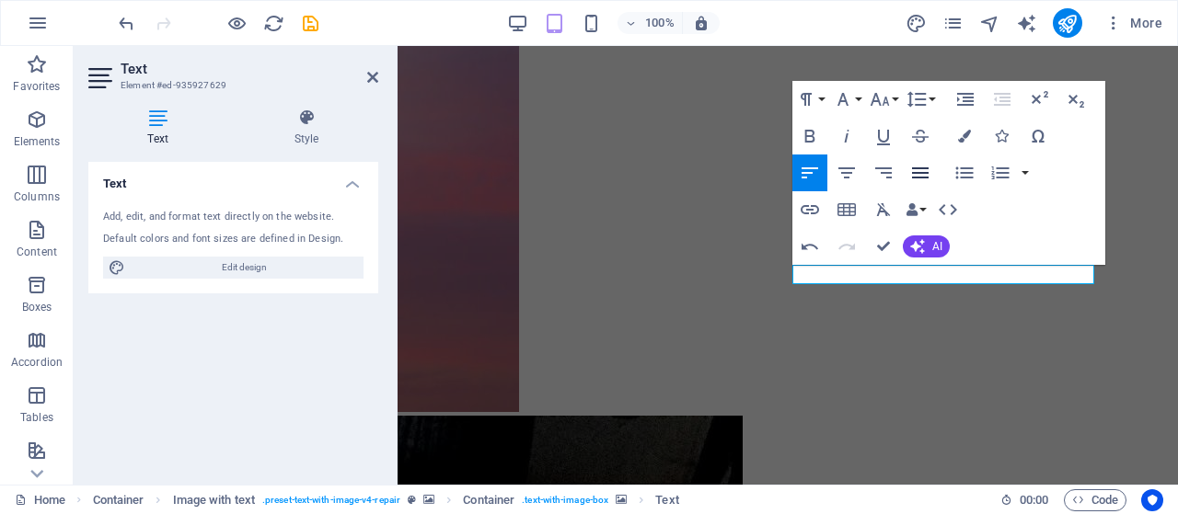
click at [922, 174] on icon "button" at bounding box center [920, 173] width 22 height 22
click at [886, 102] on icon "button" at bounding box center [880, 99] width 22 height 22
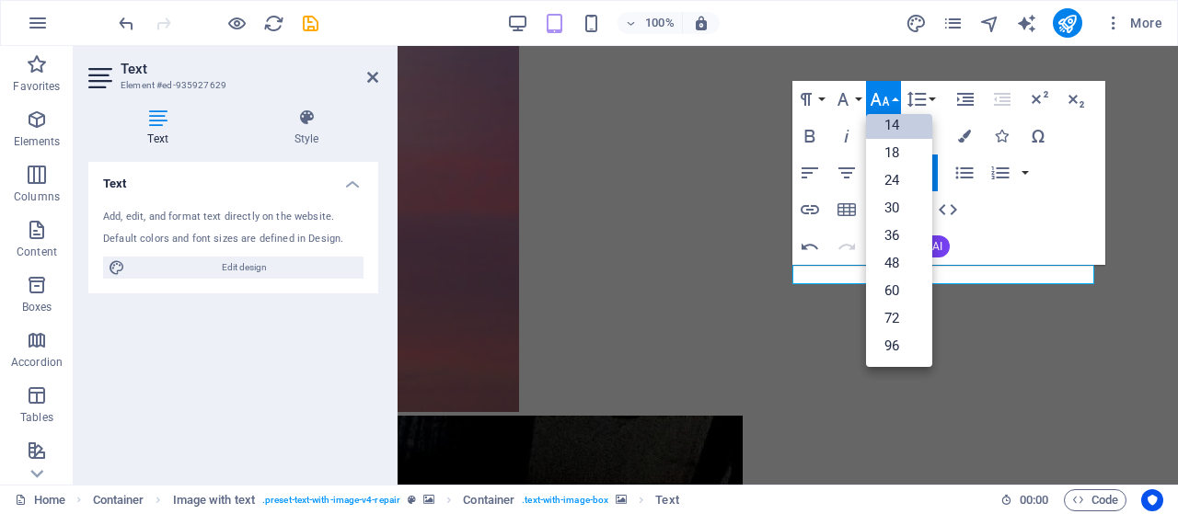
scroll to position [147, 0]
click at [895, 146] on link "18" at bounding box center [899, 154] width 66 height 28
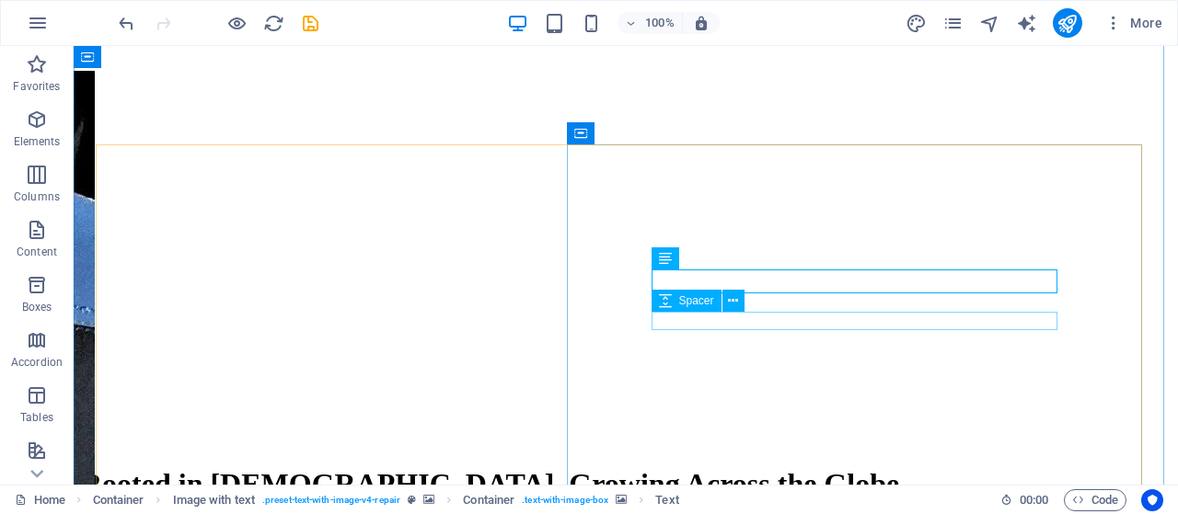
scroll to position [1923, 0]
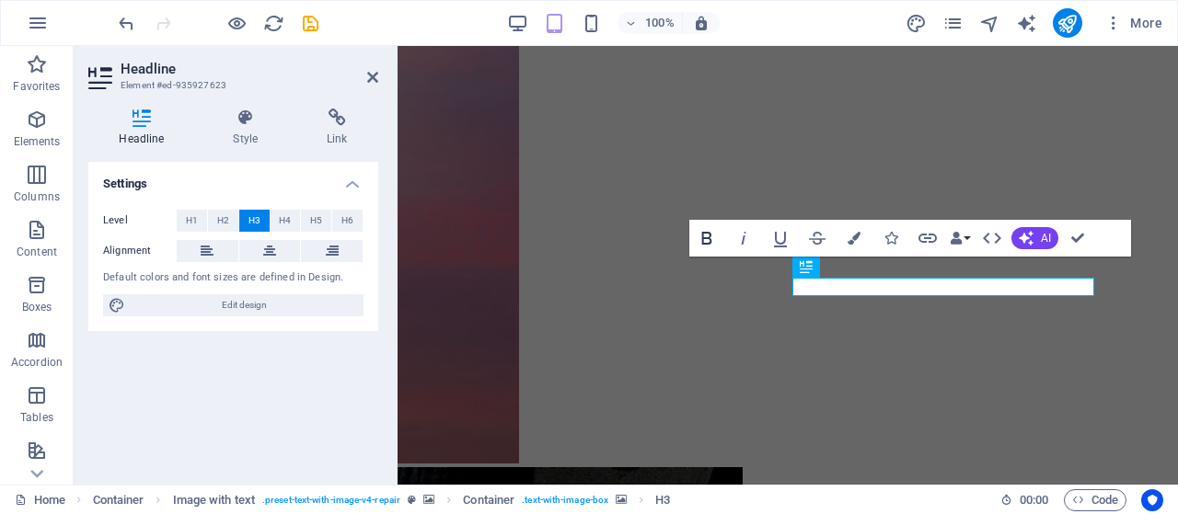
scroll to position [1557, 0]
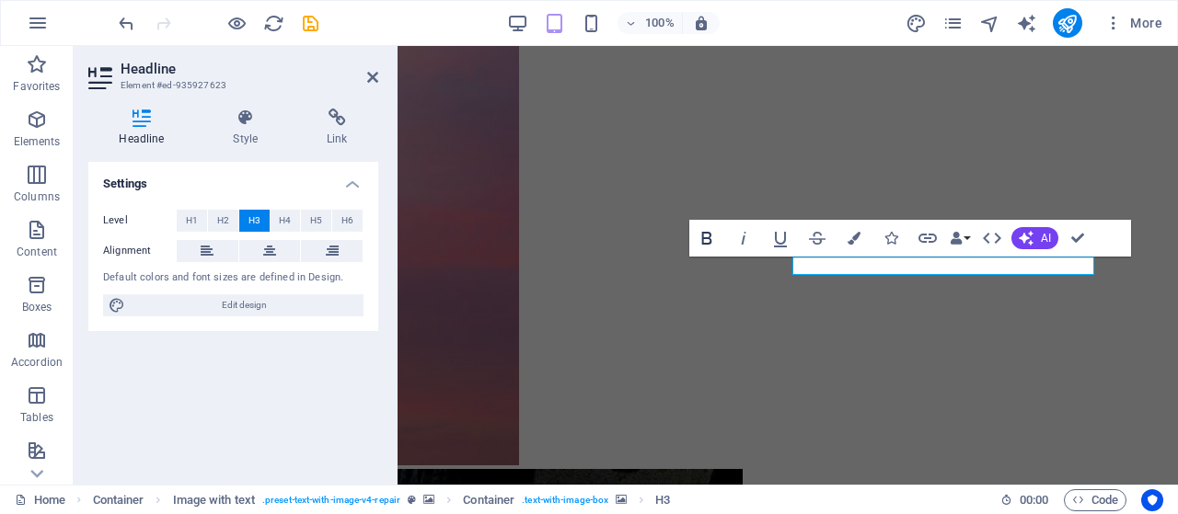
click at [705, 235] on icon "button" at bounding box center [707, 238] width 22 height 22
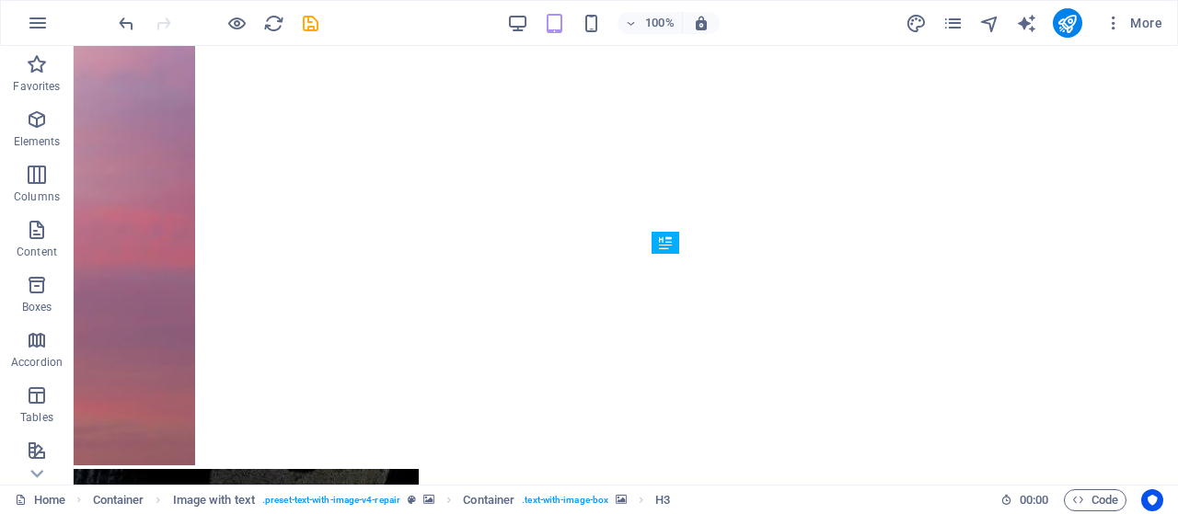
scroll to position [1880, 0]
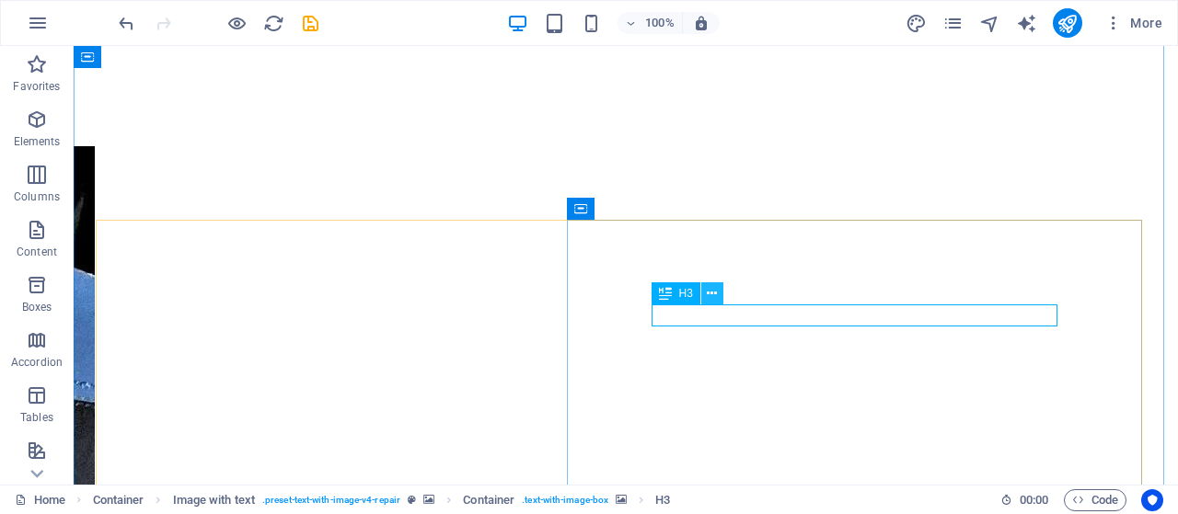
click at [708, 293] on icon at bounding box center [712, 293] width 10 height 19
click at [659, 291] on icon at bounding box center [665, 293] width 13 height 22
click at [659, 292] on icon at bounding box center [665, 293] width 13 height 22
click at [660, 292] on icon at bounding box center [665, 293] width 13 height 22
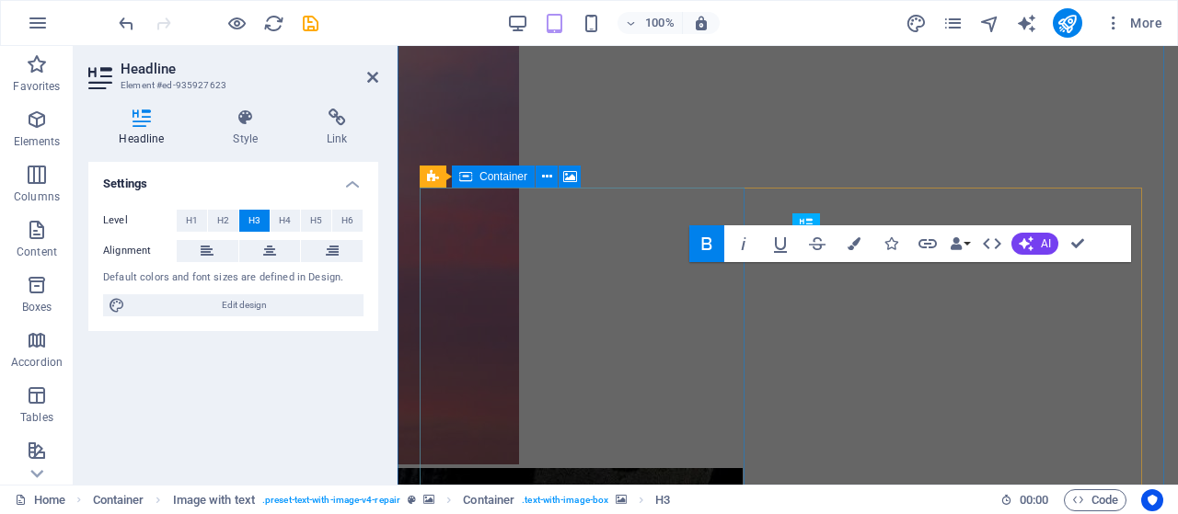
scroll to position [1557, 0]
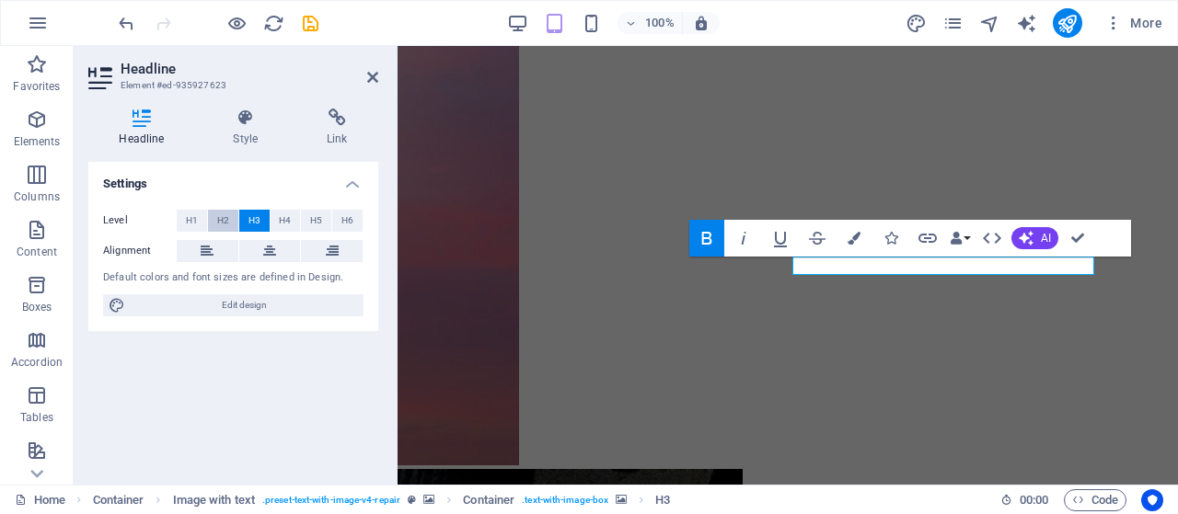
click at [219, 218] on span "H2" at bounding box center [223, 221] width 12 height 22
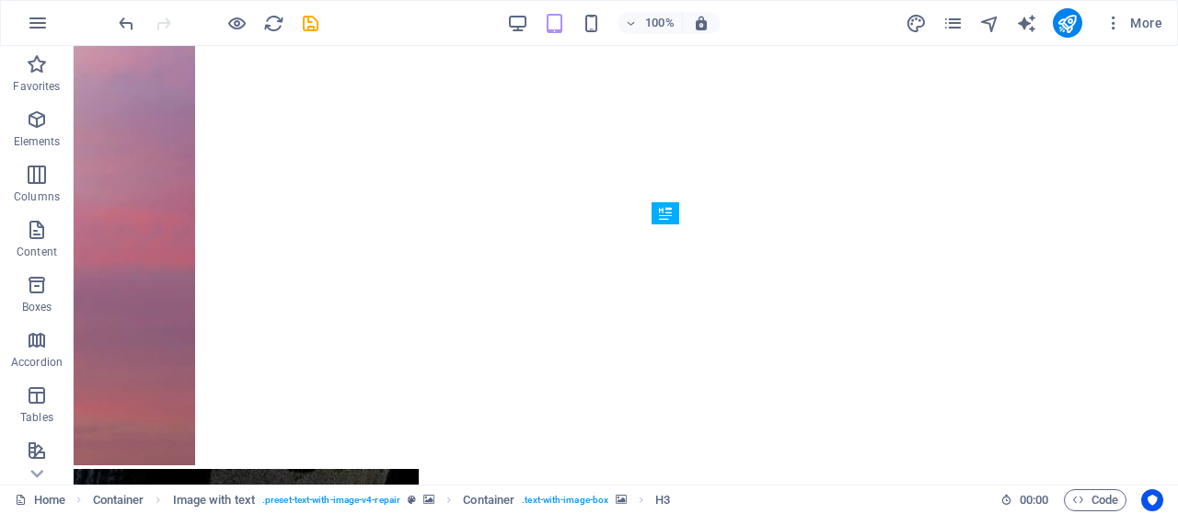
scroll to position [1909, 0]
